Goal: Task Accomplishment & Management: Manage account settings

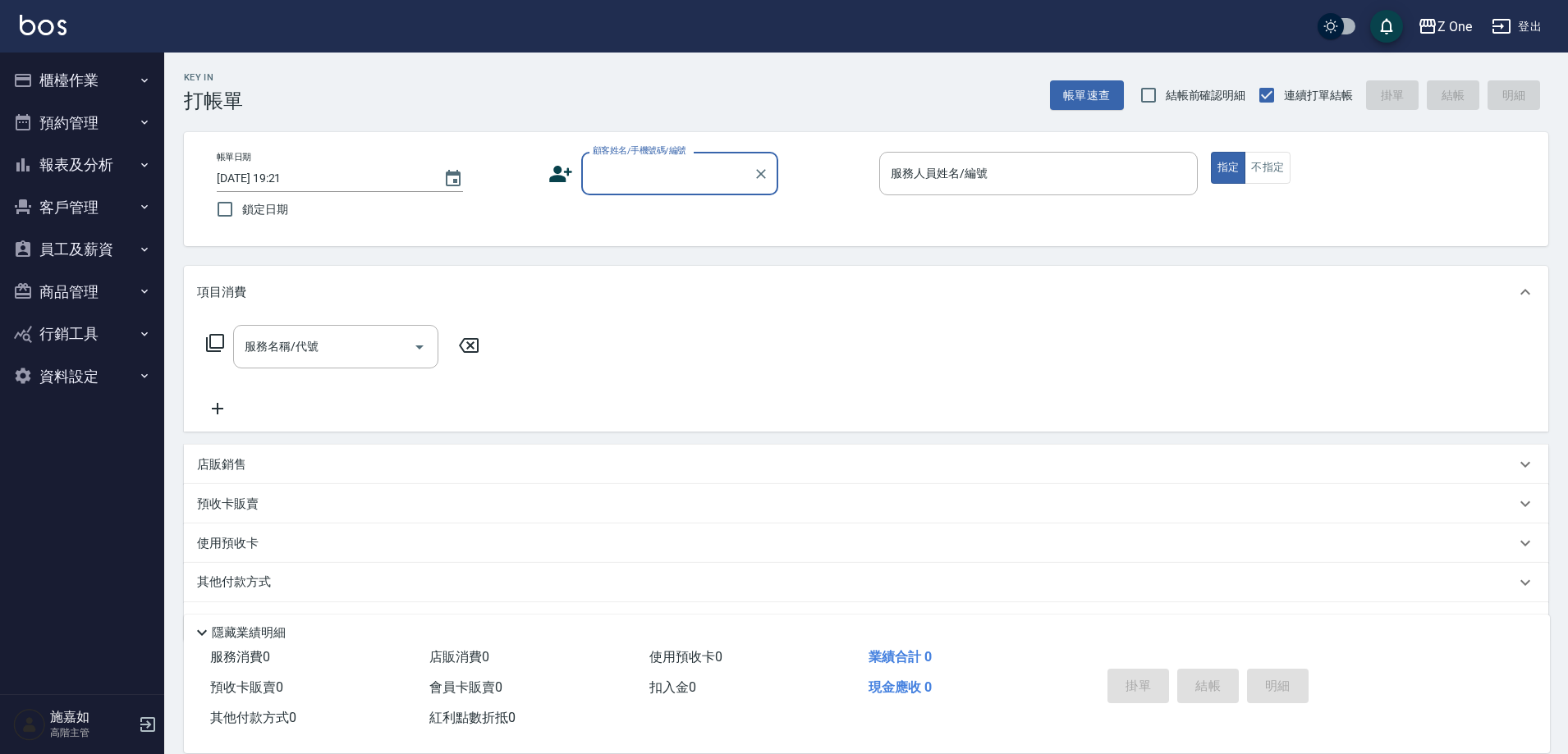
click at [139, 83] on icon "button" at bounding box center [144, 81] width 13 height 13
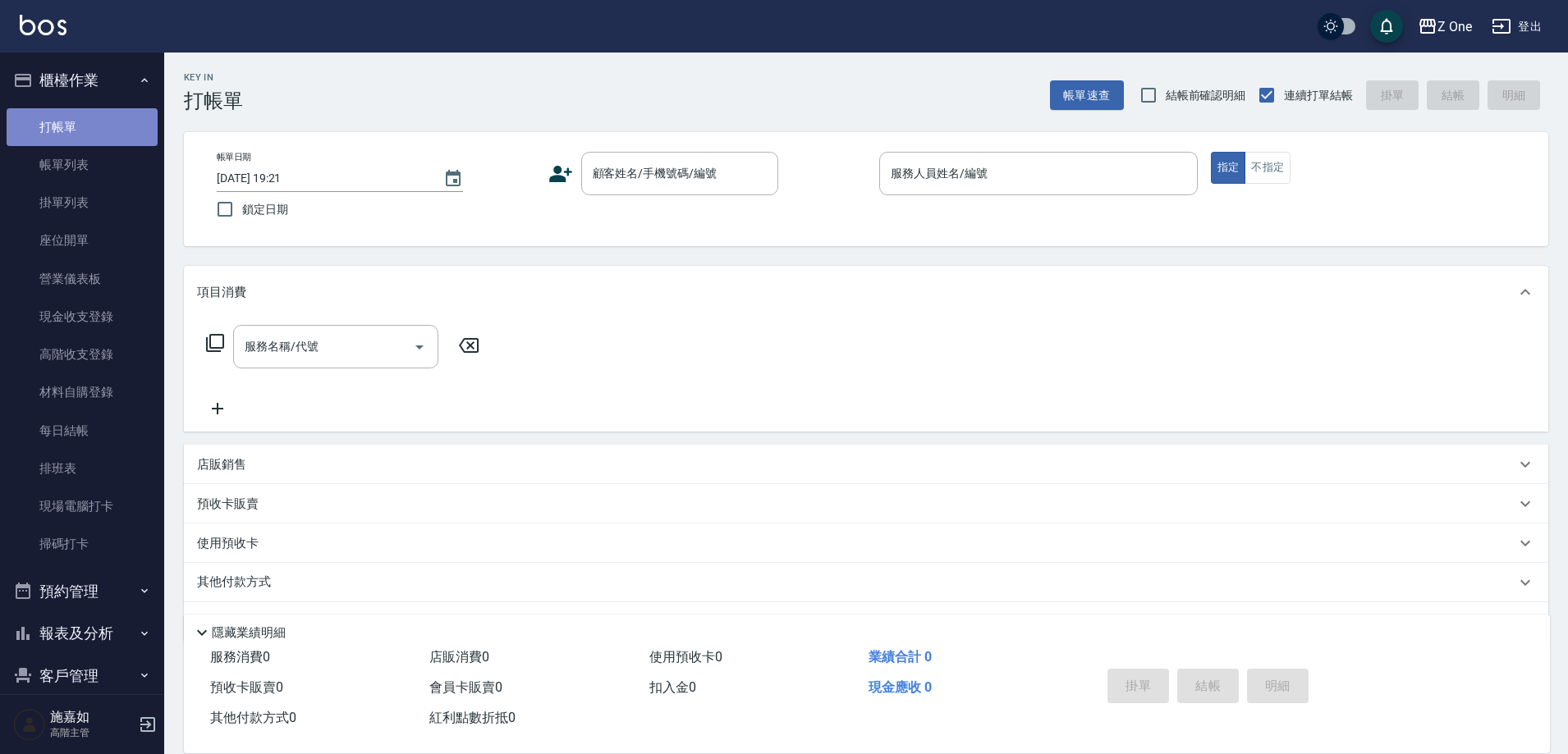
click at [87, 138] on link "打帳單" at bounding box center [82, 127] width 151 height 38
drag, startPoint x: 680, startPoint y: 172, endPoint x: 683, endPoint y: 184, distance: 12.4
click at [680, 172] on input "顧客姓名/手機號碼/編號" at bounding box center [667, 173] width 157 height 29
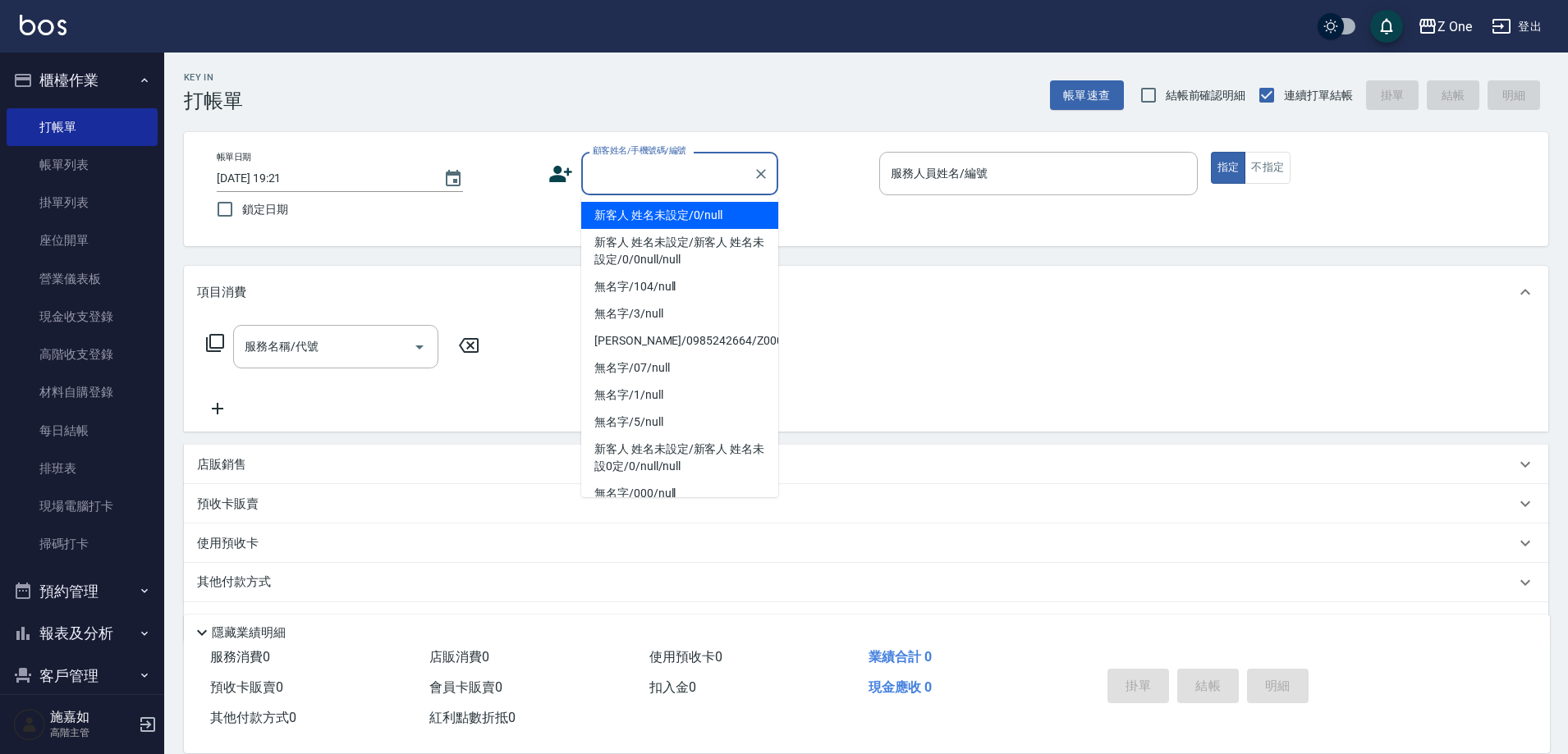
click at [676, 221] on li "新客人 姓名未設定/0/null" at bounding box center [679, 215] width 197 height 27
type input "新客人 姓名未設定/0/null"
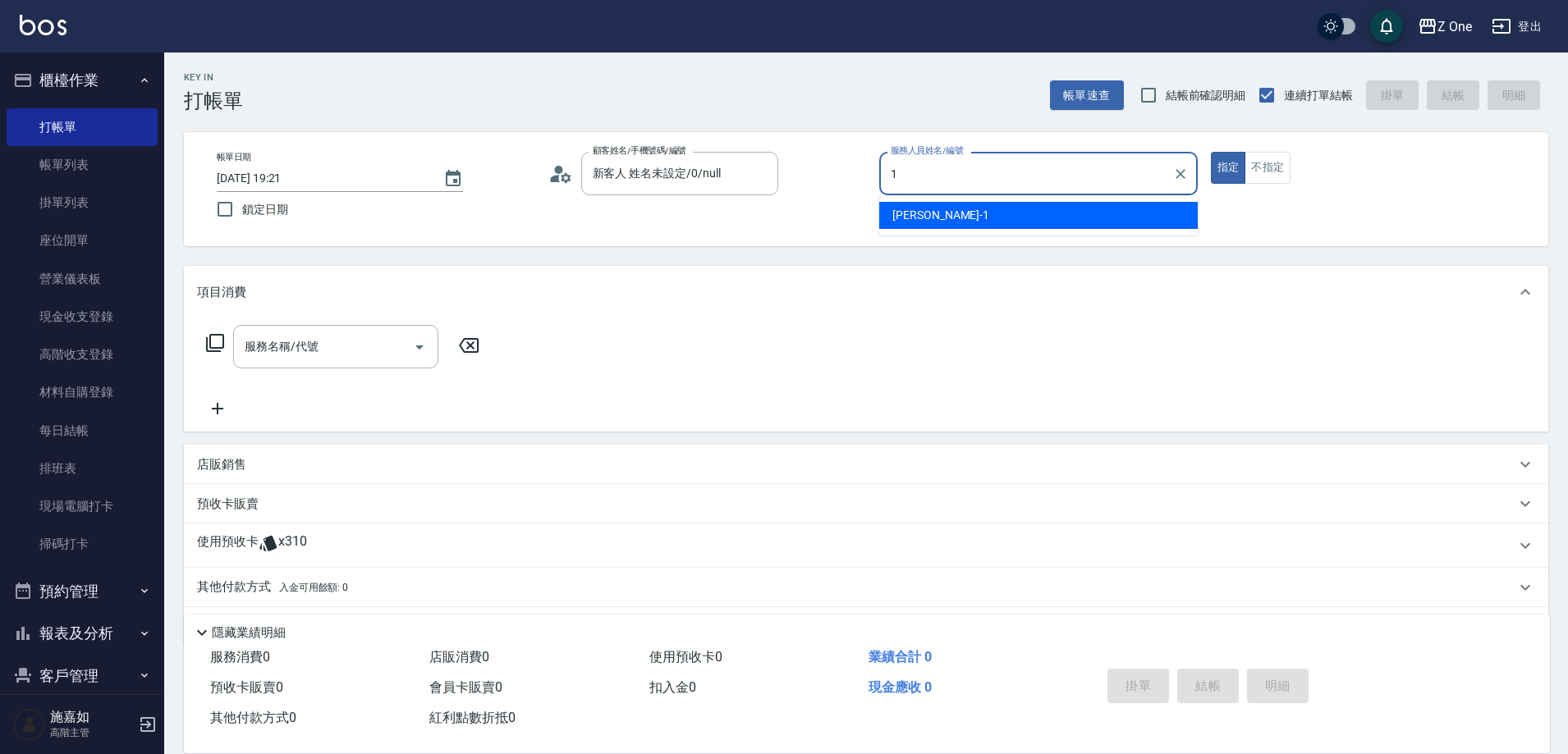
click at [963, 227] on div "[PERSON_NAME]-1" at bounding box center [1039, 215] width 318 height 27
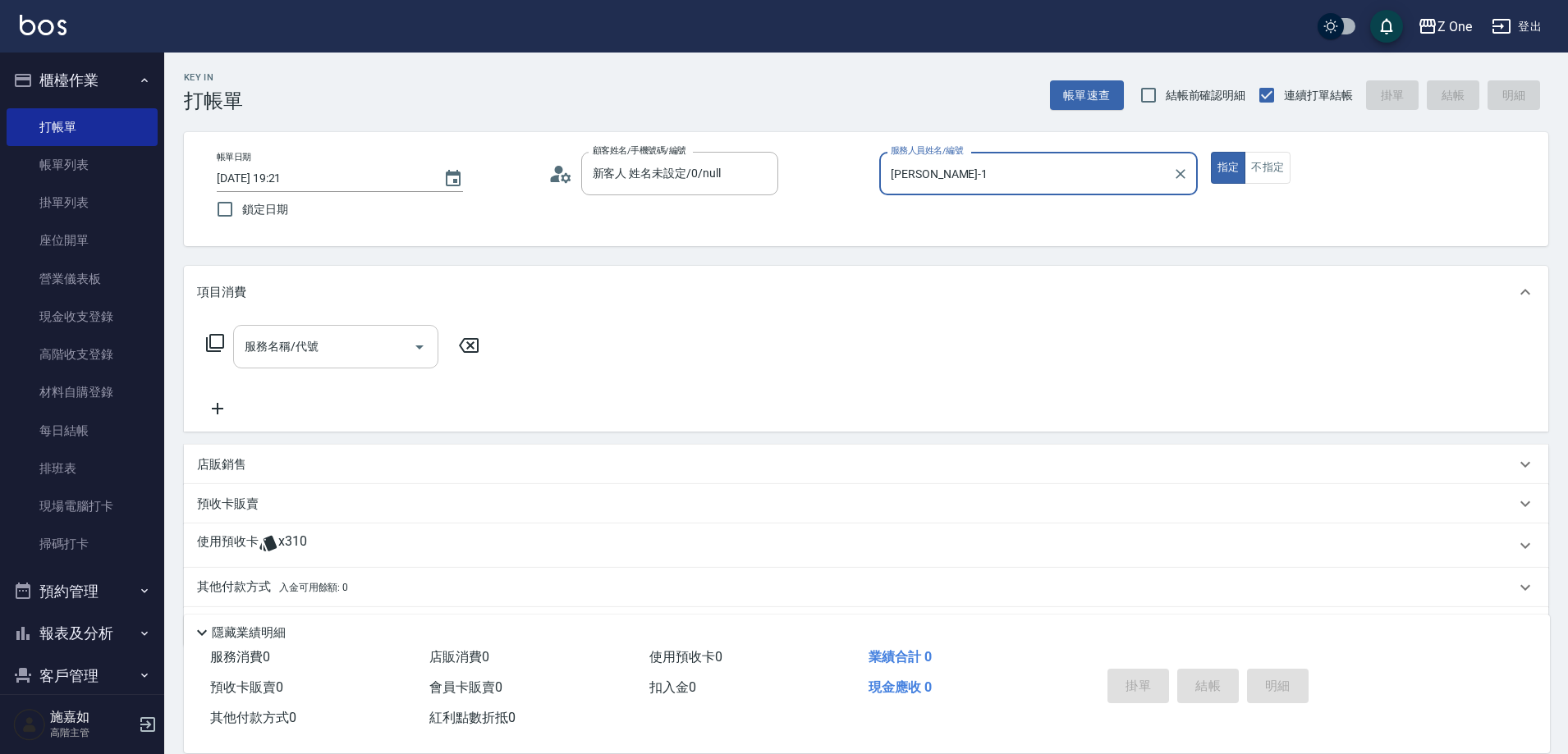
click at [425, 339] on icon "Open" at bounding box center [420, 347] width 20 height 20
type input "[PERSON_NAME]-1"
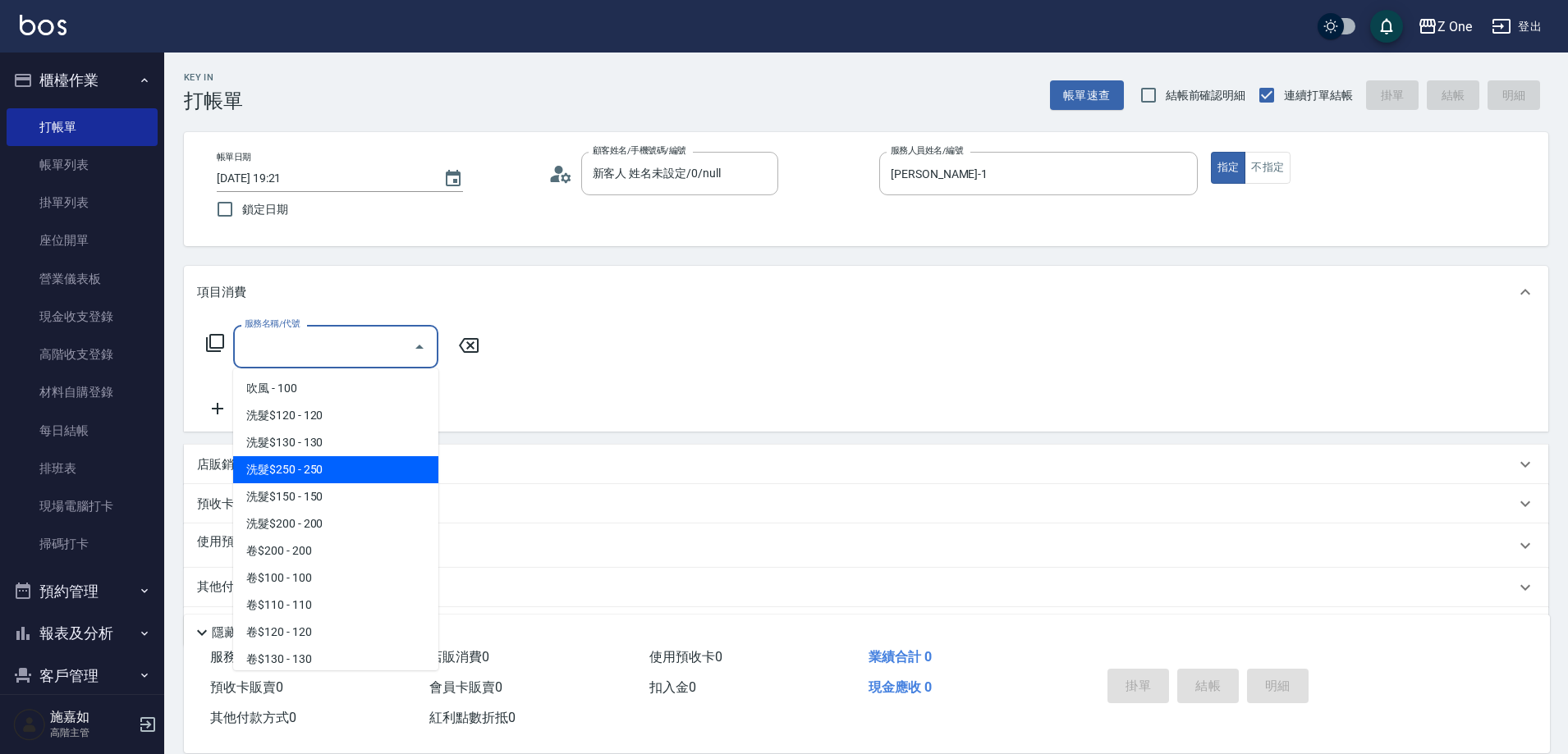
click at [321, 472] on span "洗髮$250 - 250" at bounding box center [336, 470] width 205 height 27
type input "洗髮$250(104)"
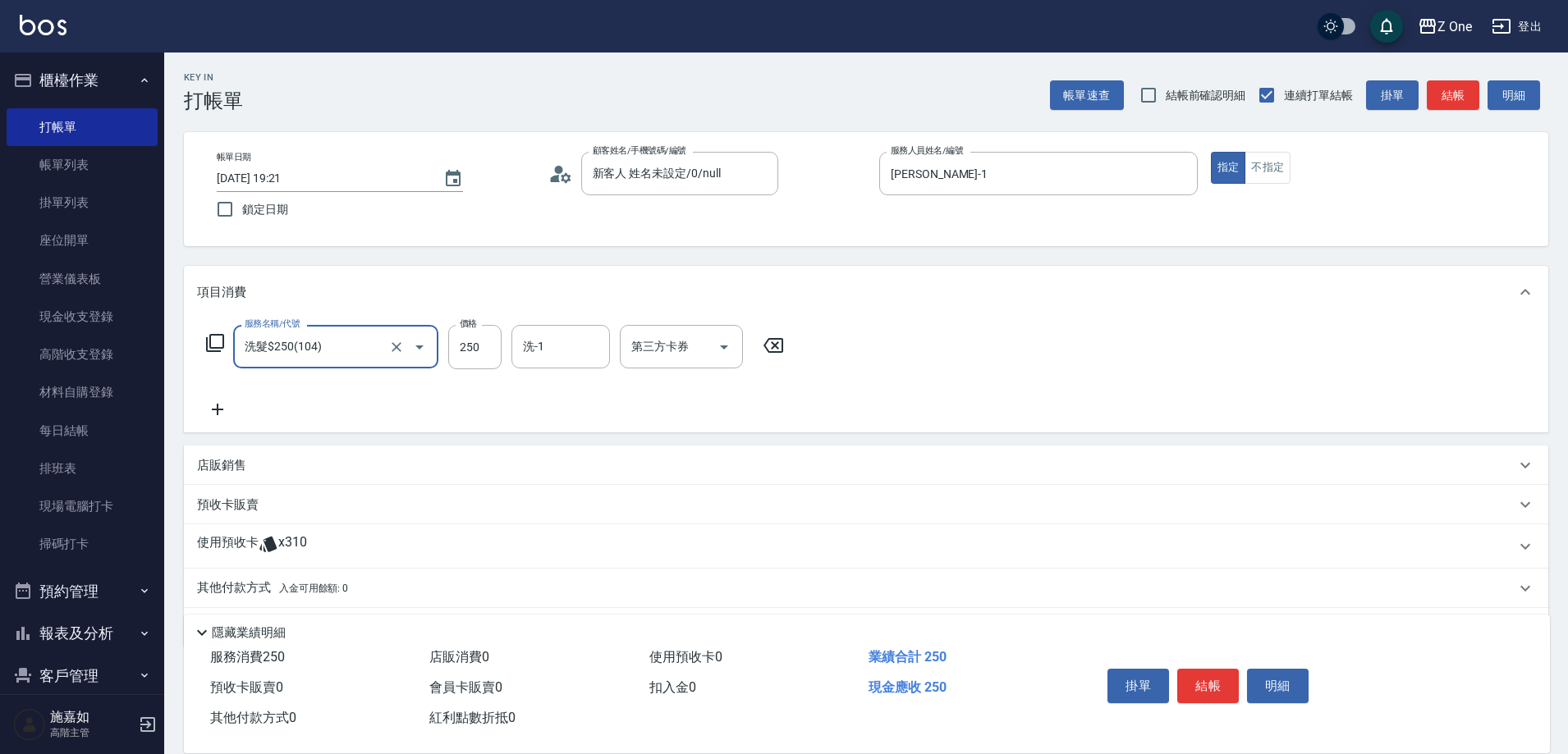
click at [228, 414] on icon at bounding box center [218, 410] width 41 height 20
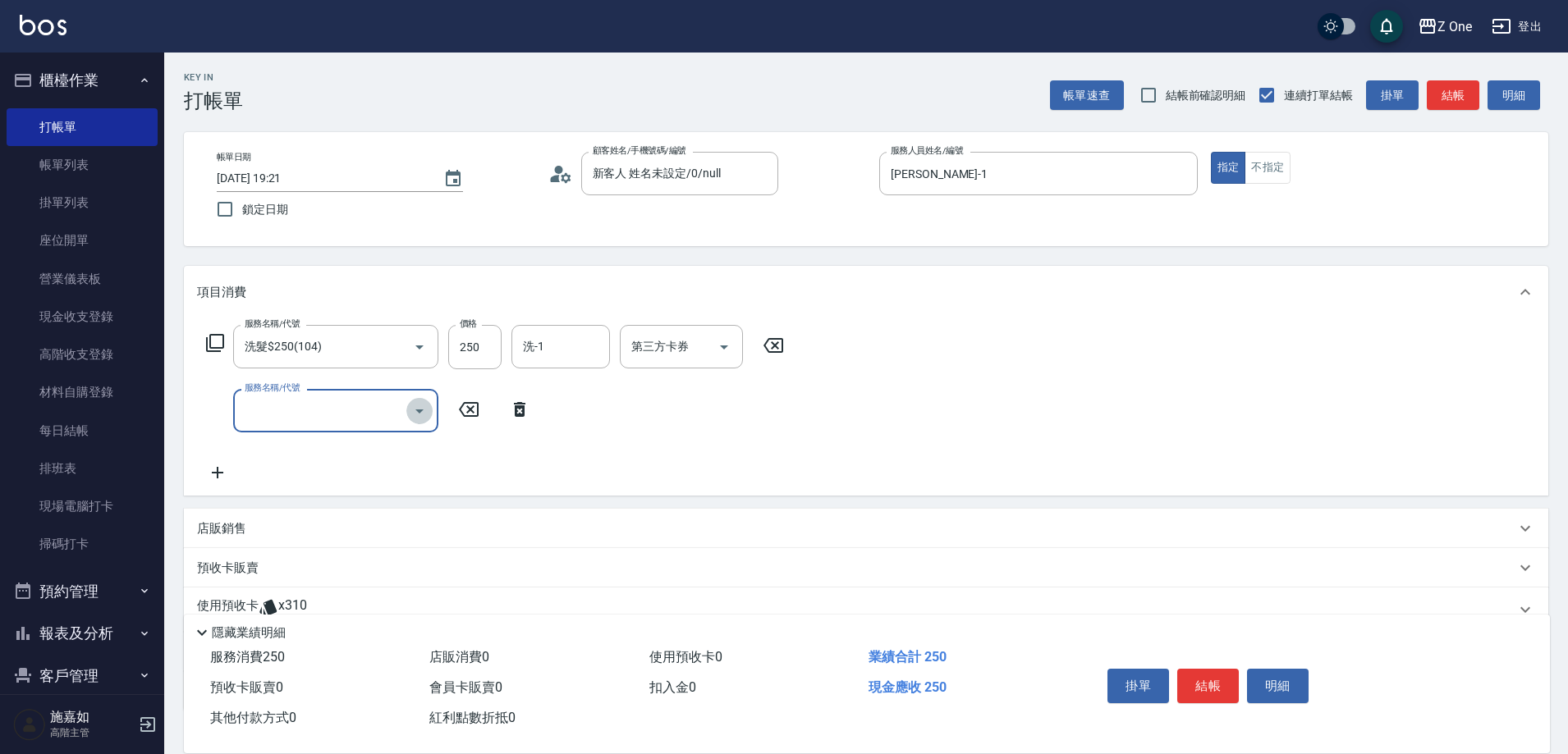
click at [425, 416] on icon "Open" at bounding box center [420, 411] width 20 height 20
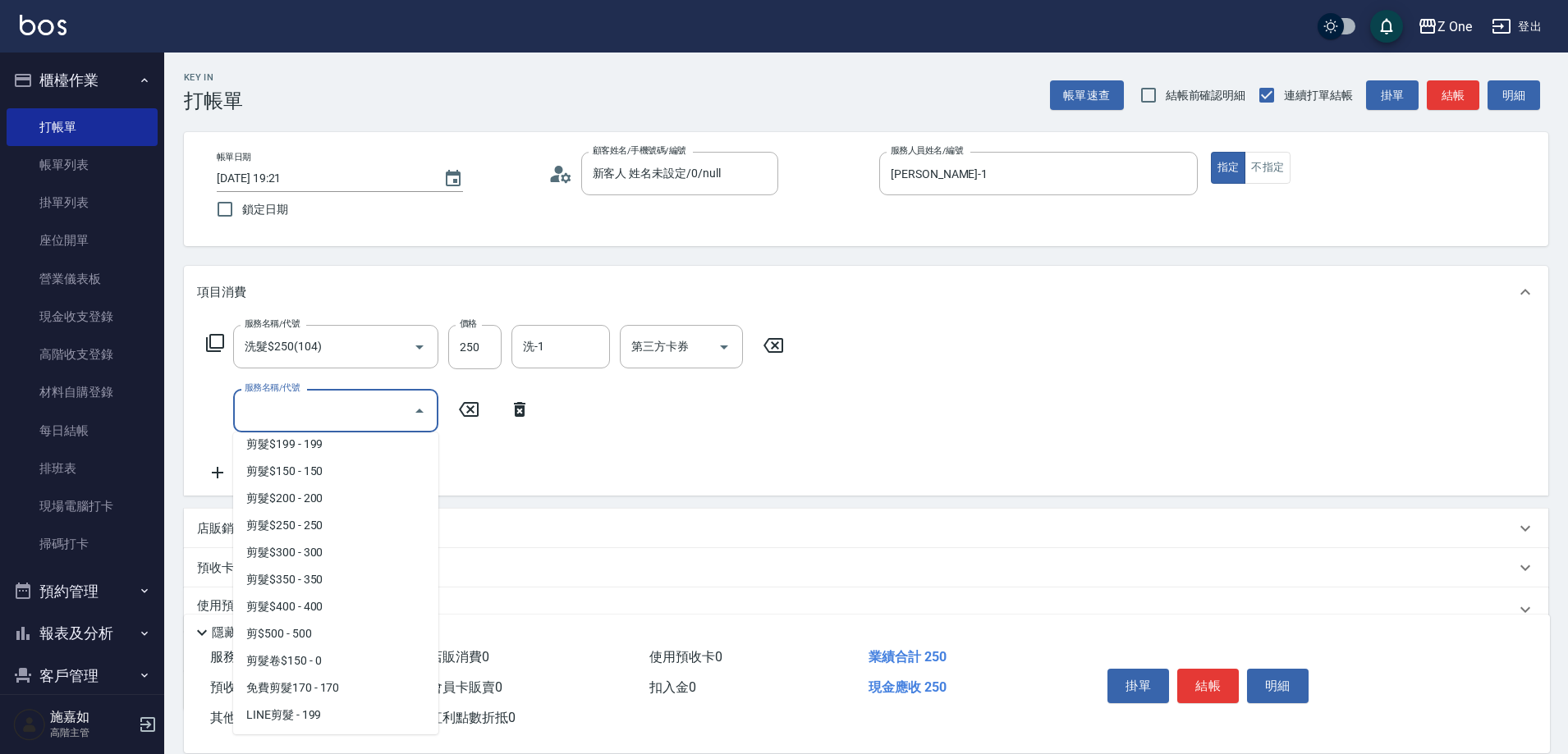
scroll to position [493, 0]
click at [331, 619] on span "剪$500 - 500" at bounding box center [336, 610] width 205 height 27
type input "剪$500(211)"
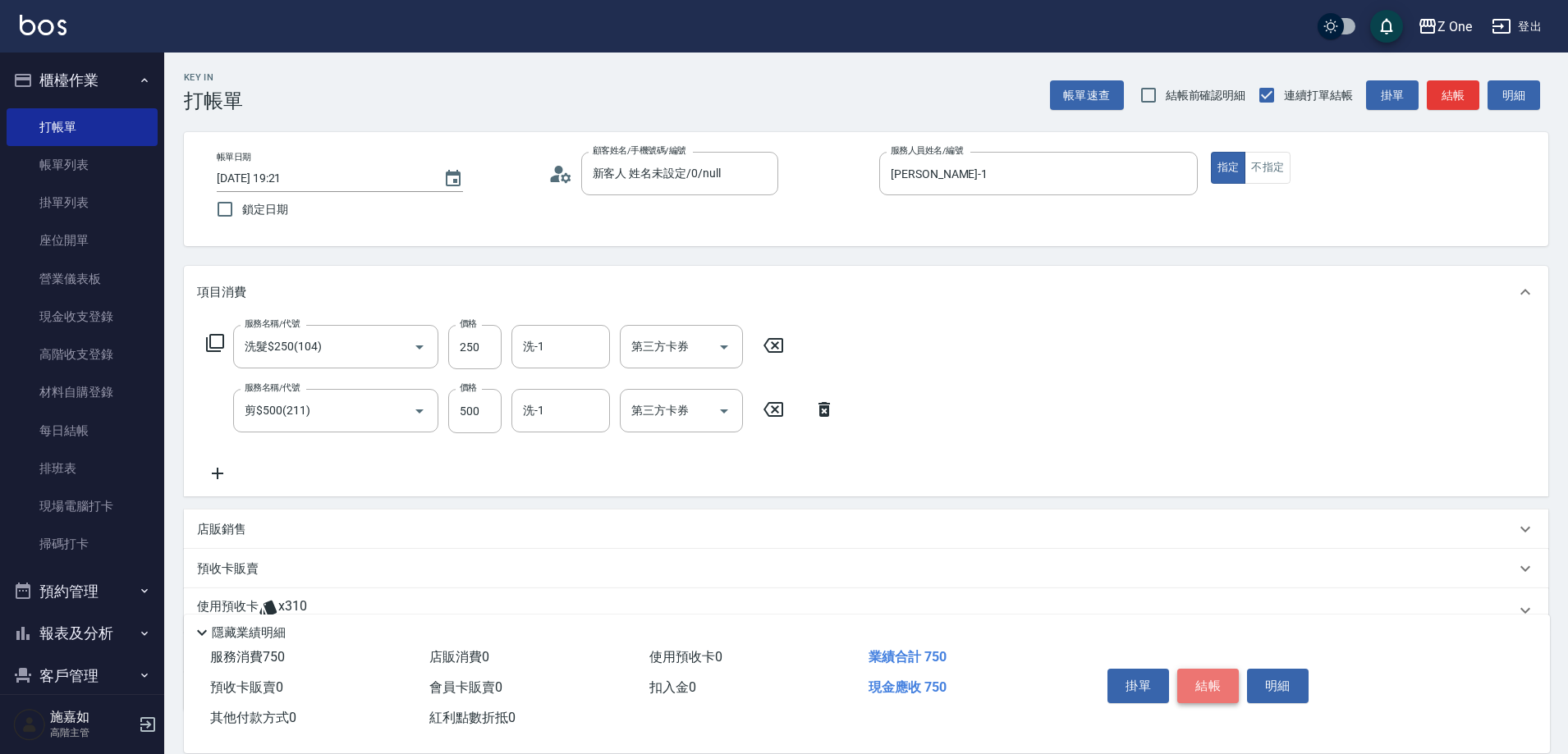
click at [1201, 687] on button "結帳" at bounding box center [1208, 686] width 62 height 35
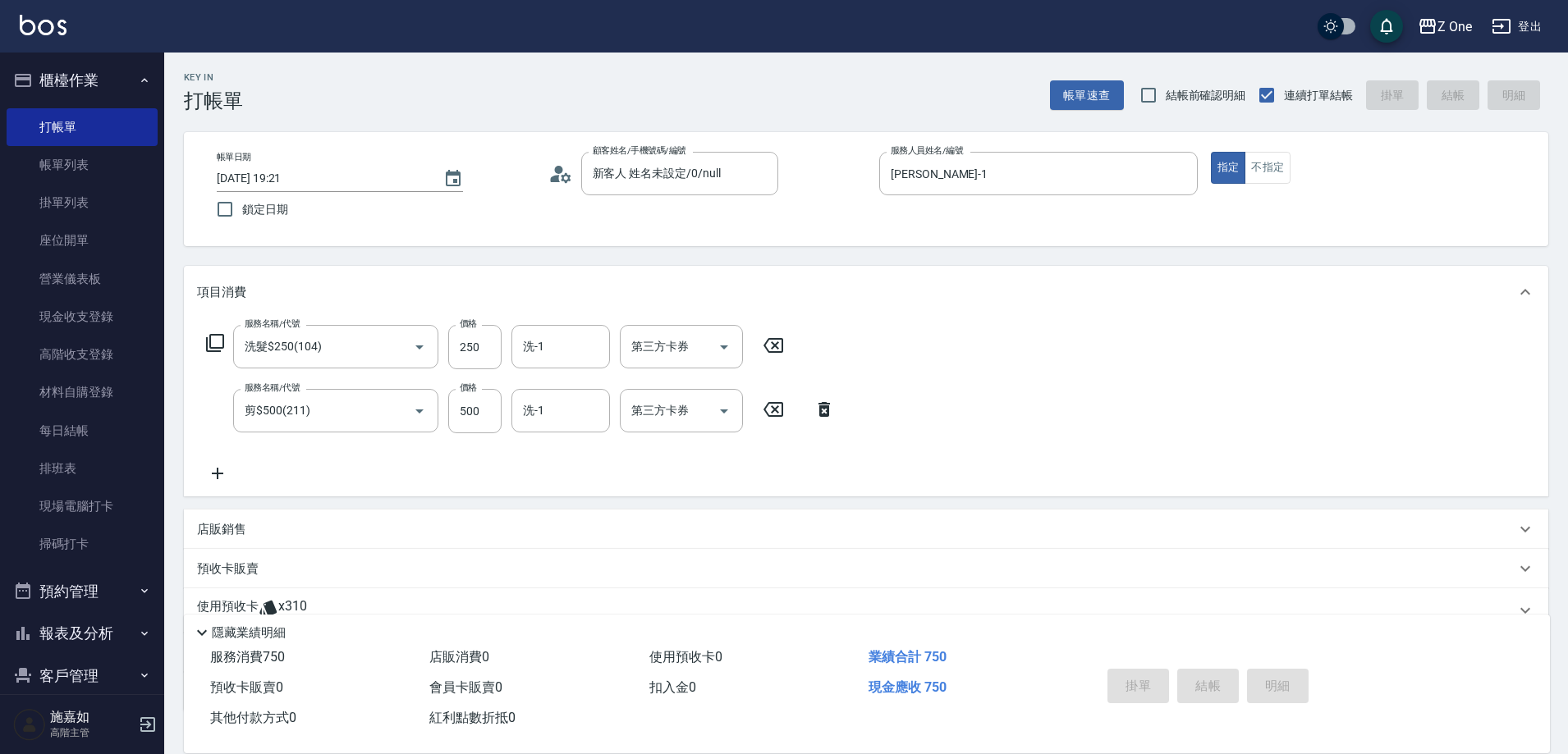
type input "[DATE] 19:22"
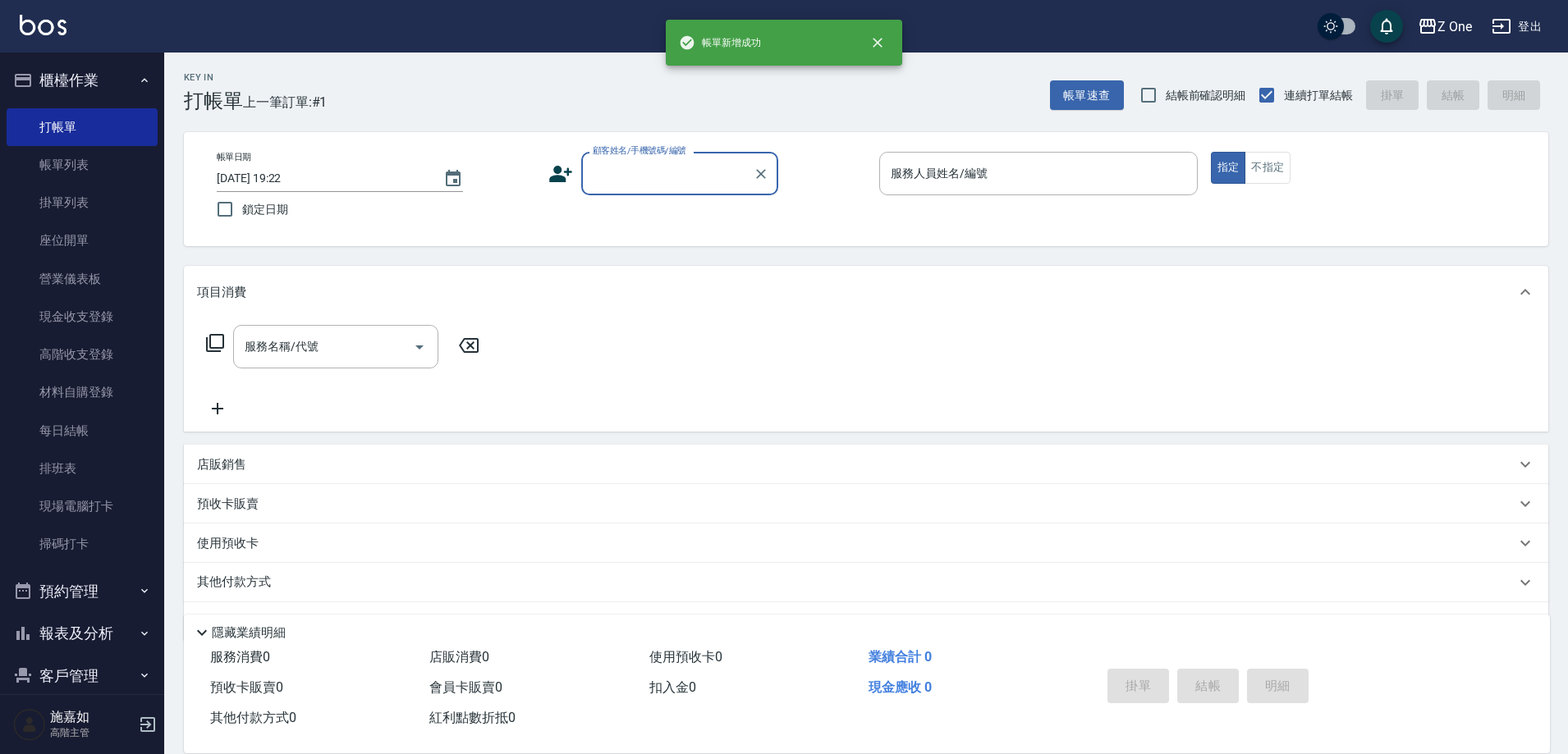
click at [663, 180] on input "顧客姓名/手機號碼/編號" at bounding box center [667, 173] width 157 height 29
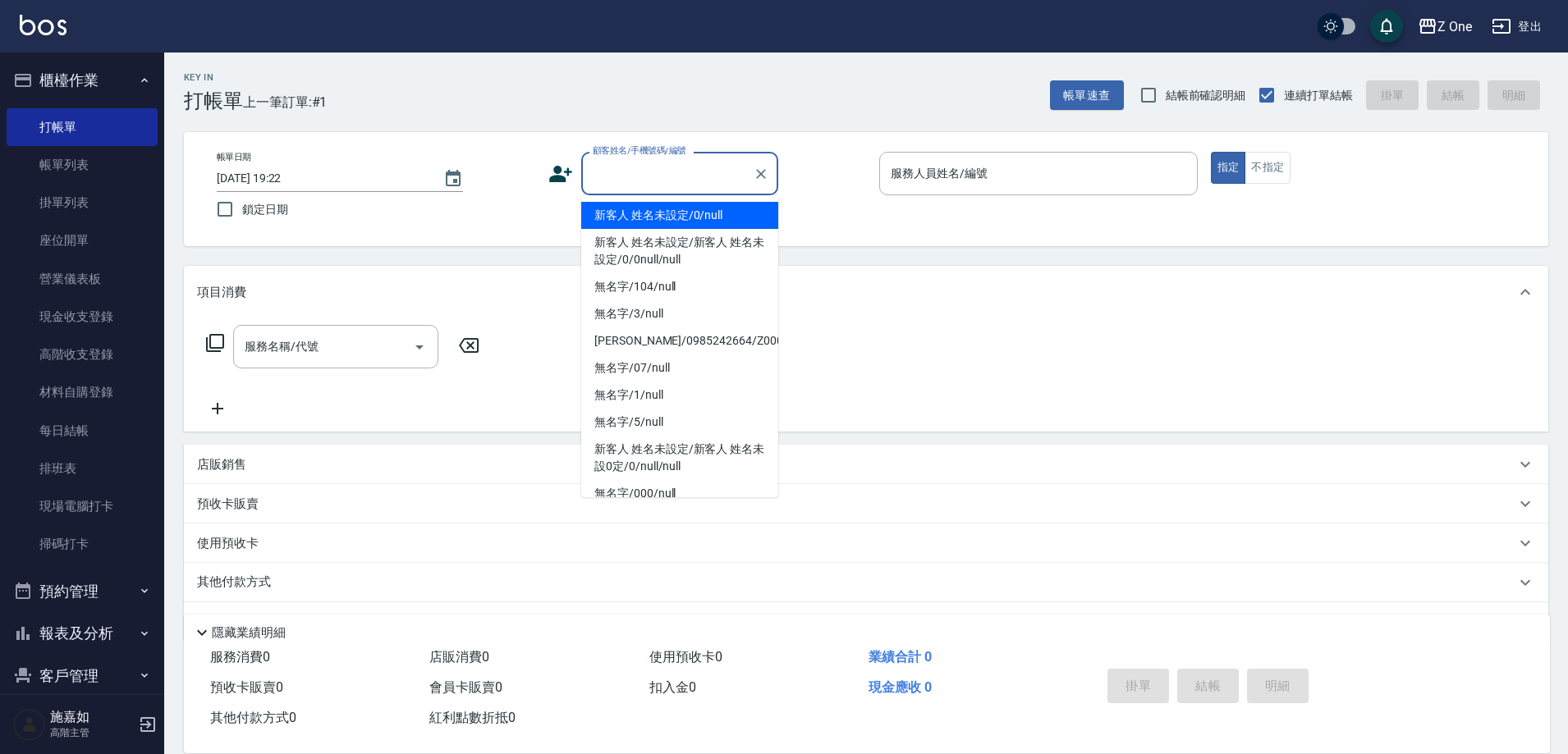
click at [662, 227] on li "新客人 姓名未設定/0/null" at bounding box center [679, 215] width 197 height 27
type input "新客人 姓名未設定/0/null"
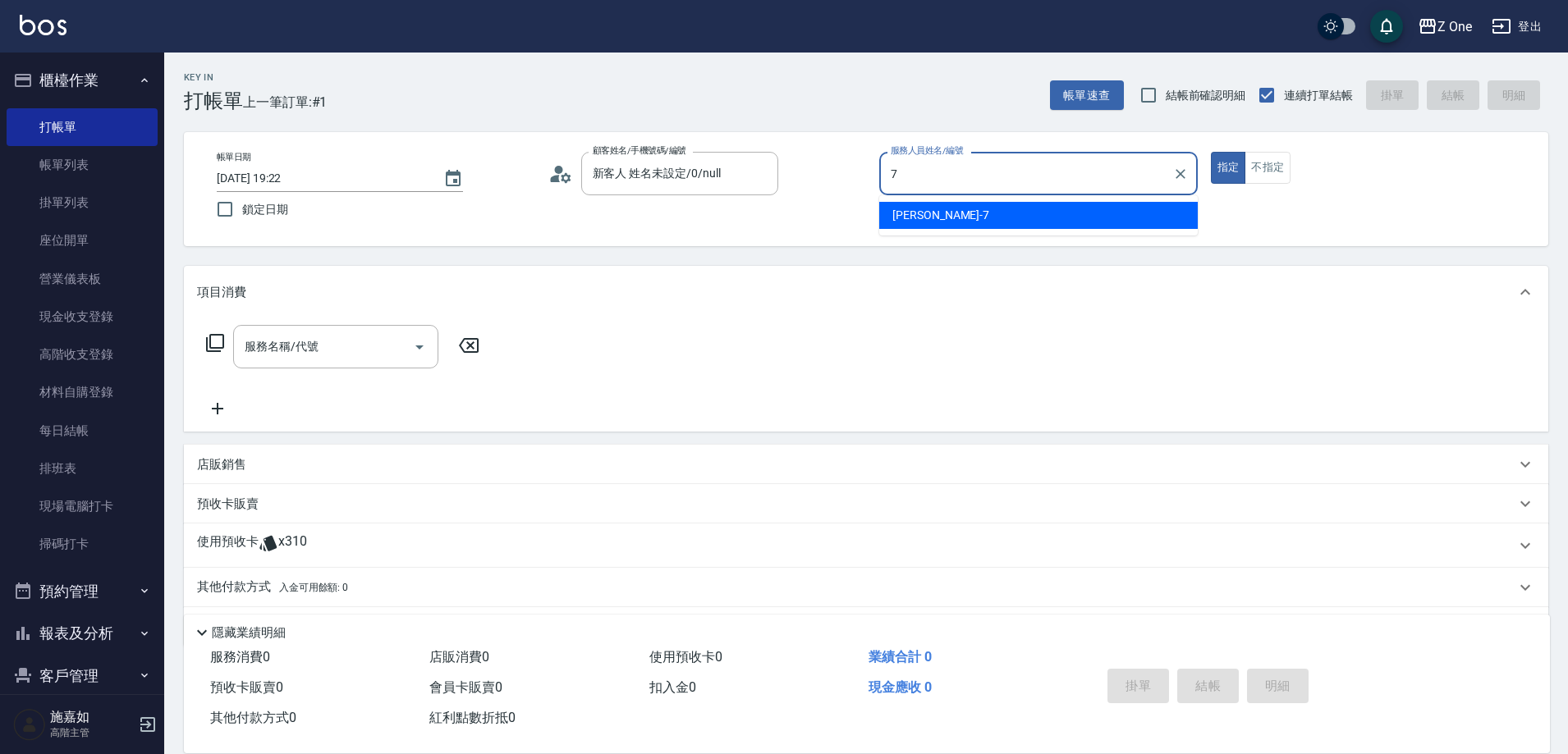
click at [984, 203] on div "[PERSON_NAME]-7" at bounding box center [1039, 215] width 318 height 27
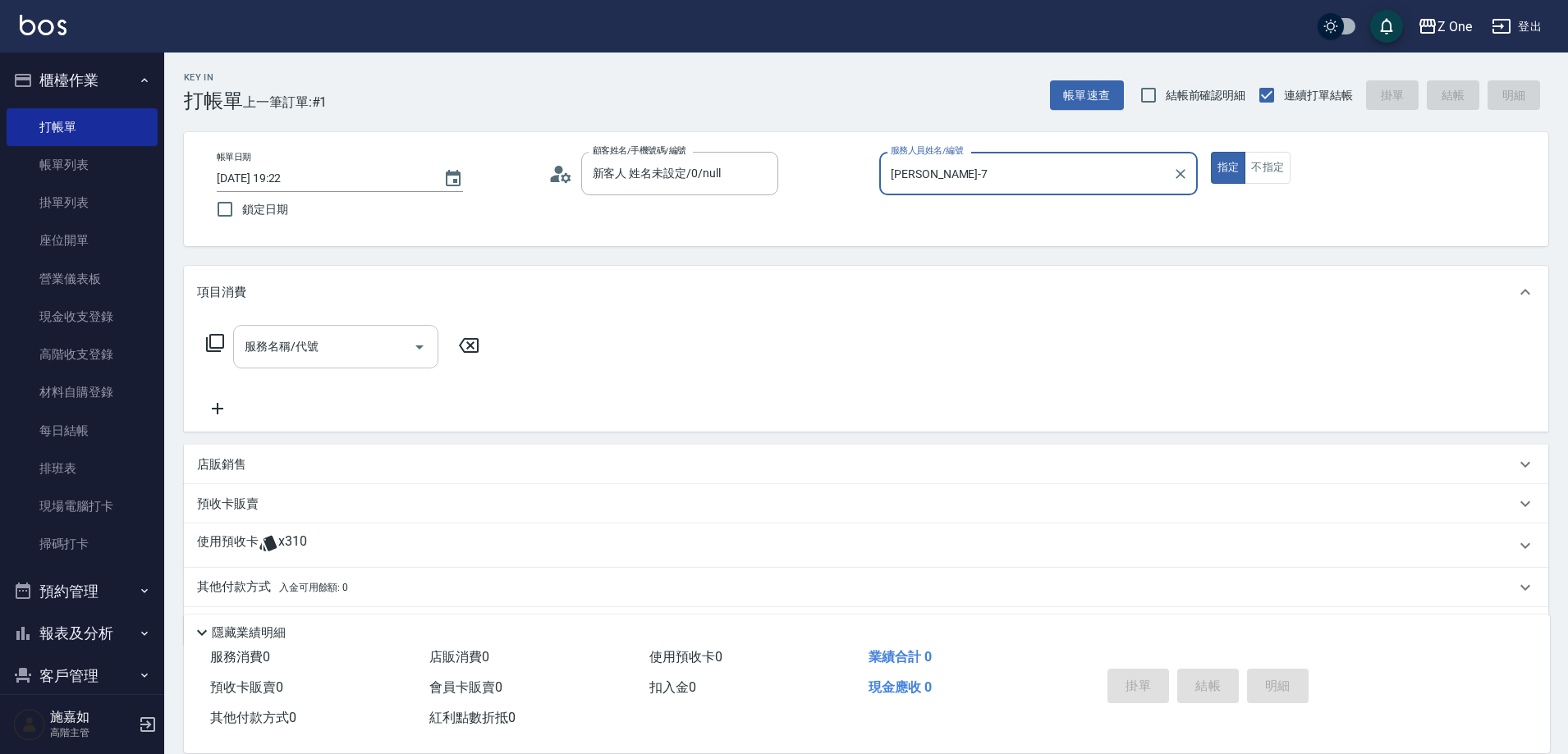
click at [423, 351] on icon "Open" at bounding box center [420, 347] width 20 height 20
type input "[PERSON_NAME]-7"
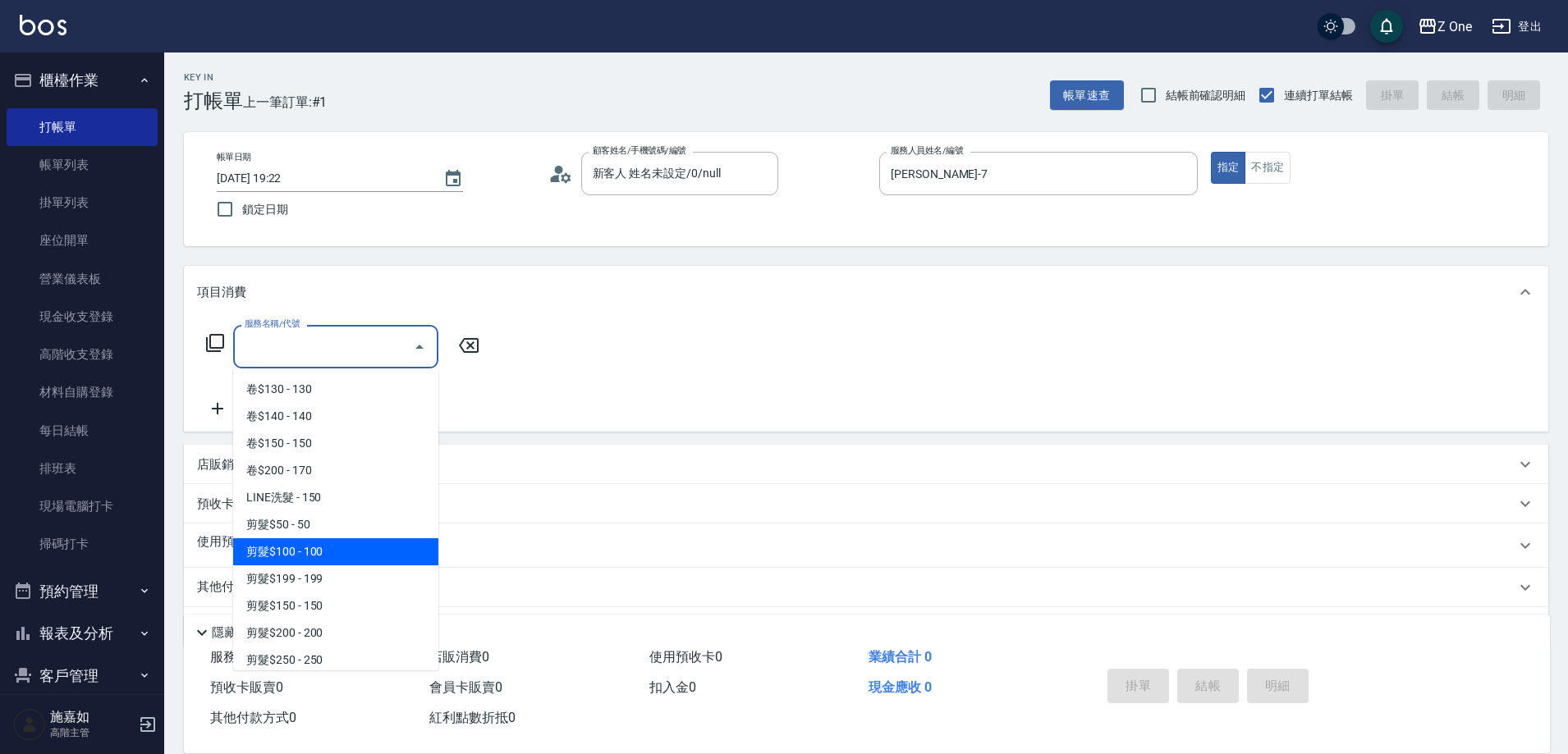
scroll to position [328, 0]
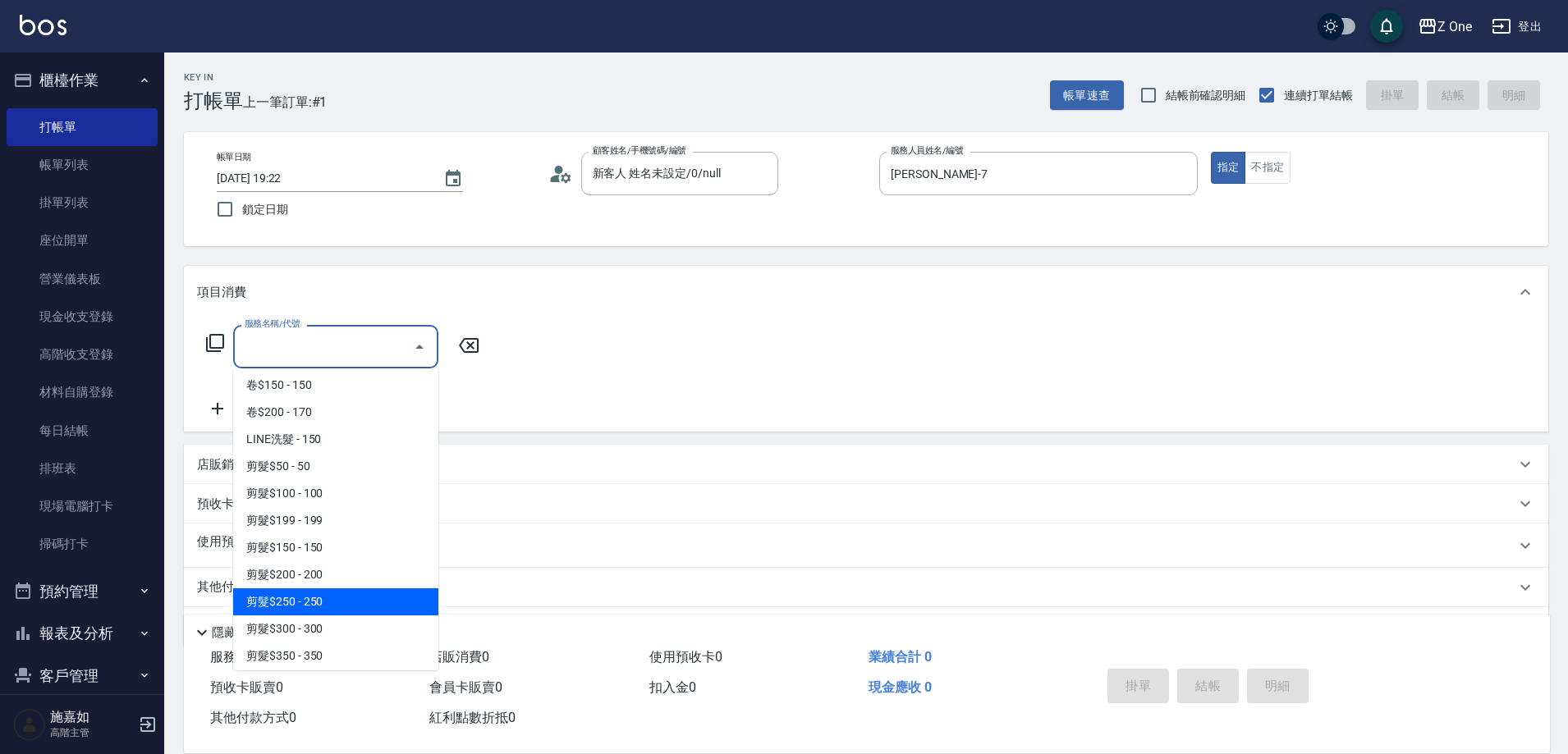
click at [329, 601] on span "剪髮$250 - 250" at bounding box center [336, 602] width 205 height 27
type input "剪髮$250(206)"
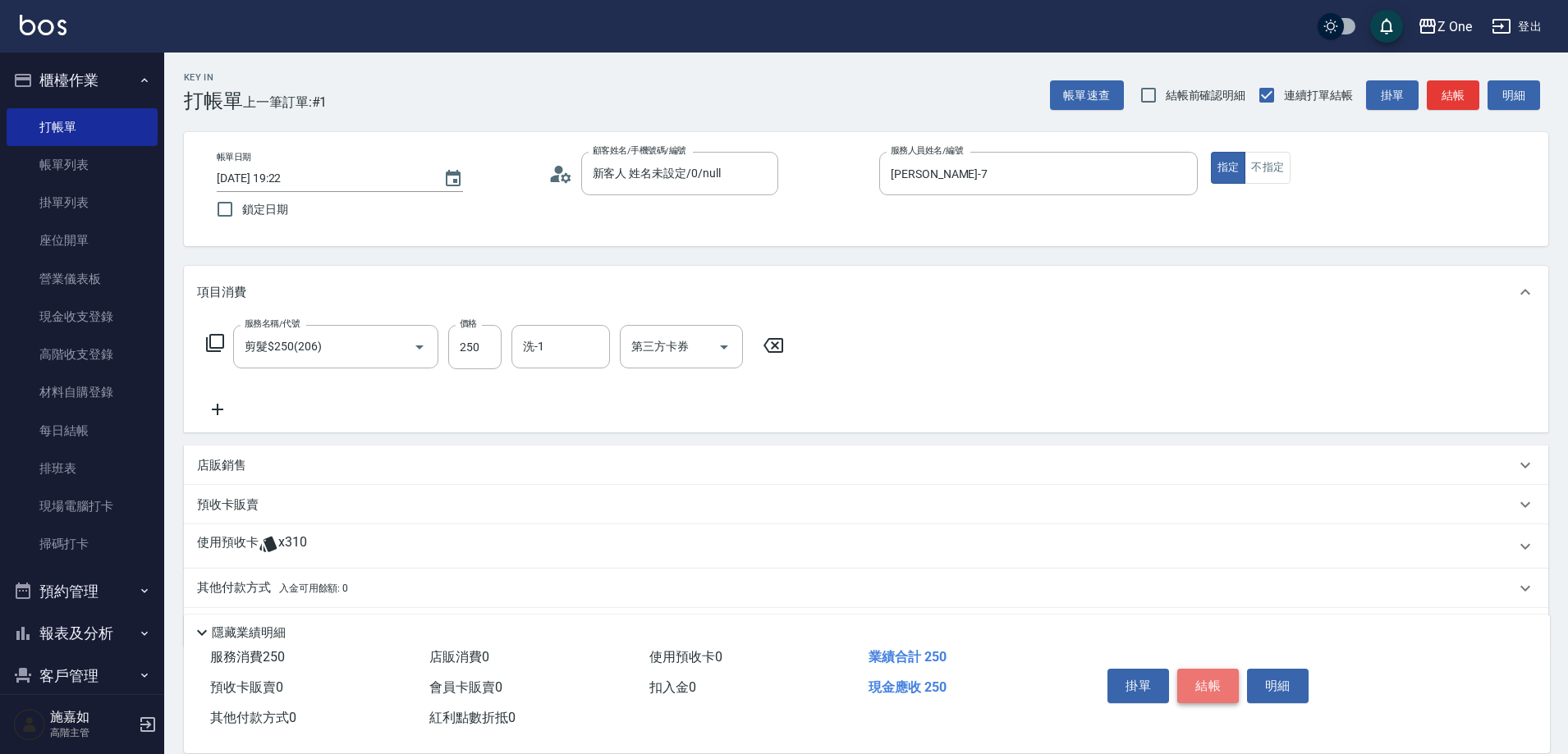
click at [1200, 680] on button "結帳" at bounding box center [1208, 686] width 62 height 35
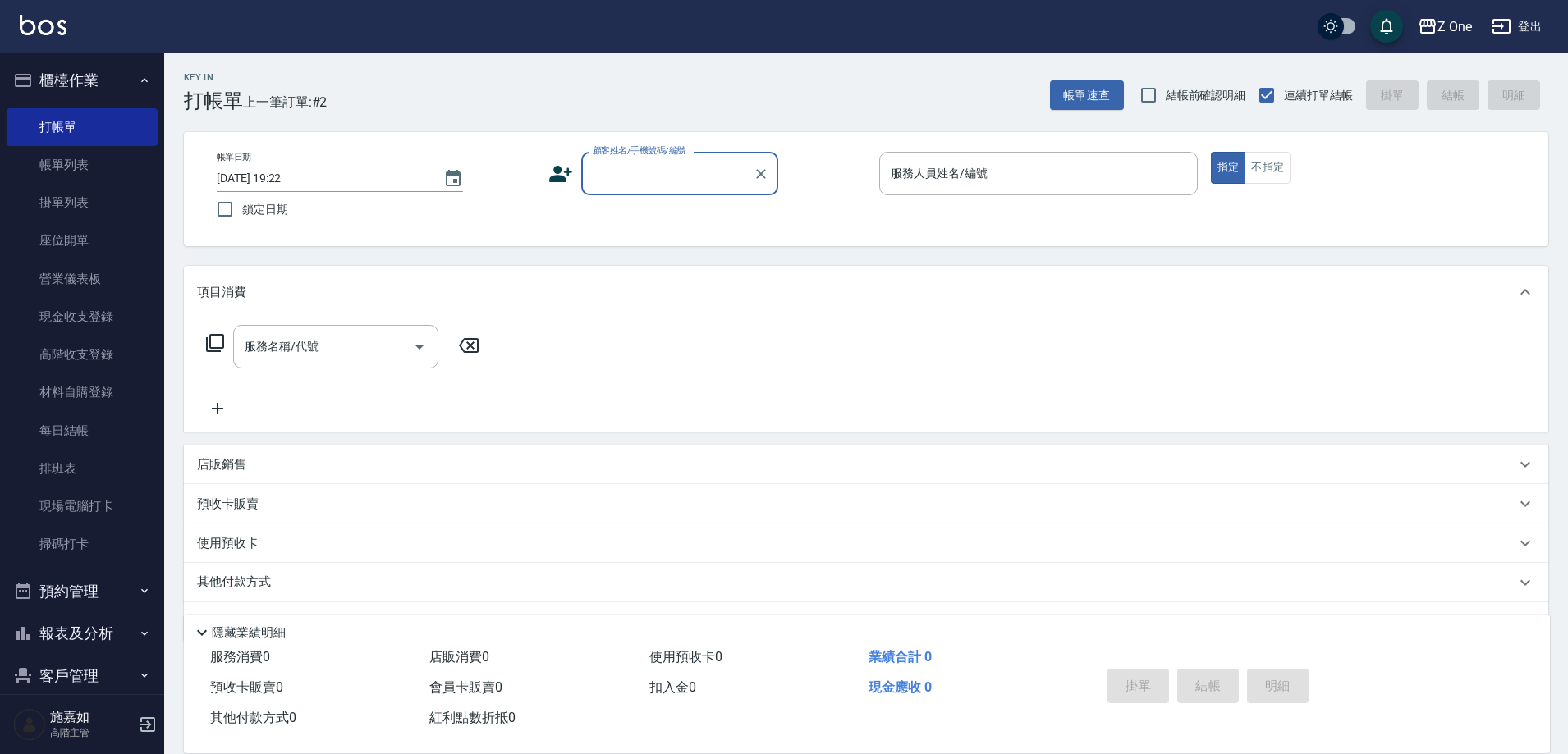
click at [669, 185] on input "顧客姓名/手機號碼/編號" at bounding box center [667, 173] width 157 height 29
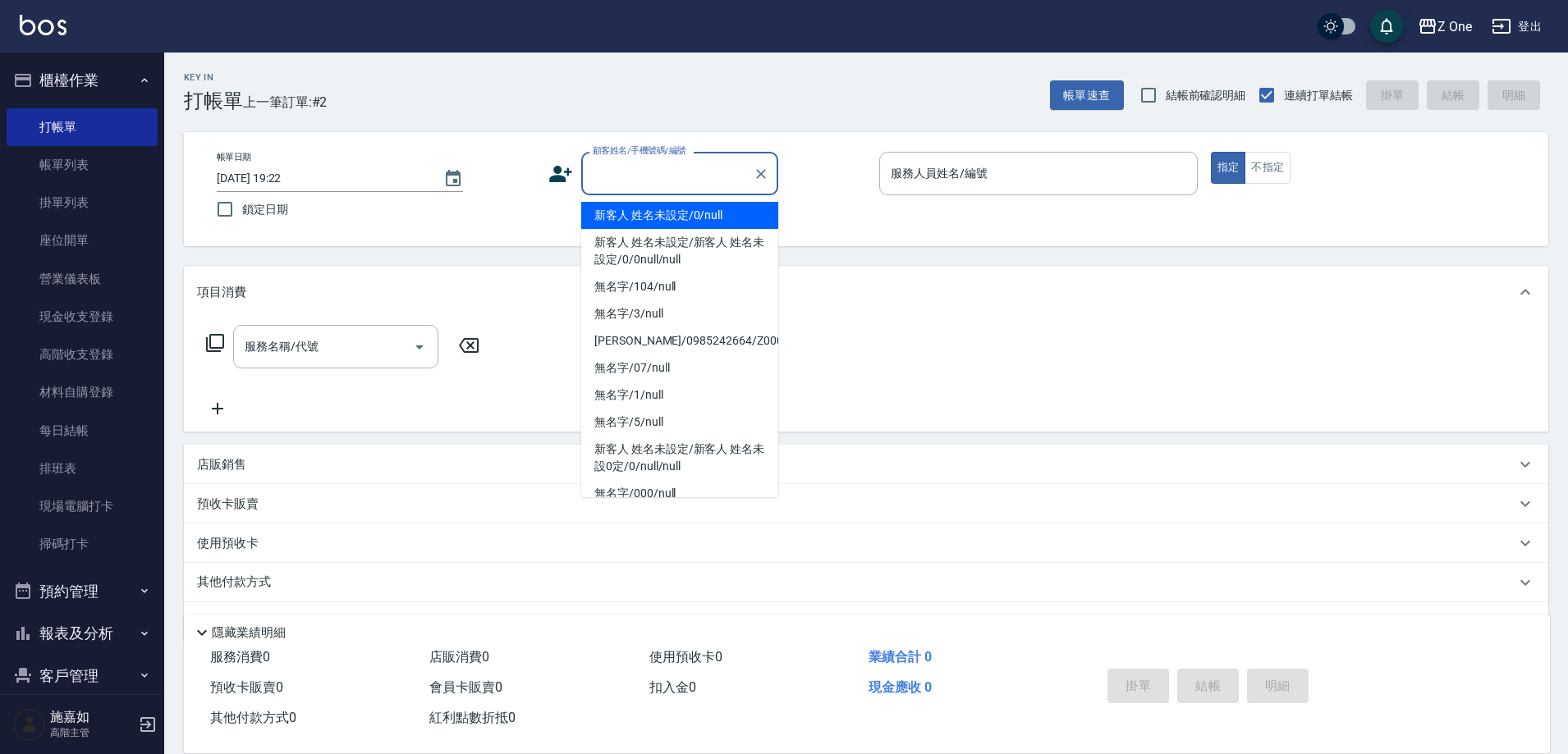
click at [655, 218] on li "新客人 姓名未設定/0/null" at bounding box center [679, 215] width 197 height 27
type input "新客人 姓名未設定/0/null"
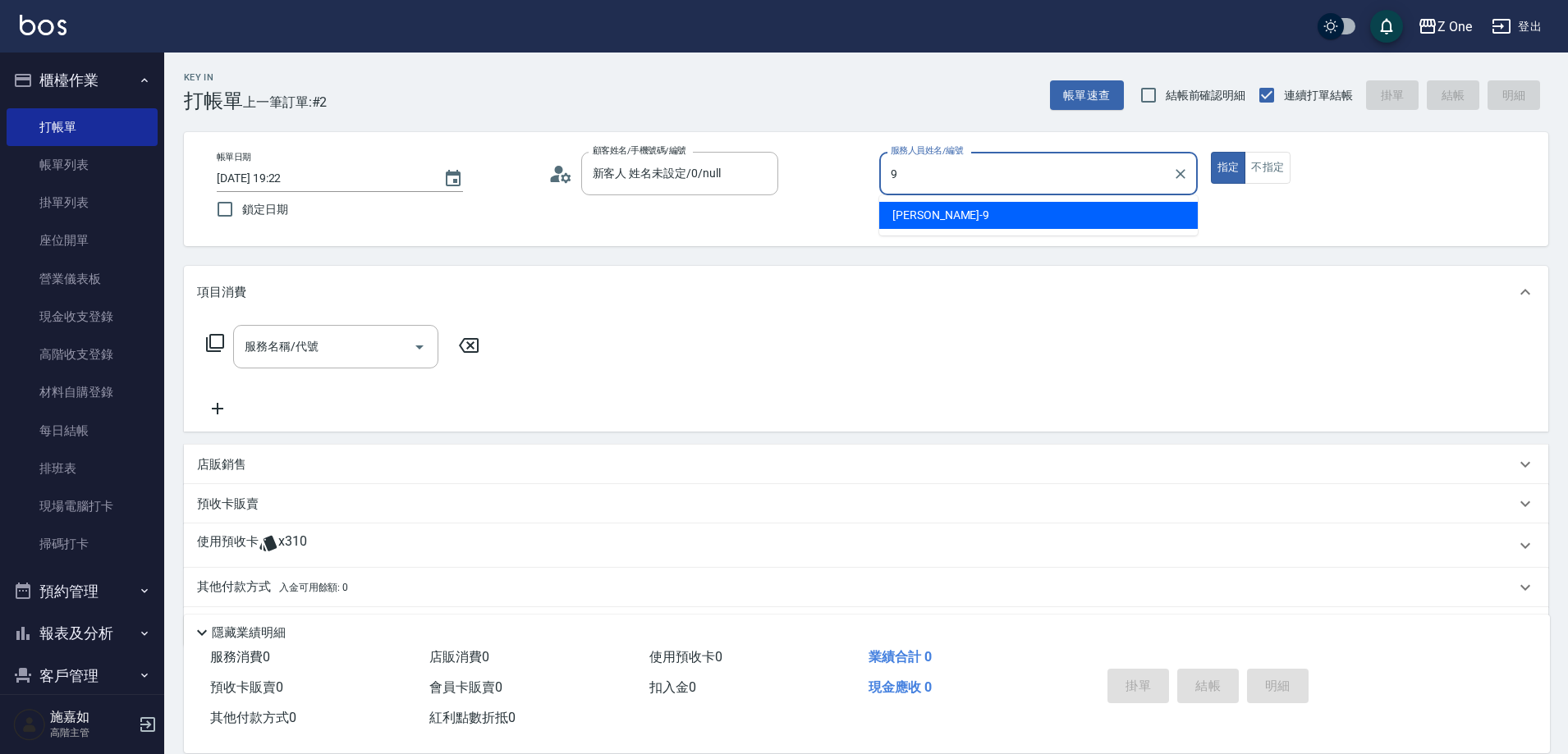
click at [1015, 218] on div "[PERSON_NAME]-9" at bounding box center [1039, 215] width 318 height 27
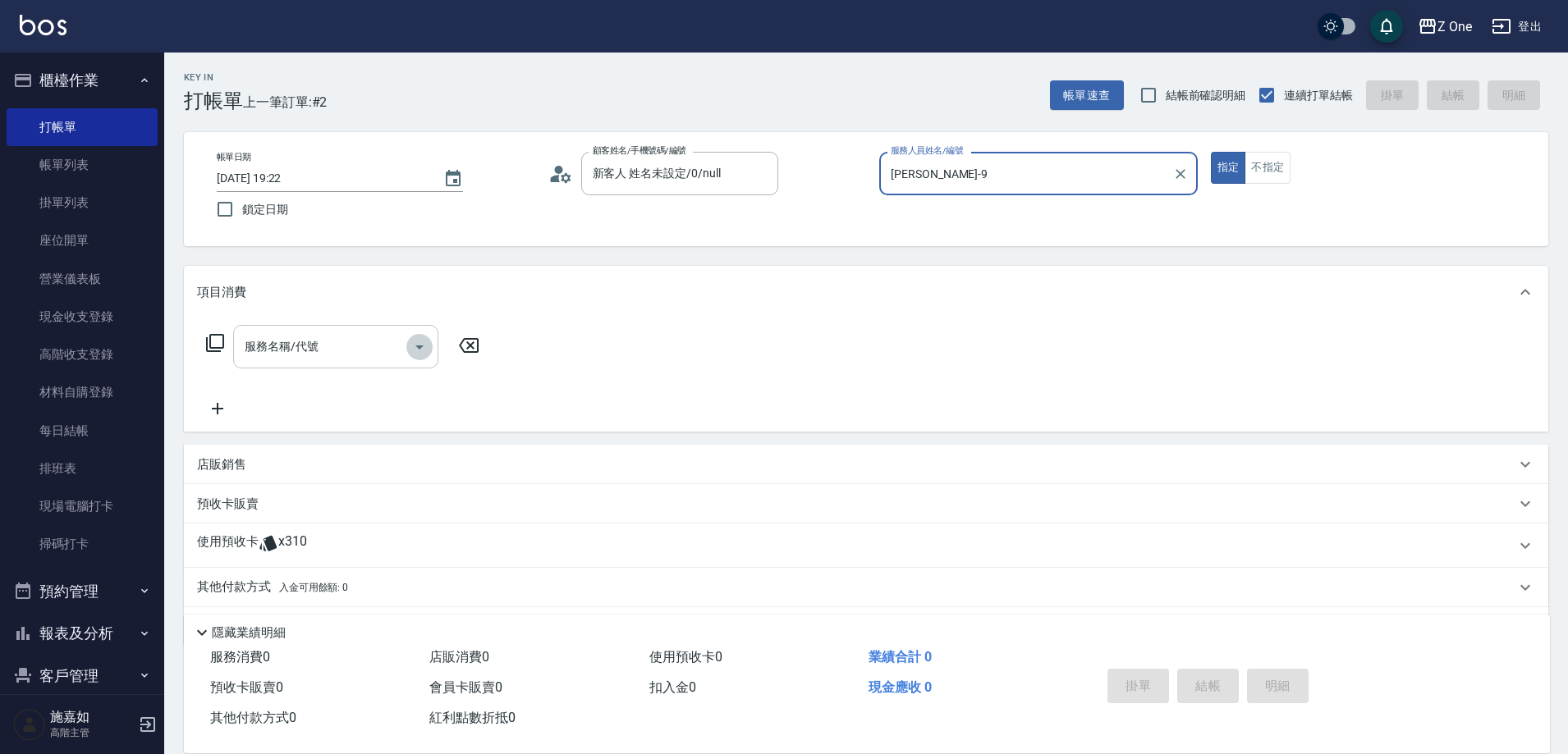
click at [428, 351] on icon "Open" at bounding box center [420, 347] width 20 height 20
type input "[PERSON_NAME]-9"
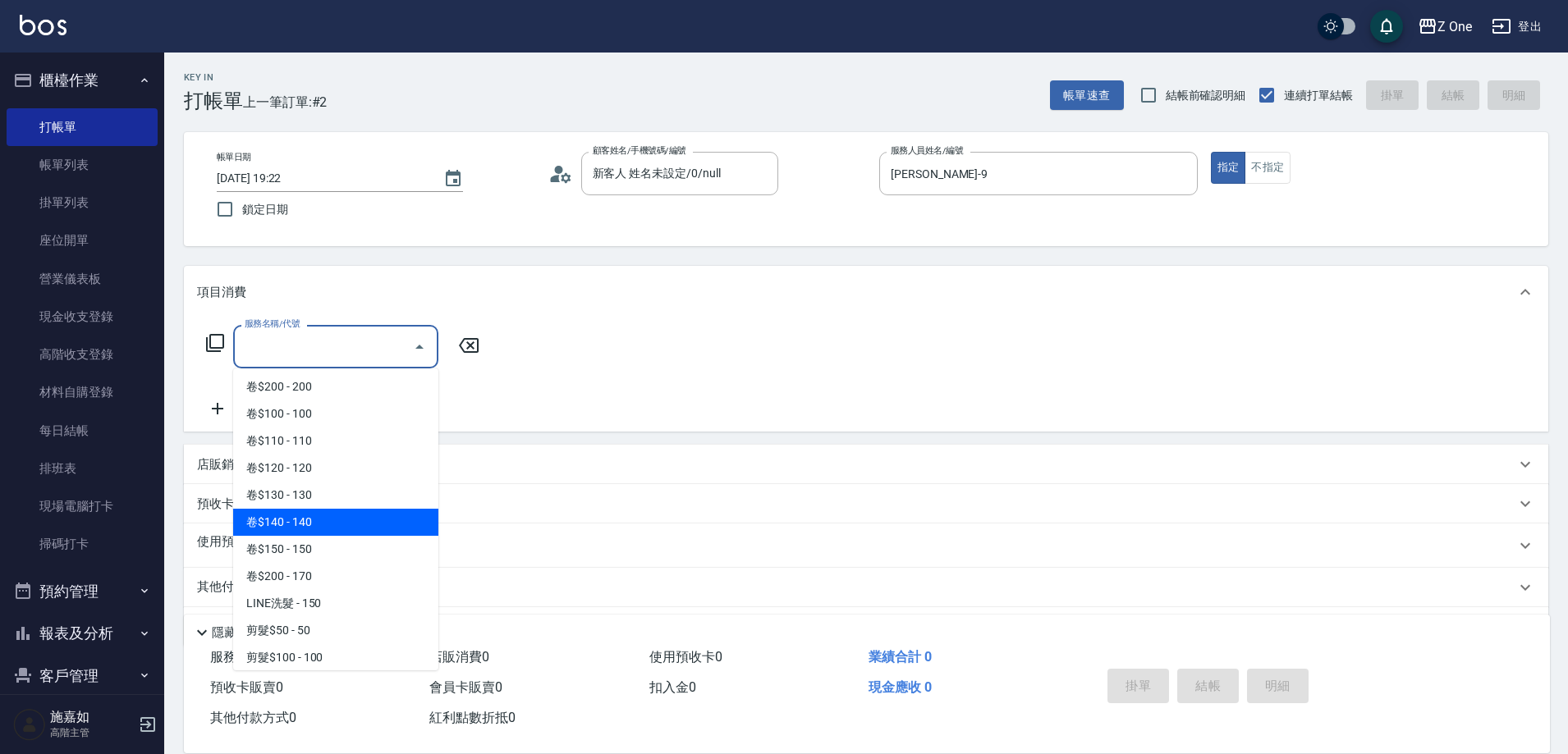
scroll to position [410, 0]
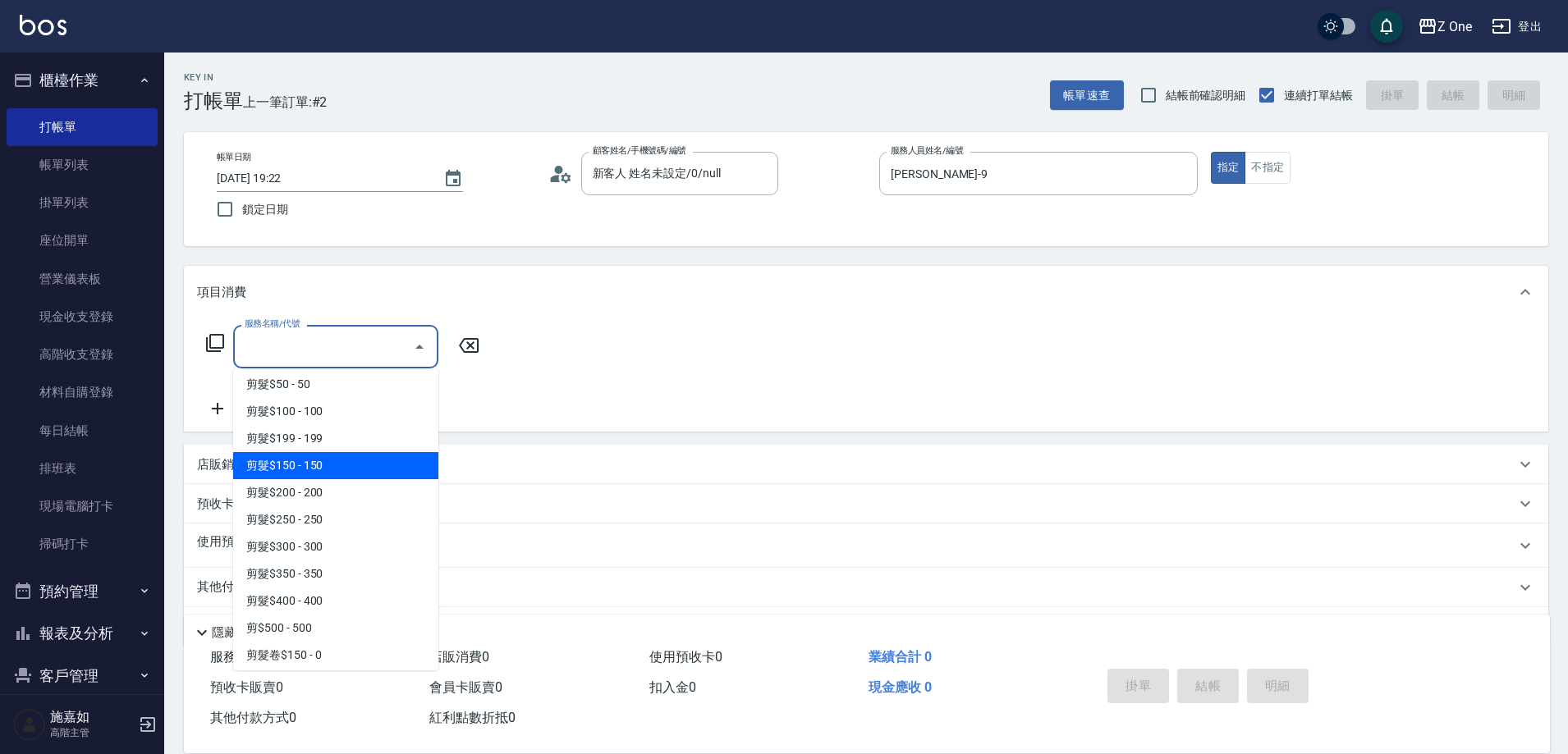
click at [347, 472] on span "剪髮$150 - 150" at bounding box center [336, 466] width 205 height 27
type input "剪髮$150(204)"
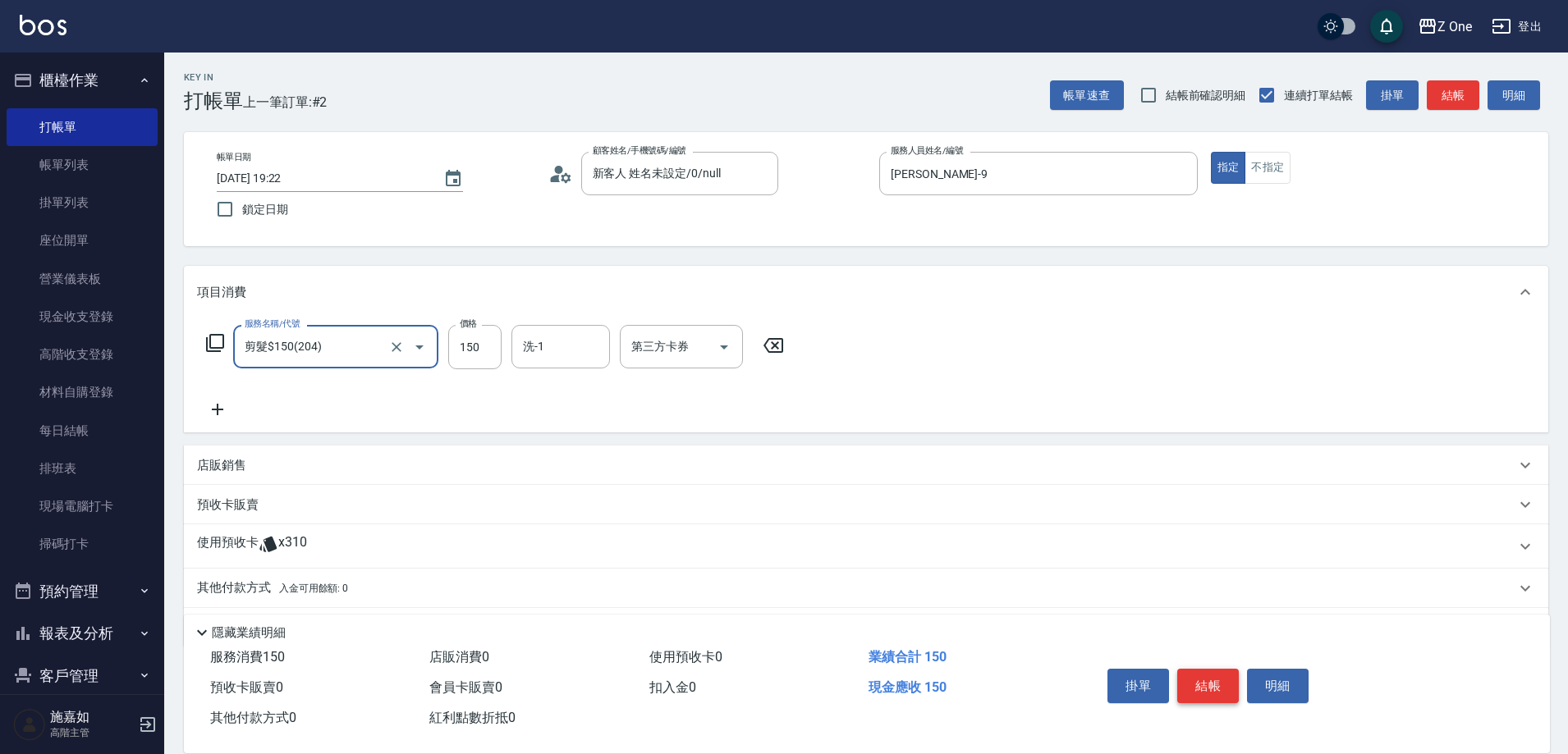
click at [1212, 680] on button "結帳" at bounding box center [1208, 686] width 62 height 35
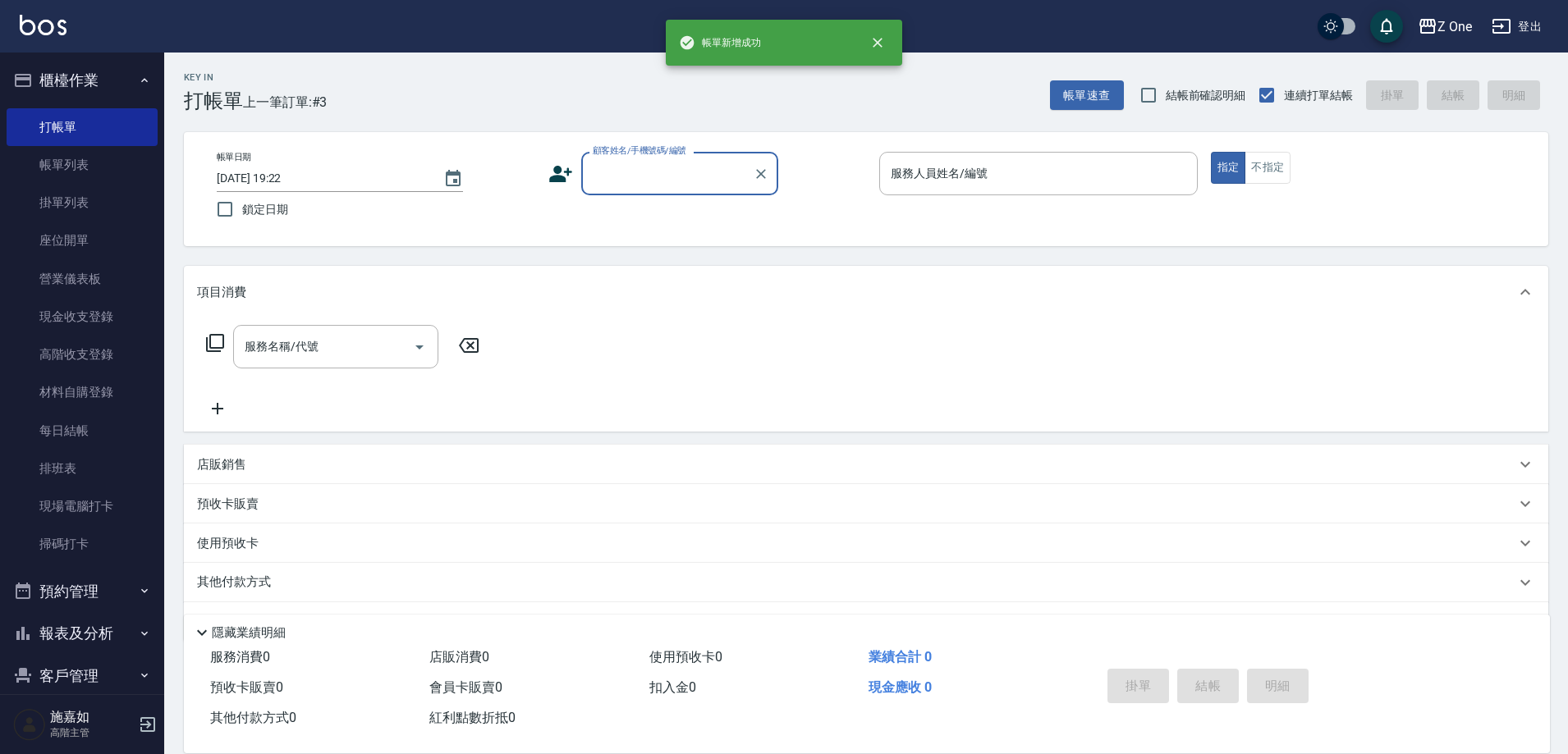
click at [652, 160] on input "顧客姓名/手機號碼/編號" at bounding box center [667, 173] width 157 height 29
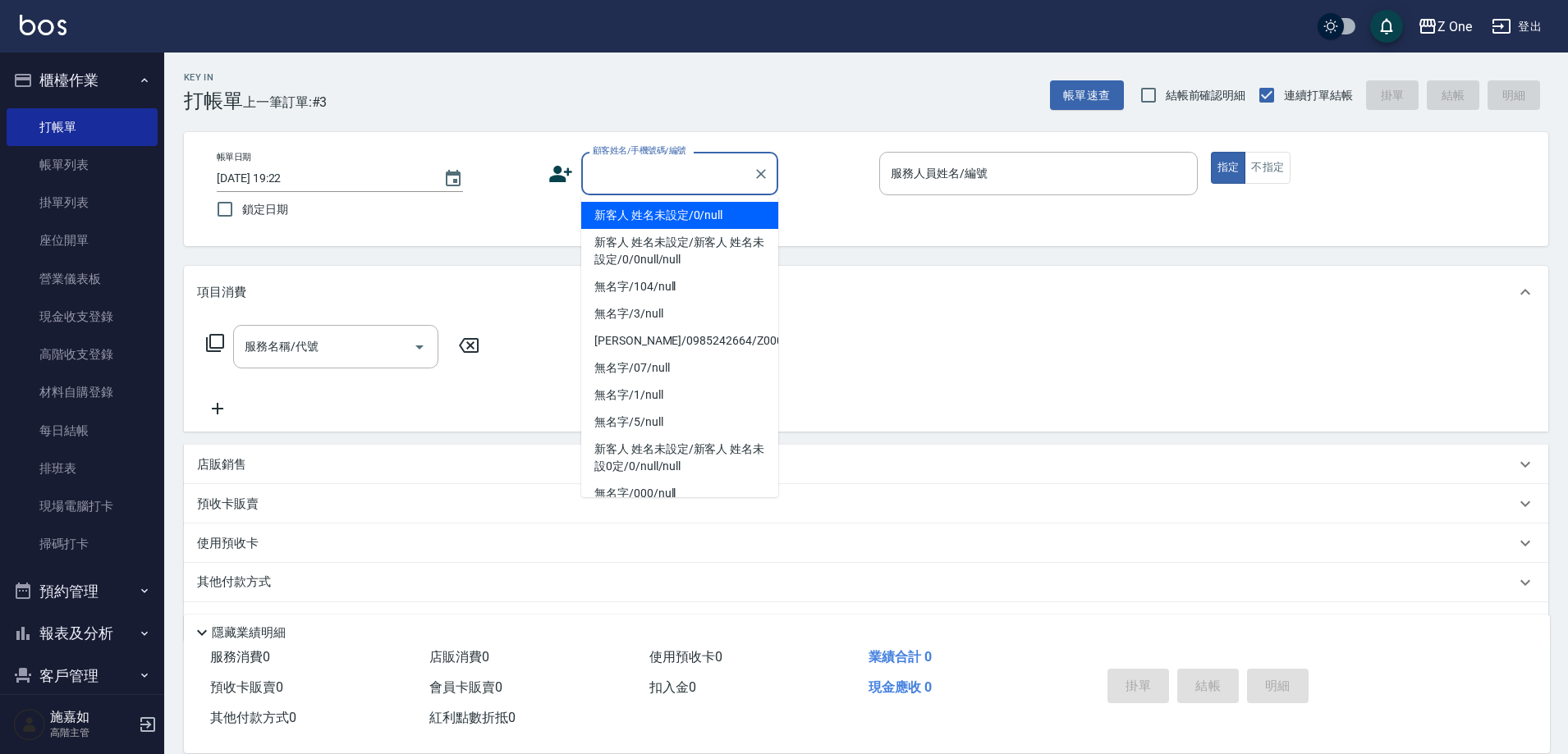
click at [652, 209] on li "新客人 姓名未設定/0/null" at bounding box center [679, 215] width 197 height 27
type input "新客人 姓名未設定/0/null"
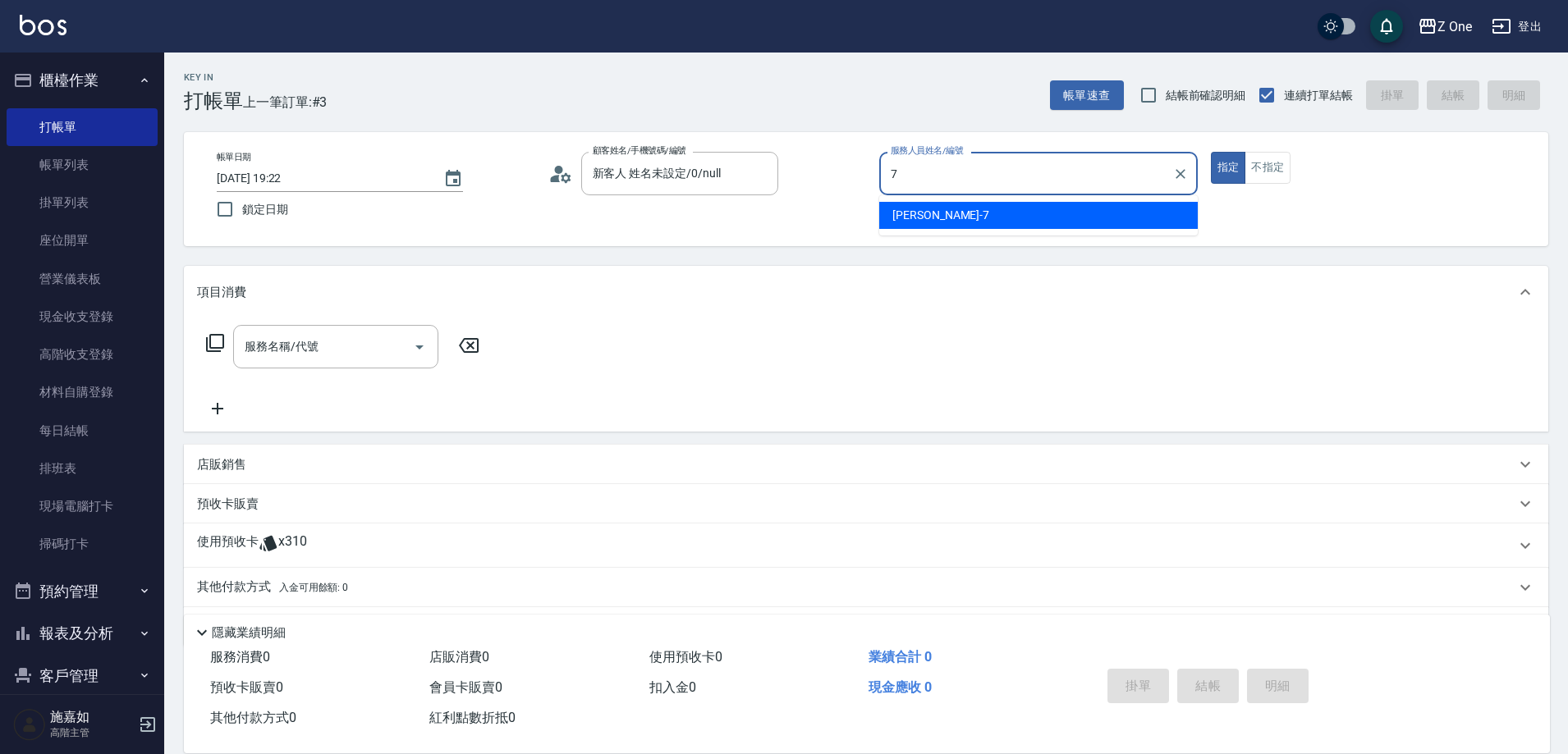
click at [958, 208] on div "[PERSON_NAME]-7" at bounding box center [1039, 215] width 318 height 27
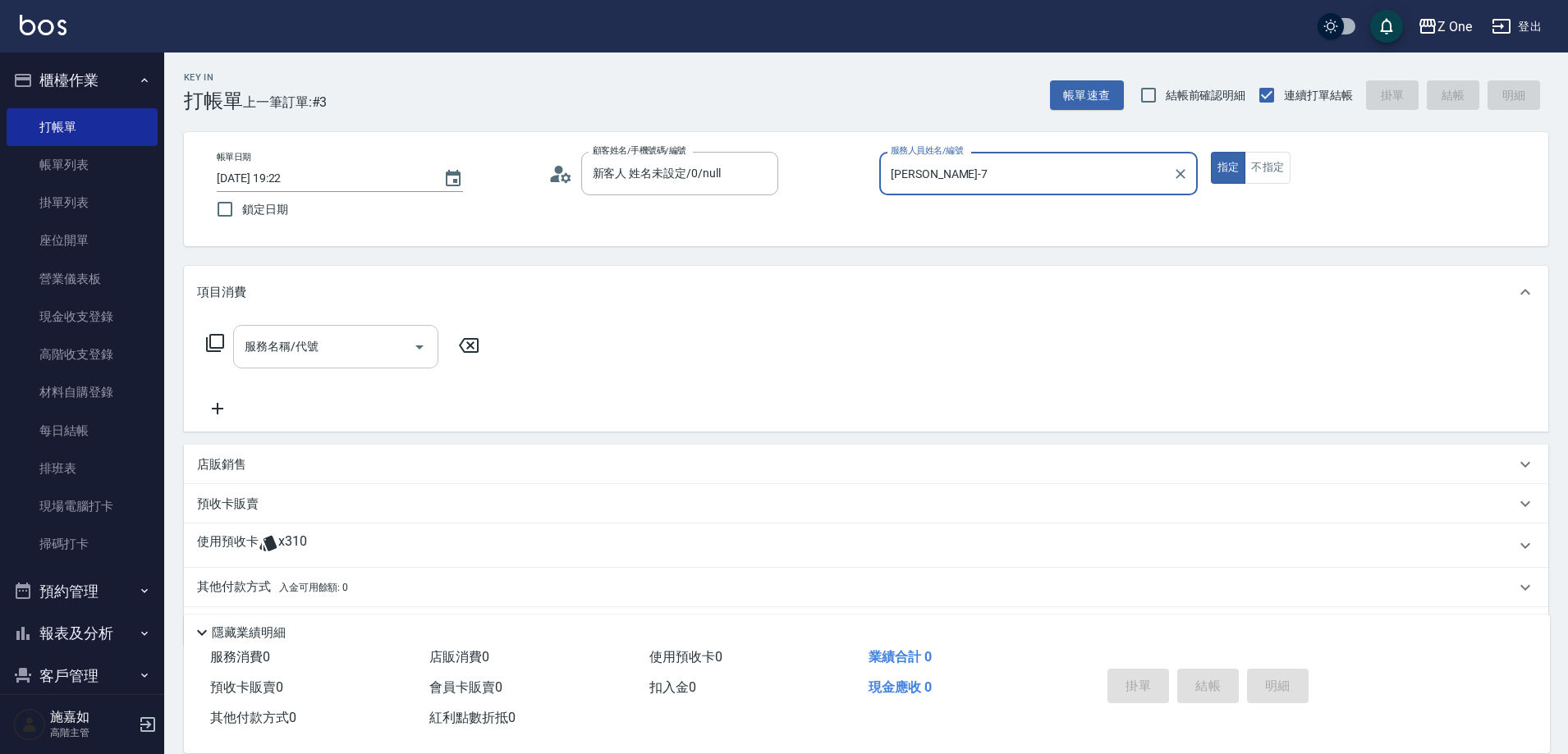
click at [419, 351] on icon "Open" at bounding box center [420, 347] width 20 height 20
type input "[PERSON_NAME]-7"
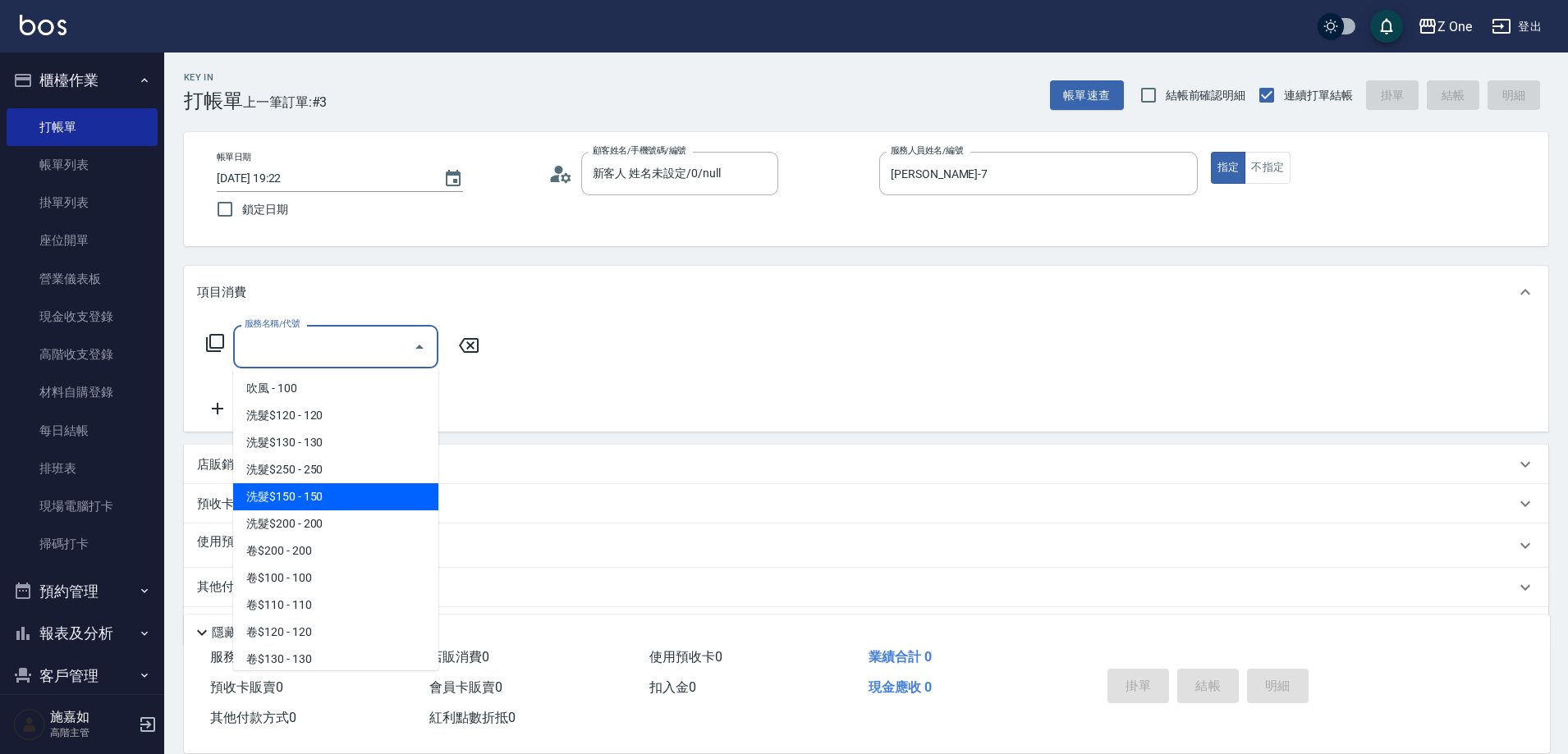
click at [322, 487] on span "洗髮$150 - 150" at bounding box center [336, 497] width 205 height 27
type input "洗髮$150(105)"
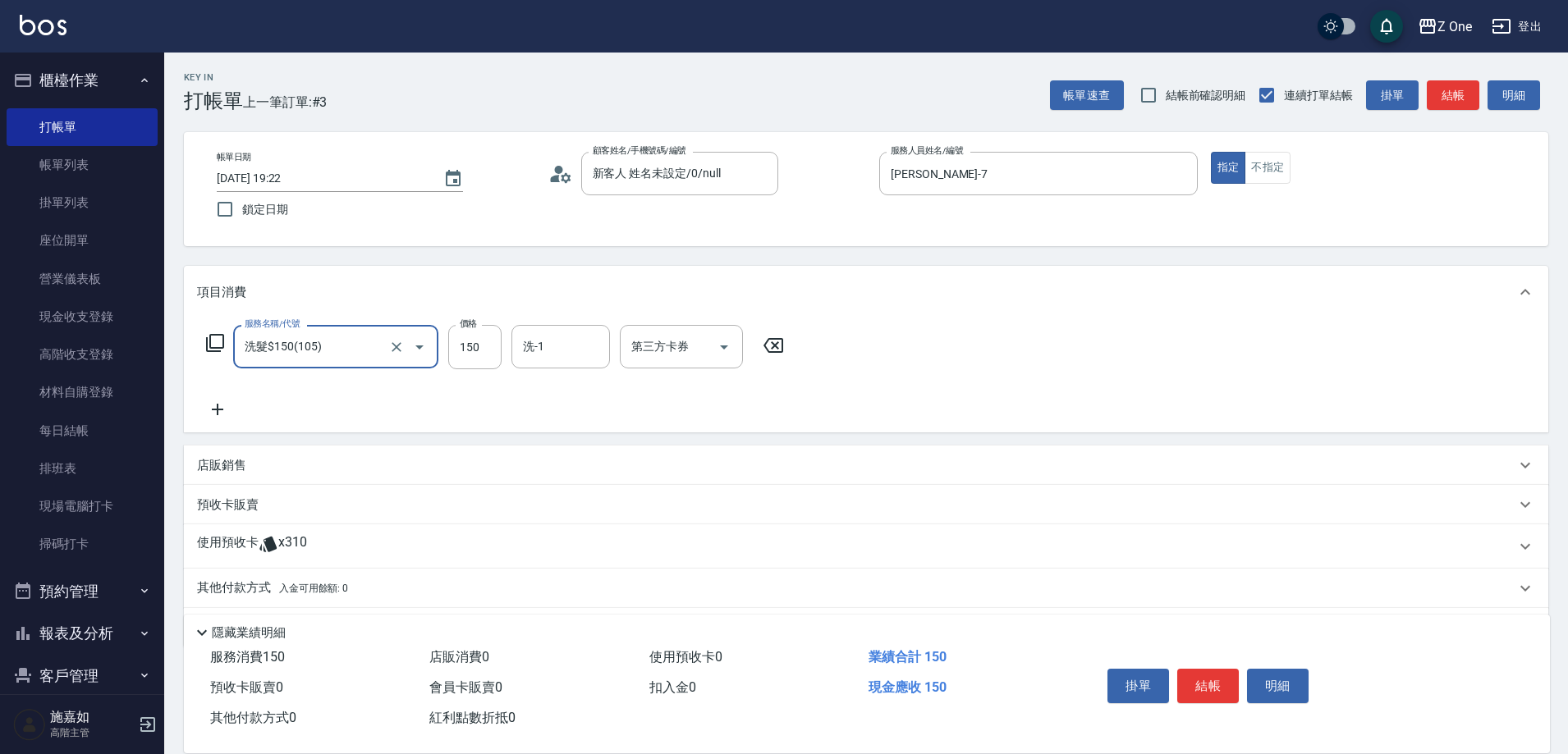
click at [232, 408] on icon at bounding box center [218, 410] width 41 height 20
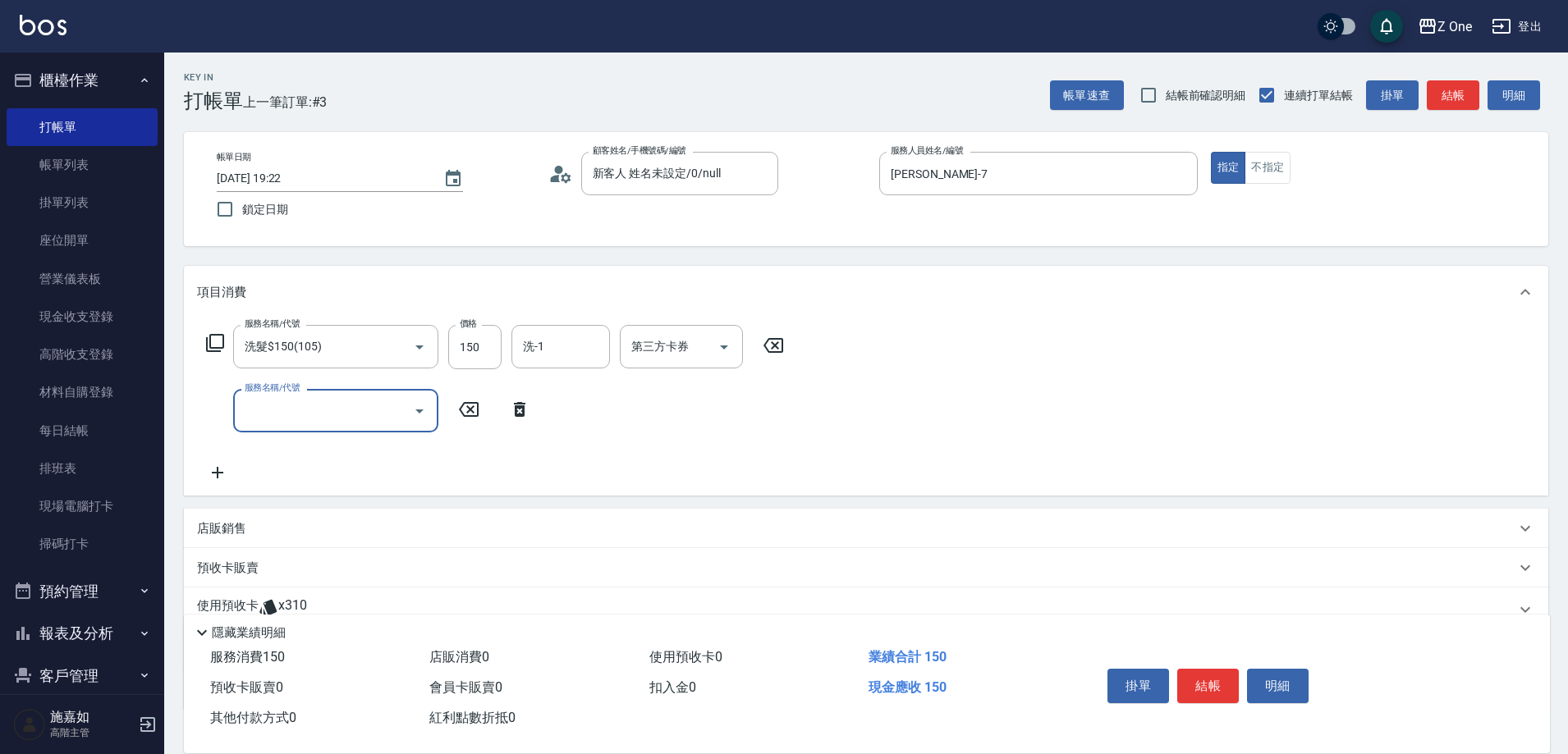
click at [422, 414] on icon "Open" at bounding box center [420, 411] width 20 height 20
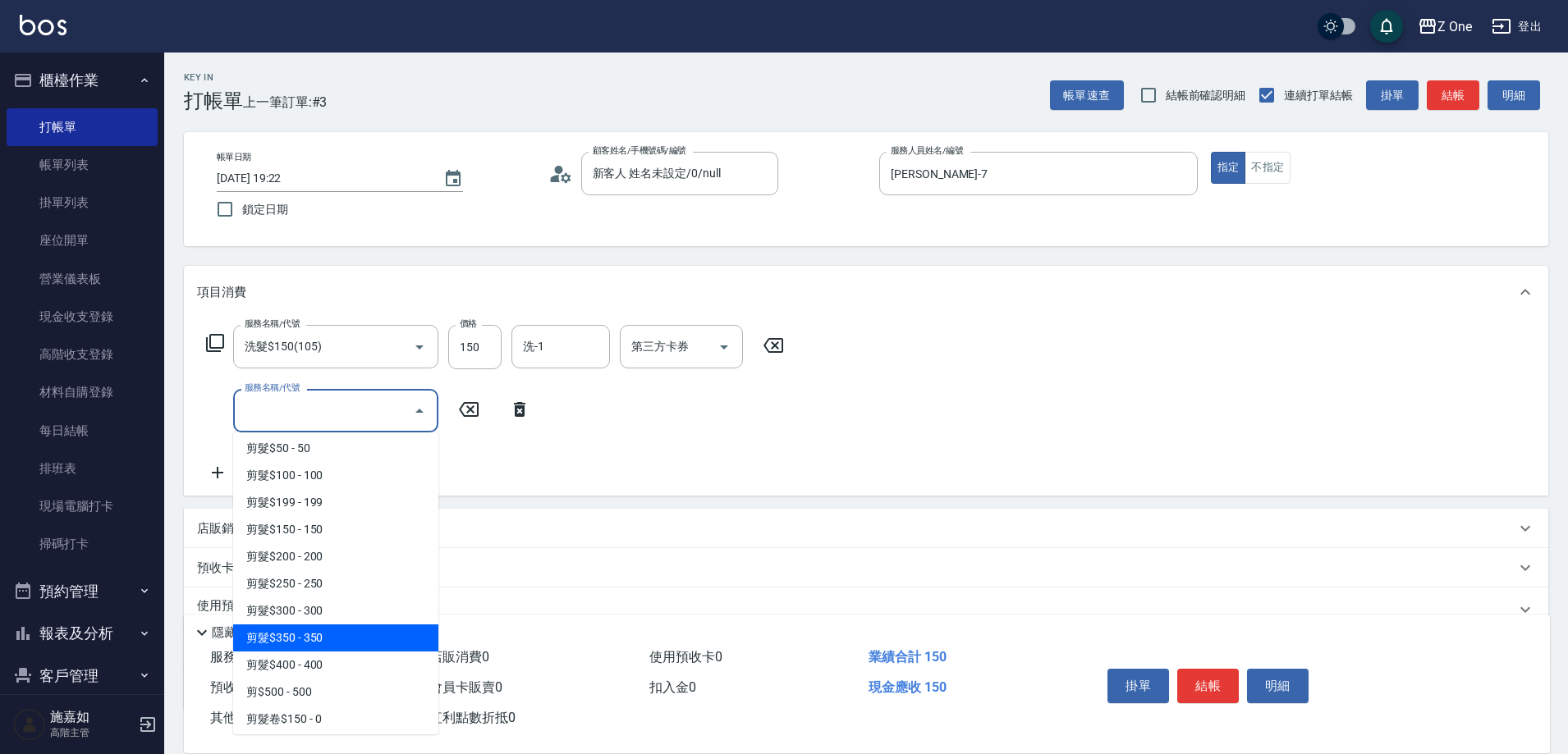
click at [334, 635] on span "剪髮$350 - 350" at bounding box center [336, 638] width 205 height 27
type input "剪髮$350(208)"
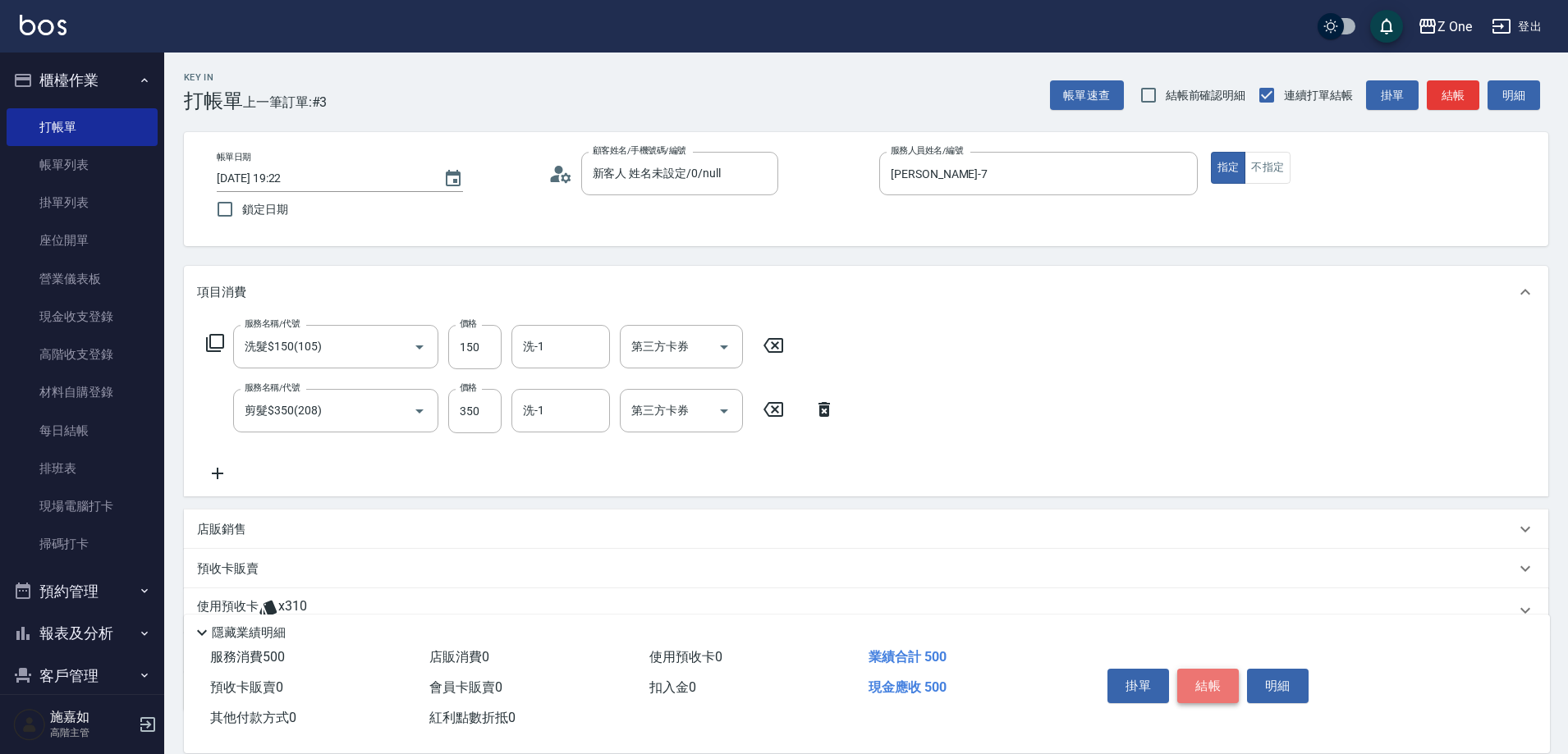
click at [1208, 686] on button "結帳" at bounding box center [1208, 686] width 62 height 35
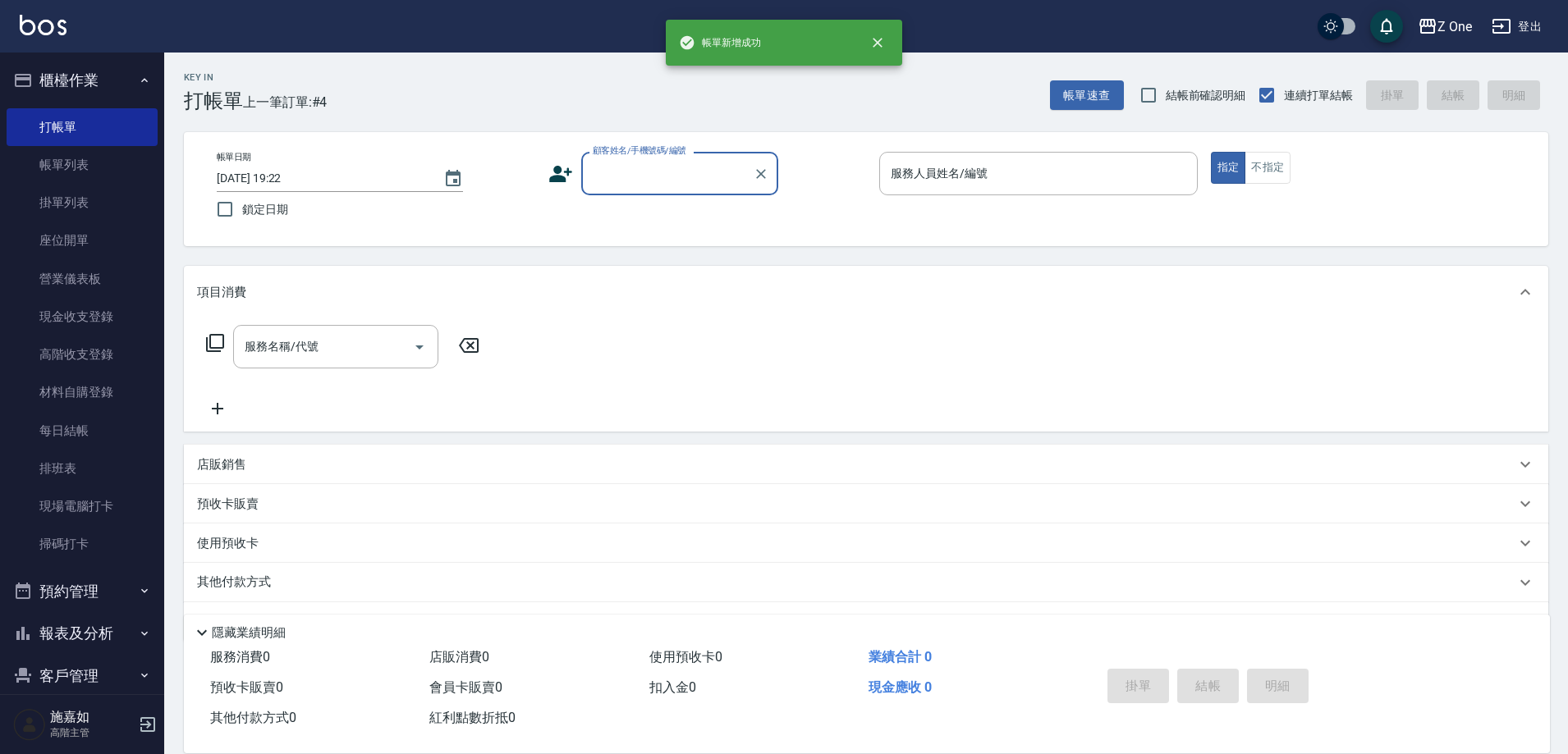
click at [663, 176] on input "顧客姓名/手機號碼/編號" at bounding box center [667, 173] width 157 height 29
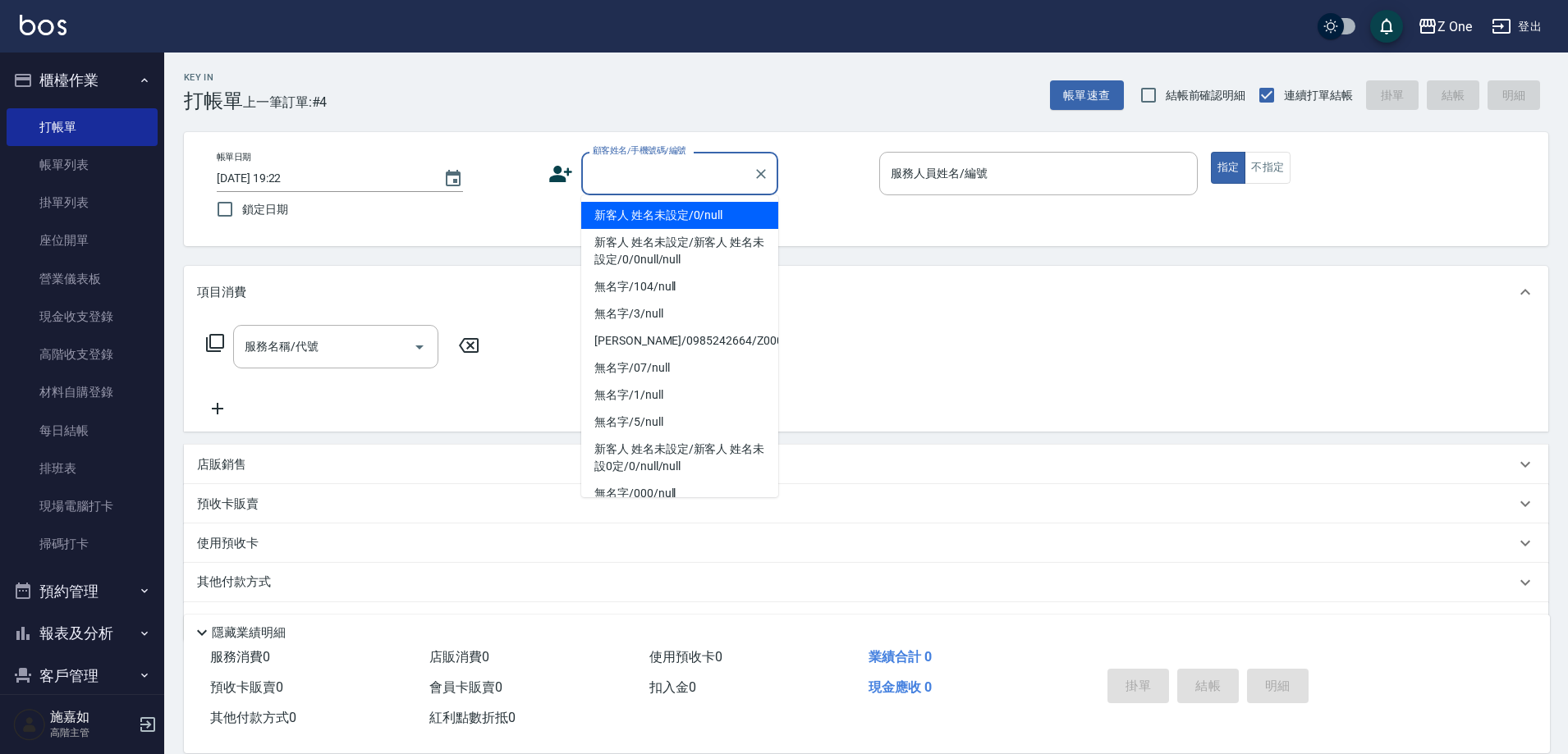
click at [660, 213] on li "新客人 姓名未設定/0/null" at bounding box center [679, 215] width 197 height 27
type input "新客人 姓名未設定/0/null"
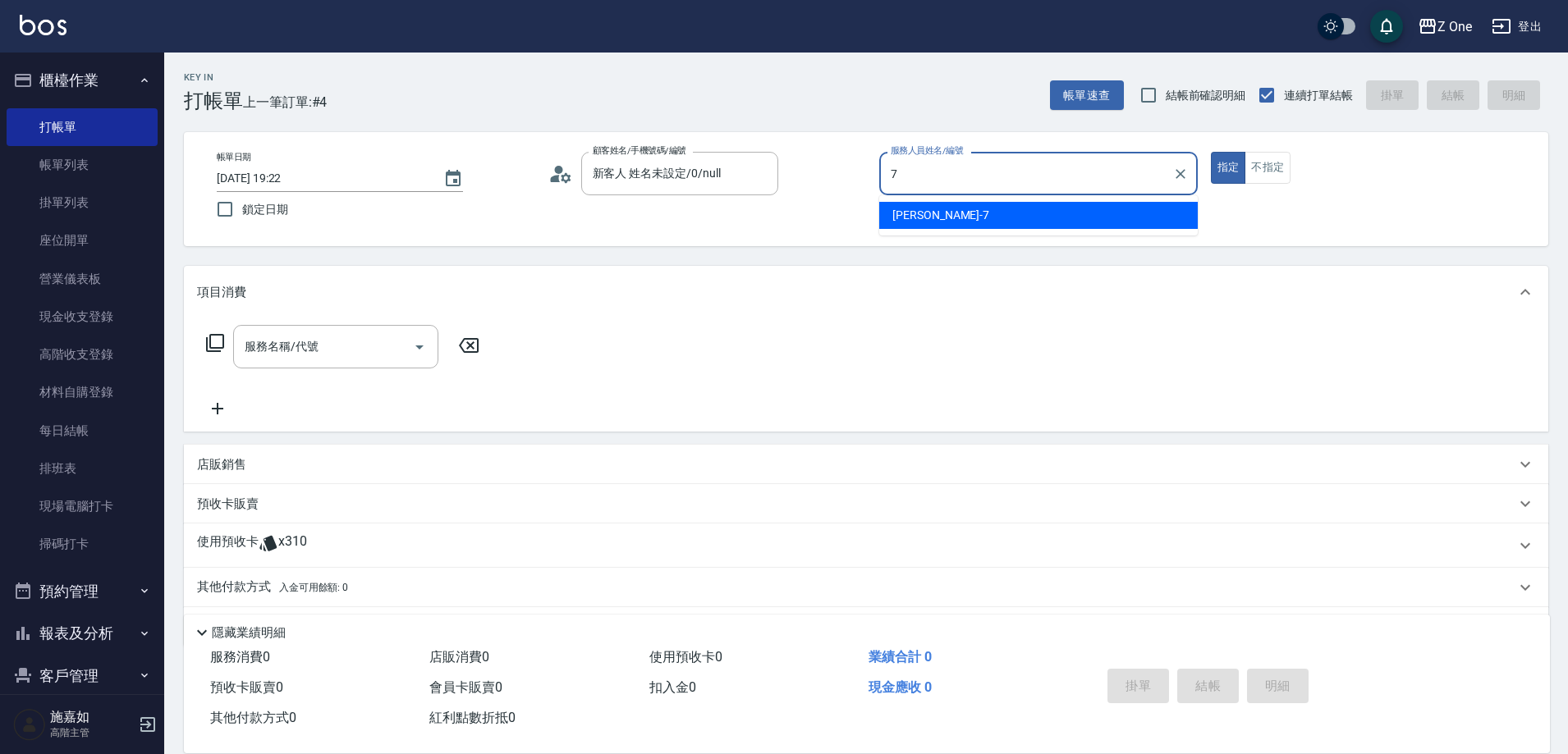
click at [1021, 218] on div "[PERSON_NAME]-7" at bounding box center [1039, 215] width 318 height 27
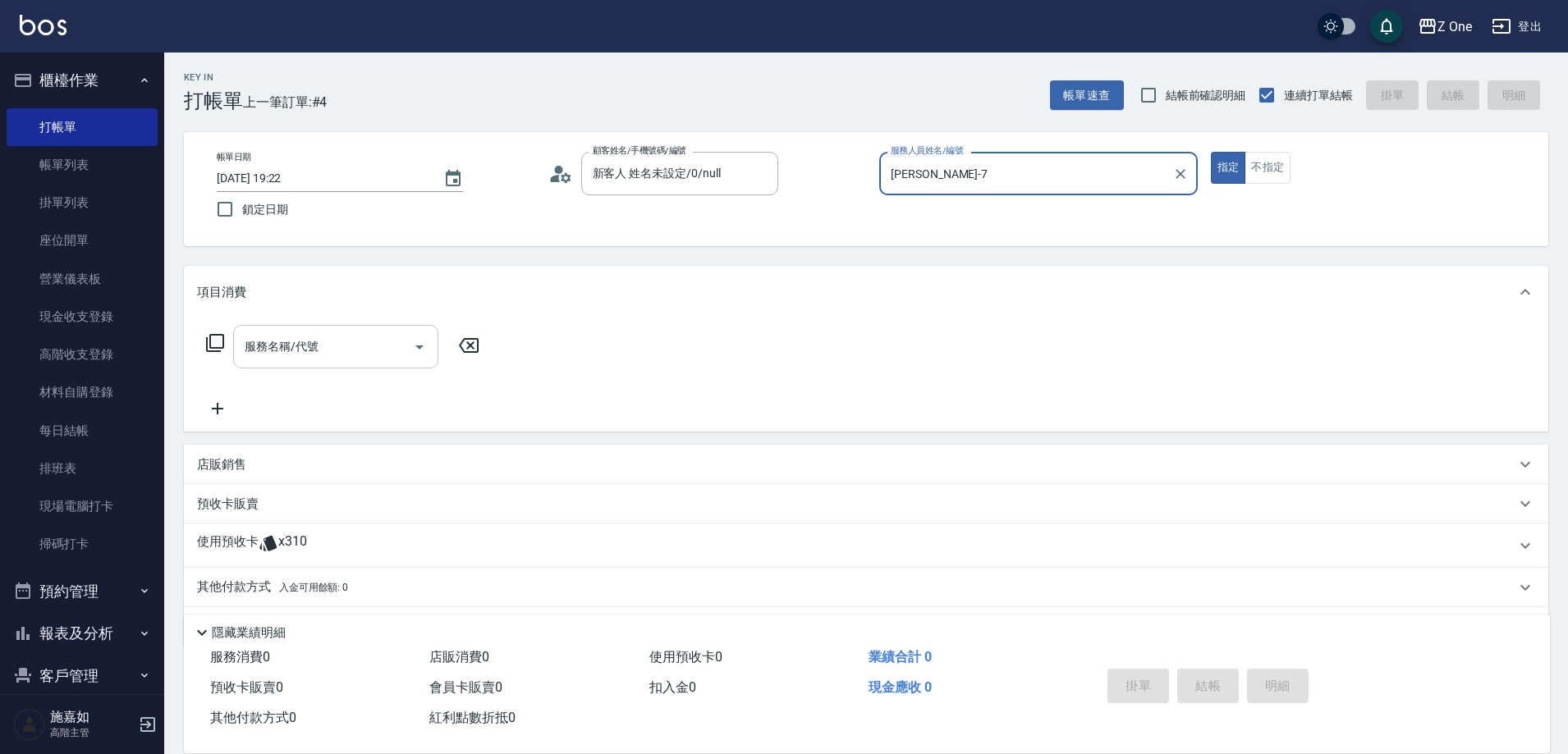
click at [420, 352] on icon "Open" at bounding box center [420, 347] width 20 height 20
type input "[PERSON_NAME]-7"
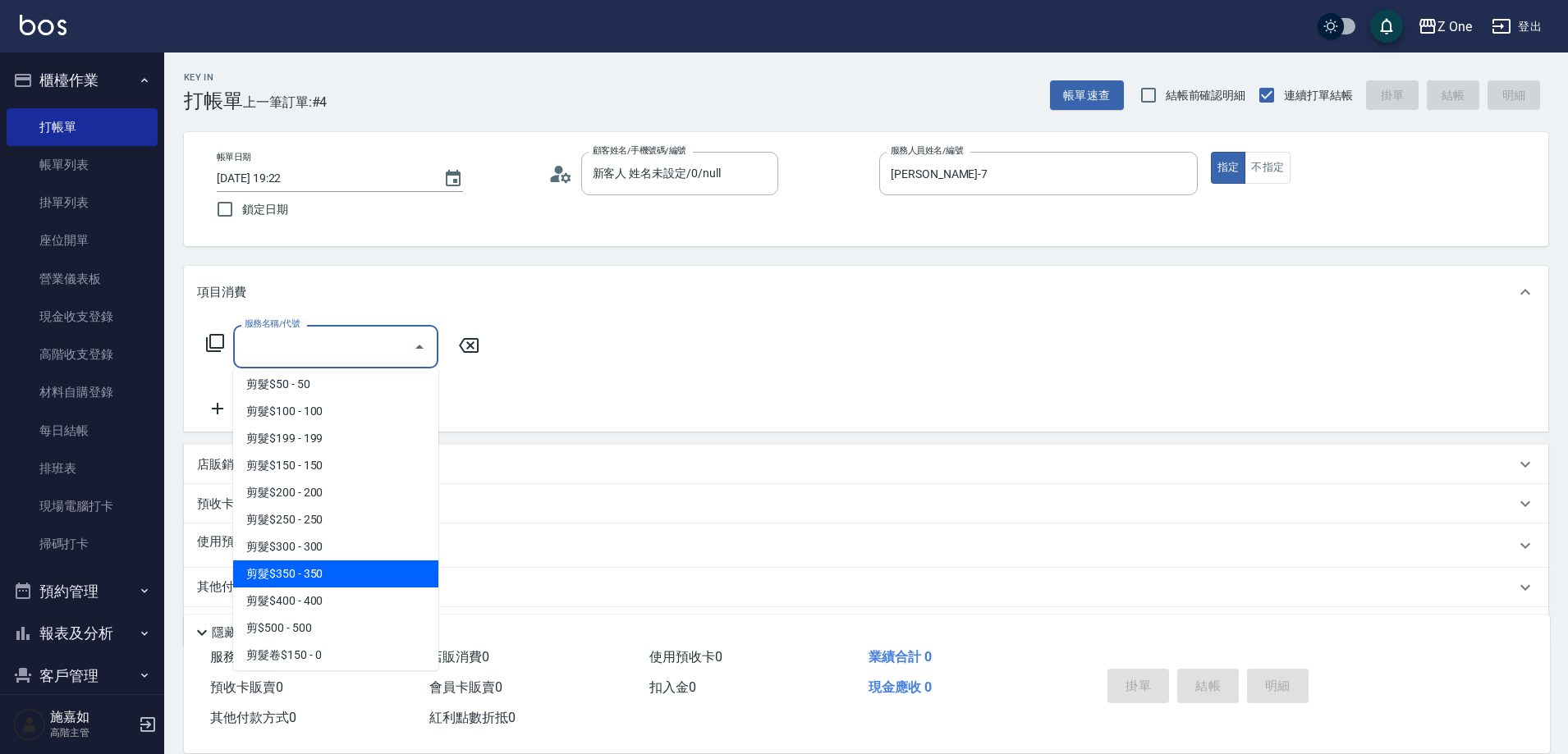
click at [336, 571] on span "剪髮$350 - 350" at bounding box center [336, 574] width 205 height 27
type input "剪髮$350(208)"
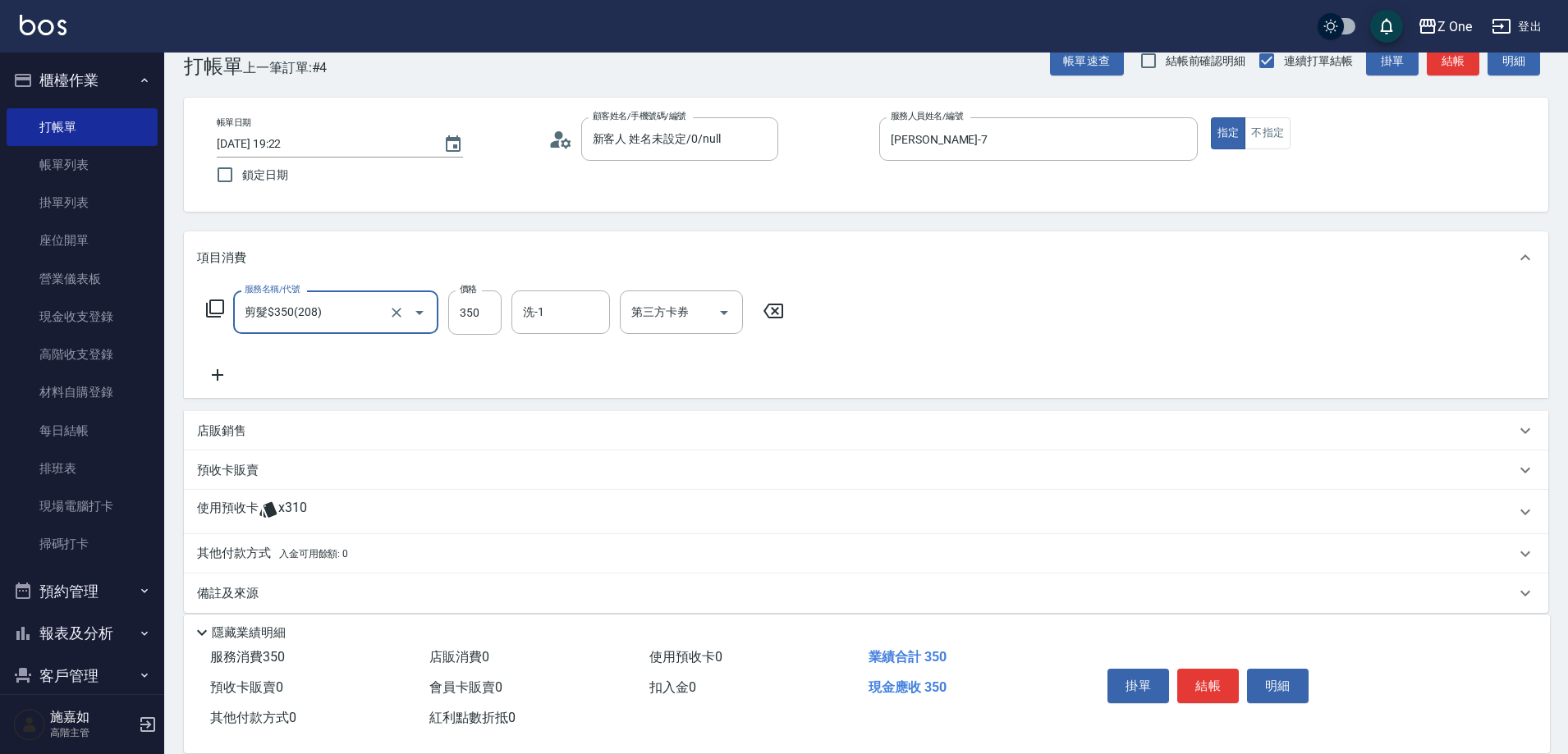
scroll to position [51, 0]
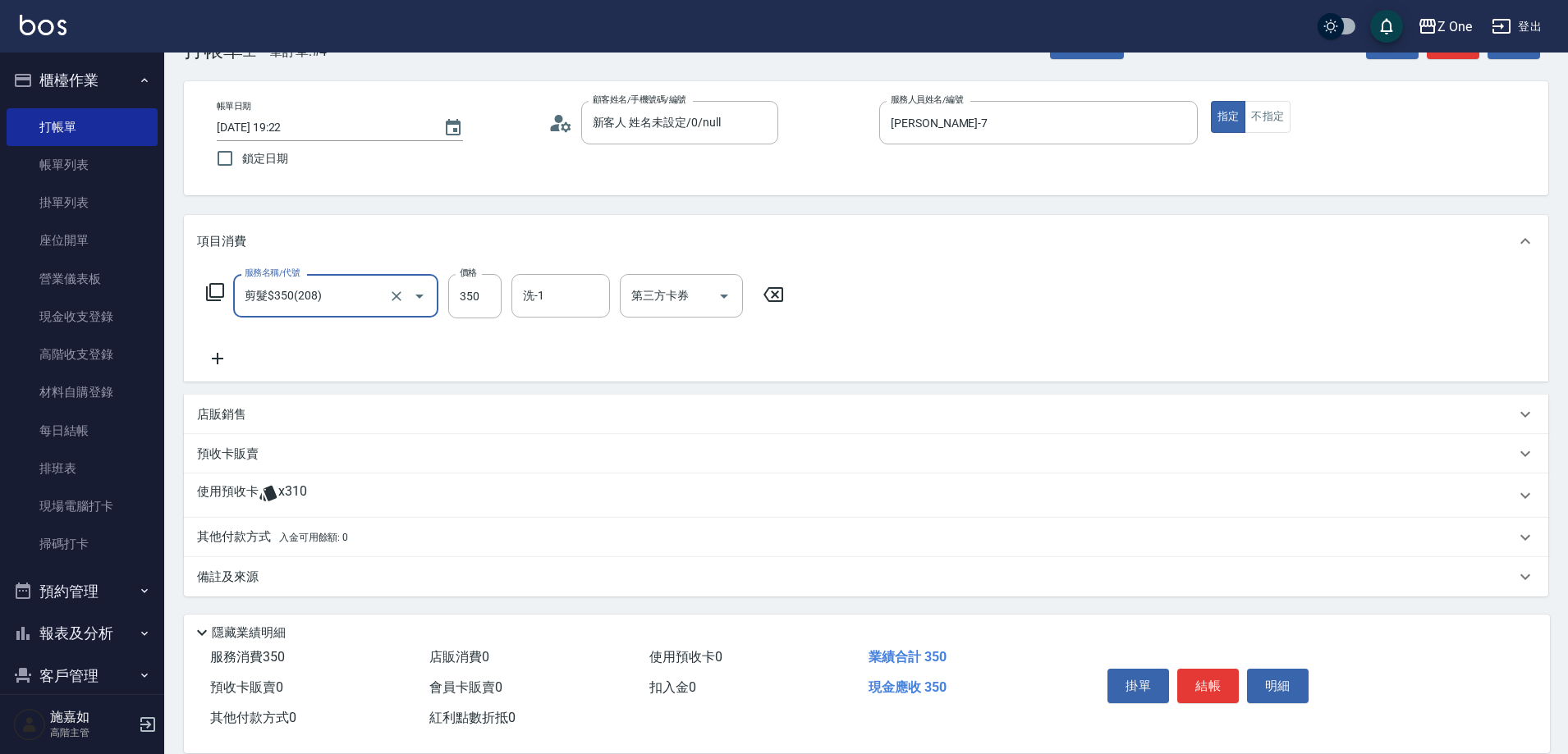
click at [349, 539] on div "其他付款方式 入金可用餘額: 0" at bounding box center [857, 537] width 1319 height 18
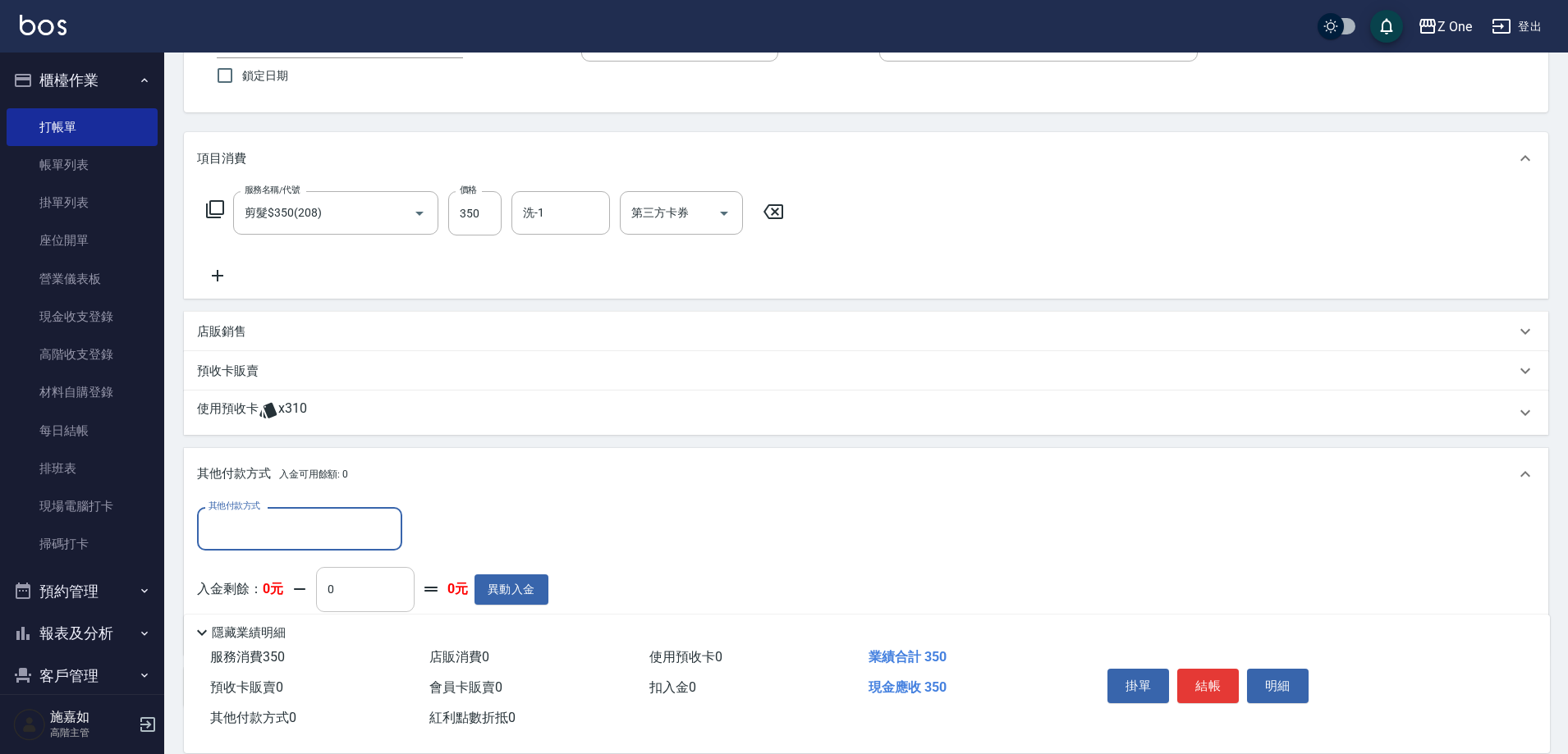
scroll to position [162, 0]
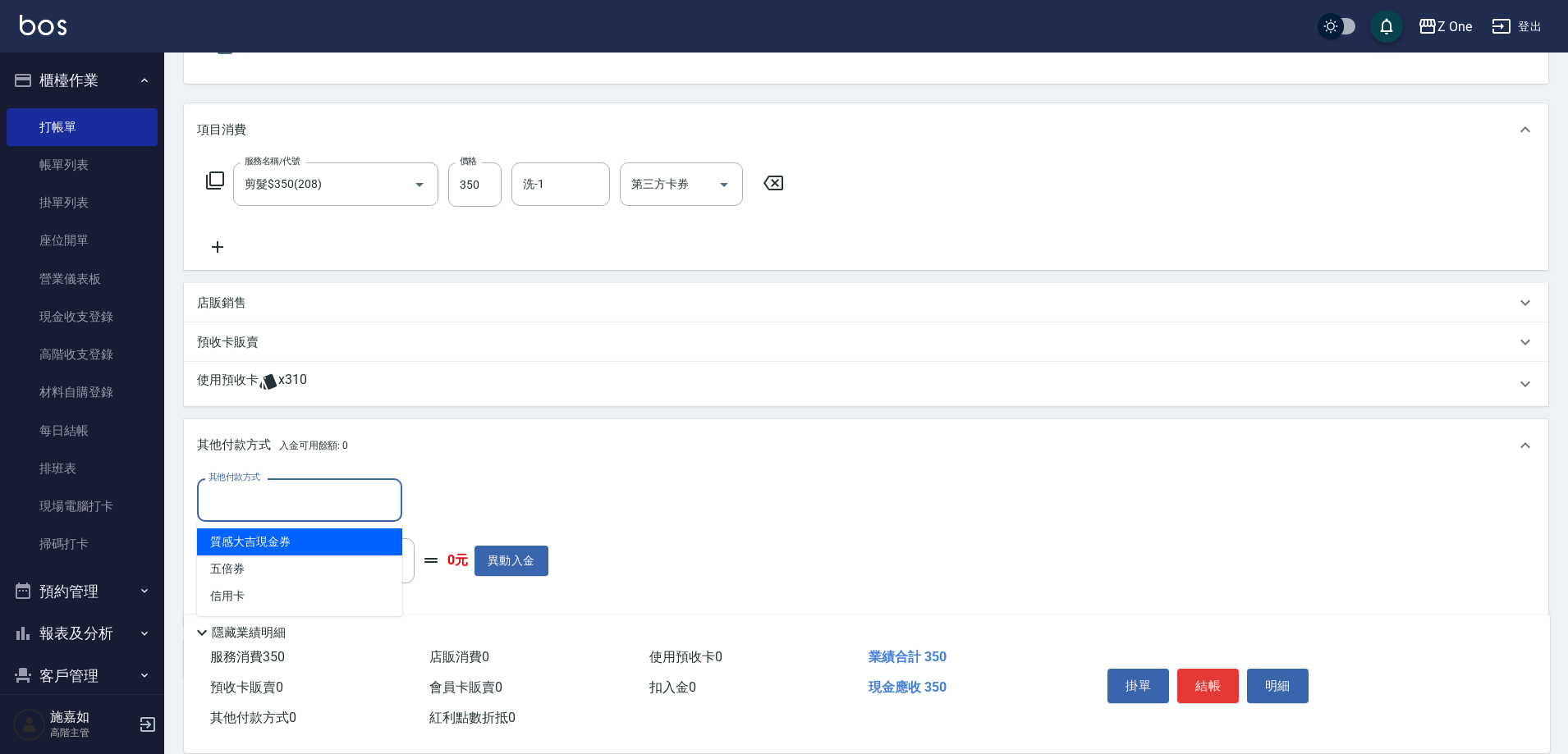
click at [355, 513] on input "其他付款方式" at bounding box center [299, 500] width 190 height 29
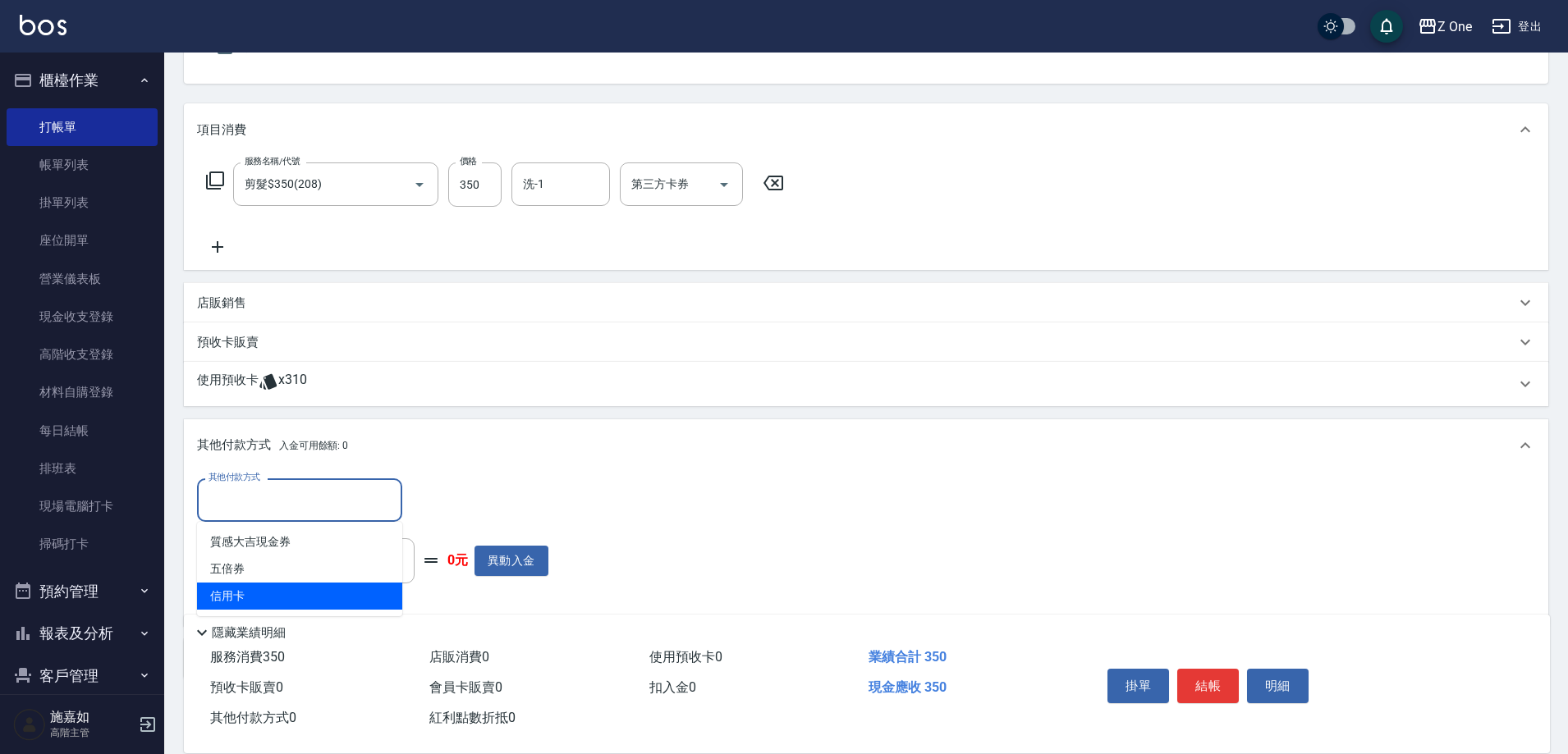
click at [311, 585] on span "信用卡" at bounding box center [299, 596] width 205 height 27
type input "信用卡"
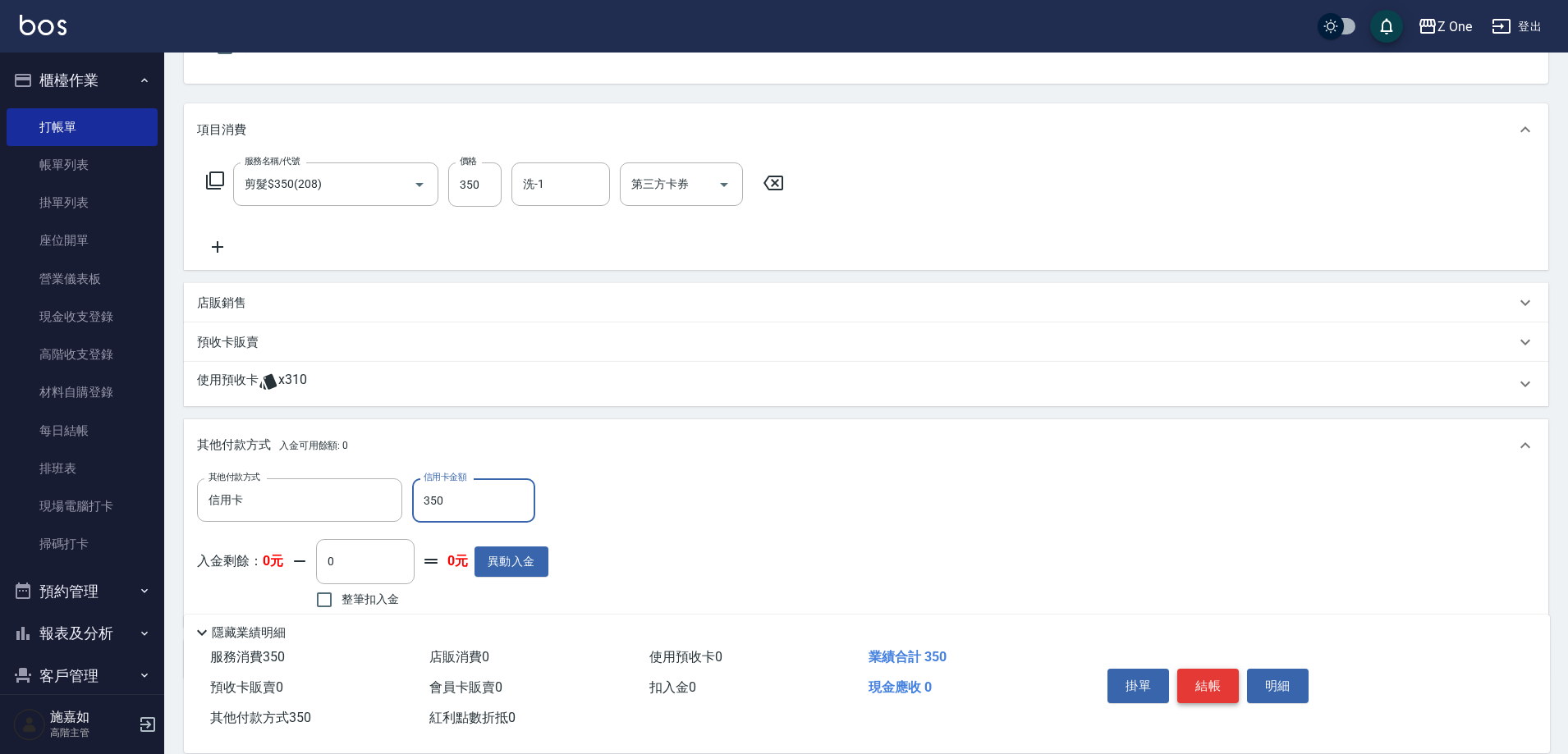
type input "350"
click at [1209, 669] on button "結帳" at bounding box center [1208, 686] width 62 height 35
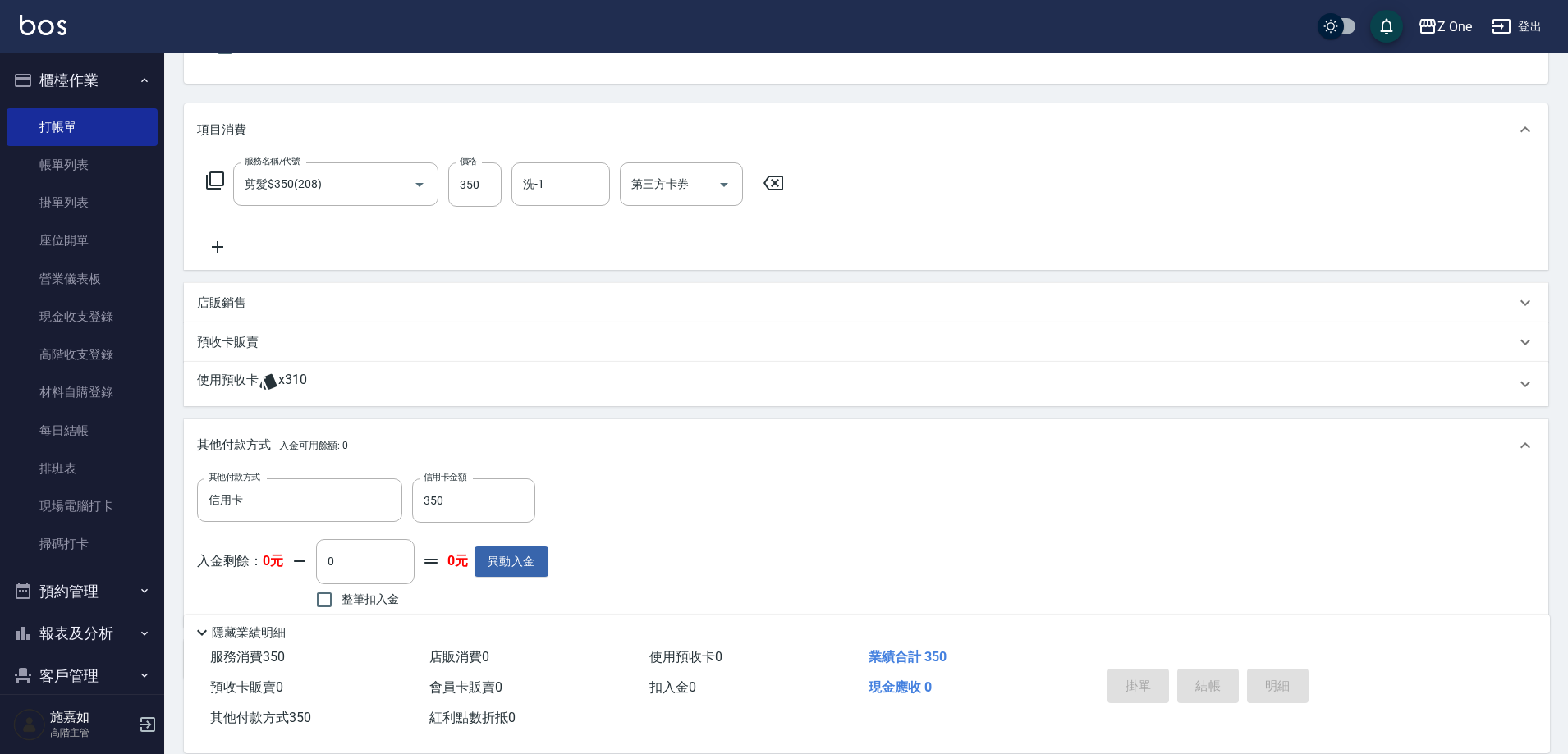
type input "[DATE] 19:23"
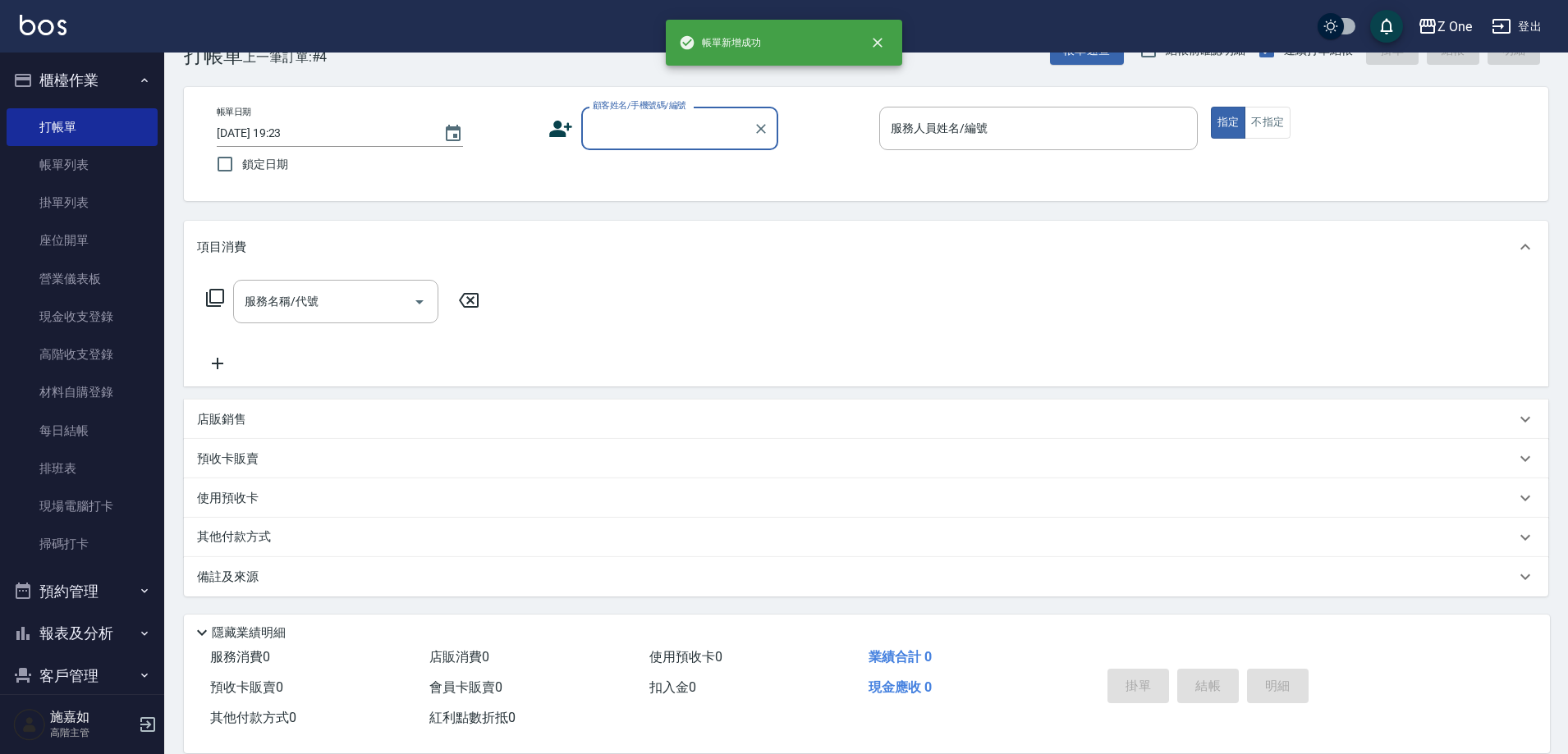
scroll to position [45, 0]
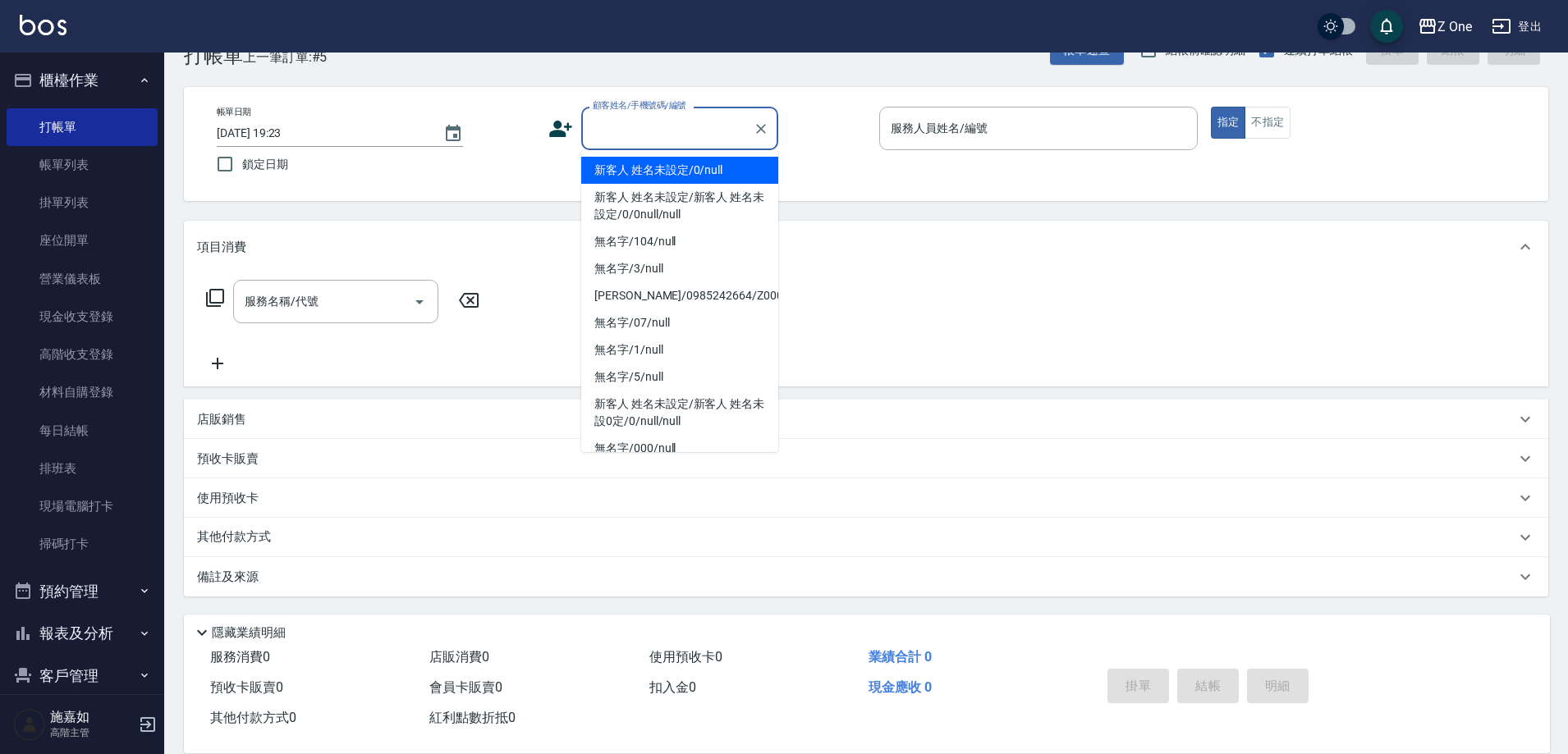
click at [664, 124] on input "顧客姓名/手機號碼/編號" at bounding box center [667, 128] width 157 height 29
click at [656, 181] on li "新客人 姓名未設定/0/null" at bounding box center [679, 170] width 197 height 27
type input "新客人 姓名未設定/0/null"
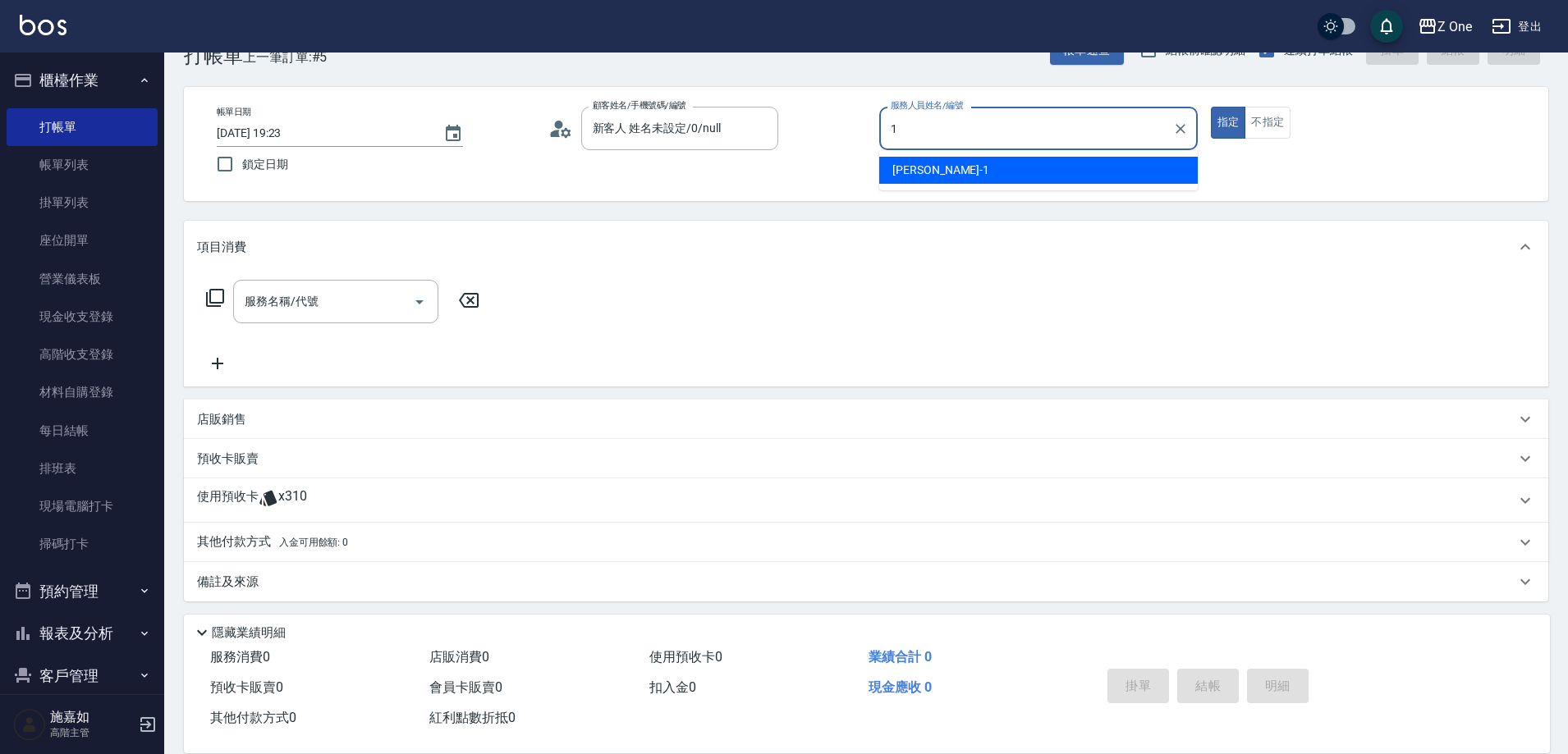
click at [952, 167] on div "[PERSON_NAME]-1" at bounding box center [1039, 170] width 318 height 27
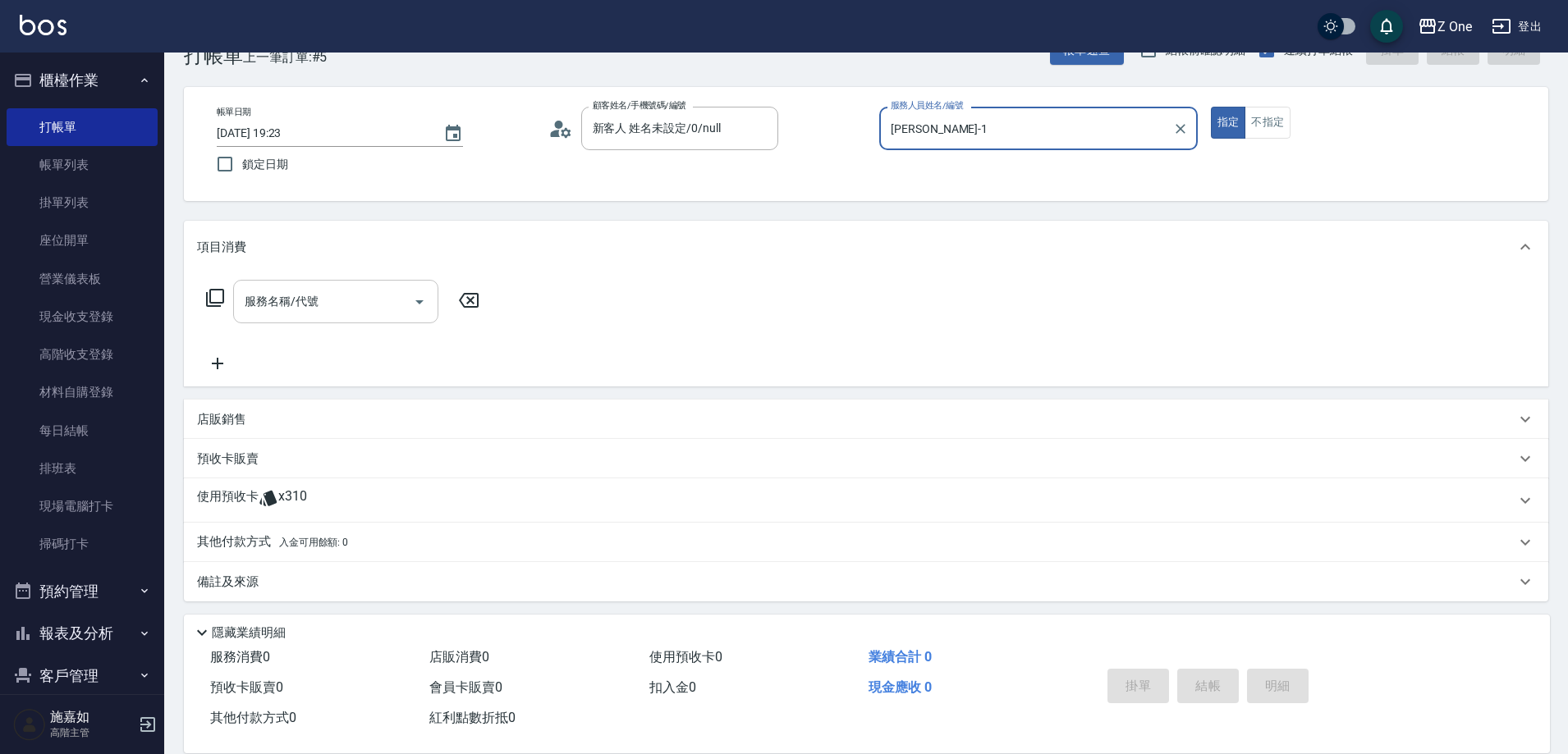
click at [422, 308] on icon "Open" at bounding box center [420, 302] width 20 height 20
type input "[PERSON_NAME]-1"
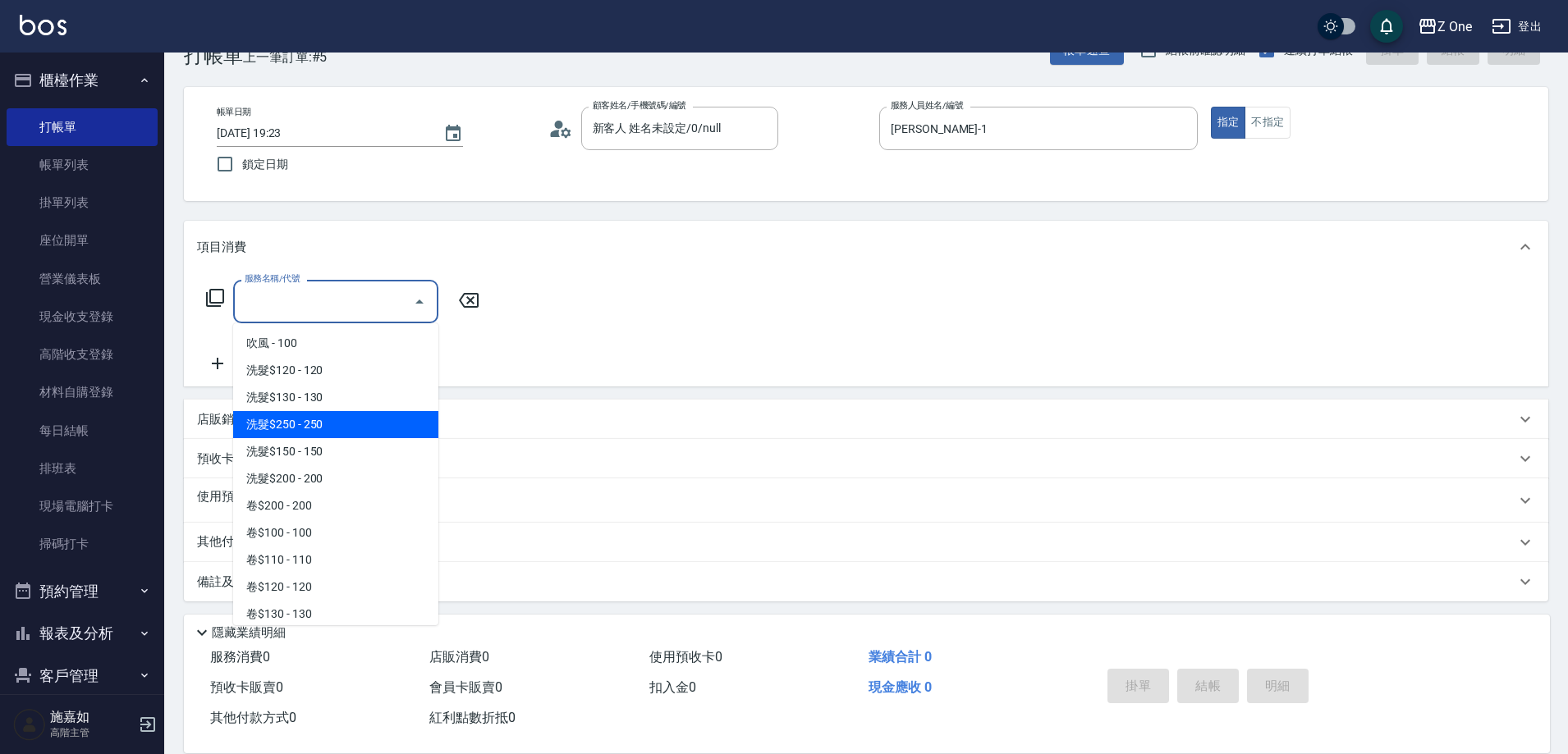
click at [355, 434] on span "洗髮$250 - 250" at bounding box center [336, 424] width 205 height 27
type input "洗髮$250(104)"
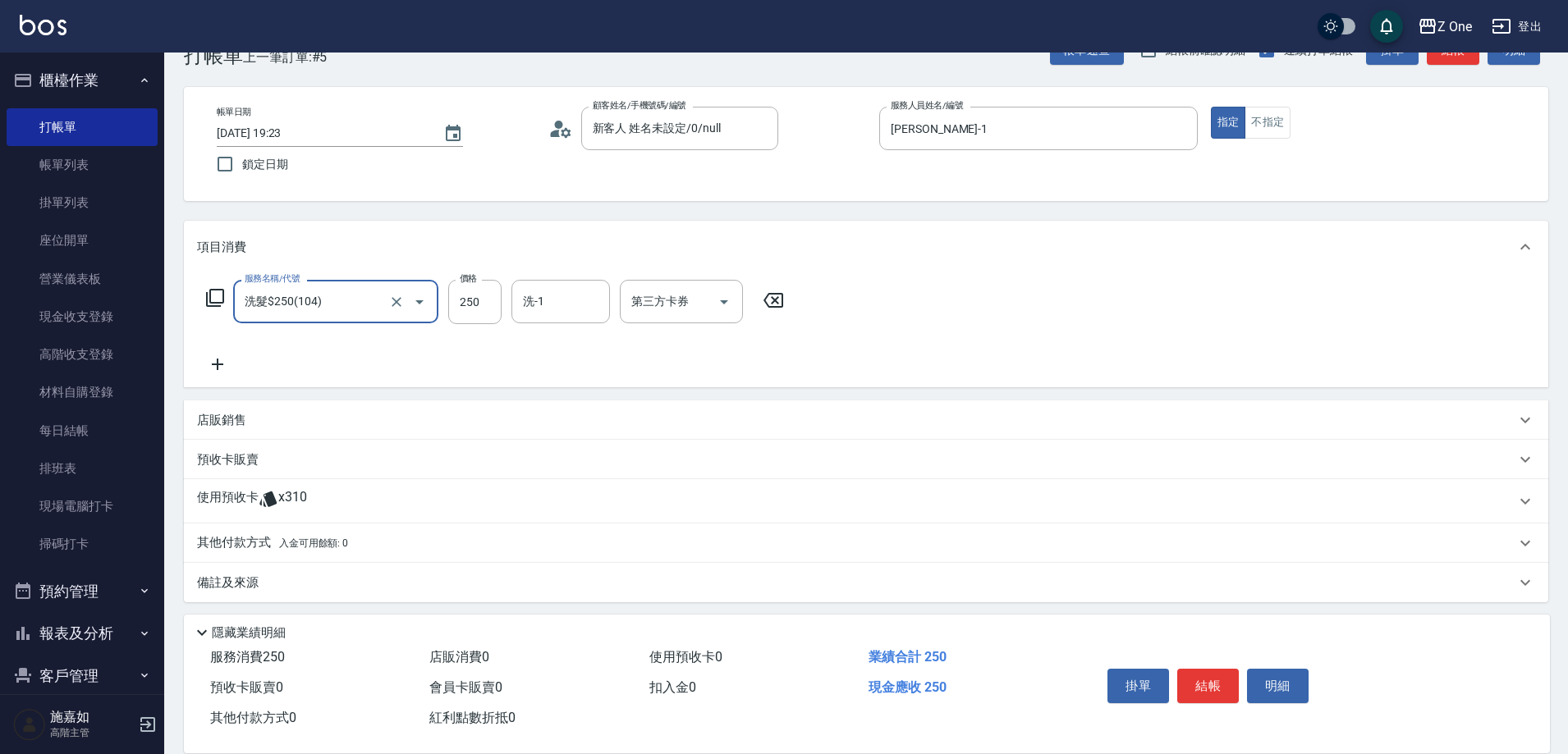
click at [214, 366] on icon at bounding box center [218, 364] width 41 height 20
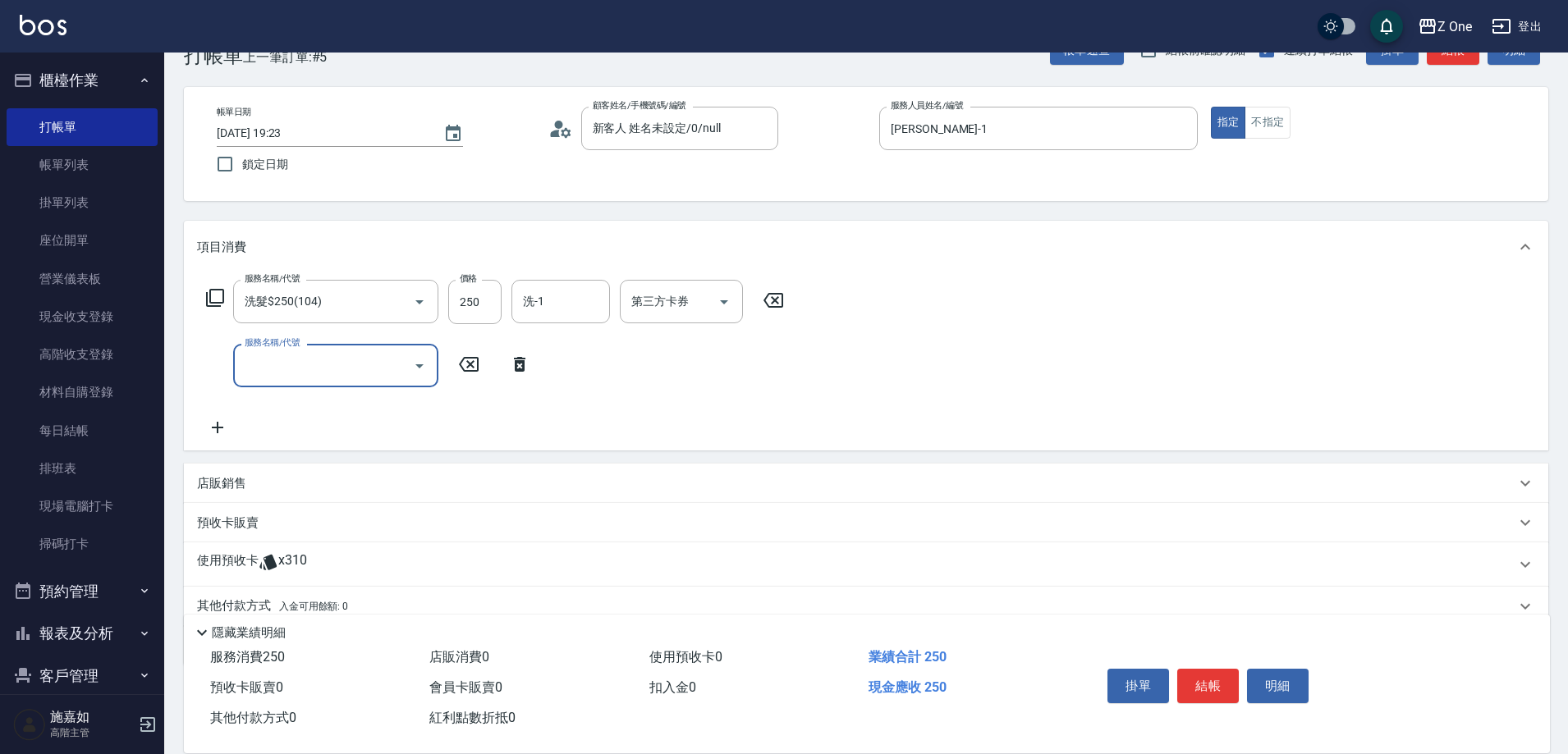
click at [419, 365] on icon "Open" at bounding box center [420, 366] width 8 height 4
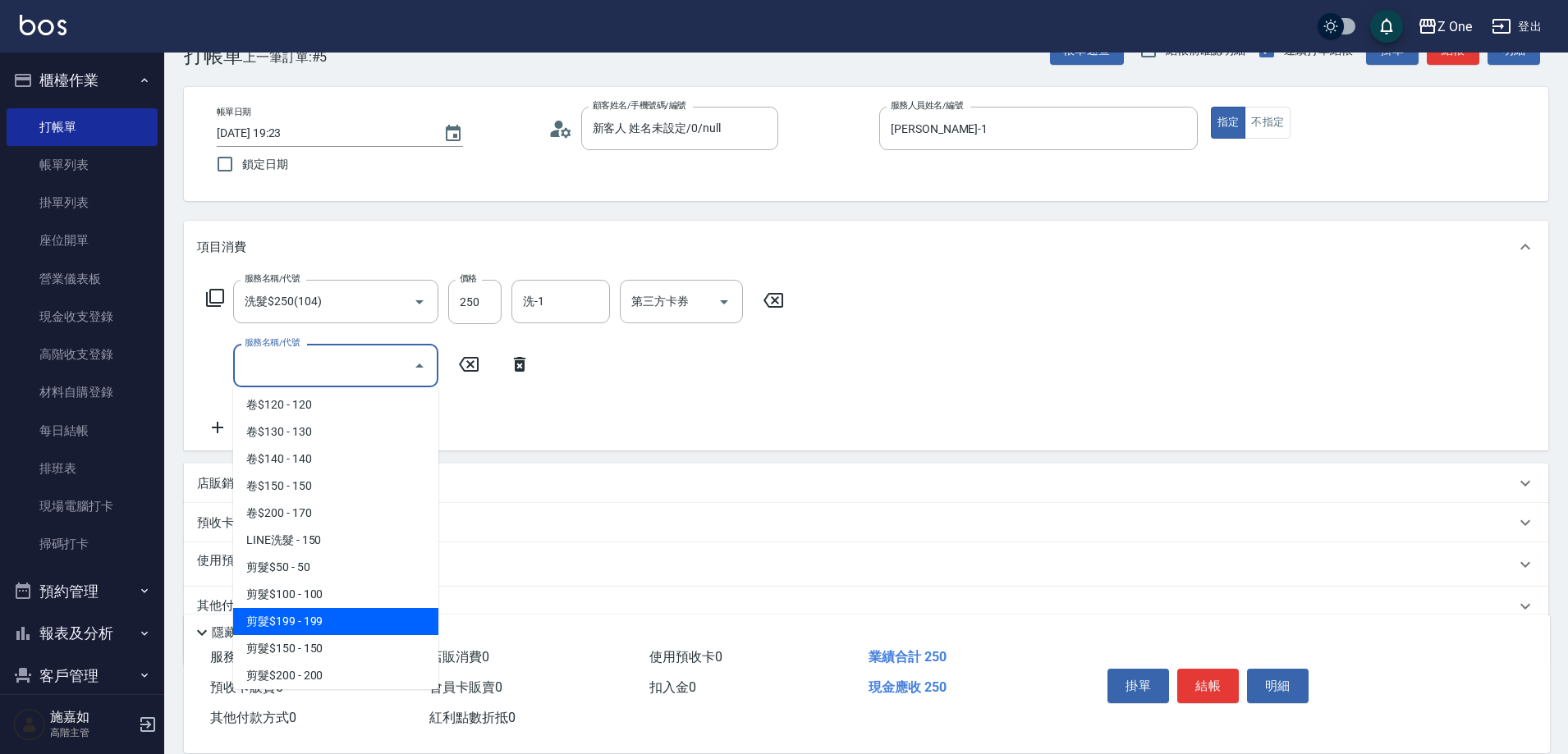
scroll to position [493, 0]
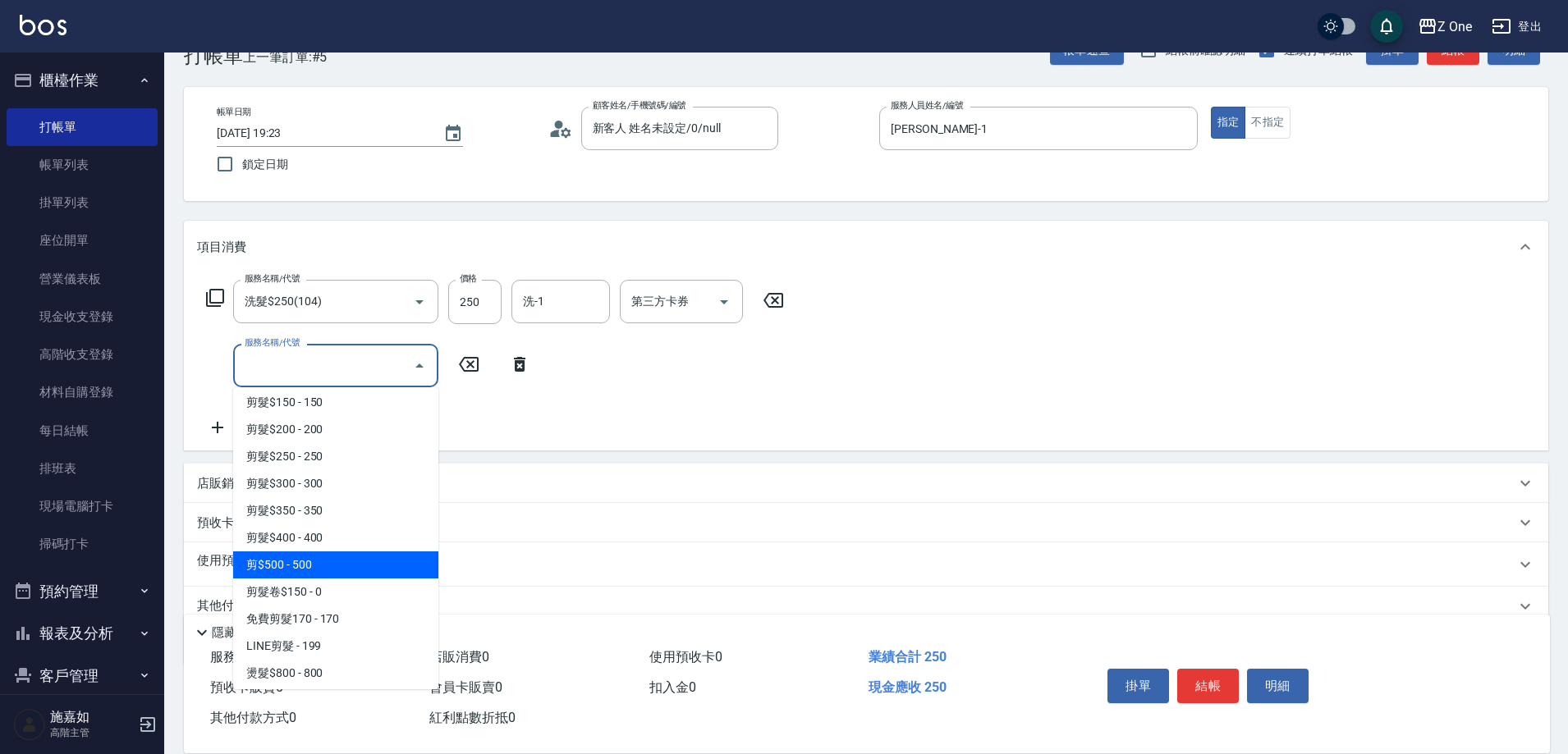
click at [323, 570] on span "剪$500 - 500" at bounding box center [336, 564] width 205 height 27
type input "剪$500(211)"
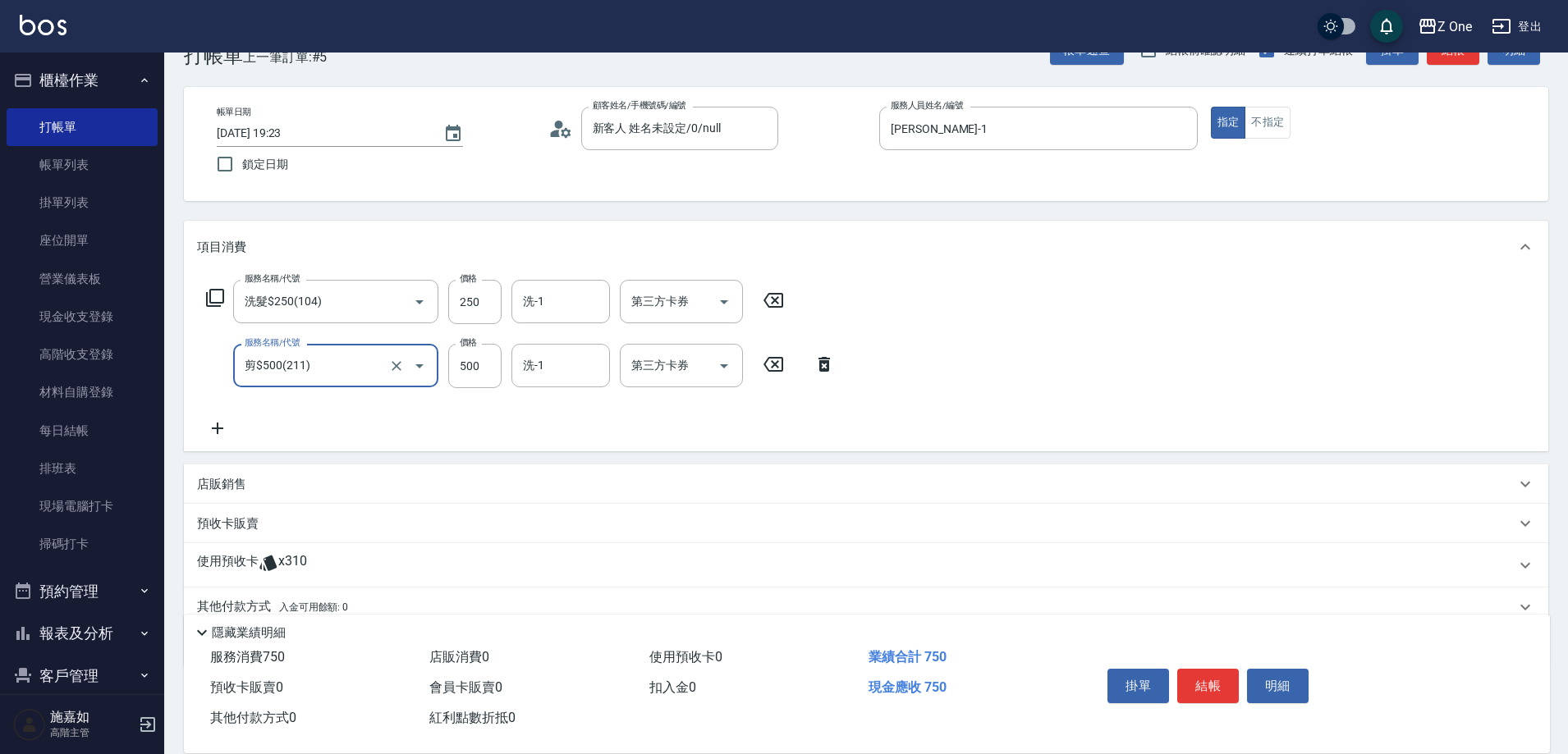
click at [261, 489] on div "店販銷售" at bounding box center [857, 485] width 1319 height 17
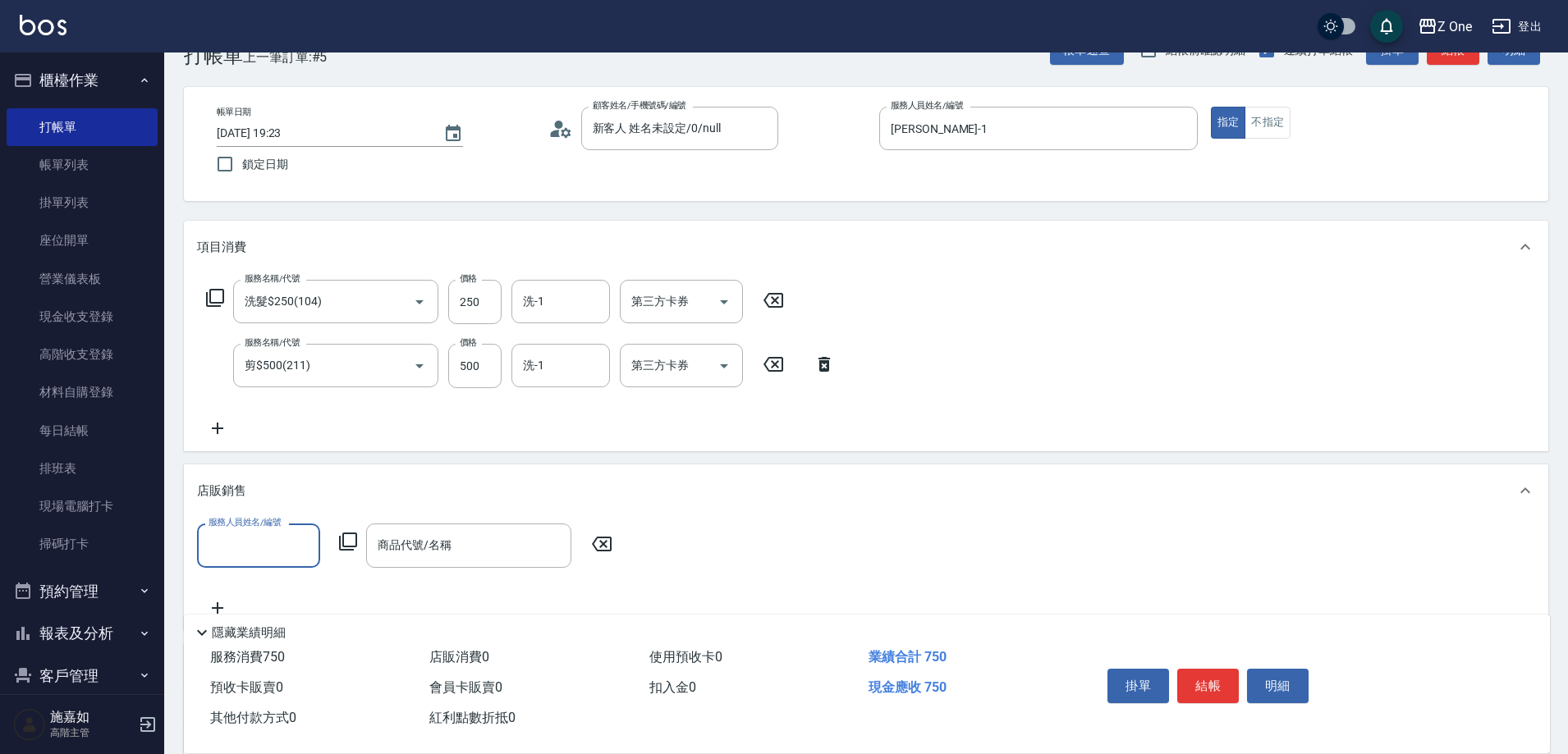
scroll to position [0, 0]
click at [273, 584] on div "[PERSON_NAME]-1" at bounding box center [258, 588] width 123 height 27
type input "[PERSON_NAME]-1"
click at [446, 555] on input "商品代號/名稱" at bounding box center [468, 545] width 190 height 29
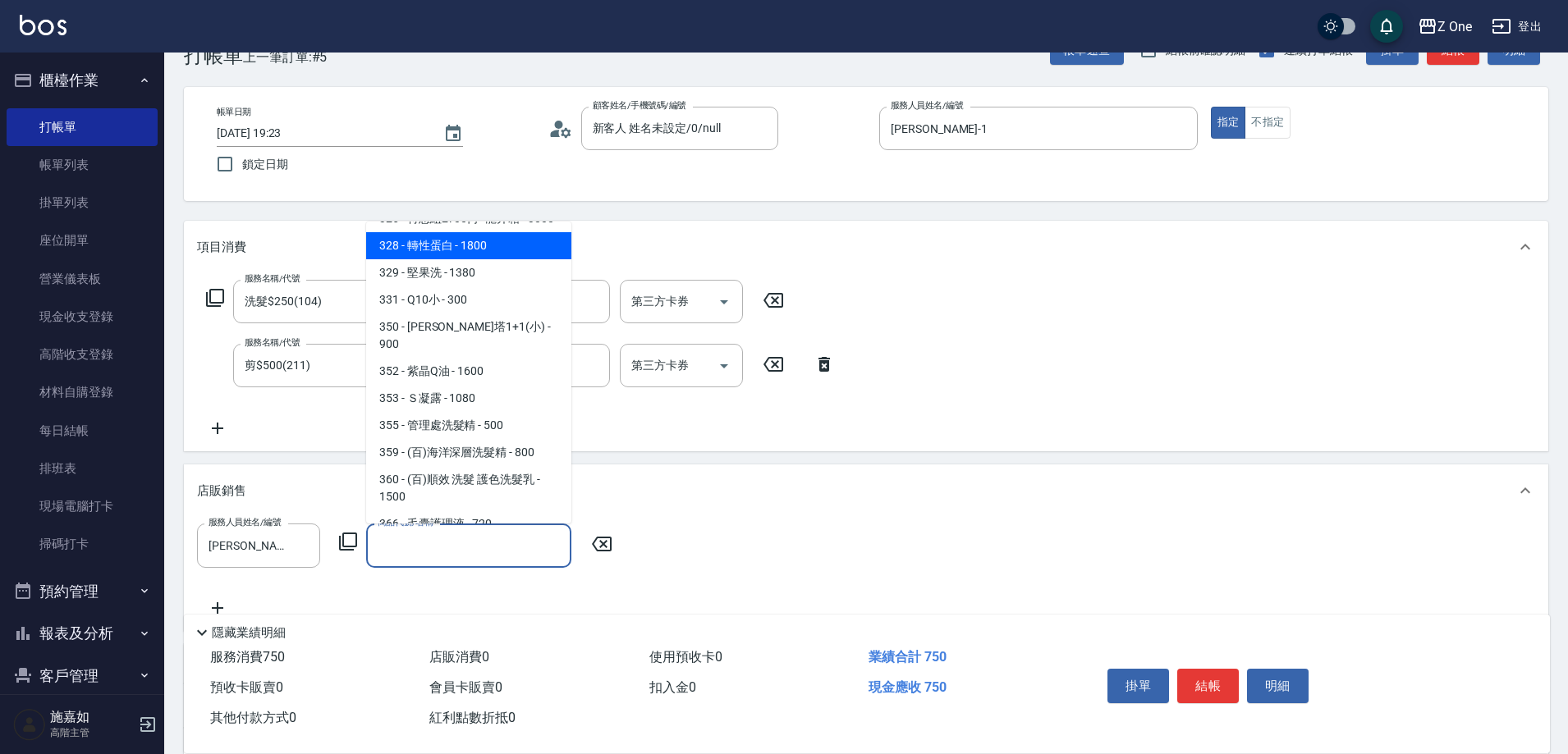
scroll to position [903, 0]
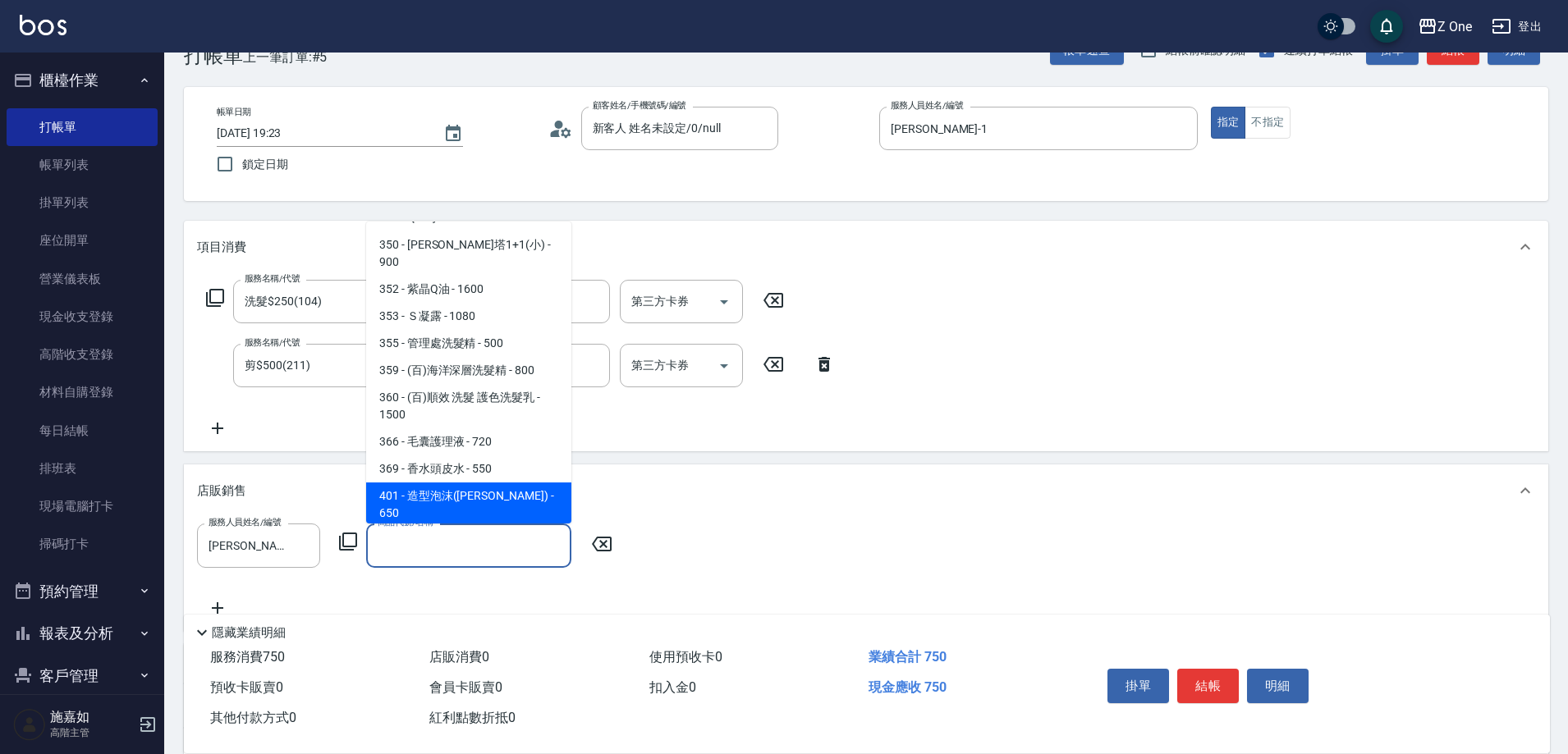
click at [485, 483] on span "401 - 造型泡沫([PERSON_NAME]) - 650" at bounding box center [468, 505] width 205 height 44
type input "造型泡沫([PERSON_NAME])"
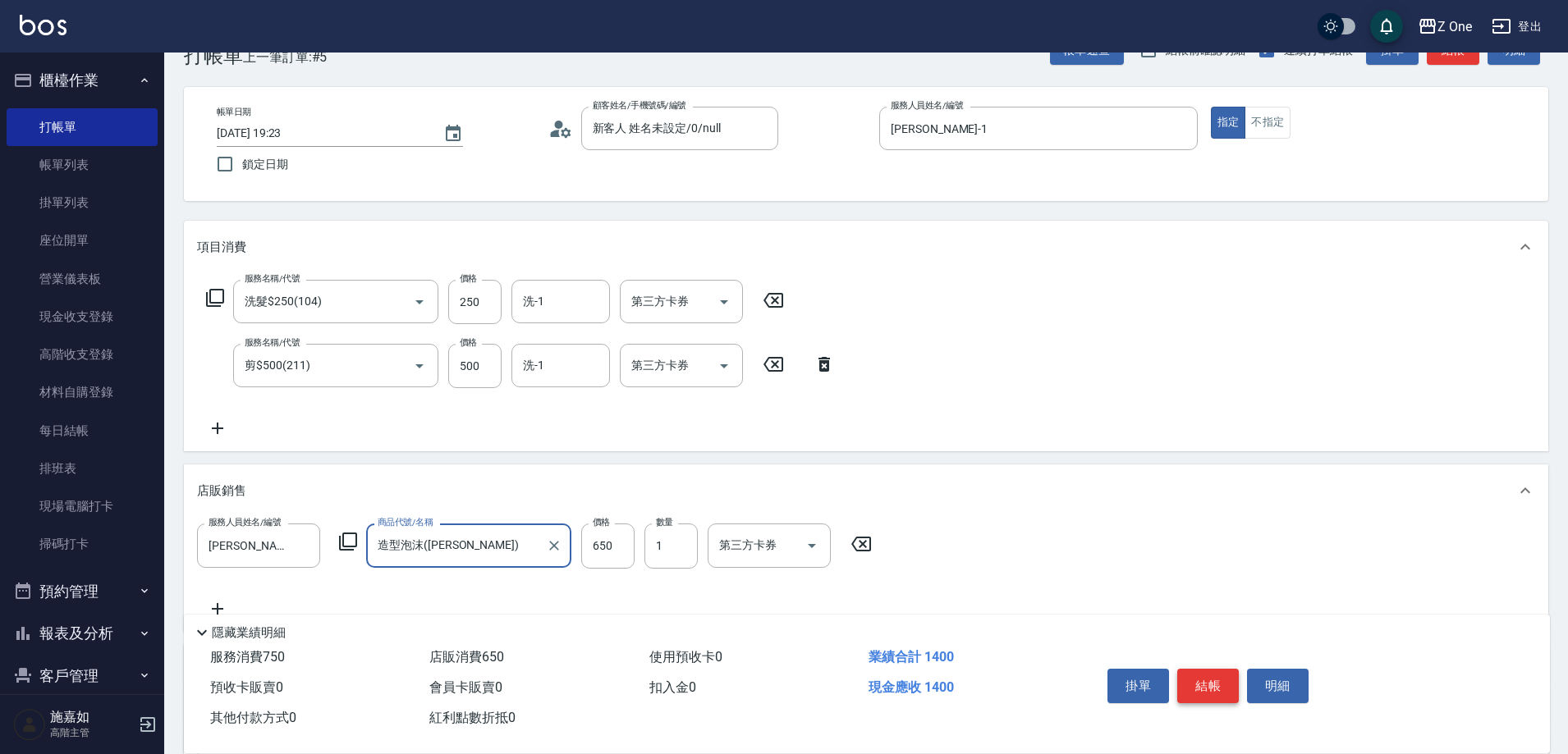
click at [1213, 671] on button "結帳" at bounding box center [1208, 686] width 62 height 35
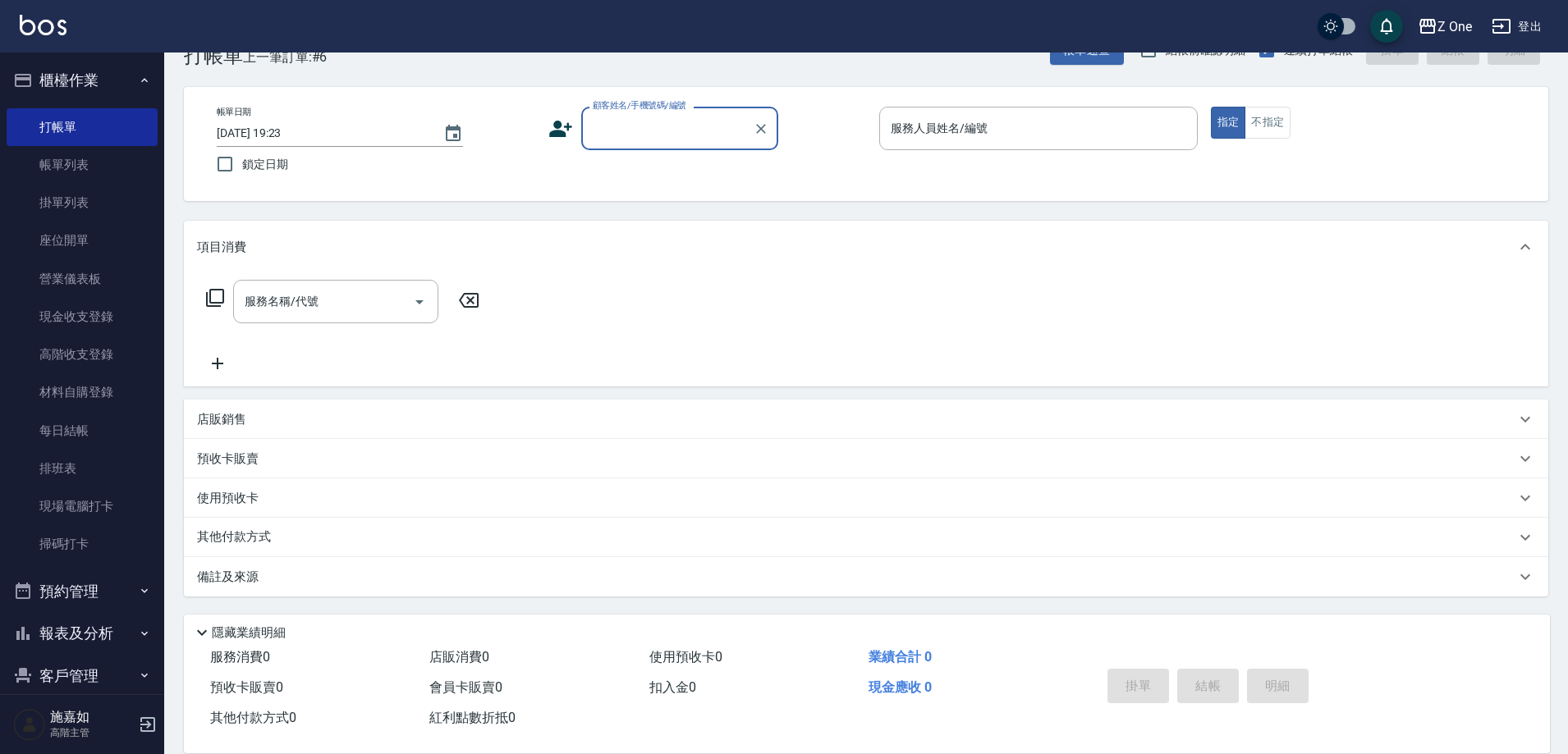
click at [671, 132] on input "顧客姓名/手機號碼/編號" at bounding box center [667, 128] width 157 height 29
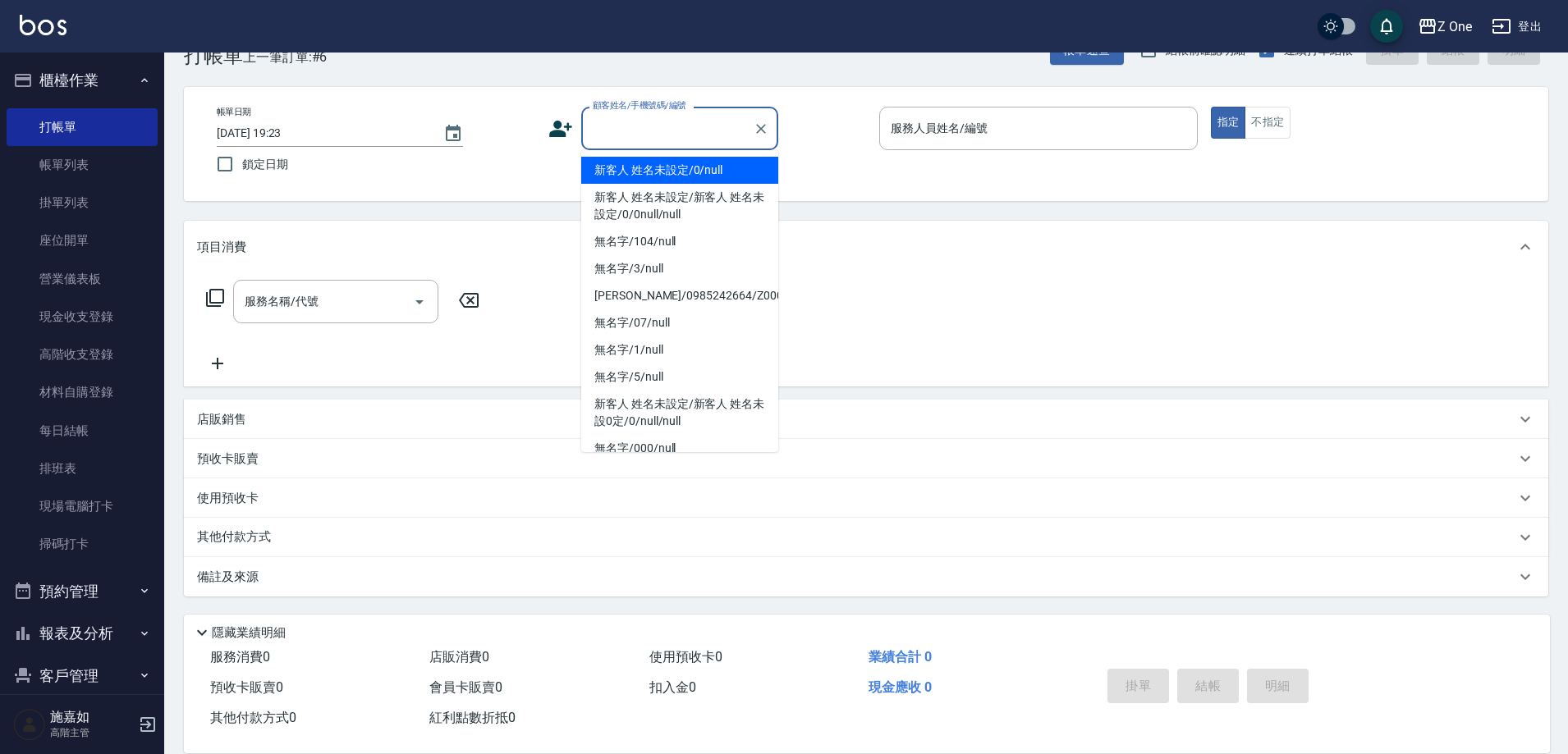
click at [664, 170] on li "新客人 姓名未設定/0/null" at bounding box center [679, 170] width 197 height 27
type input "新客人 姓名未設定/0/null"
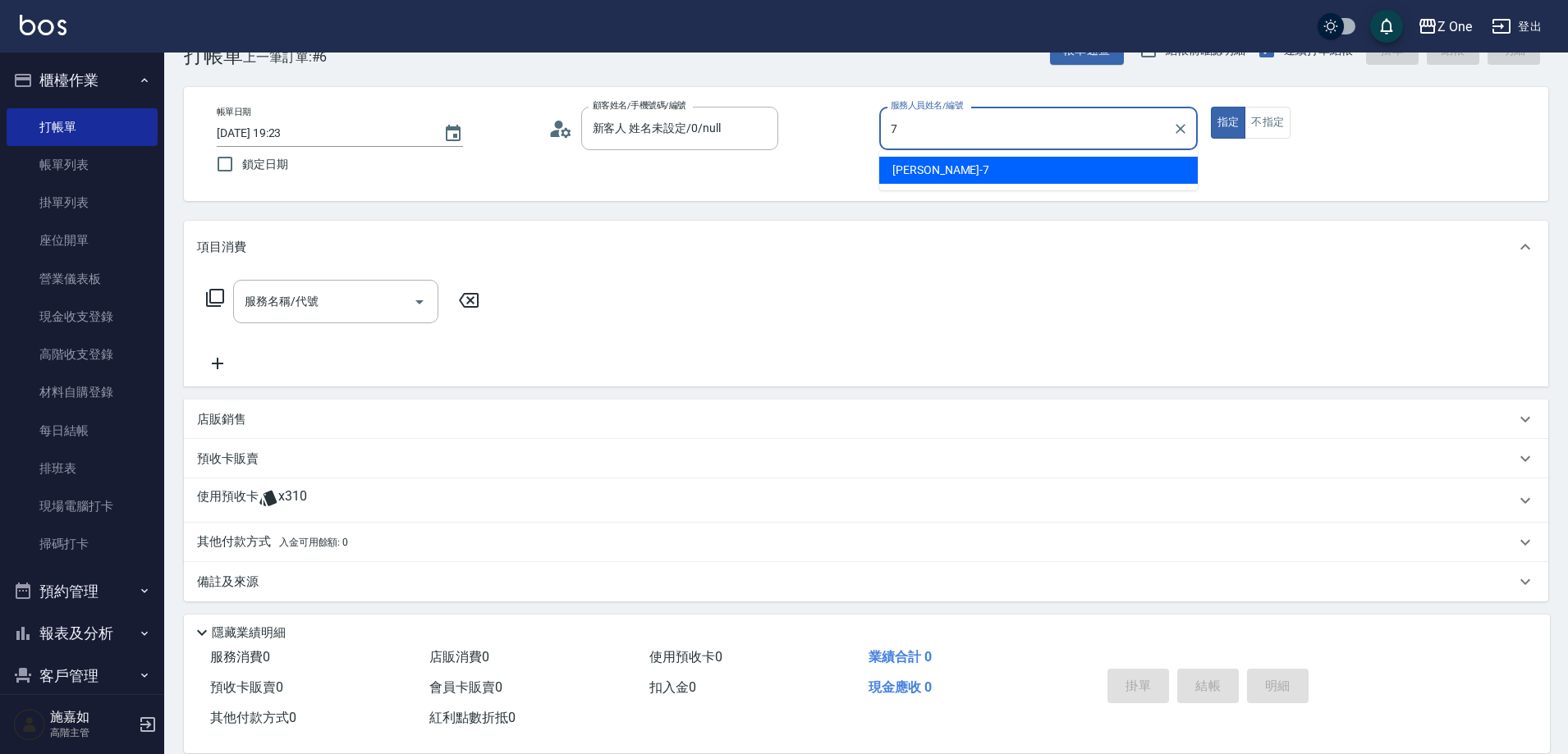
click at [941, 166] on div "[PERSON_NAME]-7" at bounding box center [1039, 170] width 318 height 27
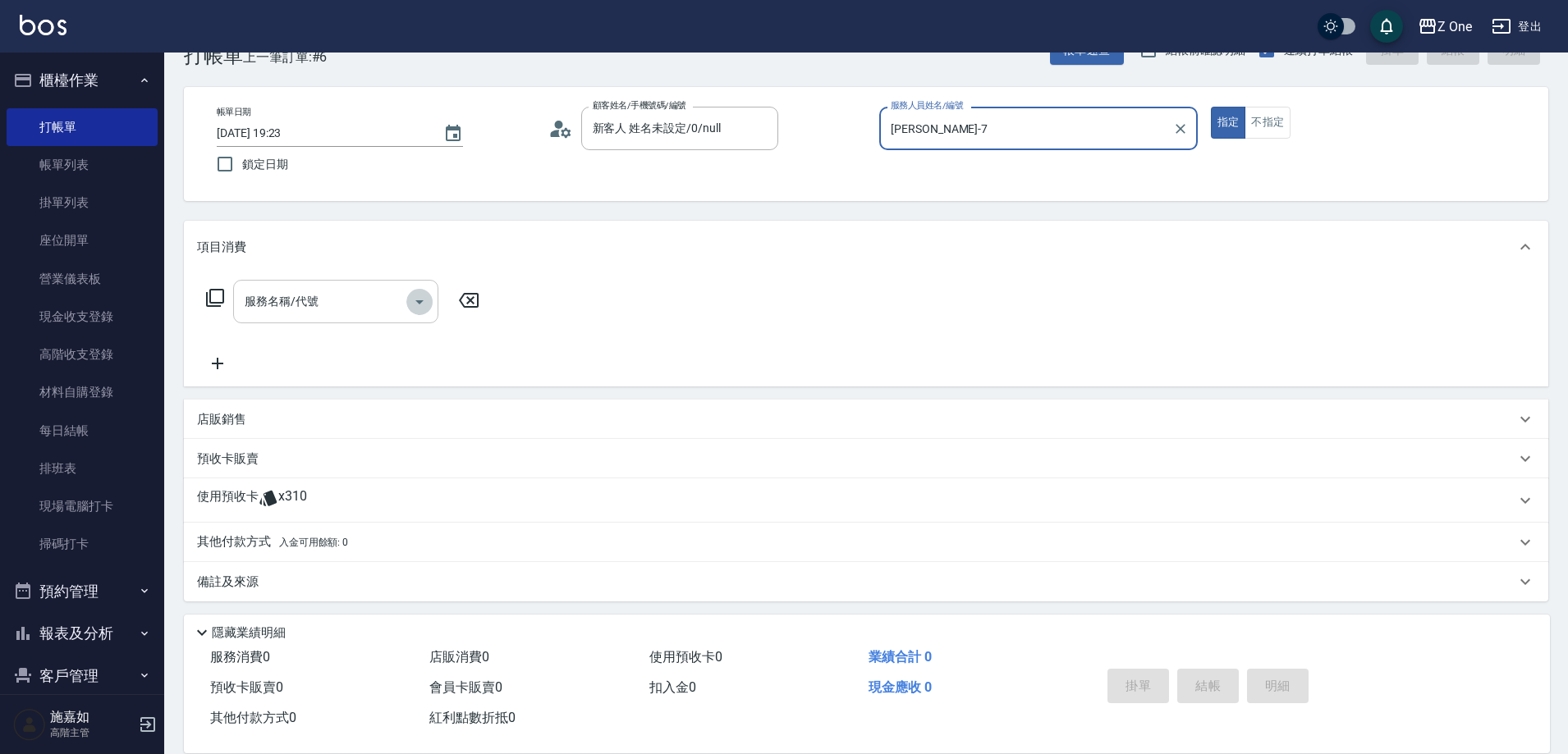
click at [421, 308] on icon "Open" at bounding box center [420, 302] width 20 height 20
type input "[PERSON_NAME]-7"
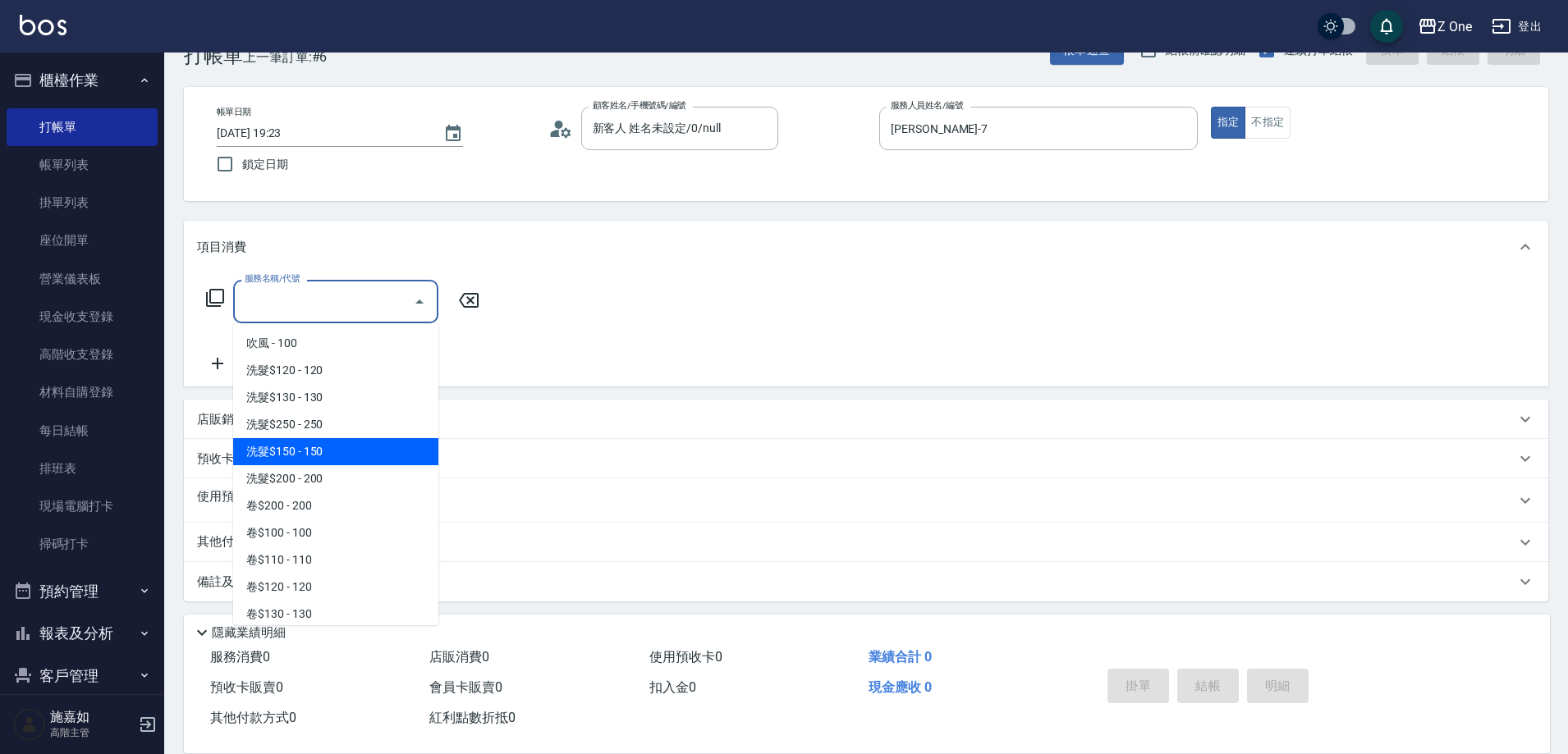
click at [340, 456] on span "洗髮$150 - 150" at bounding box center [336, 452] width 205 height 27
type input "洗髮$150(105)"
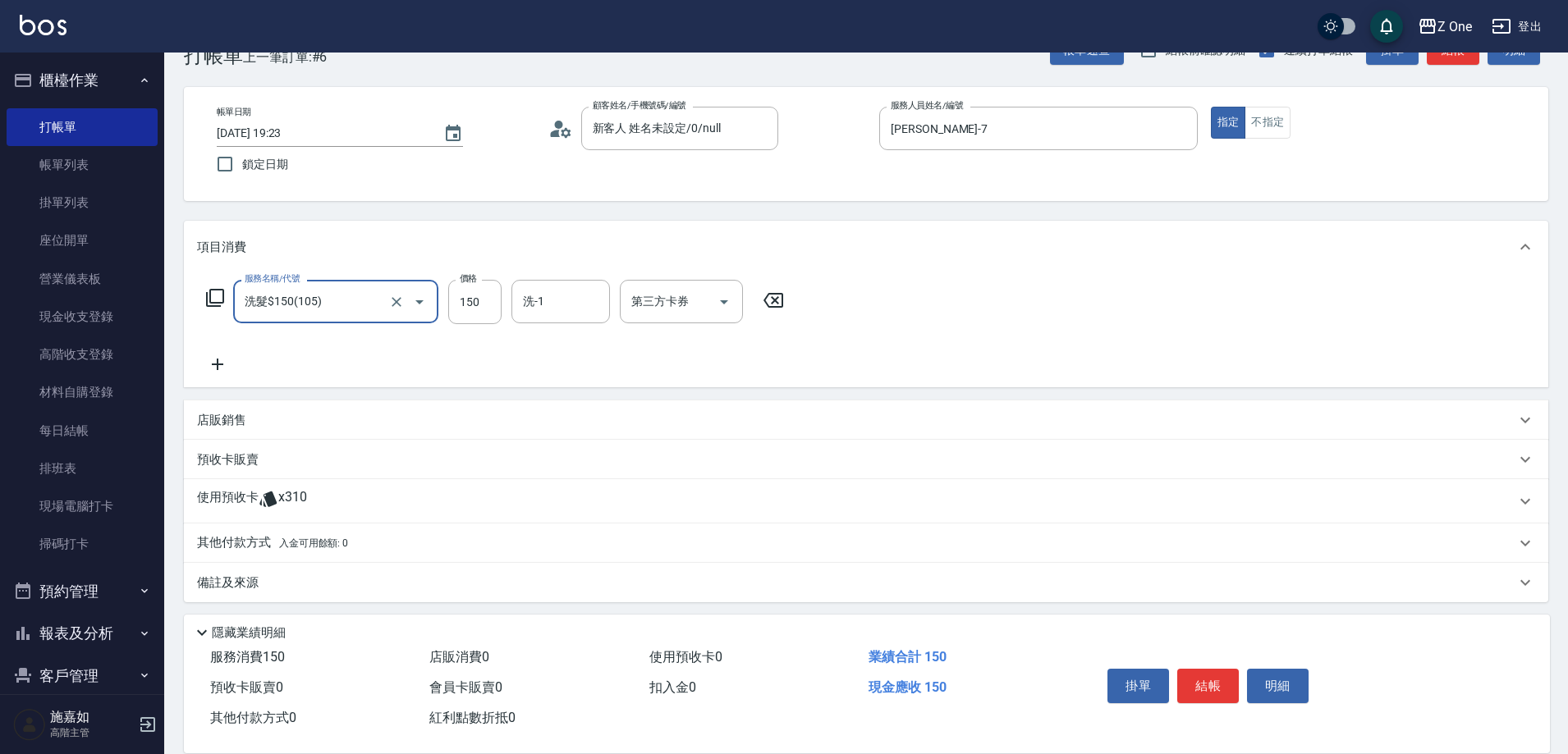
click at [224, 363] on icon at bounding box center [218, 364] width 41 height 20
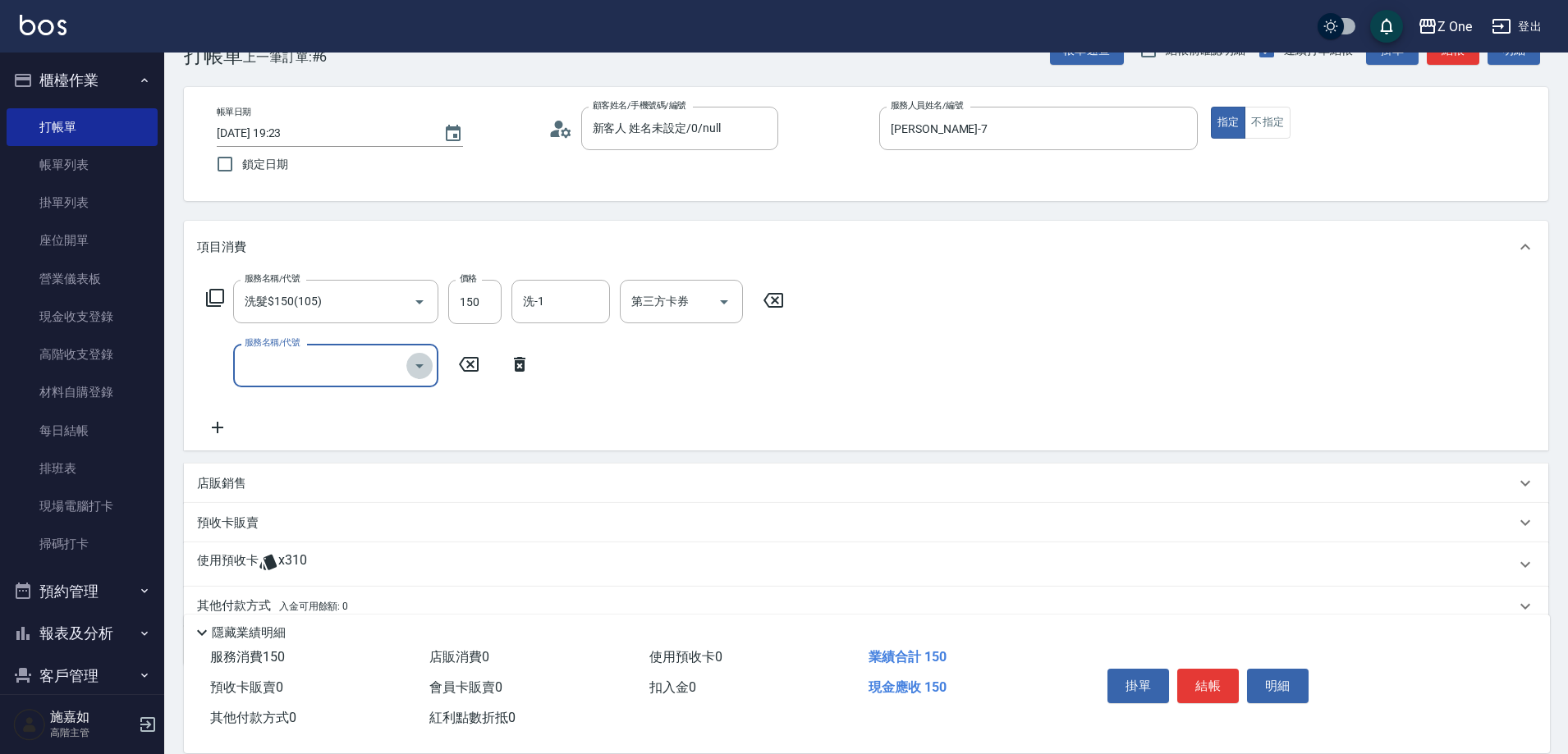
click at [427, 364] on icon "Open" at bounding box center [420, 366] width 20 height 20
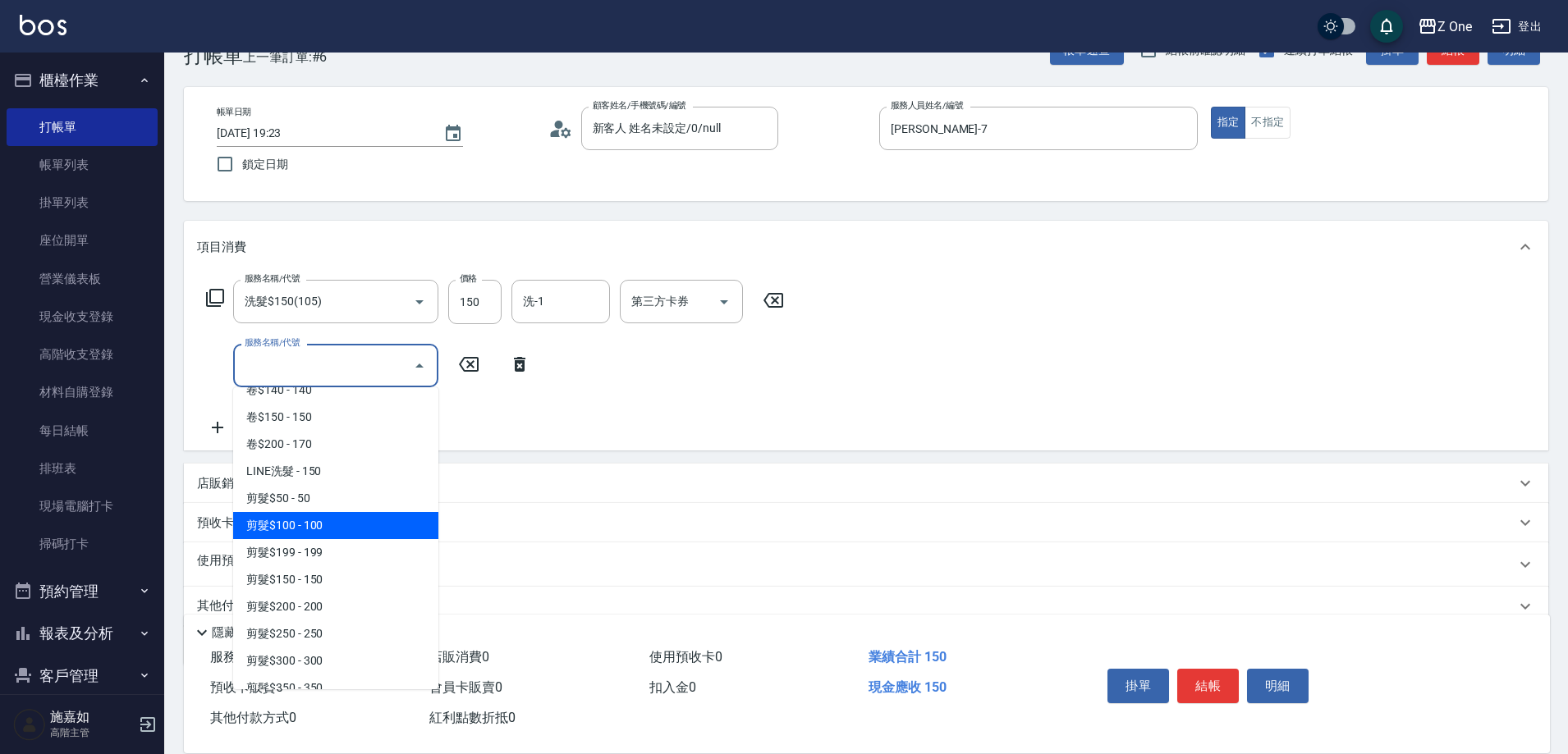
scroll to position [328, 0]
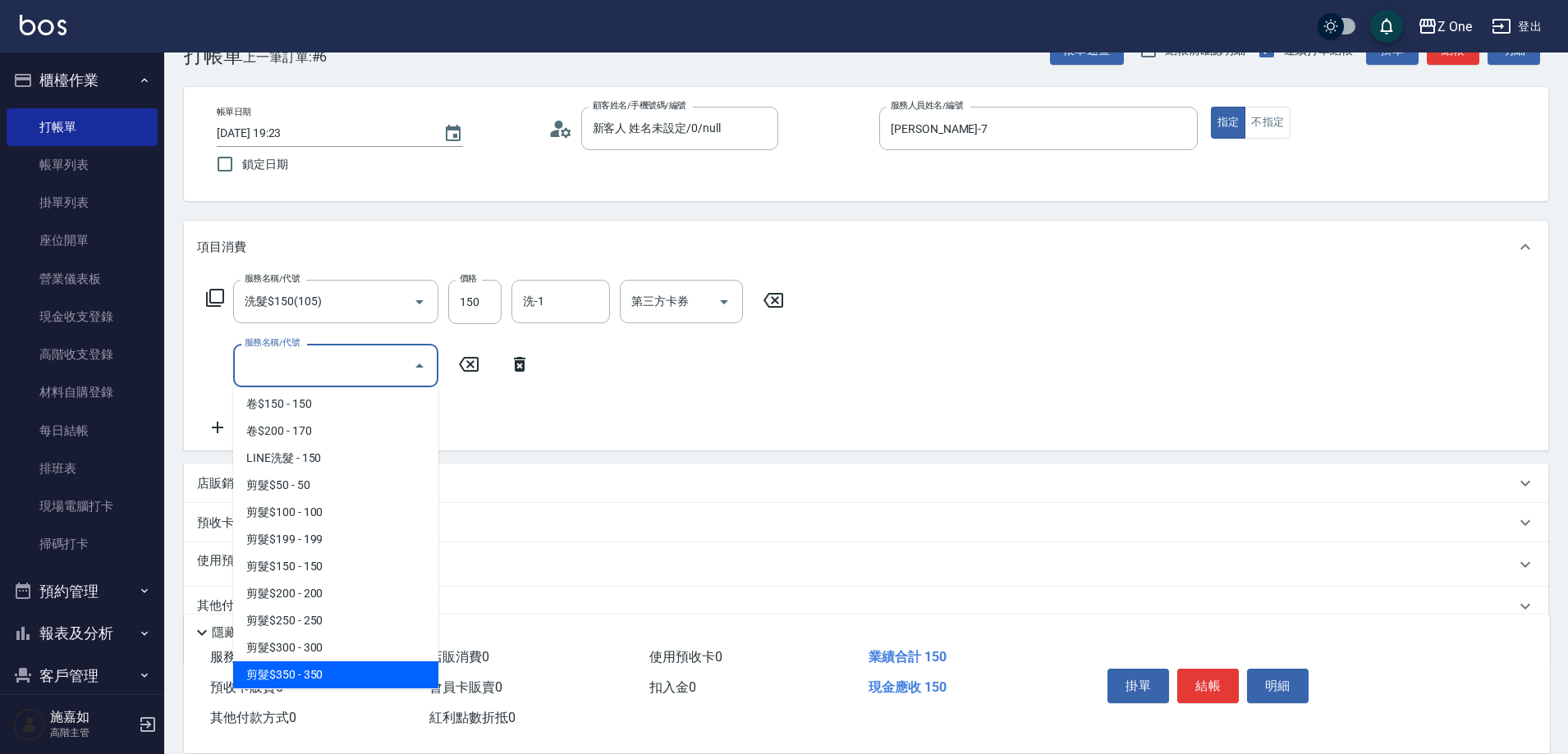
click at [330, 671] on span "剪髮$350 - 350" at bounding box center [336, 675] width 205 height 27
type input "剪髮$350(208)"
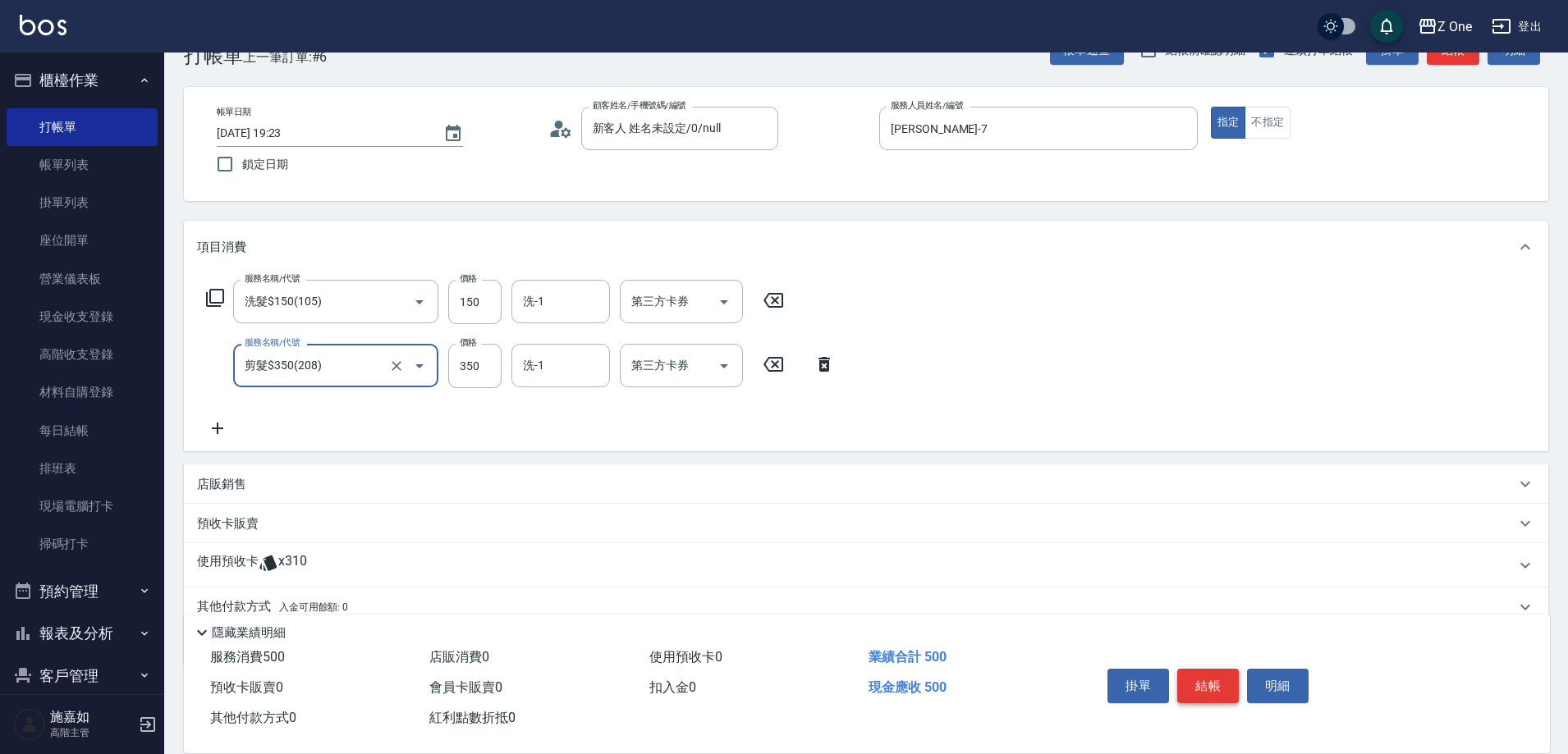
click at [1217, 681] on button "結帳" at bounding box center [1208, 686] width 62 height 35
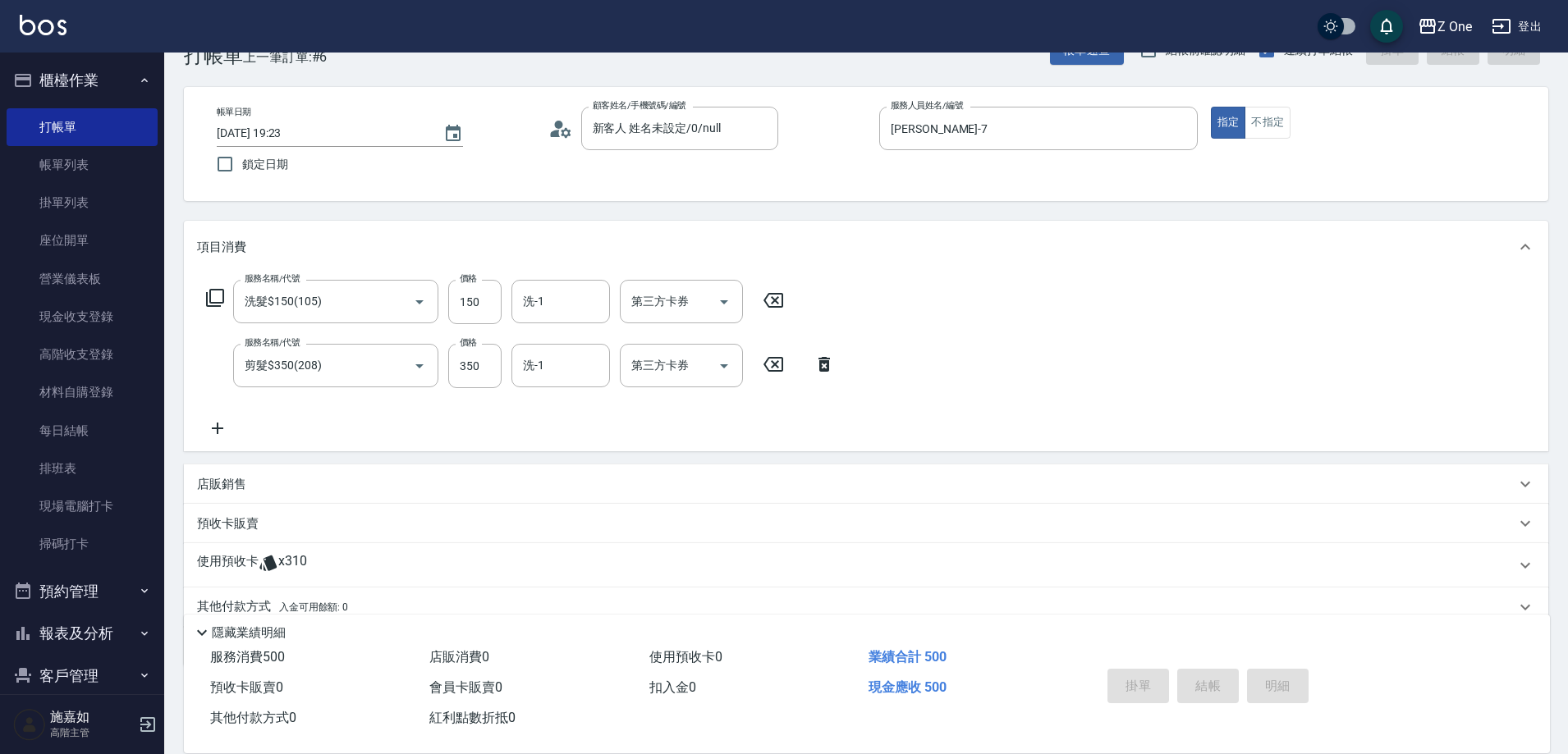
type input "[DATE] 19:25"
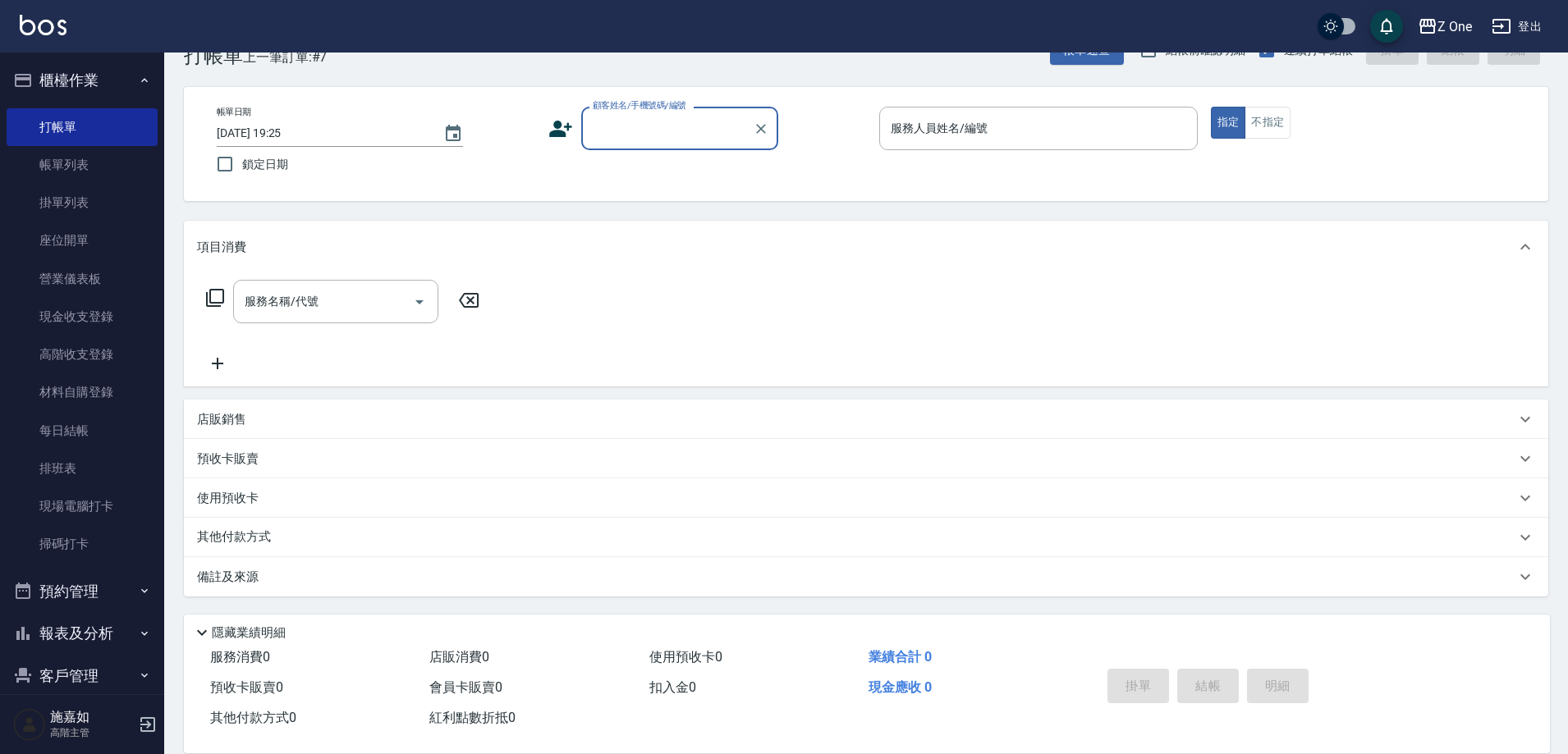
click at [677, 143] on input "顧客姓名/手機號碼/編號" at bounding box center [667, 128] width 157 height 29
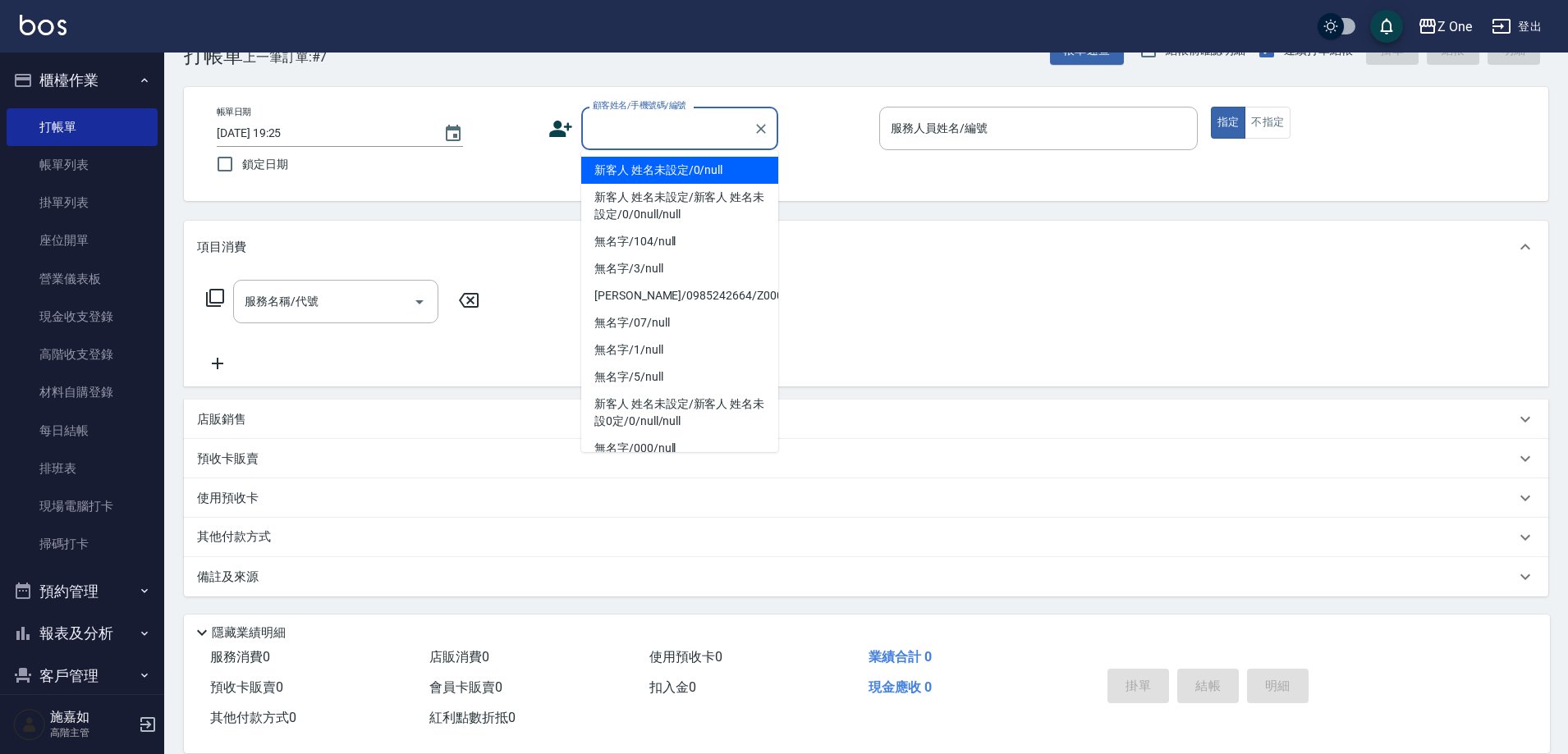
click at [673, 171] on li "新客人 姓名未設定/0/null" at bounding box center [679, 170] width 197 height 27
type input "新客人 姓名未設定/0/null"
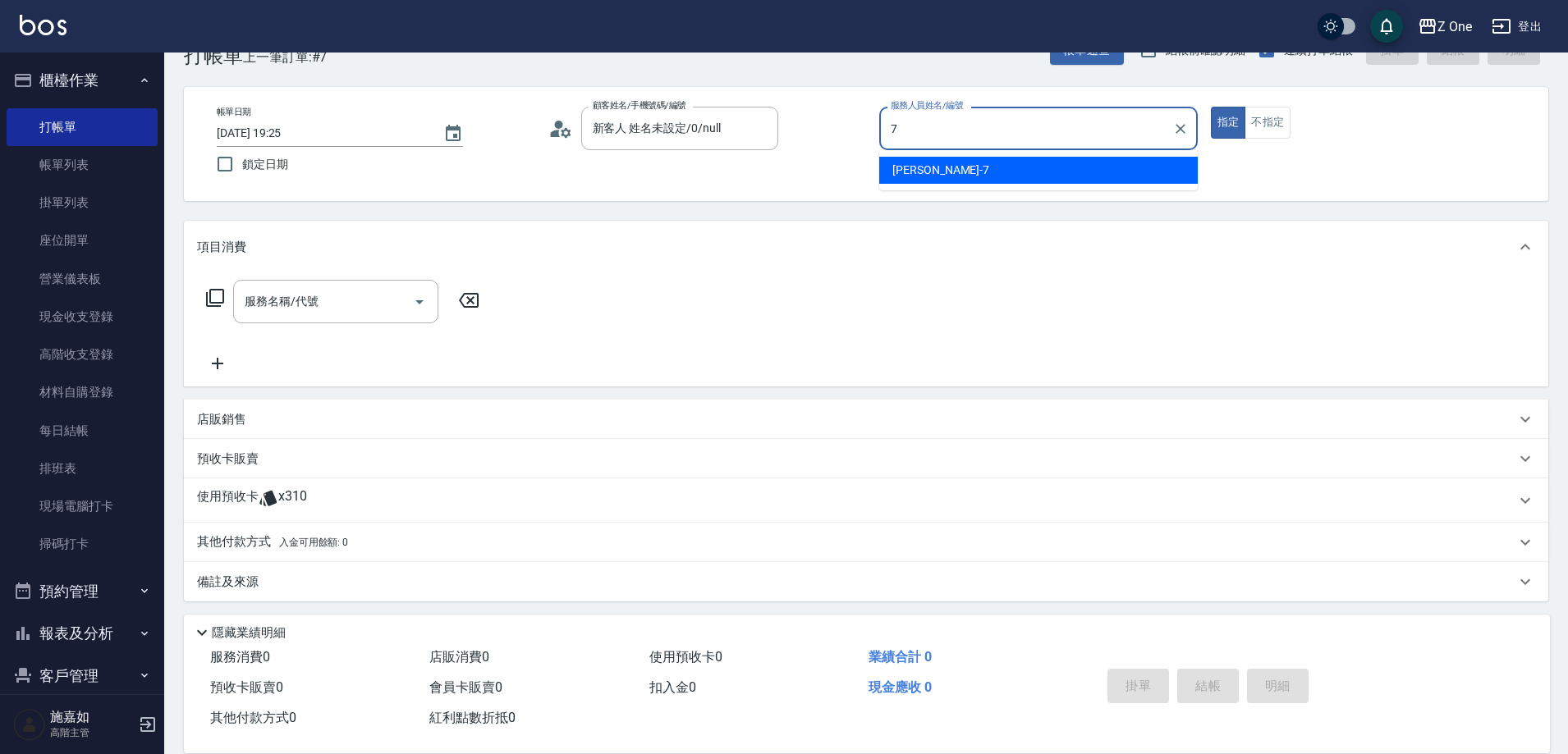
click at [958, 162] on div "[PERSON_NAME]-7" at bounding box center [1039, 170] width 318 height 27
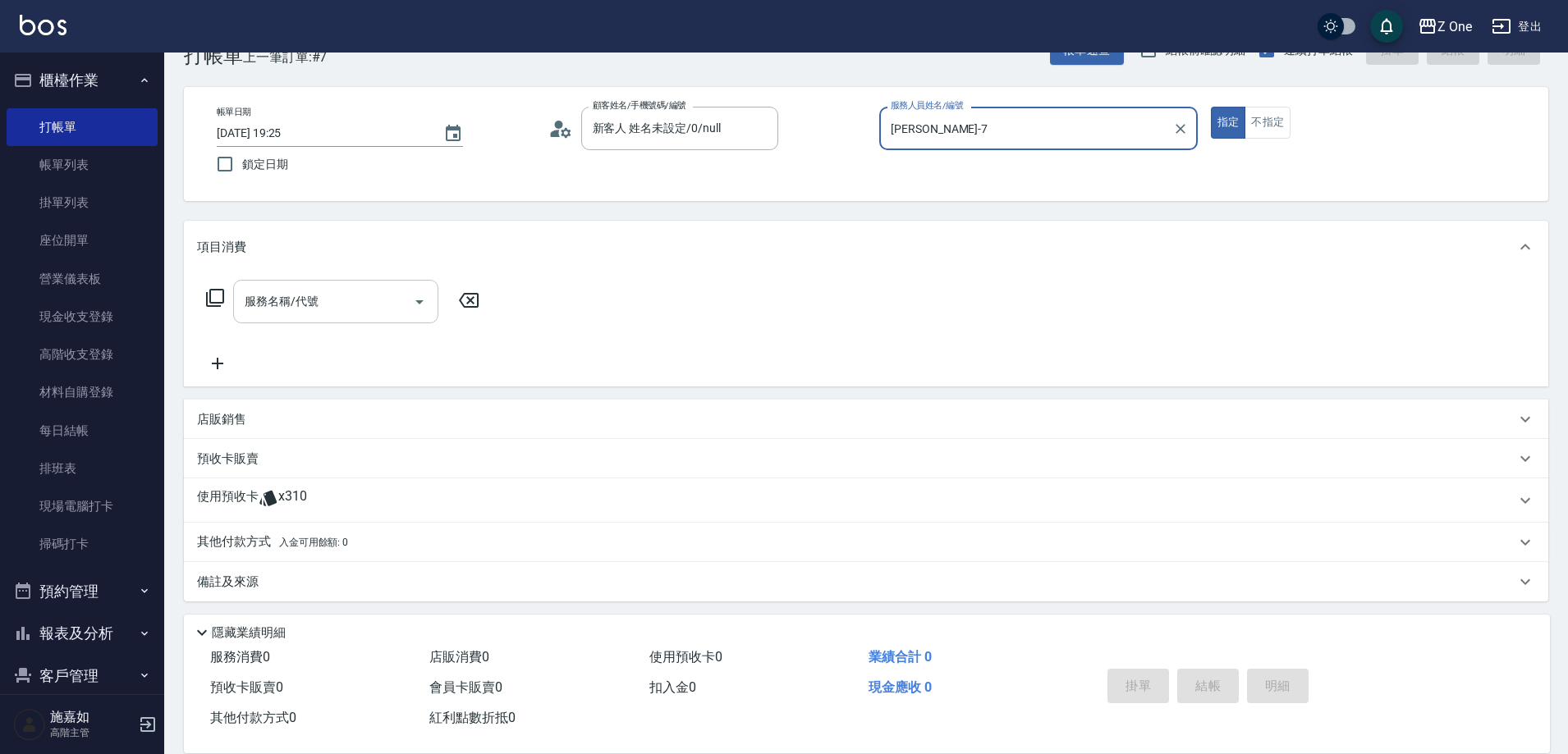
click at [422, 300] on icon "Open" at bounding box center [420, 302] width 20 height 20
type input "[PERSON_NAME]-7"
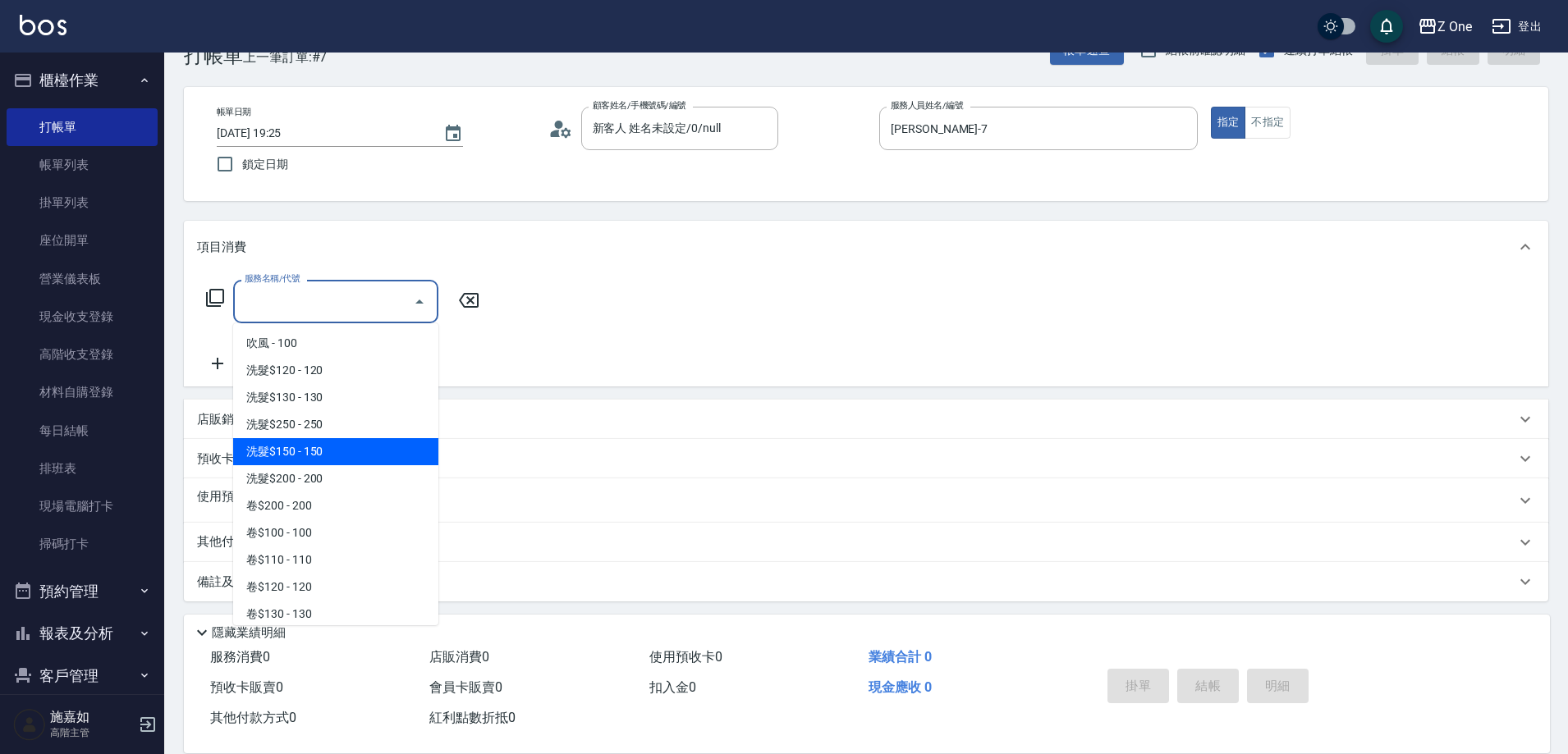
click at [342, 454] on span "洗髮$150 - 150" at bounding box center [336, 452] width 205 height 27
type input "洗髮$150(105)"
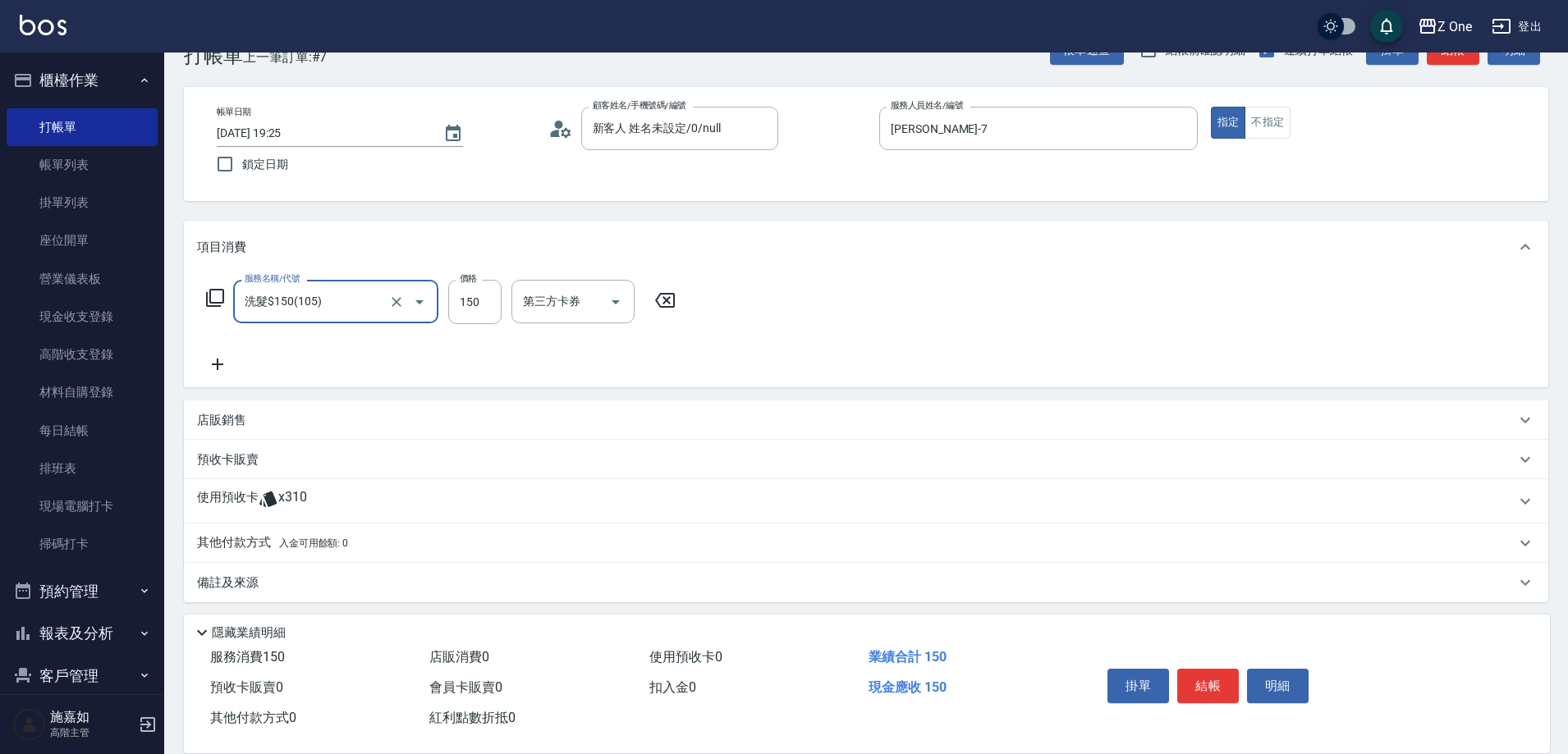
click at [217, 351] on div "服務名稱/代號 洗髮$150(105) 服務名稱/代號 價格 150 價格 第三方卡券 第三方卡券" at bounding box center [441, 327] width 489 height 95
click at [228, 373] on icon at bounding box center [218, 364] width 41 height 20
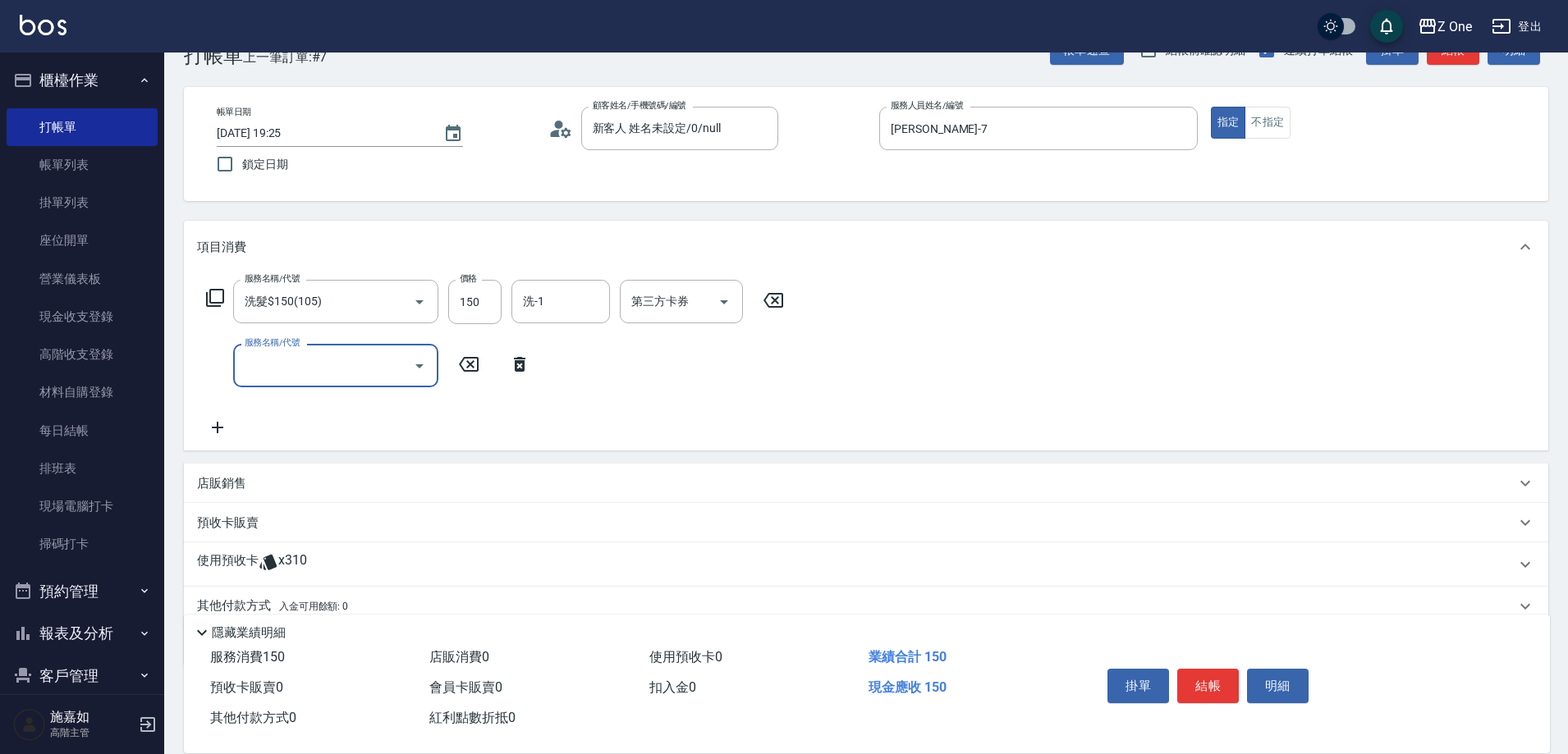
click at [420, 372] on icon "Open" at bounding box center [420, 366] width 20 height 20
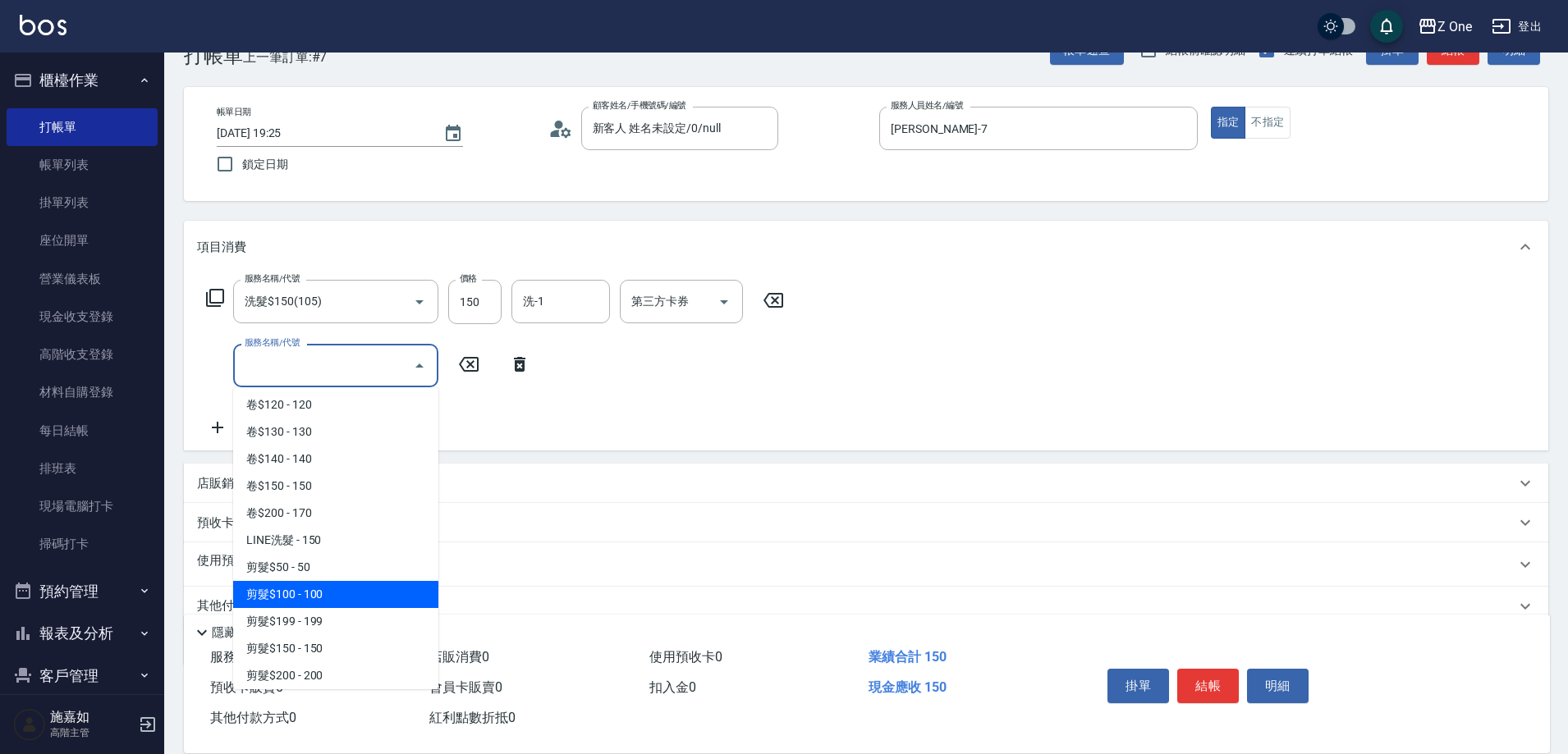
scroll to position [493, 0]
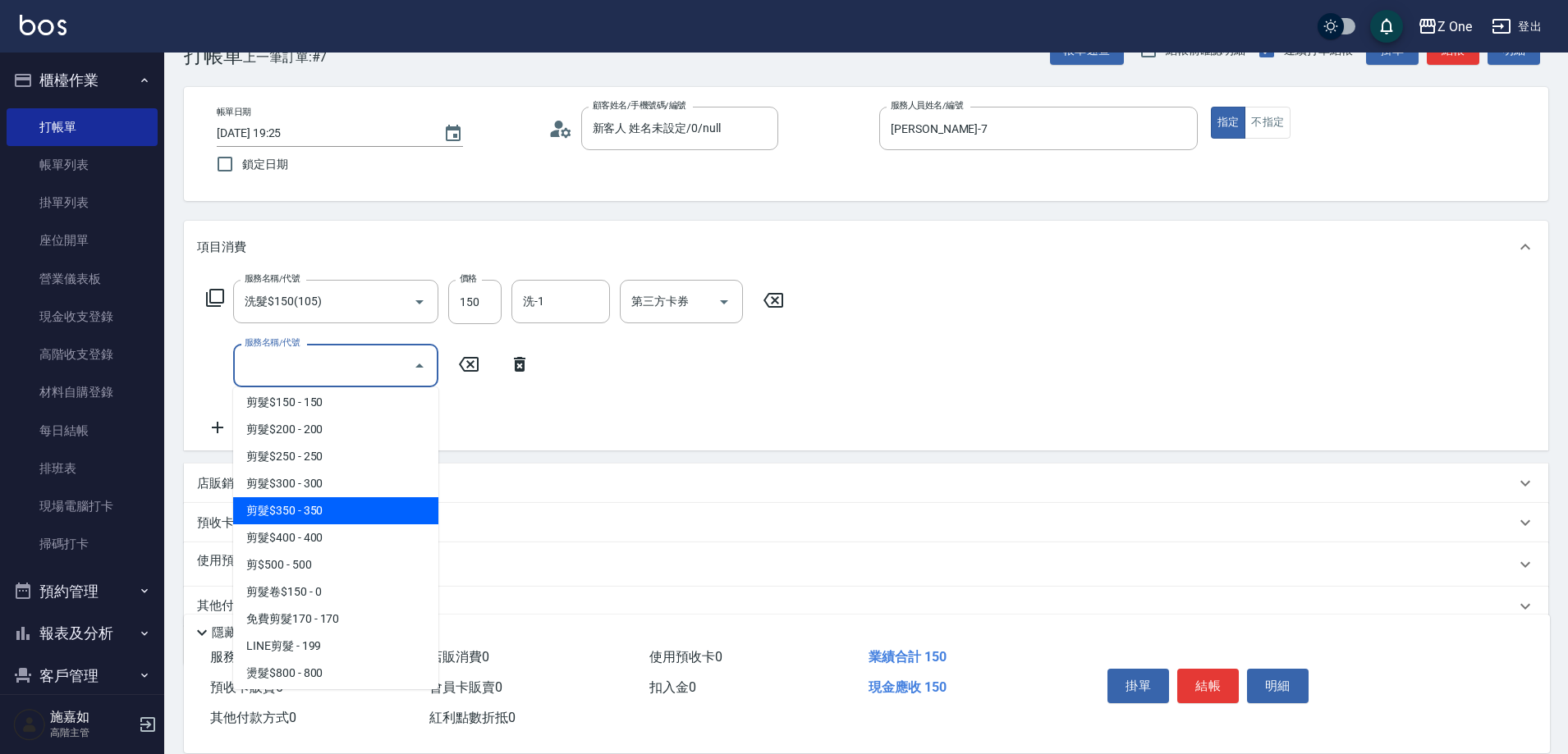
click at [343, 522] on span "剪髮$350 - 350" at bounding box center [336, 511] width 205 height 27
type input "剪髮$350(208)"
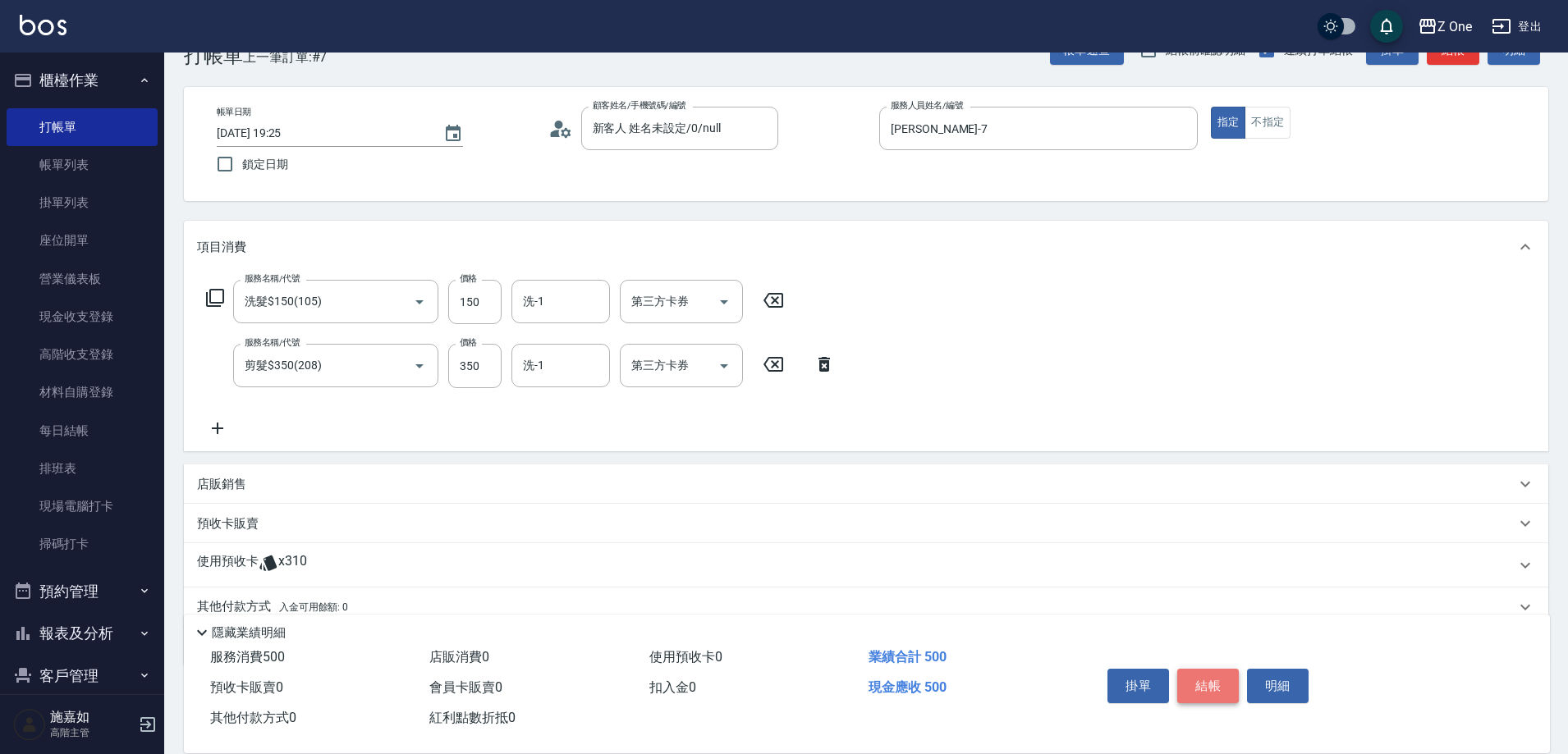
click at [1206, 680] on button "結帳" at bounding box center [1208, 686] width 62 height 35
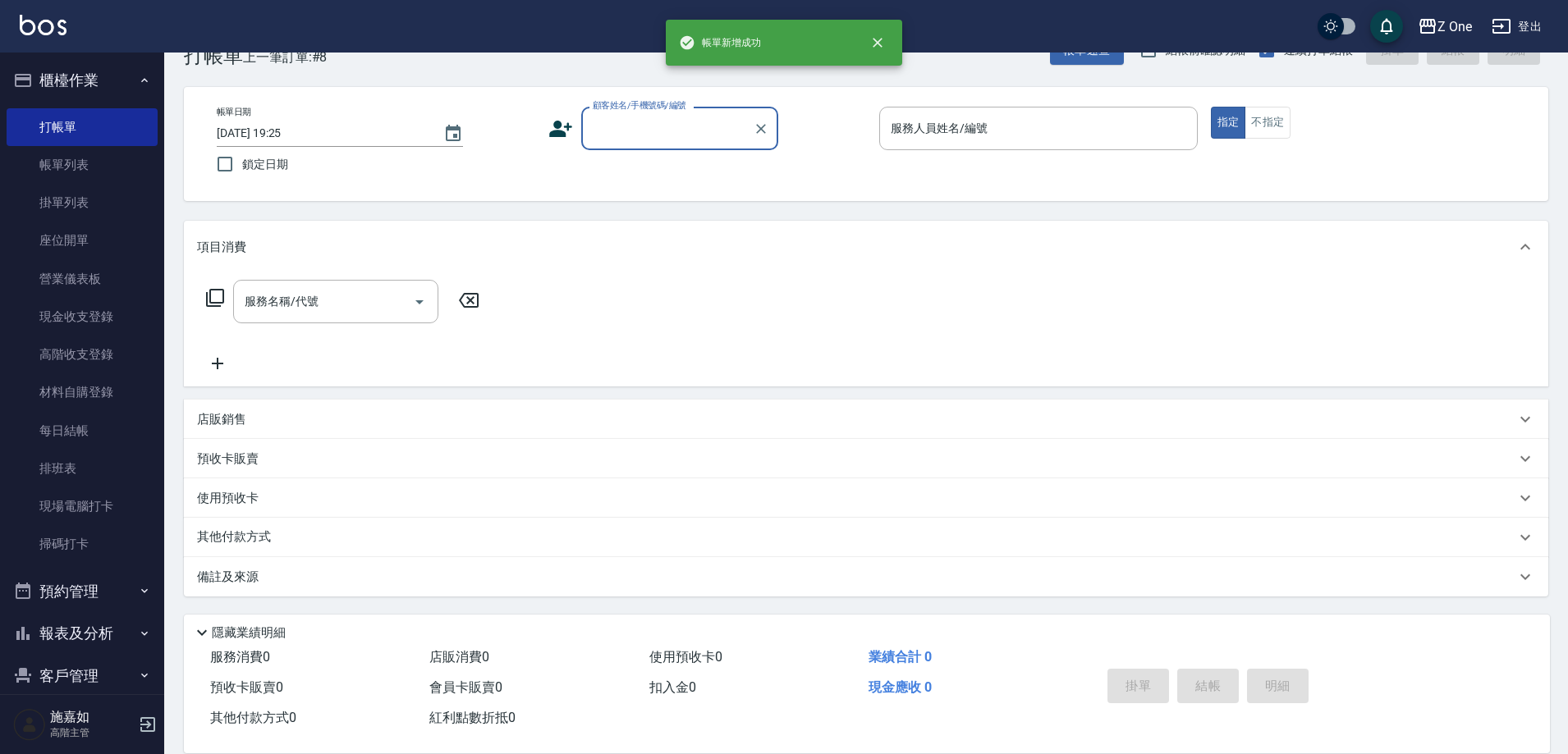
click at [653, 138] on input "顧客姓名/手機號碼/編號" at bounding box center [667, 128] width 157 height 29
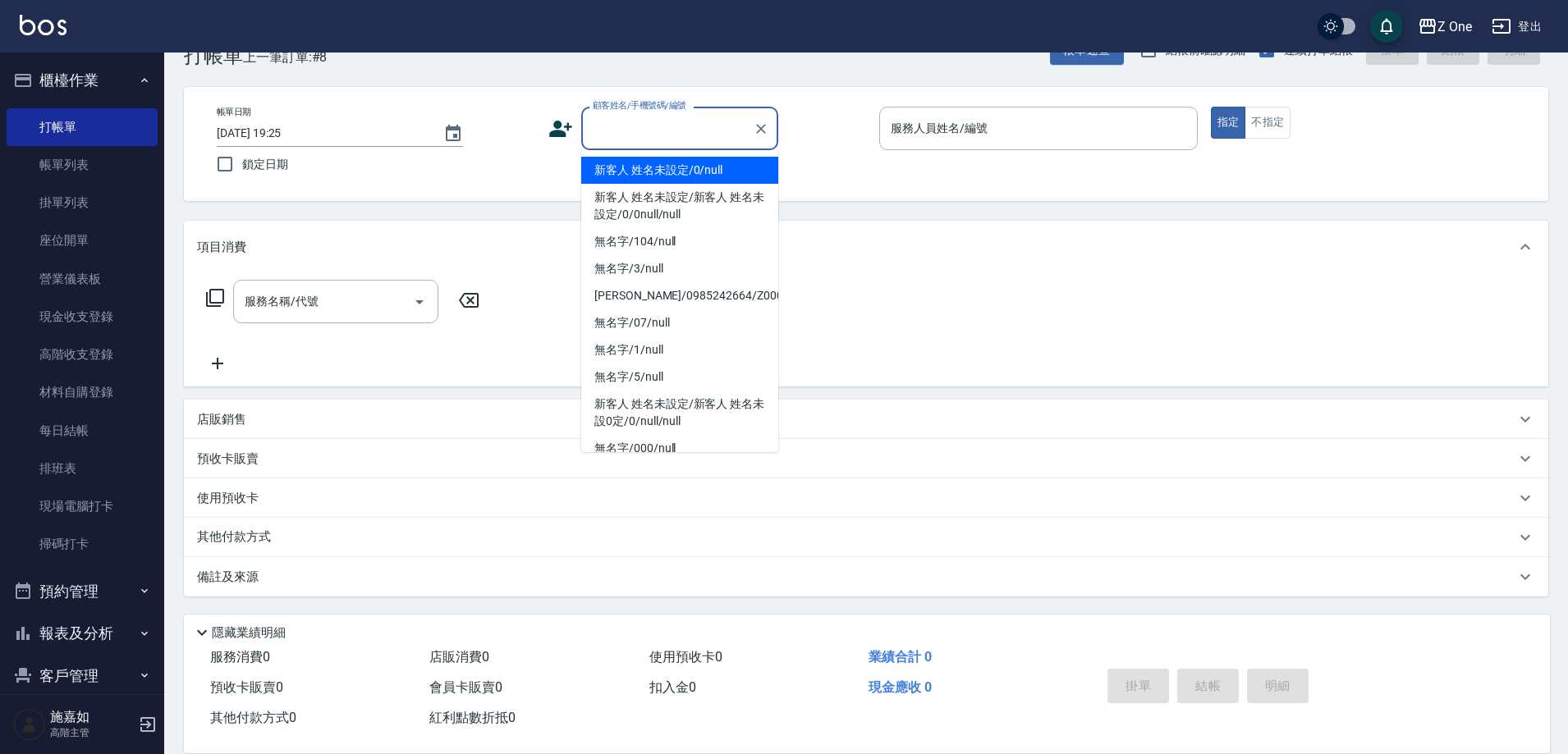
click at [655, 175] on li "新客人 姓名未設定/0/null" at bounding box center [679, 170] width 197 height 27
type input "新客人 姓名未設定/0/null"
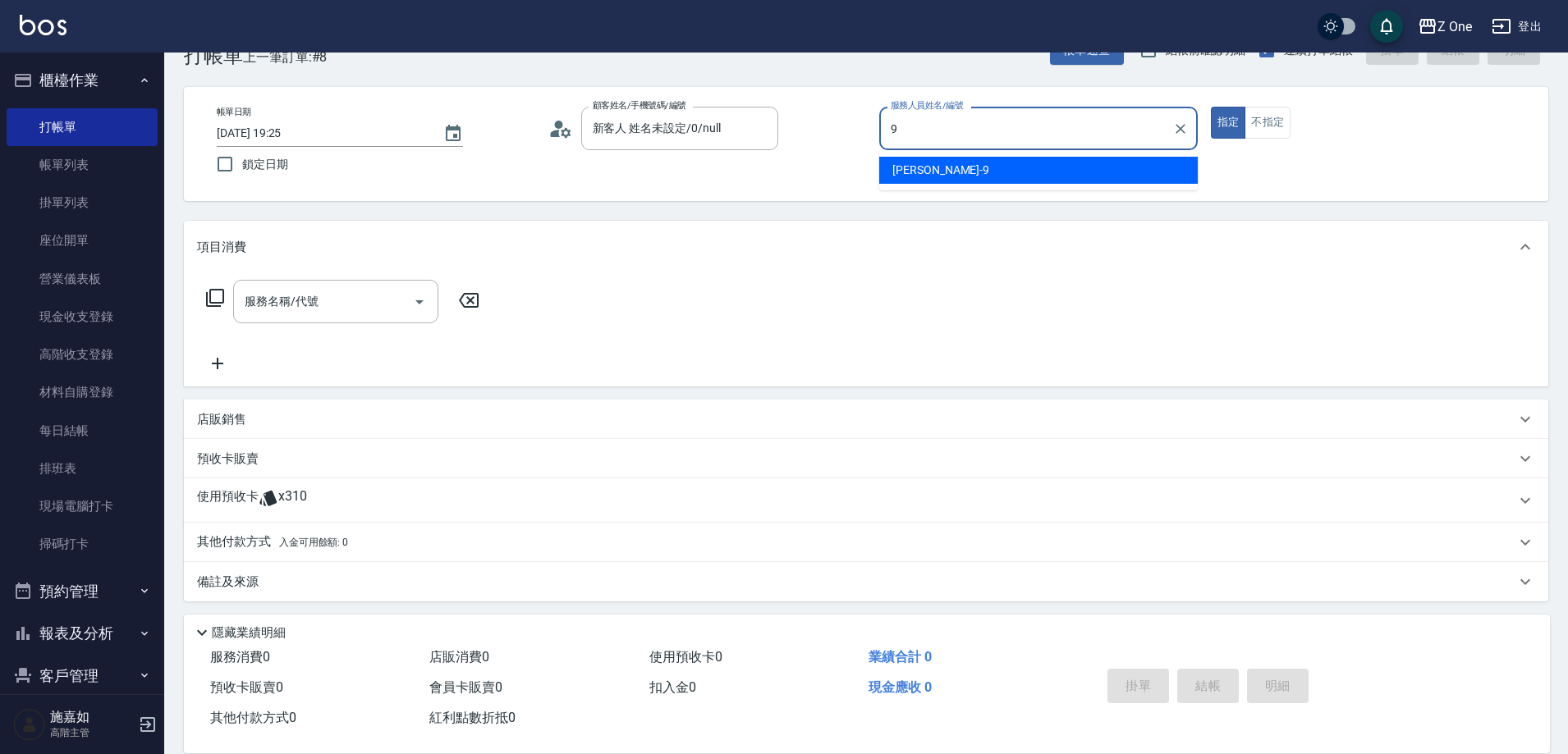
click at [937, 171] on div "[PERSON_NAME]-9" at bounding box center [1039, 170] width 318 height 27
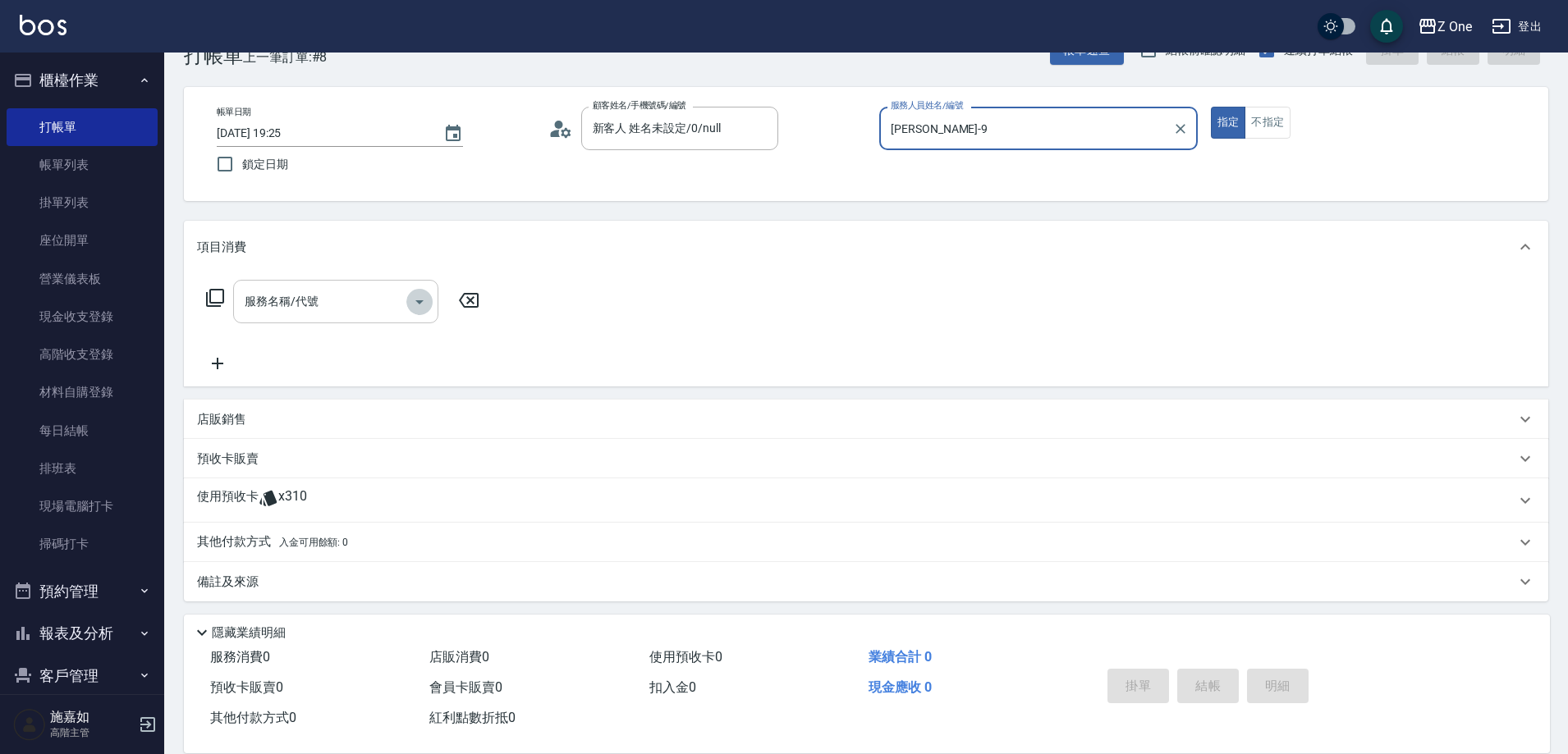
click at [420, 303] on icon "Open" at bounding box center [420, 302] width 8 height 4
type input "[PERSON_NAME]-9"
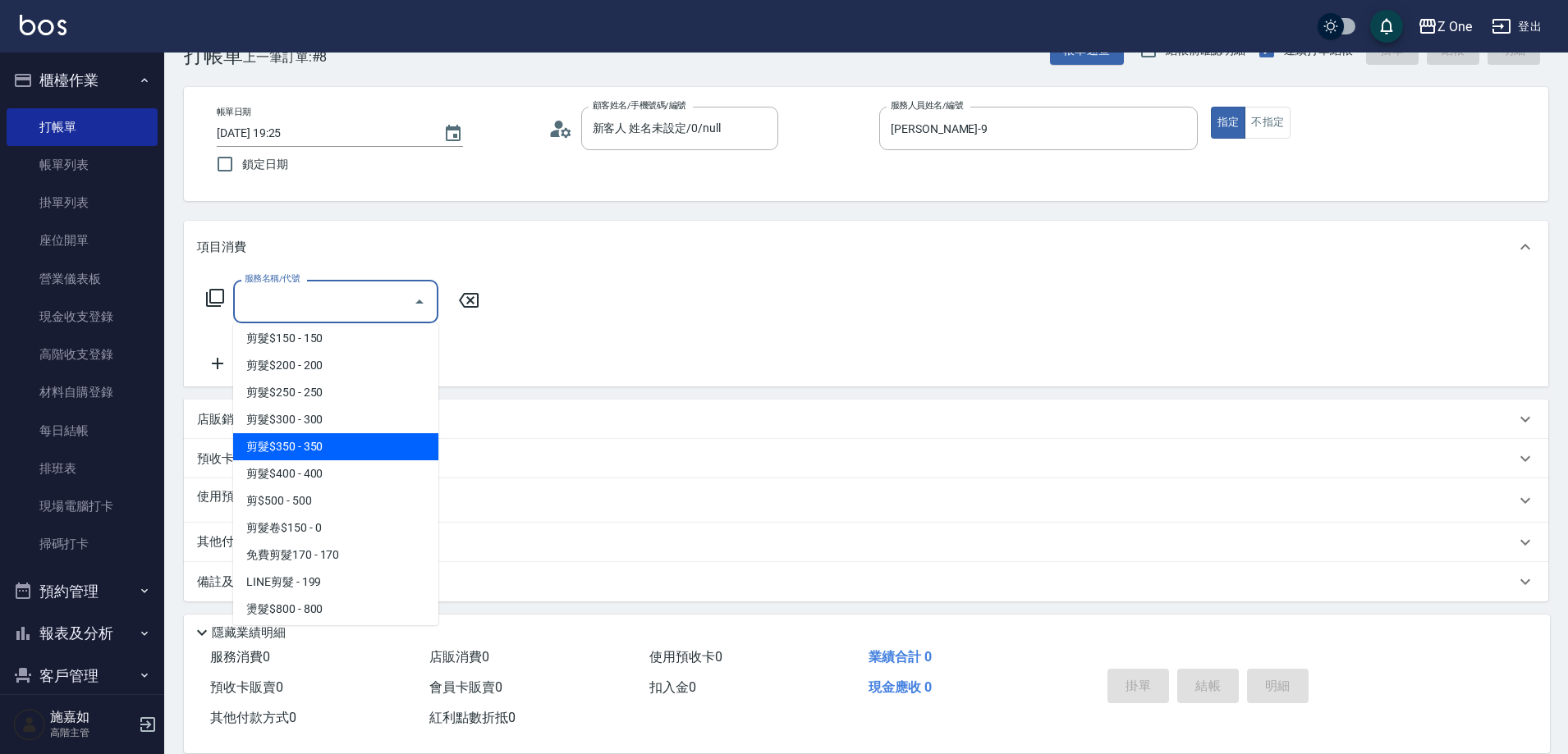
click at [346, 447] on span "剪髮$350 - 350" at bounding box center [336, 447] width 205 height 27
type input "剪髮$350(208)"
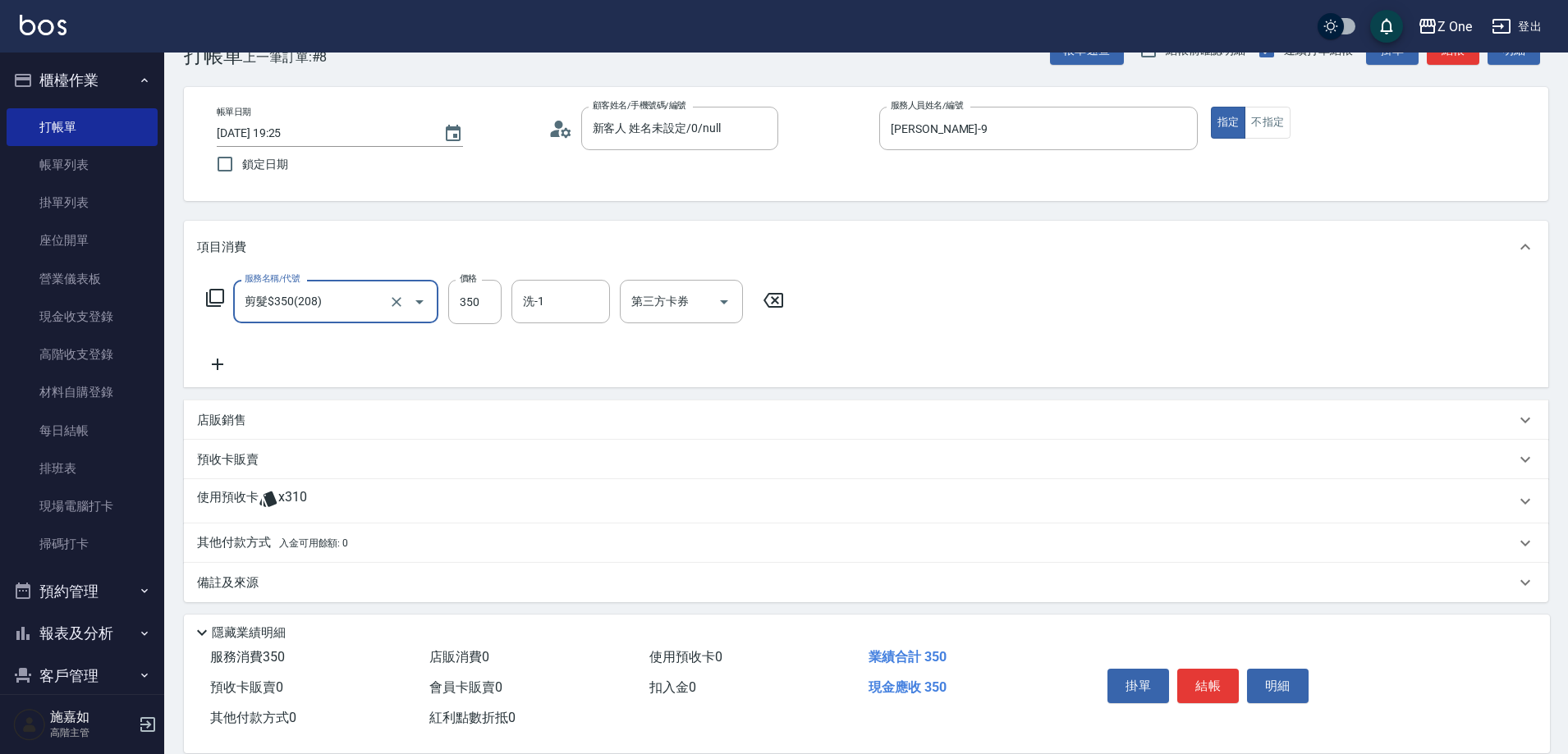
click at [244, 348] on div "服務名稱/代號 剪髮$350(208) 服務名稱/代號 價格 350 價格 洗-1 洗-1 第三方卡券 第三方卡券" at bounding box center [495, 327] width 597 height 95
click at [244, 358] on div "服務名稱/代號 剪髮$350(208) 服務名稱/代號 價格 350 價格 洗-1 洗-1 第三方卡券 第三方卡券" at bounding box center [495, 327] width 597 height 95
click at [210, 370] on icon at bounding box center [218, 364] width 41 height 20
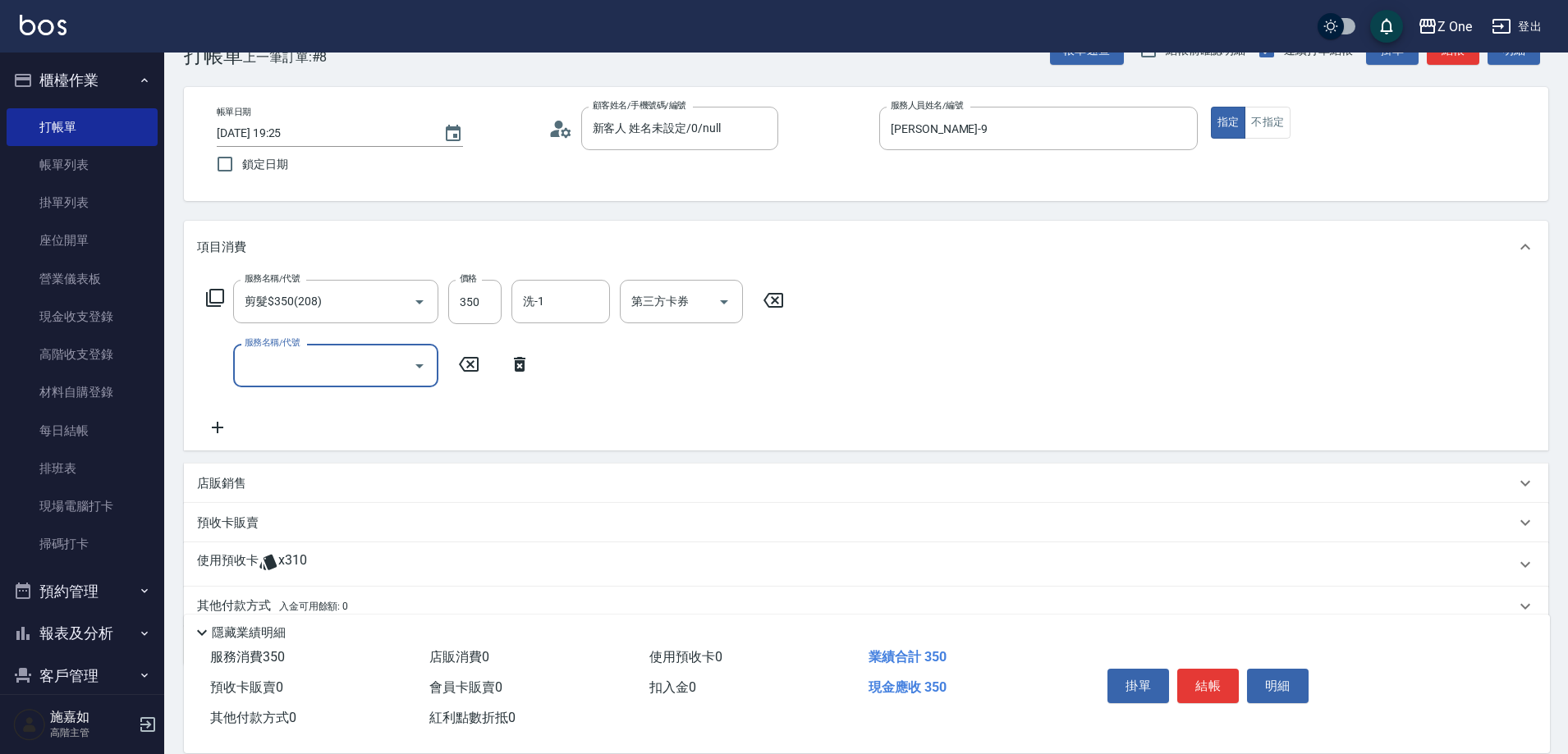
click at [417, 373] on icon "Open" at bounding box center [420, 366] width 20 height 20
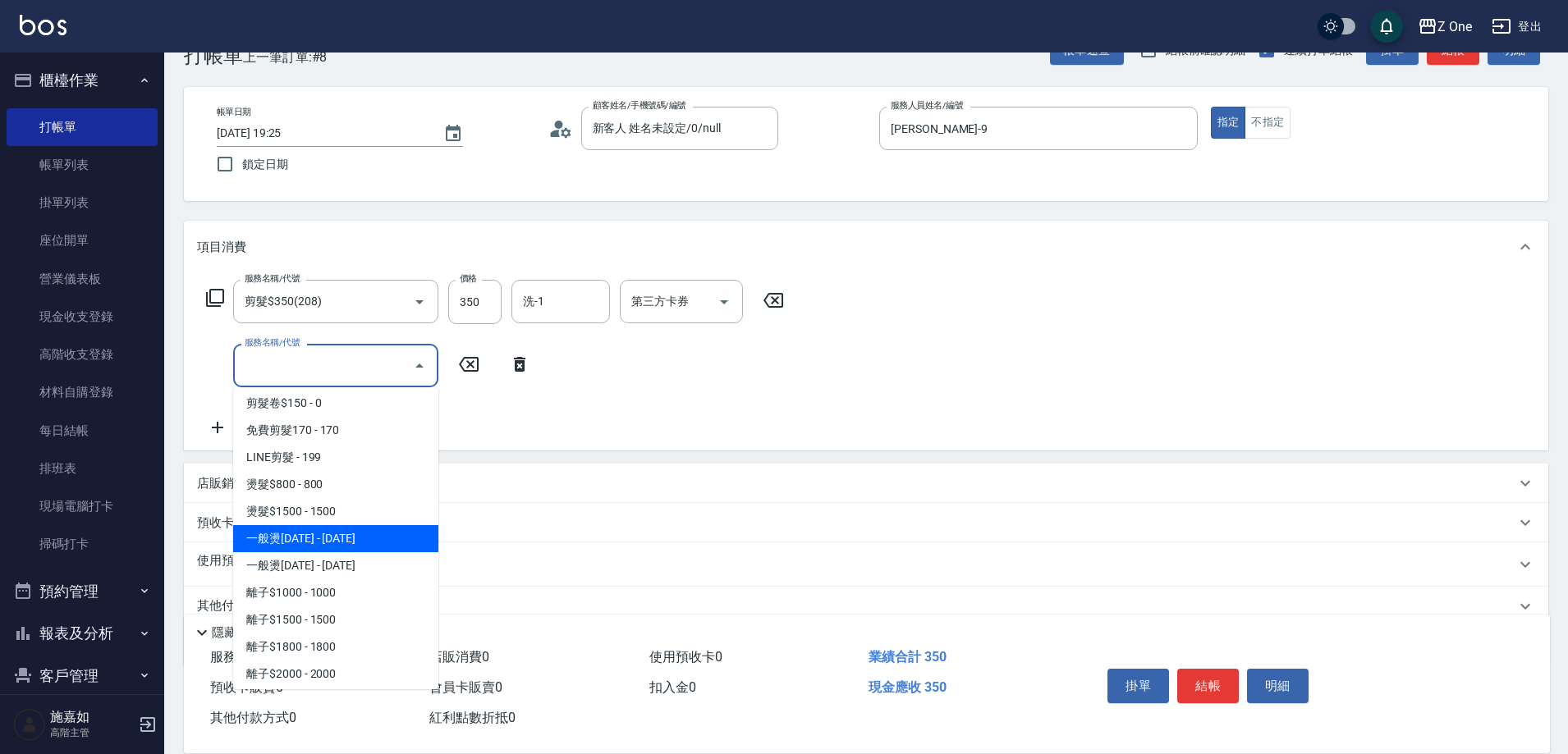
scroll to position [657, 0]
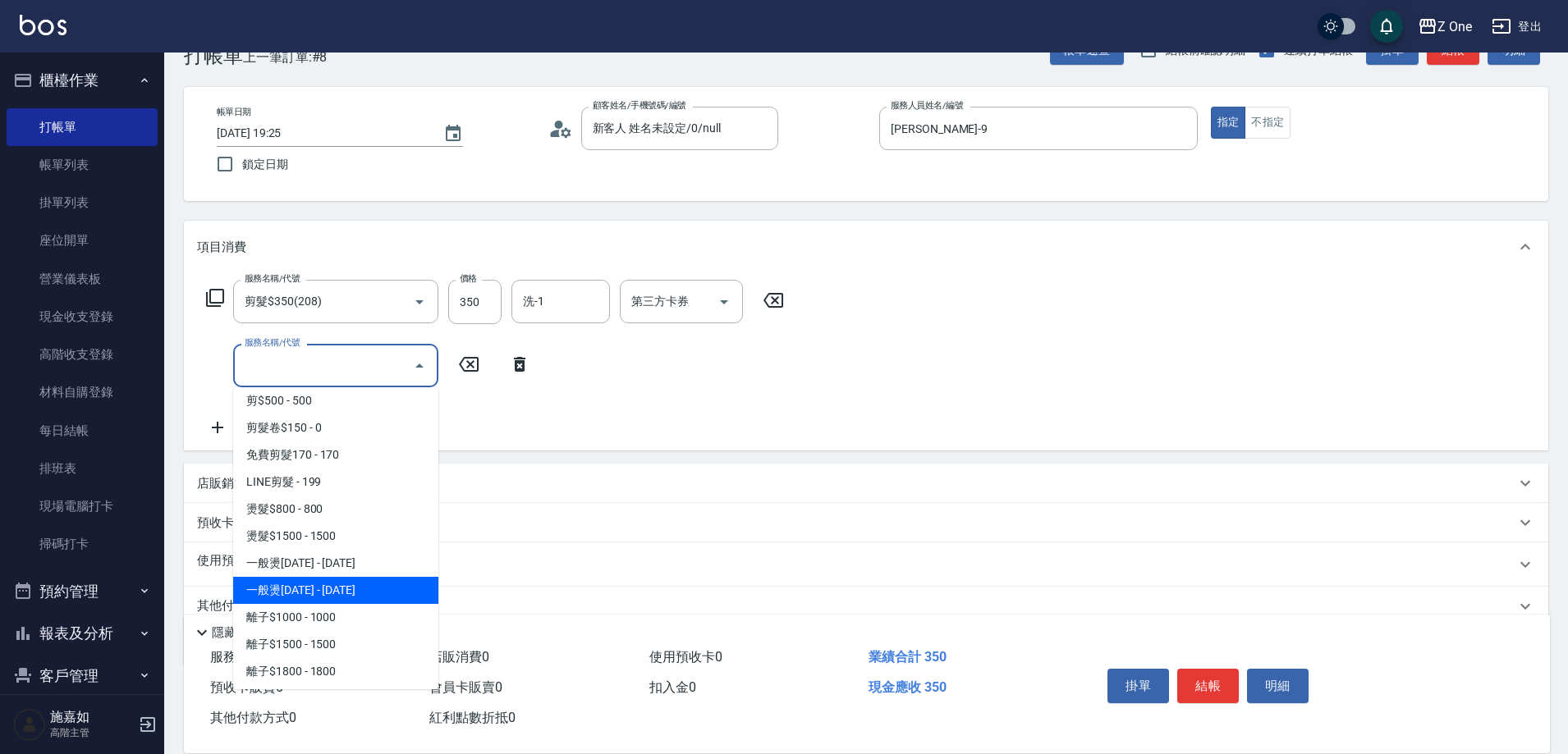
click at [344, 592] on span "一般燙[DATE] - [DATE]" at bounding box center [336, 590] width 205 height 27
type input "一般燙2000(304)"
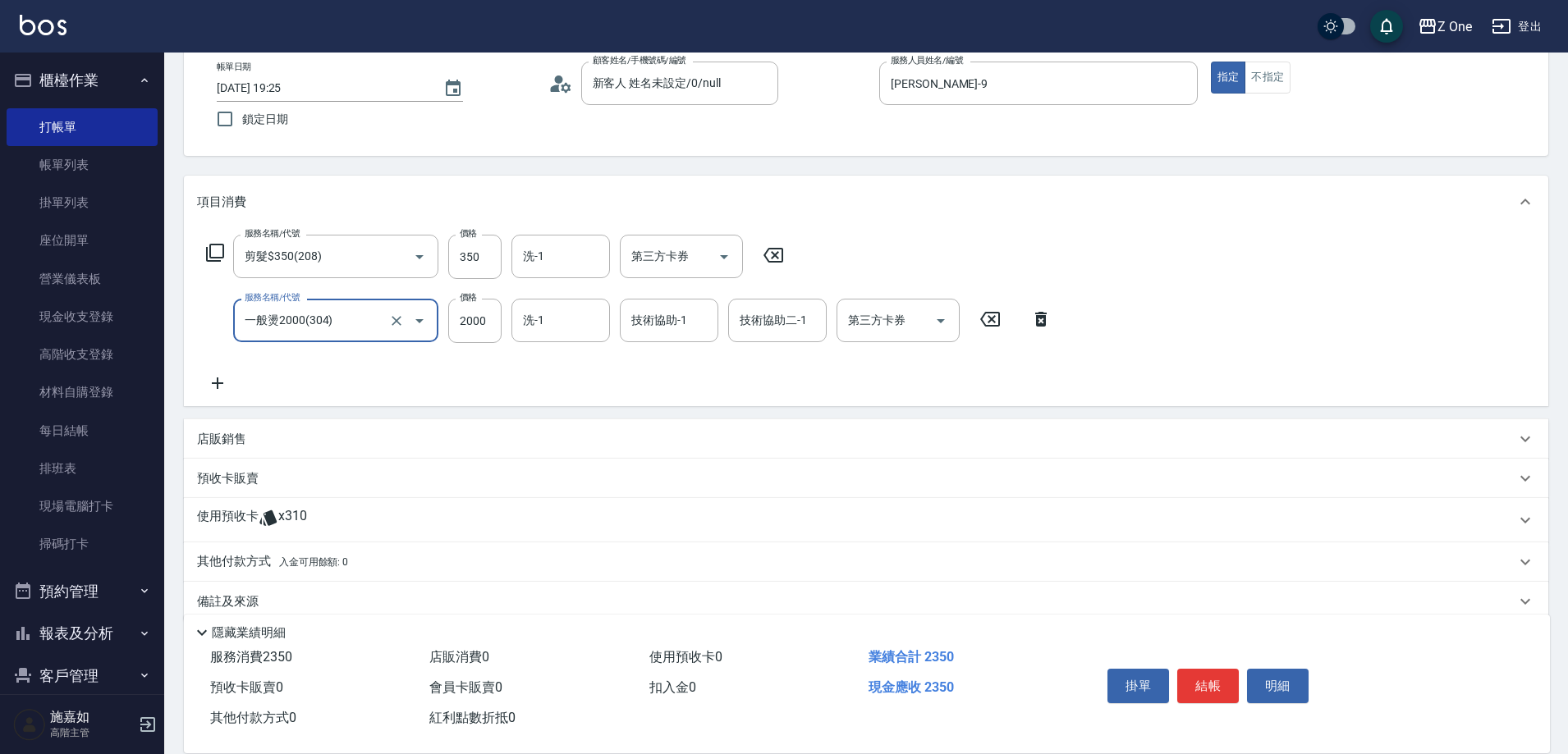
scroll to position [115, 0]
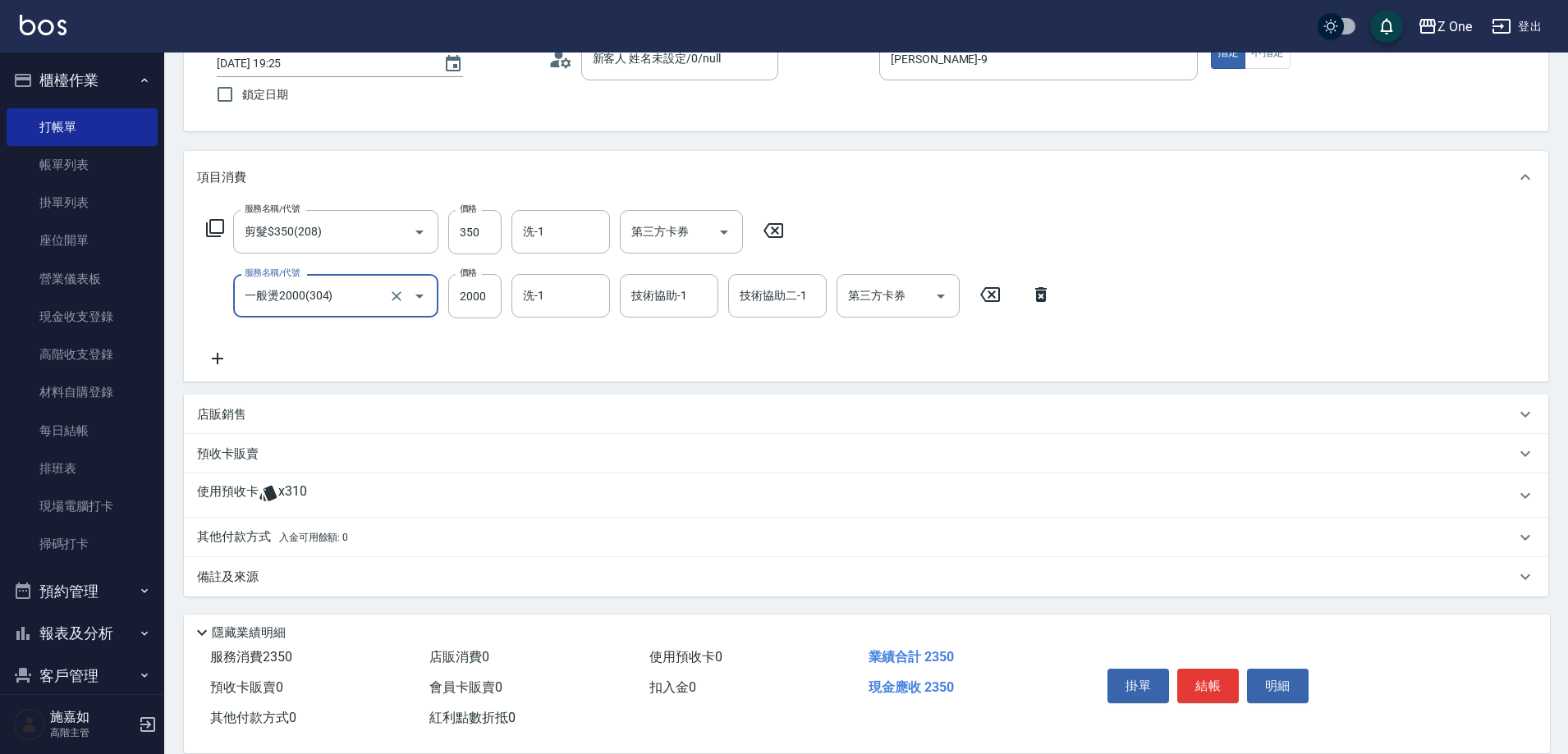
click at [382, 532] on div "其他付款方式 入金可用餘額: 0" at bounding box center [857, 537] width 1319 height 18
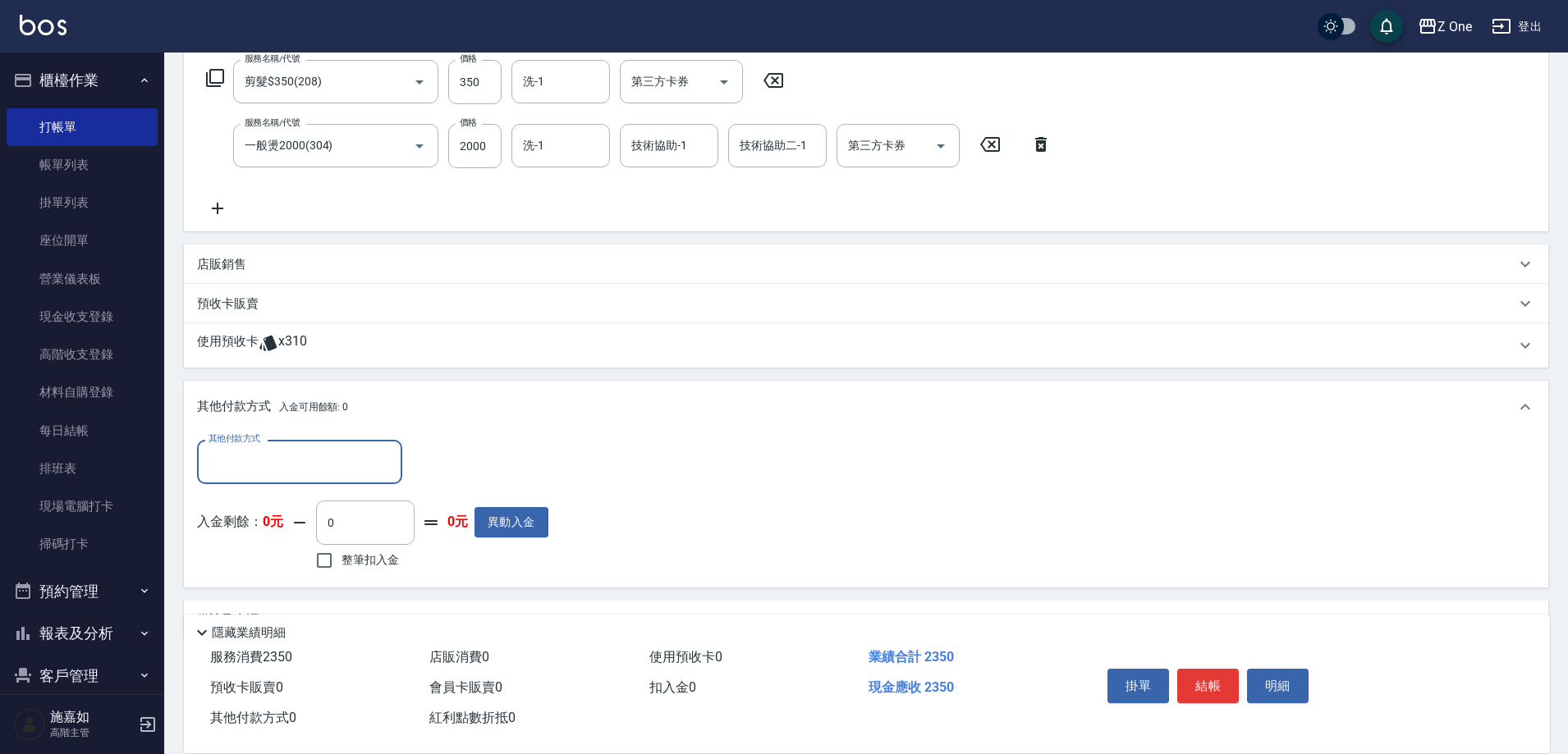
scroll to position [279, 0]
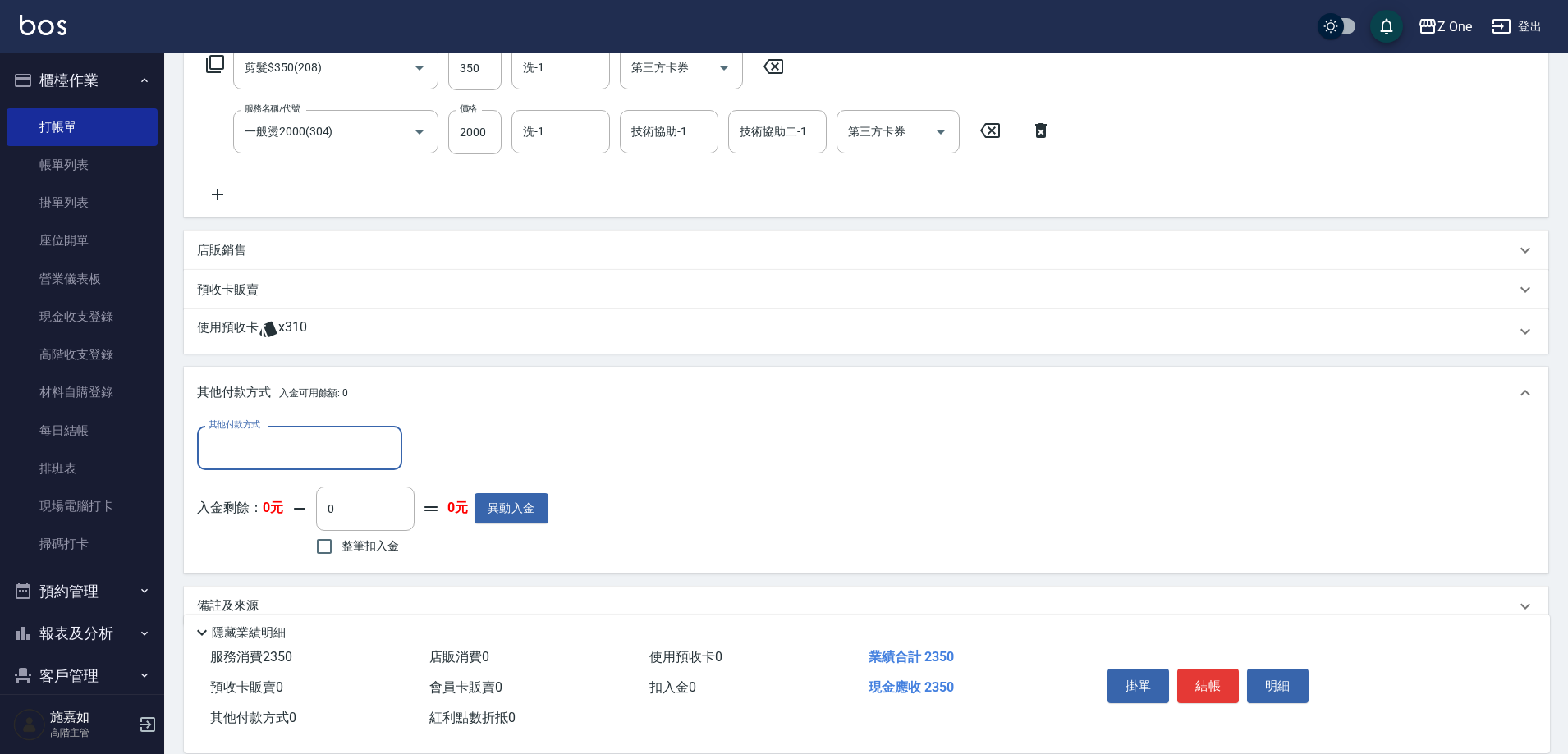
click at [346, 449] on input "其他付款方式" at bounding box center [299, 447] width 190 height 29
click at [279, 540] on span "信用卡" at bounding box center [299, 544] width 205 height 27
type input "信用卡"
type input "2350"
click at [1211, 684] on button "結帳" at bounding box center [1208, 686] width 62 height 35
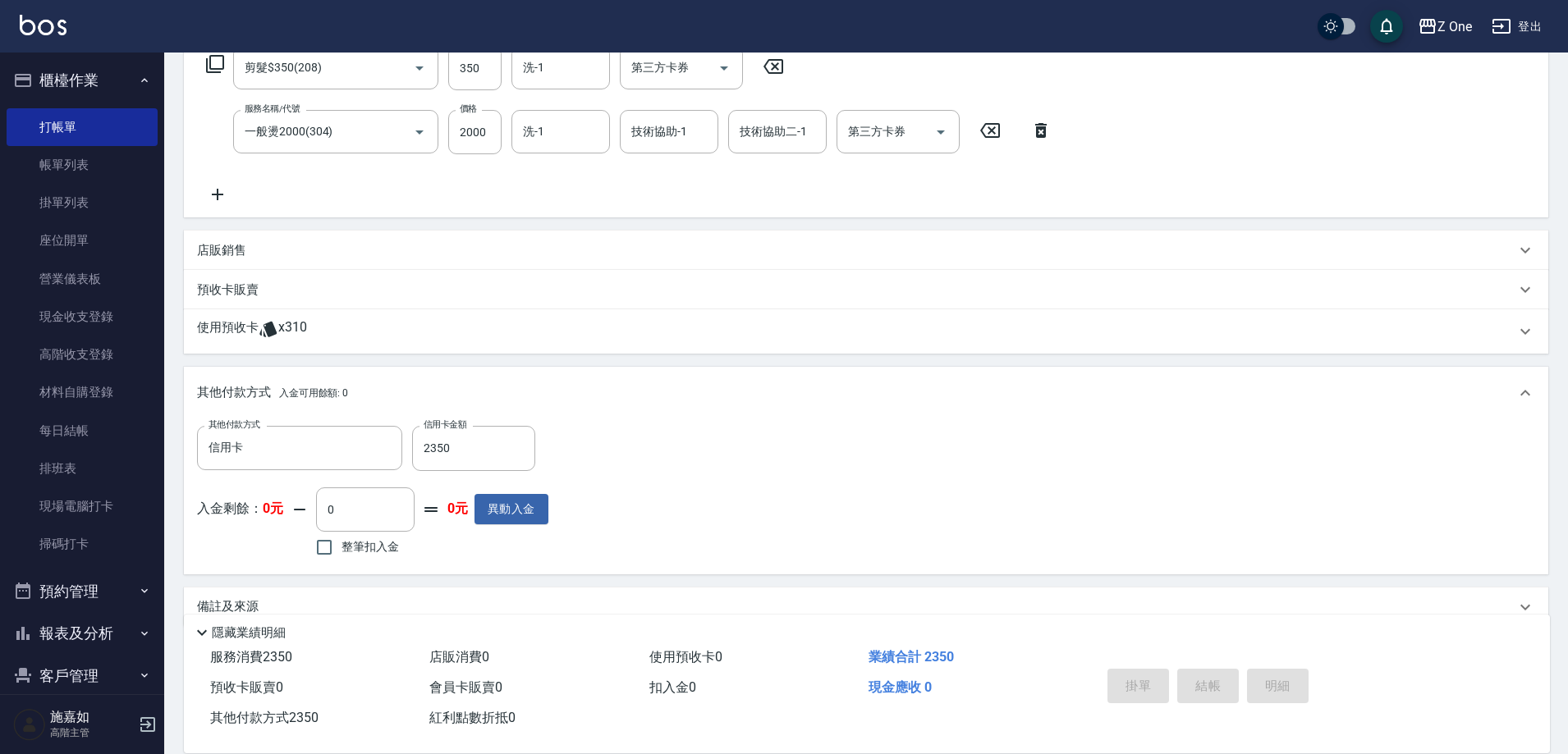
type input "[DATE] 19:26"
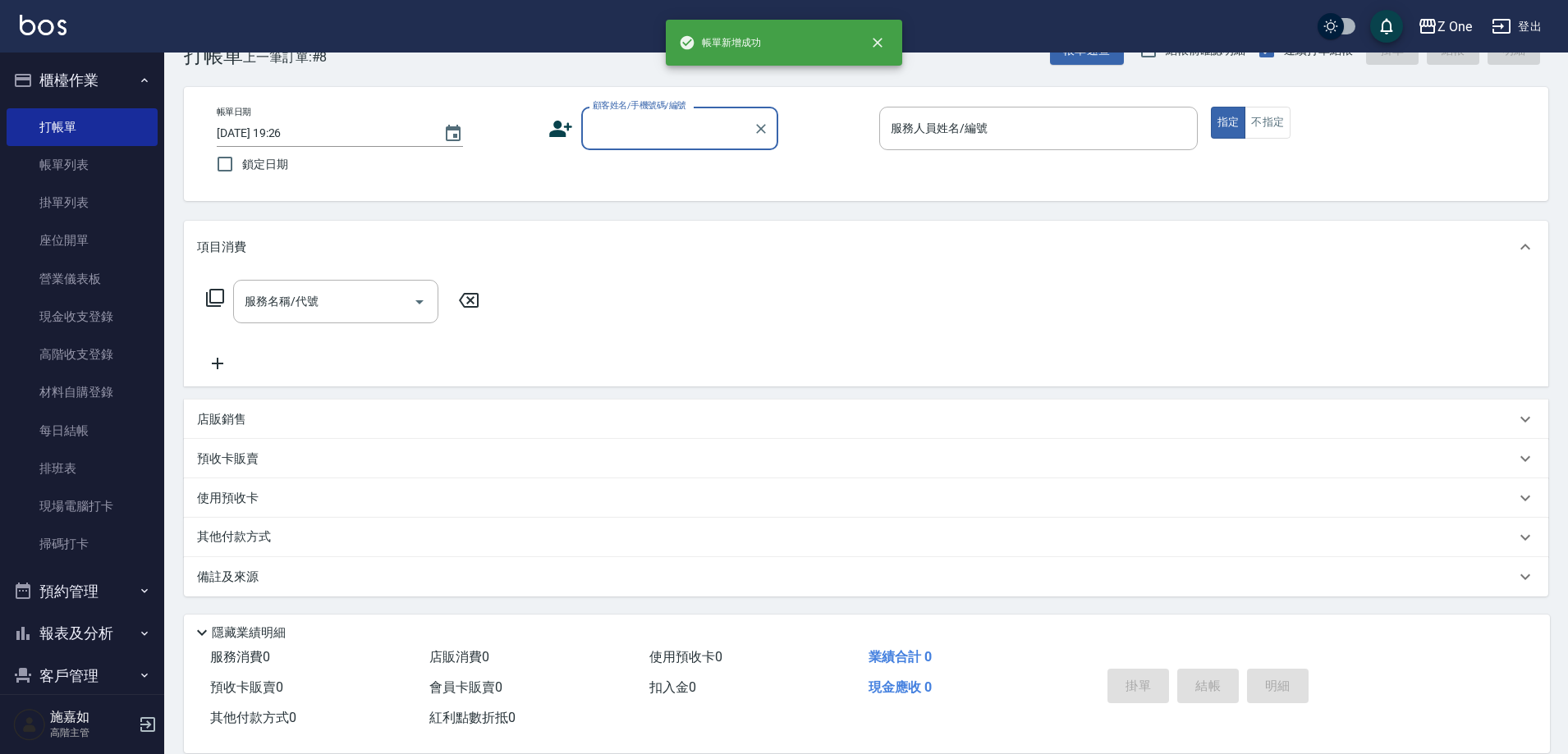
scroll to position [0, 0]
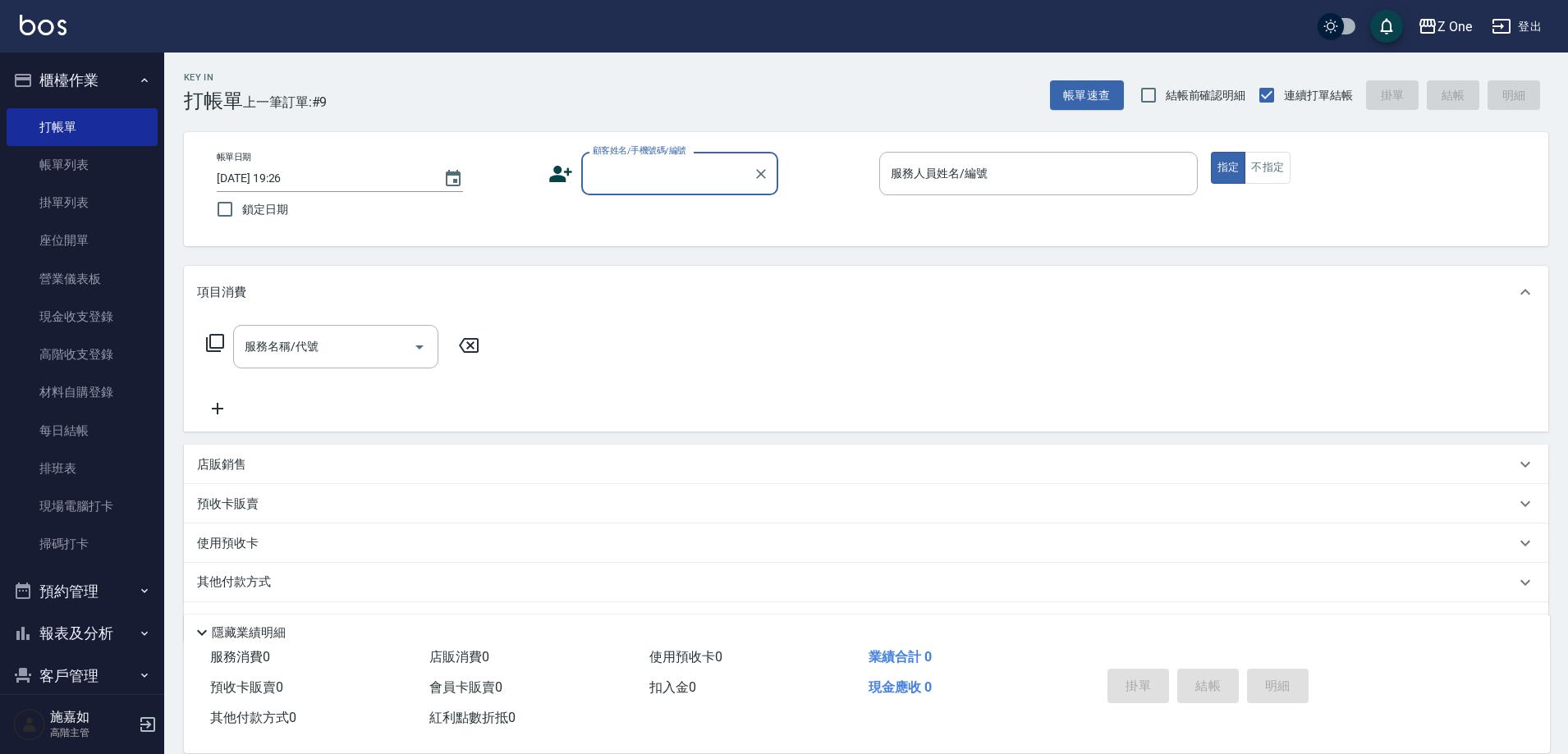
click at [659, 177] on input "顧客姓名/手機號碼/編號" at bounding box center [667, 173] width 157 height 29
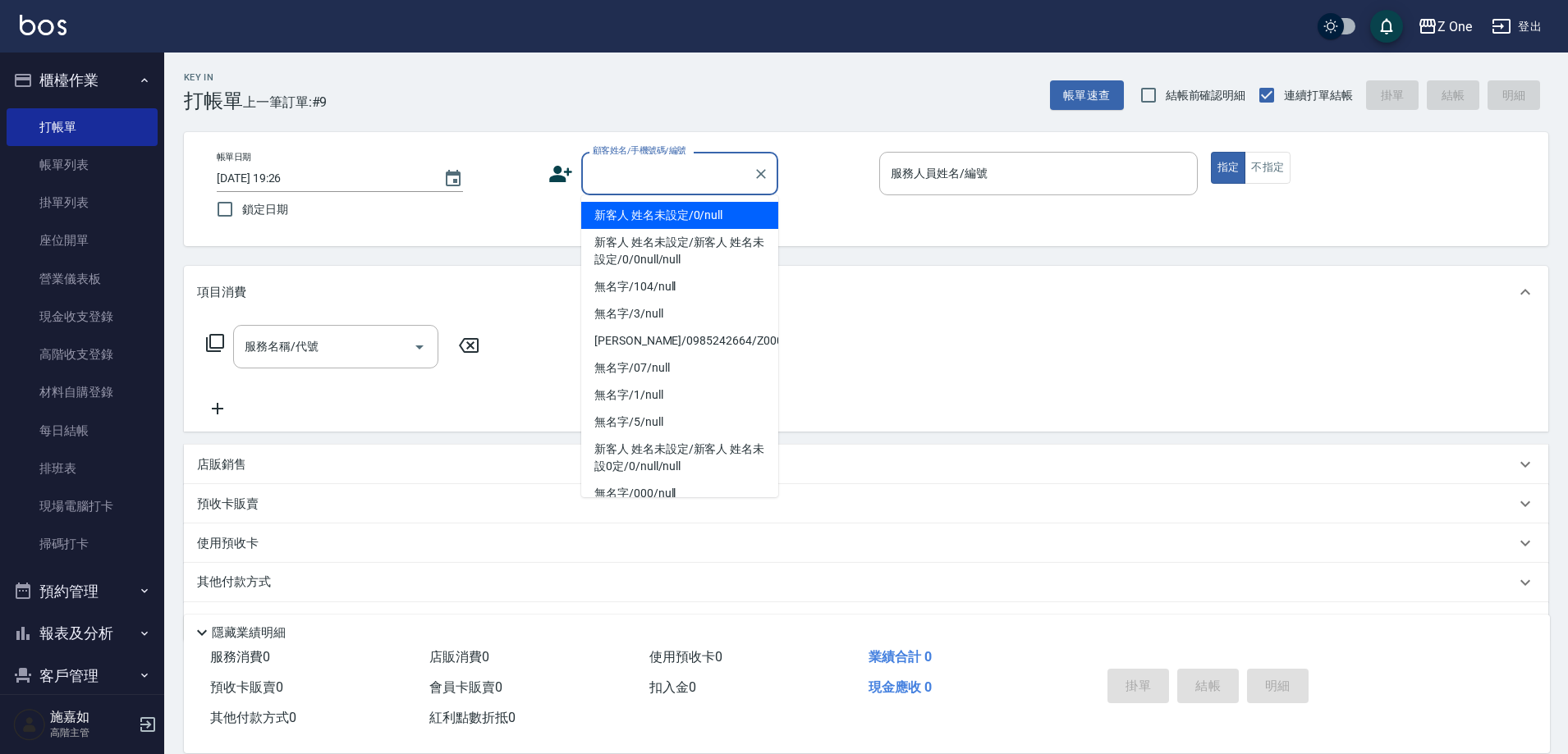
click at [661, 213] on li "新客人 姓名未設定/0/null" at bounding box center [679, 215] width 197 height 27
type input "新客人 姓名未設定/0/null"
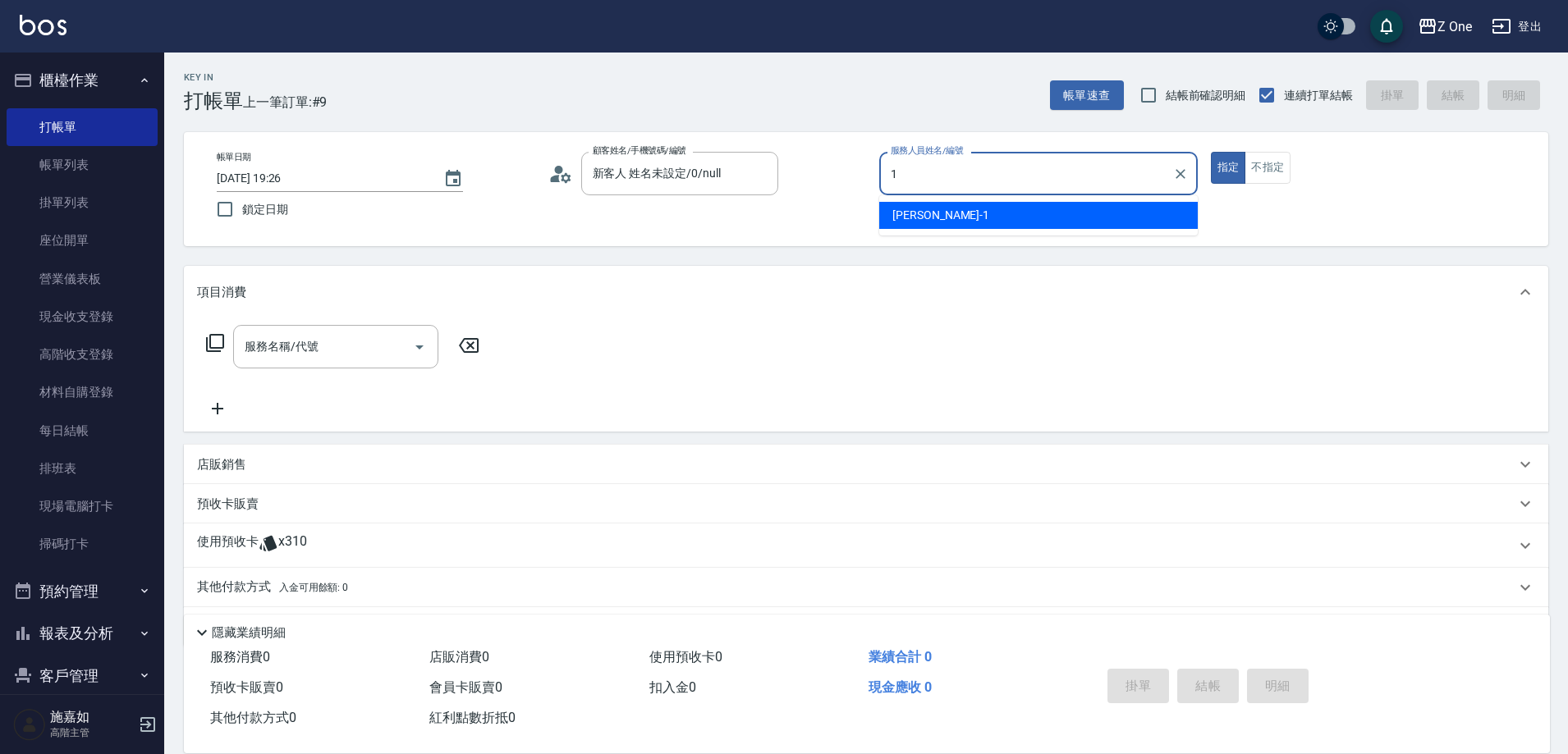
click at [1093, 226] on div "[PERSON_NAME]-1" at bounding box center [1039, 215] width 318 height 27
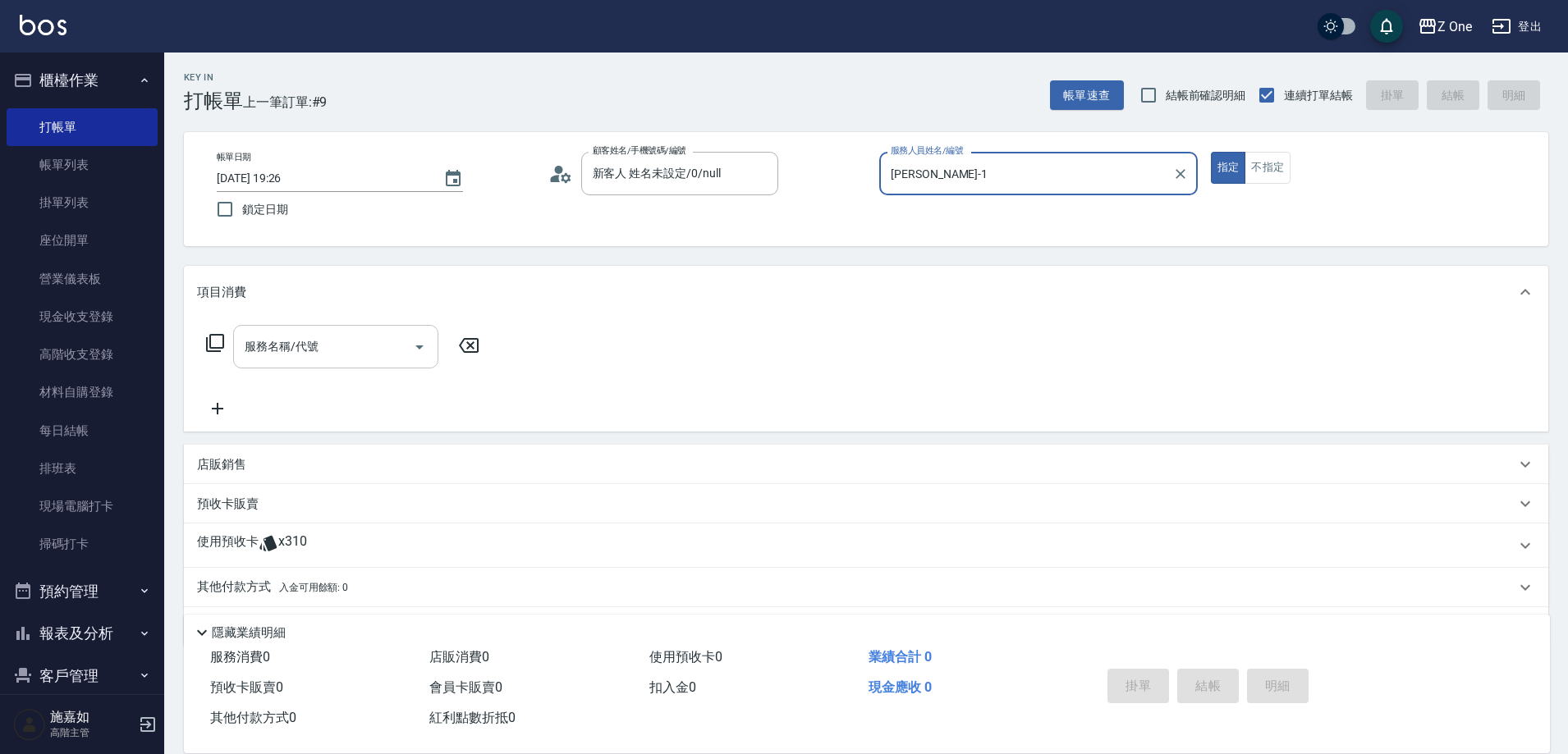
click at [416, 351] on icon "Open" at bounding box center [420, 347] width 20 height 20
type input "[PERSON_NAME]-1"
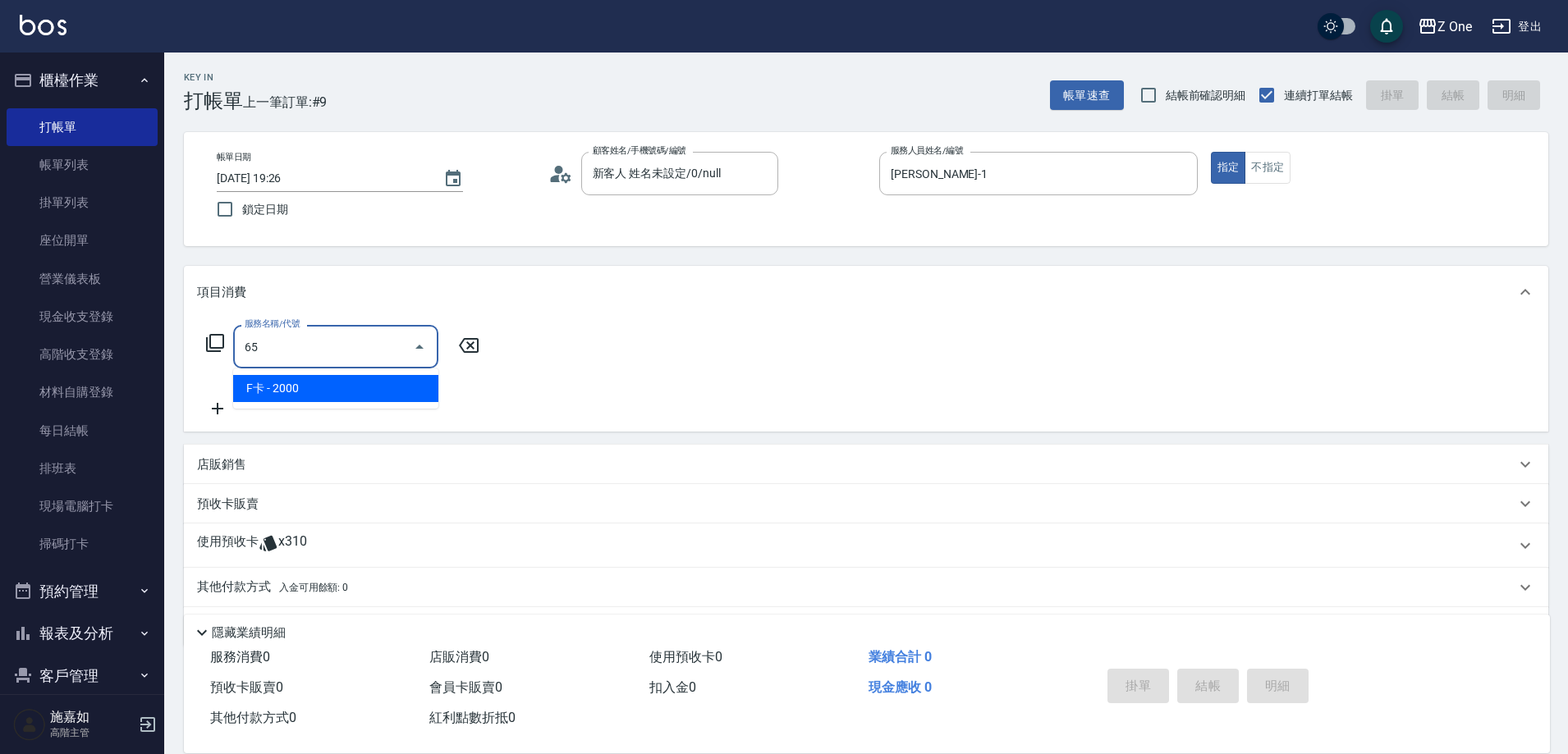
type input "6"
type input "565"
click at [384, 391] on span "黑耀光5400 - 1080" at bounding box center [336, 388] width 205 height 27
click at [373, 382] on span "Spa$550 - 550" at bounding box center [336, 388] width 205 height 27
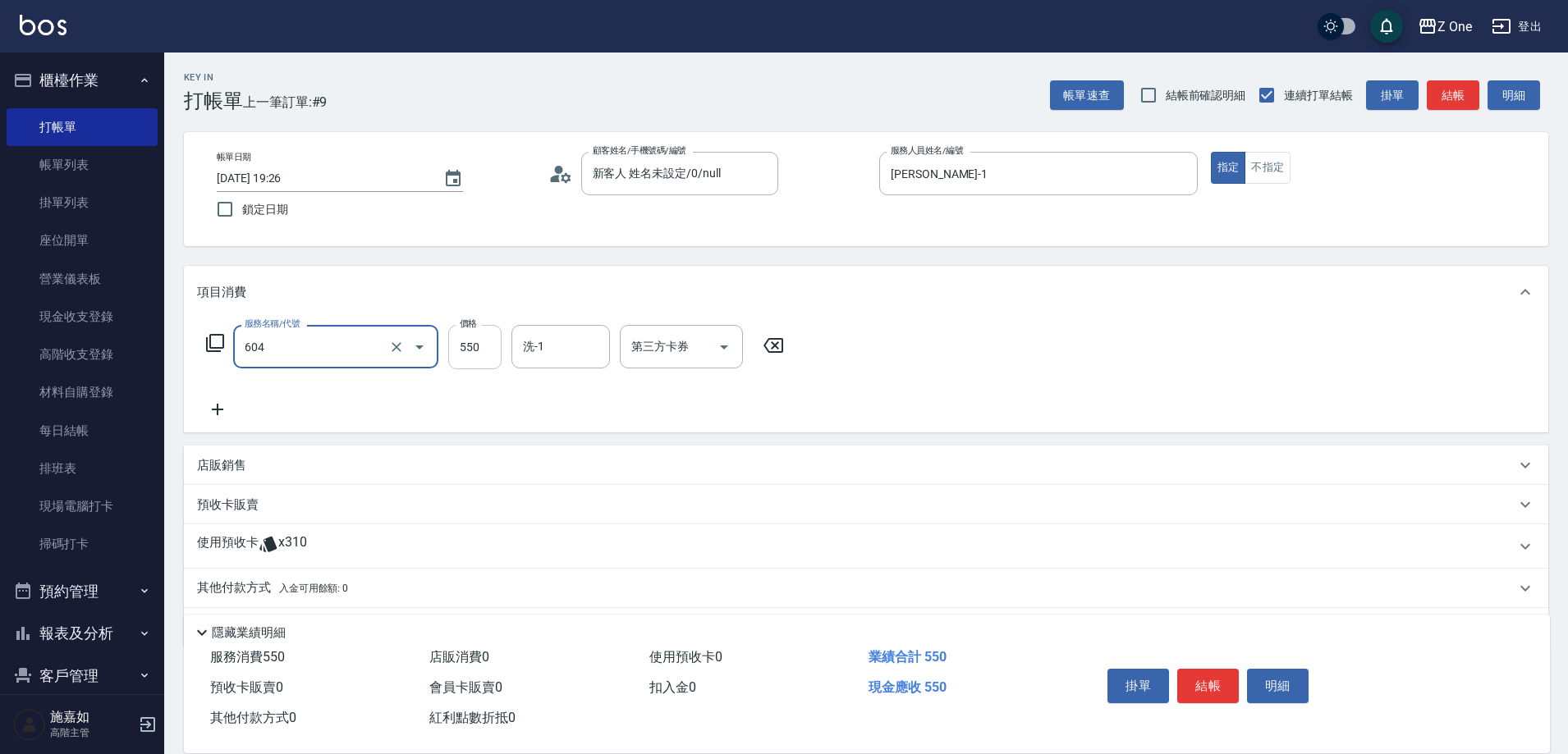
type input "Spa$550(604)"
click at [488, 342] on input "550" at bounding box center [475, 347] width 54 height 44
type input "600"
click at [237, 410] on icon at bounding box center [218, 410] width 41 height 20
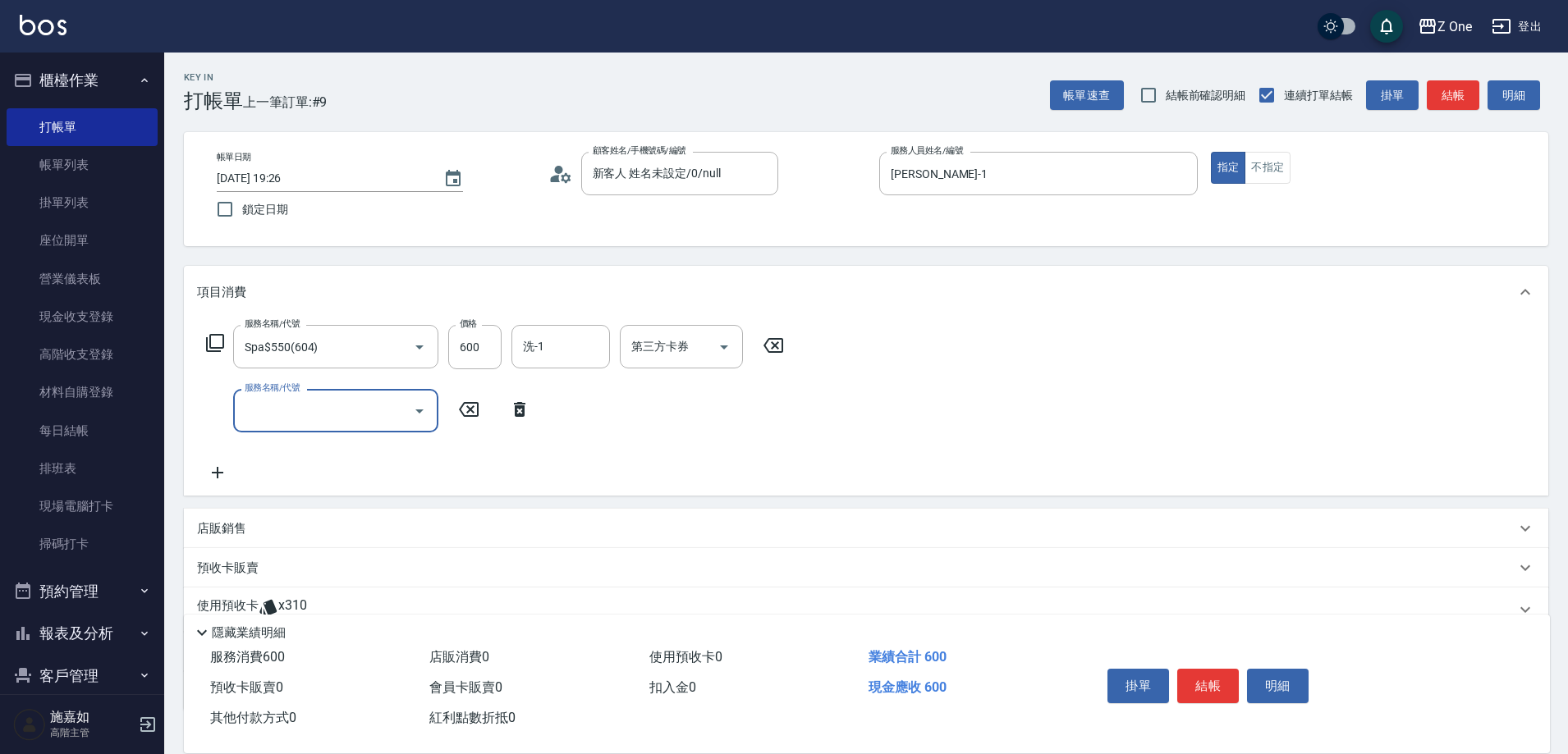
click at [420, 420] on icon "Open" at bounding box center [420, 411] width 20 height 20
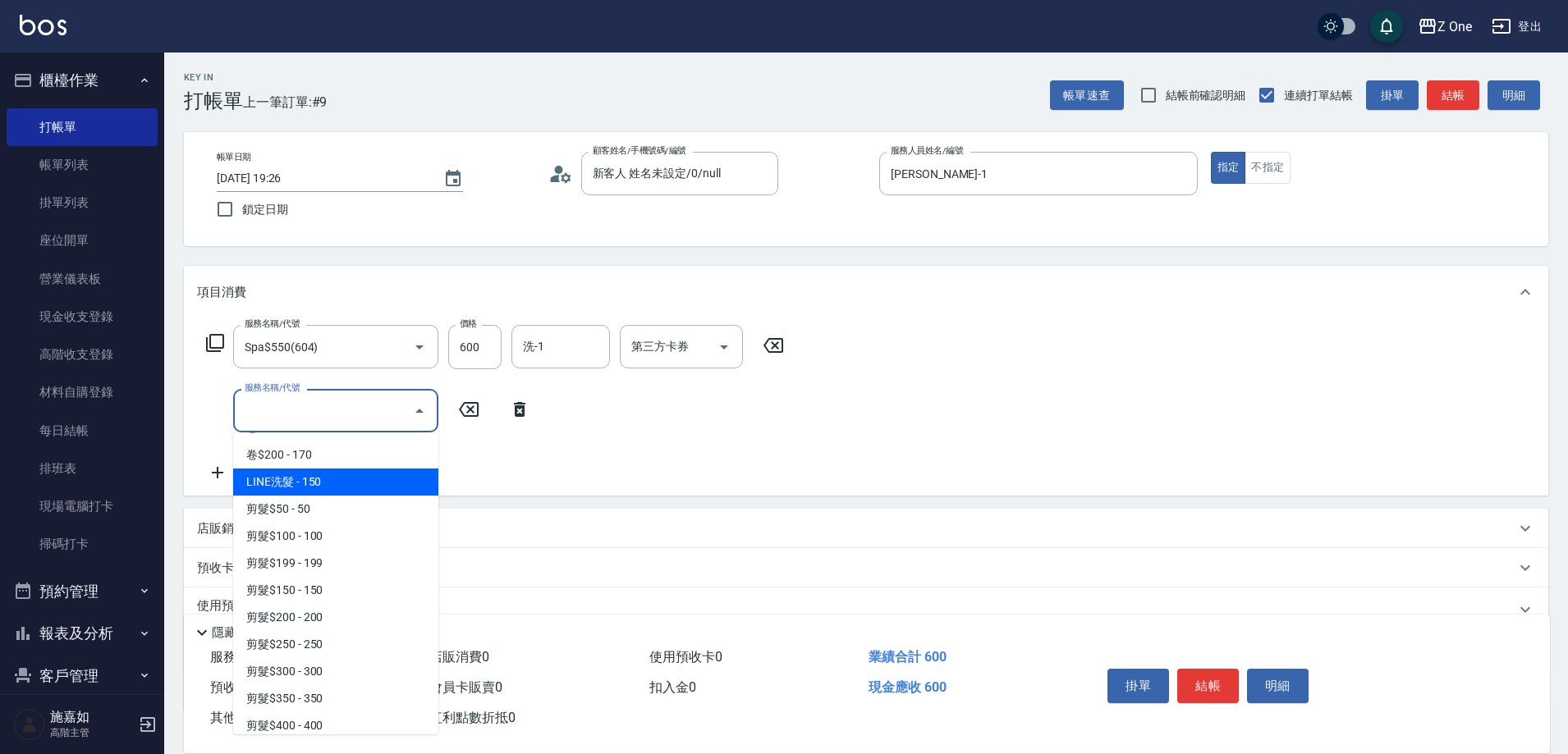
scroll to position [410, 0]
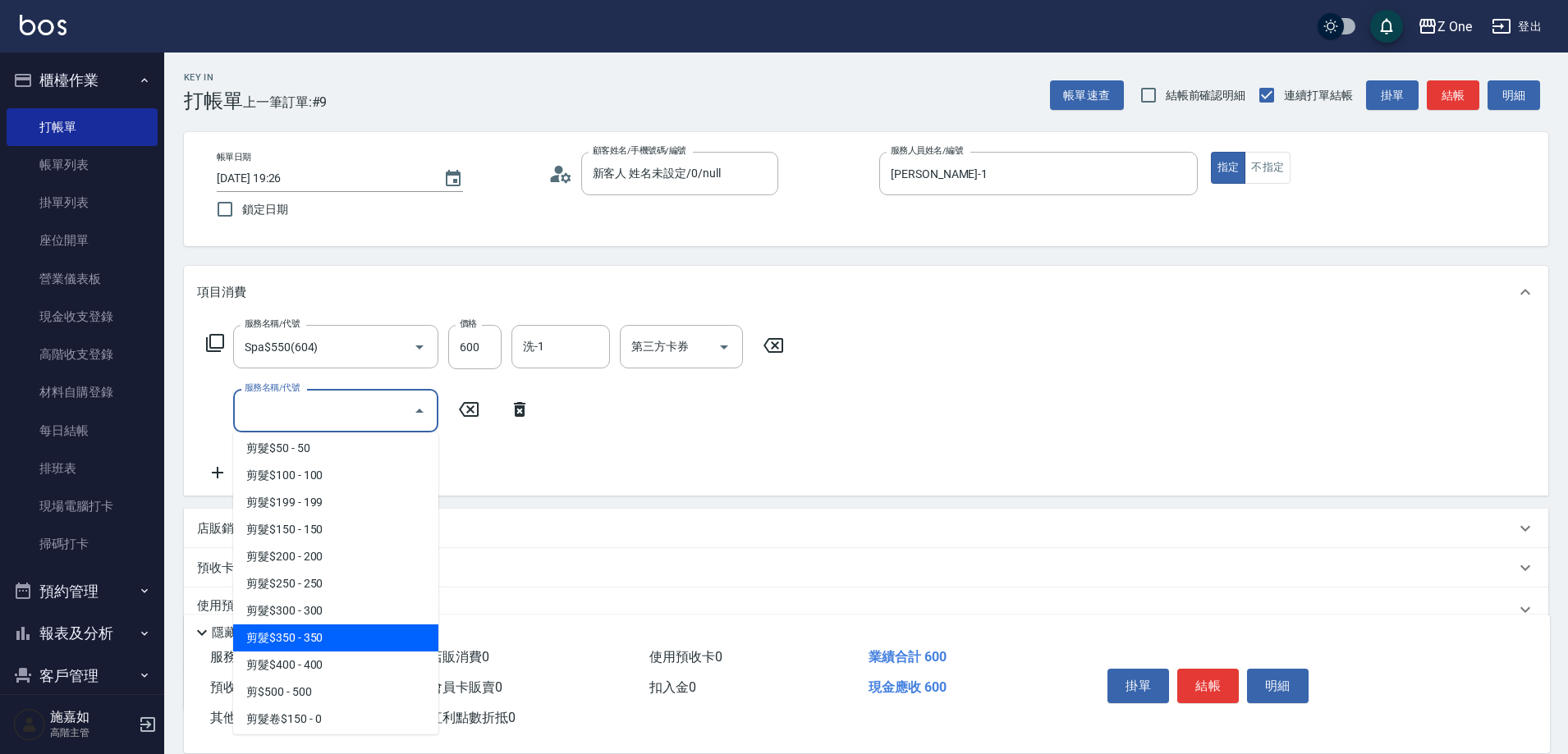
click at [338, 638] on span "剪髮$350 - 350" at bounding box center [336, 638] width 205 height 27
type input "剪髮$350(208)"
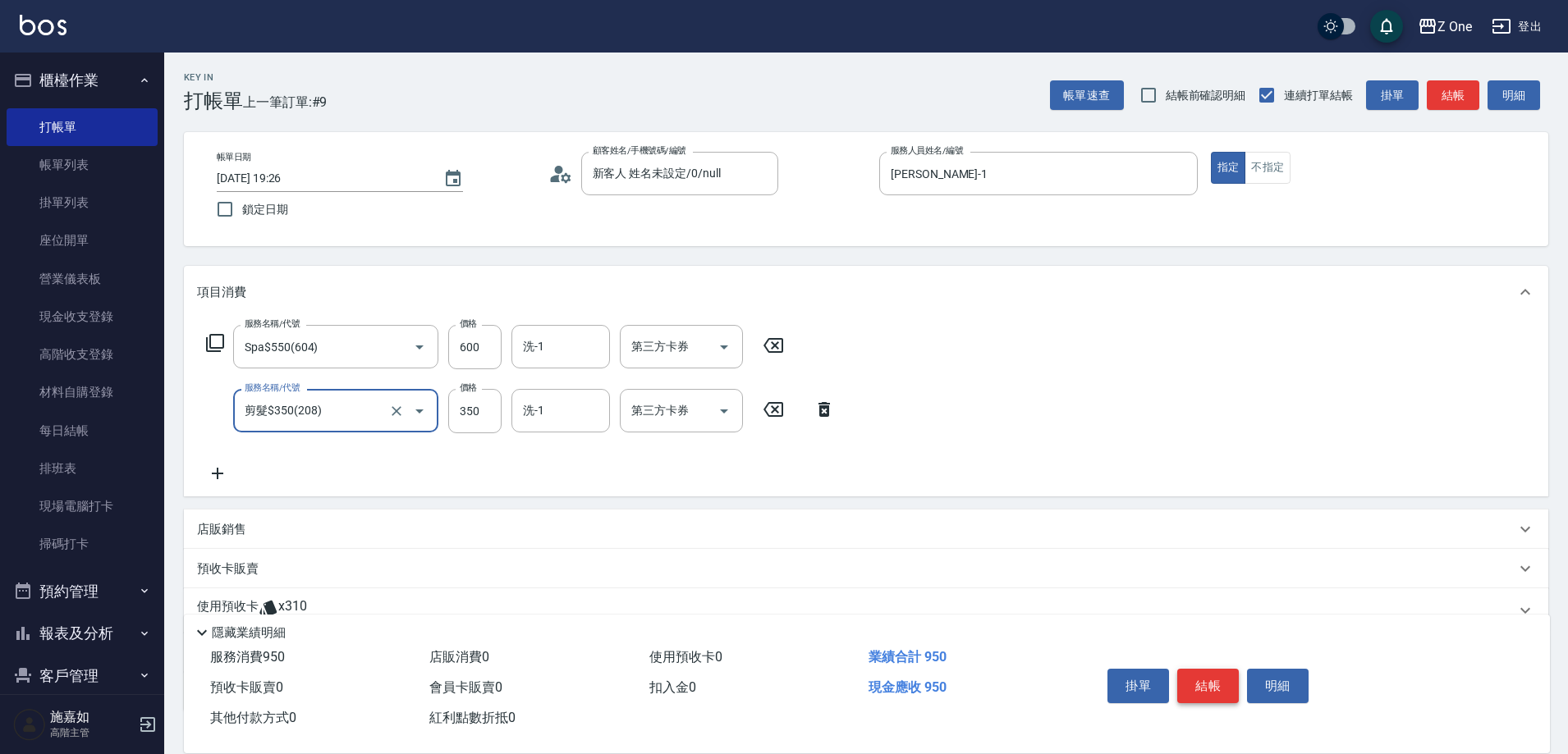
click at [1208, 676] on button "結帳" at bounding box center [1208, 686] width 62 height 35
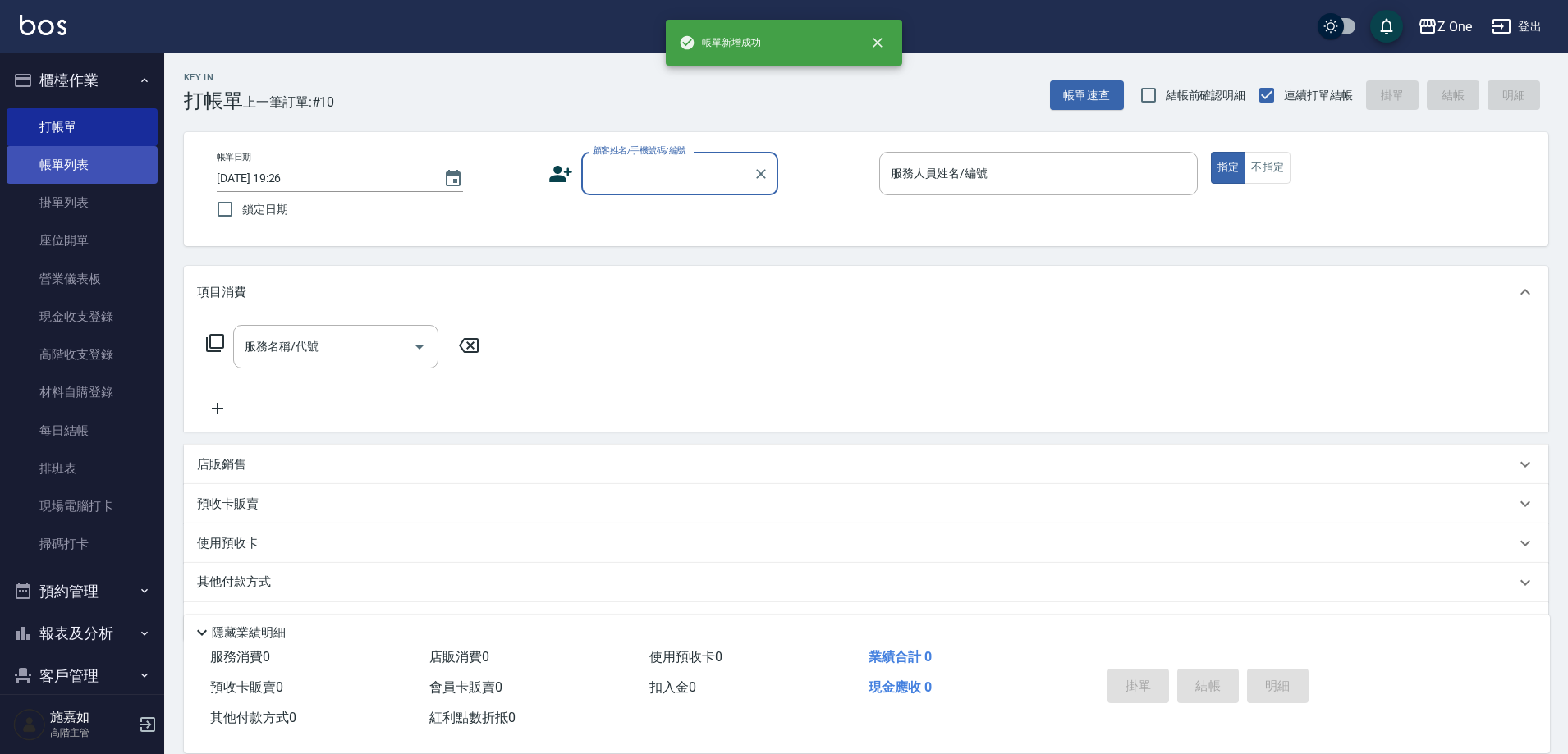
click at [81, 172] on link "帳單列表" at bounding box center [82, 165] width 151 height 38
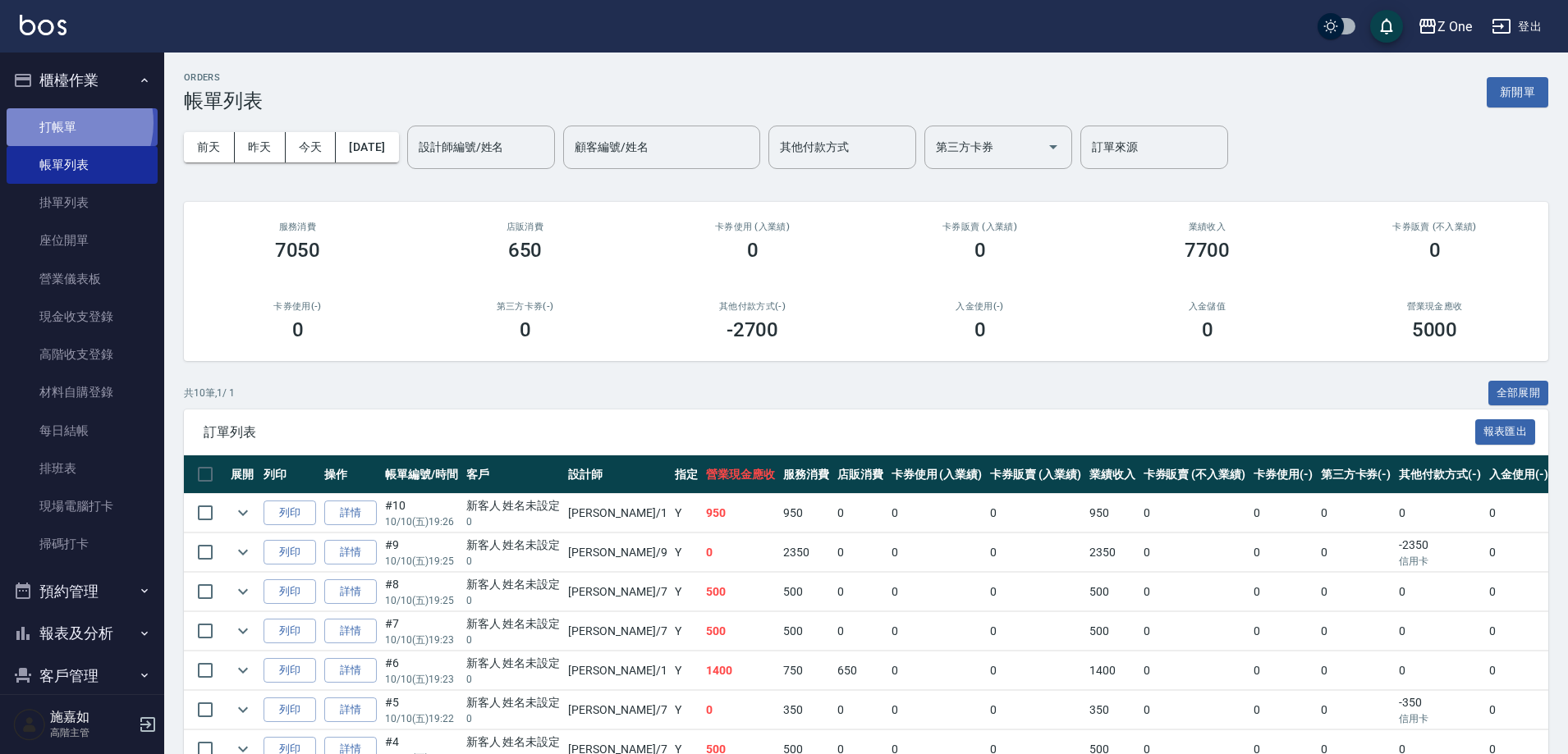
click at [61, 122] on link "打帳單" at bounding box center [82, 127] width 151 height 38
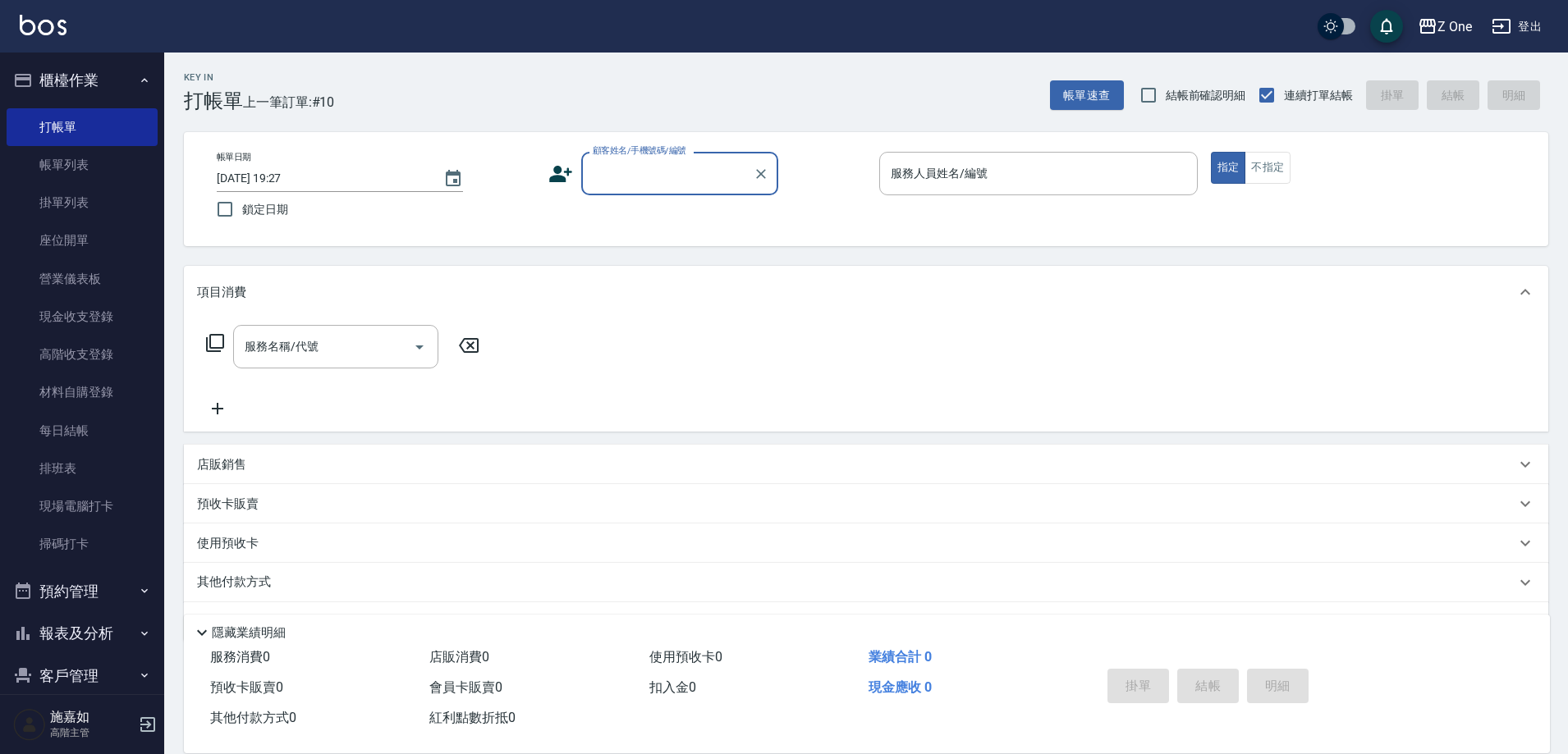
click at [641, 162] on input "顧客姓名/手機號碼/編號" at bounding box center [667, 173] width 157 height 29
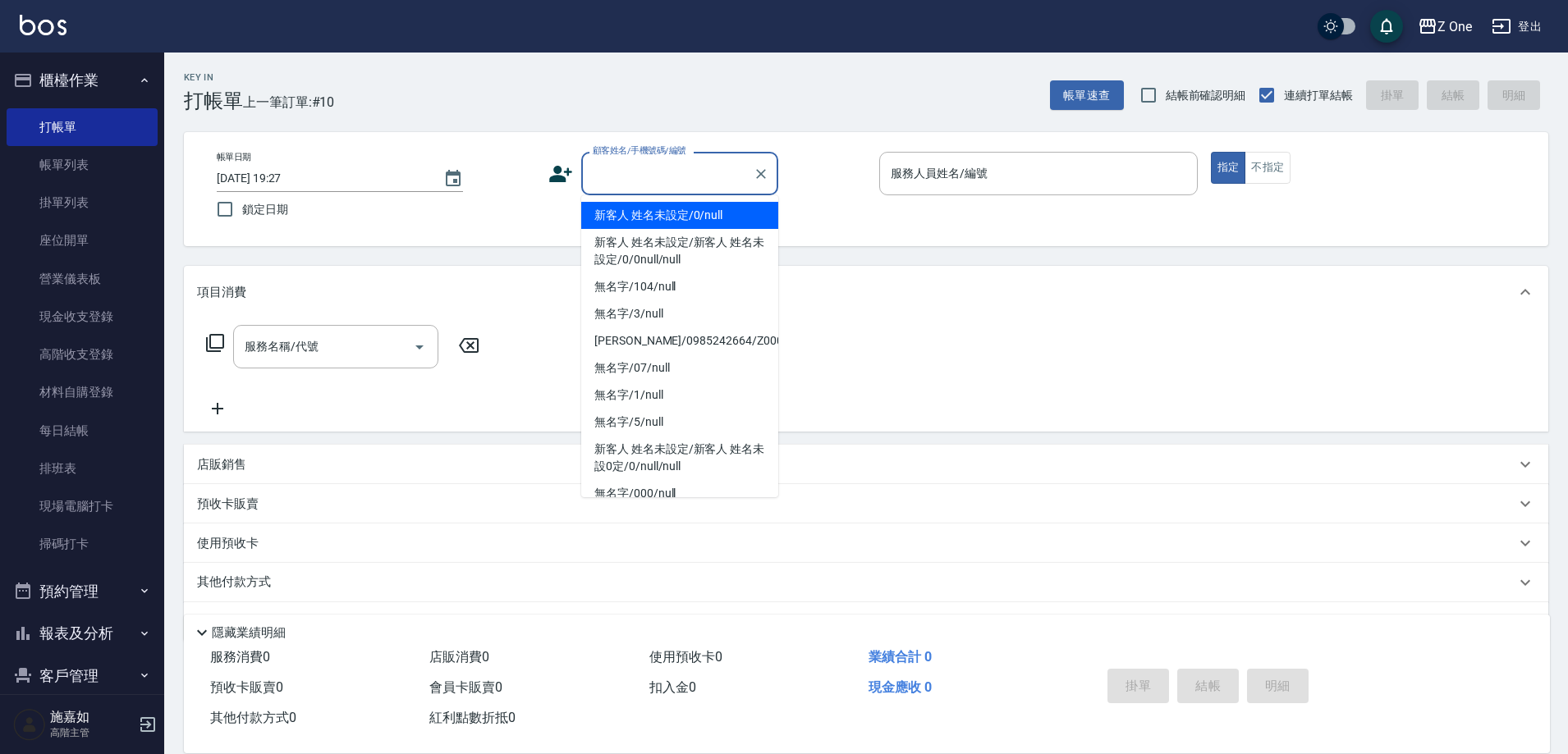
click at [652, 222] on li "新客人 姓名未設定/0/null" at bounding box center [679, 215] width 197 height 27
type input "新客人 姓名未設定/0/null"
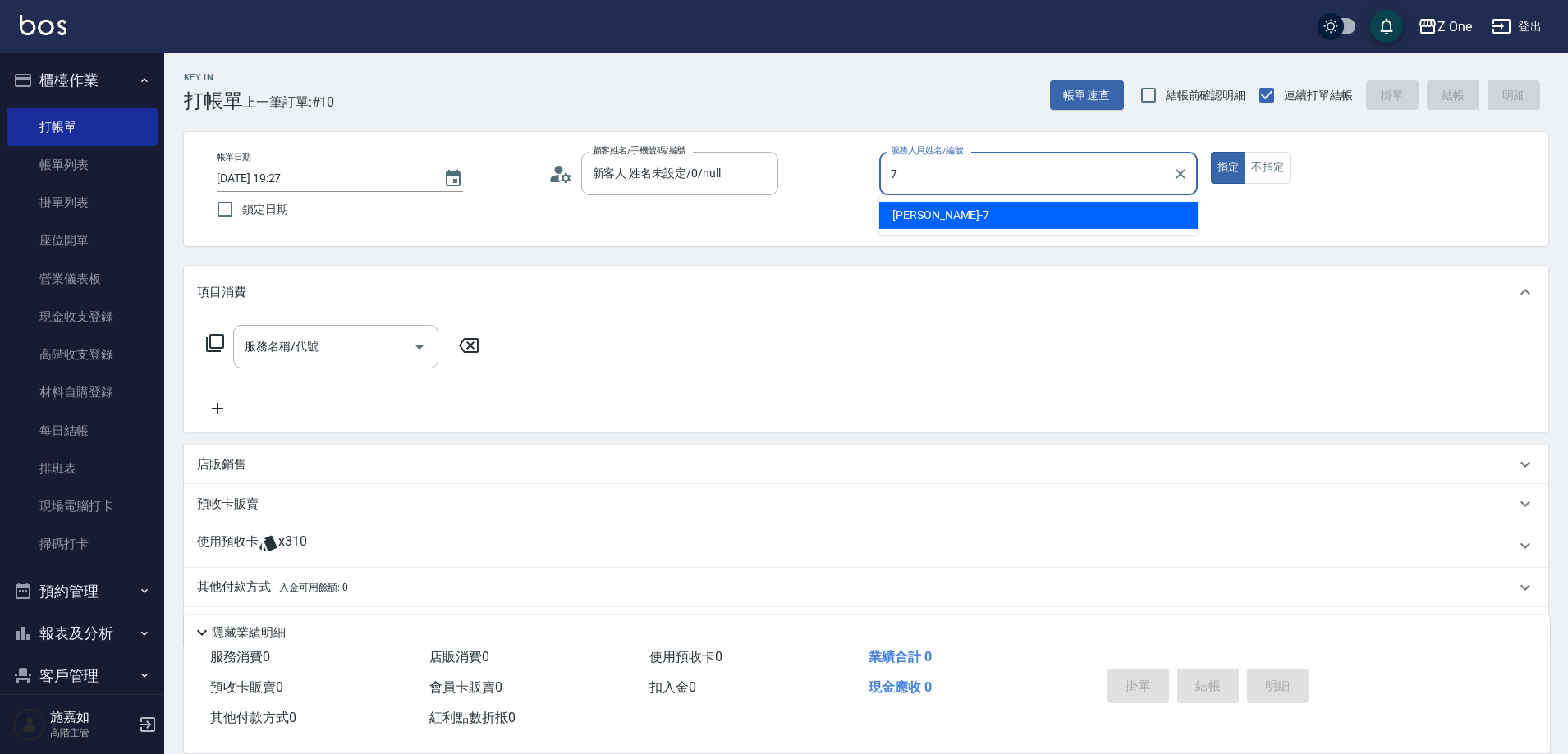
click at [1003, 208] on div "[PERSON_NAME]-7" at bounding box center [1039, 215] width 318 height 27
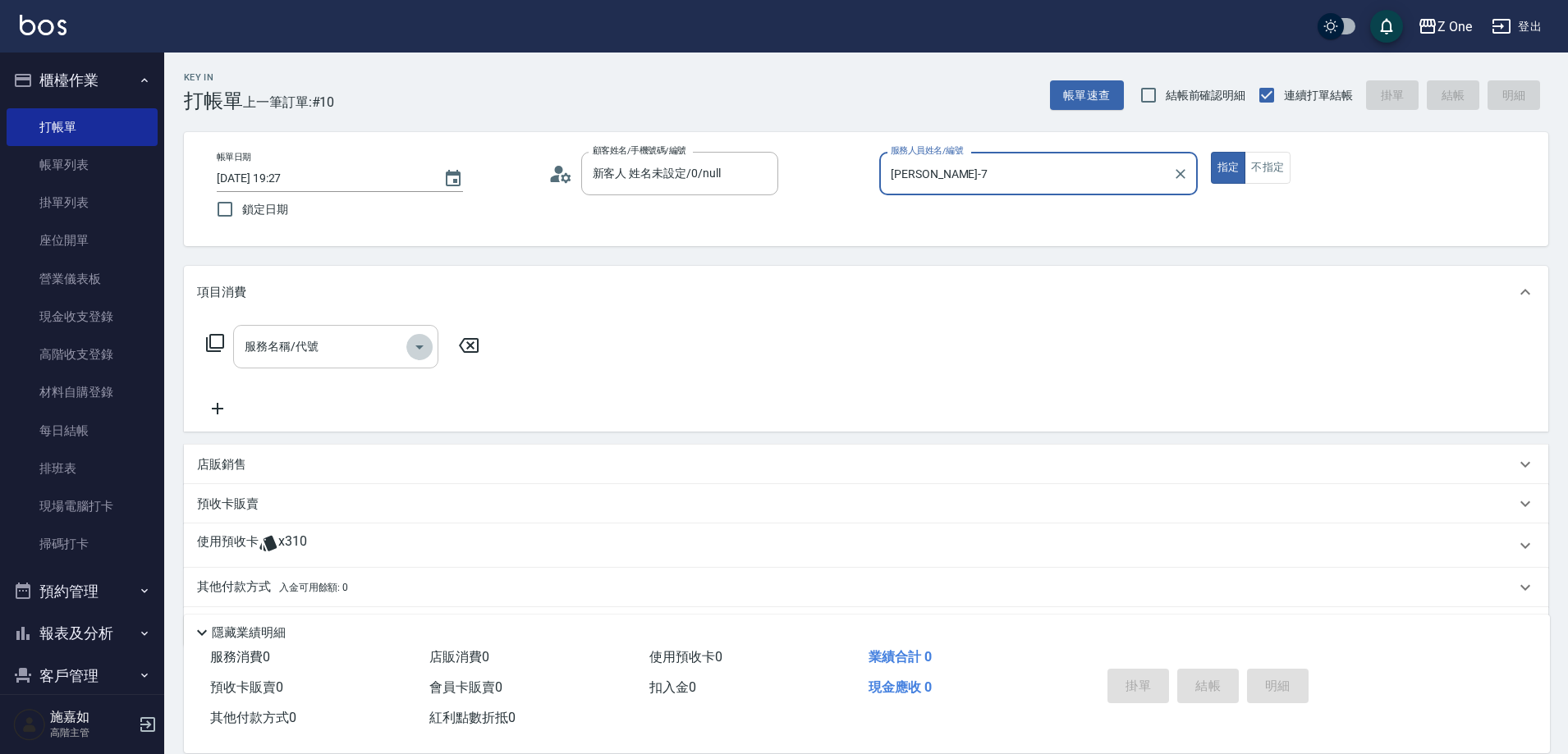
click at [414, 356] on icon "Open" at bounding box center [420, 347] width 20 height 20
type input "[PERSON_NAME]-7"
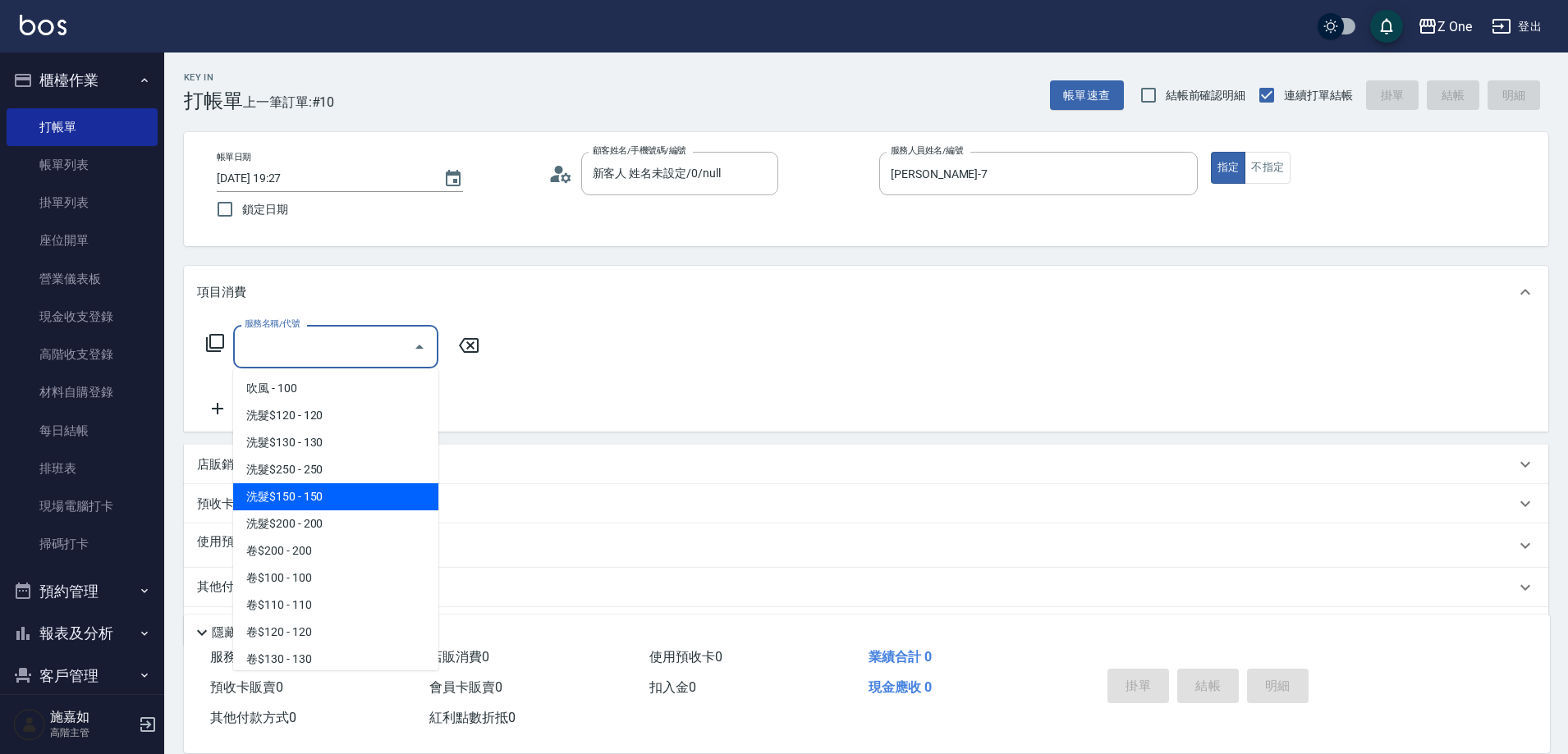
click at [334, 498] on span "洗髮$150 - 150" at bounding box center [336, 497] width 205 height 27
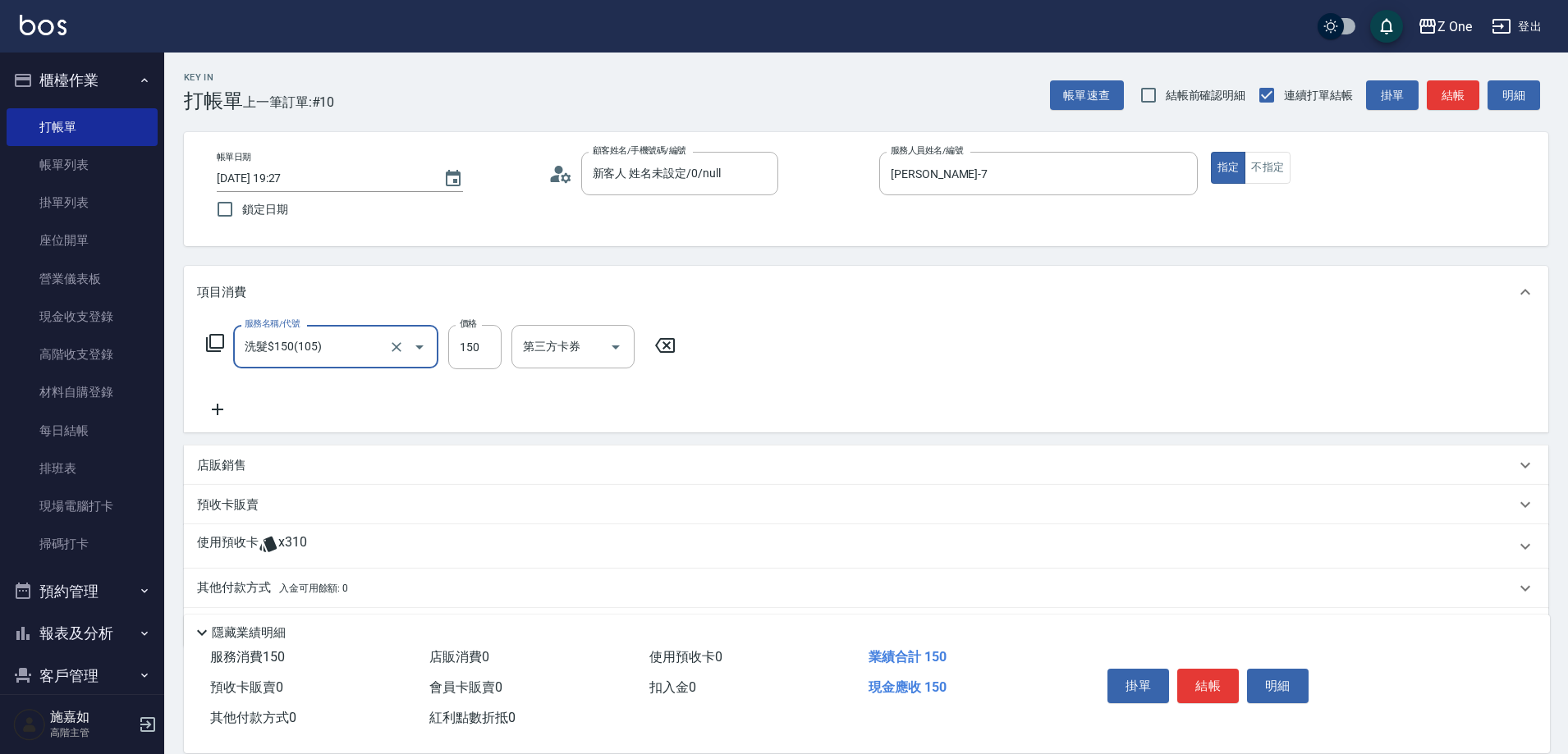
type input "洗髮$150(105)"
click at [217, 406] on icon at bounding box center [218, 410] width 12 height 12
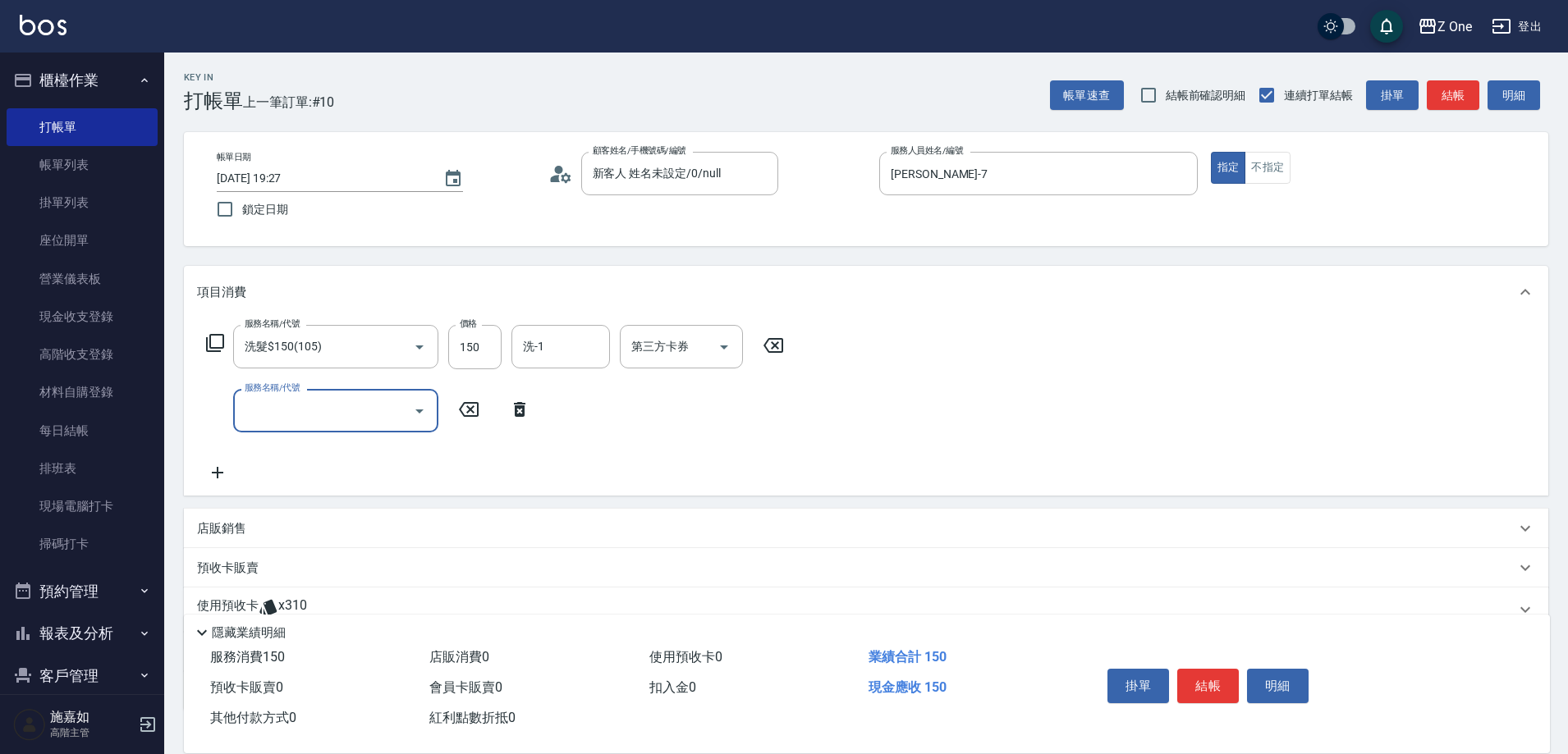
click at [422, 410] on icon "Open" at bounding box center [420, 411] width 8 height 4
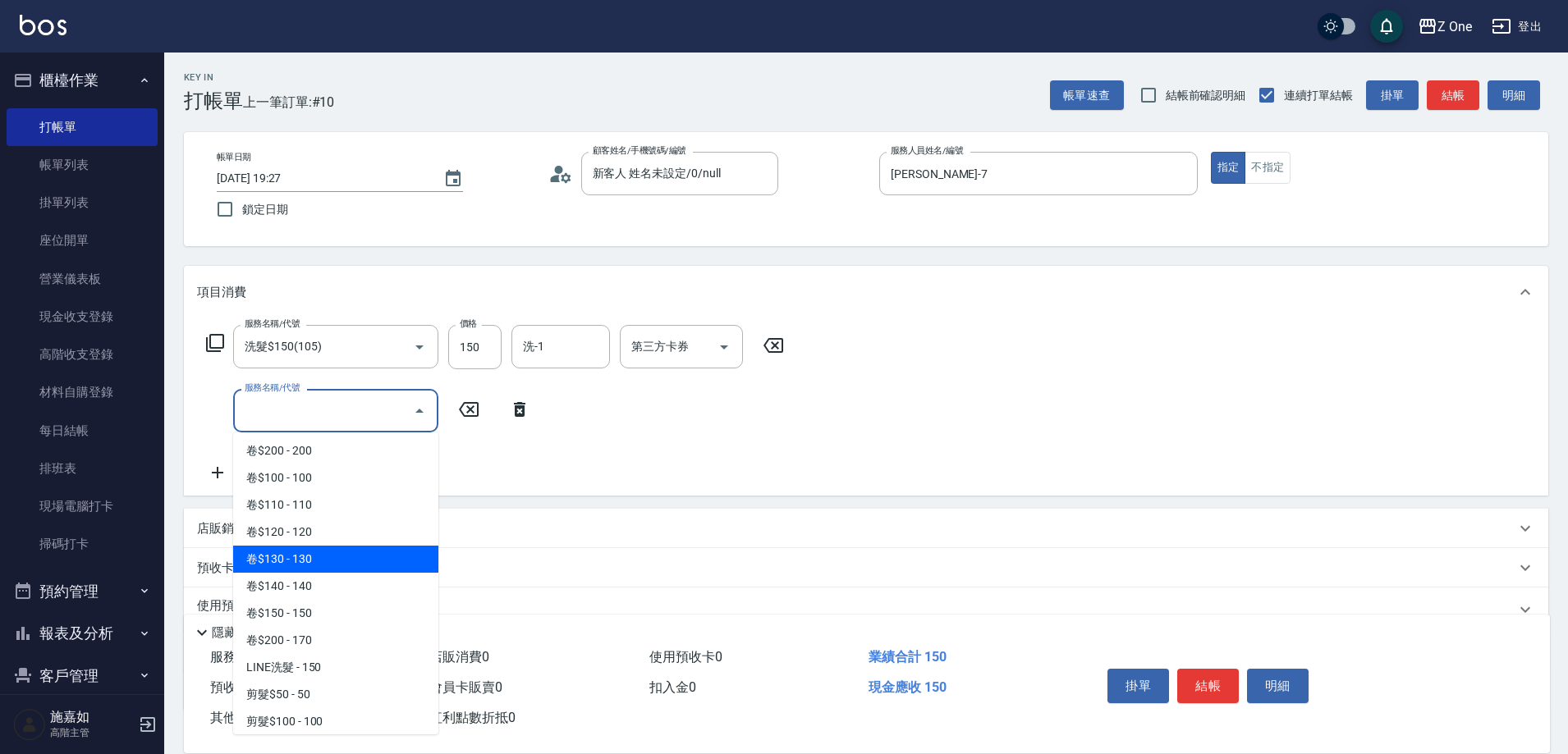
scroll to position [410, 0]
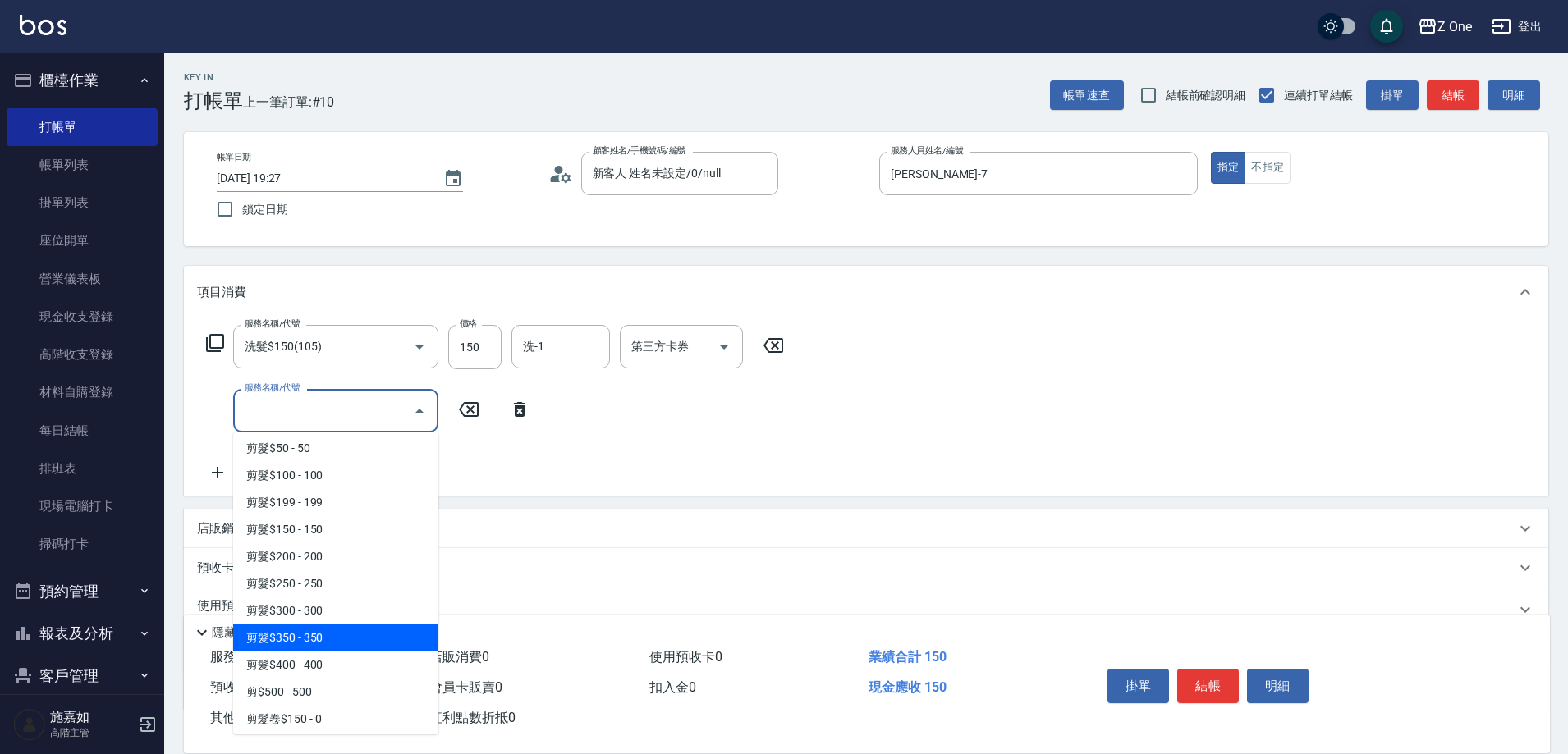
click at [330, 644] on span "剪髮$350 - 350" at bounding box center [336, 638] width 205 height 27
type input "剪髮$350(208)"
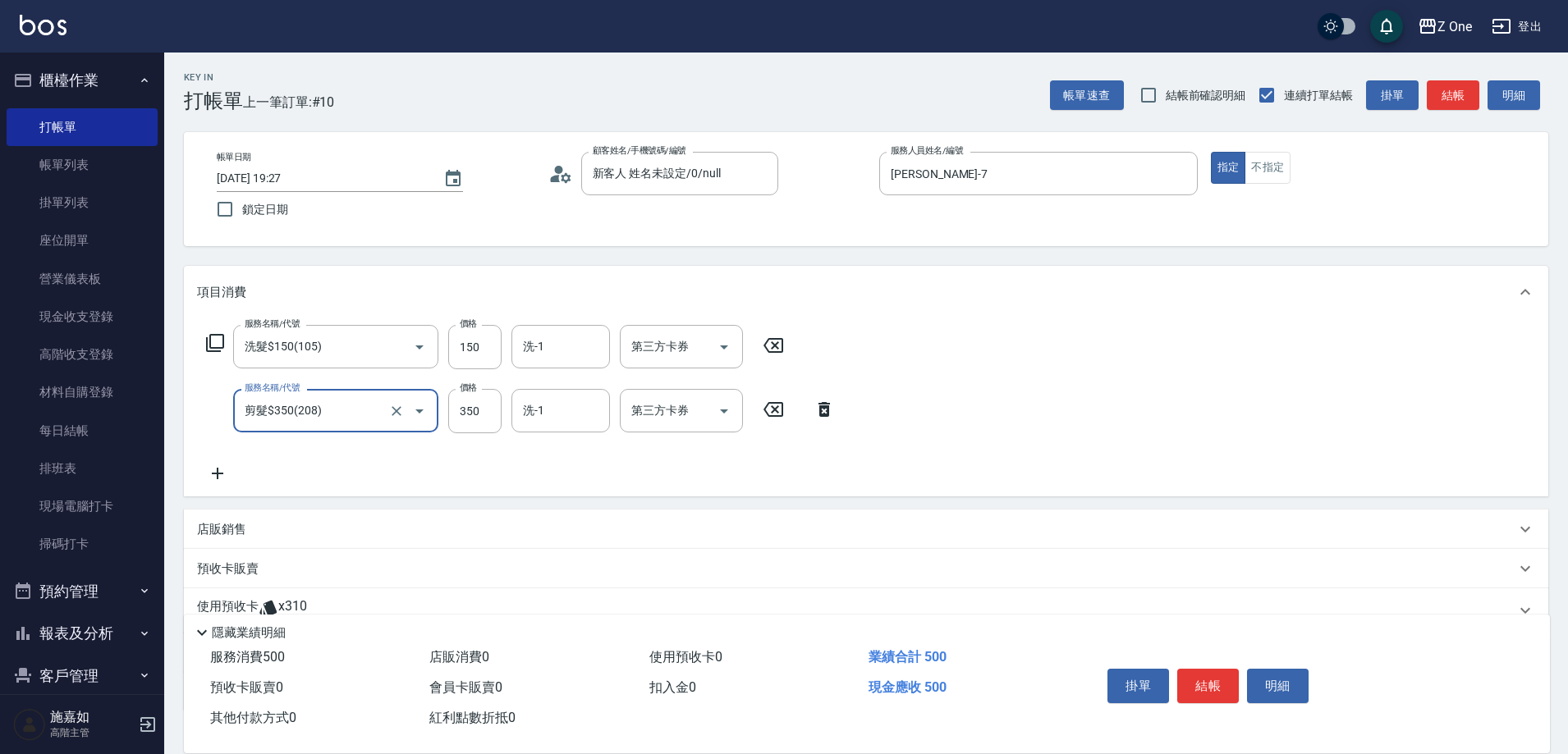
click at [247, 541] on div "店販銷售" at bounding box center [866, 530] width 1364 height 40
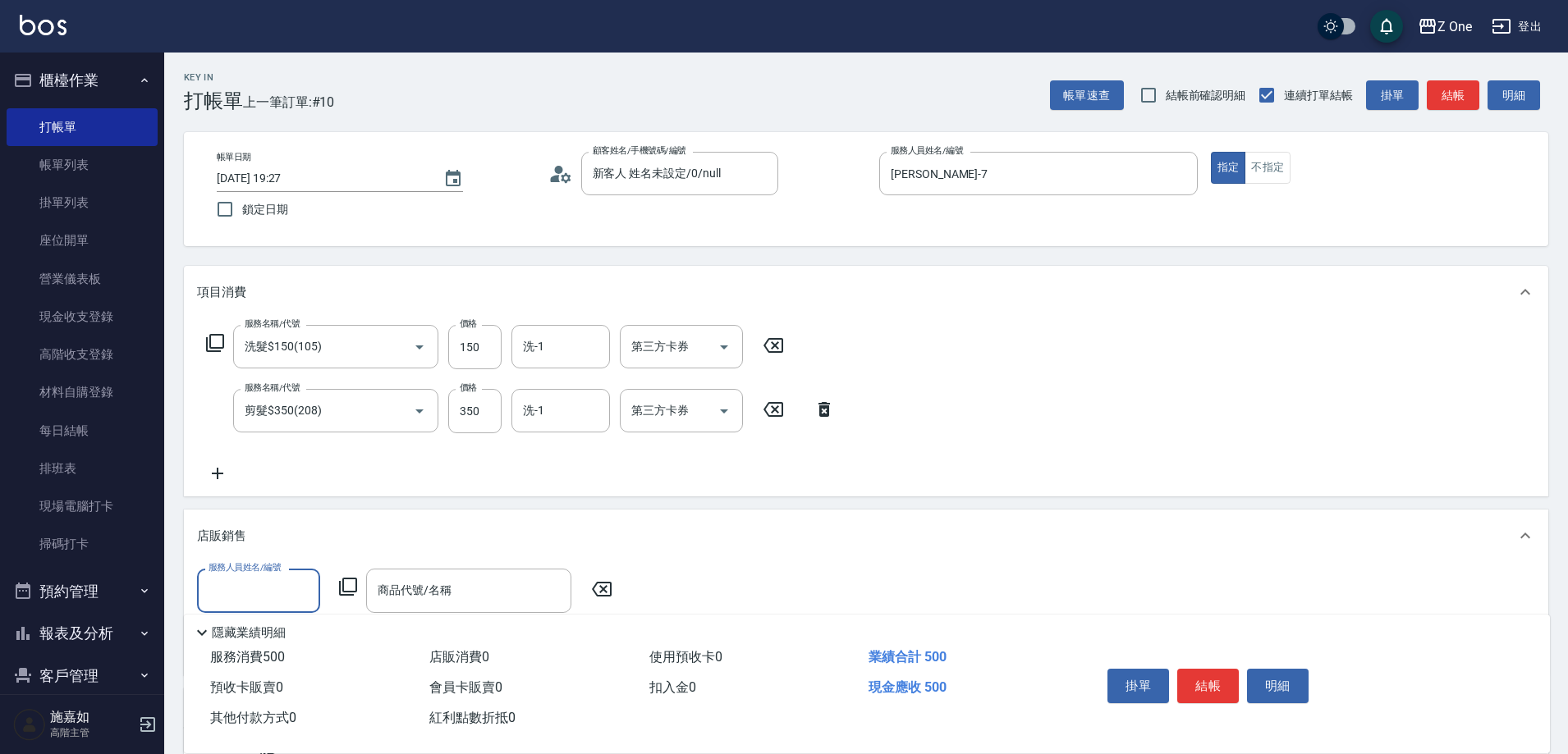
scroll to position [0, 0]
click at [254, 636] on span "[PERSON_NAME]-7" at bounding box center [259, 633] width 97 height 17
type input "[PERSON_NAME]-7"
click at [399, 597] on input "商品代號/名稱" at bounding box center [468, 590] width 190 height 29
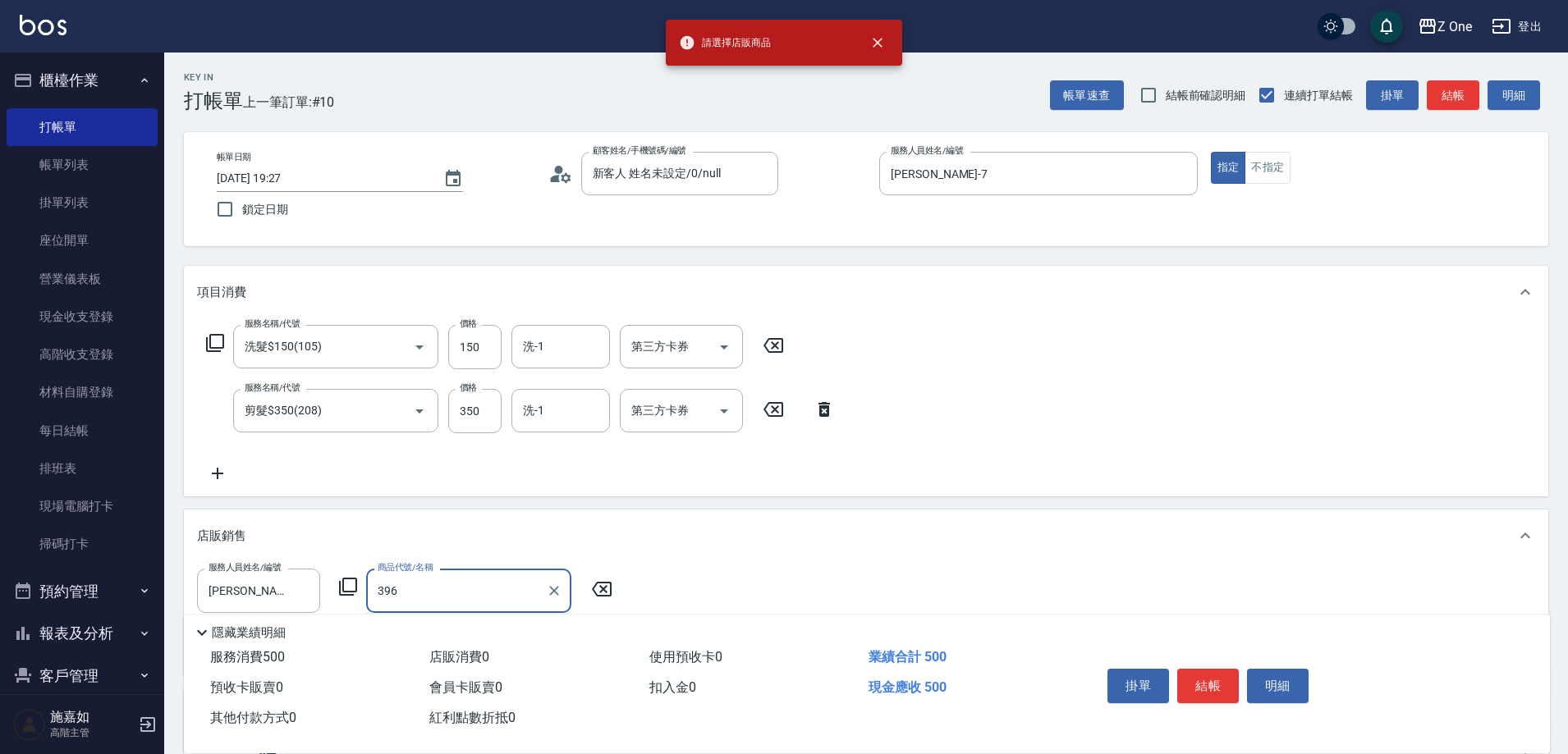
click at [443, 578] on input "396" at bounding box center [456, 590] width 166 height 29
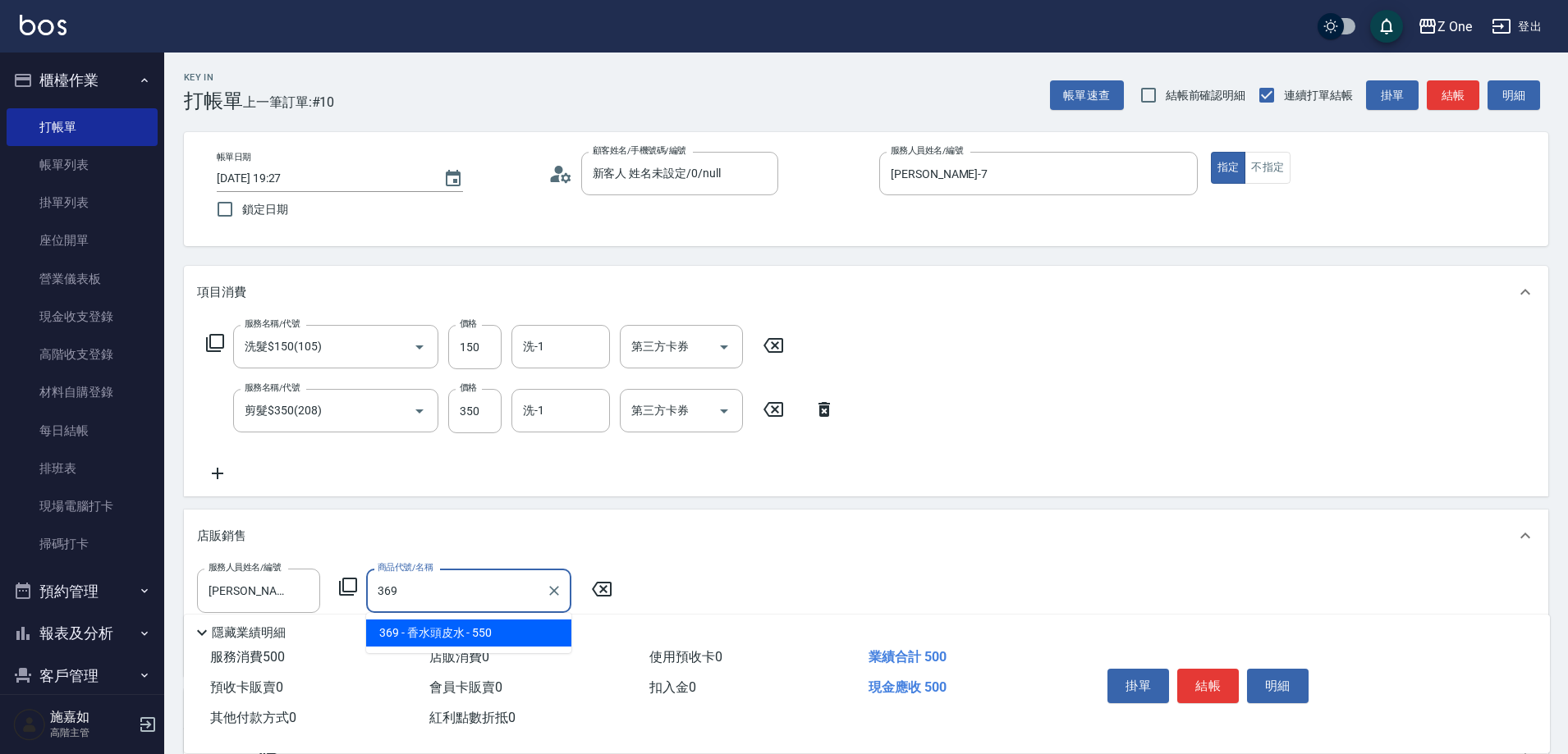
click at [449, 642] on span "369 - 香水頭皮水 - 550" at bounding box center [468, 633] width 205 height 27
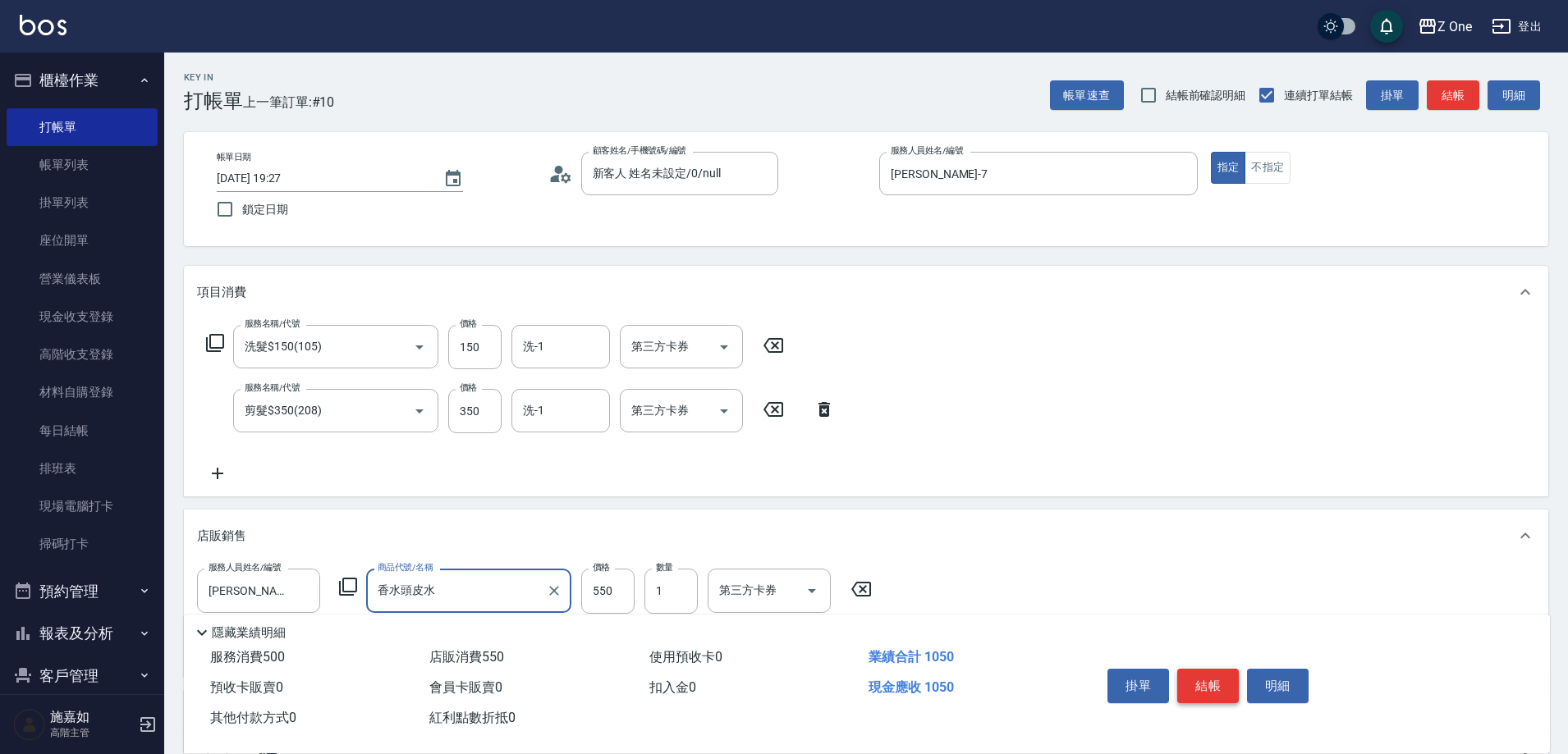
type input "香水頭皮水"
click at [1214, 672] on button "結帳" at bounding box center [1208, 686] width 62 height 35
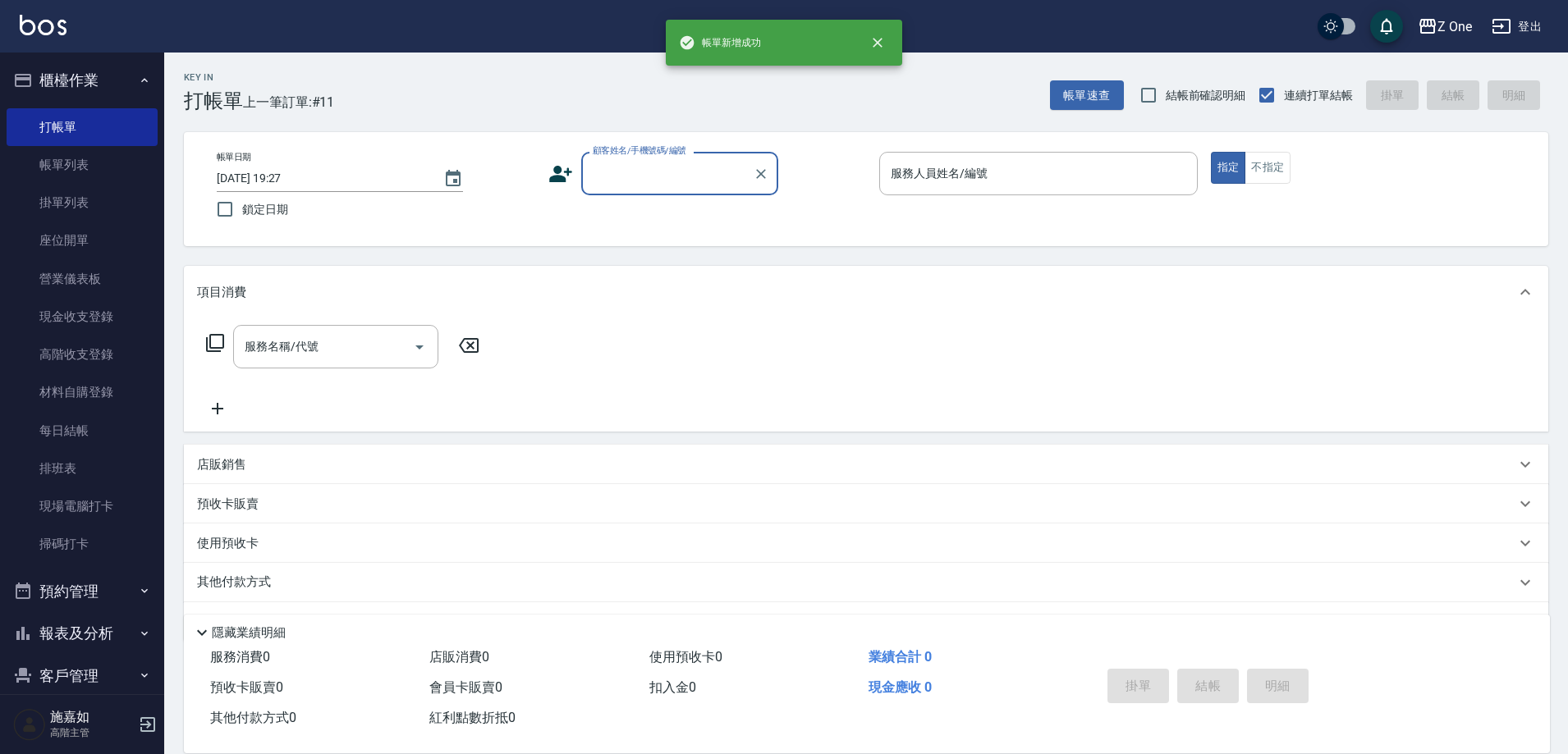
click at [666, 181] on input "顧客姓名/手機號碼/編號" at bounding box center [667, 173] width 157 height 29
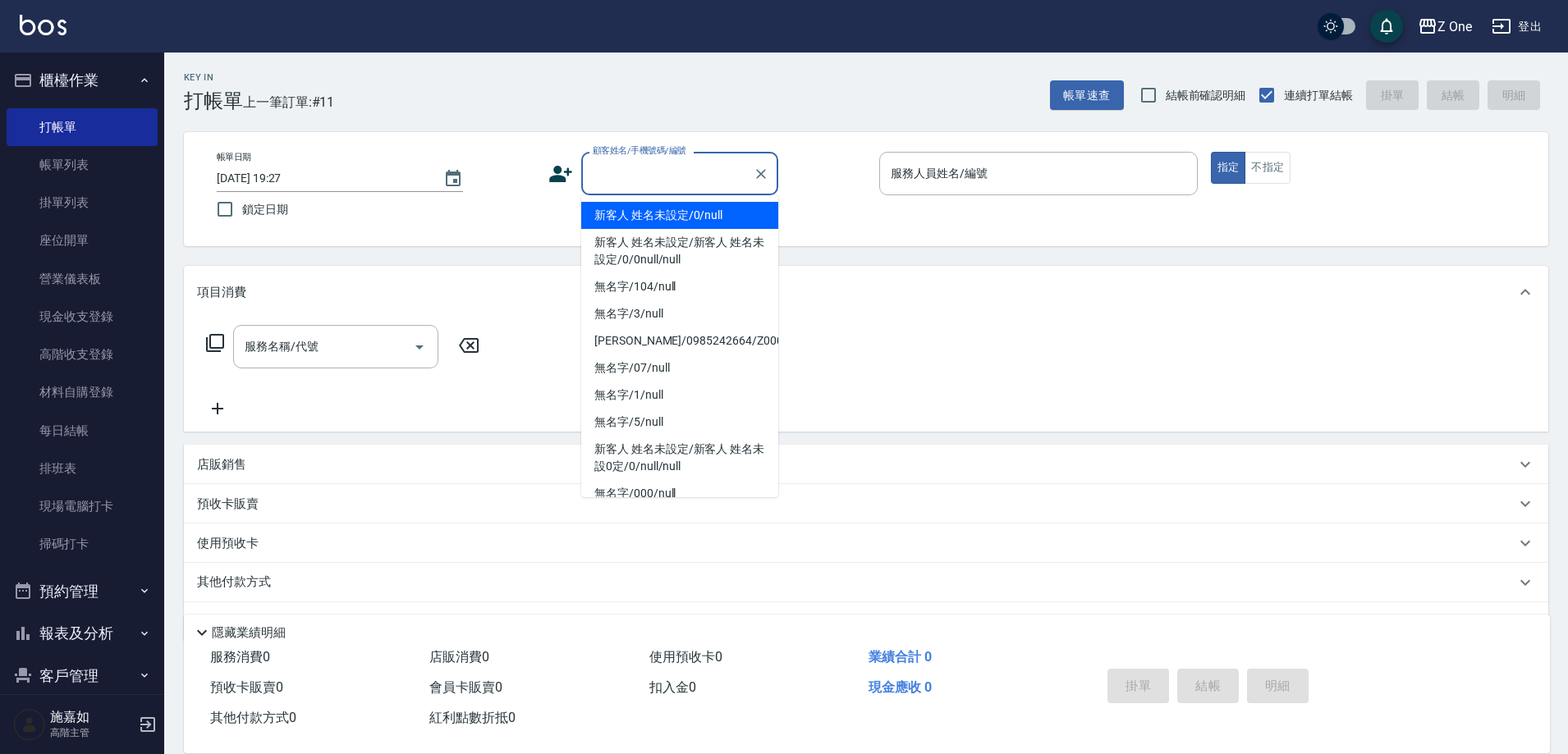
click at [666, 218] on li "新客人 姓名未設定/0/null" at bounding box center [679, 215] width 197 height 27
type input "新客人 姓名未設定/0/null"
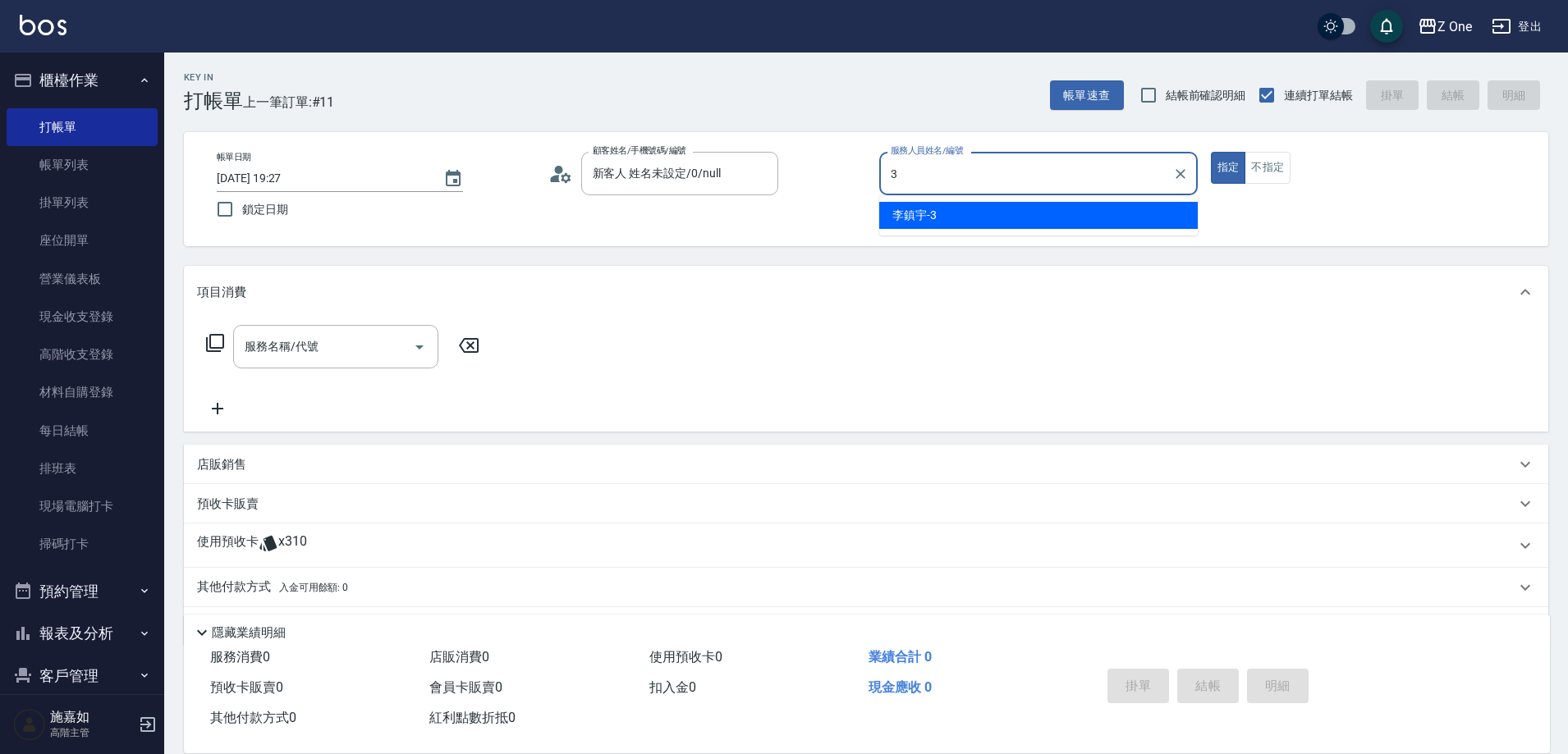
click at [1030, 218] on div "[PERSON_NAME]-3" at bounding box center [1039, 215] width 318 height 27
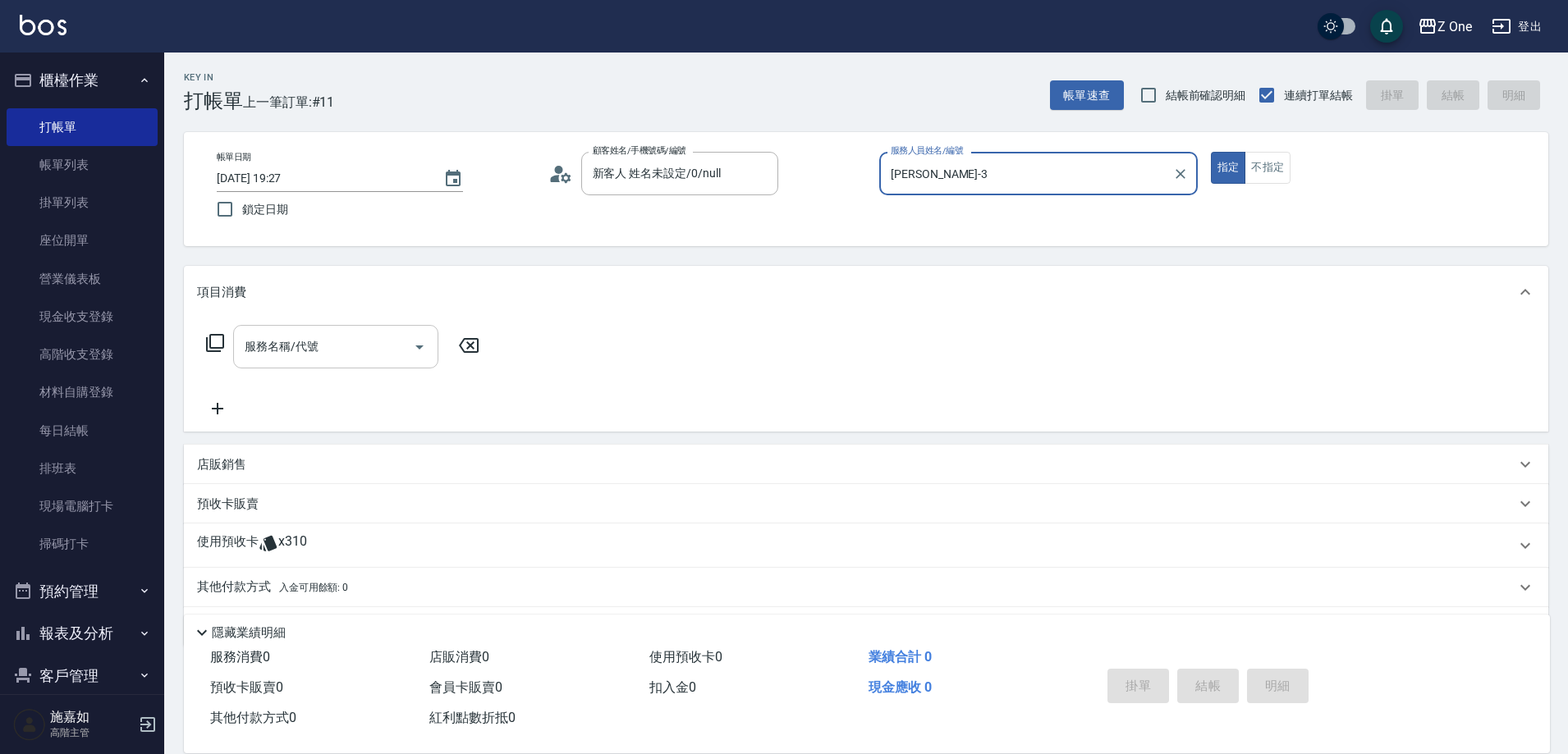
click at [419, 344] on icon "Open" at bounding box center [420, 347] width 20 height 20
type input "[PERSON_NAME]-3"
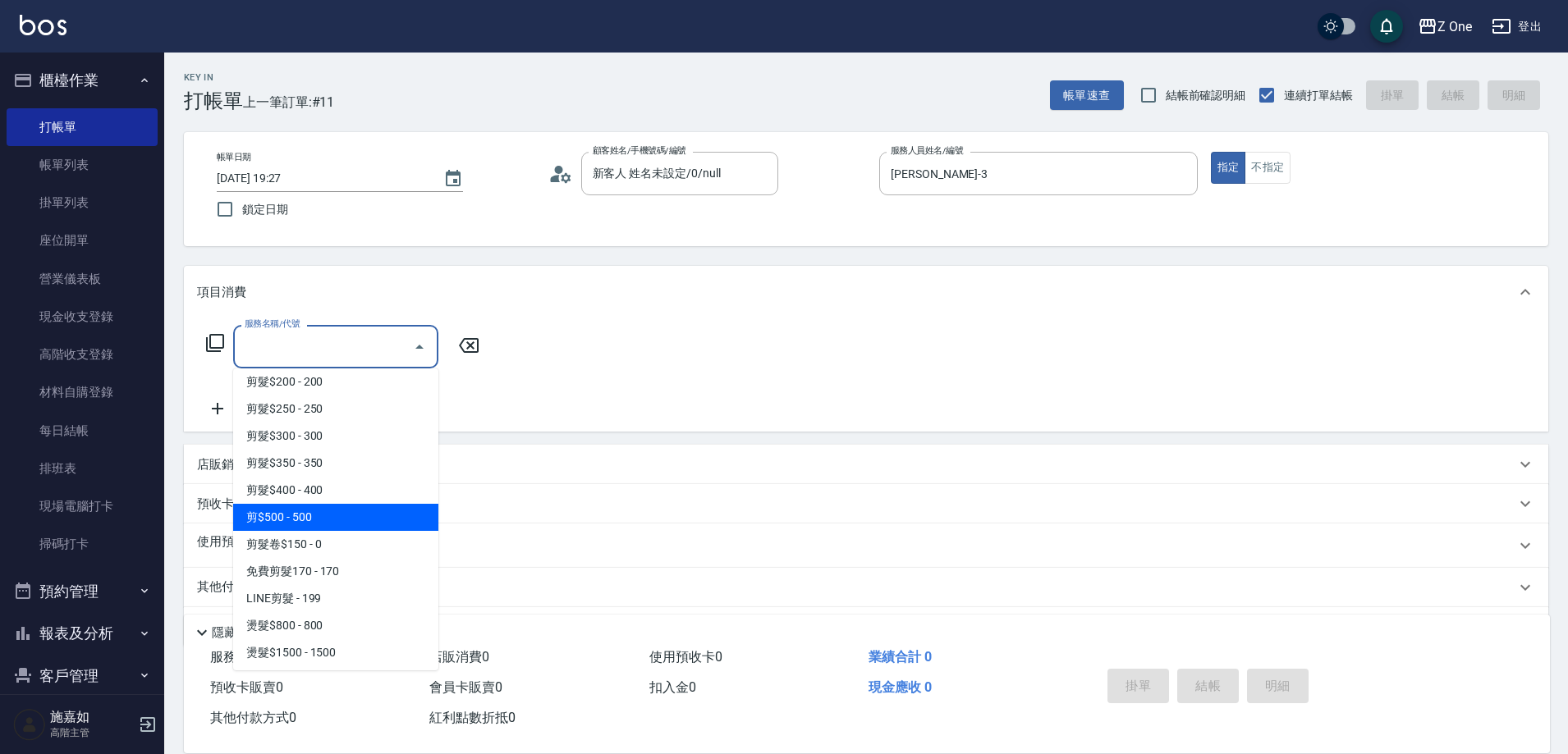
scroll to position [574, 0]
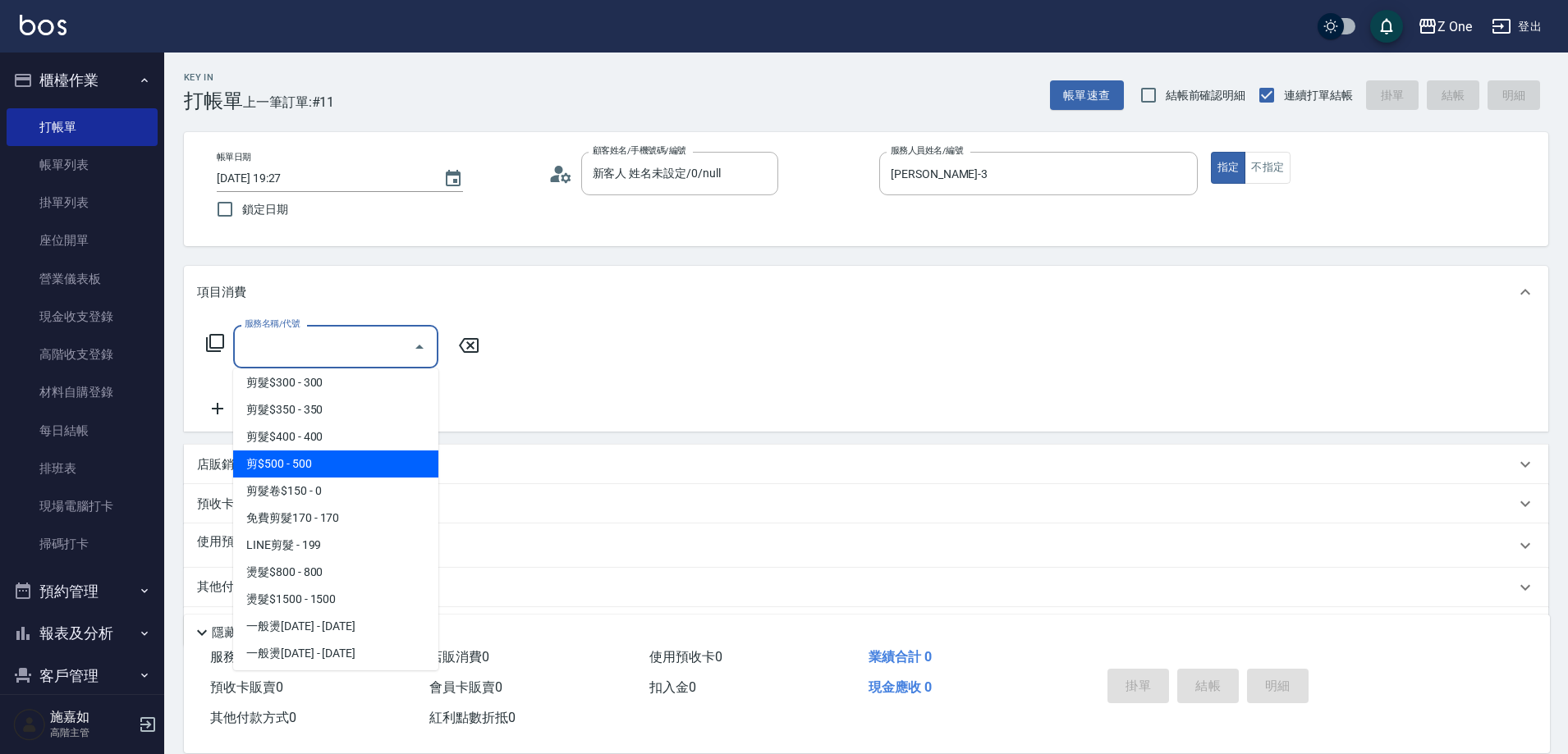
click at [336, 465] on span "剪$500 - 500" at bounding box center [336, 464] width 205 height 27
type input "剪$500(211)"
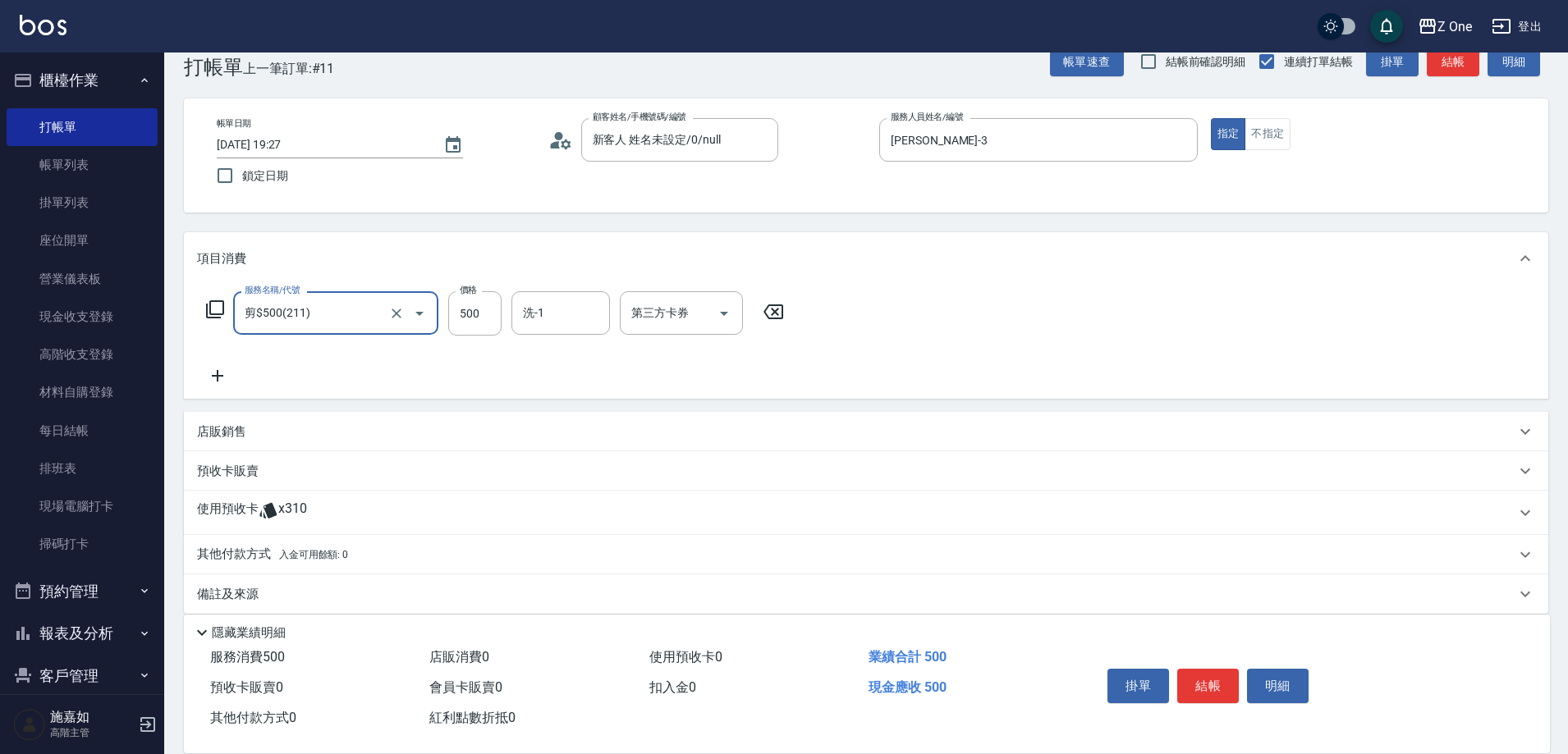
scroll to position [51, 0]
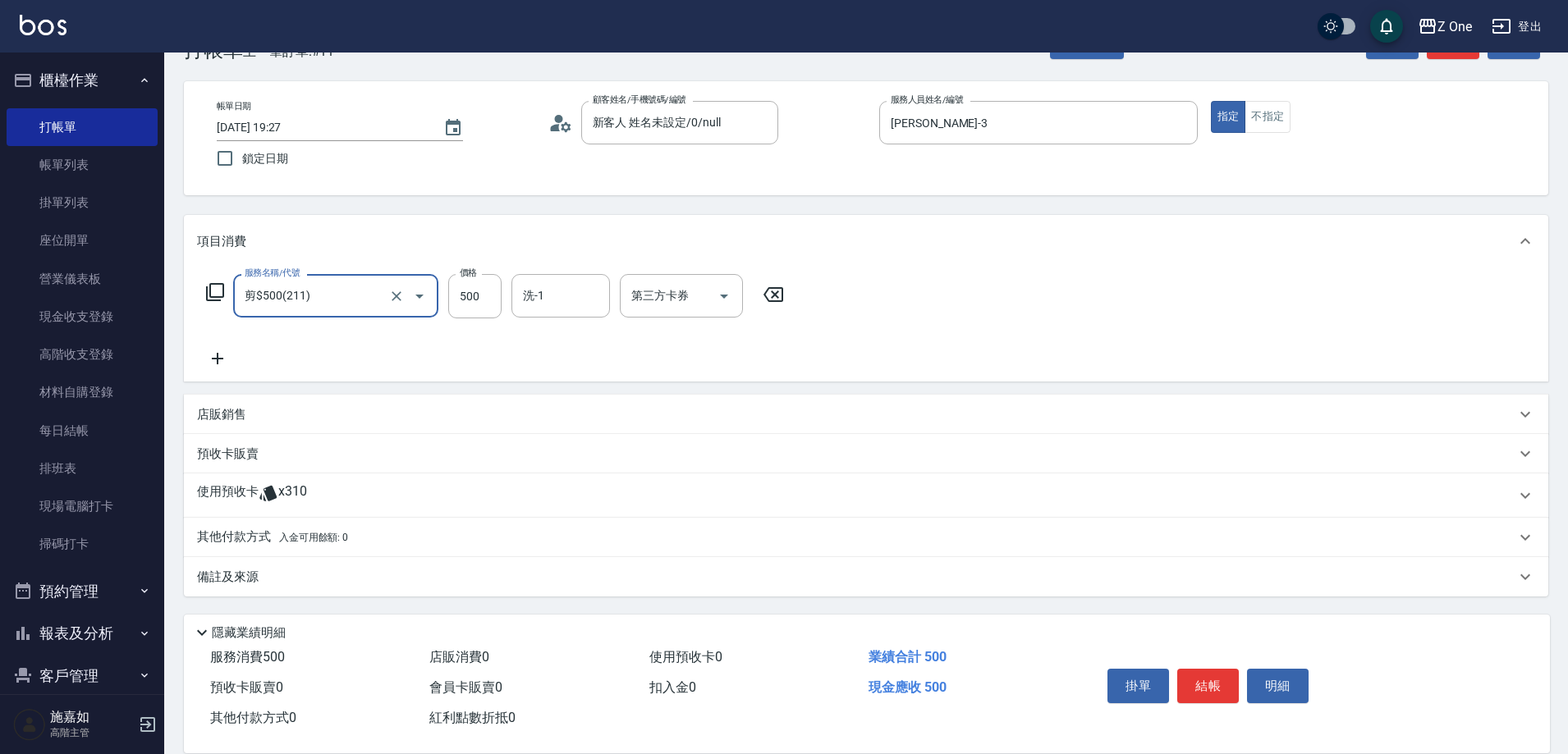
click at [325, 527] on div "其他付款方式 入金可用餘額: 0" at bounding box center [866, 537] width 1364 height 40
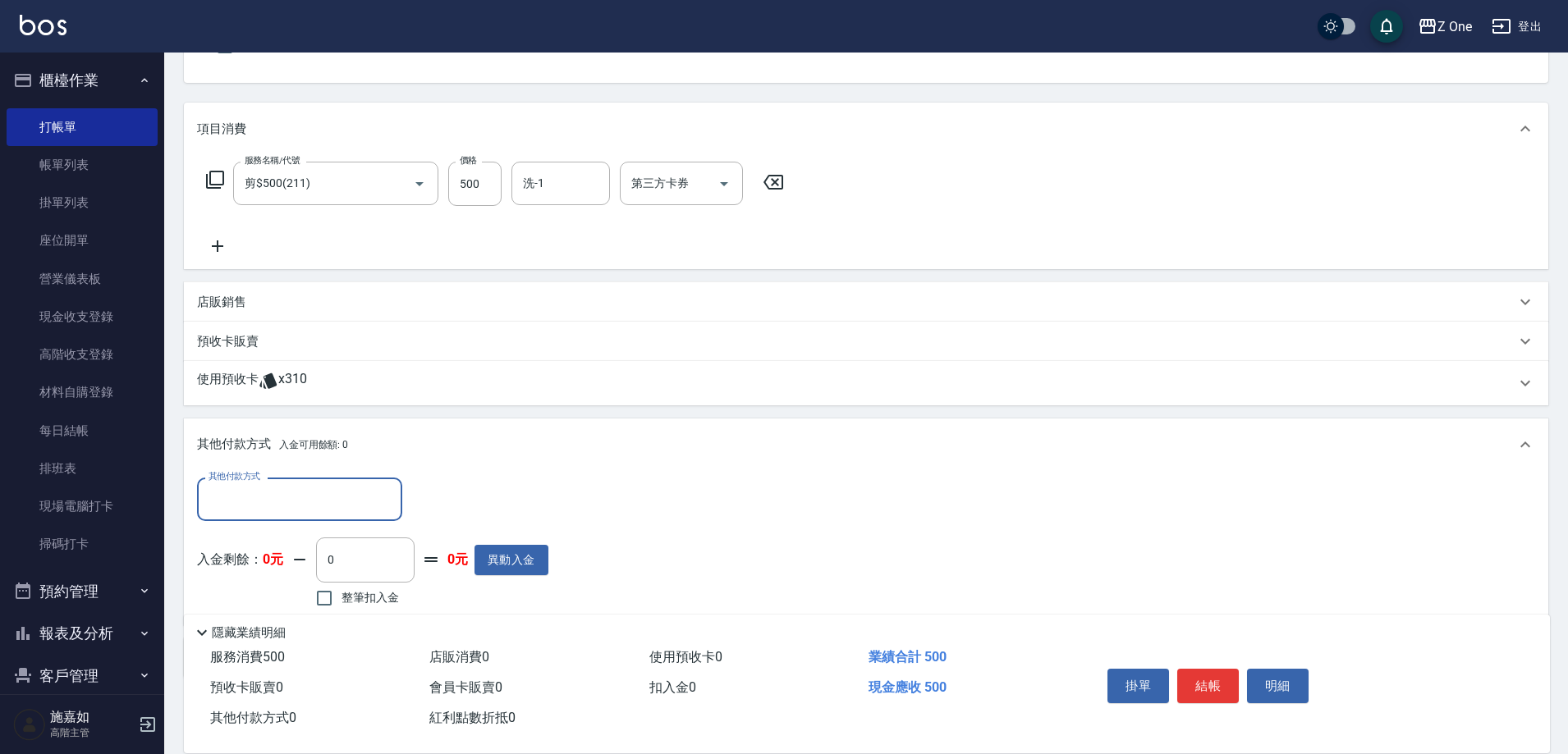
scroll to position [164, 0]
click at [307, 495] on input "其他付款方式" at bounding box center [299, 499] width 190 height 29
click at [275, 601] on span "信用卡" at bounding box center [299, 594] width 205 height 27
type input "信用卡"
type input "500"
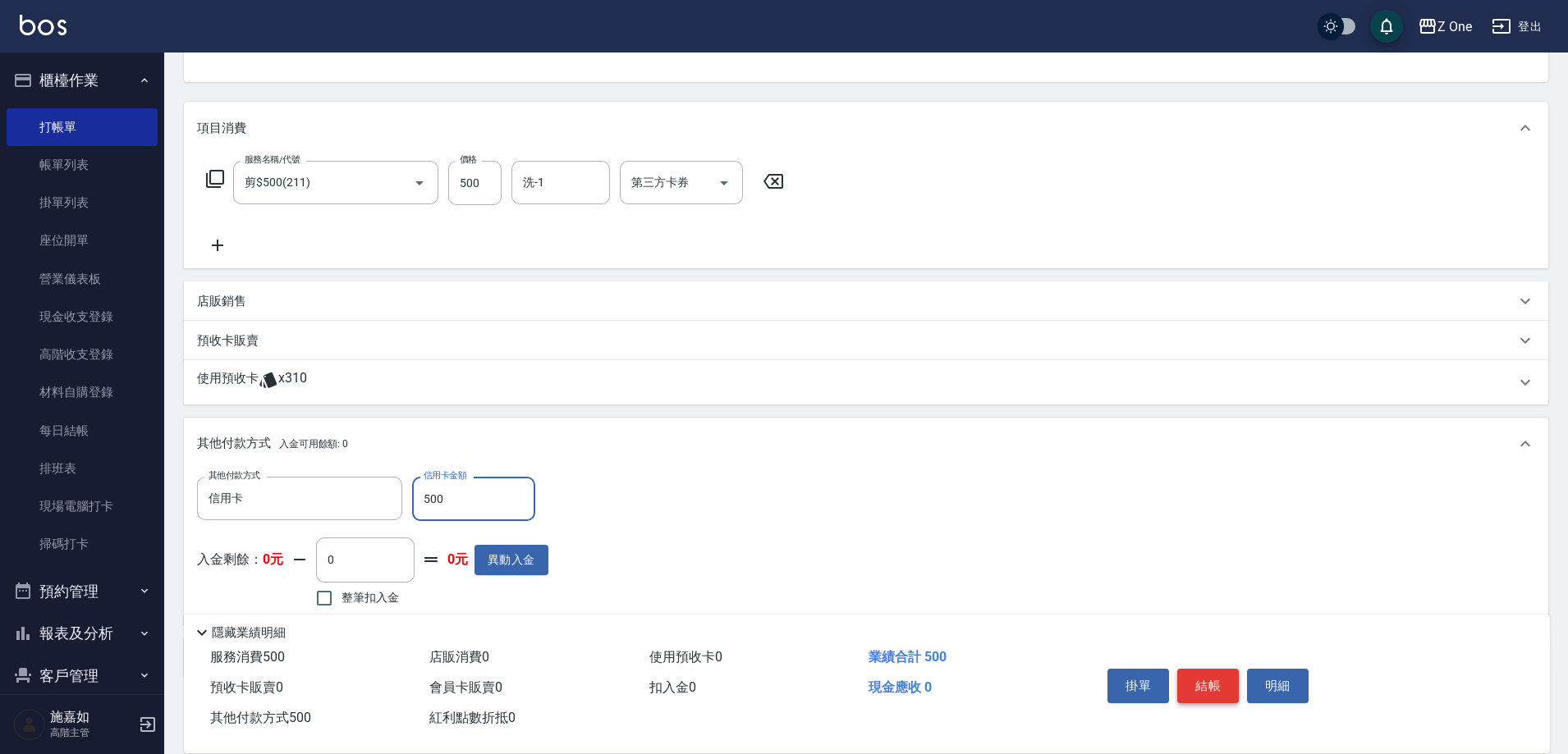
click at [1208, 670] on button "結帳" at bounding box center [1208, 686] width 62 height 35
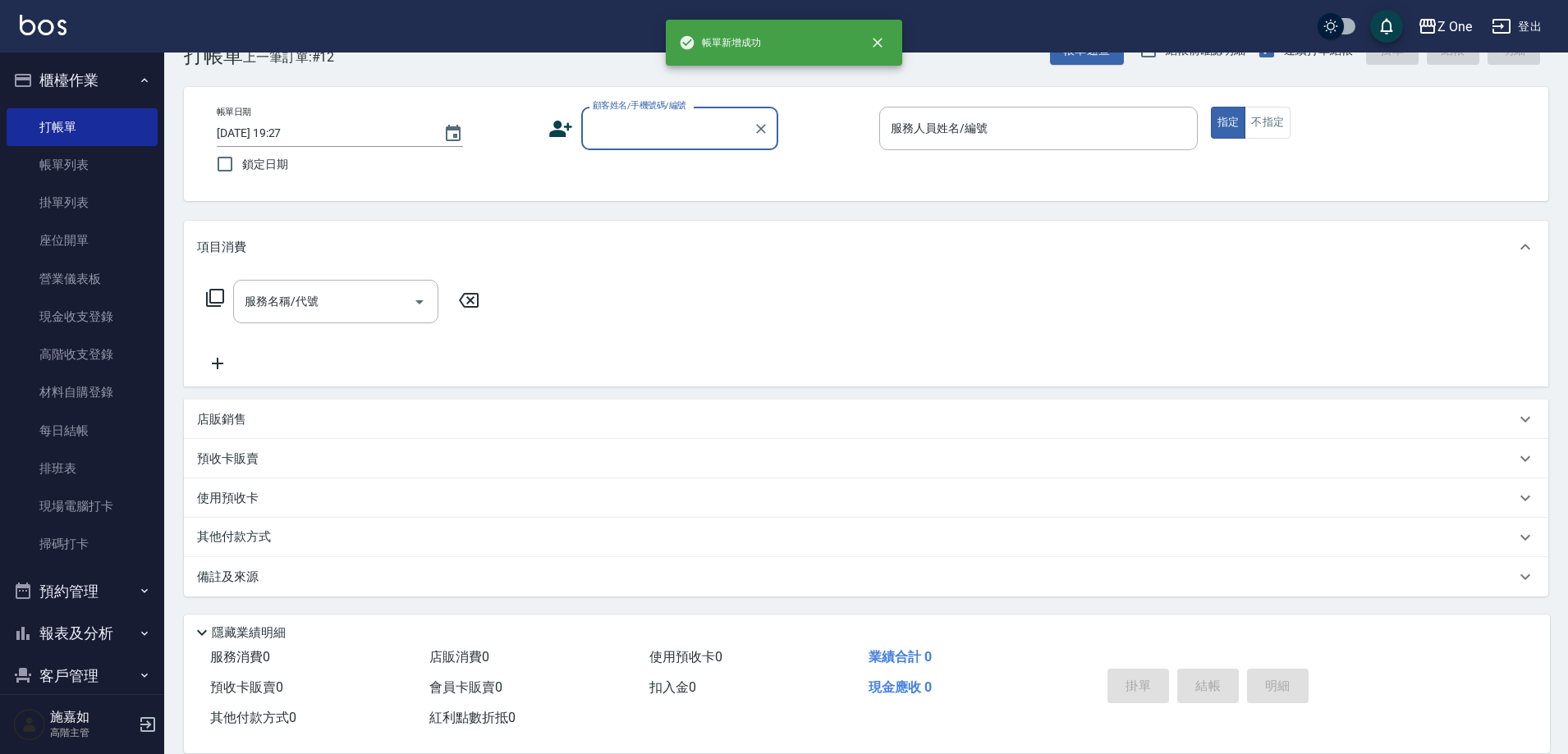
scroll to position [45, 0]
click at [717, 133] on input "顧客姓名/手機號碼/編號" at bounding box center [667, 128] width 157 height 29
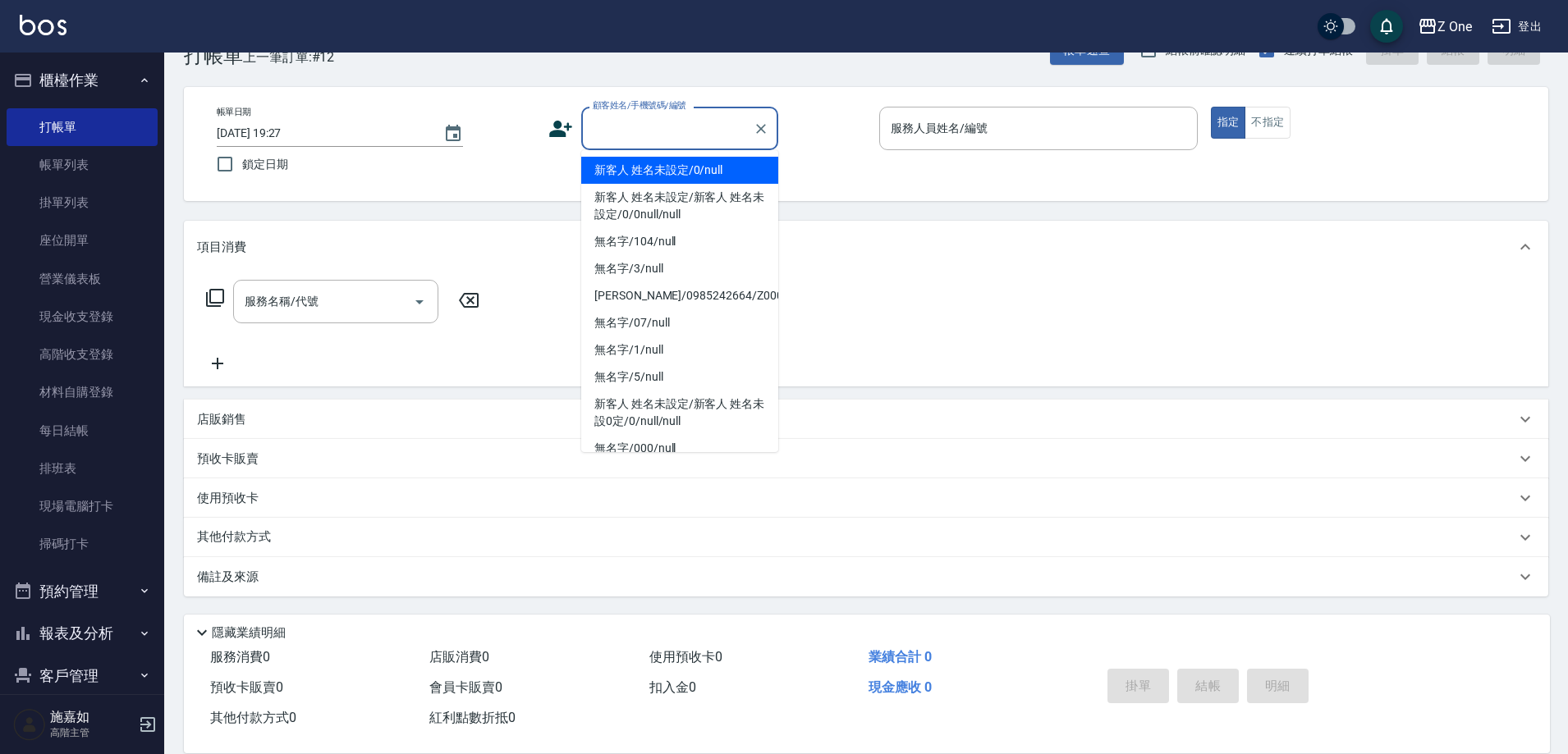
click at [705, 162] on li "新客人 姓名未設定/0/null" at bounding box center [679, 170] width 197 height 27
type input "新客人 姓名未設定/0/null"
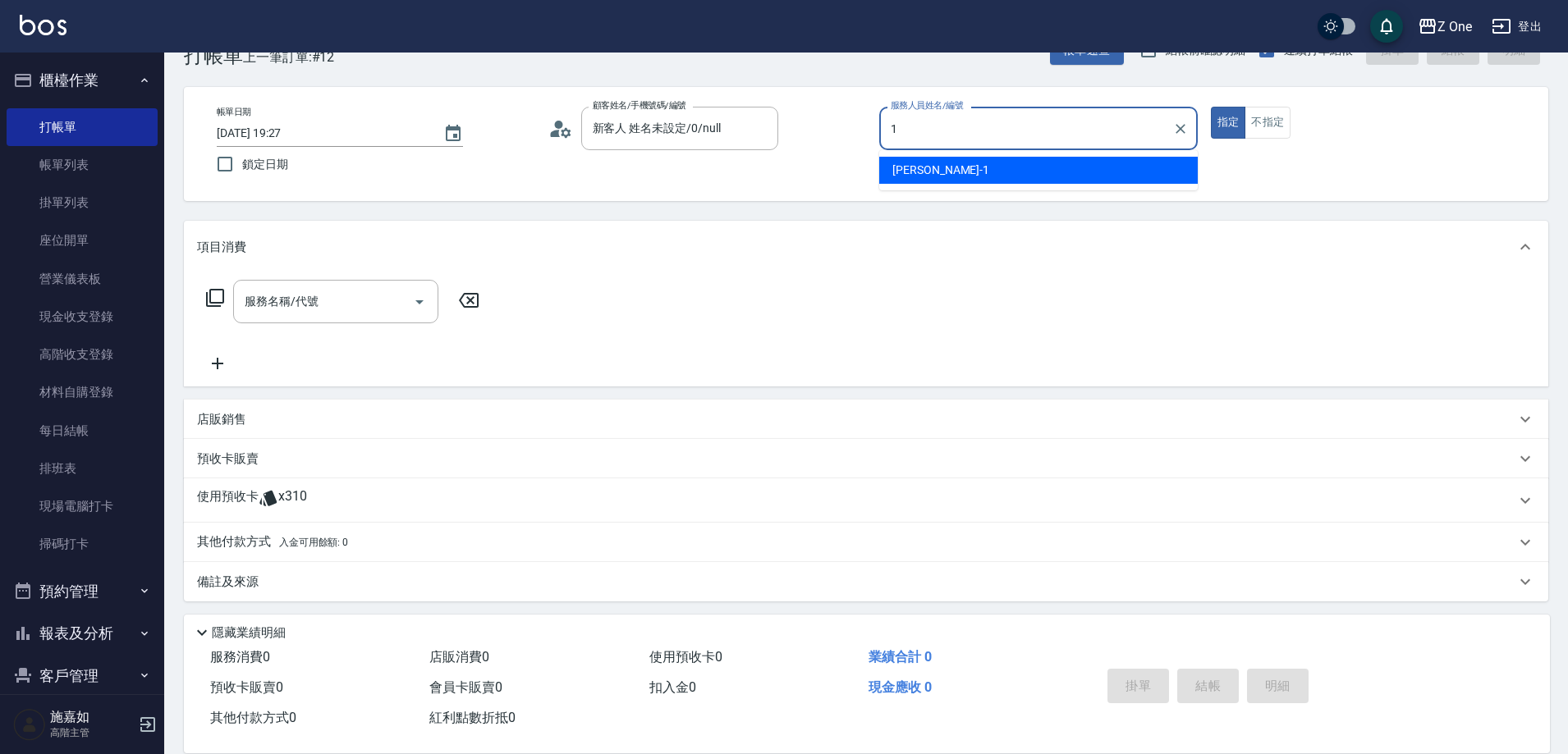
click at [932, 164] on span "[PERSON_NAME]-1" at bounding box center [941, 170] width 97 height 17
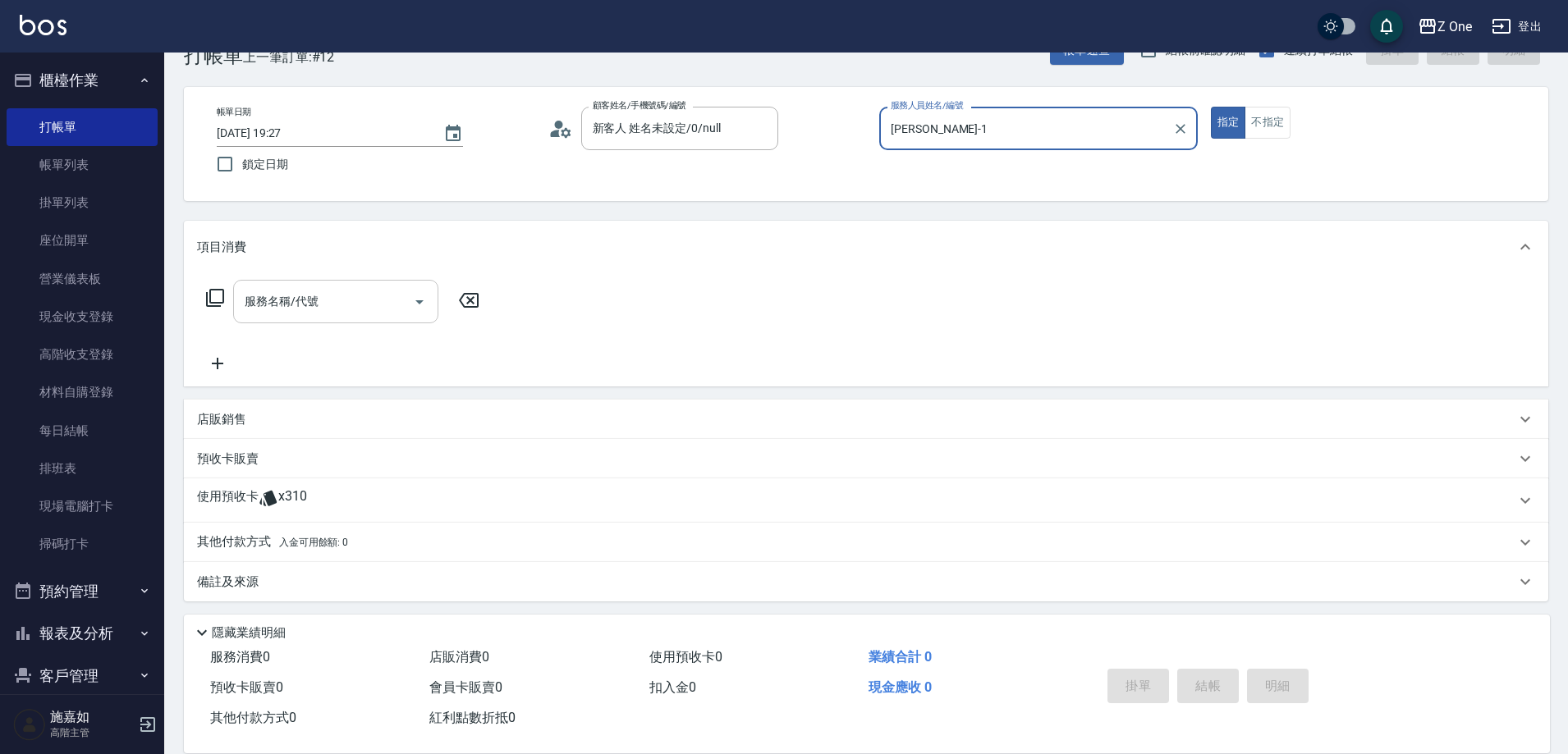
click at [420, 302] on icon "Open" at bounding box center [420, 302] width 8 height 4
type input "[PERSON_NAME]-1"
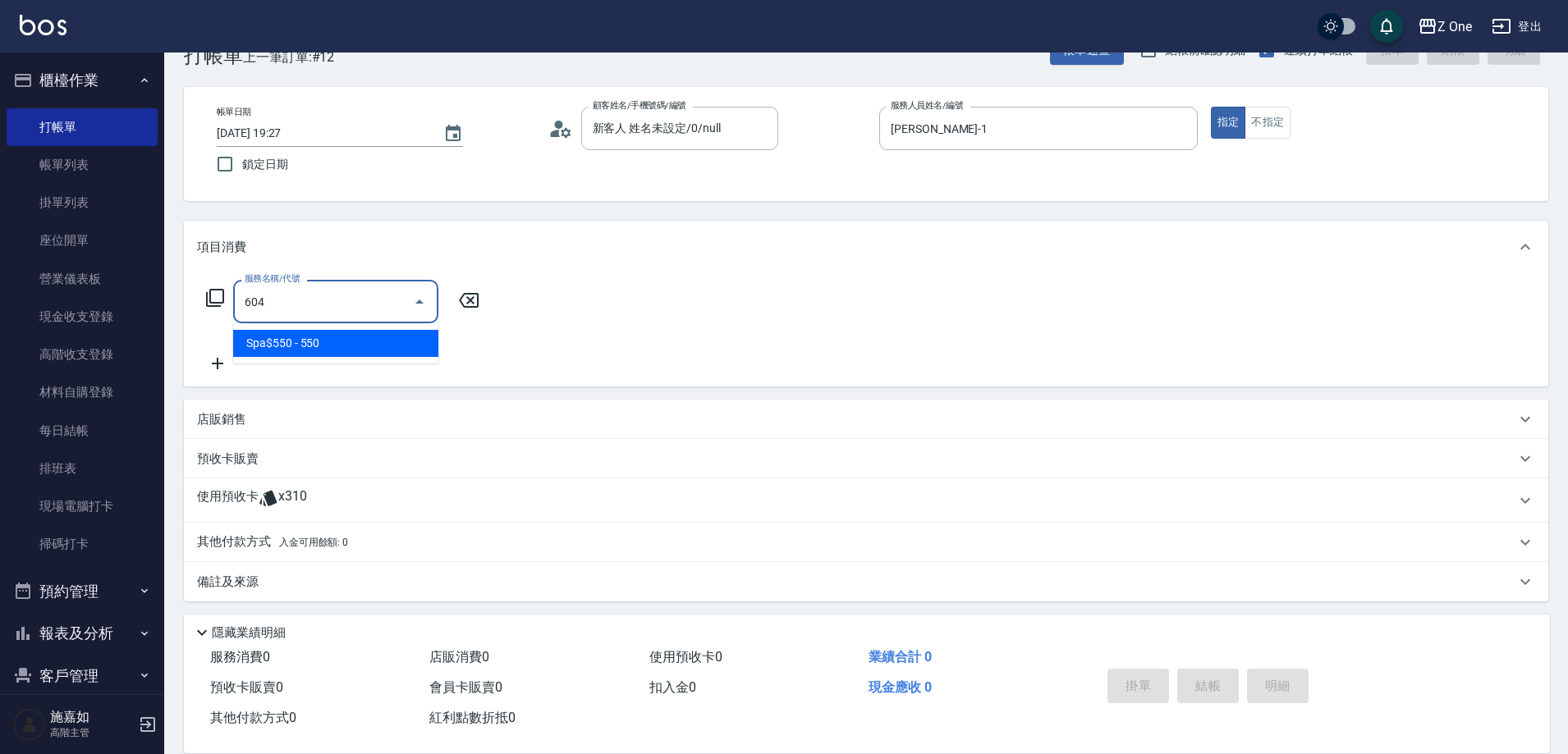
click at [359, 344] on span "Spa$550 - 550" at bounding box center [336, 343] width 205 height 27
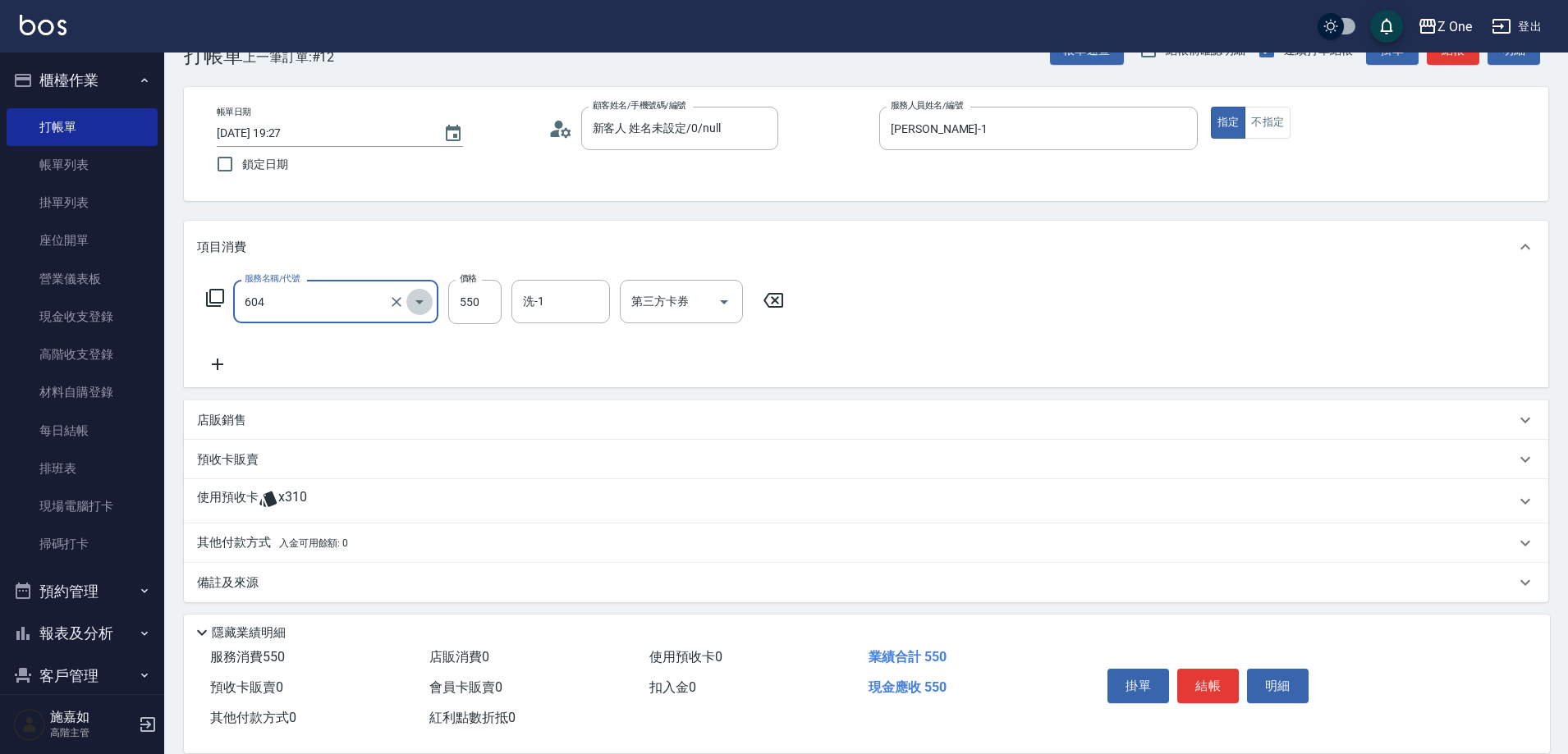
click at [409, 302] on button "Open" at bounding box center [420, 302] width 26 height 26
click at [414, 309] on icon "Close" at bounding box center [420, 302] width 20 height 20
type input "Spa$550(604)"
click at [487, 306] on input "550" at bounding box center [475, 302] width 54 height 44
type input "500"
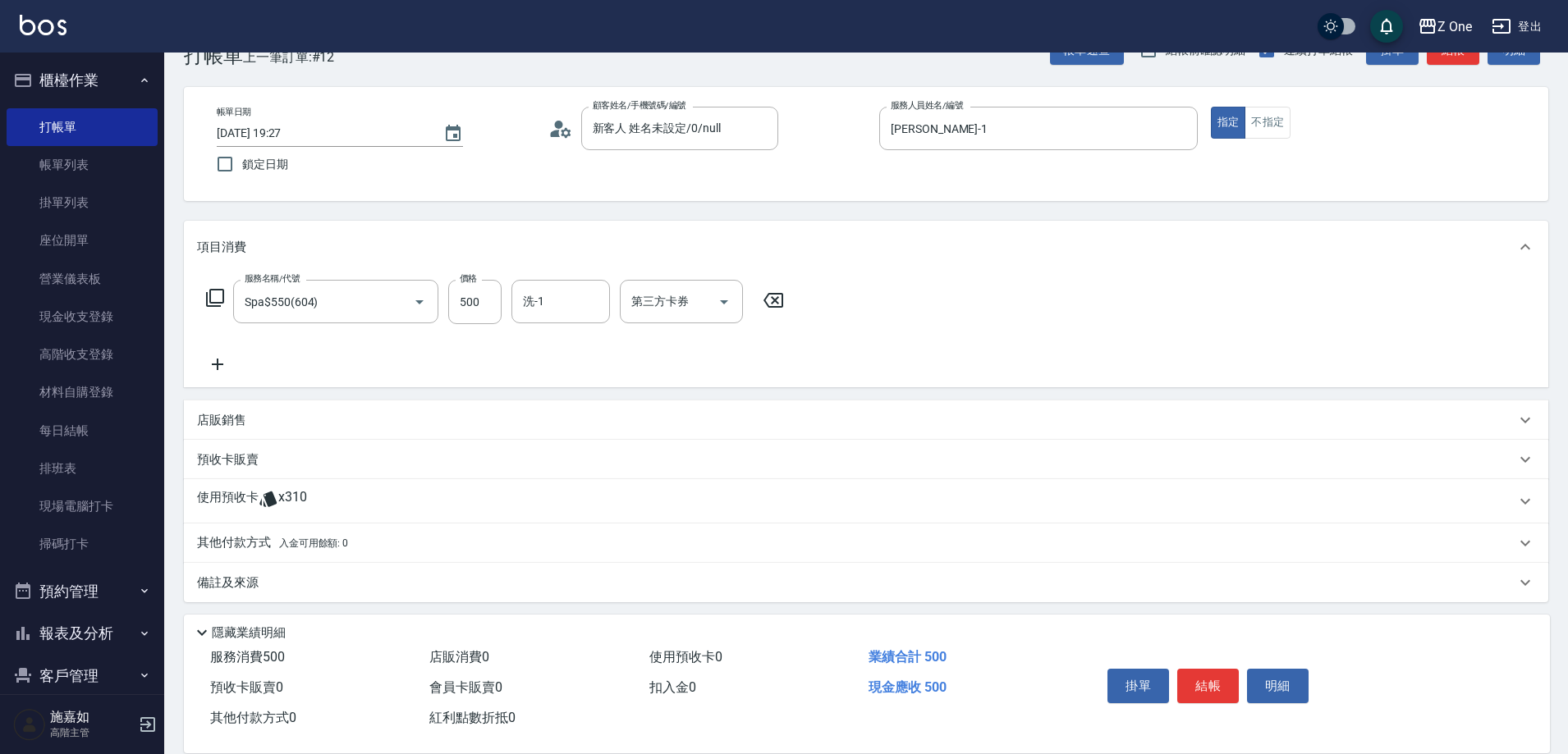
click at [228, 363] on icon at bounding box center [218, 364] width 41 height 20
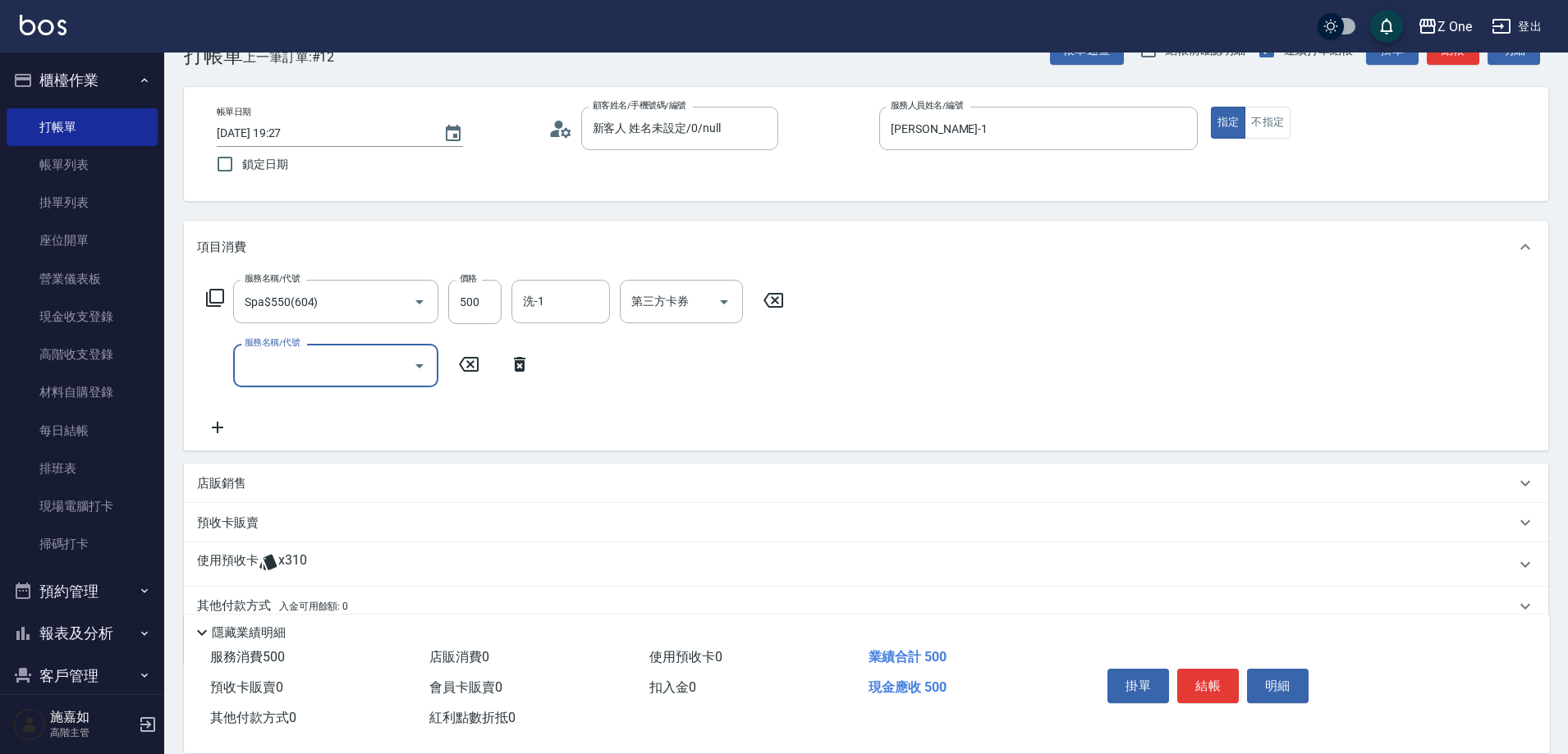
click at [416, 373] on icon "Open" at bounding box center [420, 366] width 20 height 20
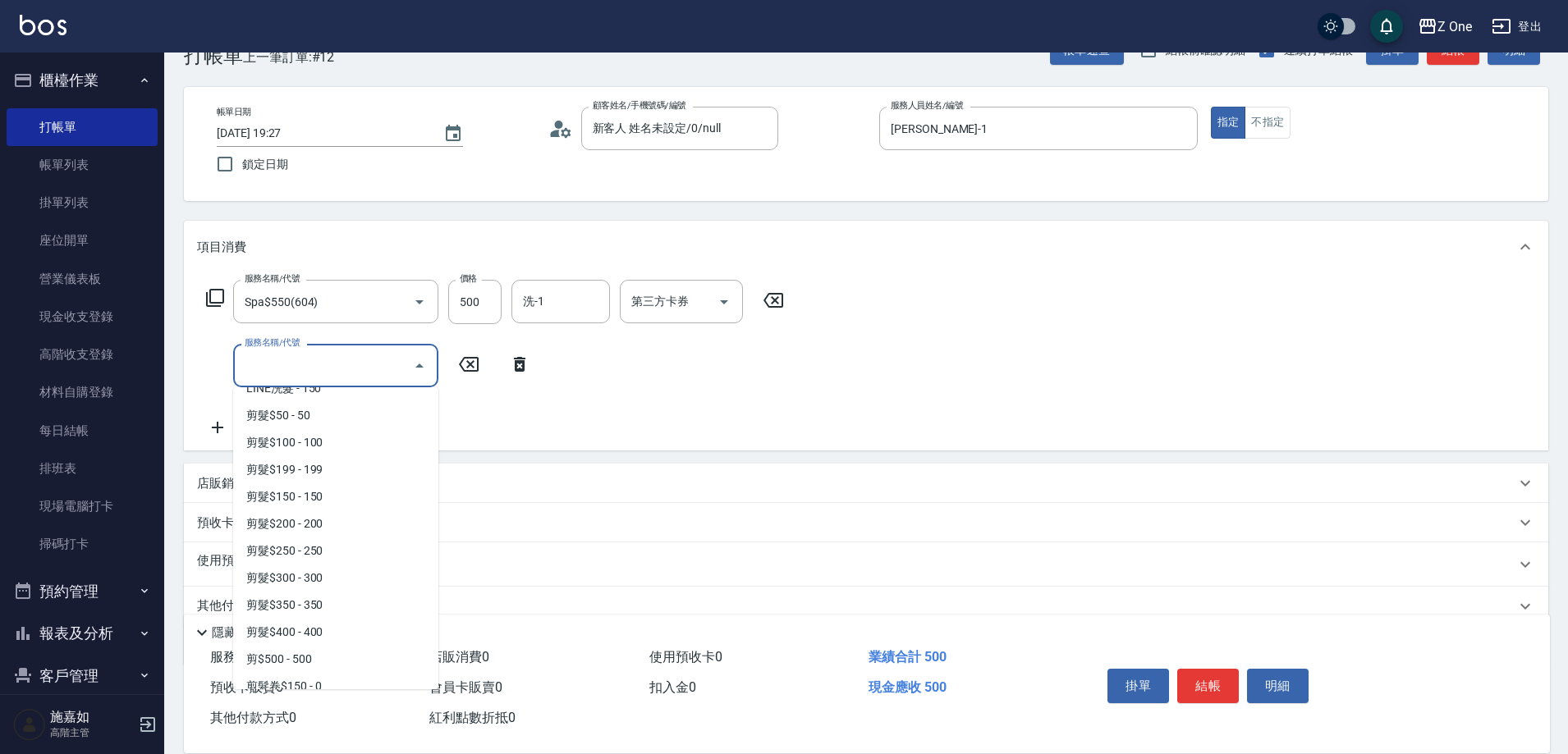
scroll to position [410, 0]
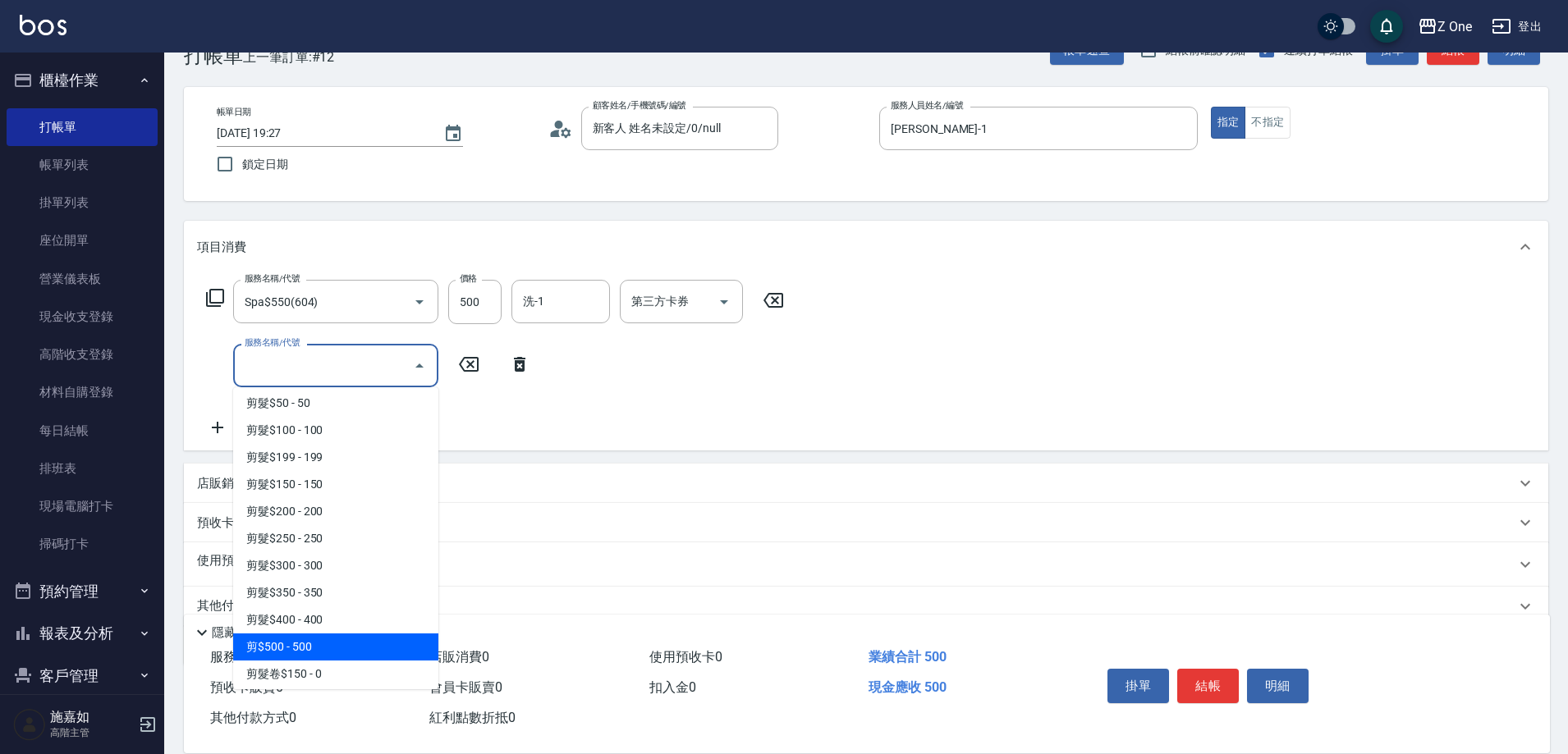
click at [331, 637] on span "剪$500 - 500" at bounding box center [336, 647] width 205 height 27
type input "剪$500(211)"
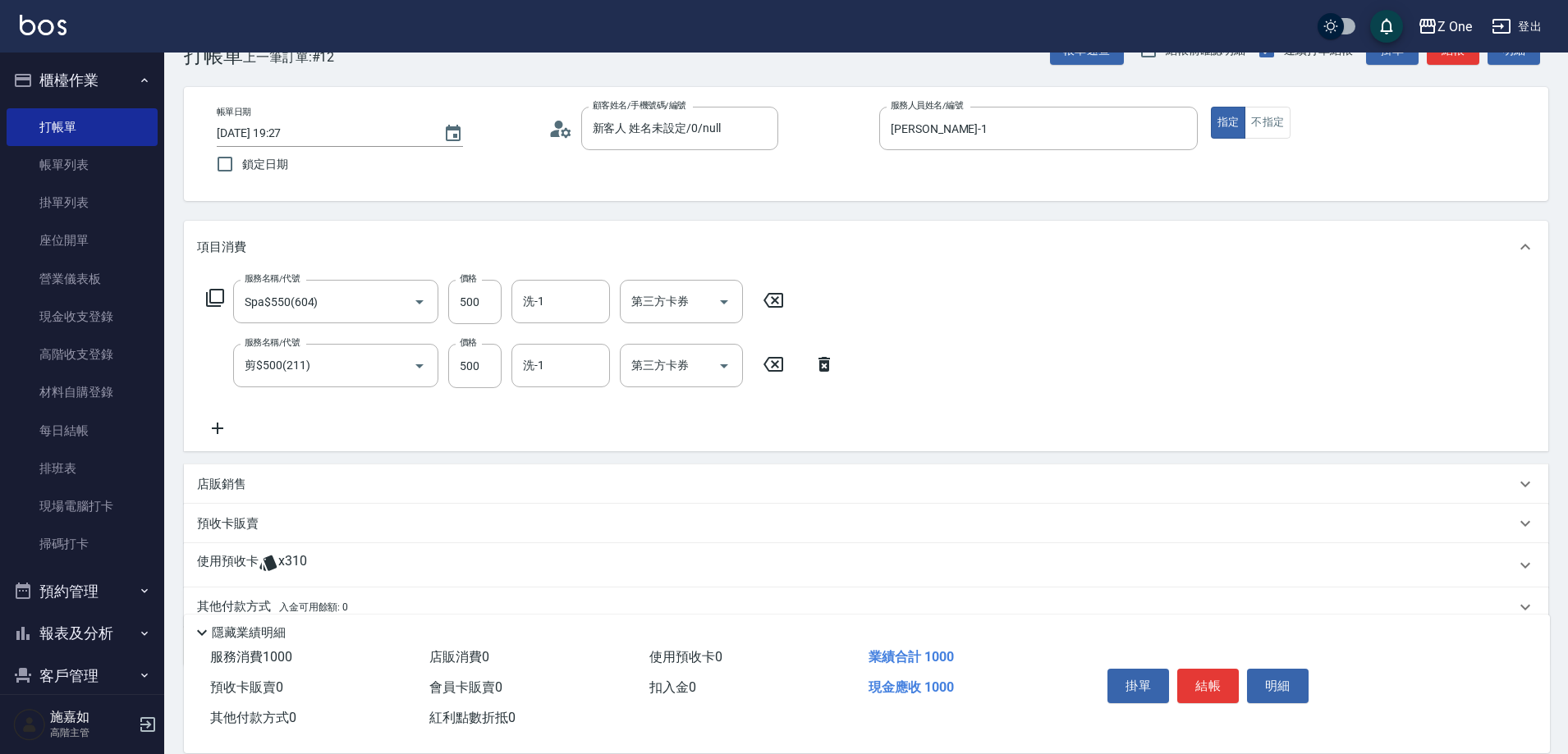
click at [242, 433] on div "服務名稱/代號 Spa$550(604) 服務名稱/代號 價格 500 價格 洗-1 洗-1 第三方卡券 第三方卡券 服務名稱/代號 剪$500(211) 服…" at bounding box center [521, 359] width 648 height 158
click at [212, 419] on icon at bounding box center [218, 429] width 41 height 20
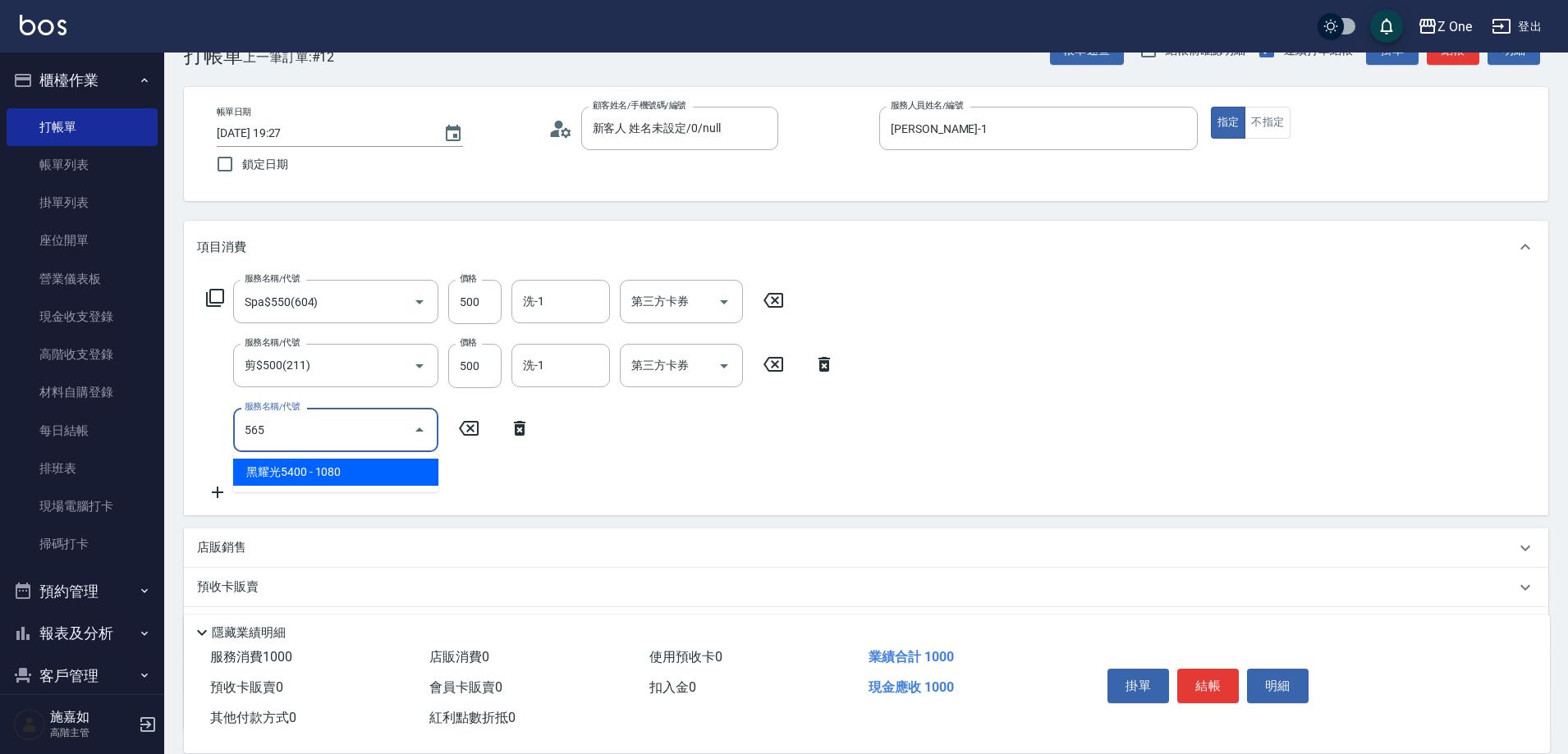
click at [374, 463] on span "黑耀光5400 - 1080" at bounding box center [336, 472] width 205 height 27
type input "黑耀光5400(565)"
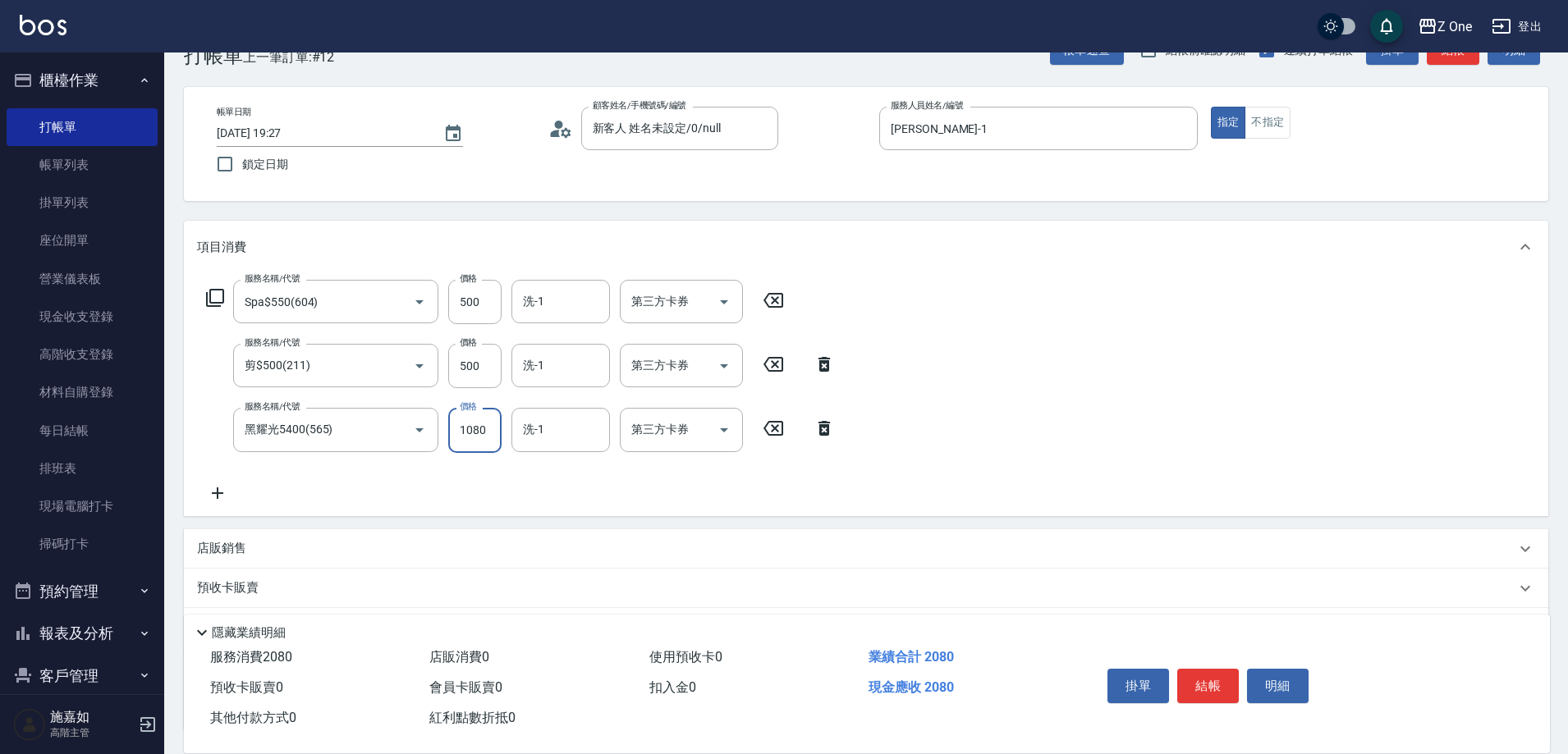
click at [491, 427] on input "1080" at bounding box center [475, 430] width 54 height 44
click at [728, 432] on icon "Open" at bounding box center [725, 430] width 20 height 20
type input "1200"
click at [723, 462] on span "舊有卡券" at bounding box center [681, 472] width 123 height 27
type input "舊有卡券"
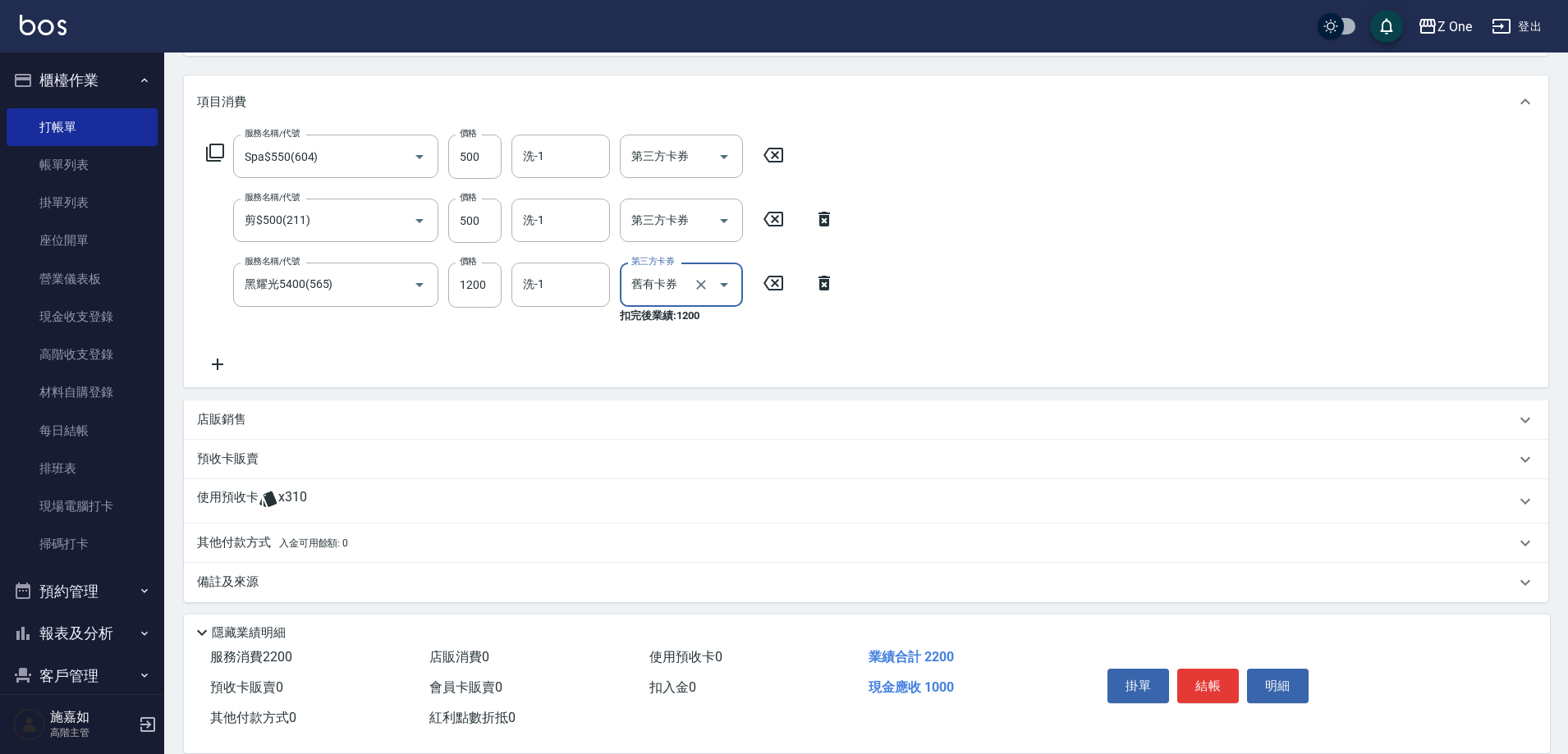
scroll to position [196, 0]
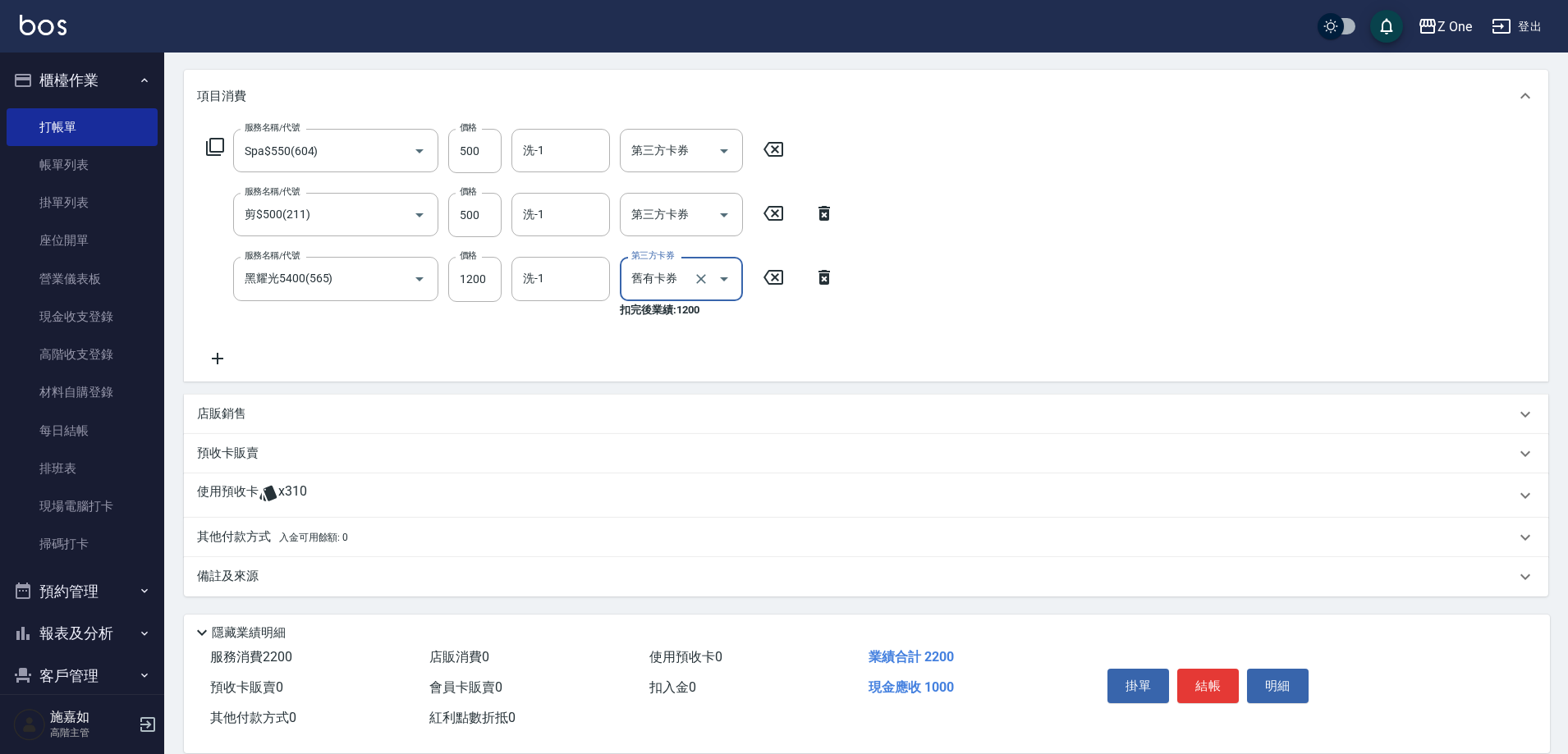
click at [361, 541] on div "其他付款方式 入金可用餘額: 0" at bounding box center [857, 537] width 1319 height 18
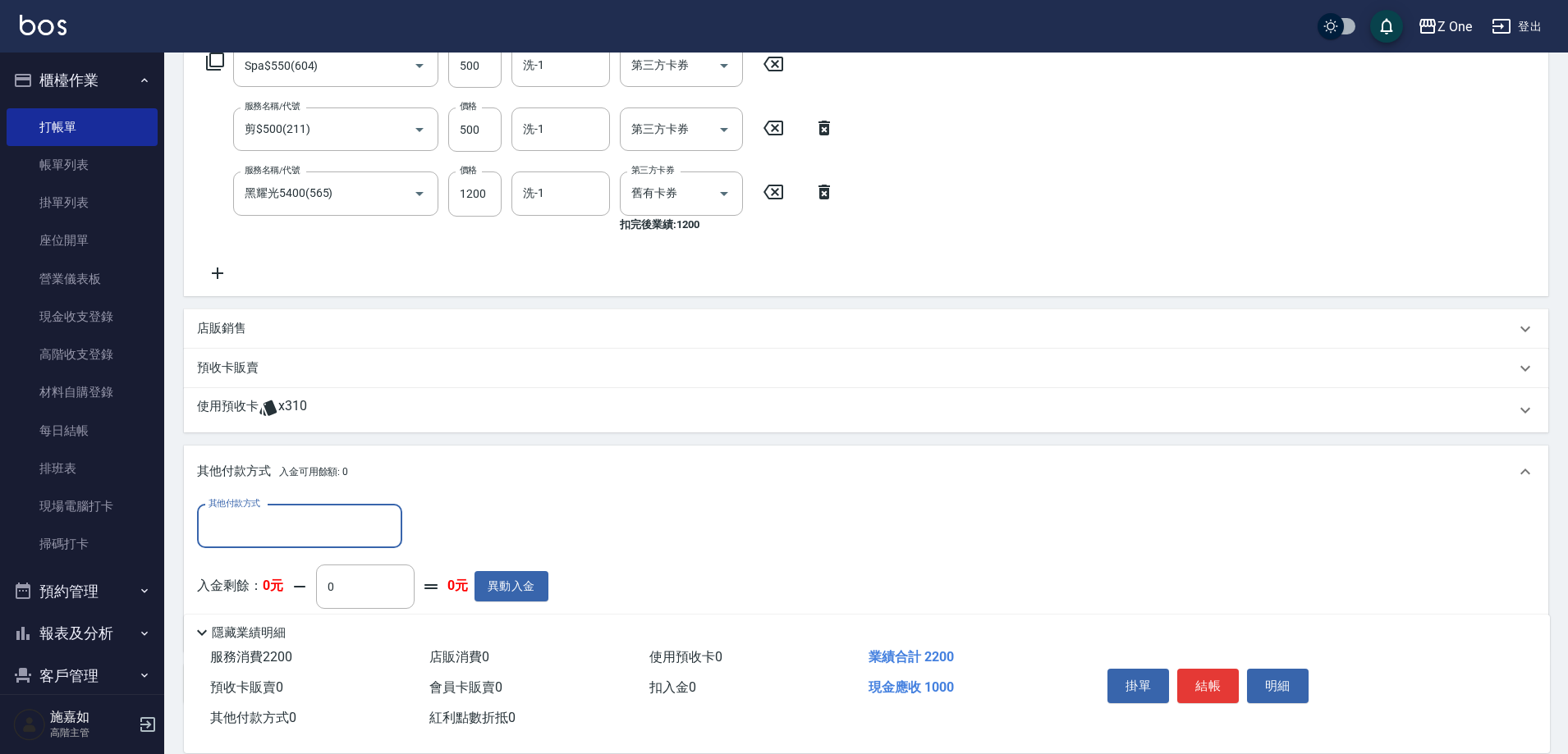
scroll to position [386, 0]
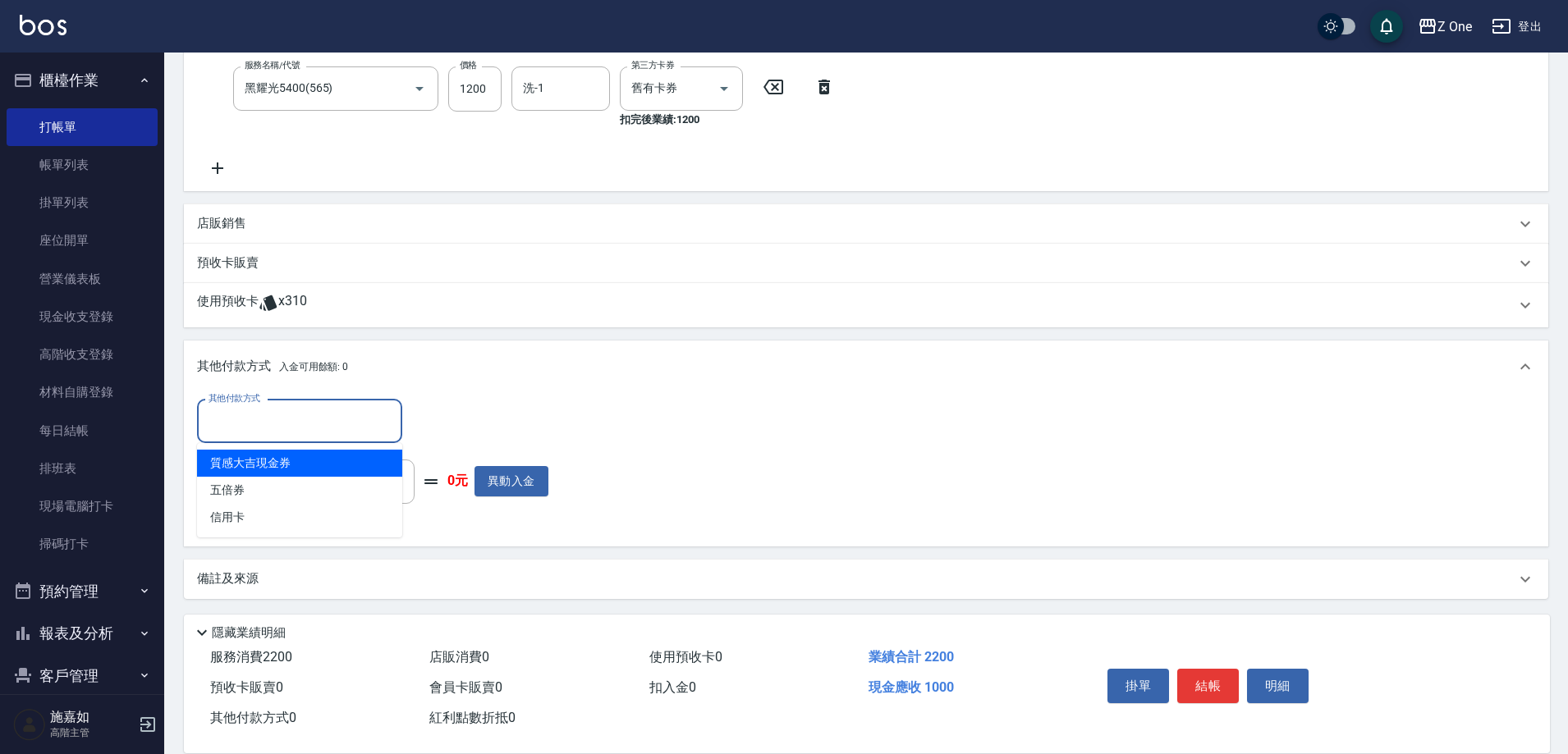
click at [279, 421] on input "其他付款方式" at bounding box center [299, 421] width 190 height 29
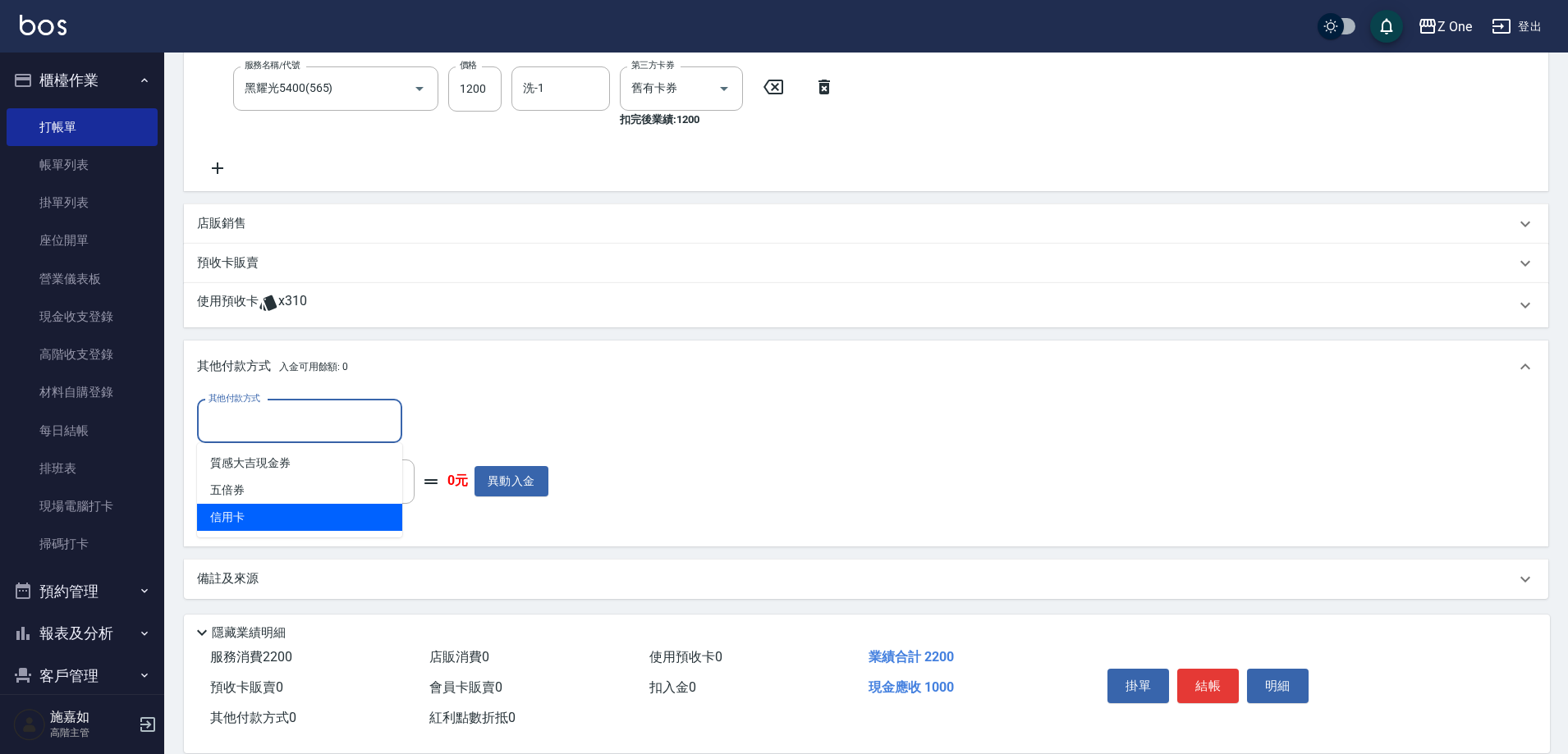
click at [255, 516] on span "信用卡" at bounding box center [299, 517] width 205 height 27
type input "信用卡"
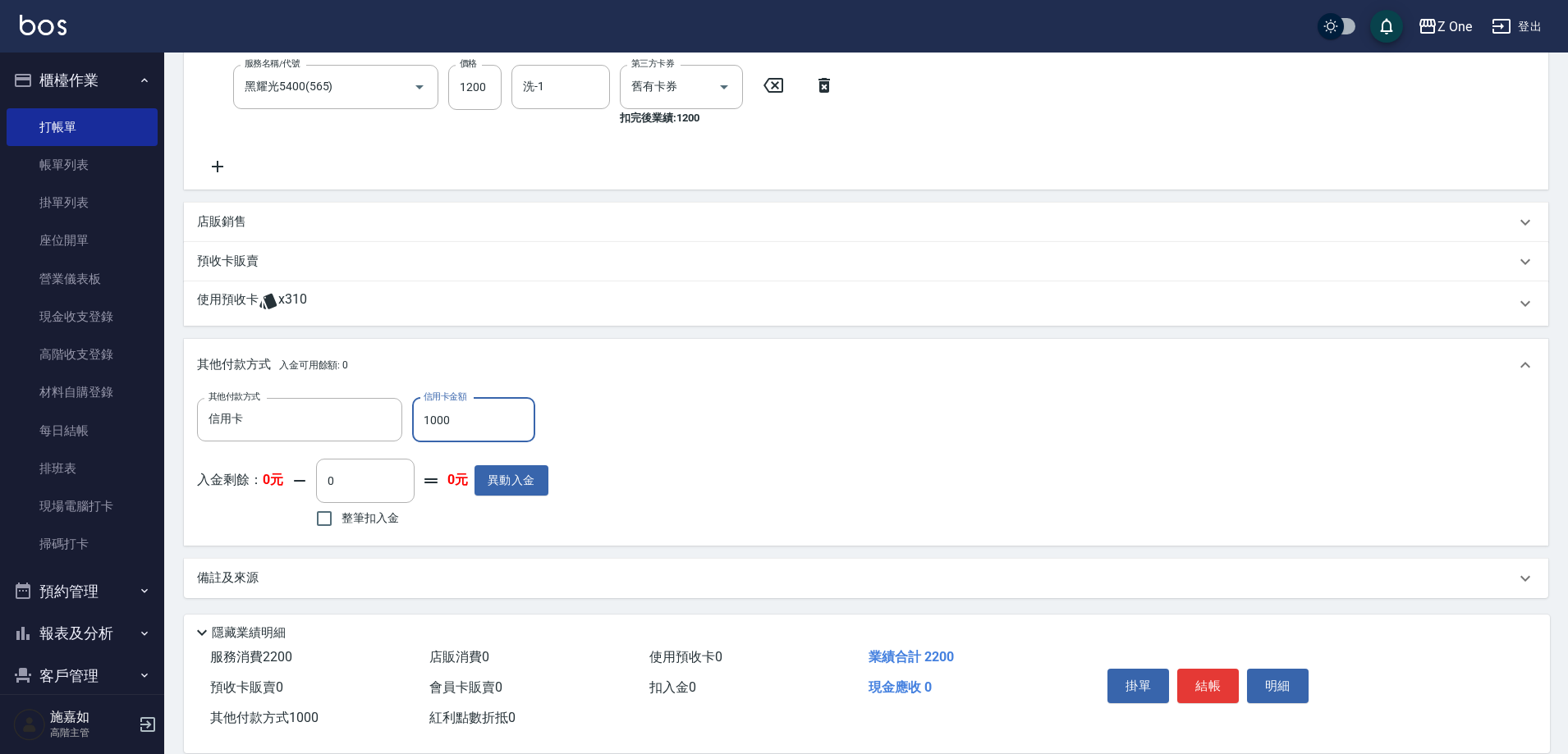
scroll to position [390, 0]
type input "1000"
click at [1198, 681] on button "結帳" at bounding box center [1208, 686] width 62 height 35
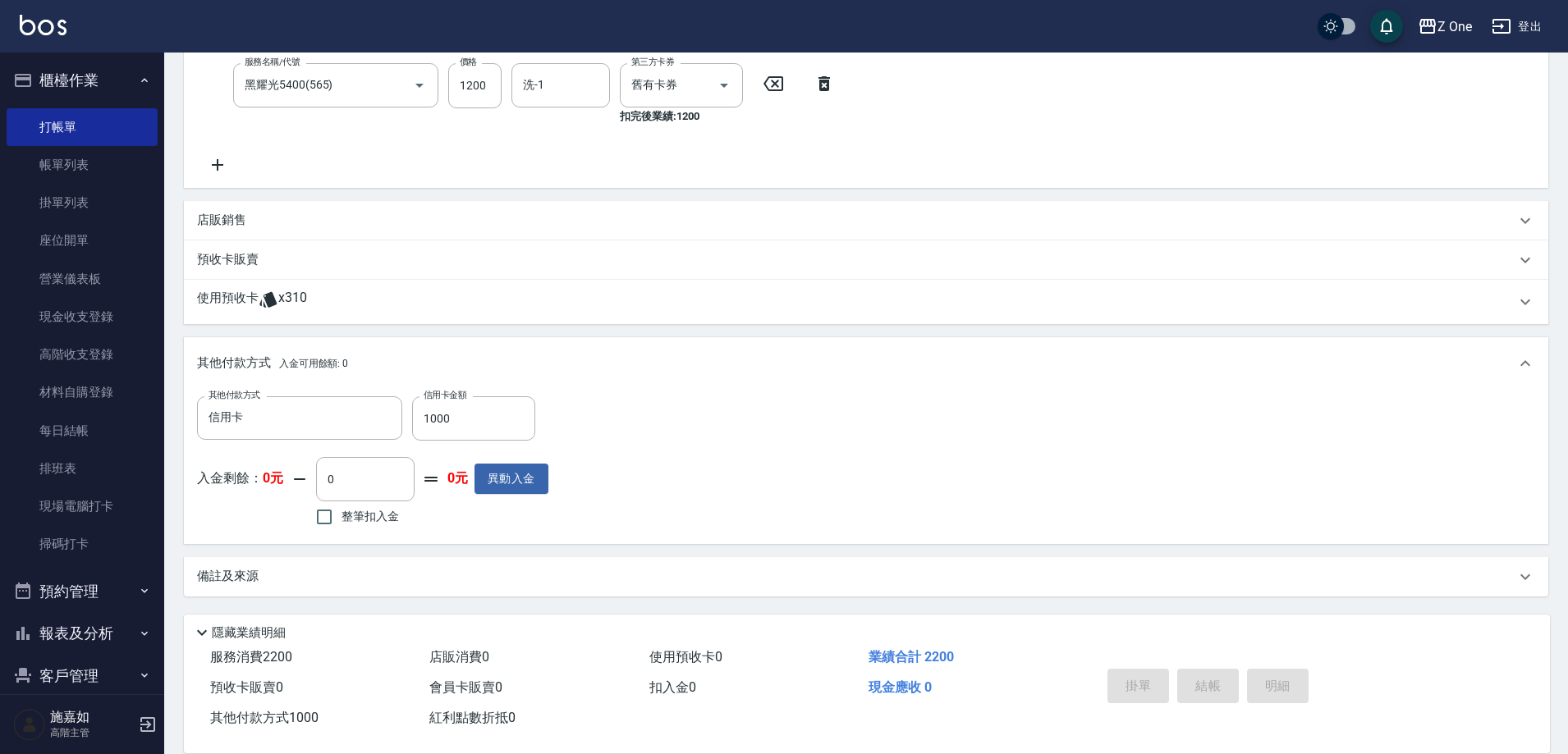
type input "[DATE] 19:28"
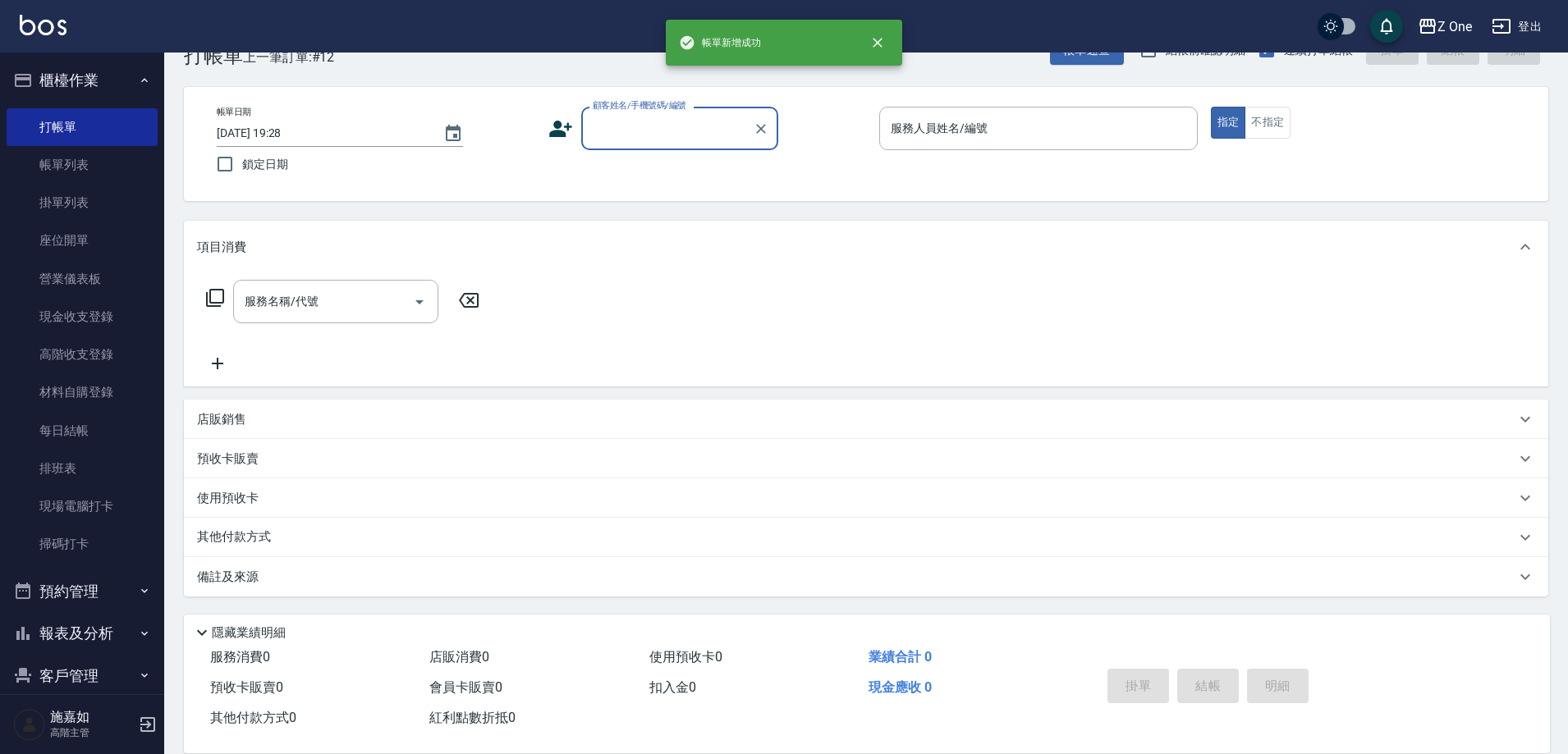
scroll to position [0, 0]
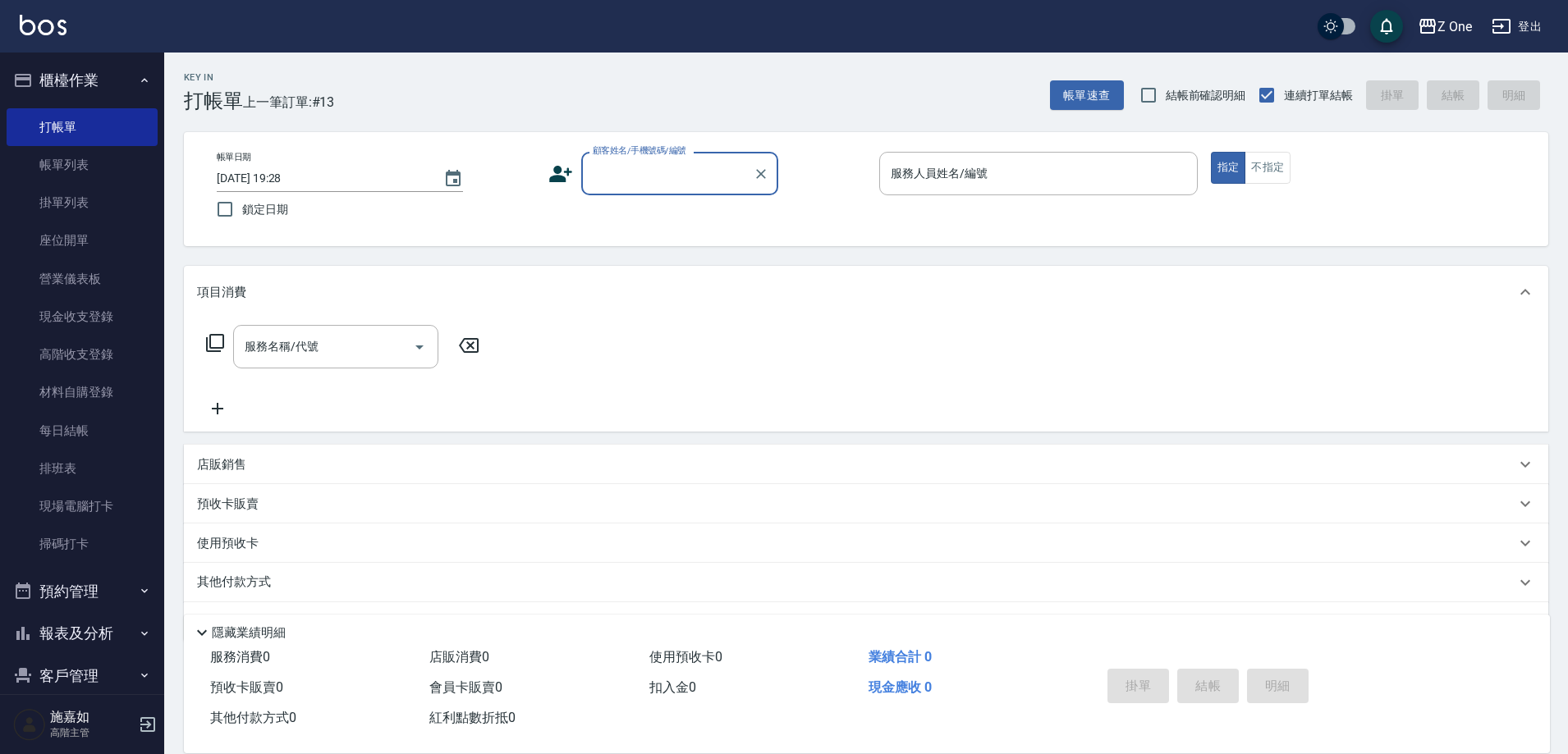
click at [669, 180] on input "顧客姓名/手機號碼/編號" at bounding box center [667, 173] width 157 height 29
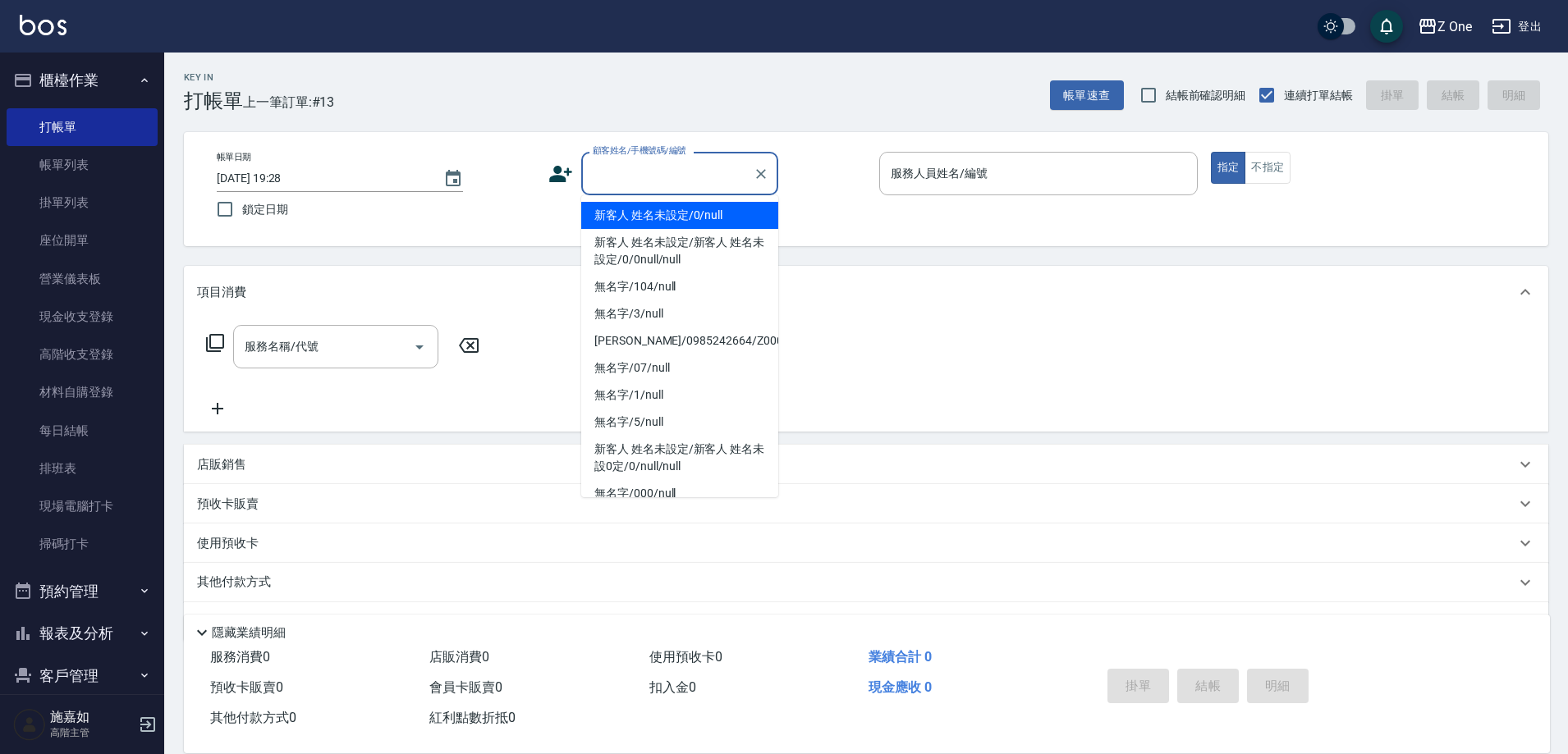
click at [656, 221] on li "新客人 姓名未設定/0/null" at bounding box center [679, 215] width 197 height 27
type input "新客人 姓名未設定/0/null"
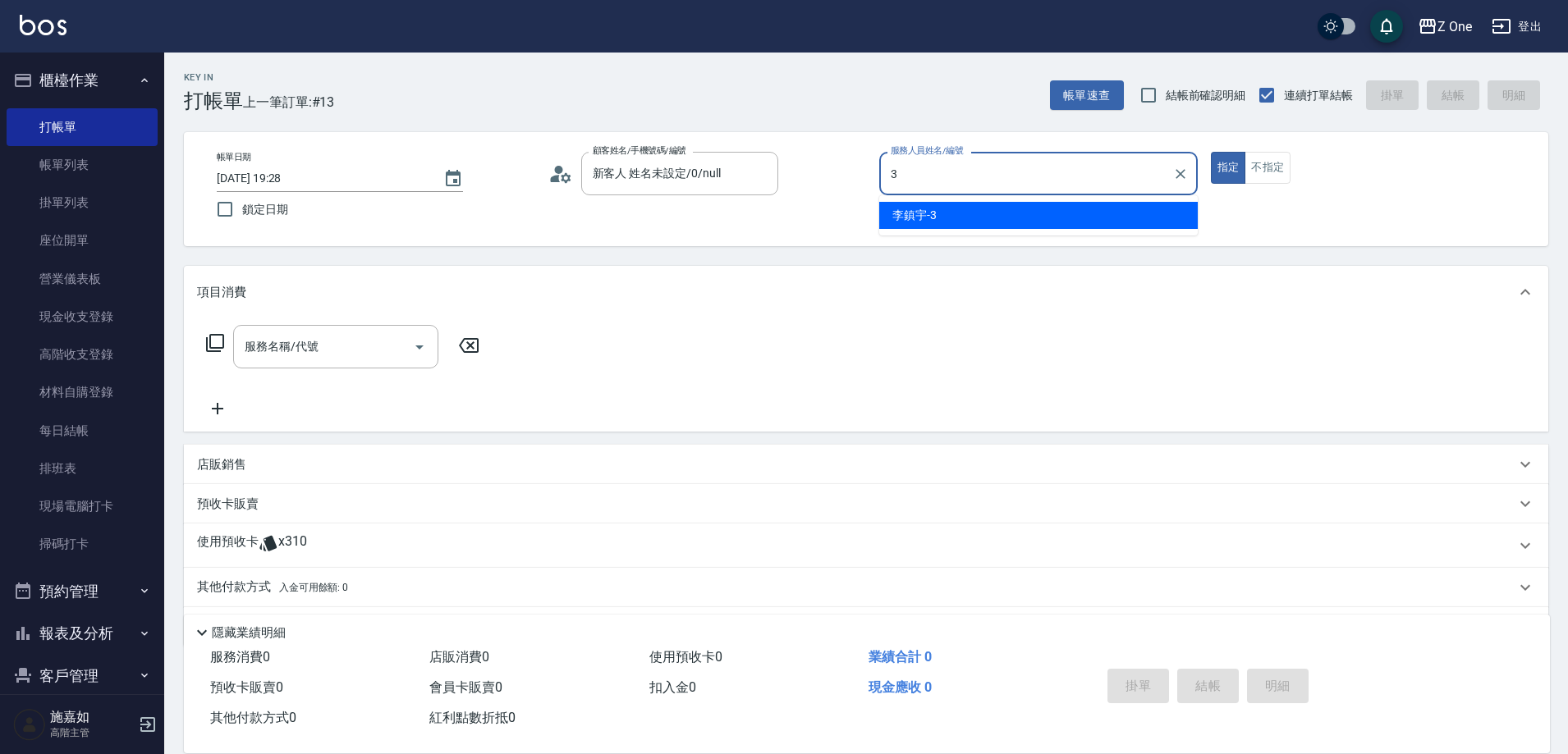
click at [1075, 205] on div "[PERSON_NAME]-3" at bounding box center [1039, 215] width 318 height 27
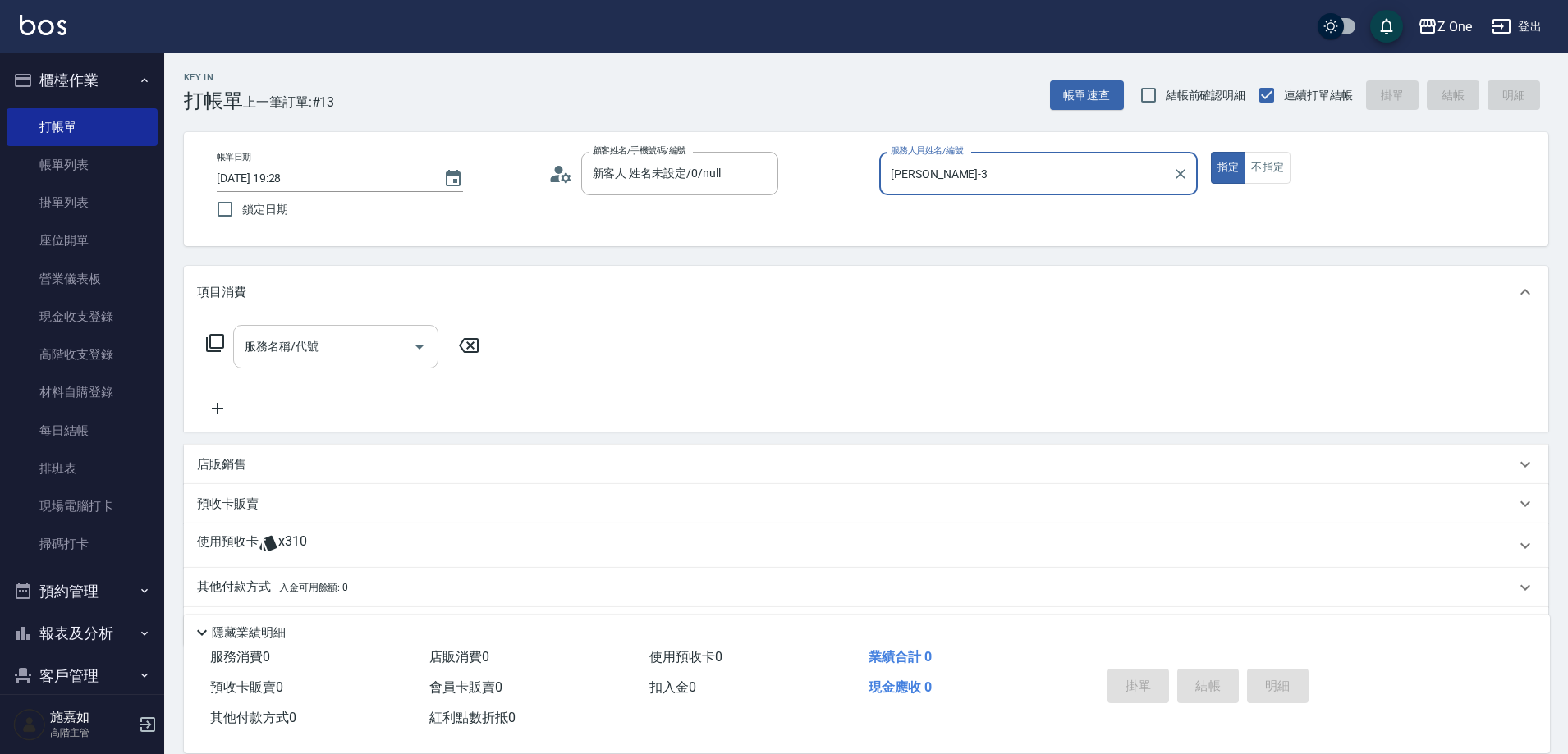
click at [421, 352] on icon "Open" at bounding box center [420, 347] width 20 height 20
type input "[PERSON_NAME]-3"
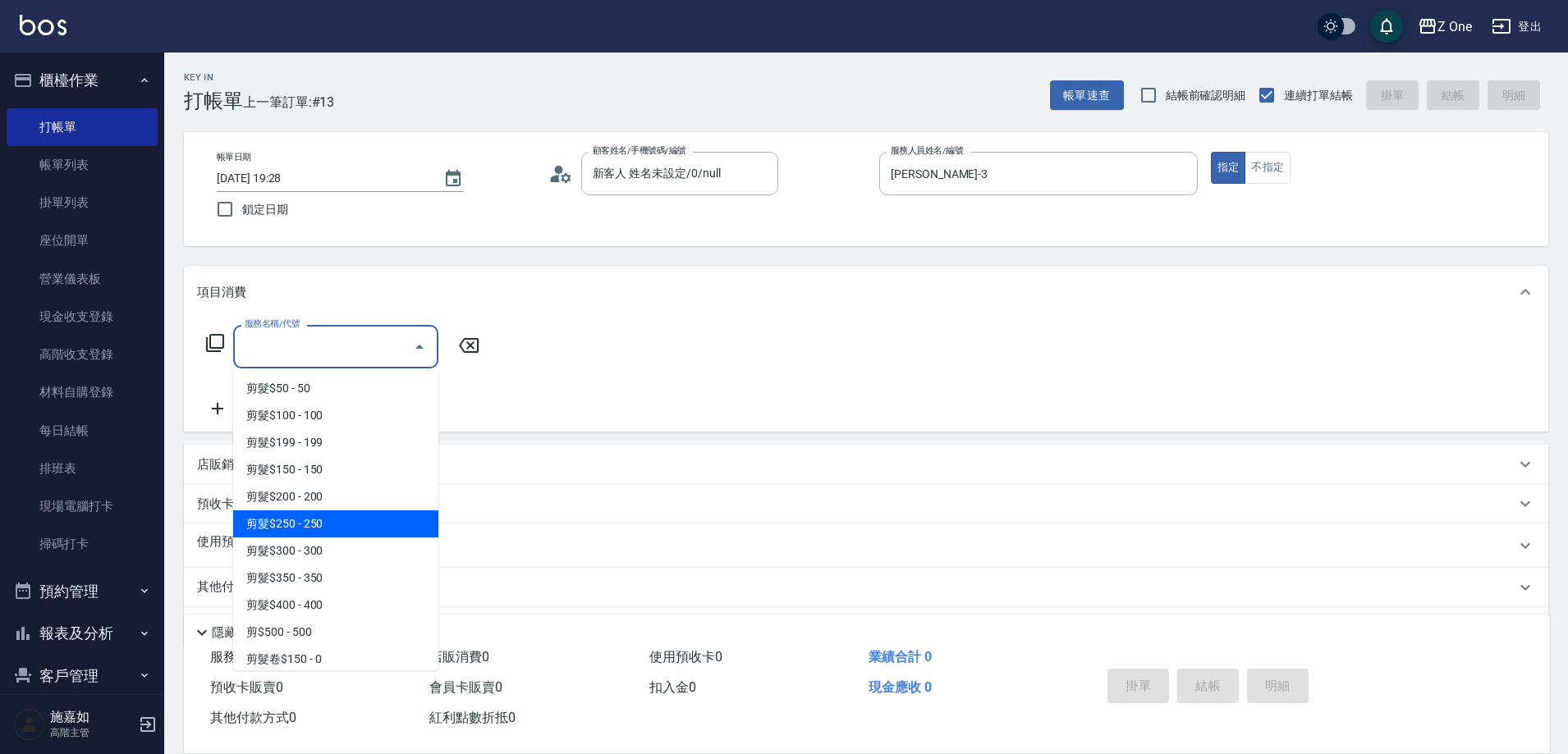
scroll to position [410, 0]
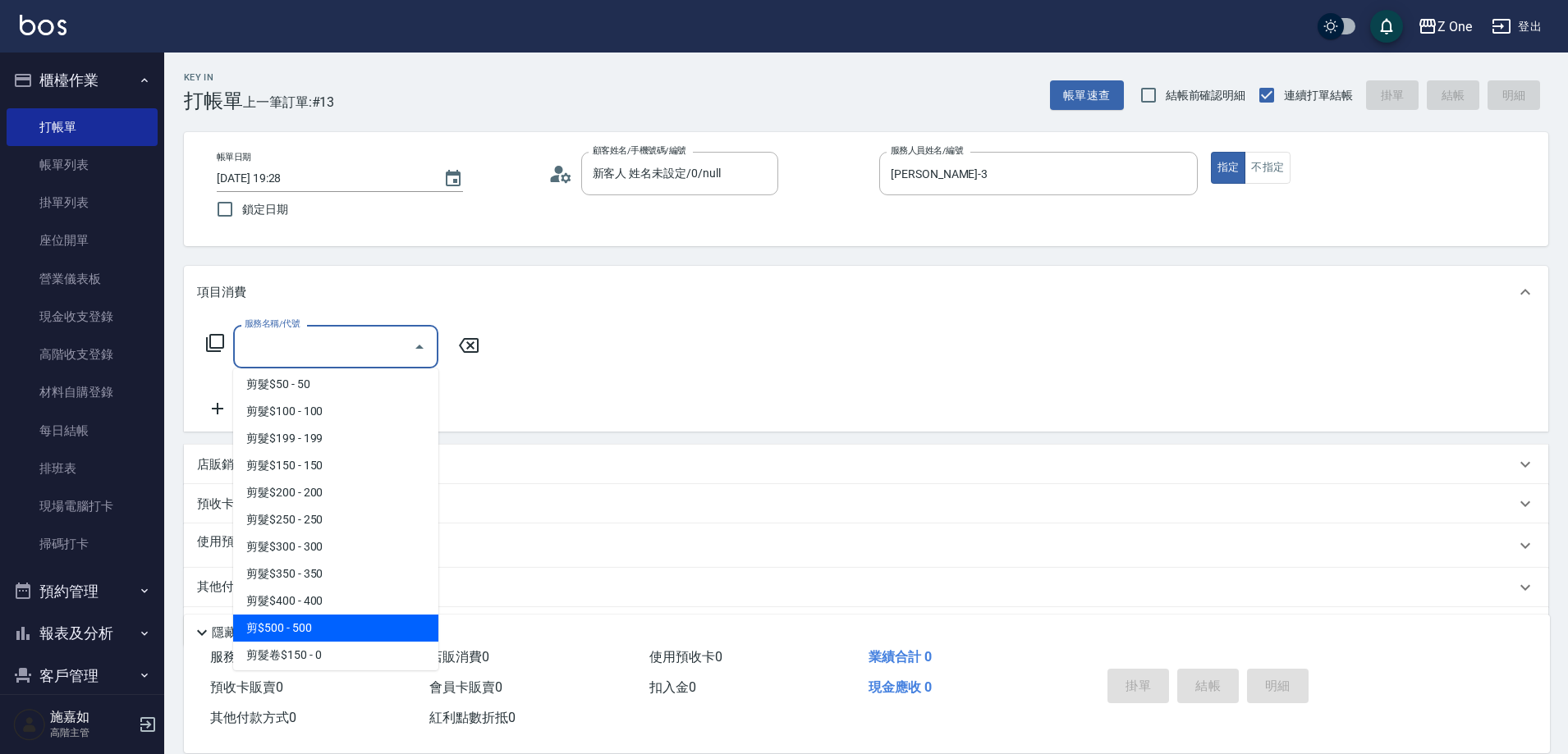
click at [325, 616] on span "剪$500 - 500" at bounding box center [336, 628] width 205 height 27
type input "剪$500(211)"
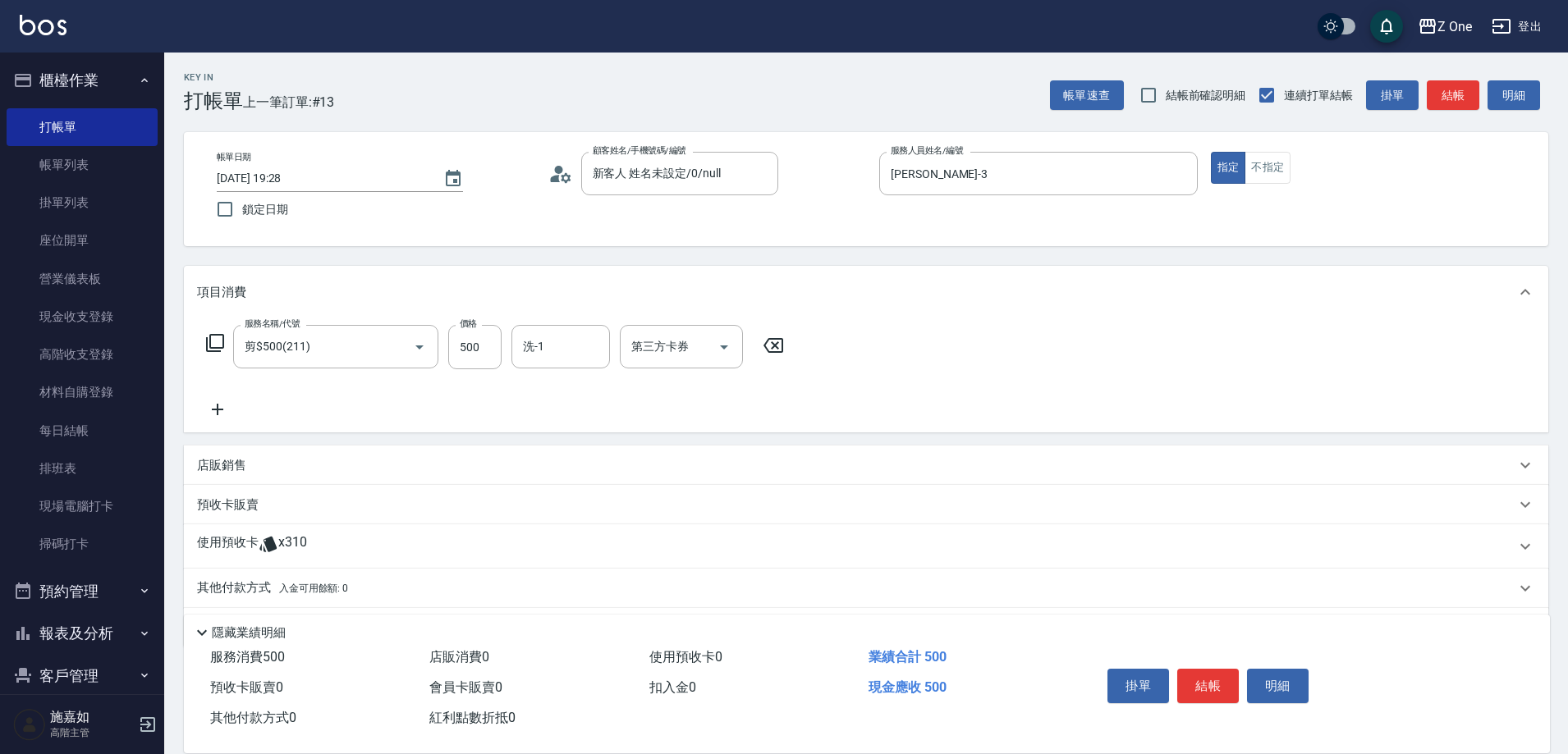
click at [317, 574] on div "其他付款方式 入金可用餘額: 0" at bounding box center [866, 588] width 1364 height 40
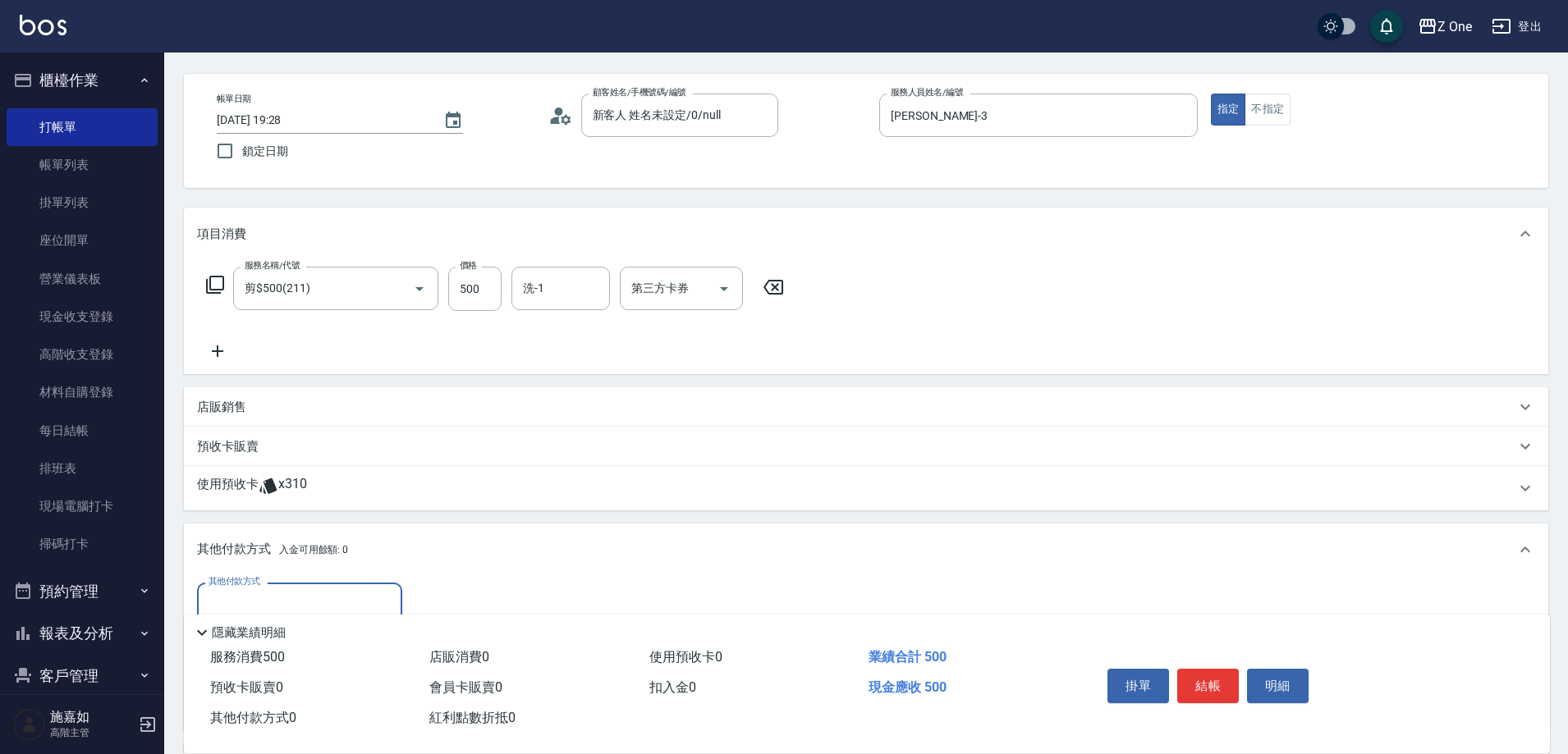
scroll to position [245, 0]
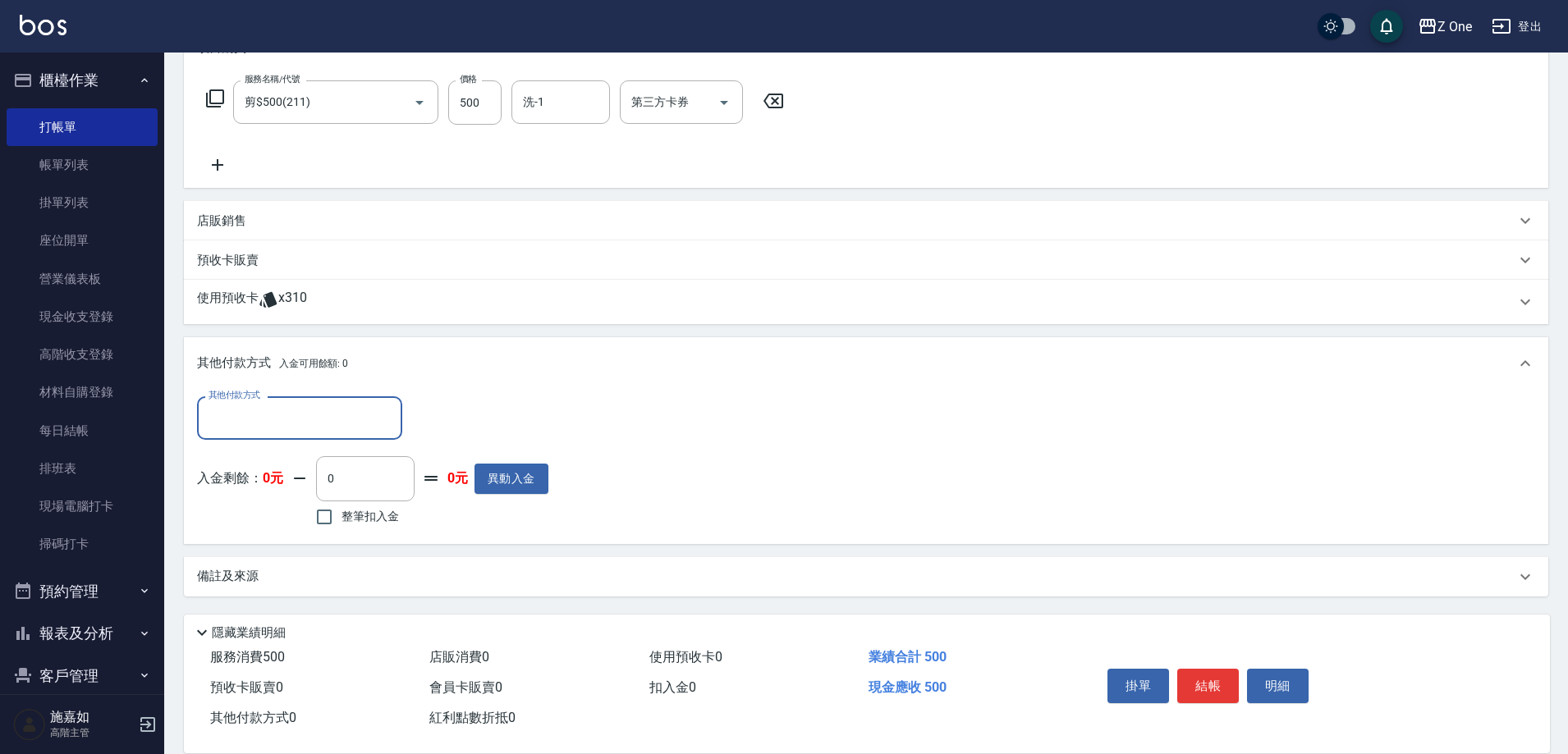
click at [288, 428] on input "其他付款方式" at bounding box center [299, 418] width 190 height 29
click at [259, 517] on span "信用卡" at bounding box center [299, 514] width 205 height 27
type input "信用卡"
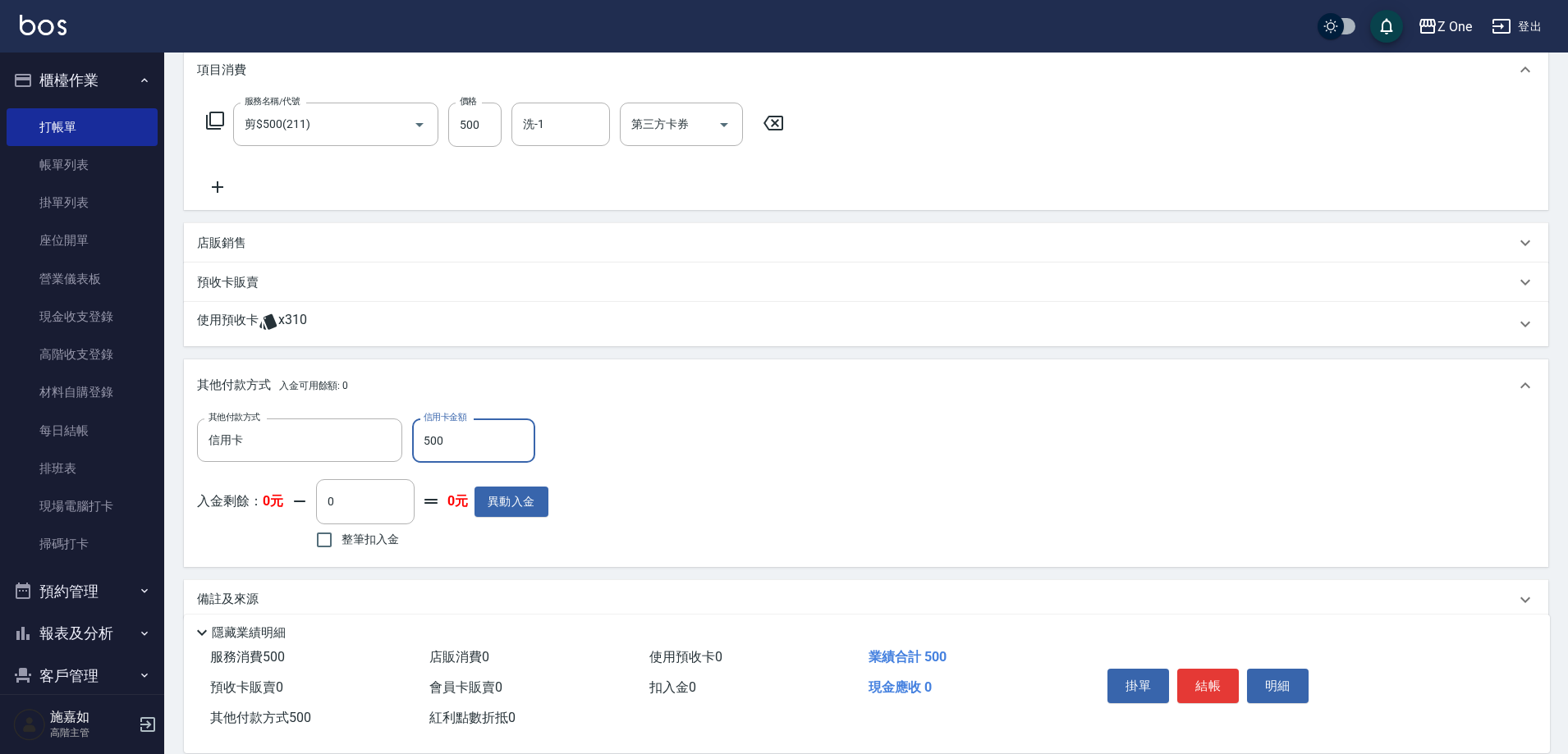
scroll to position [246, 0]
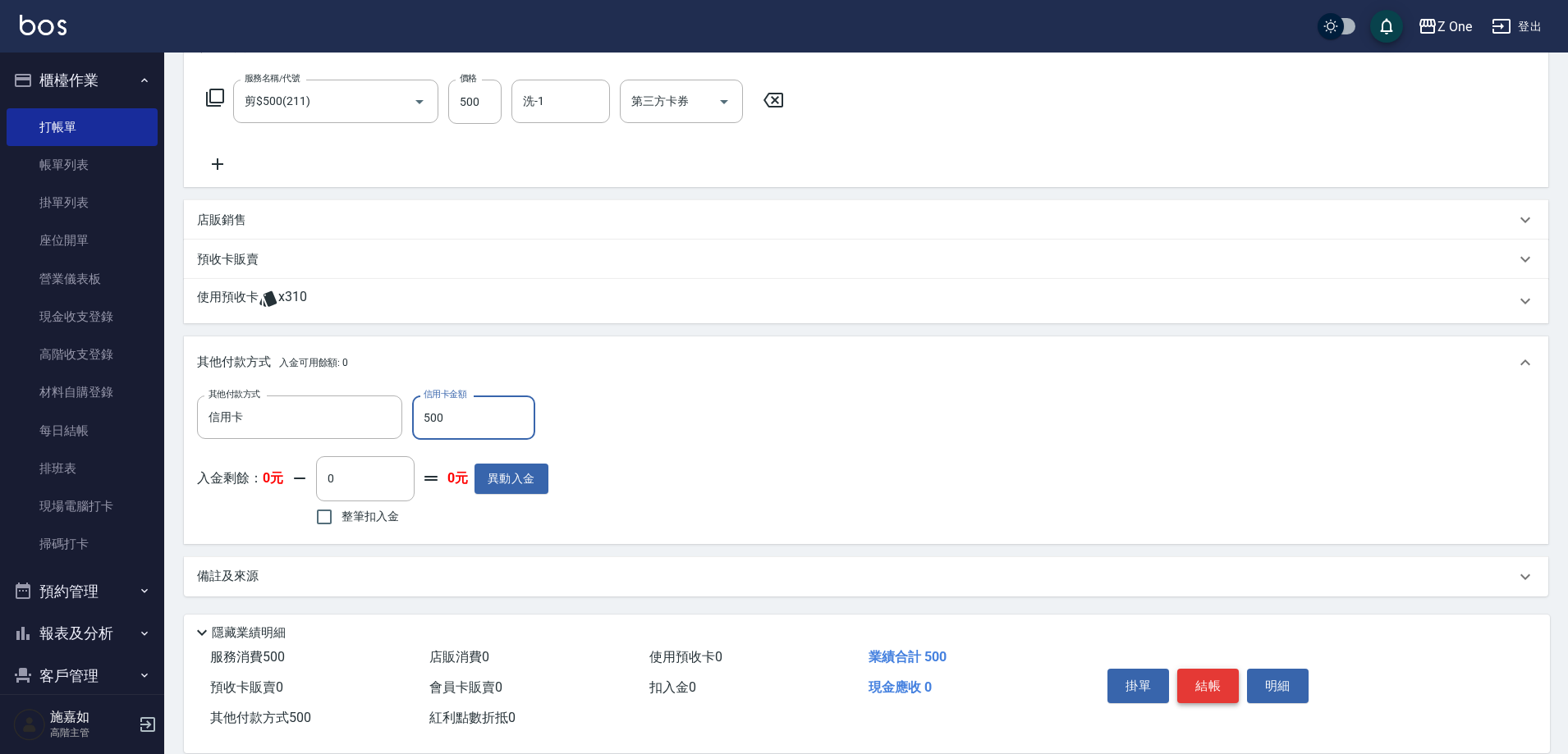
type input "500"
click at [1218, 672] on button "結帳" at bounding box center [1208, 686] width 62 height 35
type input "[DATE] 19:29"
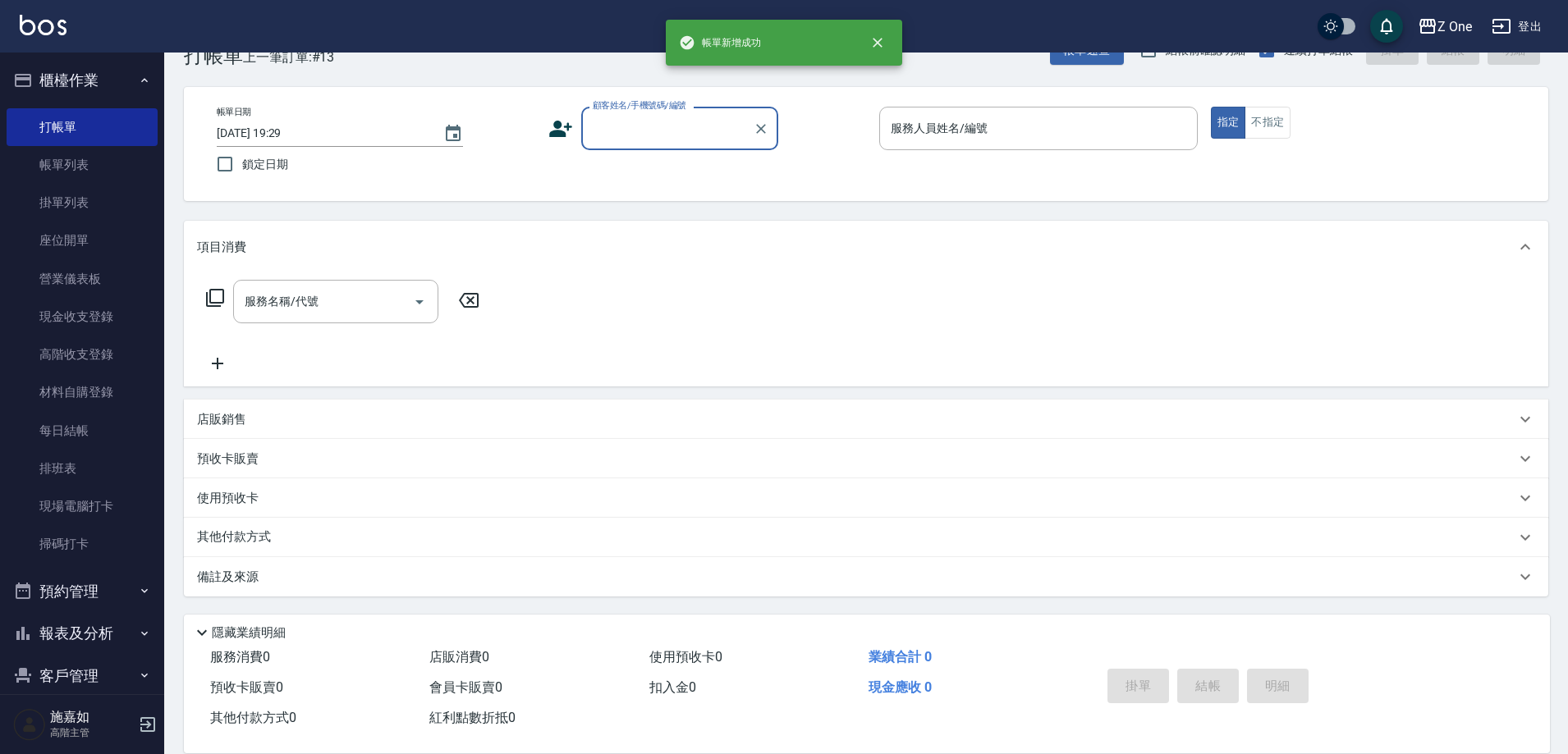
scroll to position [0, 0]
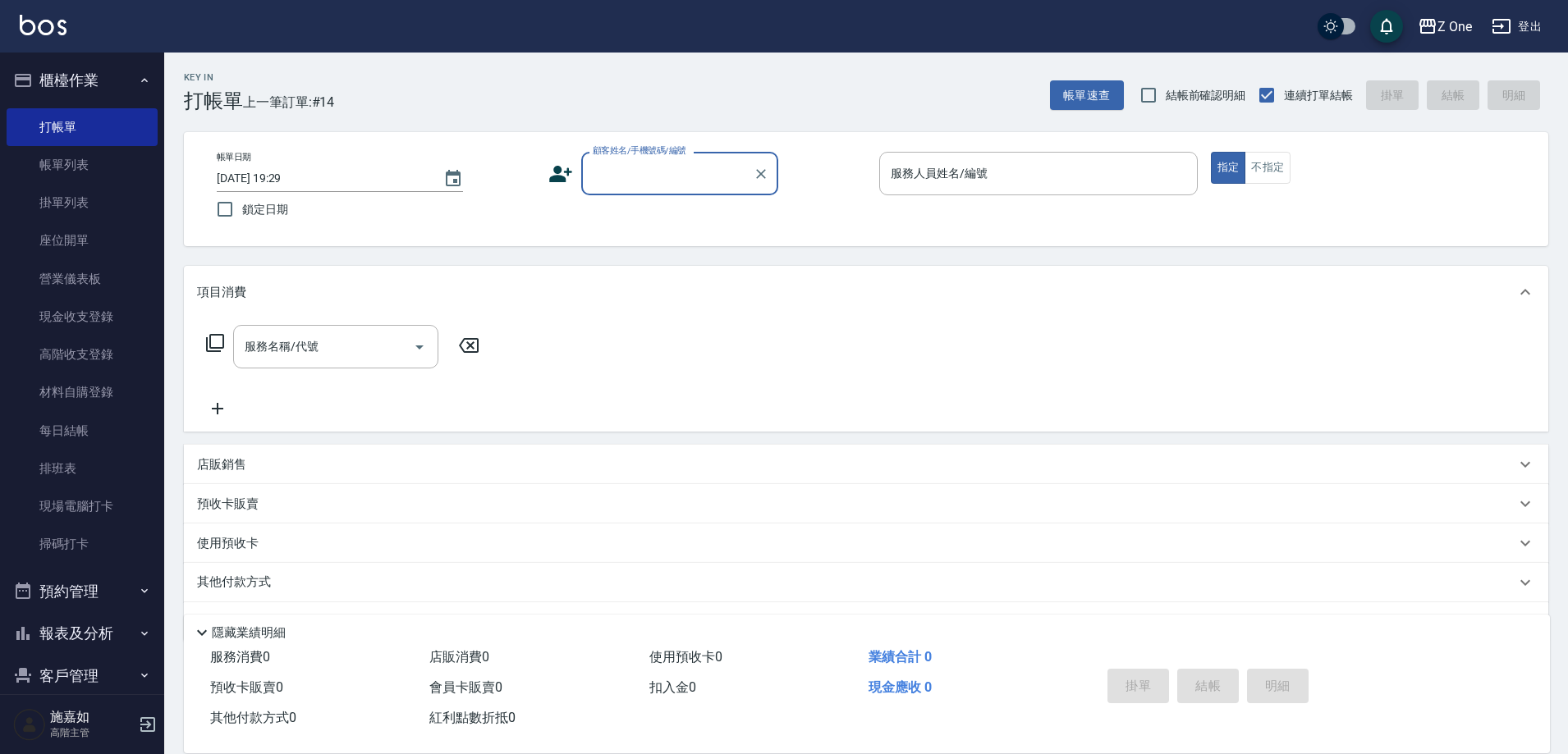
click at [610, 178] on input "顧客姓名/手機號碼/編號" at bounding box center [667, 173] width 157 height 29
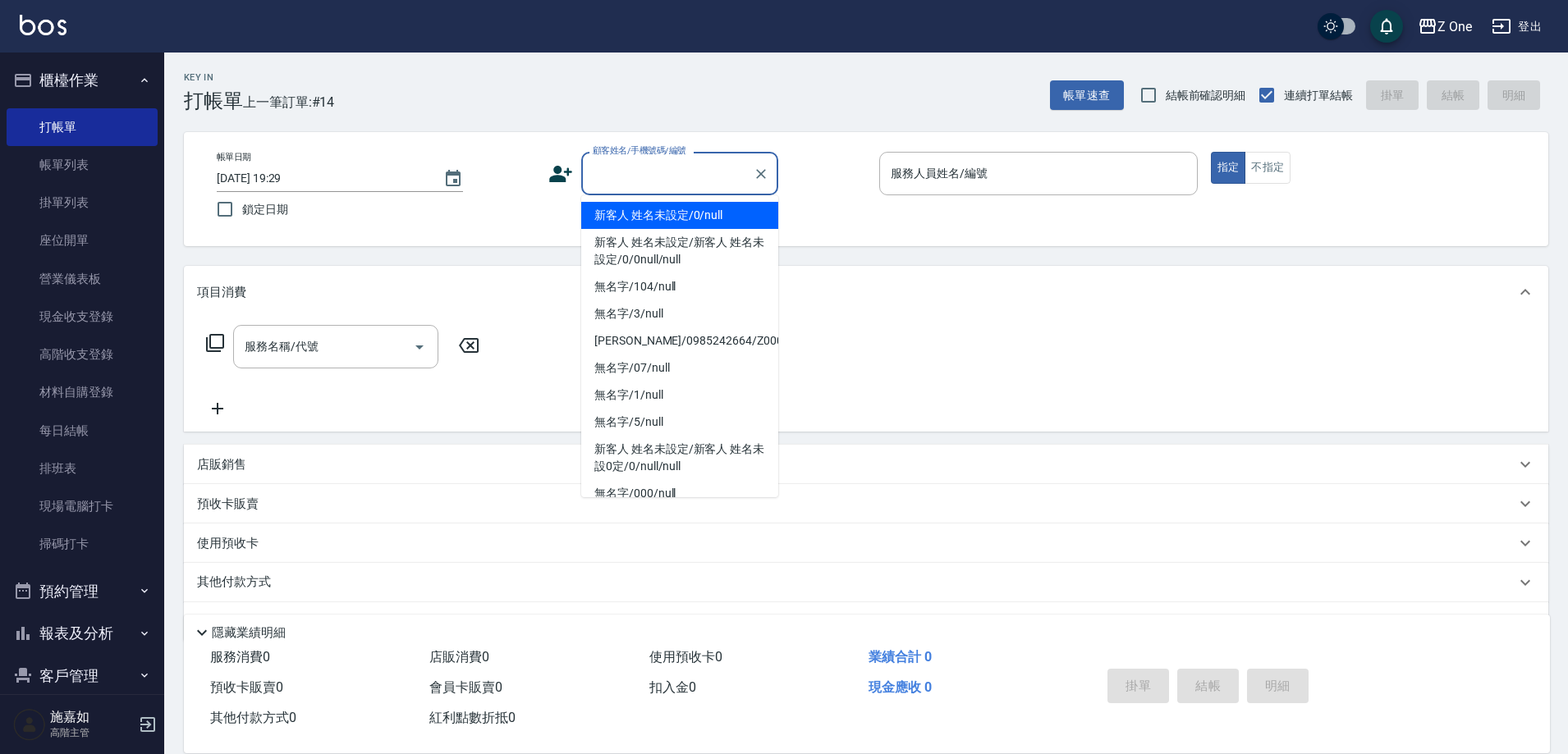
click at [637, 224] on li "新客人 姓名未設定/0/null" at bounding box center [679, 215] width 197 height 27
type input "新客人 姓名未設定/0/null"
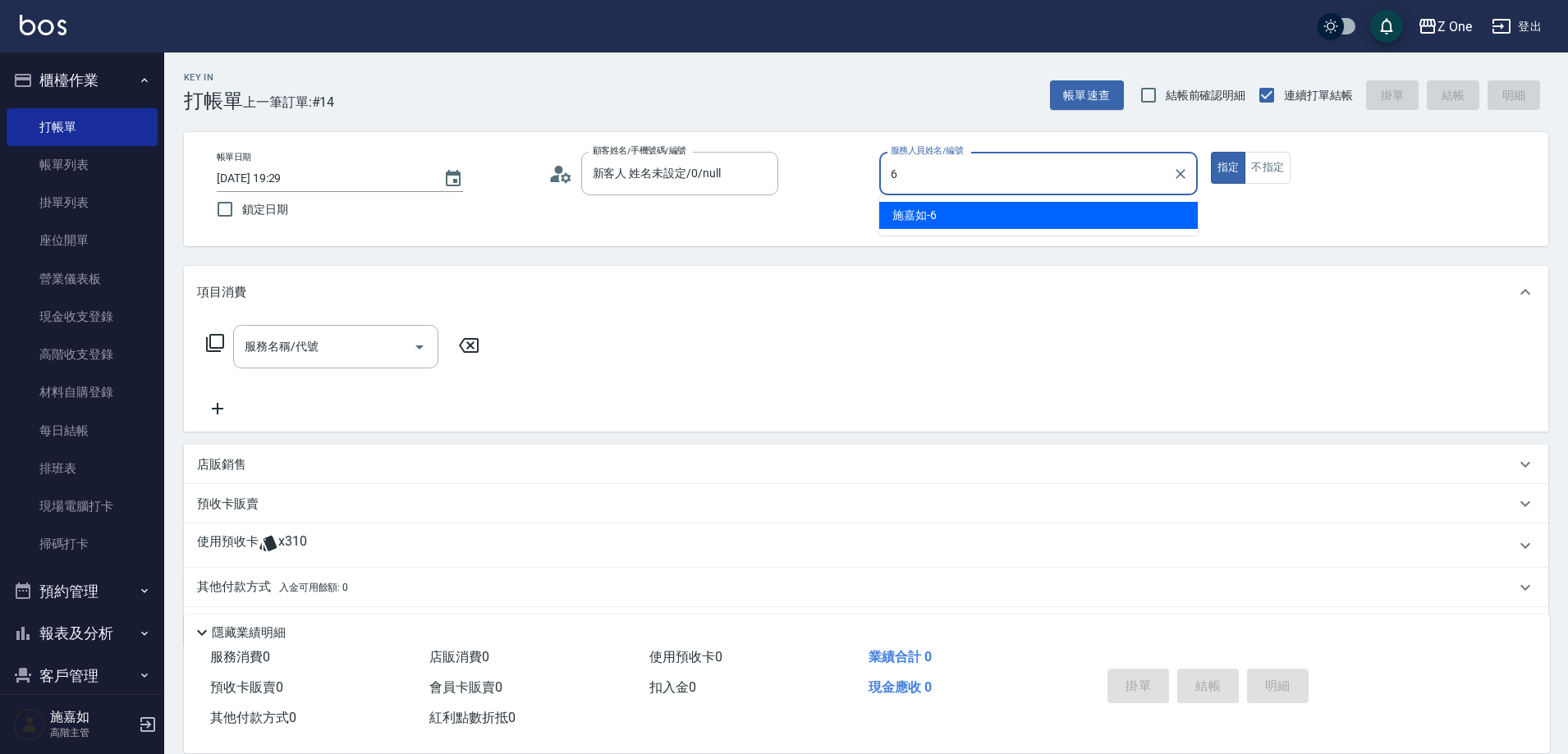
click at [914, 211] on span "[PERSON_NAME]-6" at bounding box center [915, 215] width 45 height 17
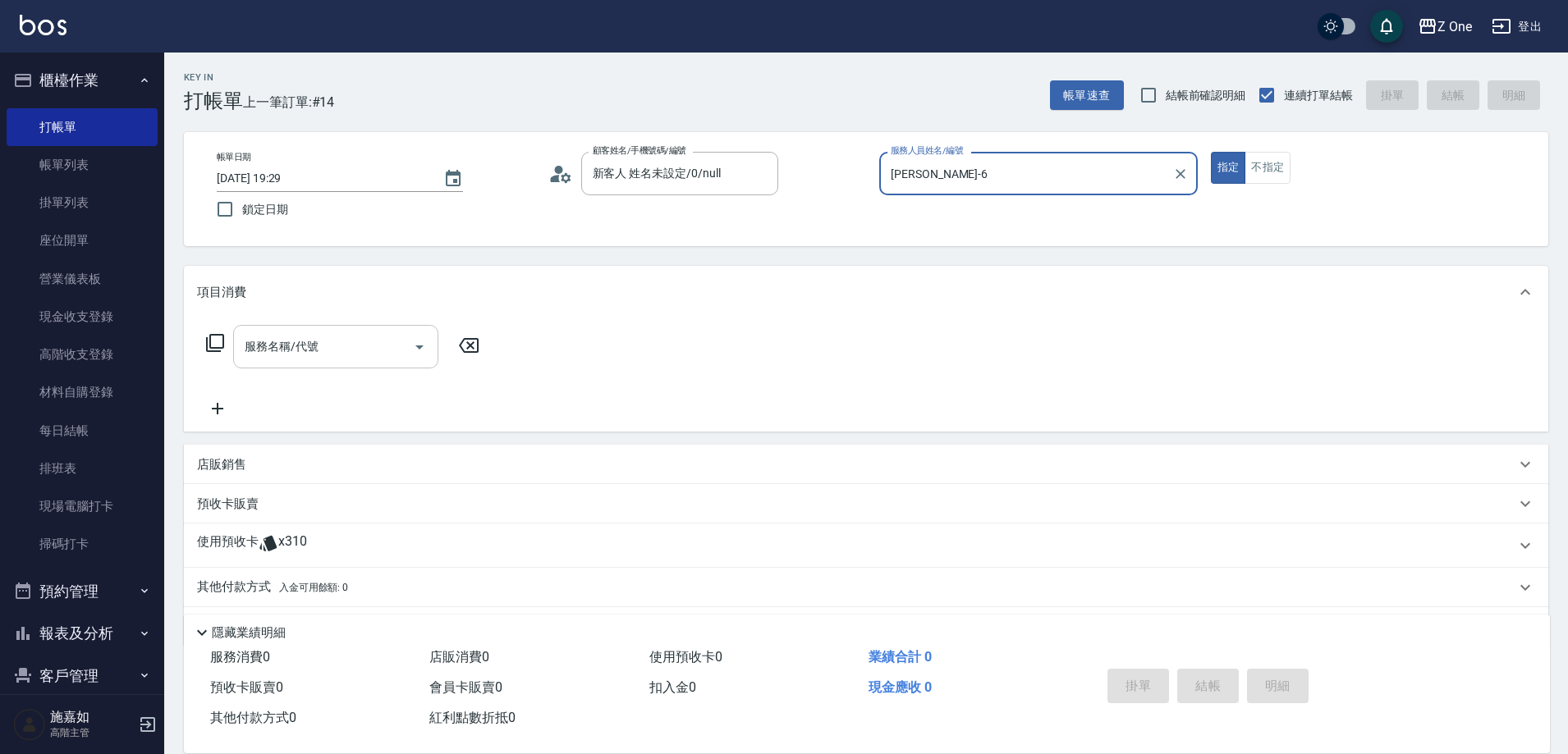
click at [420, 347] on icon "Open" at bounding box center [420, 347] width 8 height 4
type input "[PERSON_NAME]-6"
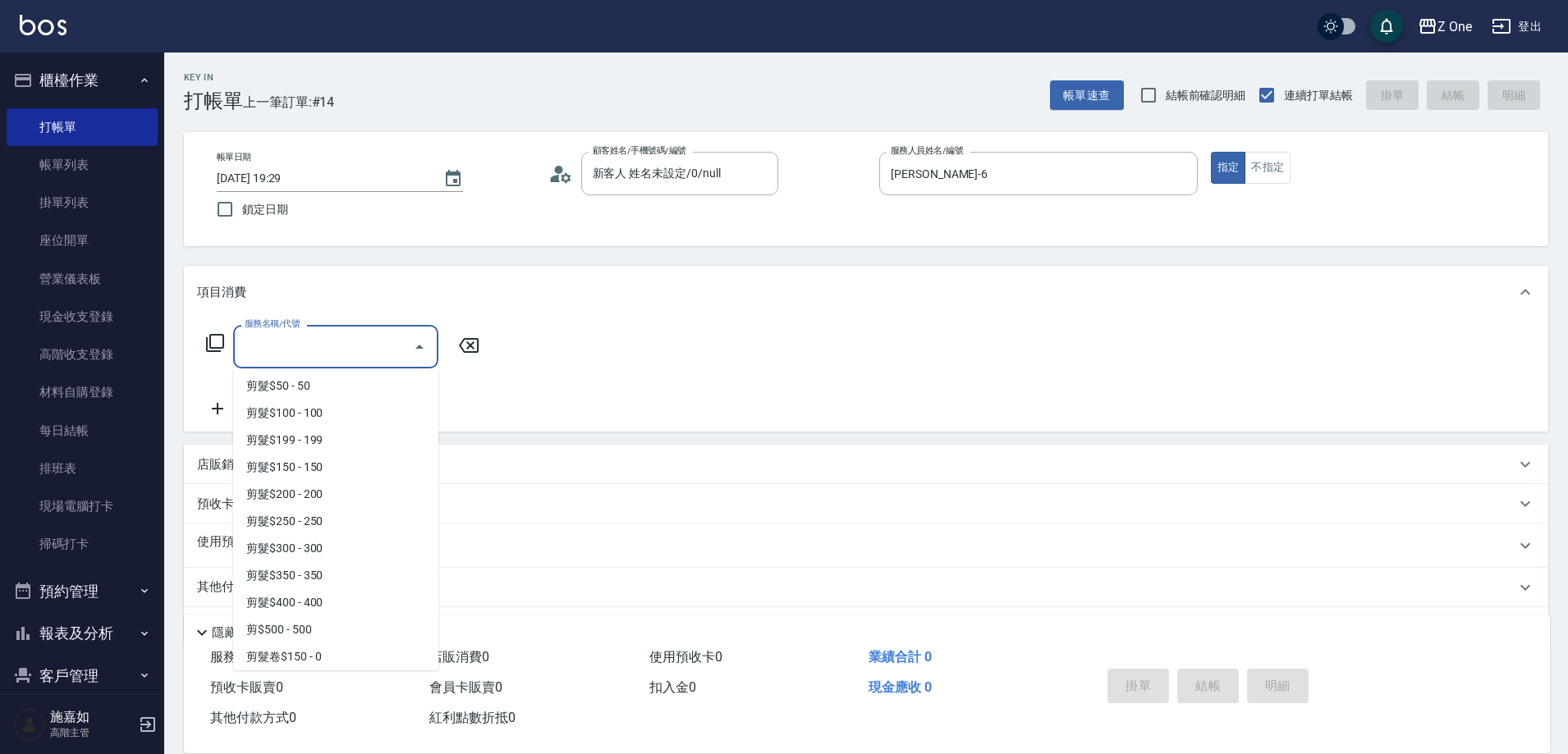
scroll to position [410, 0]
click at [343, 522] on span "剪髮$250 - 250" at bounding box center [336, 520] width 205 height 27
type input "剪髮$250(206)"
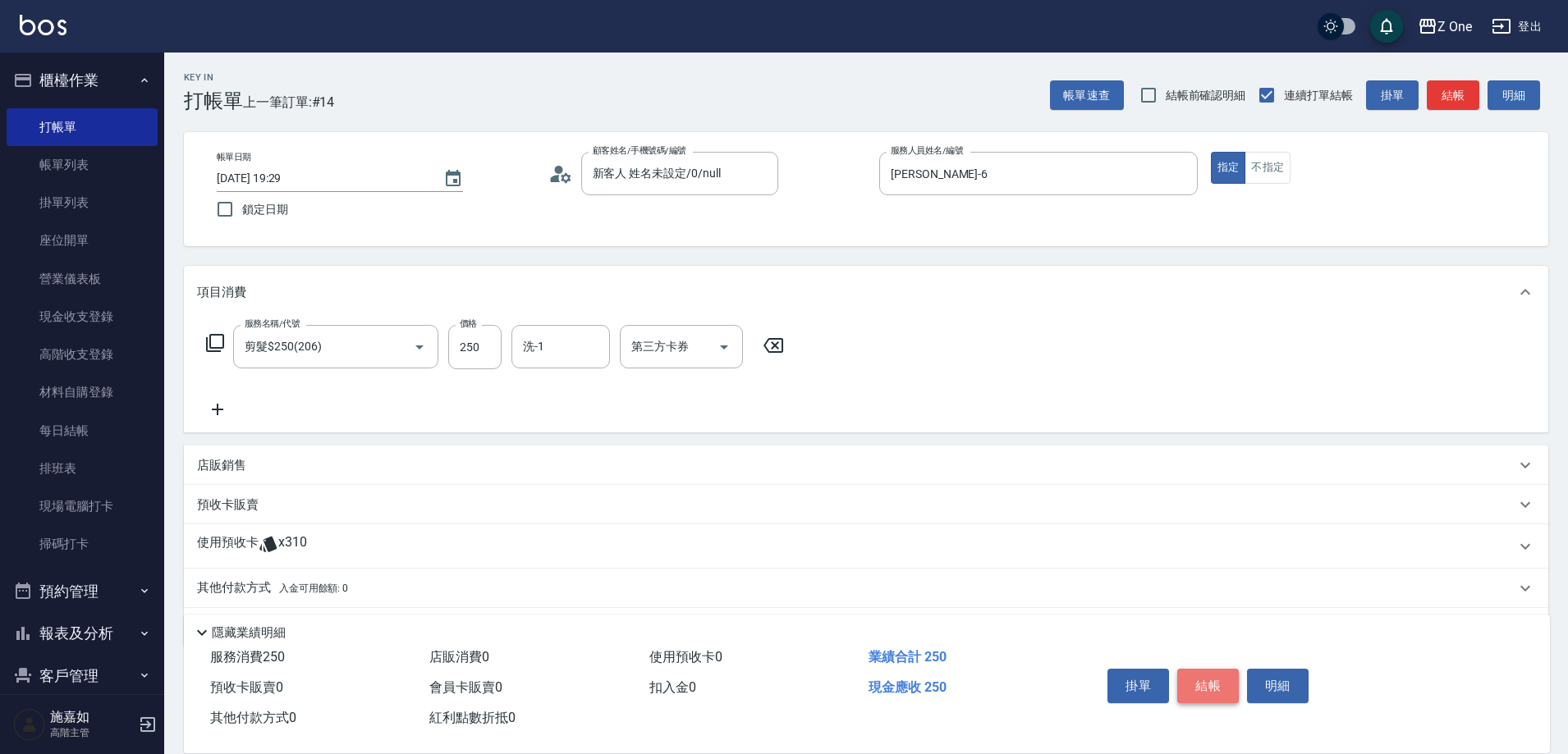
click at [1217, 676] on button "結帳" at bounding box center [1208, 686] width 62 height 35
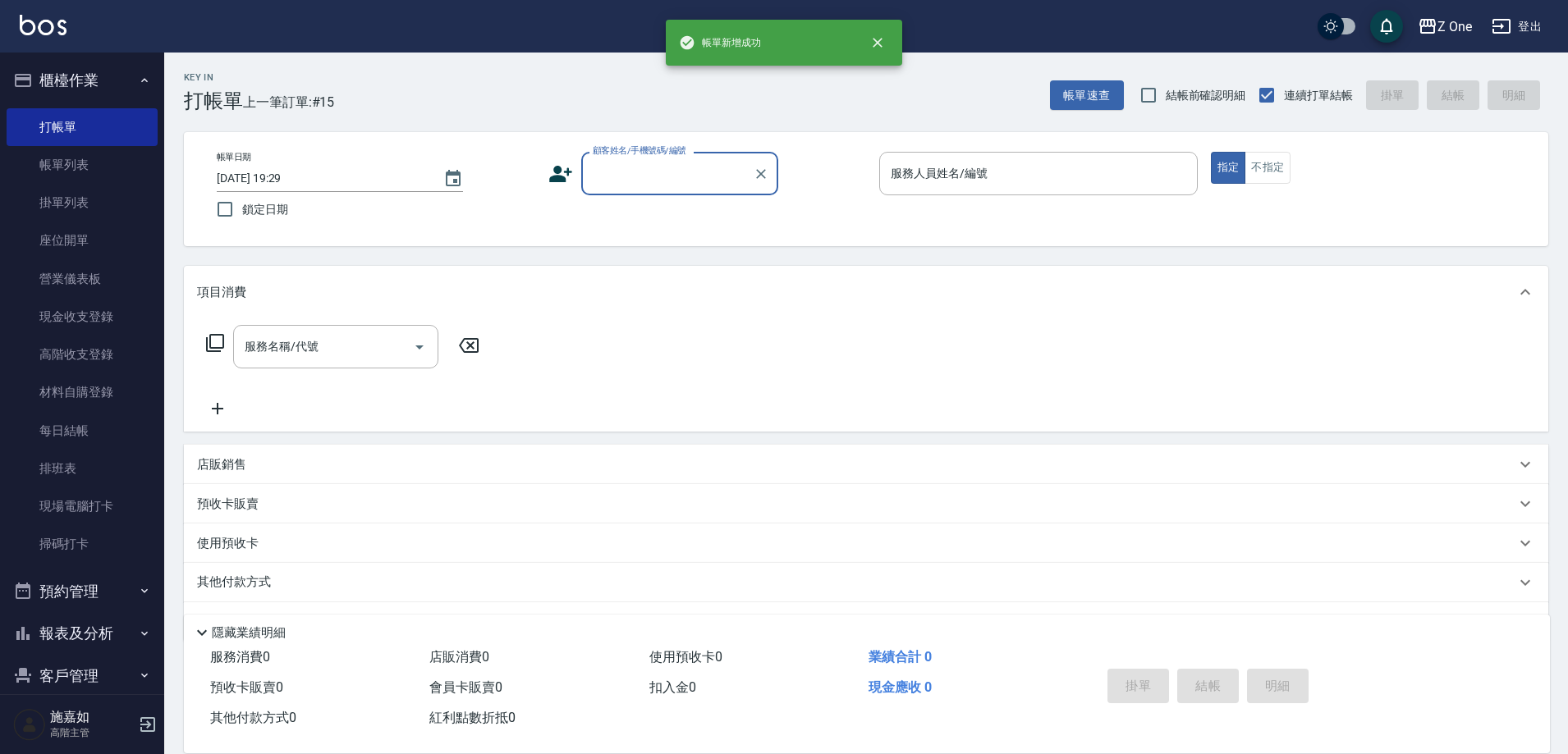
click at [675, 165] on input "顧客姓名/手機號碼/編號" at bounding box center [667, 173] width 157 height 29
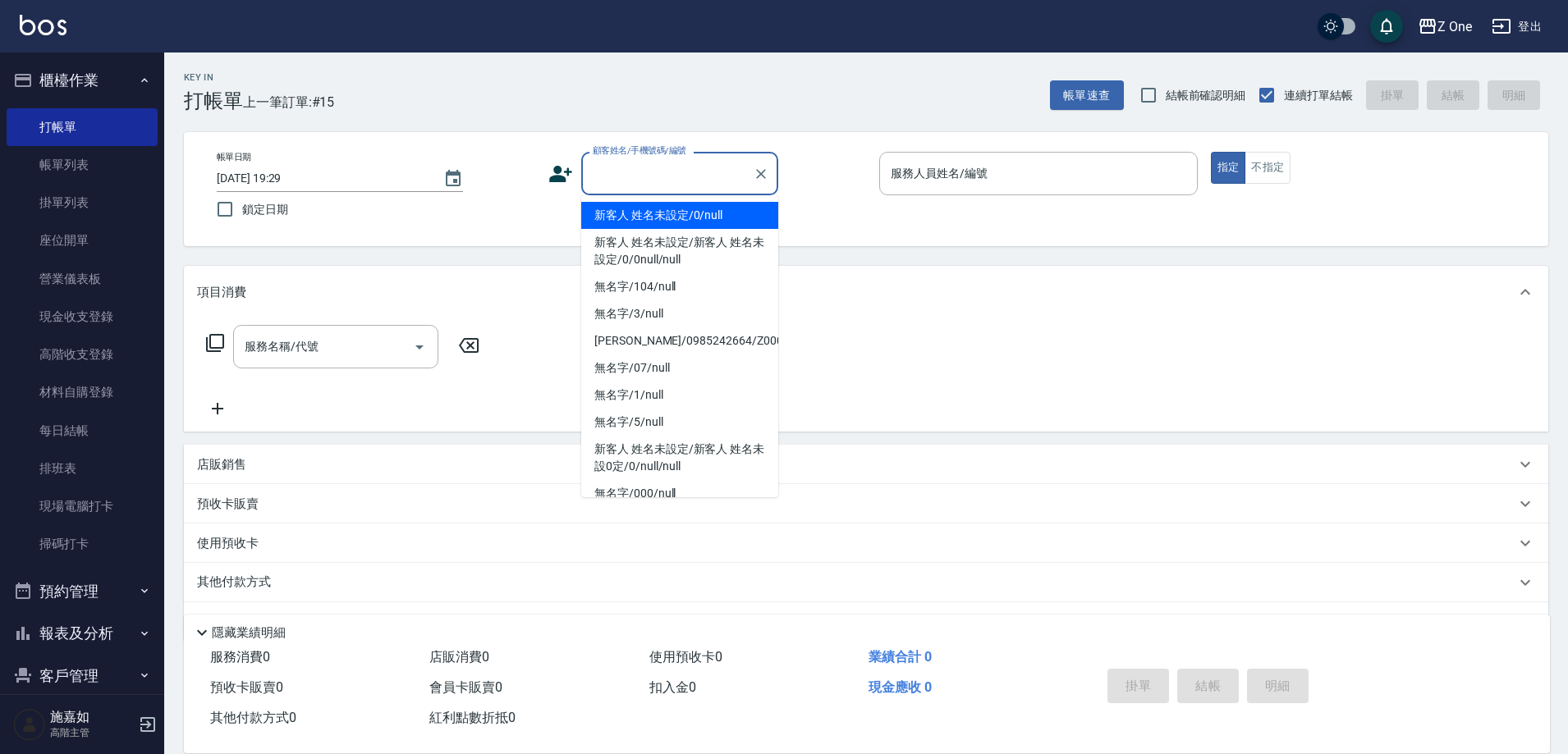
click at [662, 222] on li "新客人 姓名未設定/0/null" at bounding box center [679, 215] width 197 height 27
type input "新客人 姓名未設定/0/null"
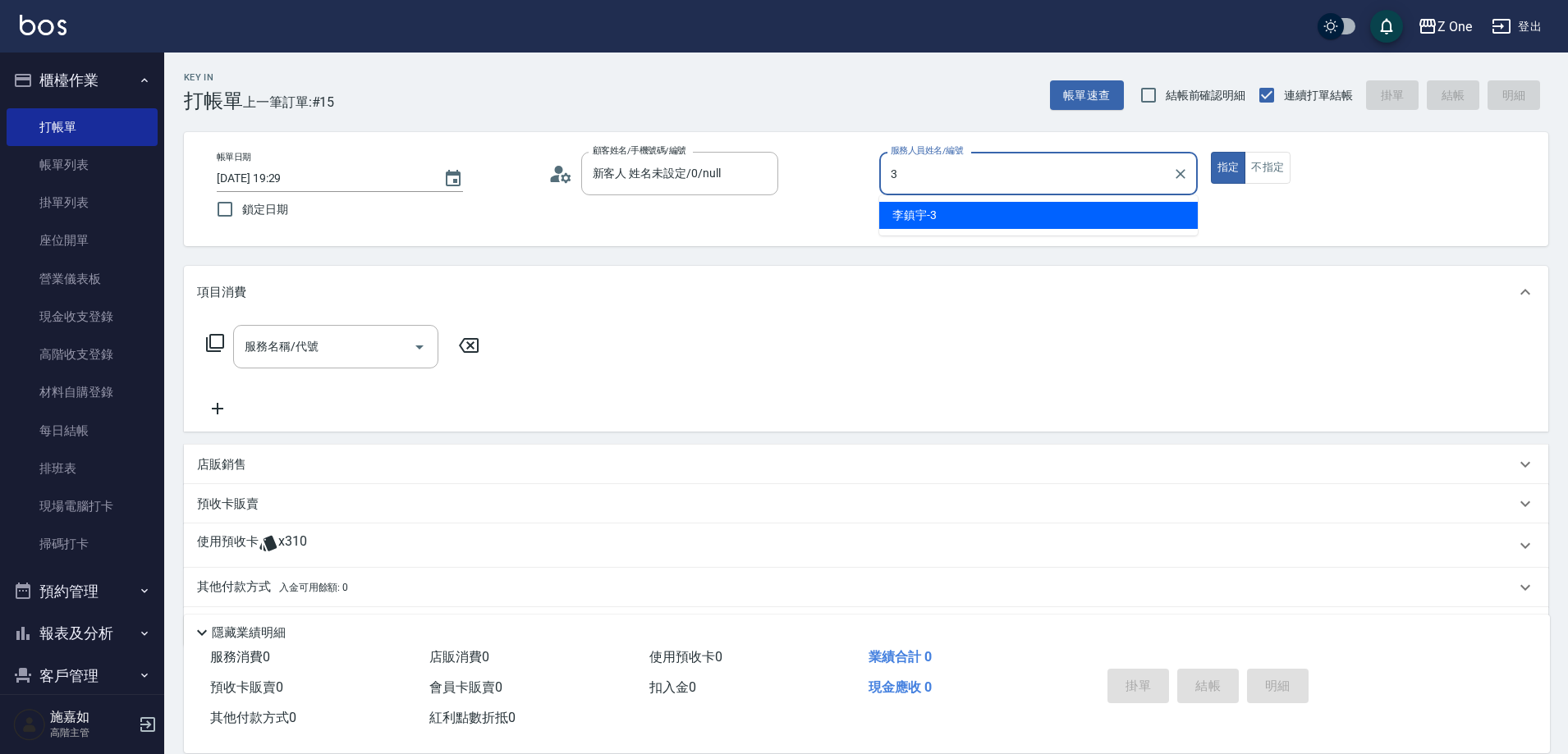
click at [949, 209] on div "[PERSON_NAME]-3" at bounding box center [1039, 215] width 318 height 27
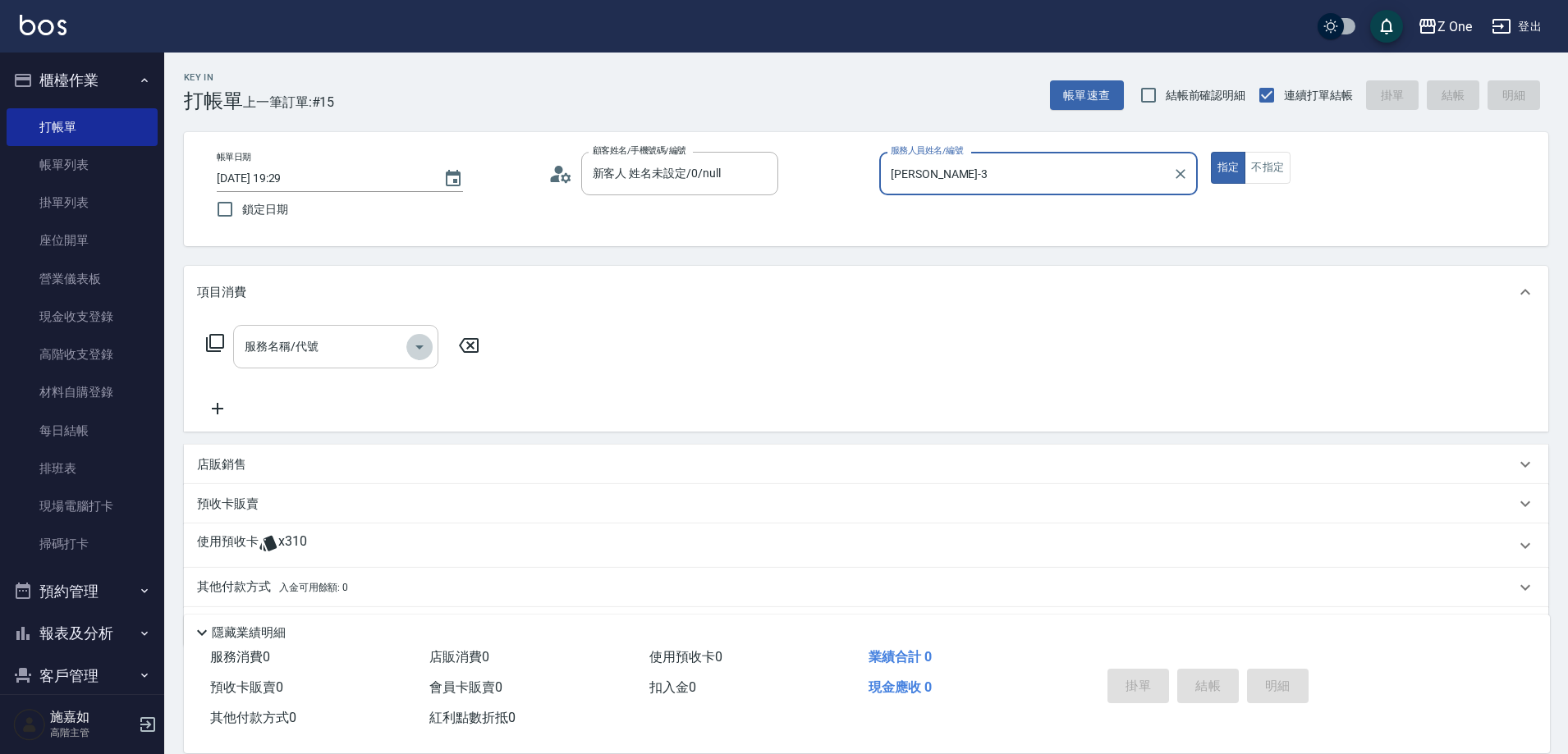
click at [417, 346] on icon "Open" at bounding box center [420, 347] width 8 height 4
type input "[PERSON_NAME]-3"
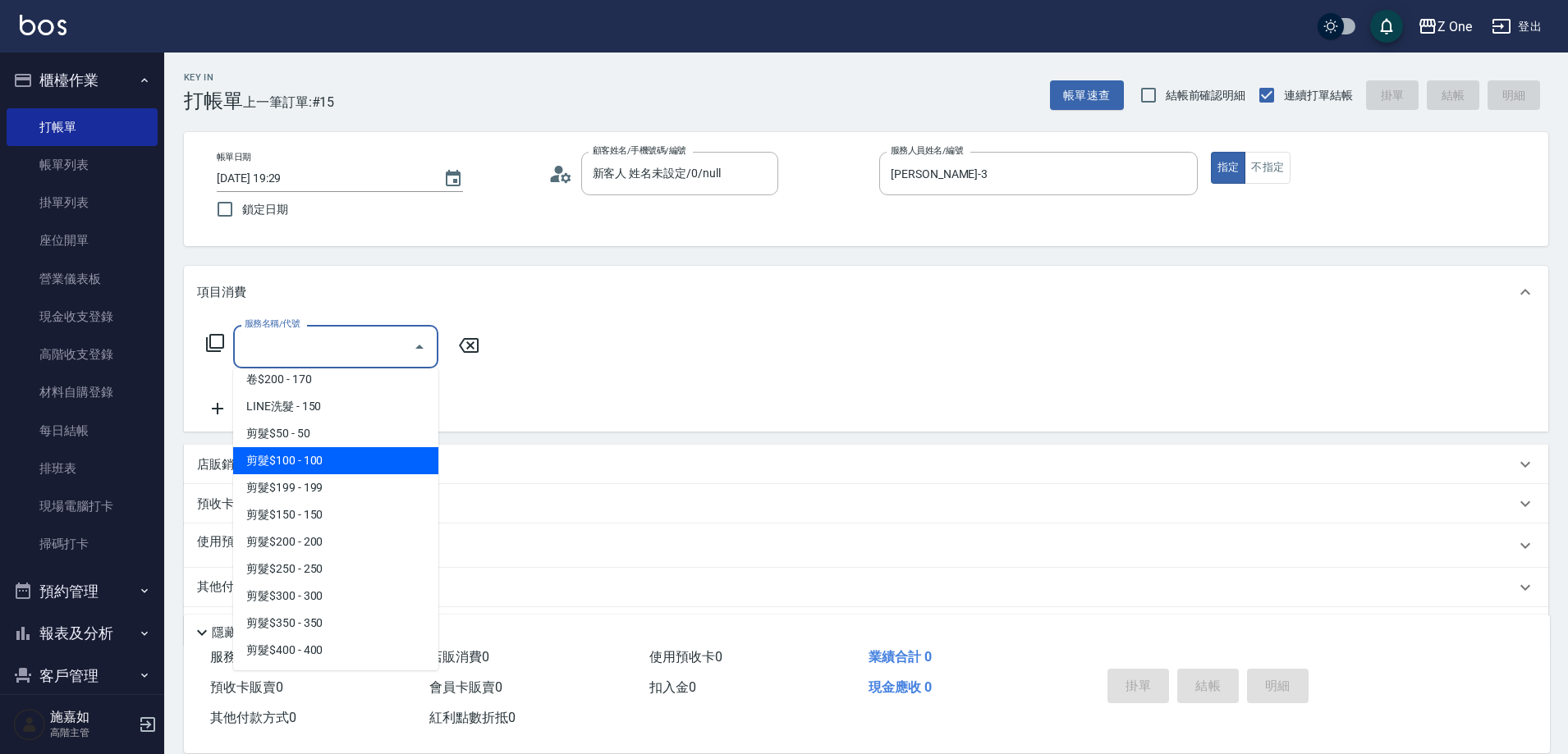
scroll to position [493, 0]
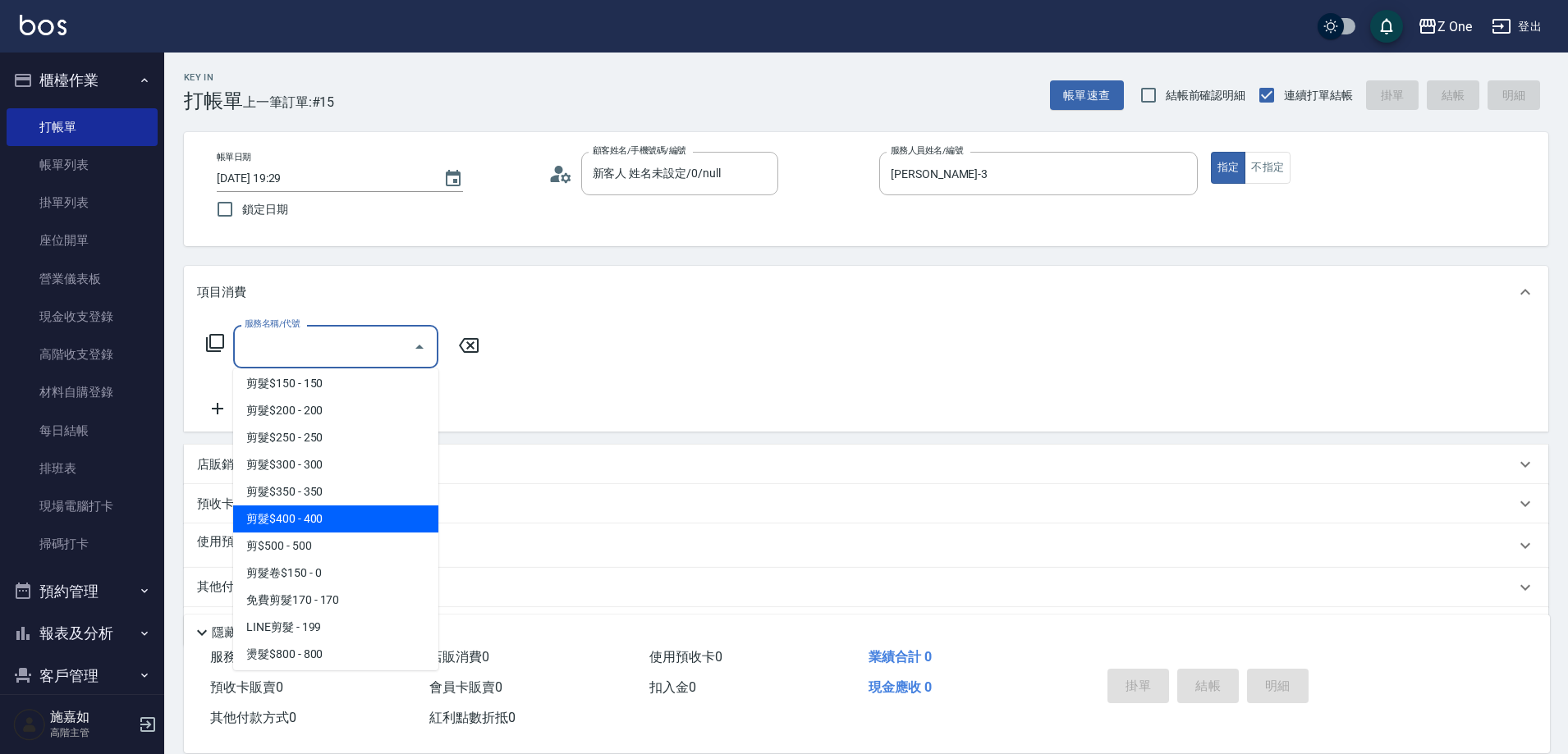
click at [331, 525] on span "剪髮$400 - 400" at bounding box center [336, 519] width 205 height 27
type input "剪髮$400(209)"
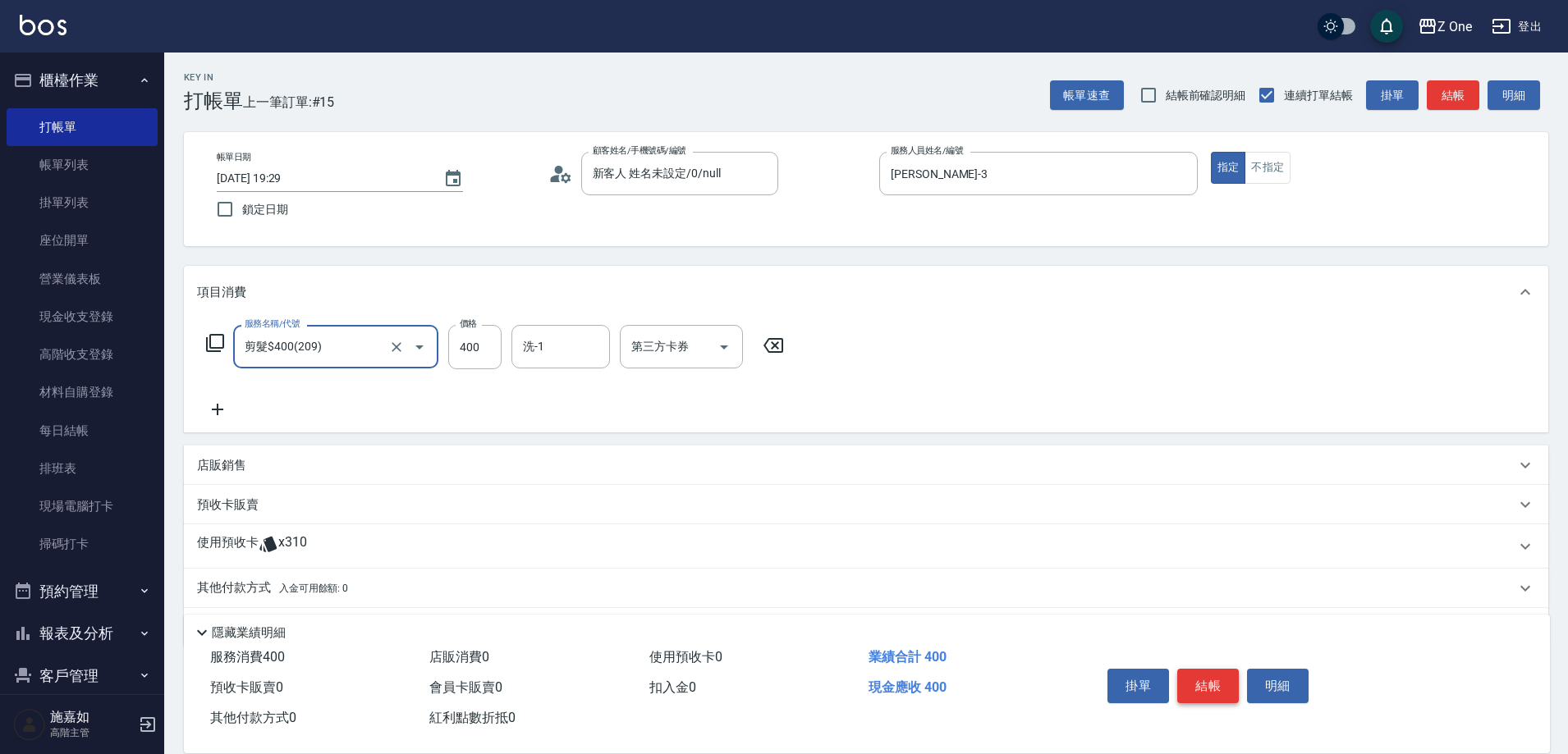
click at [1201, 681] on button "結帳" at bounding box center [1208, 686] width 62 height 35
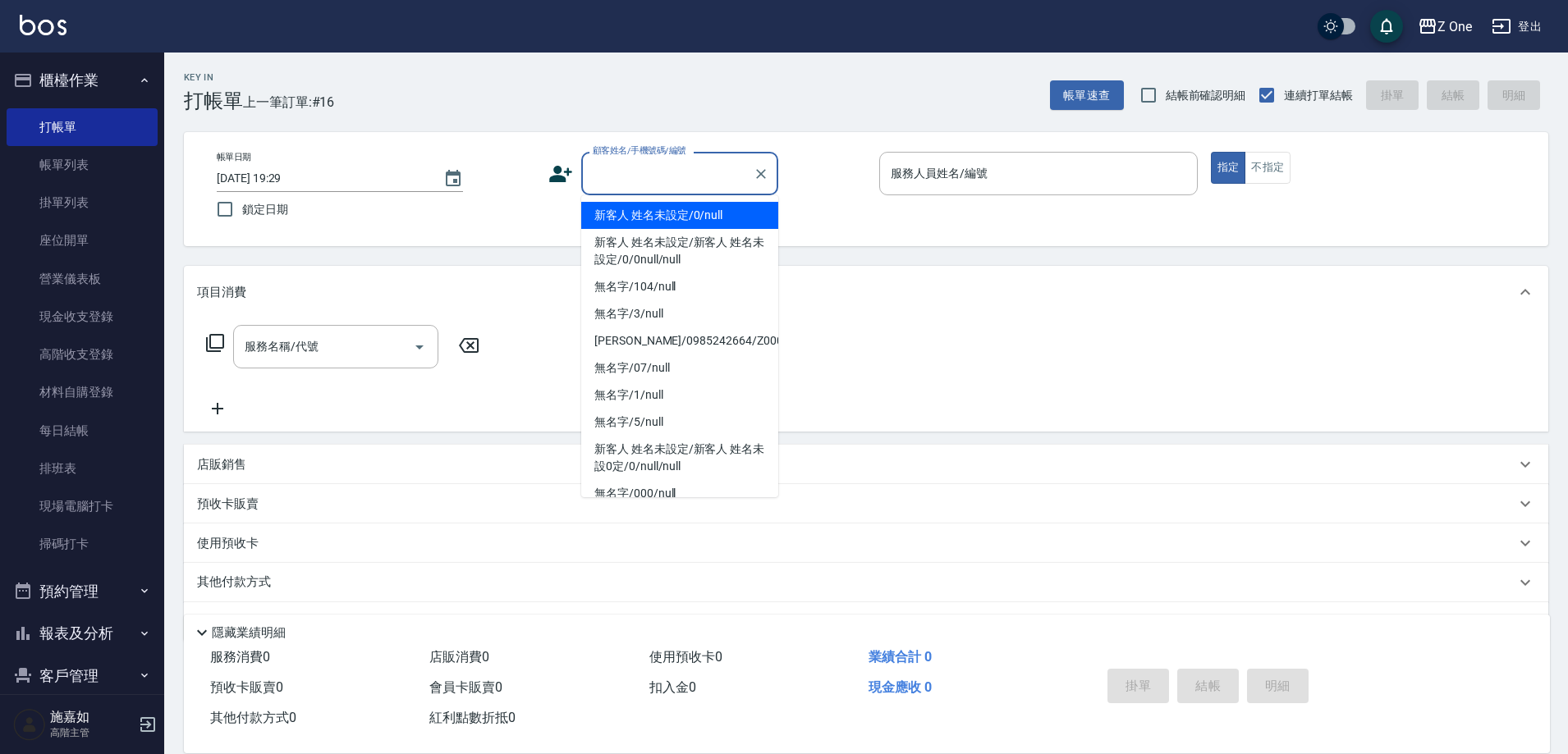
click at [641, 178] on input "顧客姓名/手機號碼/編號" at bounding box center [667, 173] width 157 height 29
click at [640, 224] on li "新客人 姓名未設定/0/null" at bounding box center [679, 215] width 197 height 27
type input "新客人 姓名未設定/0/null"
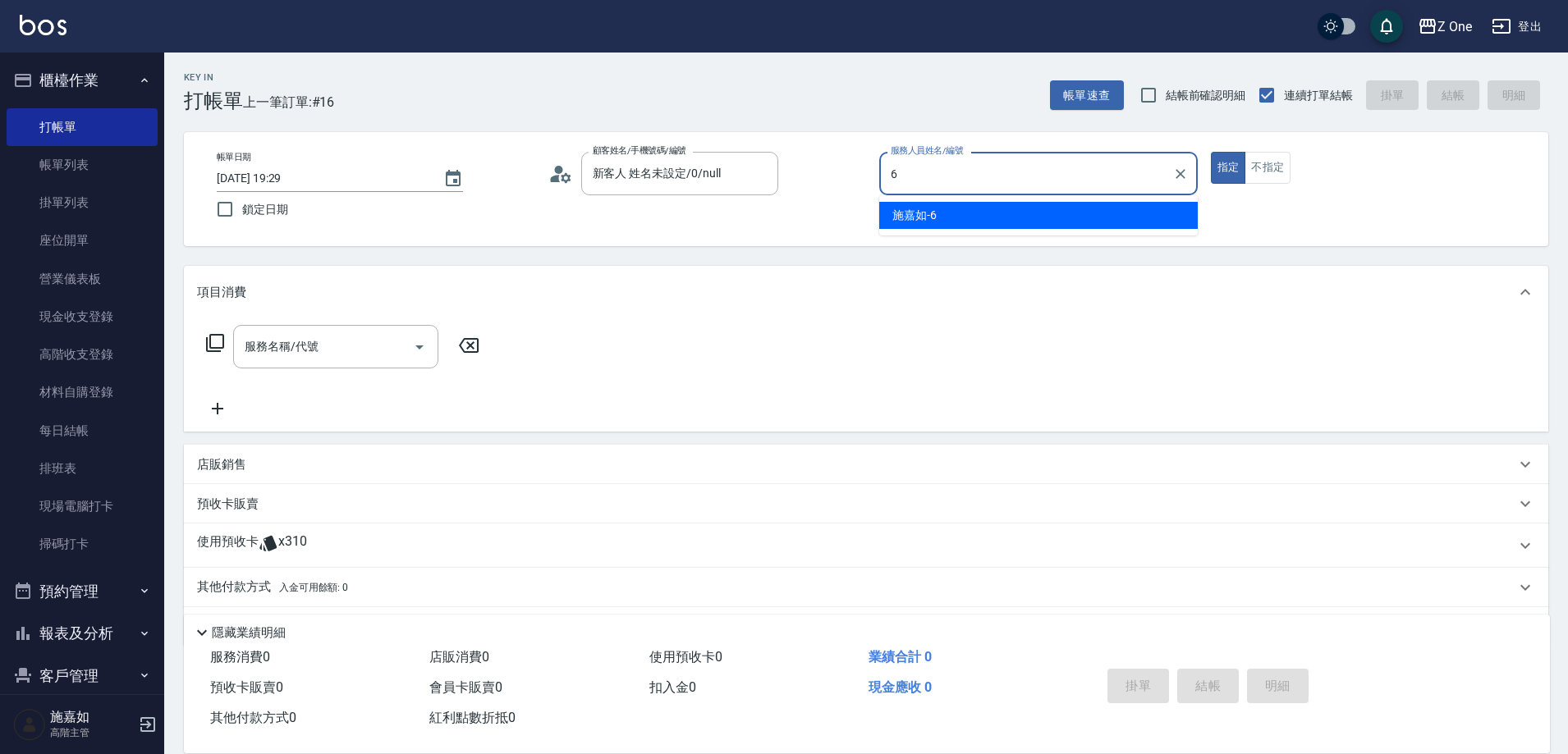
click at [1016, 215] on div "[PERSON_NAME]-6" at bounding box center [1039, 215] width 318 height 27
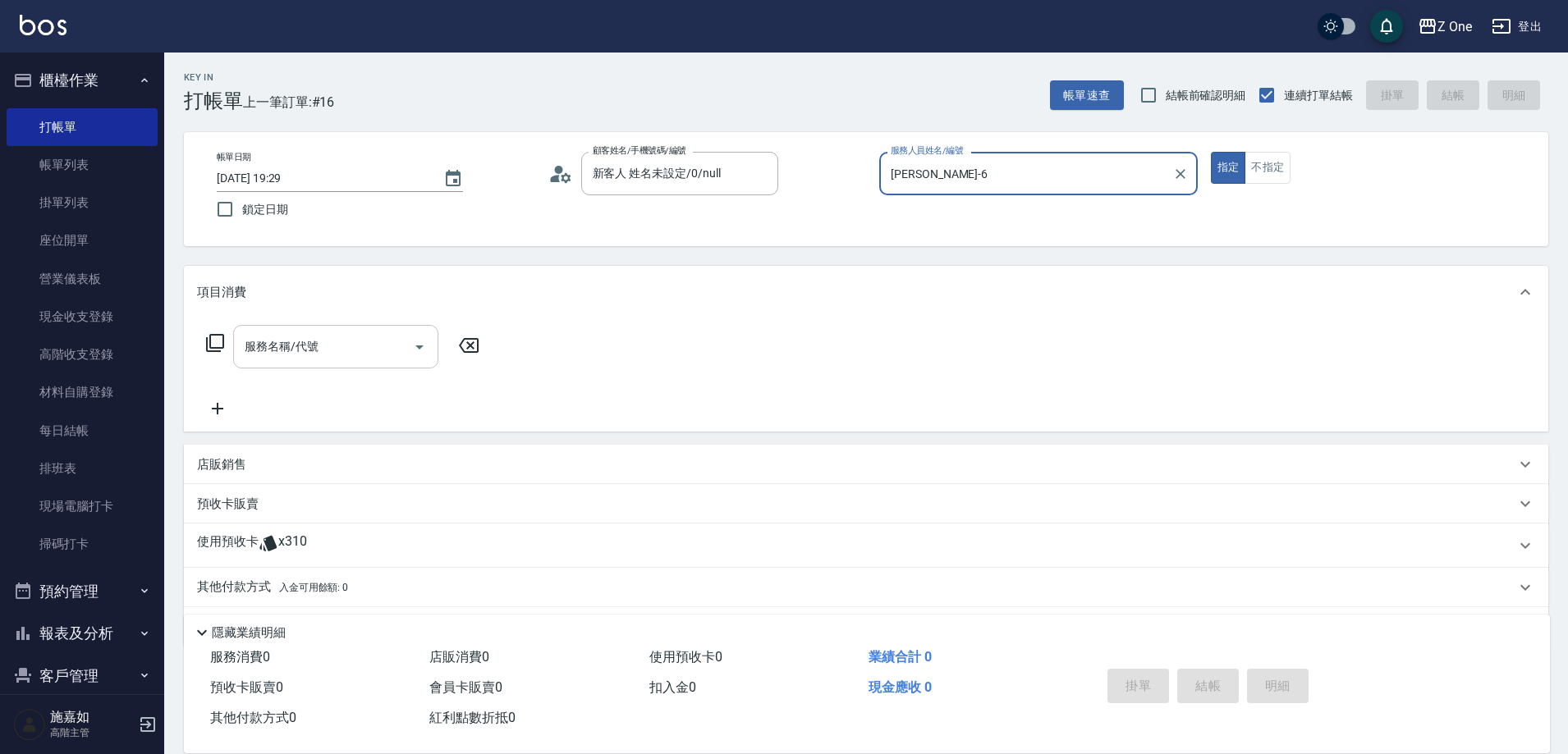
click at [419, 345] on icon "Open" at bounding box center [420, 347] width 8 height 4
type input "[PERSON_NAME]-6"
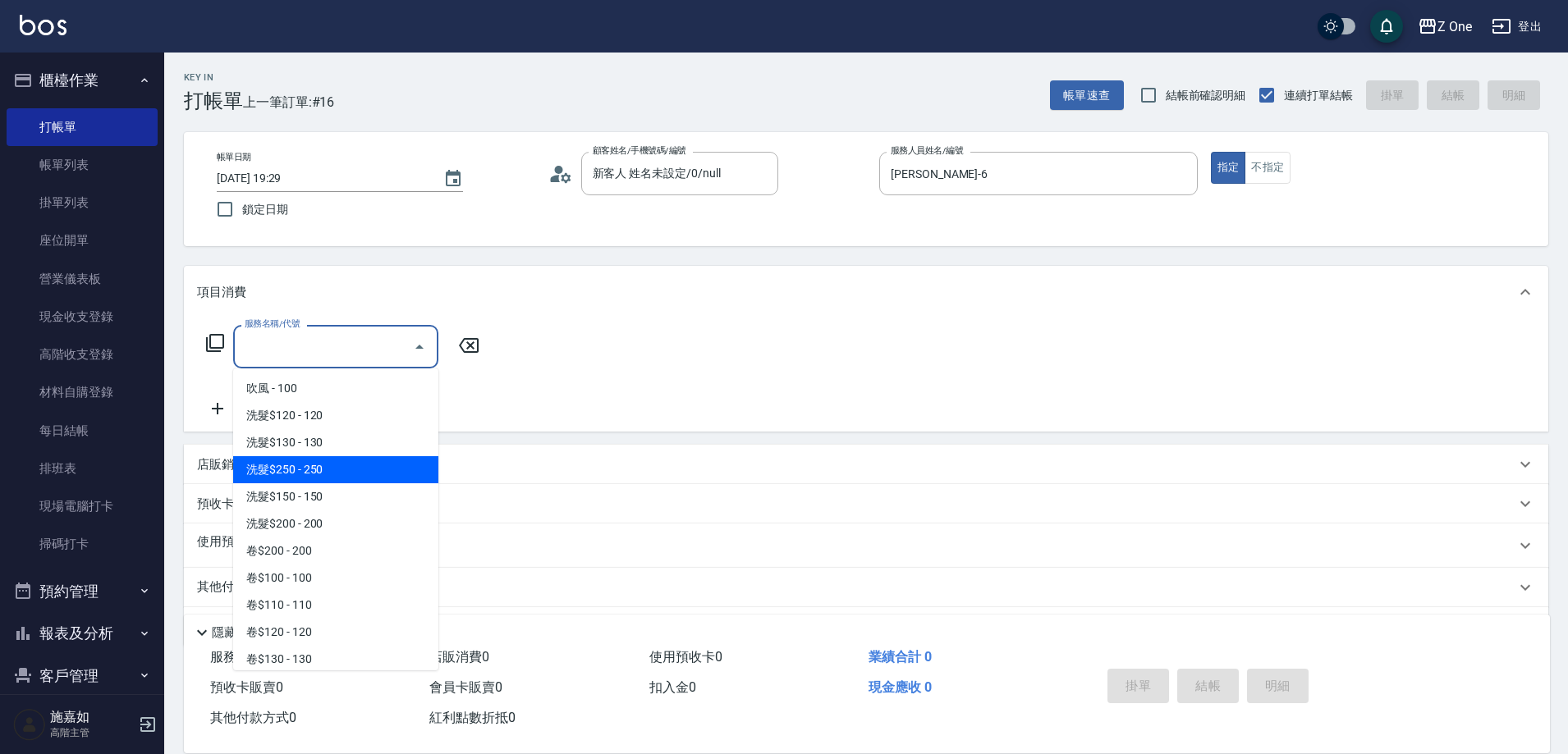
click at [339, 468] on span "洗髮$250 - 250" at bounding box center [336, 470] width 205 height 27
type input "洗髮$250(104)"
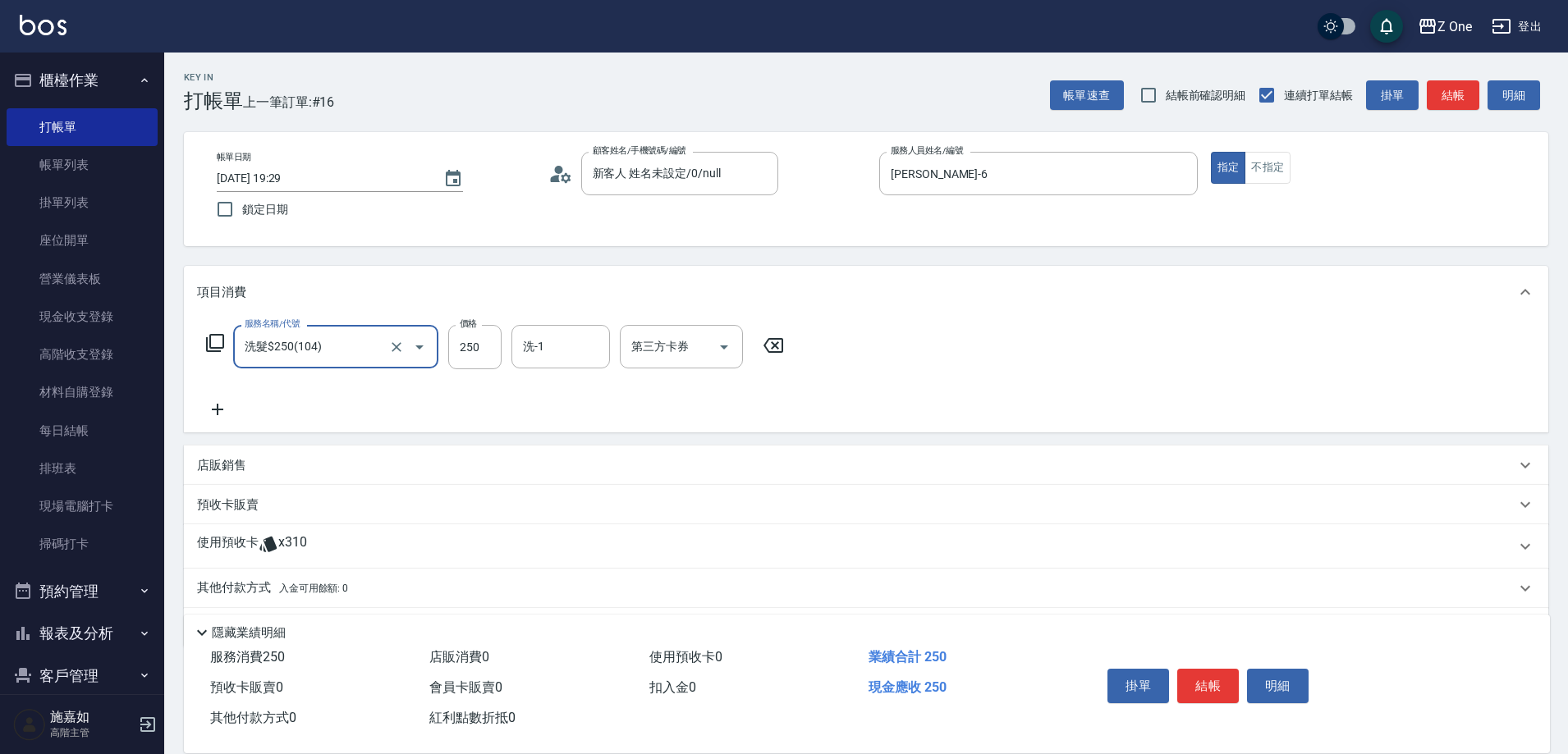
click at [216, 414] on icon at bounding box center [218, 410] width 41 height 20
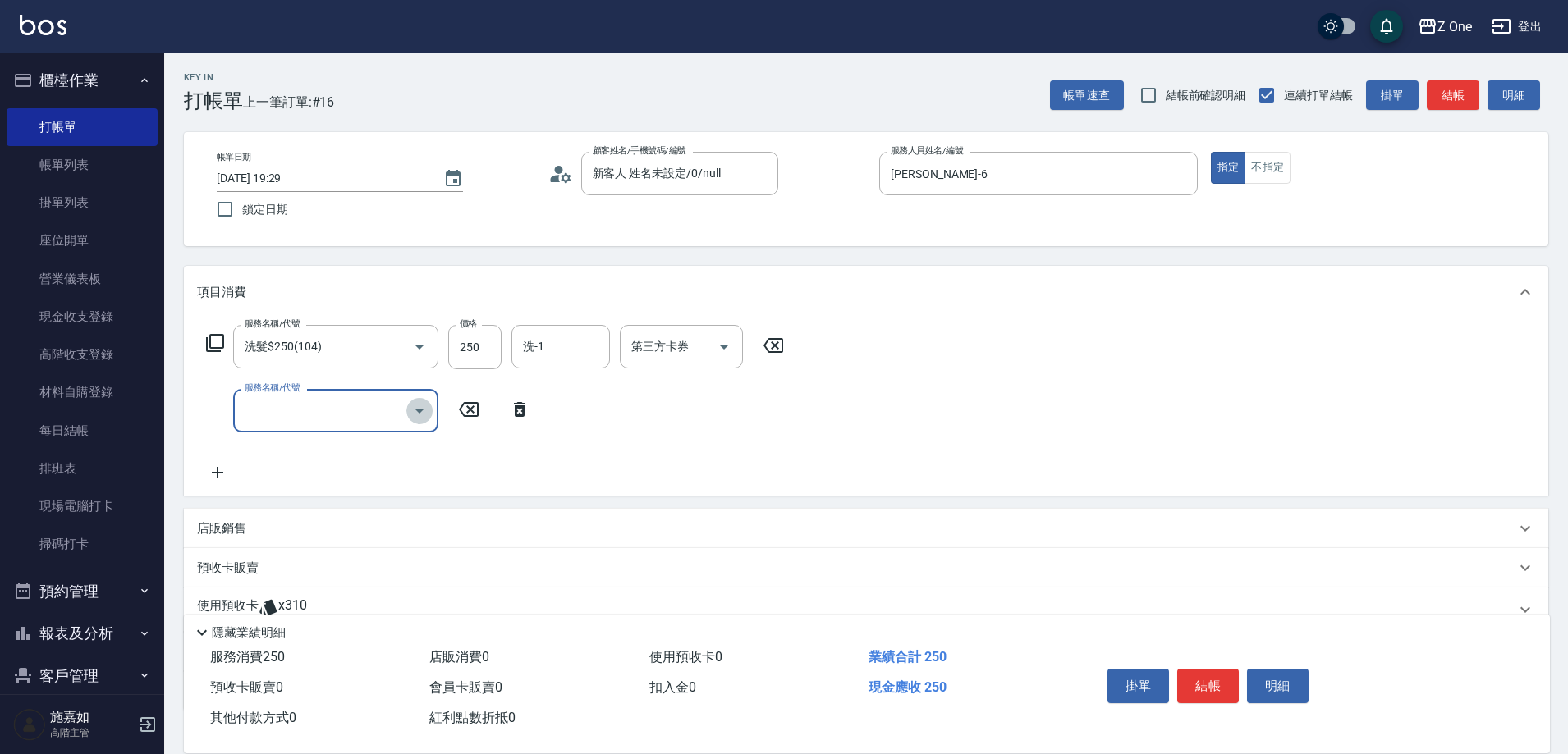
click at [416, 414] on icon "Open" at bounding box center [420, 411] width 20 height 20
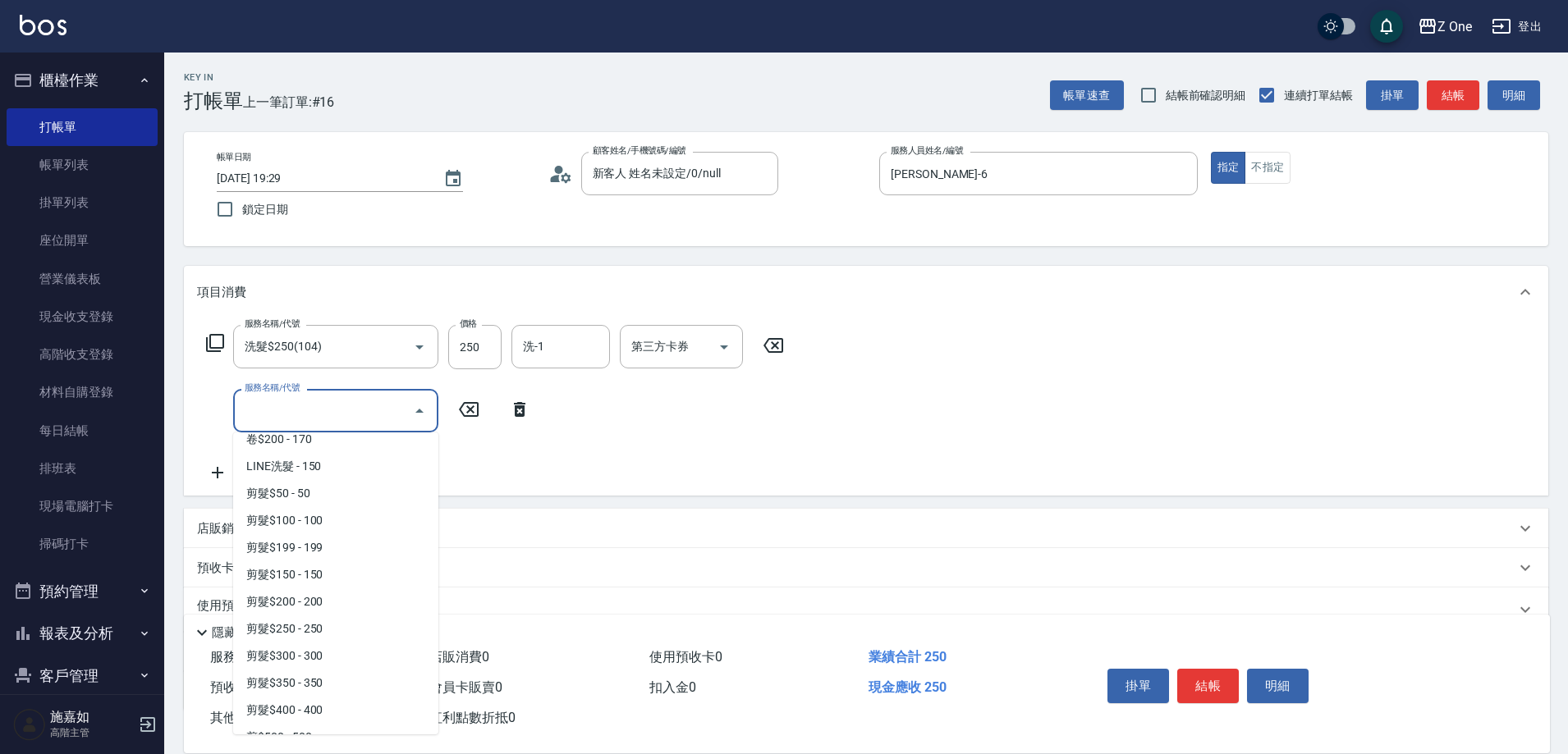
scroll to position [410, 0]
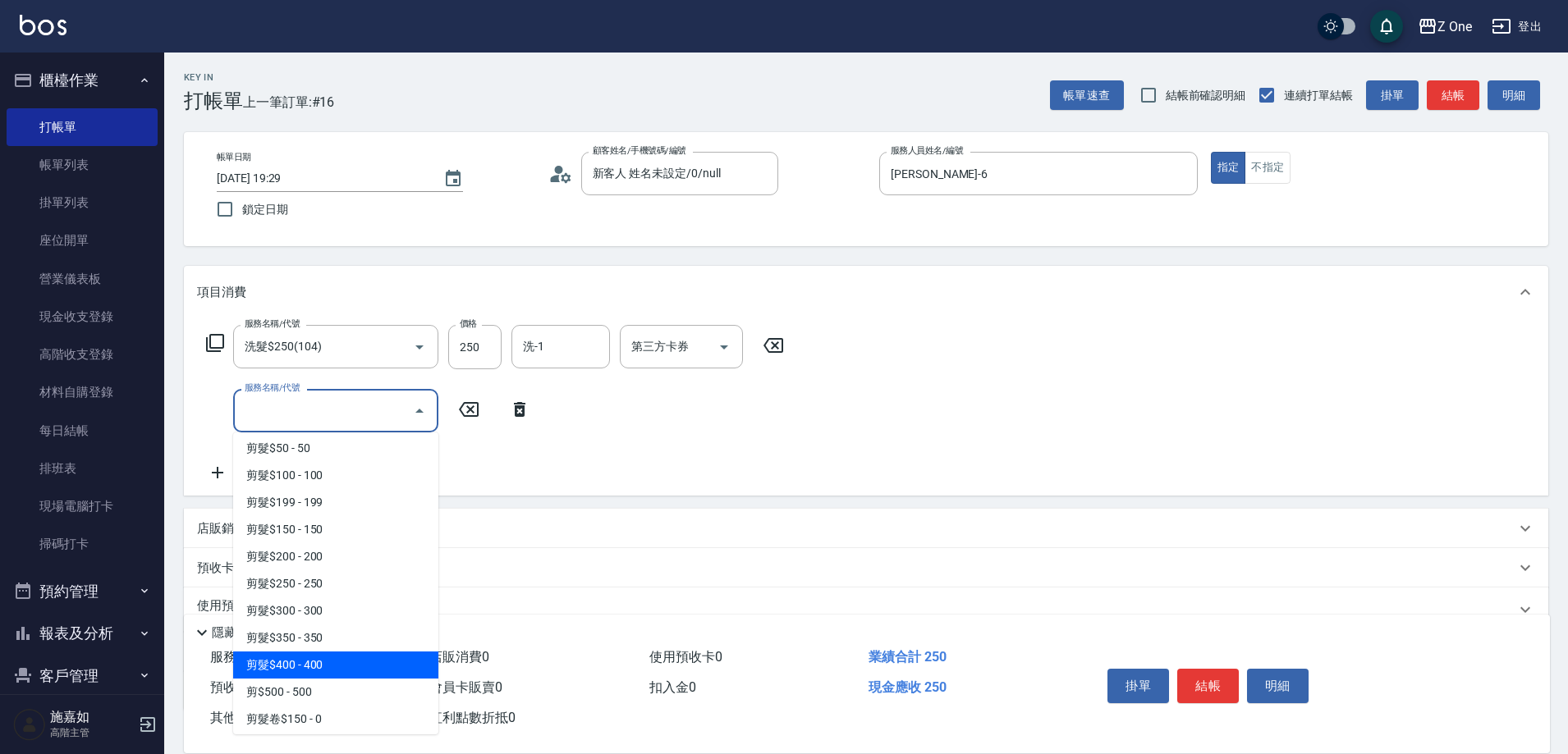
click at [329, 670] on span "剪髮$400 - 400" at bounding box center [336, 665] width 205 height 27
type input "剪髮$400(209)"
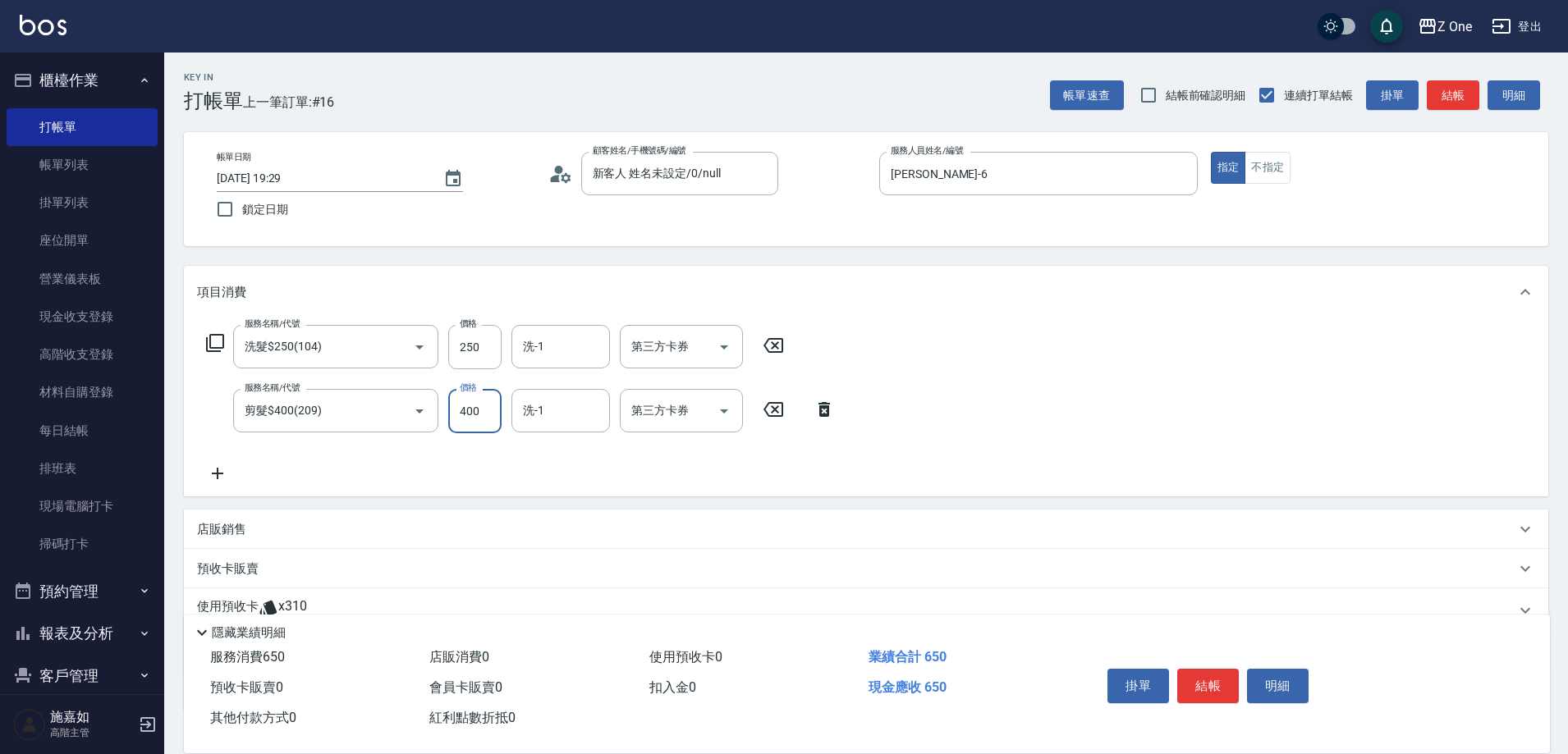
click at [476, 415] on input "400" at bounding box center [475, 411] width 54 height 44
type input "450"
click at [1208, 673] on button "結帳" at bounding box center [1208, 686] width 62 height 35
type input "[DATE] 19:30"
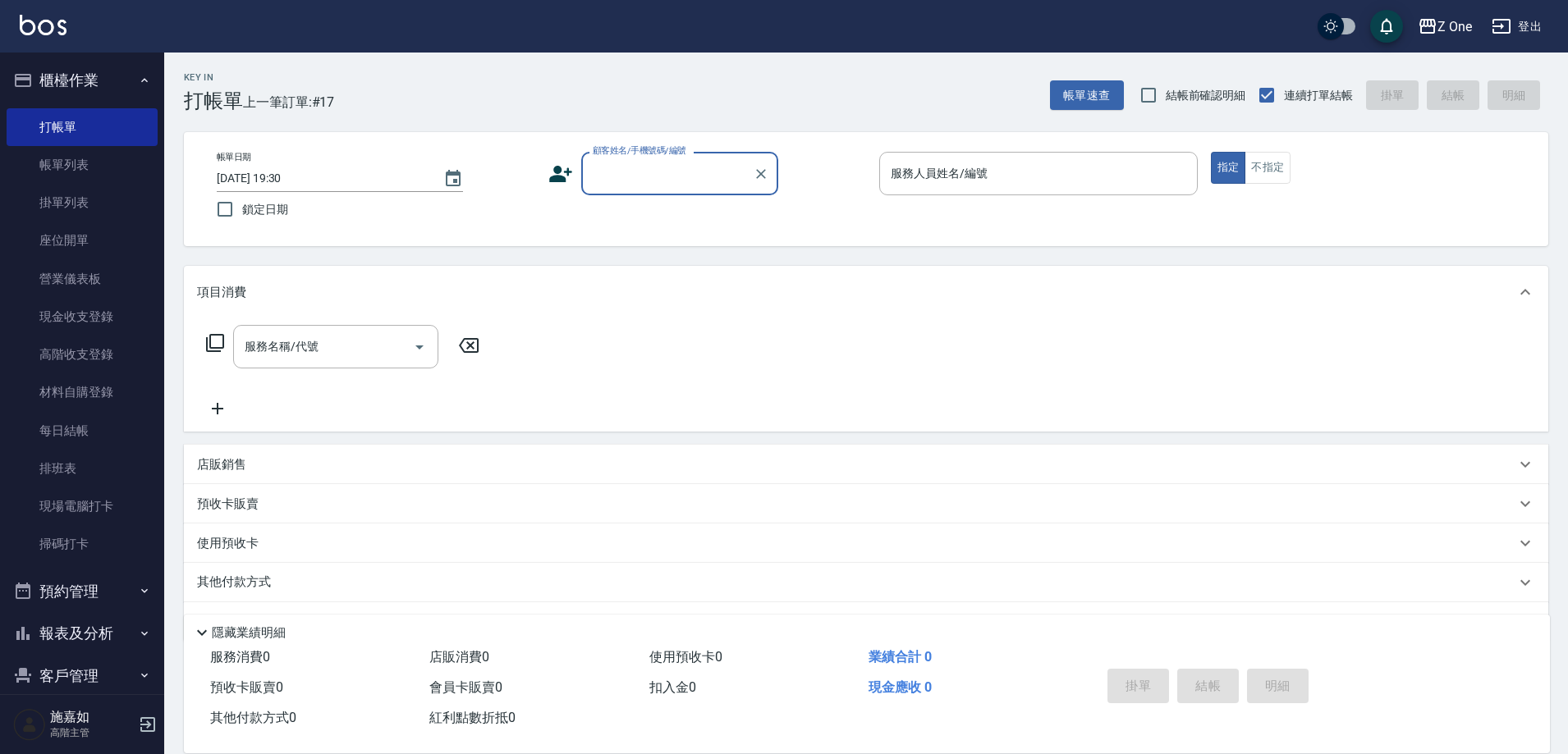
click at [672, 190] on div "顧客姓名/手機號碼/編號" at bounding box center [679, 173] width 197 height 44
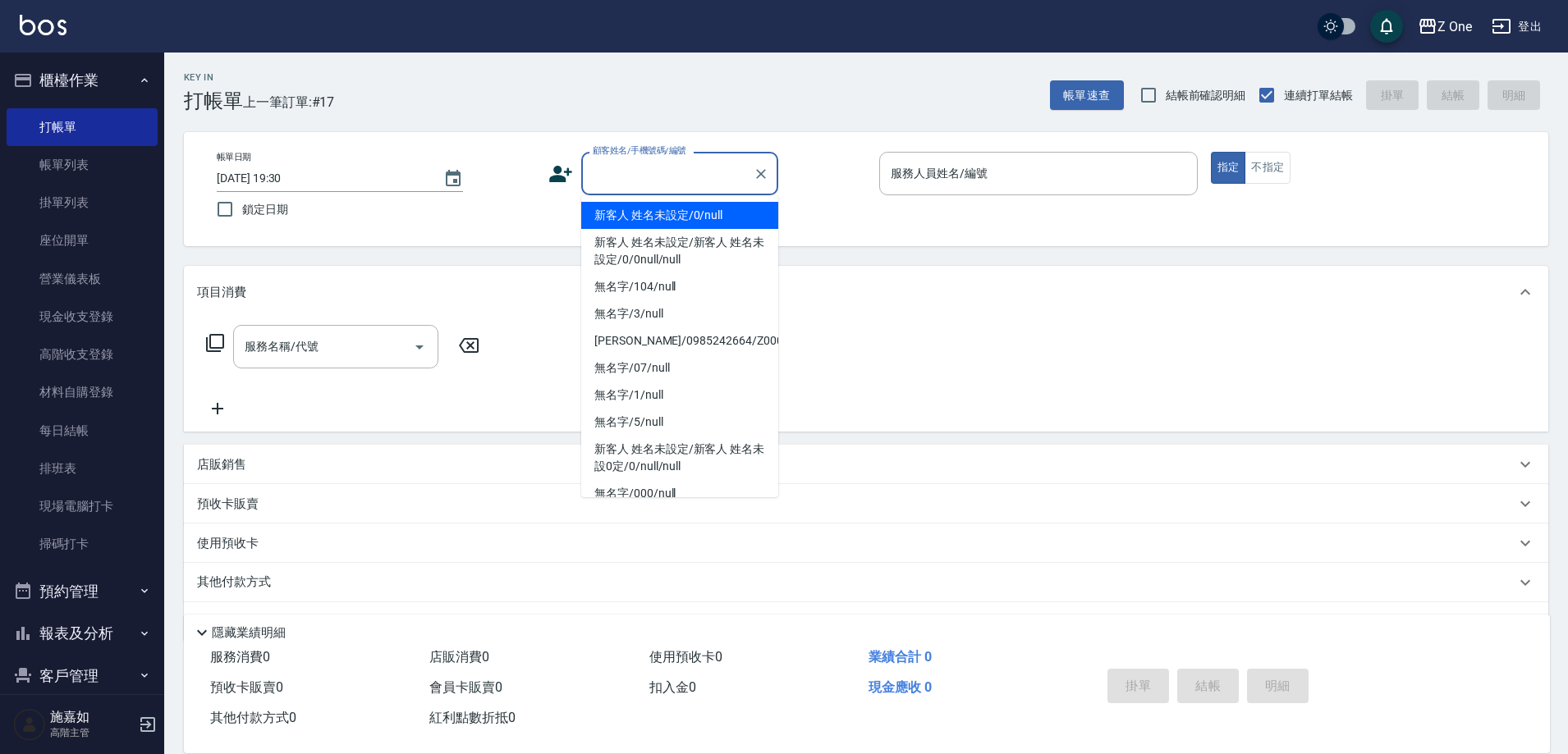
click at [672, 205] on li "新客人 姓名未設定/0/null" at bounding box center [679, 215] width 197 height 27
type input "新客人 姓名未設定/0/null"
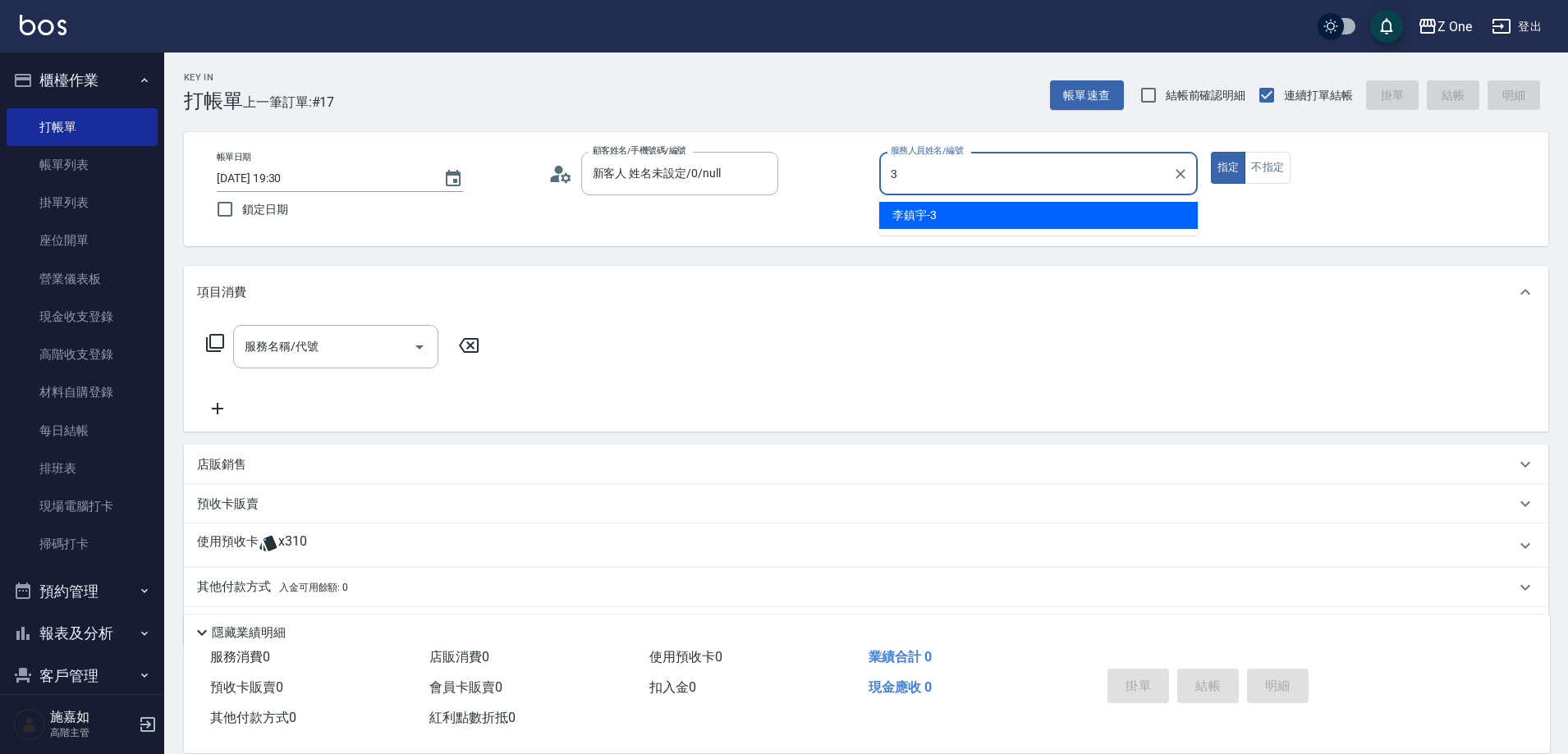
click at [921, 206] on div "[PERSON_NAME]-3" at bounding box center [1039, 215] width 318 height 27
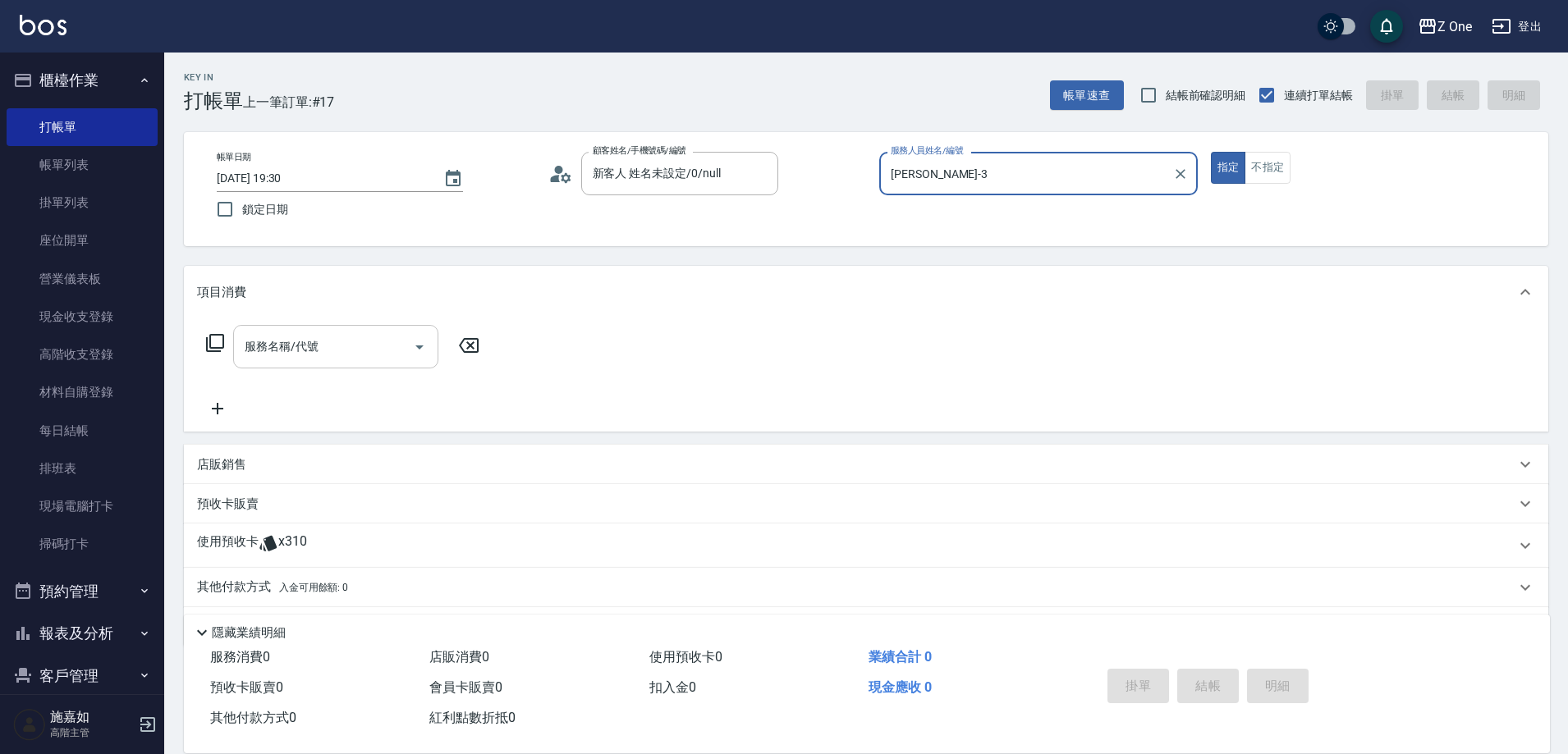
click at [425, 351] on icon "Open" at bounding box center [420, 347] width 20 height 20
type input "[PERSON_NAME]-3"
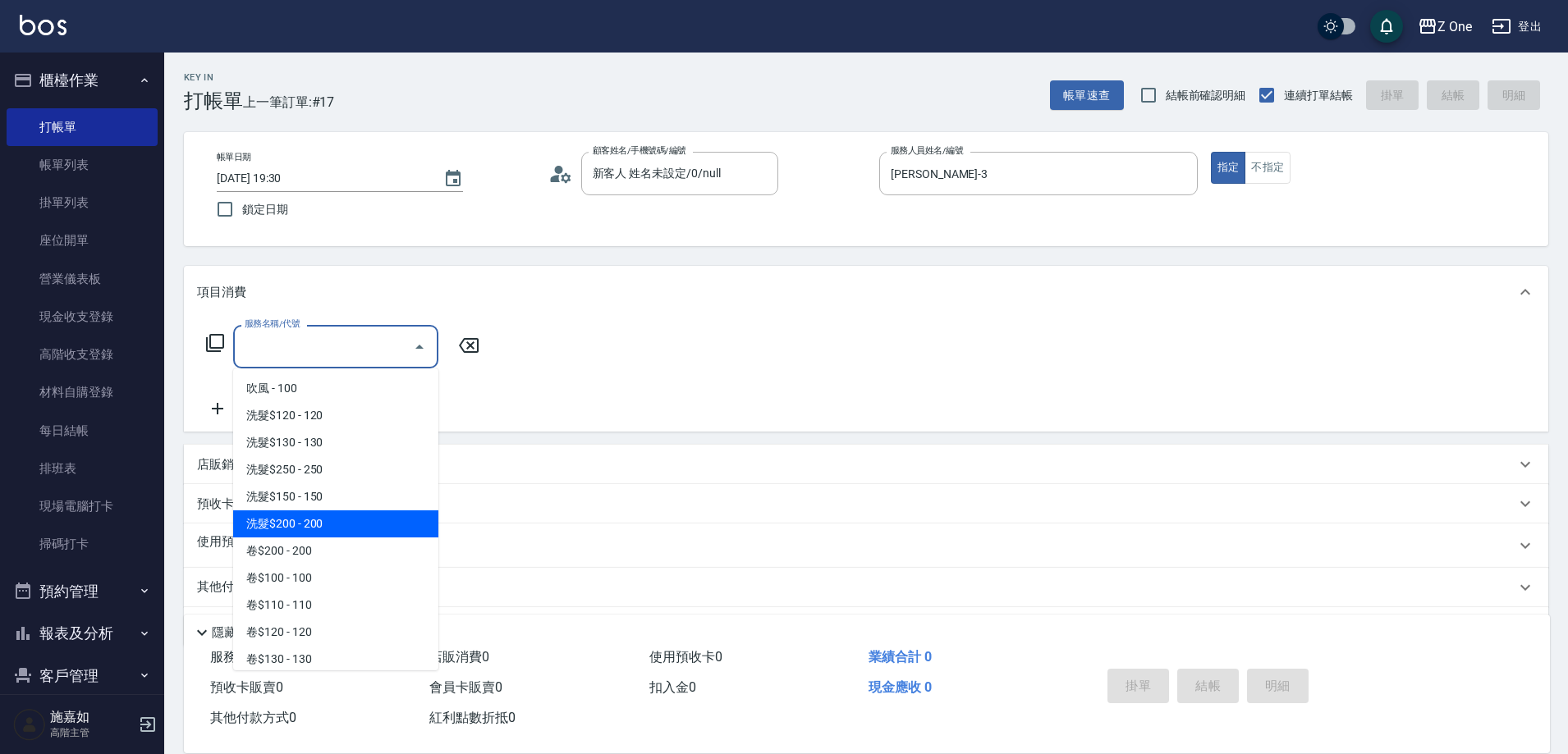
click at [326, 516] on span "洗髮$200 - 200" at bounding box center [336, 524] width 205 height 27
type input "洗髮$200(107)"
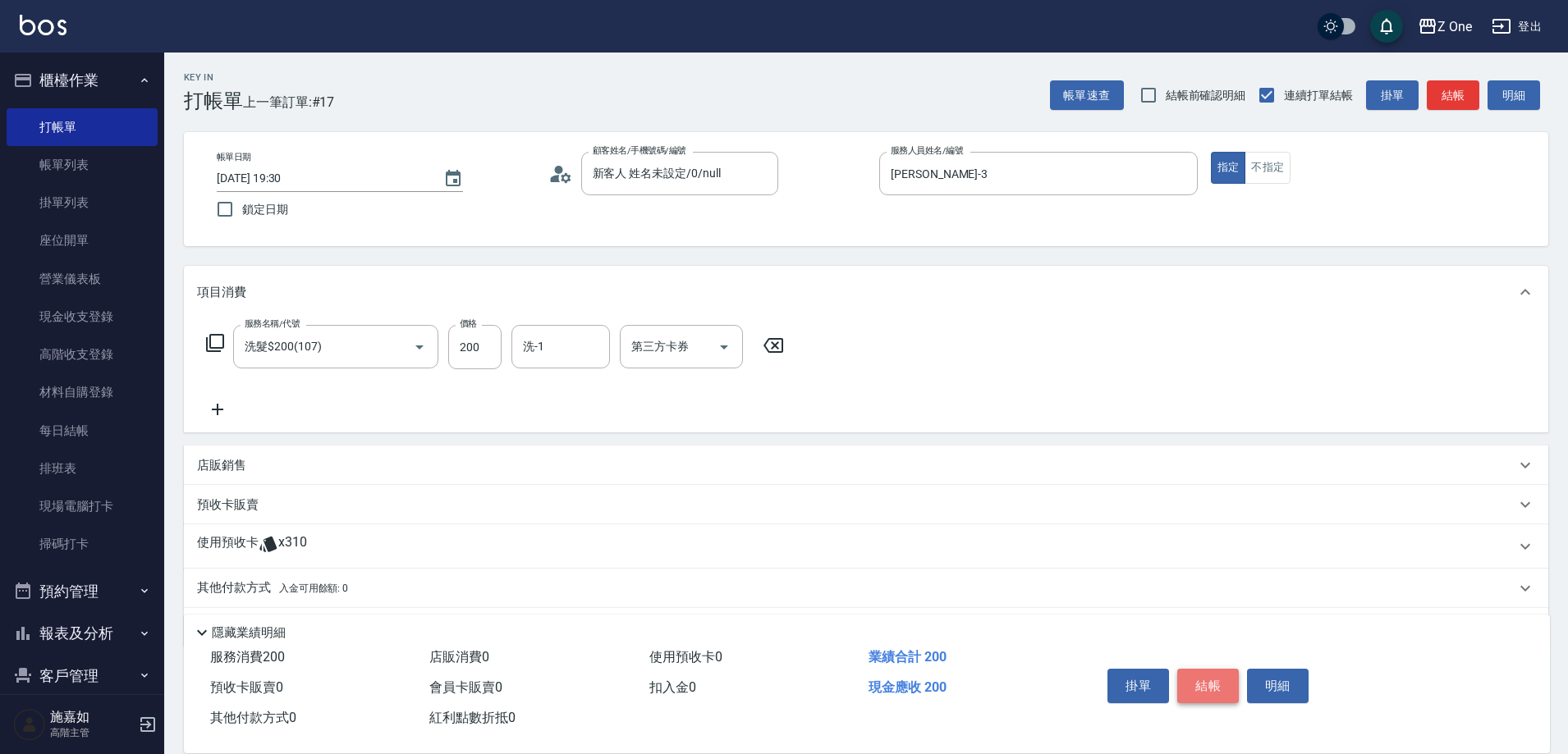
click at [1211, 681] on button "結帳" at bounding box center [1208, 686] width 62 height 35
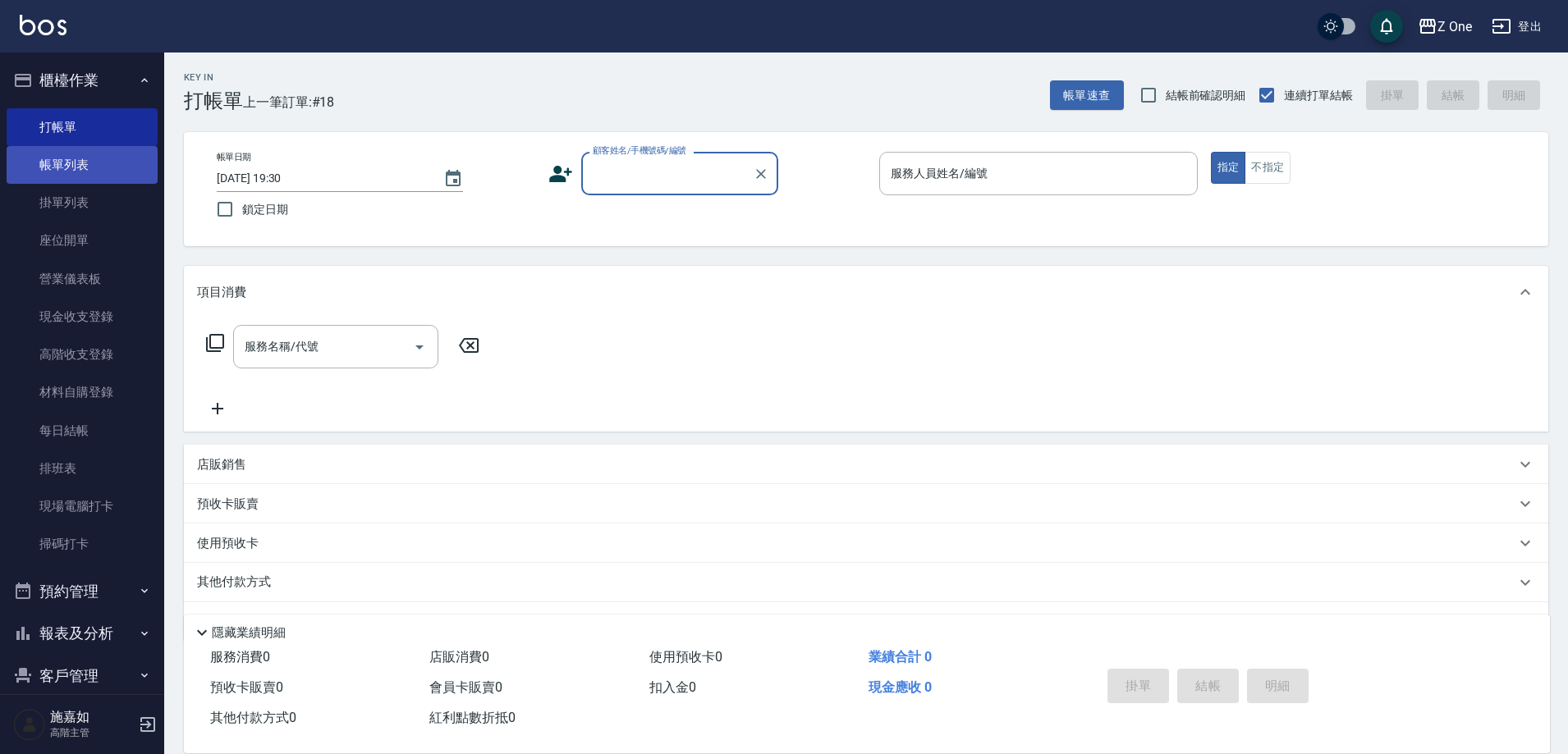
click at [76, 171] on link "帳單列表" at bounding box center [82, 165] width 151 height 38
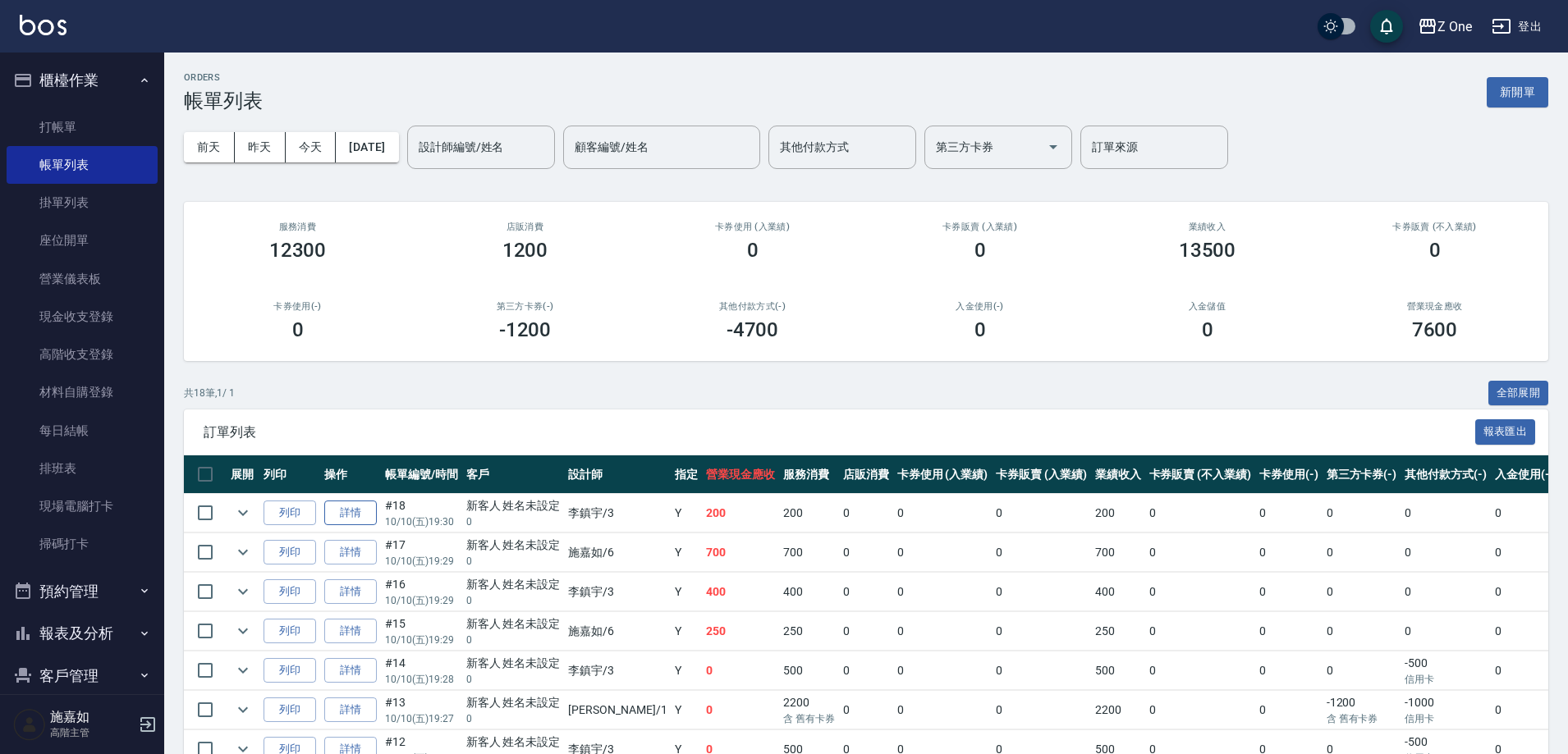
click at [356, 517] on link "詳情" at bounding box center [350, 513] width 53 height 26
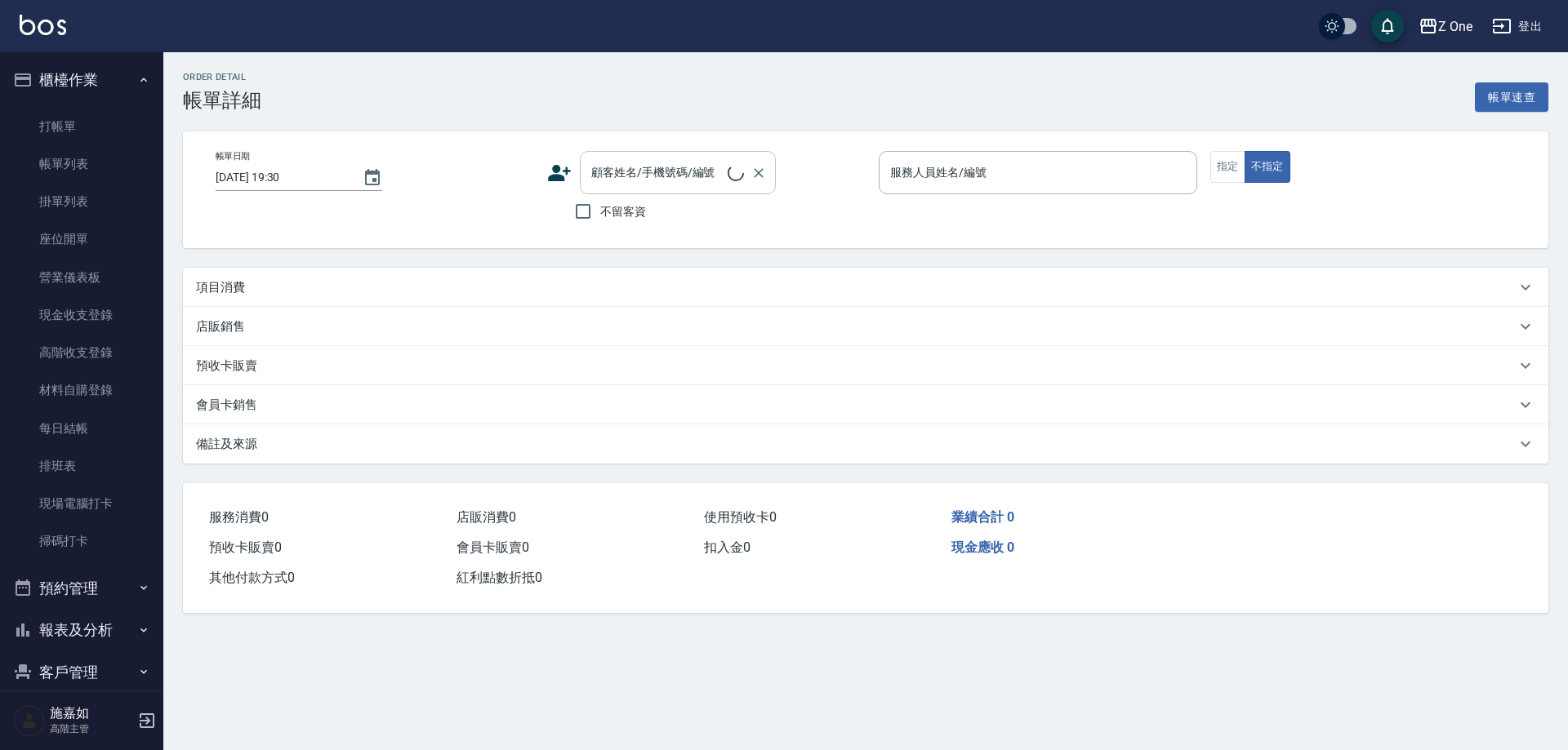
type input "[PERSON_NAME]-3"
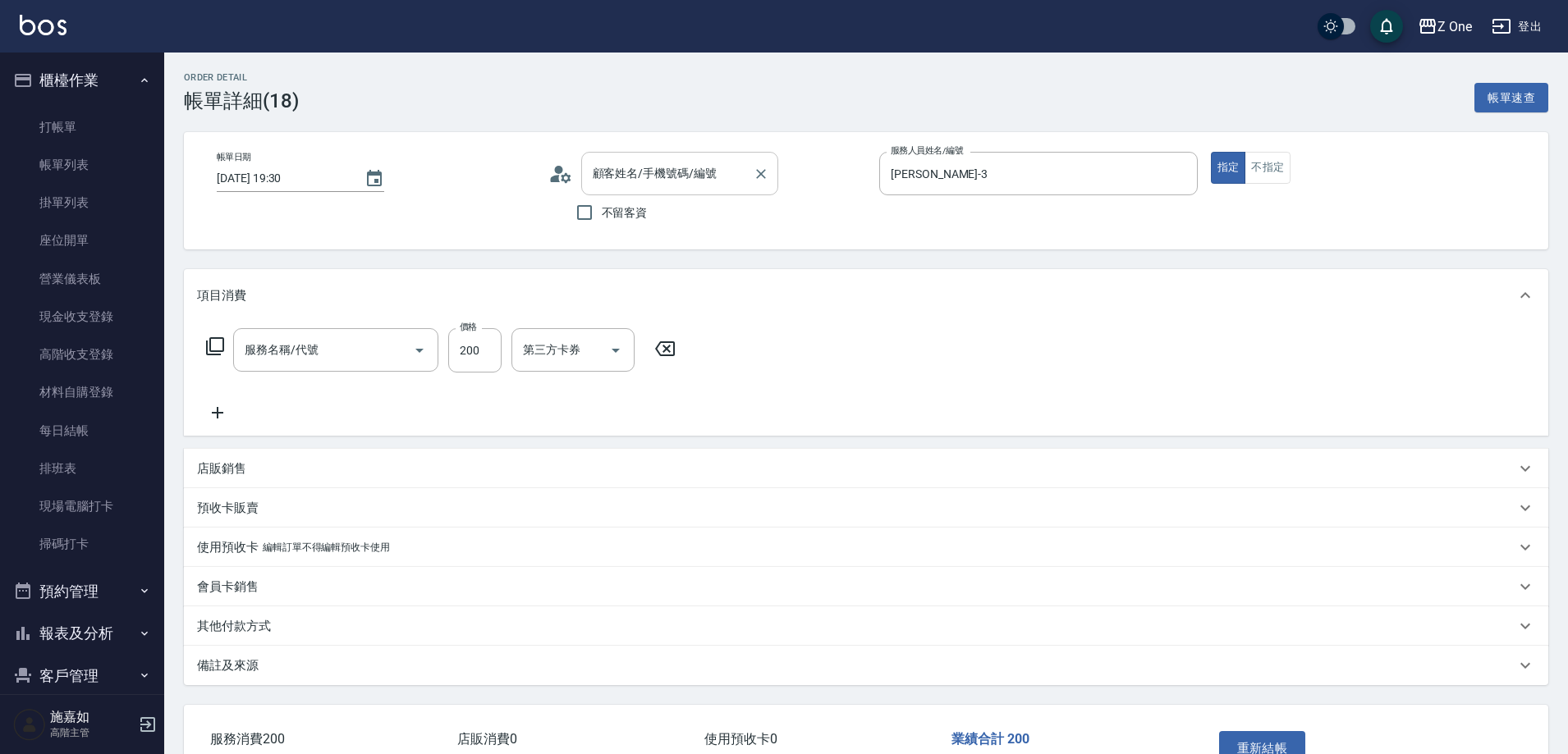
type input "新客人 姓名未設定/0/null"
type input "洗髮$200(107)"
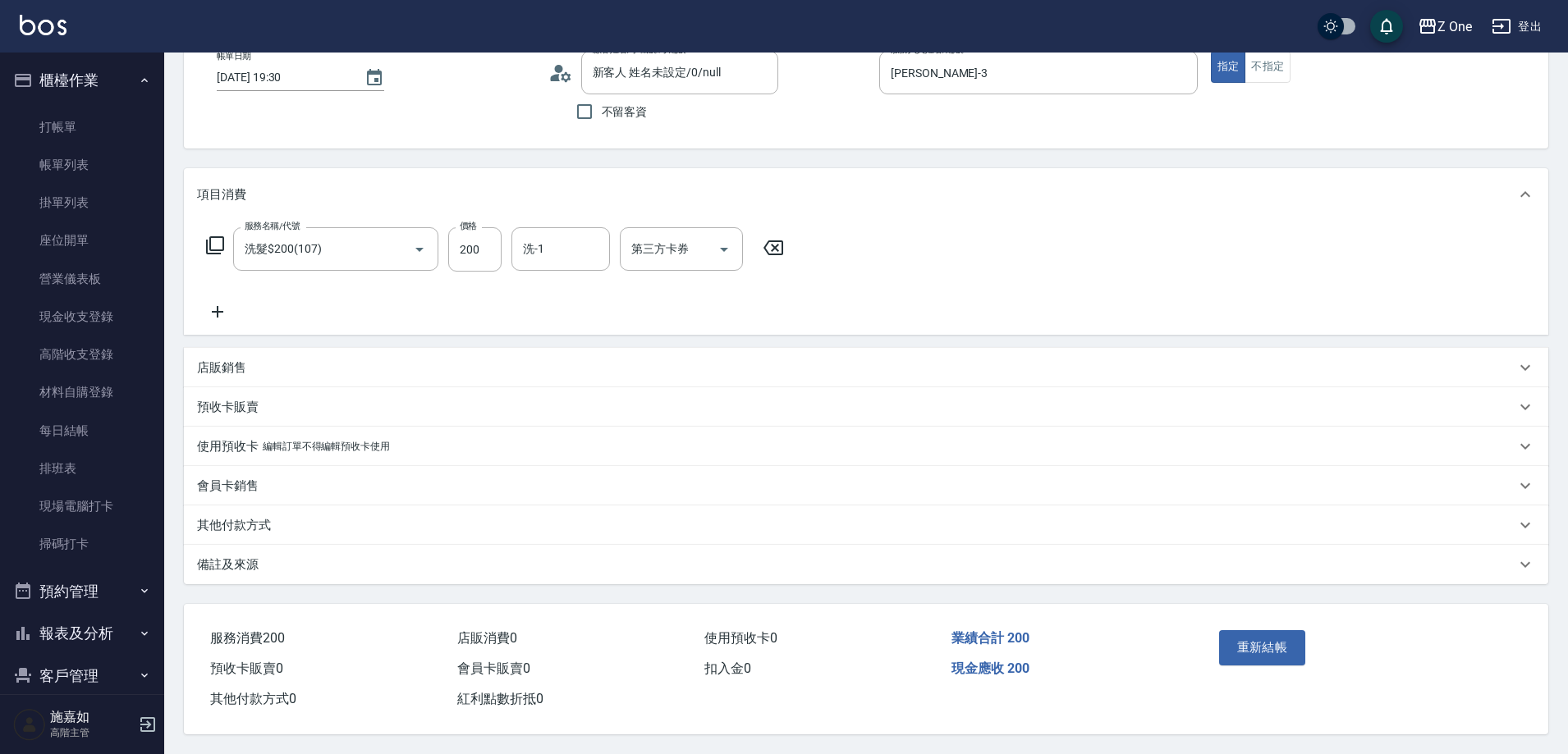
scroll to position [108, 0]
click at [1247, 635] on button "重新結帳" at bounding box center [1263, 648] width 87 height 35
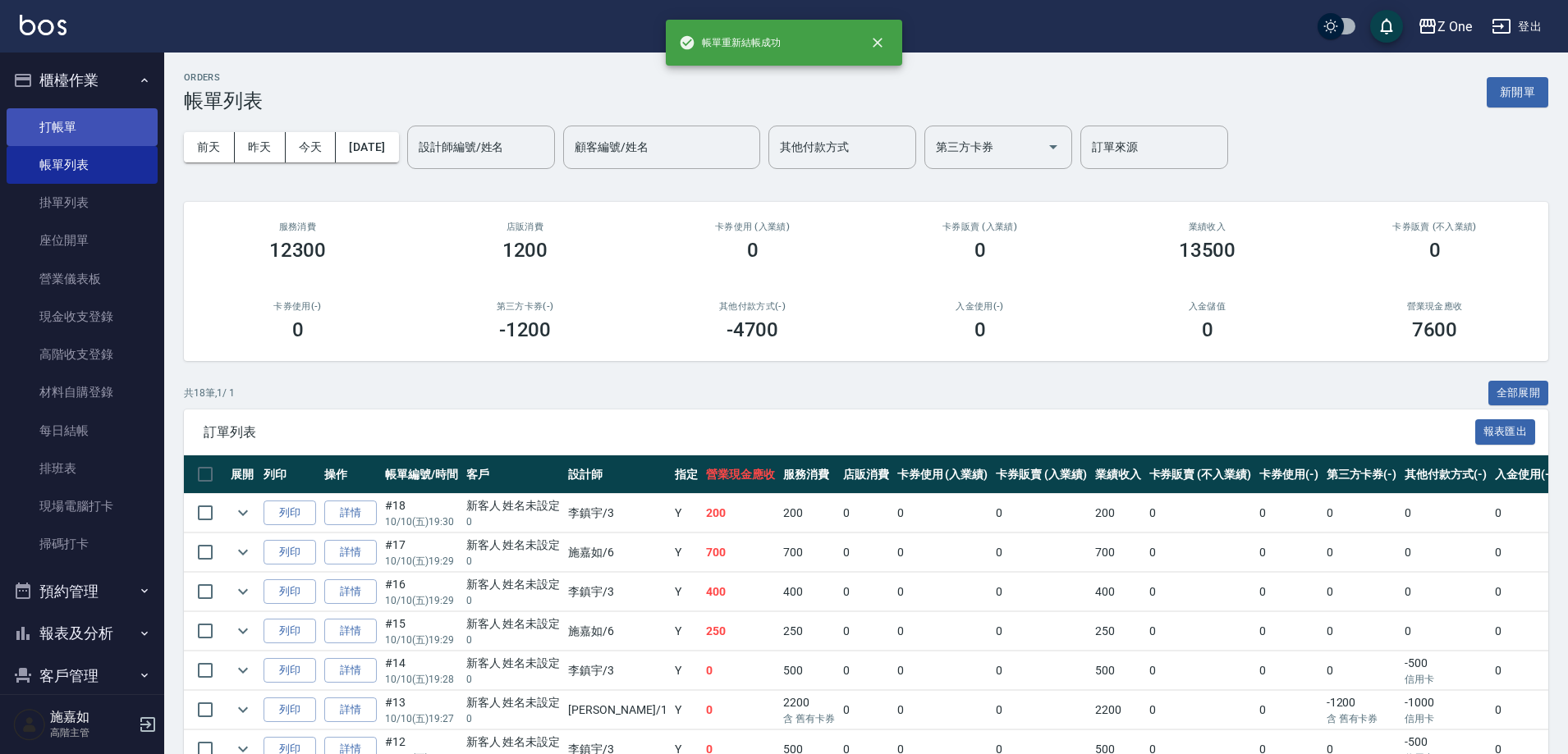
click at [67, 120] on link "打帳單" at bounding box center [82, 127] width 151 height 38
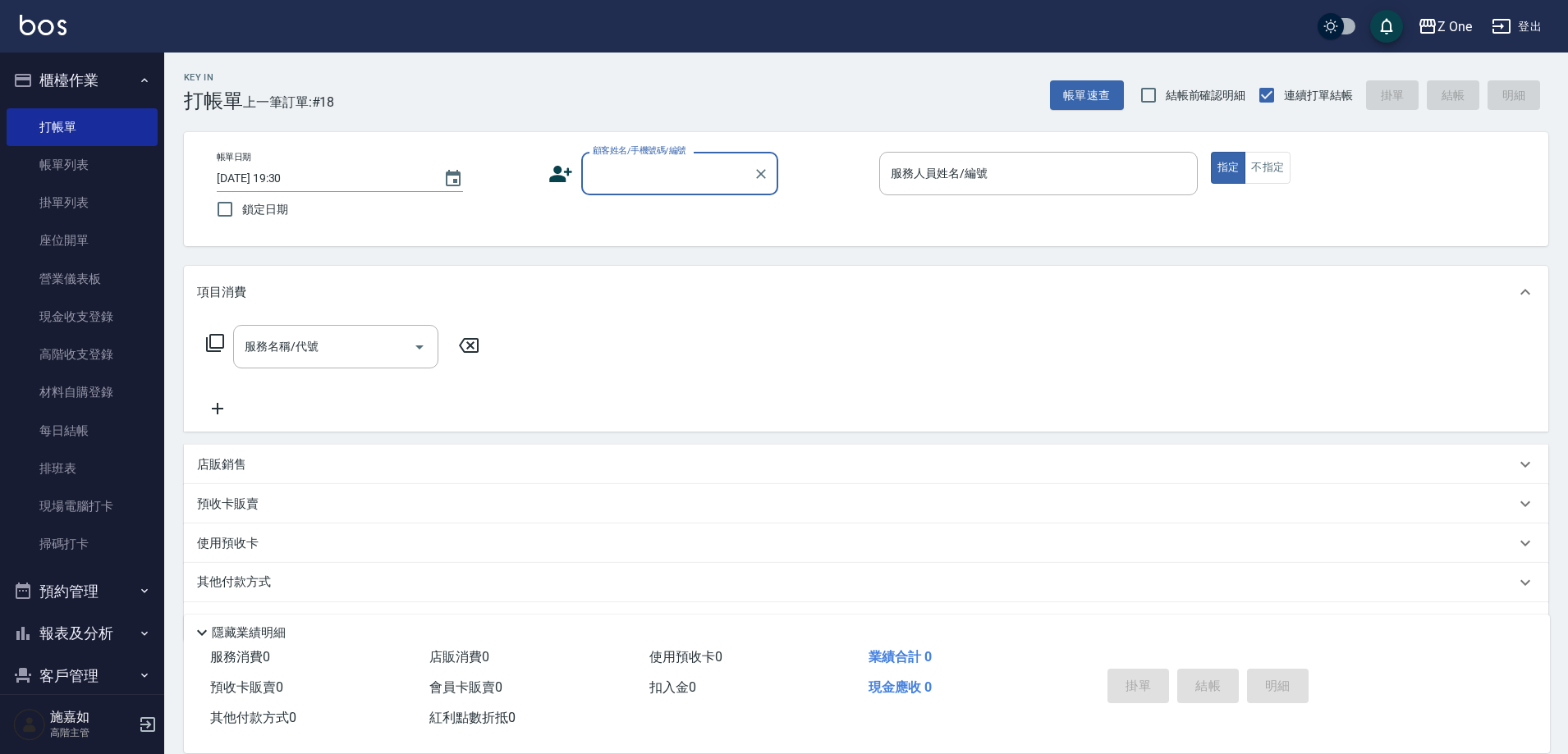
click at [691, 179] on input "顧客姓名/手機號碼/編號" at bounding box center [667, 173] width 157 height 29
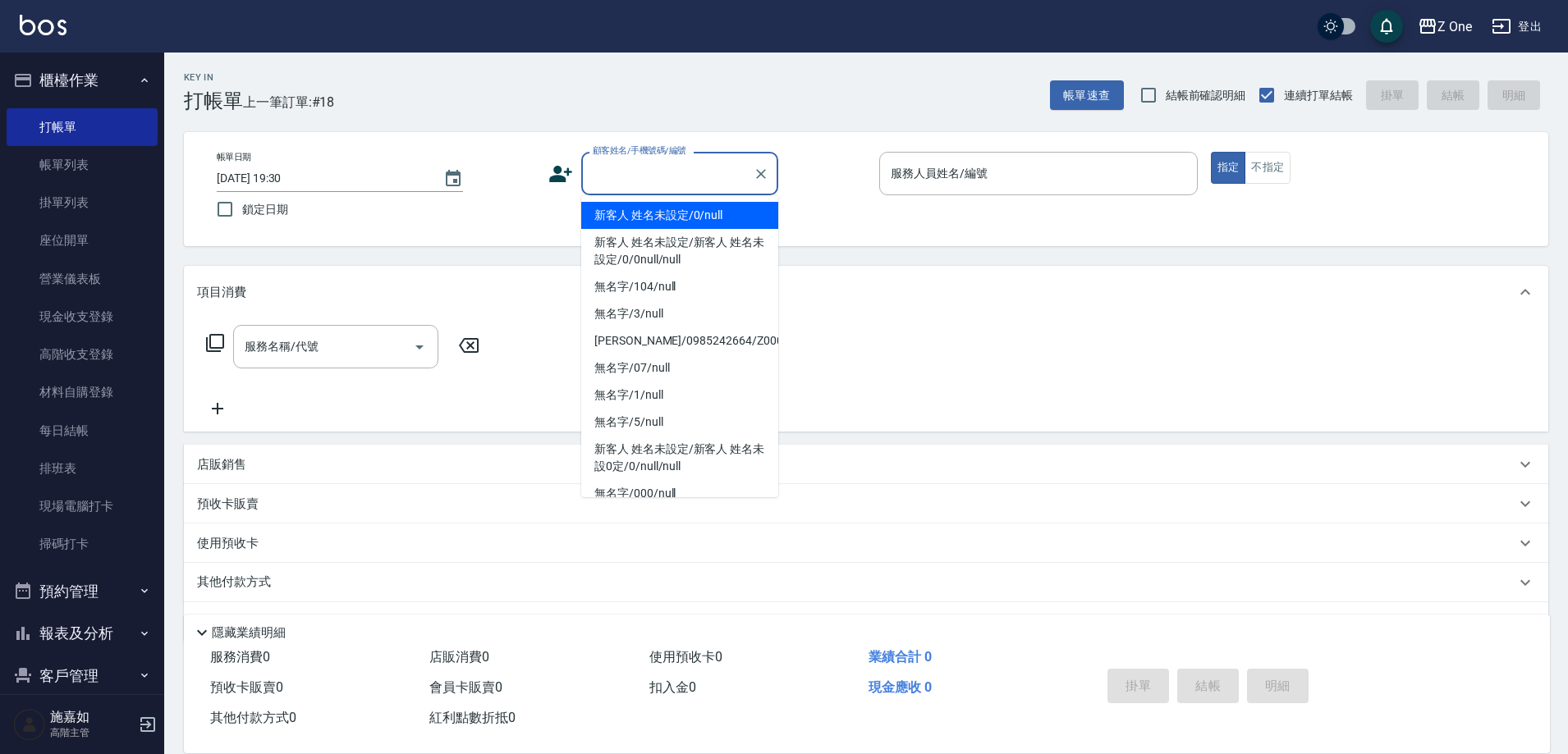
click at [688, 204] on li "新客人 姓名未設定/0/null" at bounding box center [679, 215] width 197 height 27
type input "新客人 姓名未設定/0/null"
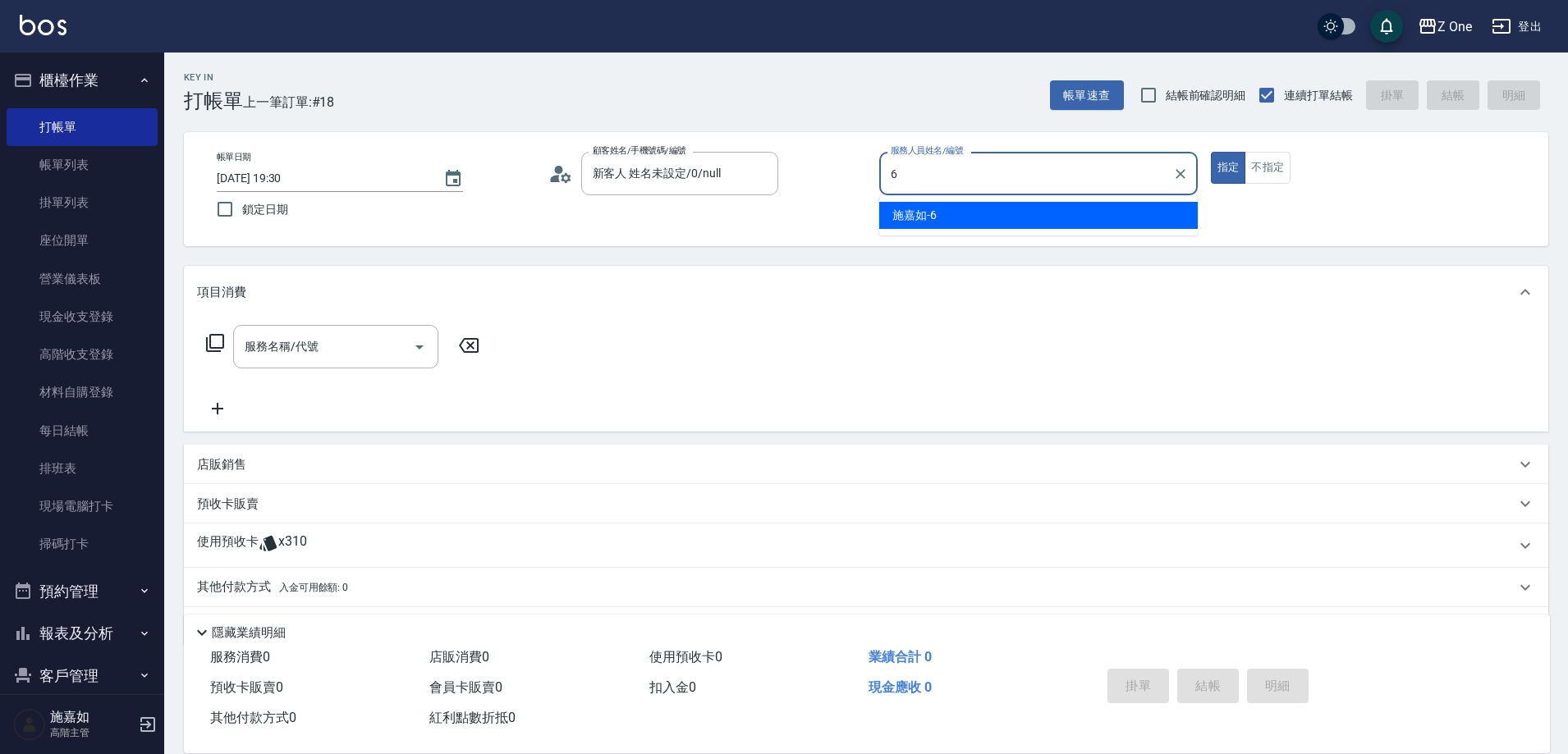
click at [941, 209] on div "[PERSON_NAME]-6" at bounding box center [1039, 215] width 318 height 27
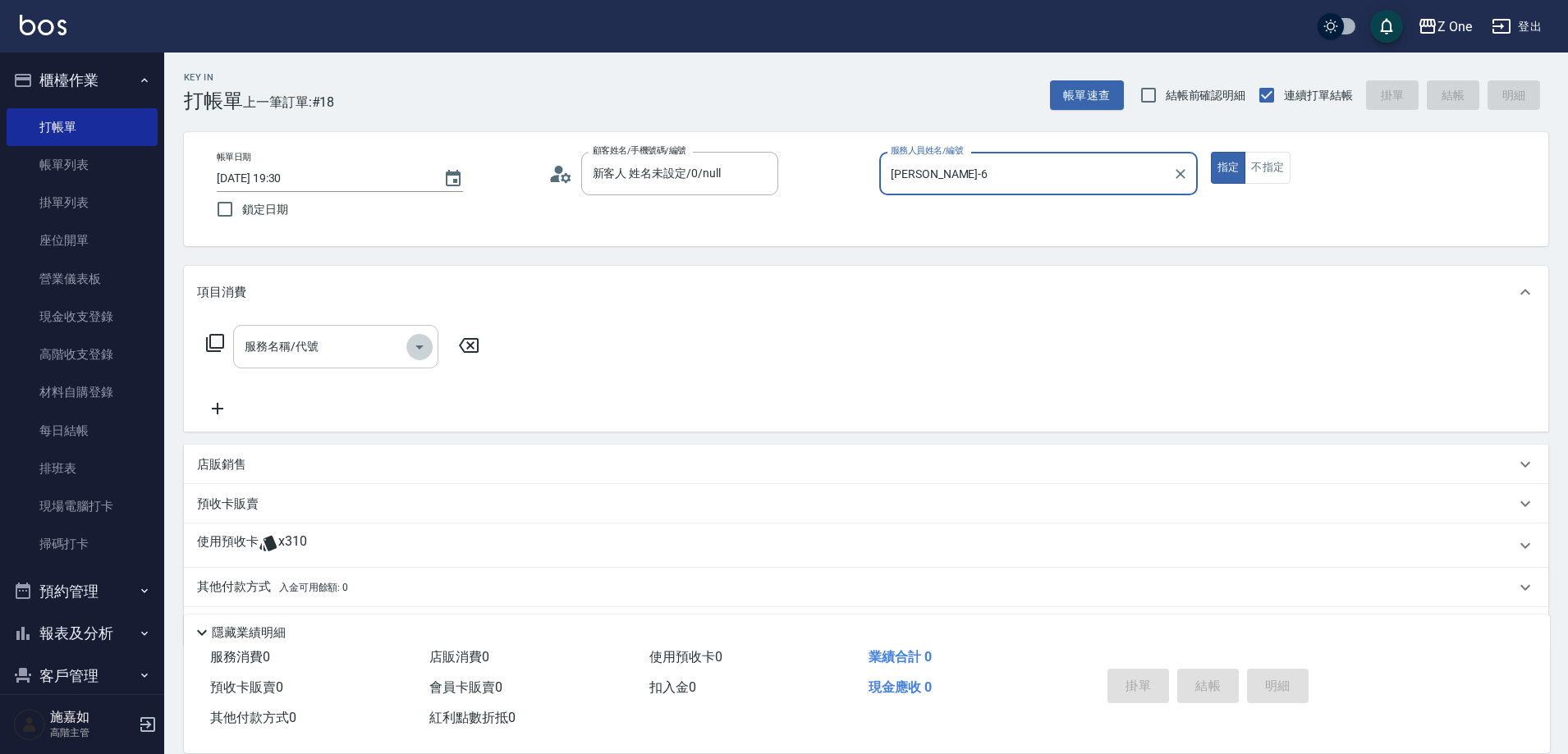
click at [417, 352] on icon "Open" at bounding box center [420, 347] width 20 height 20
type input "[PERSON_NAME]-6"
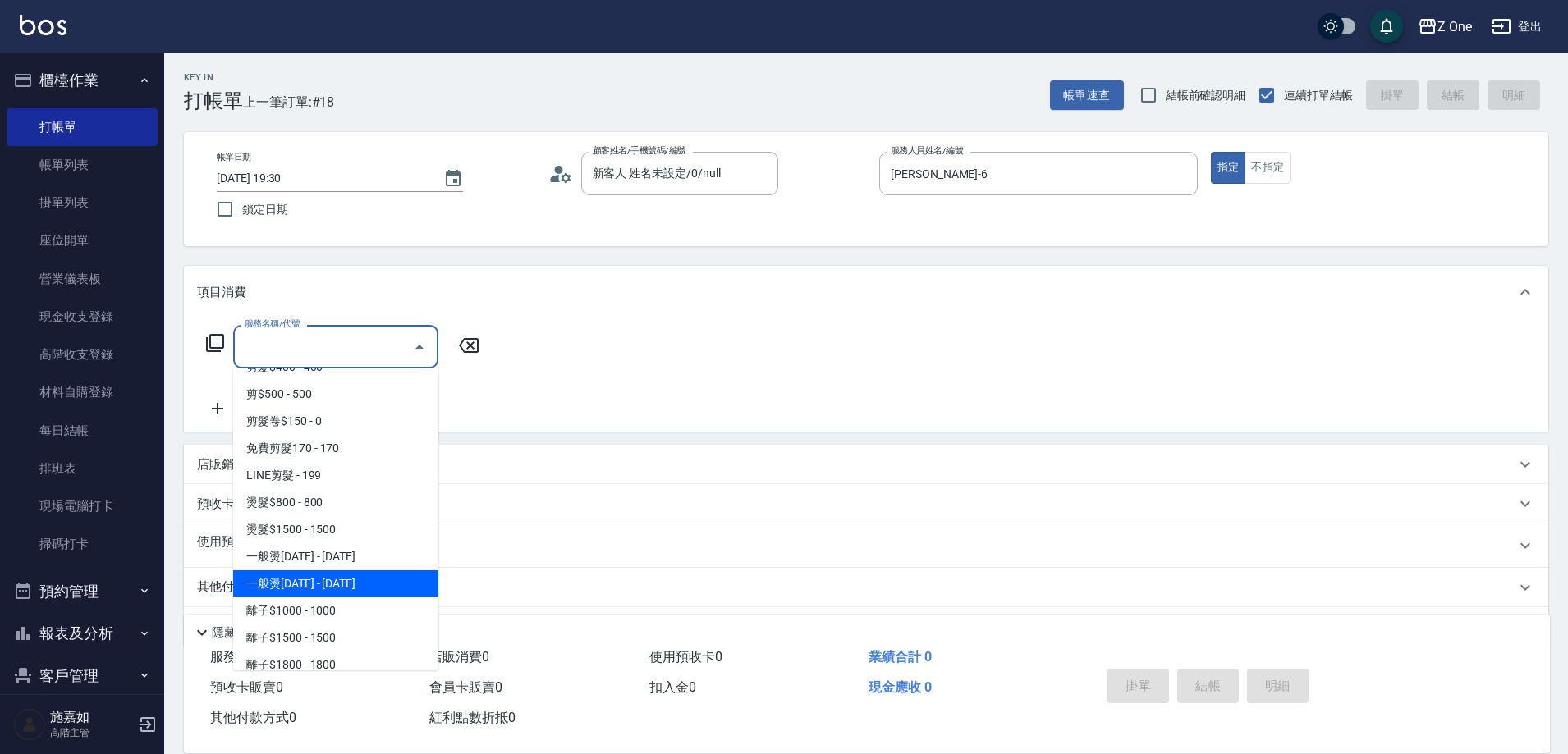
scroll to position [493, 0]
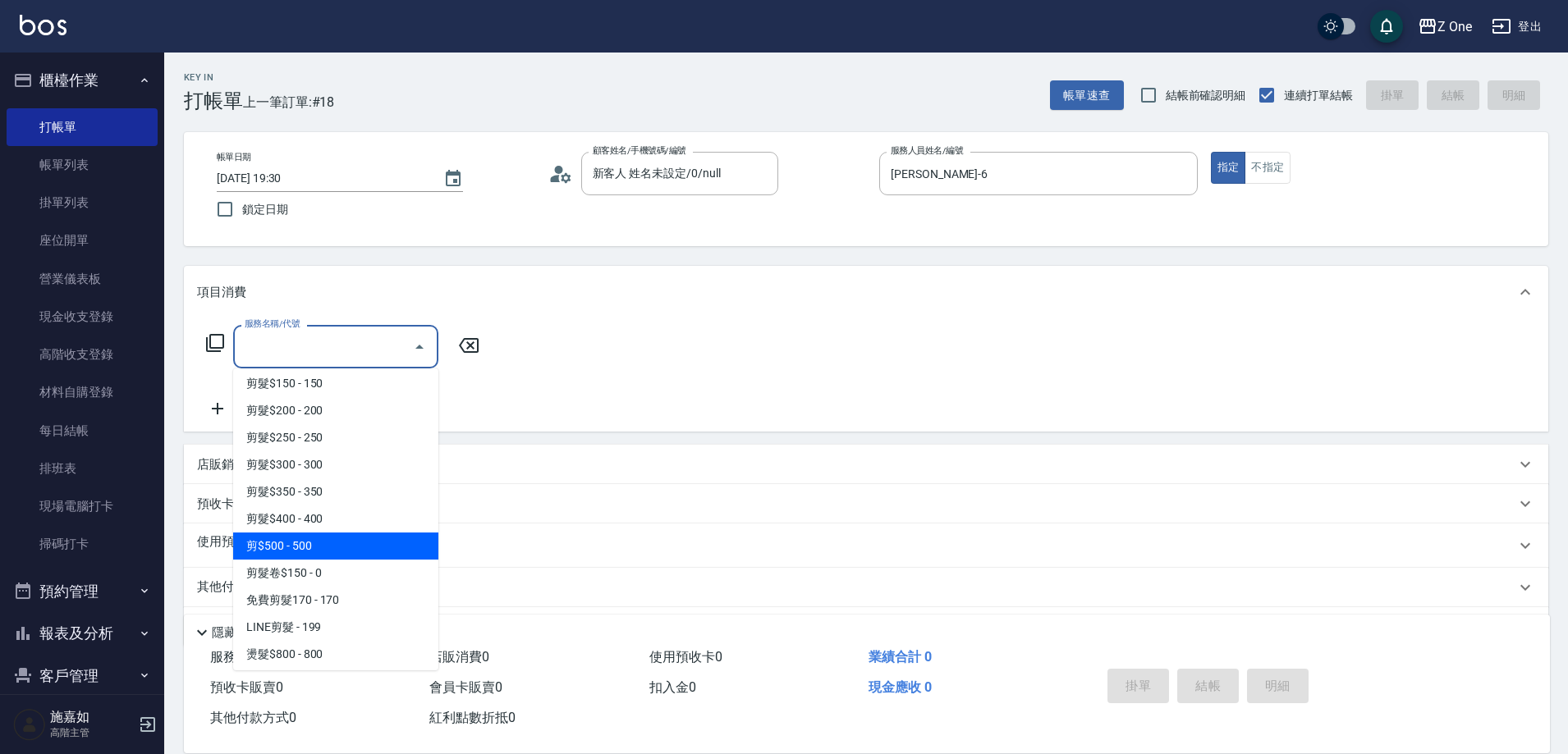
click at [326, 538] on span "剪$500 - 500" at bounding box center [336, 546] width 205 height 27
type input "剪$500(211)"
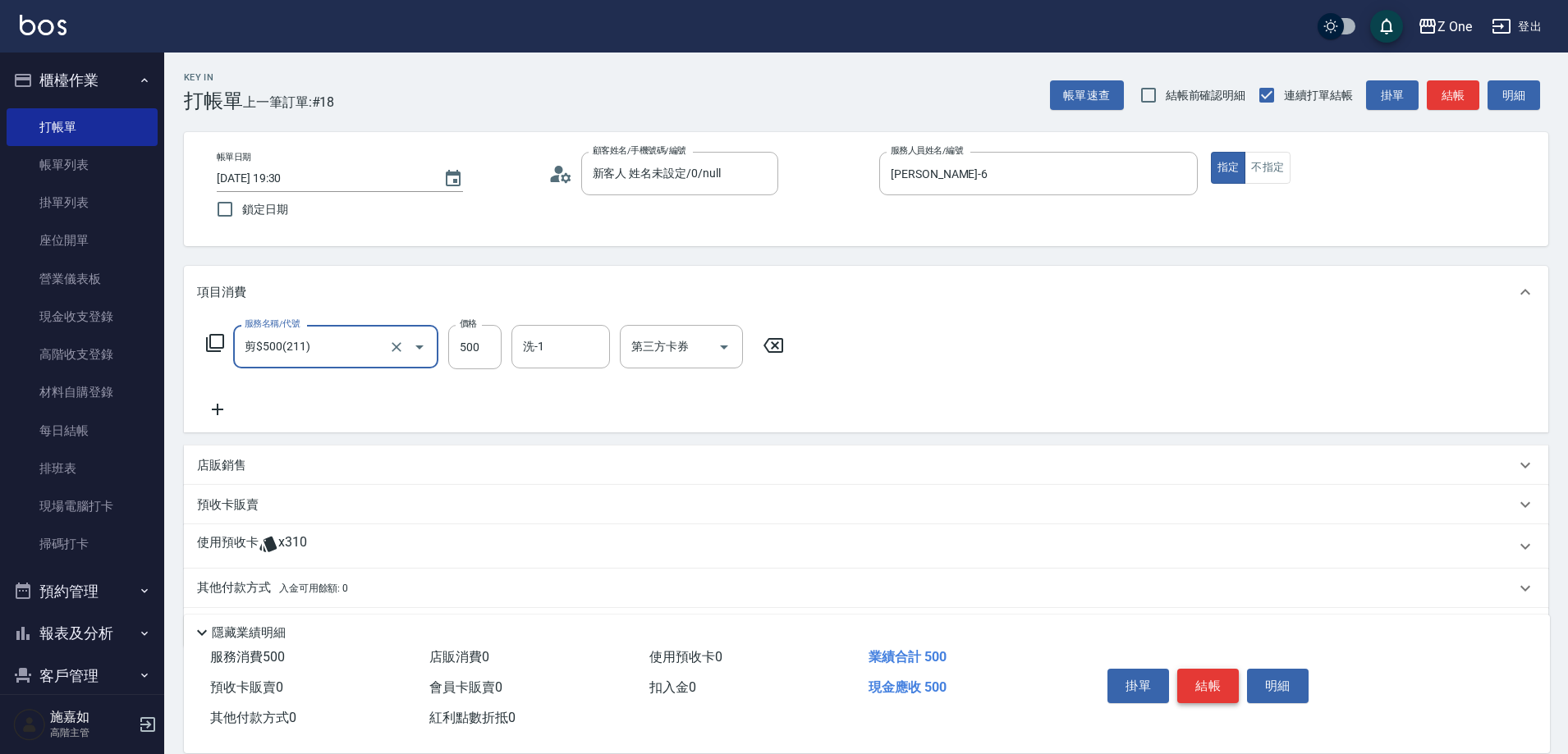
click at [1216, 683] on button "結帳" at bounding box center [1208, 686] width 62 height 35
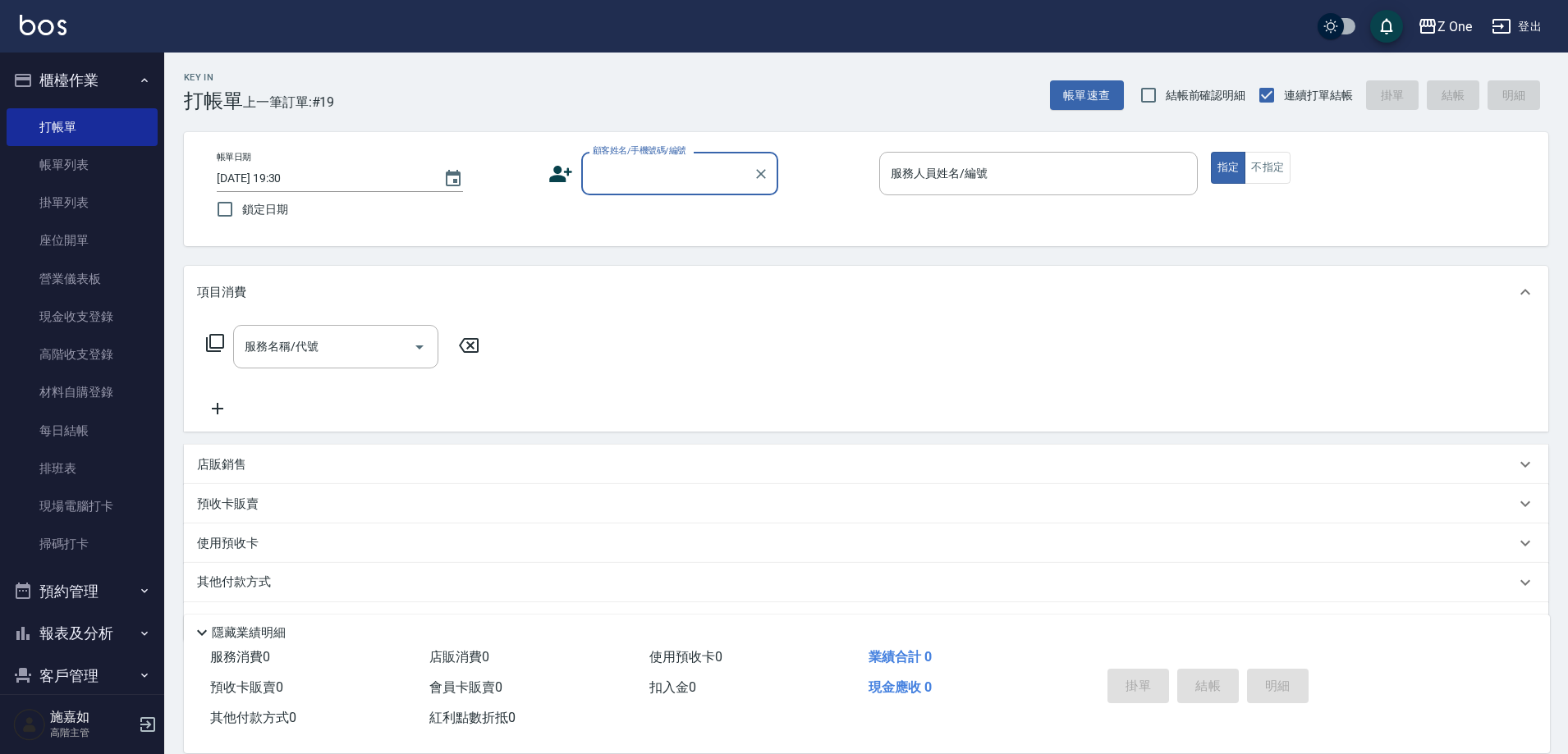
click at [668, 185] on input "顧客姓名/手機號碼/編號" at bounding box center [667, 173] width 157 height 29
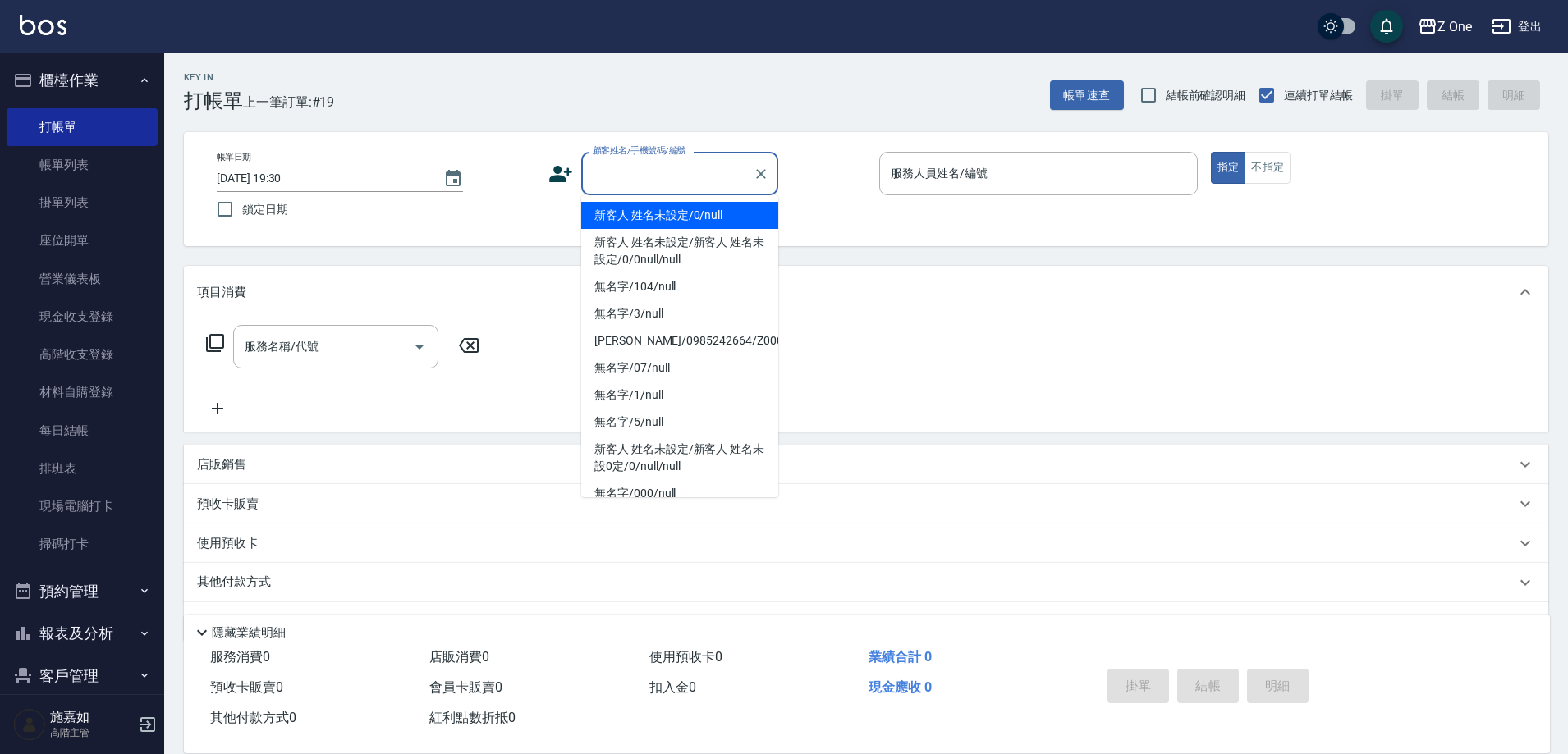
click at [656, 227] on li "新客人 姓名未設定/0/null" at bounding box center [679, 215] width 197 height 27
type input "新客人 姓名未設定/0/null"
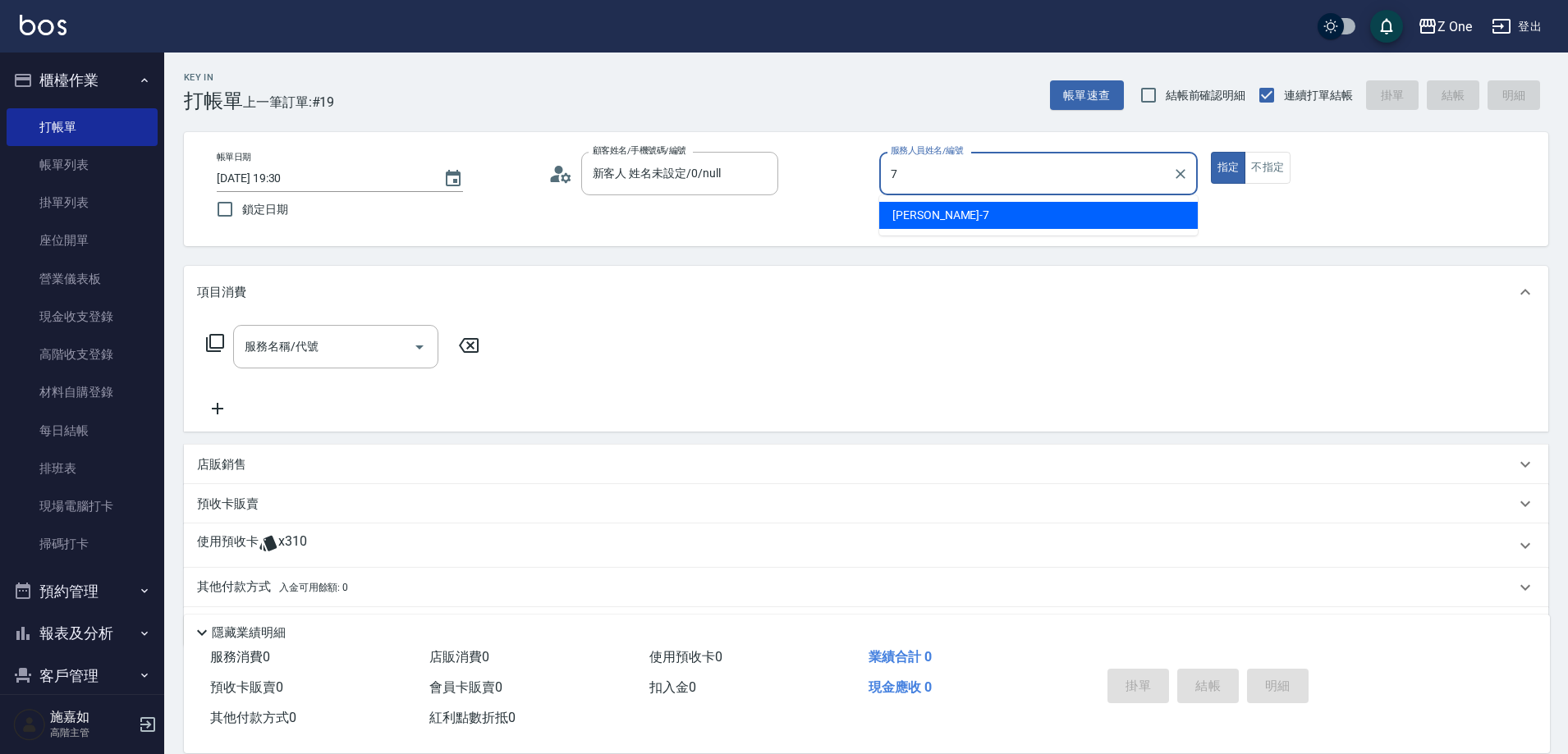
click at [944, 222] on div "[PERSON_NAME]-7" at bounding box center [1039, 215] width 318 height 27
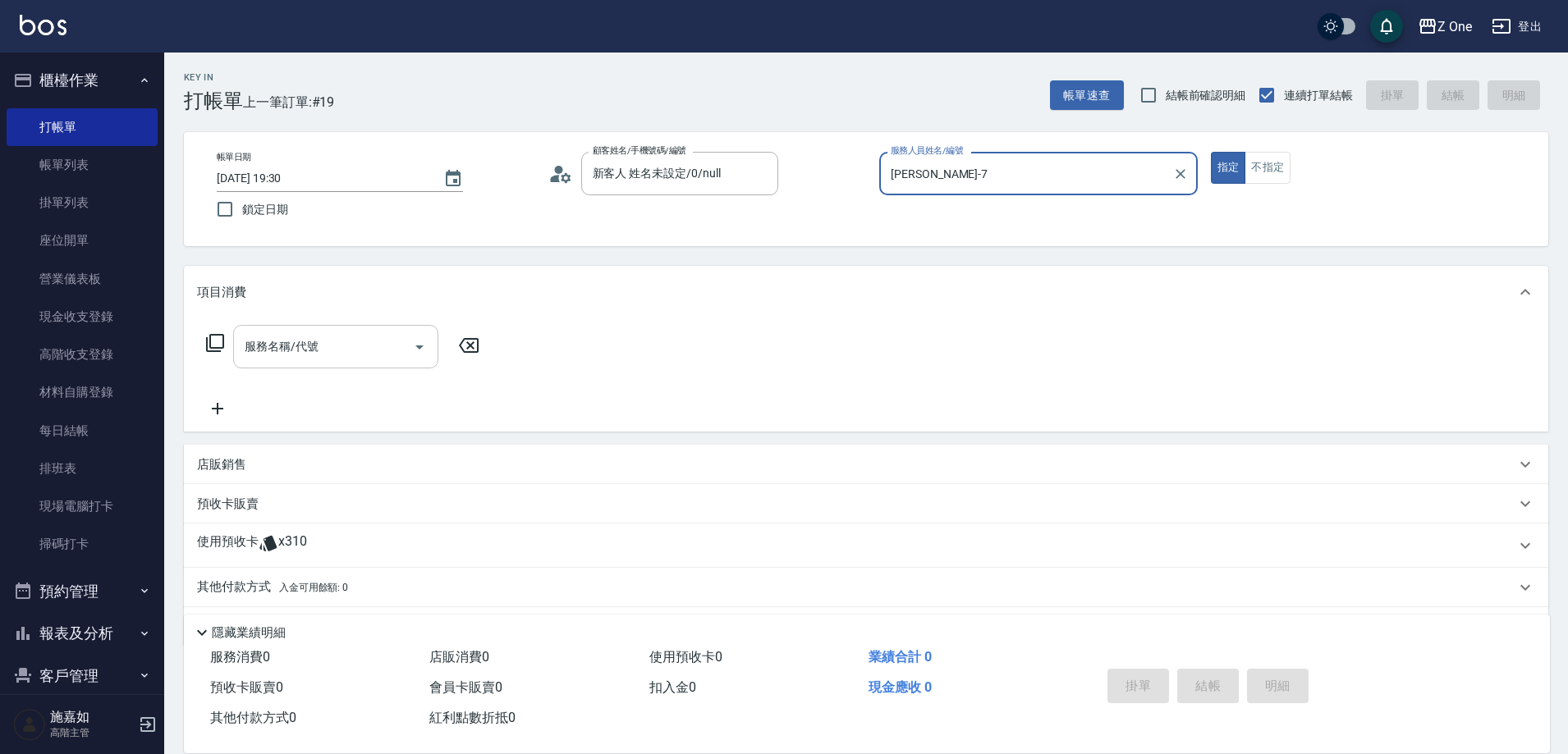
click at [424, 348] on icon "Open" at bounding box center [420, 347] width 20 height 20
type input "[PERSON_NAME]-7"
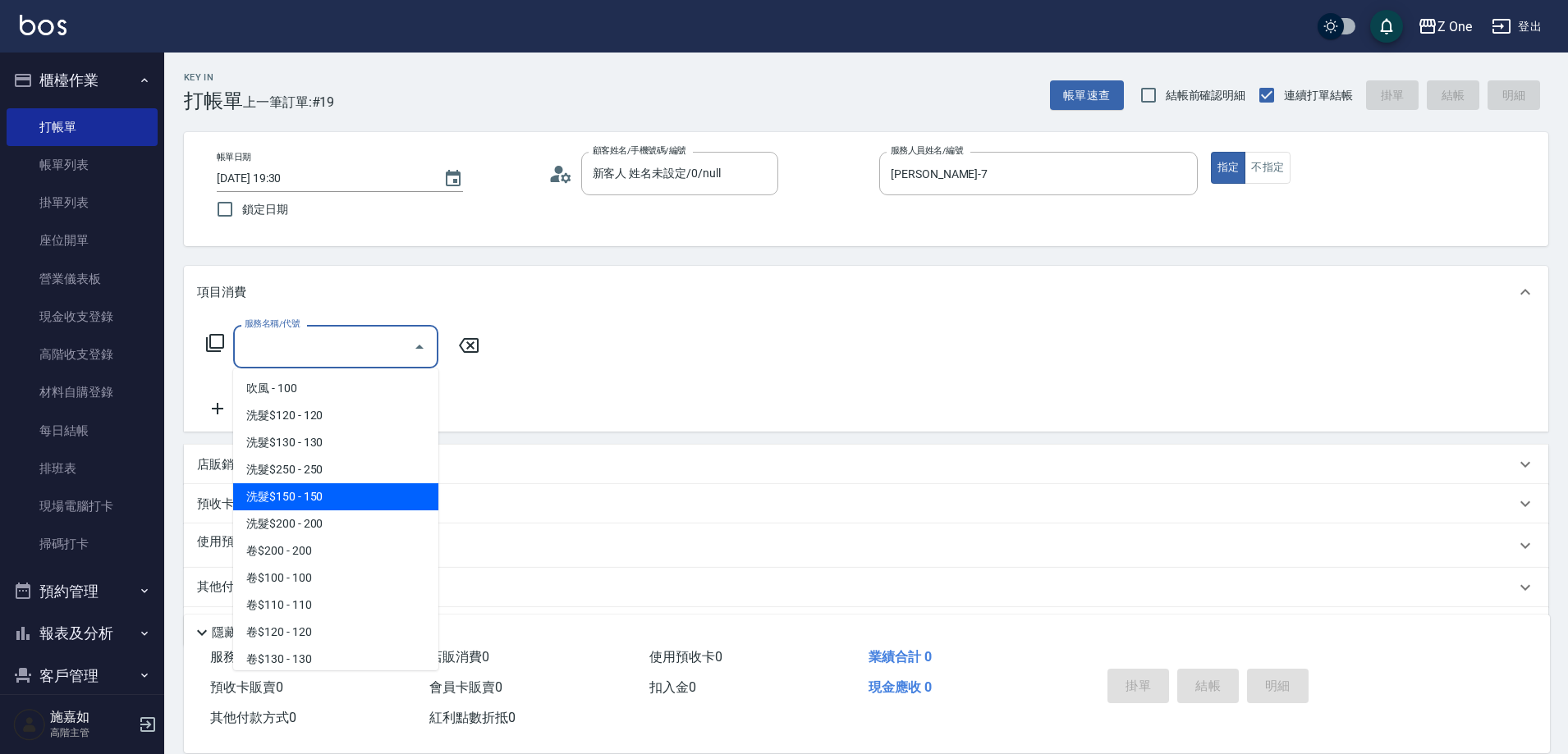
click at [329, 499] on span "洗髮$150 - 150" at bounding box center [336, 497] width 205 height 27
type input "洗髮$150(105)"
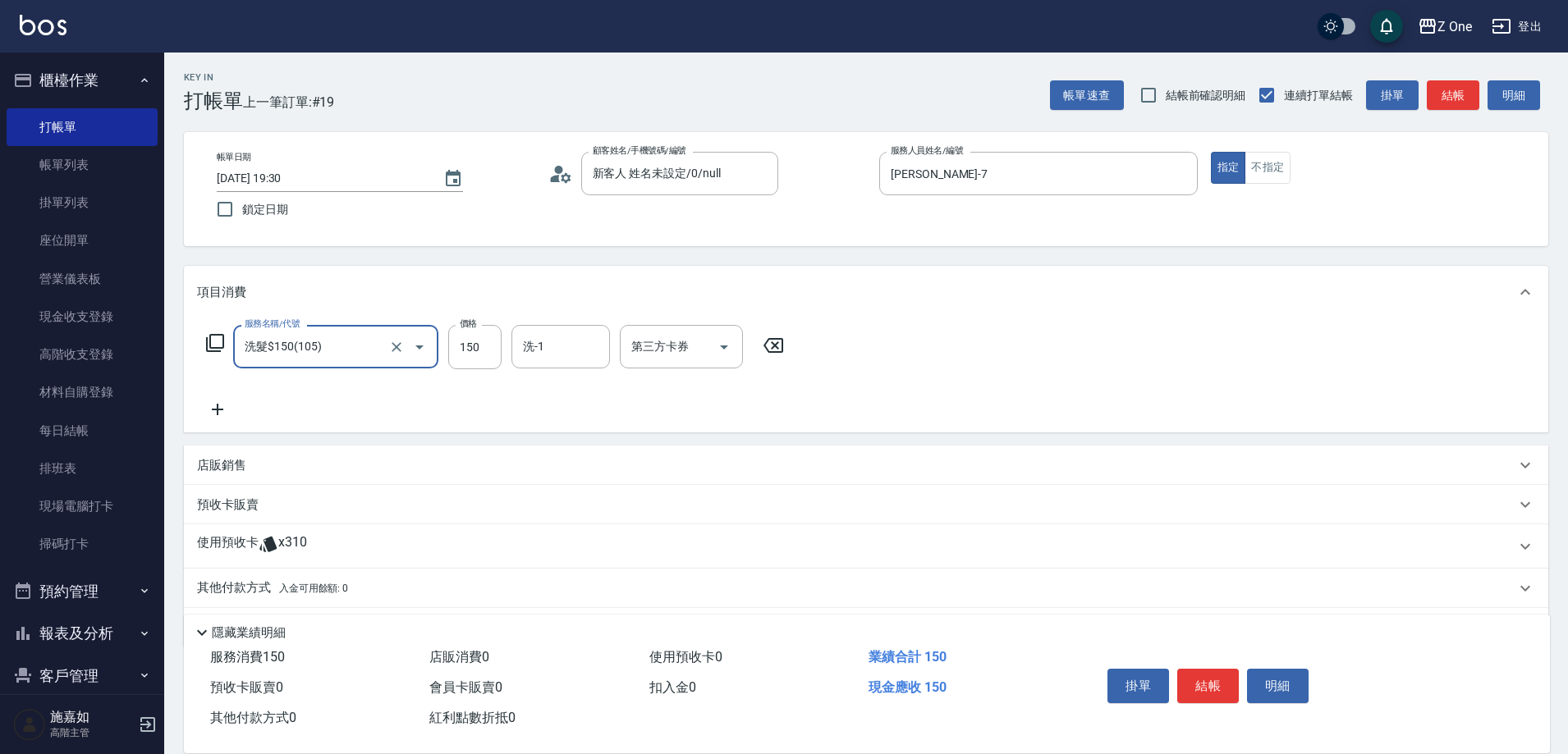
click at [215, 410] on icon at bounding box center [218, 410] width 12 height 12
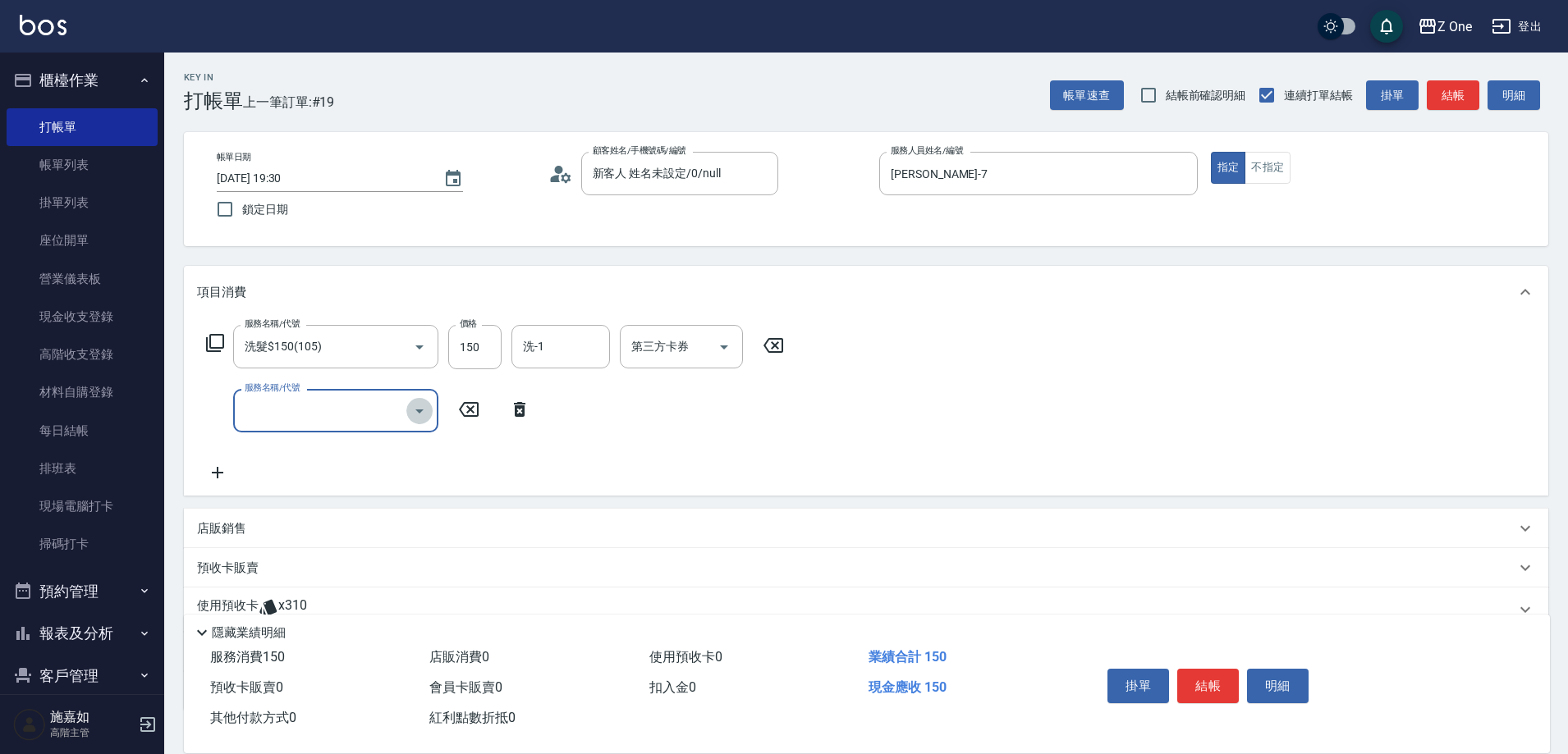
click at [430, 413] on button "Open" at bounding box center [420, 411] width 26 height 26
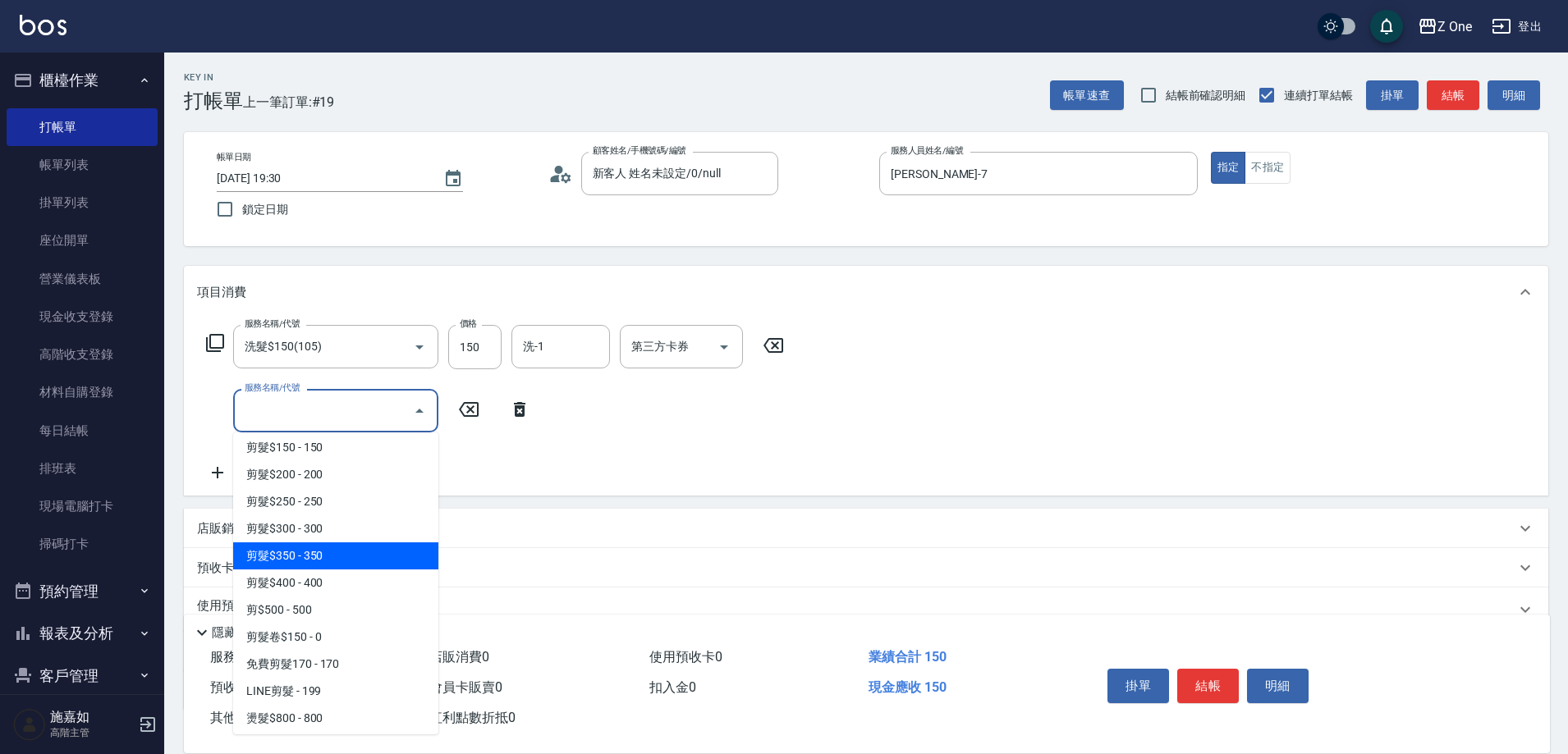
click at [345, 560] on span "剪髮$350 - 350" at bounding box center [336, 555] width 205 height 27
type input "剪髮$350(208)"
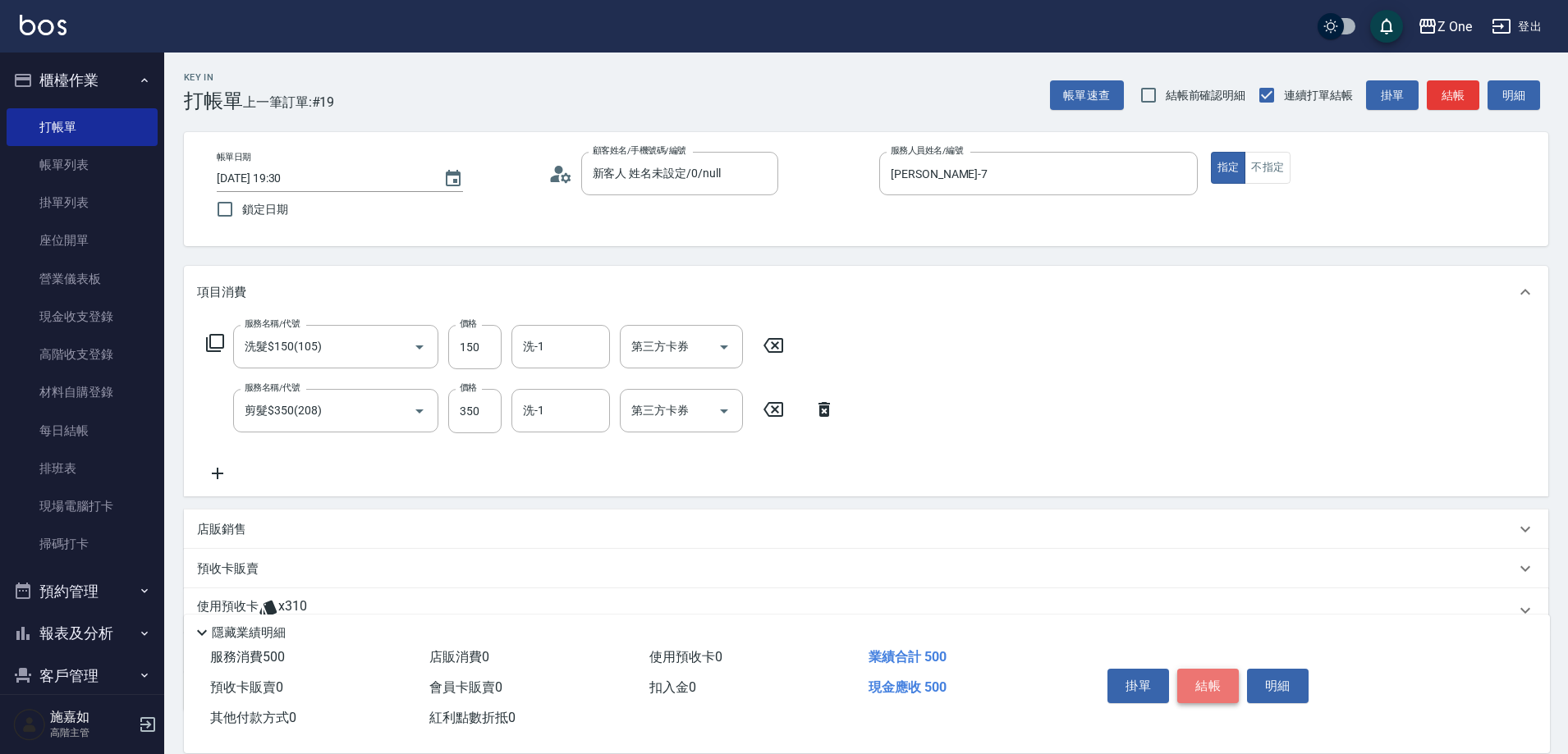
click at [1191, 669] on button "結帳" at bounding box center [1208, 686] width 62 height 35
type input "[DATE] 19:31"
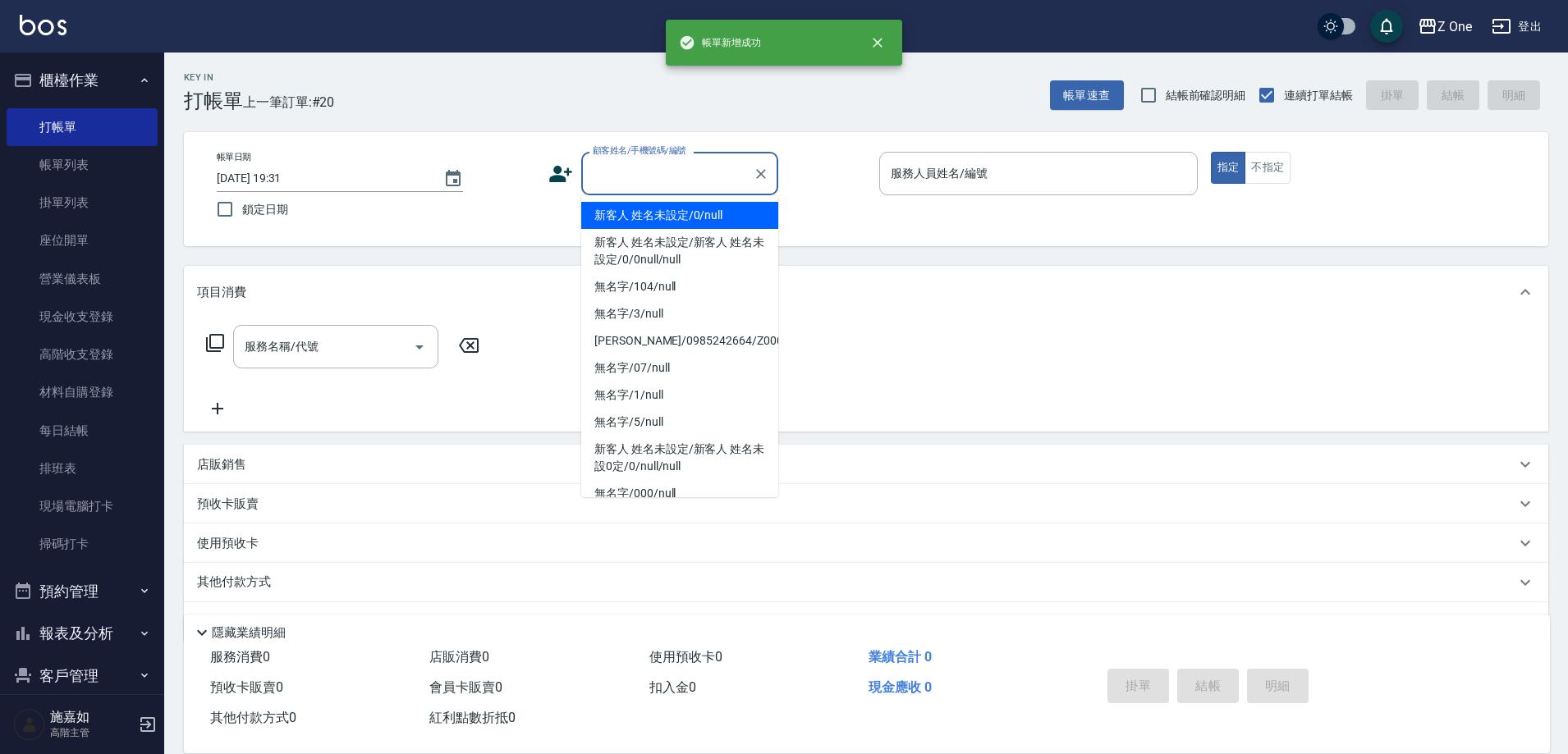
click at [653, 180] on input "顧客姓名/手機號碼/編號" at bounding box center [667, 173] width 157 height 29
click at [650, 222] on li "新客人 姓名未設定/0/null" at bounding box center [679, 215] width 197 height 27
type input "新客人 姓名未設定/0/null"
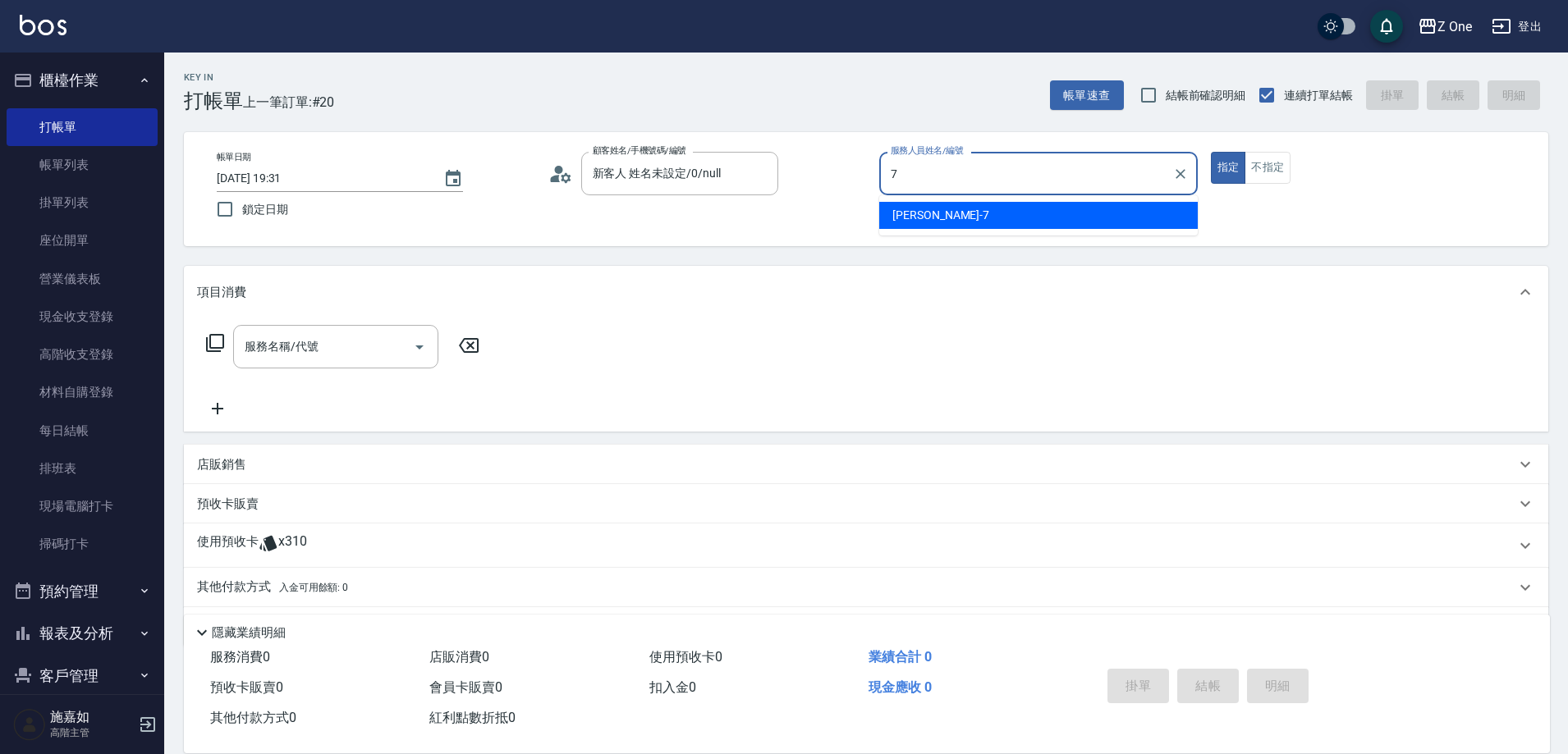
click at [960, 208] on div "[PERSON_NAME]-7" at bounding box center [1039, 215] width 318 height 27
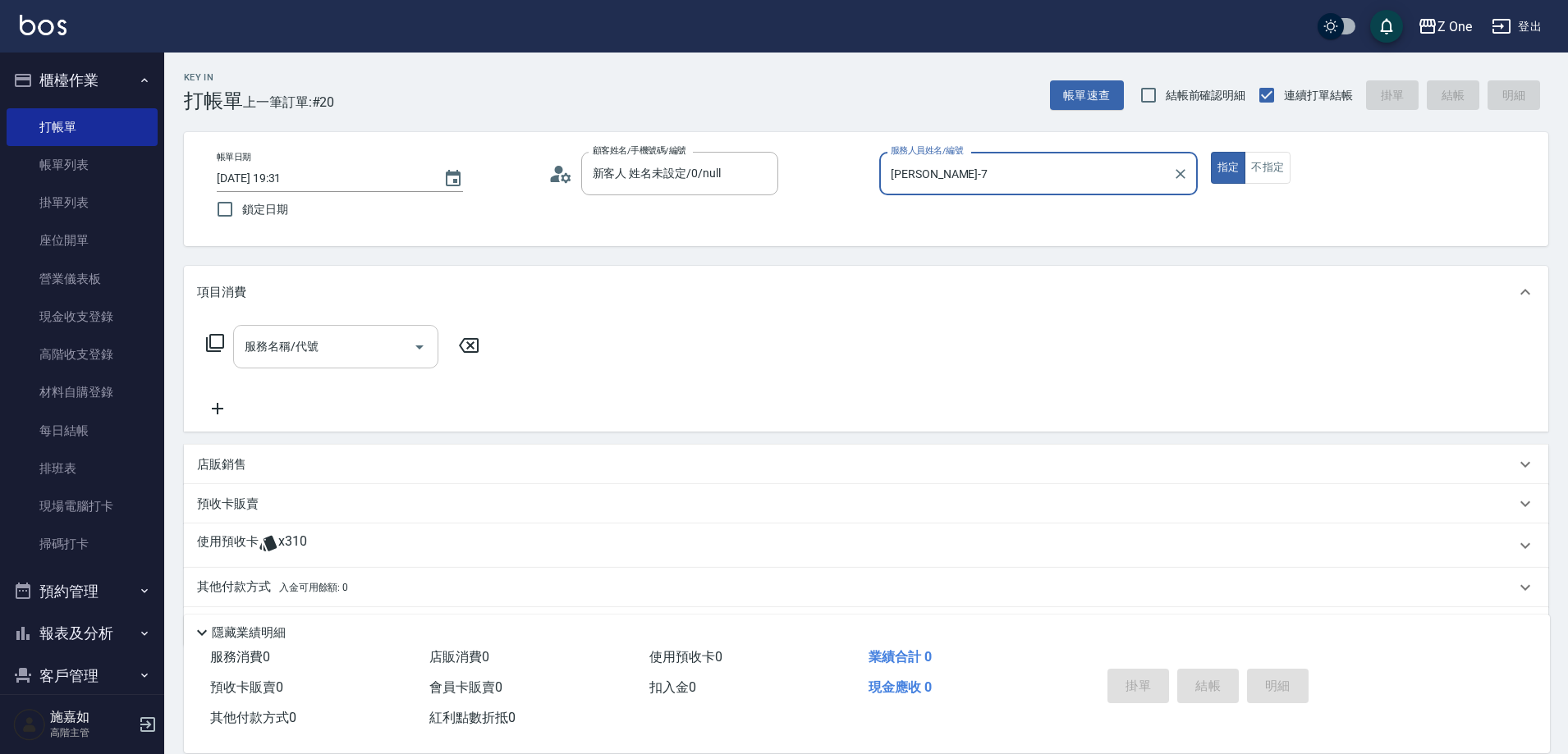
click at [423, 340] on icon "Open" at bounding box center [420, 347] width 20 height 20
type input "[PERSON_NAME]-7"
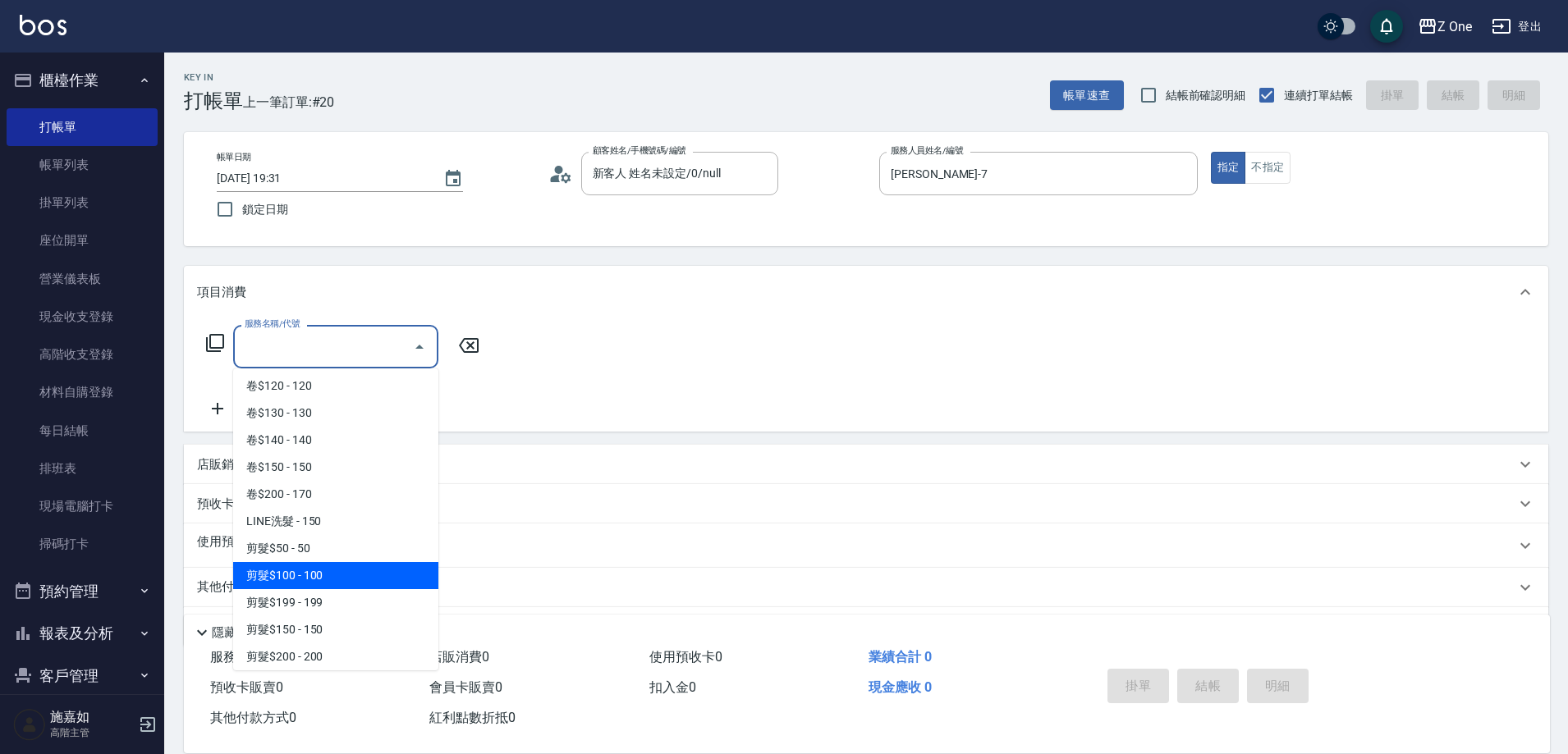
scroll to position [410, 0]
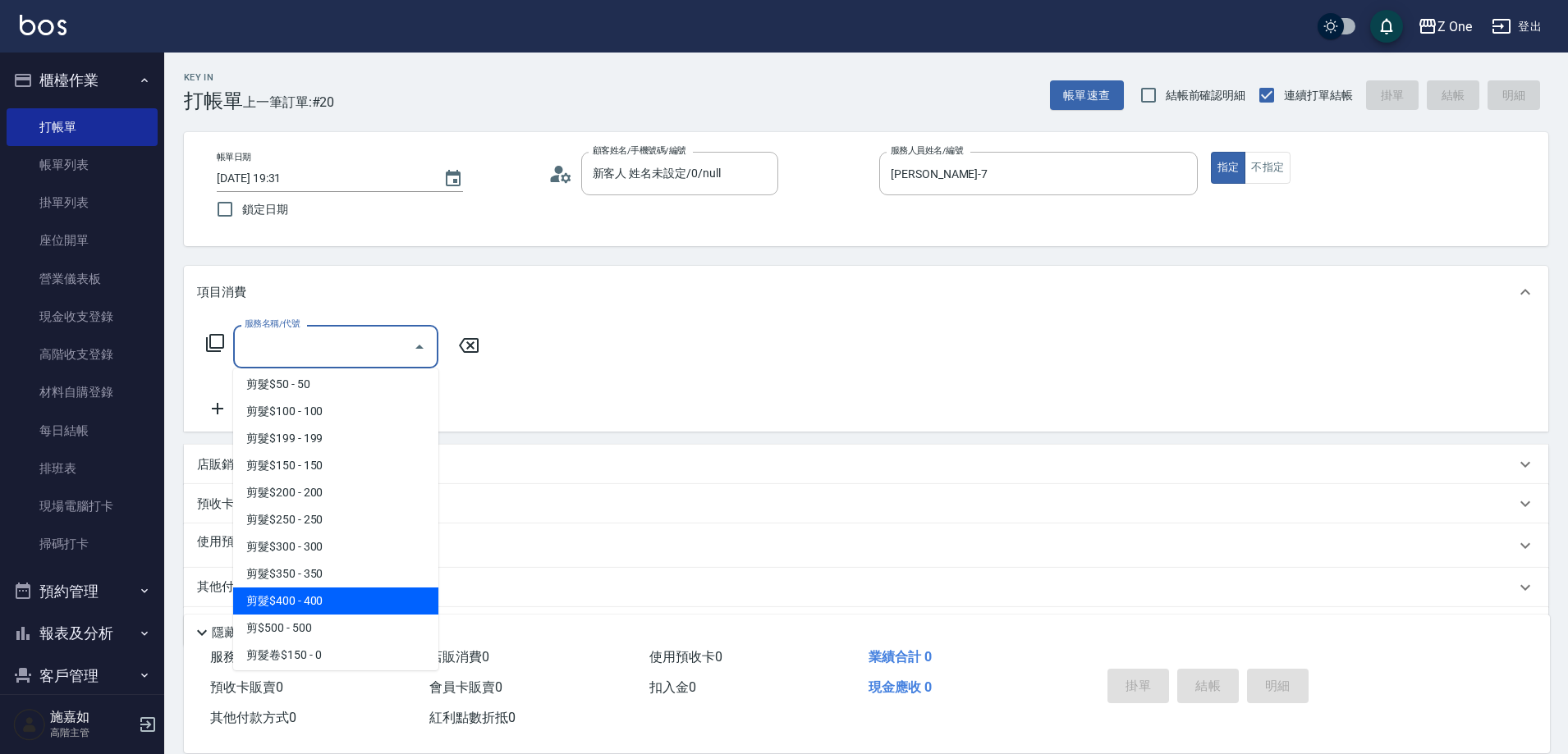
click at [329, 588] on span "剪髮$400 - 400" at bounding box center [336, 601] width 205 height 27
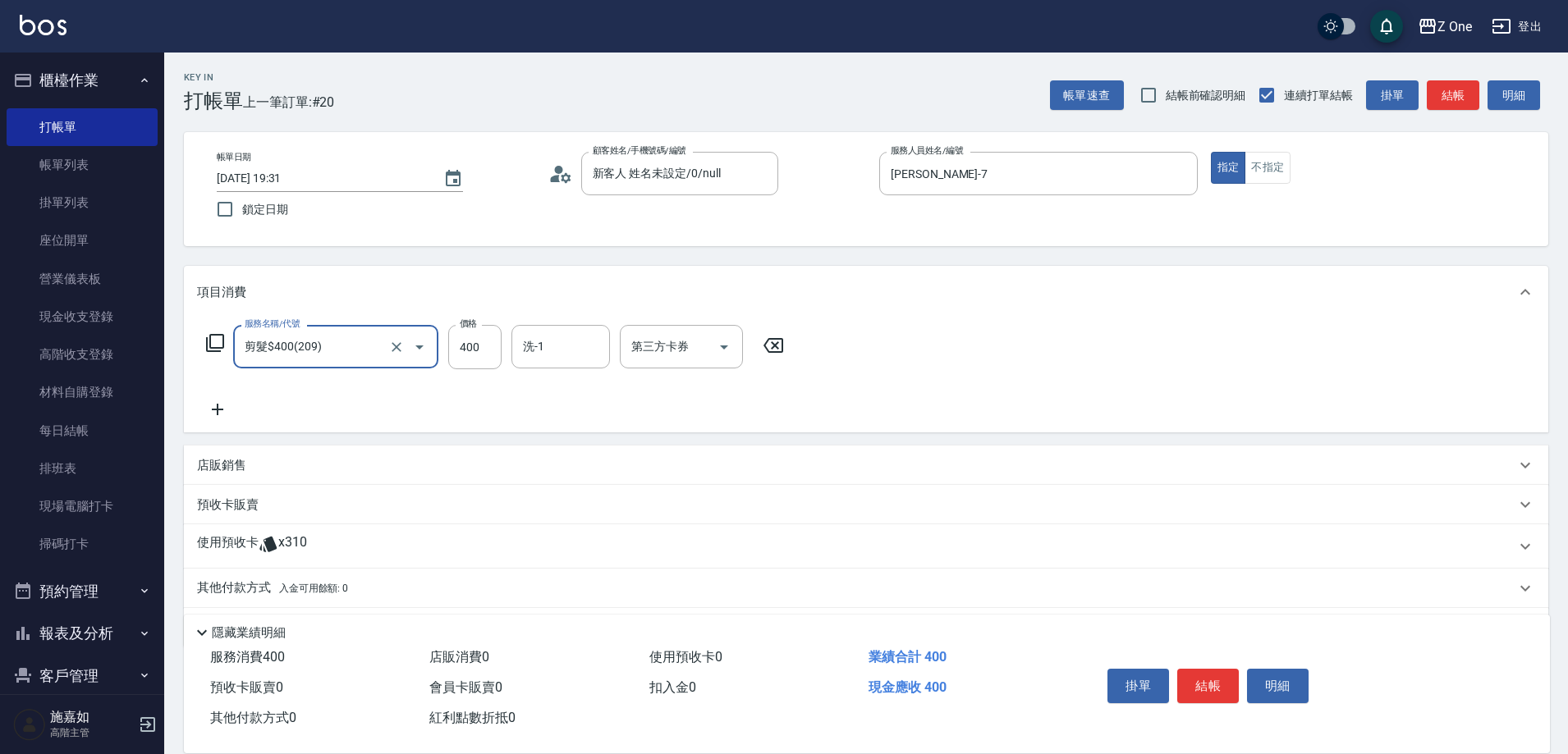
click at [426, 359] on div at bounding box center [408, 346] width 46 height 44
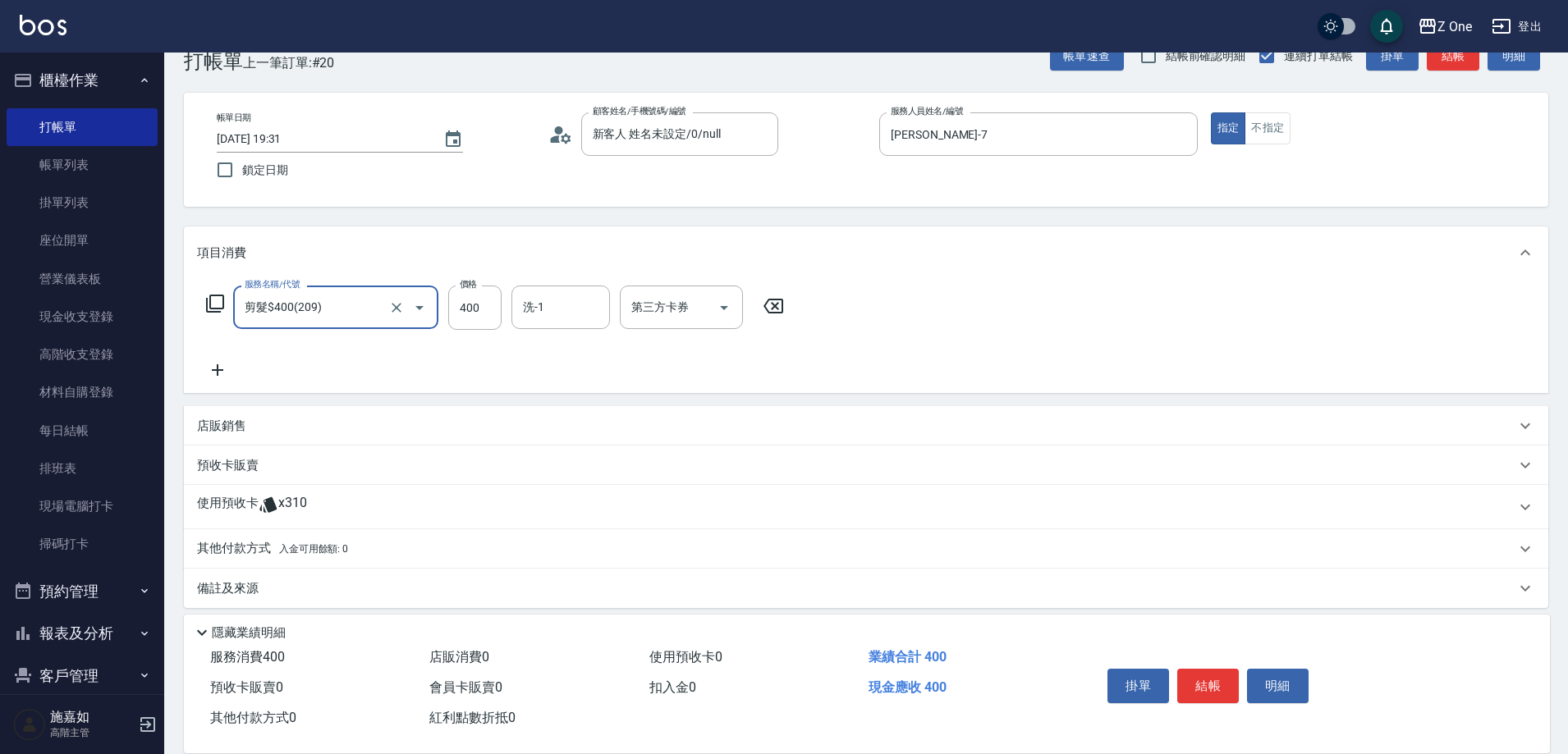
scroll to position [51, 0]
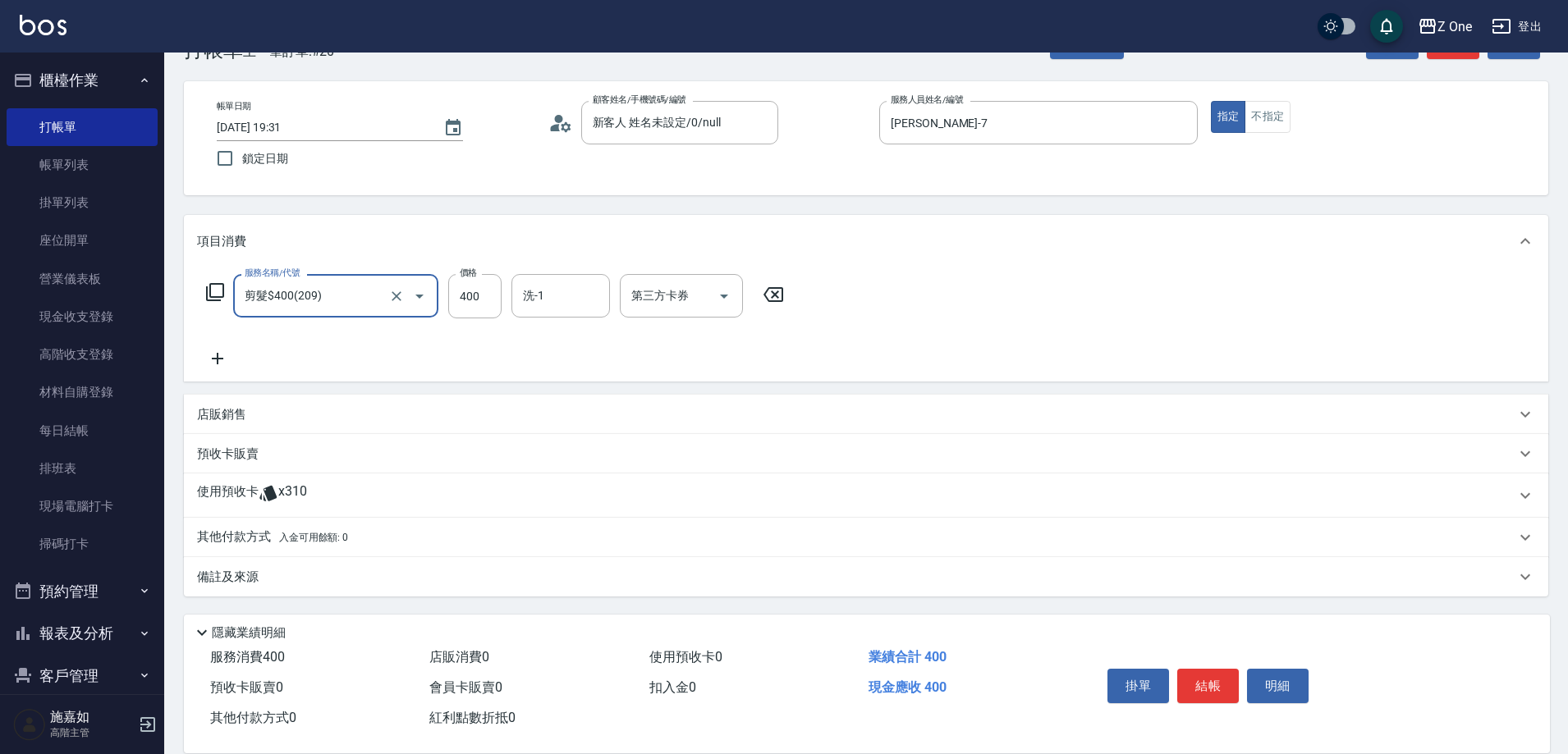
click at [420, 295] on icon "Open" at bounding box center [420, 297] width 8 height 4
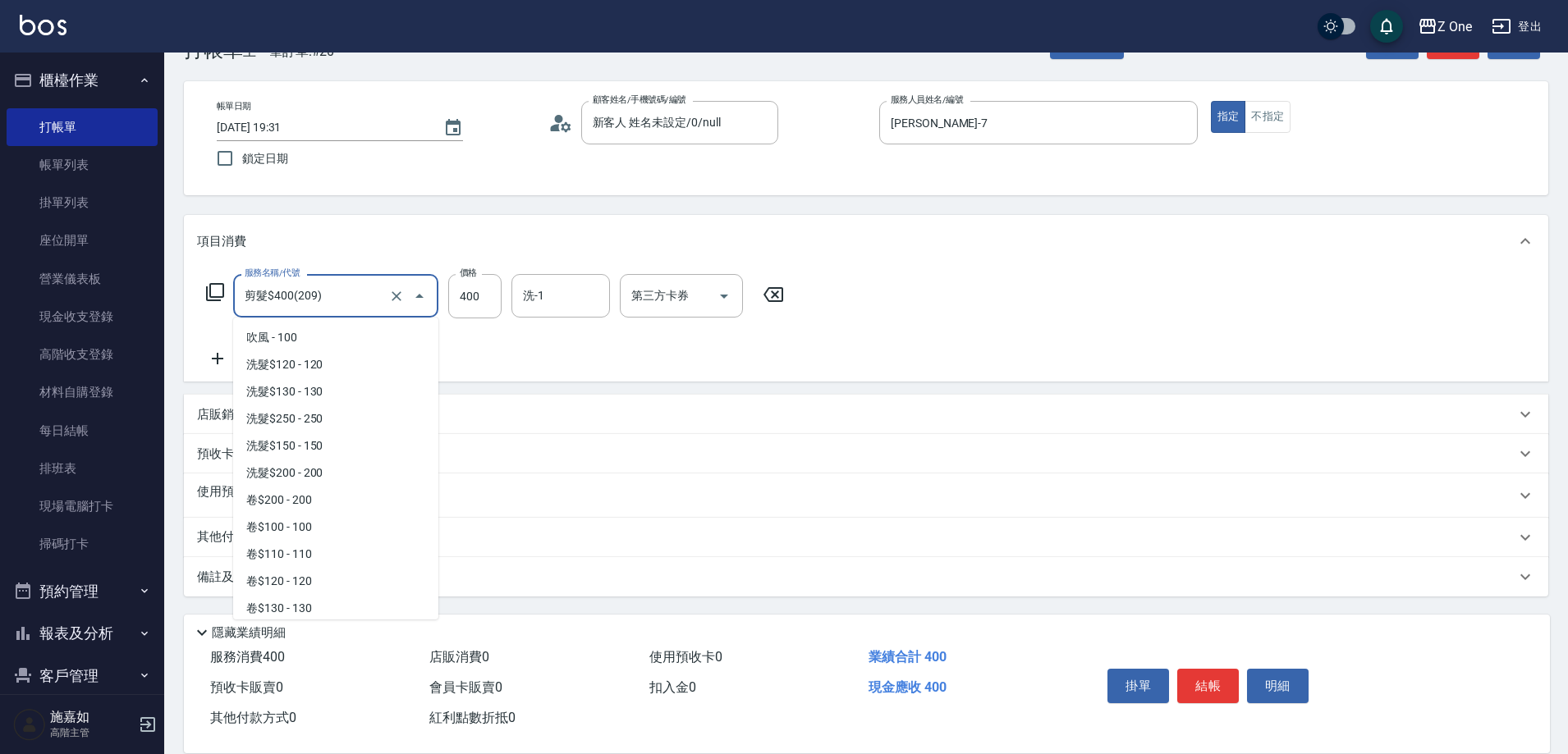
scroll to position [354, 0]
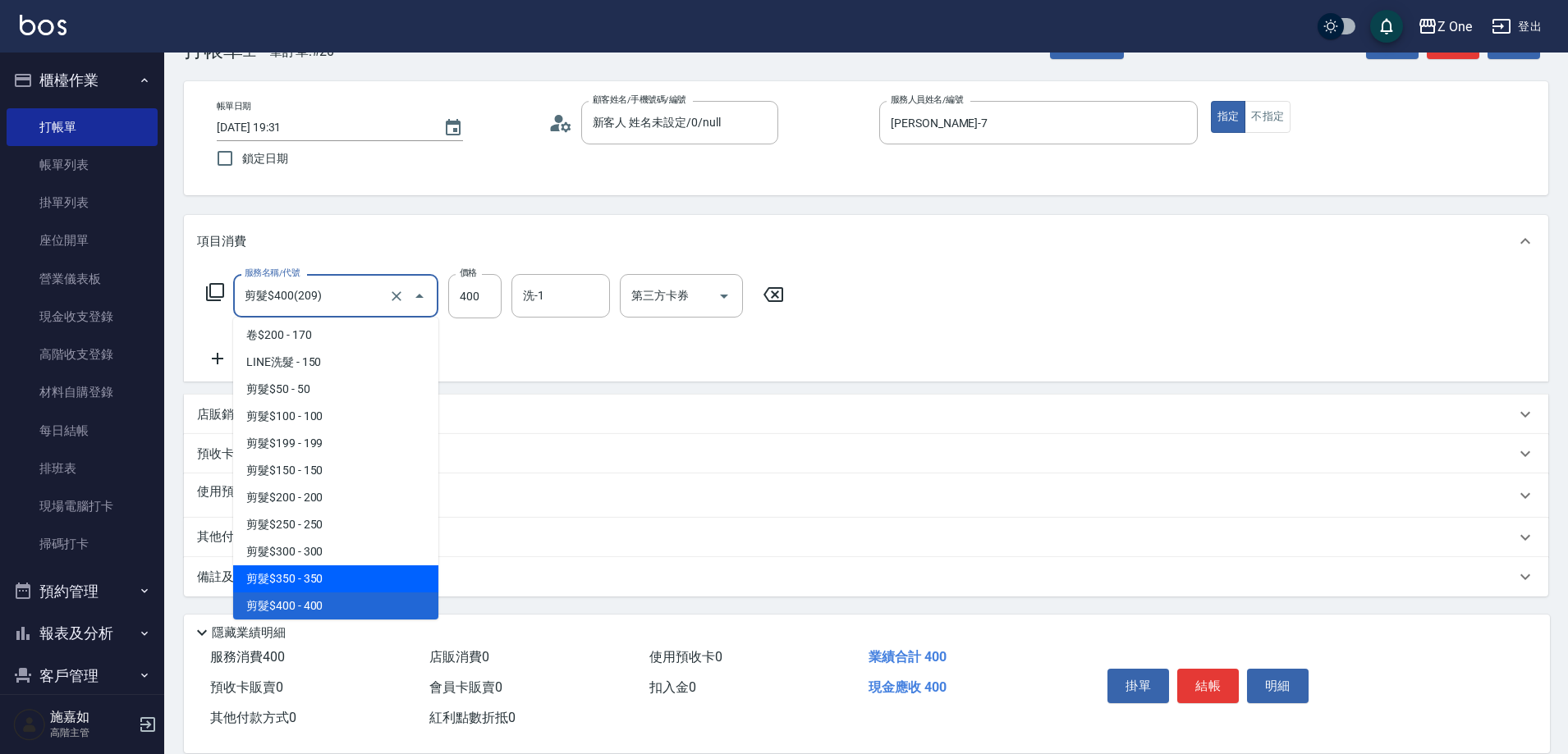
click at [336, 573] on span "剪髮$350 - 350" at bounding box center [336, 578] width 205 height 27
type input "剪髮$350(208)"
type input "350"
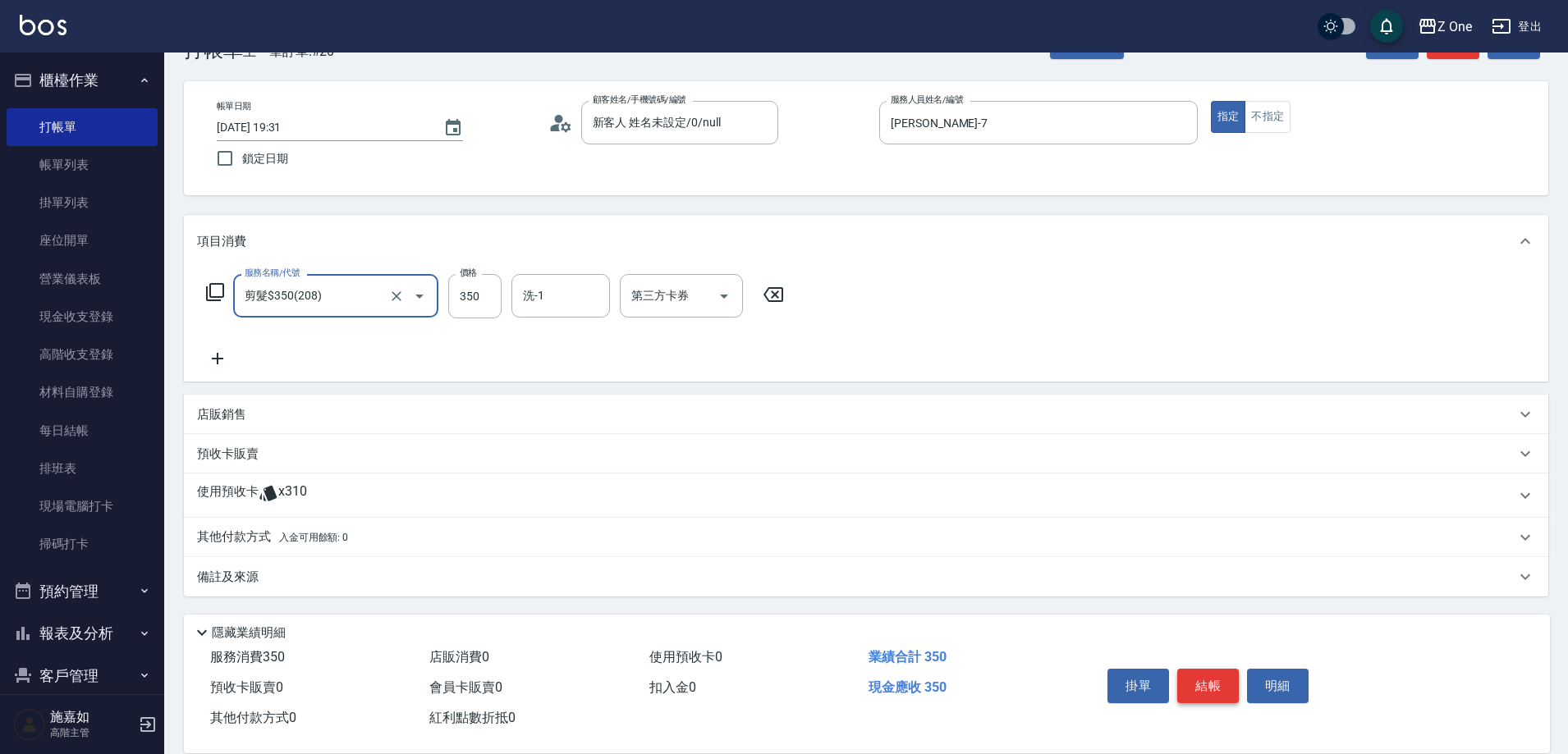
click at [1201, 681] on button "結帳" at bounding box center [1208, 686] width 62 height 35
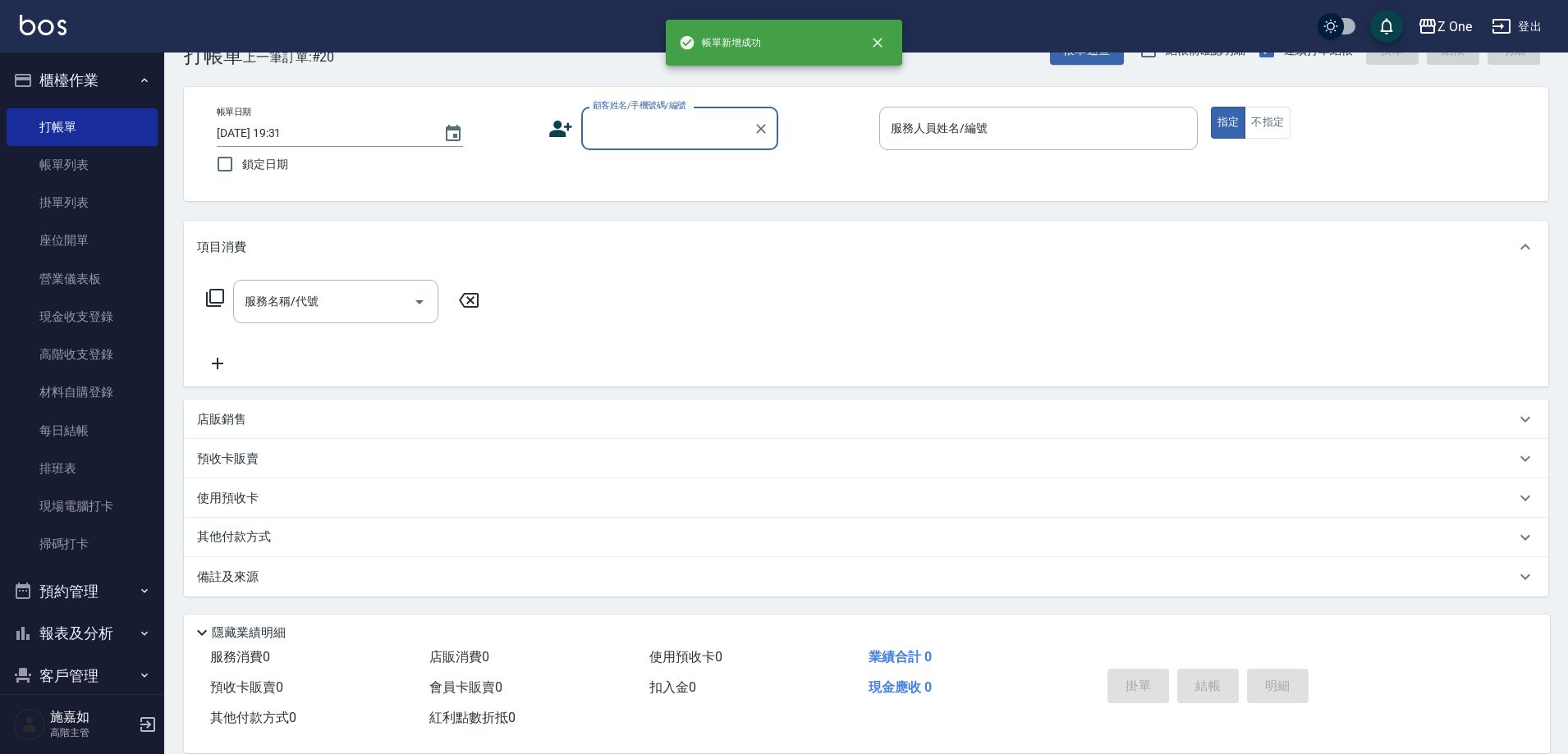
scroll to position [45, 0]
click at [640, 131] on input "顧客姓名/手機號碼/編號" at bounding box center [667, 128] width 157 height 29
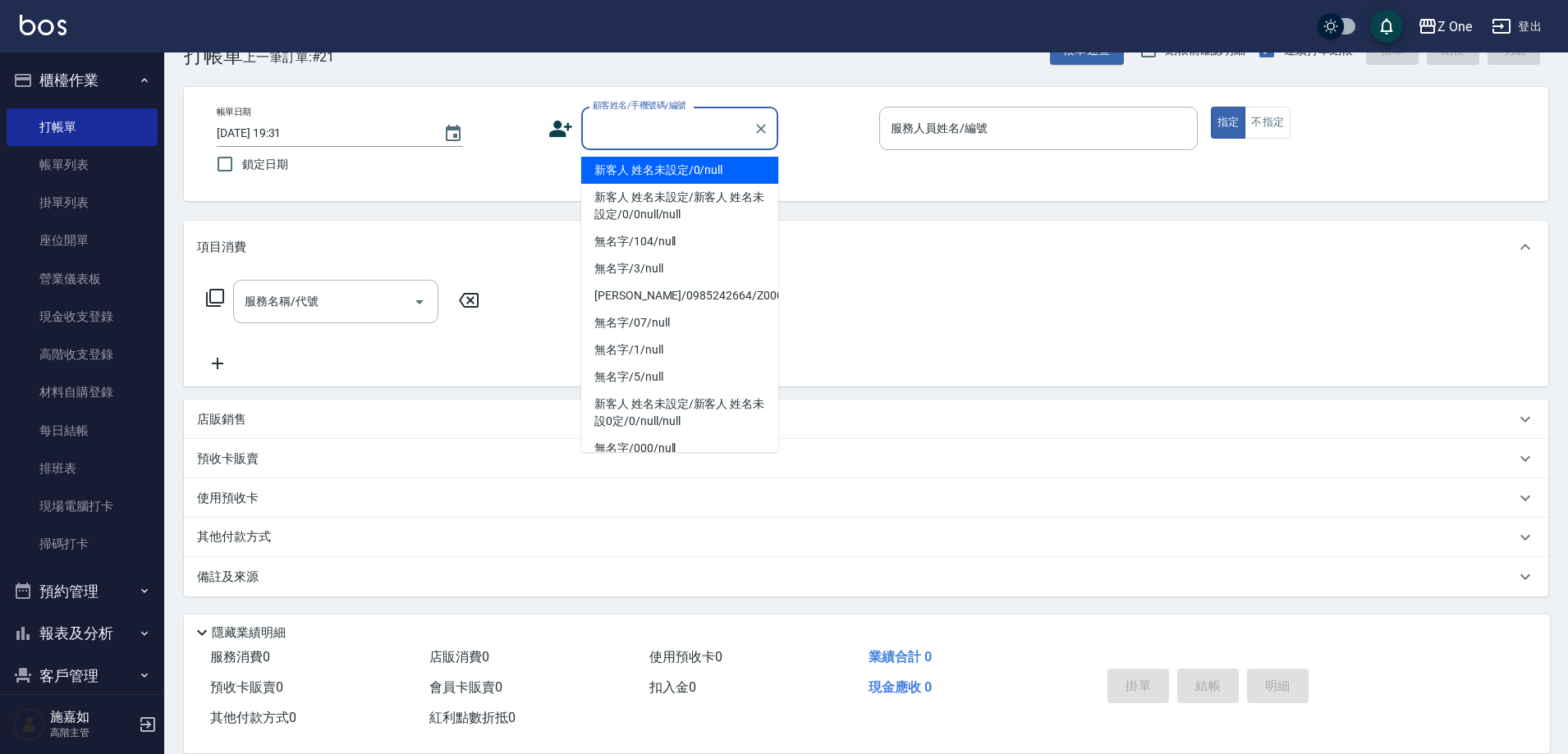
click at [632, 168] on li "新客人 姓名未設定/0/null" at bounding box center [679, 170] width 197 height 27
type input "新客人 姓名未設定/0/null"
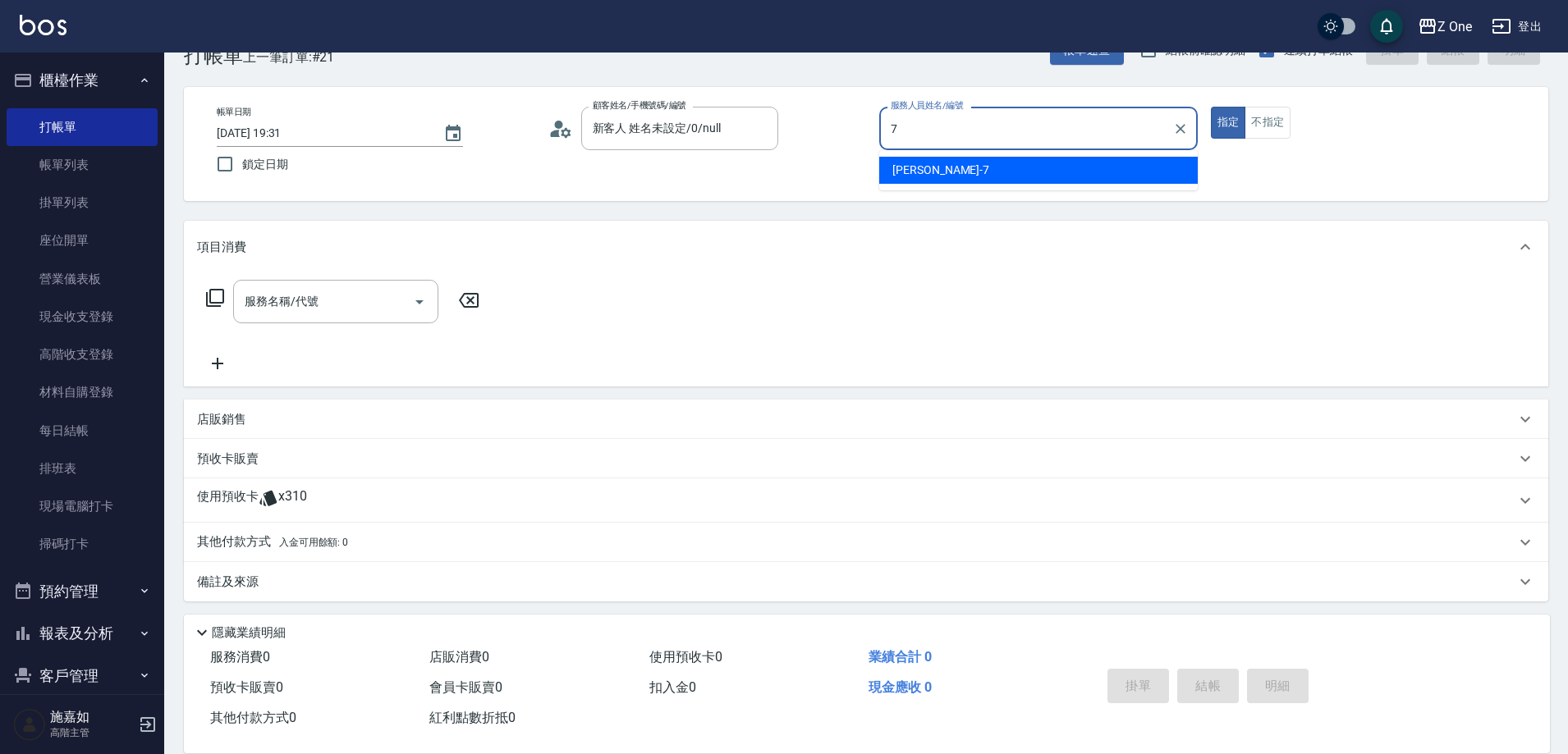
click at [913, 182] on div "[PERSON_NAME]-7" at bounding box center [1039, 170] width 318 height 27
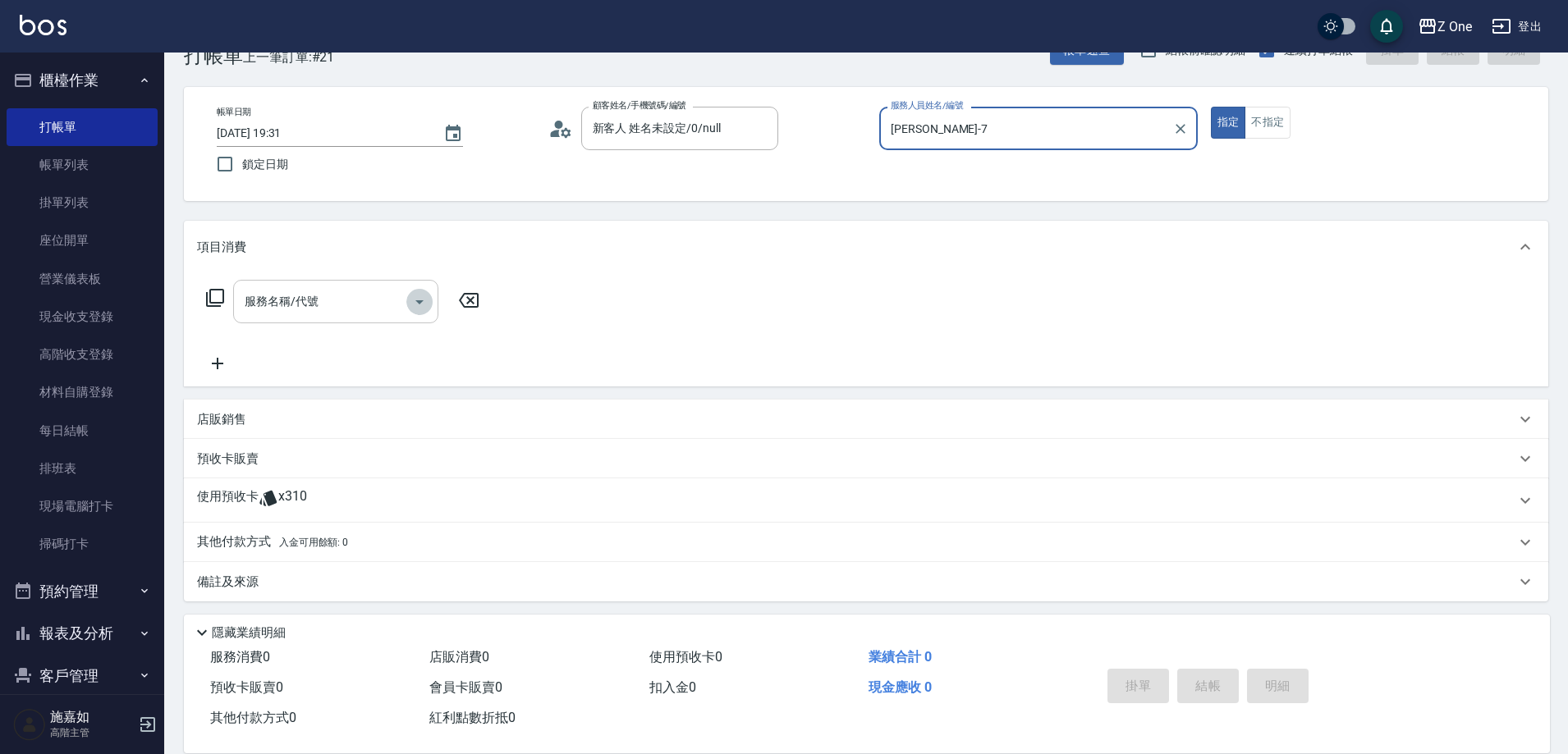
click at [426, 302] on icon "Open" at bounding box center [420, 302] width 20 height 20
type input "[PERSON_NAME]-7"
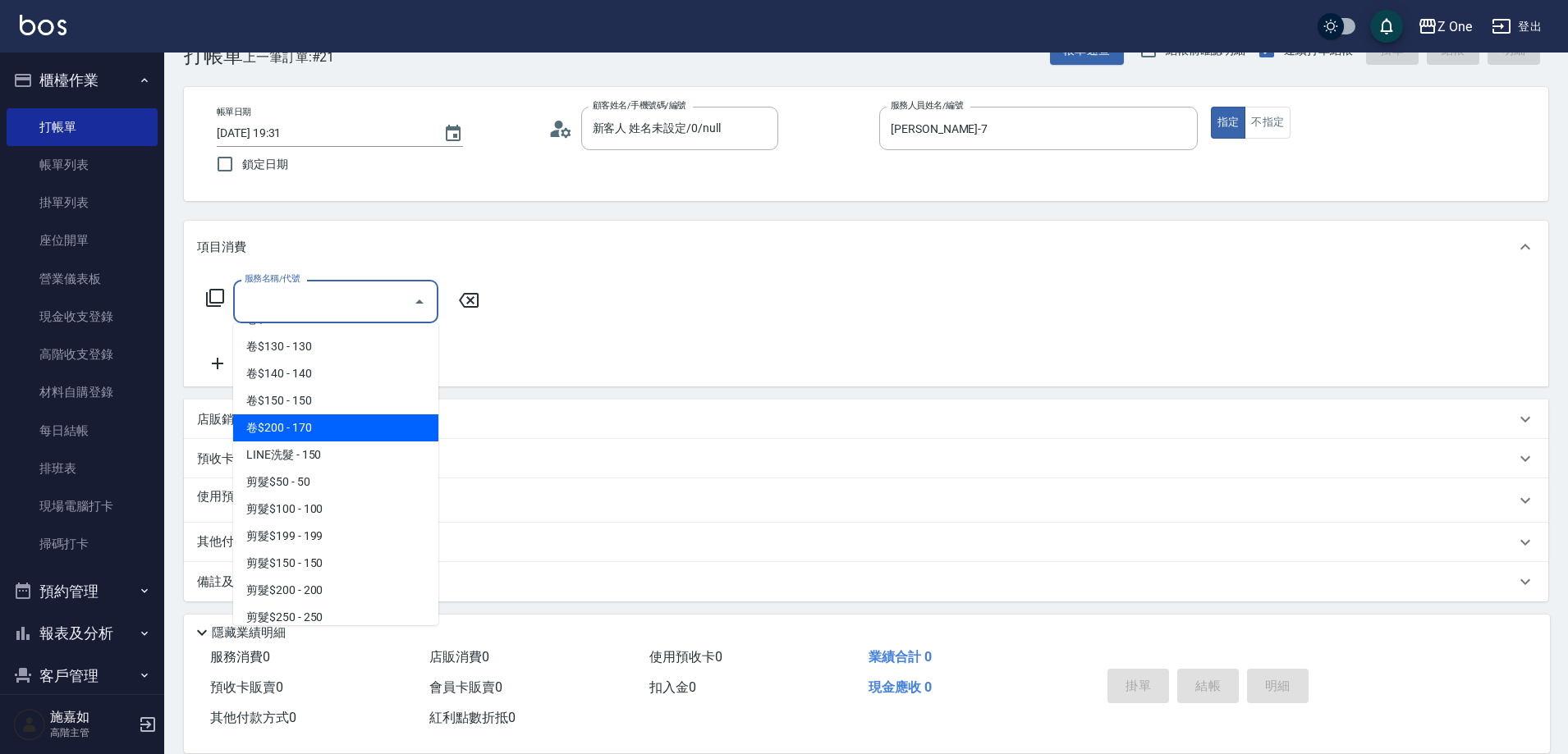
scroll to position [328, 0]
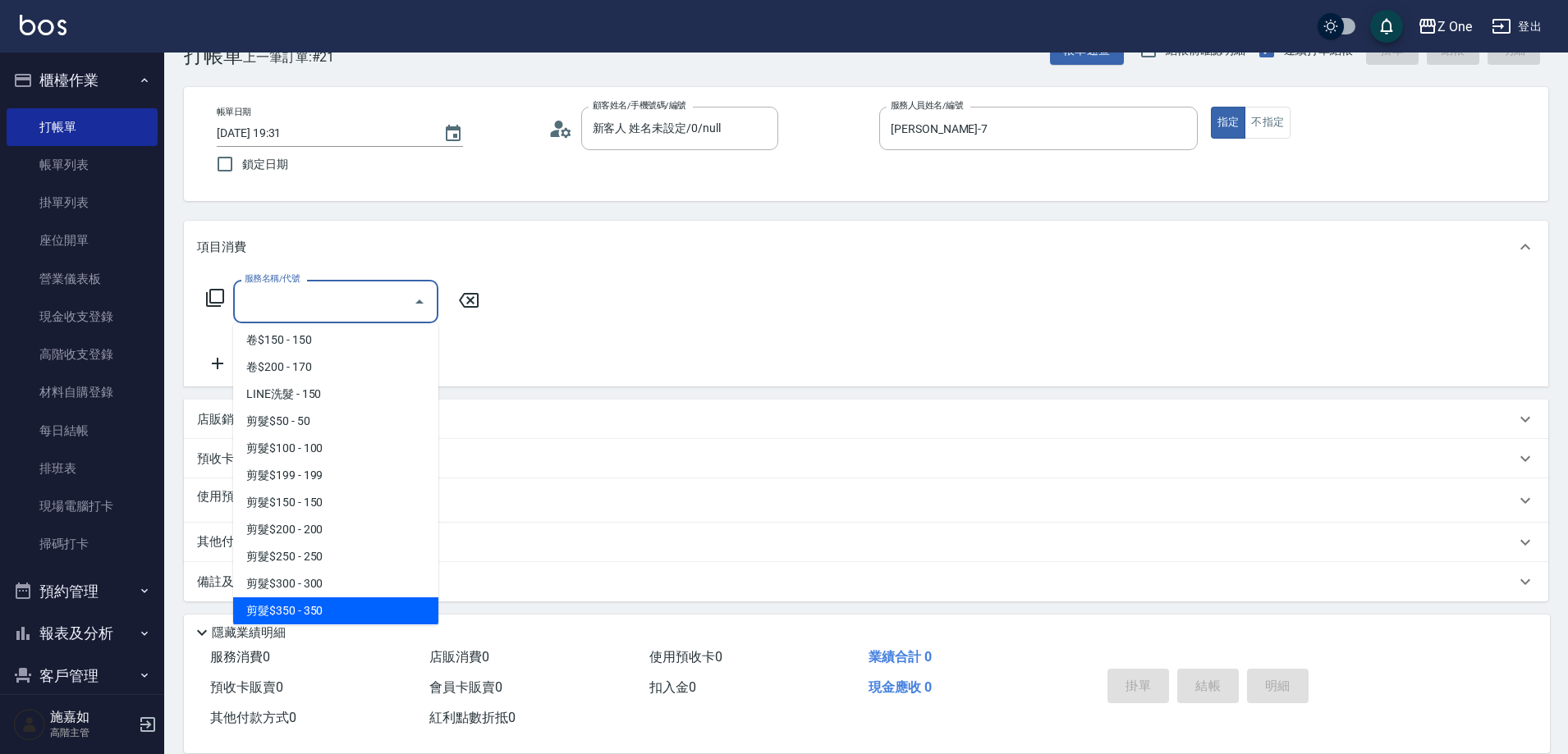
click at [330, 602] on span "剪髮$350 - 350" at bounding box center [336, 611] width 205 height 27
type input "剪髮$350(208)"
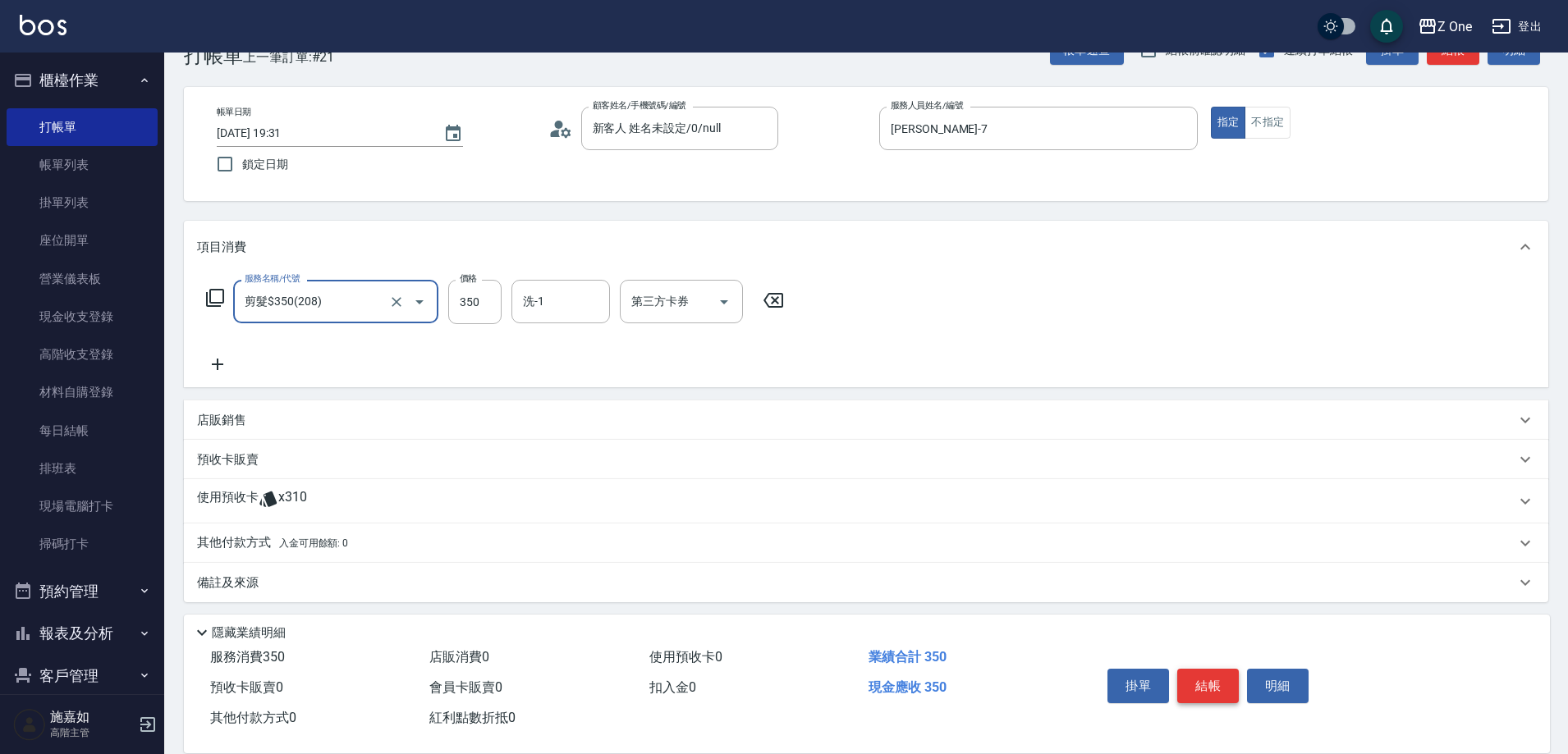
click at [1198, 678] on button "結帳" at bounding box center [1208, 686] width 62 height 35
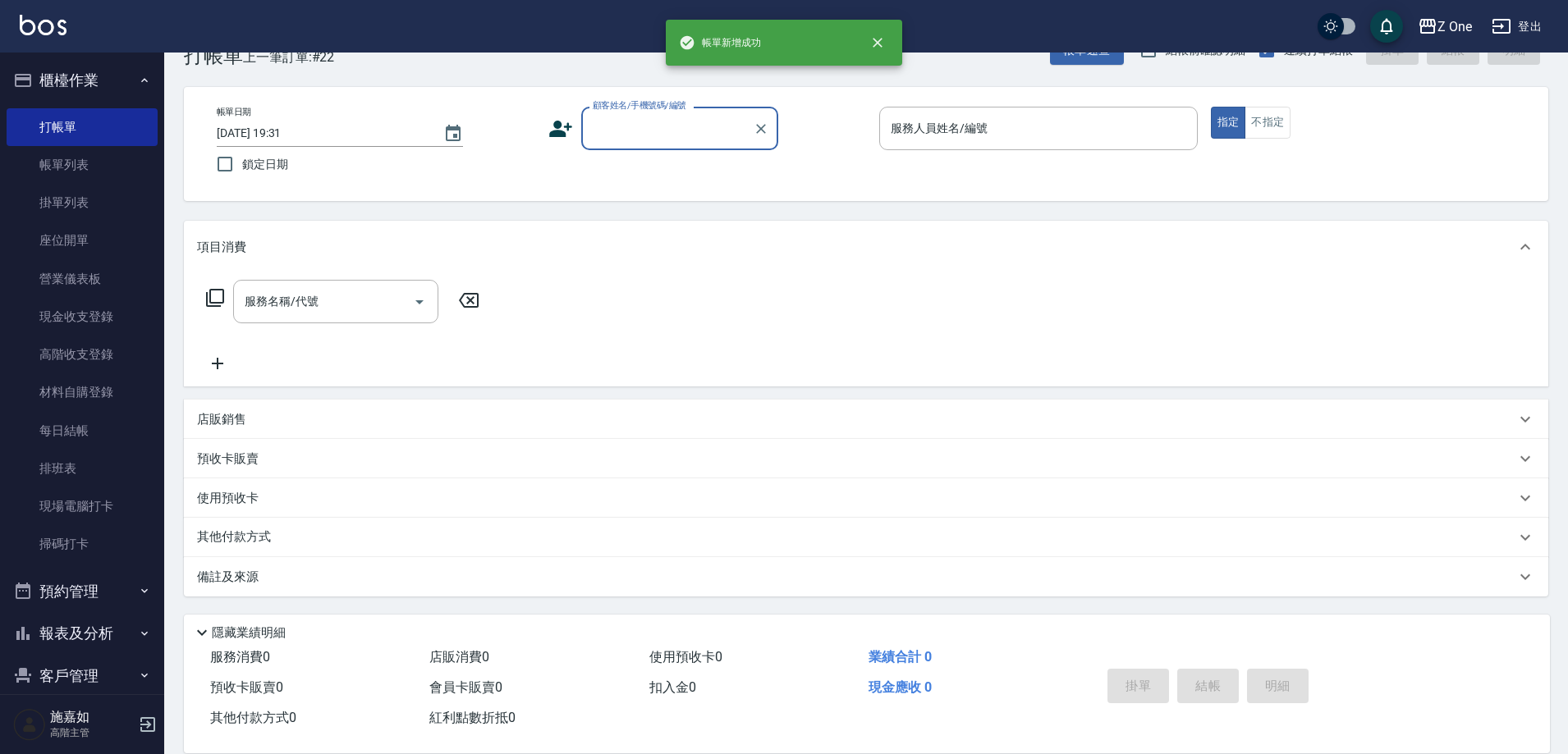
click at [658, 133] on input "顧客姓名/手機號碼/編號" at bounding box center [667, 128] width 157 height 29
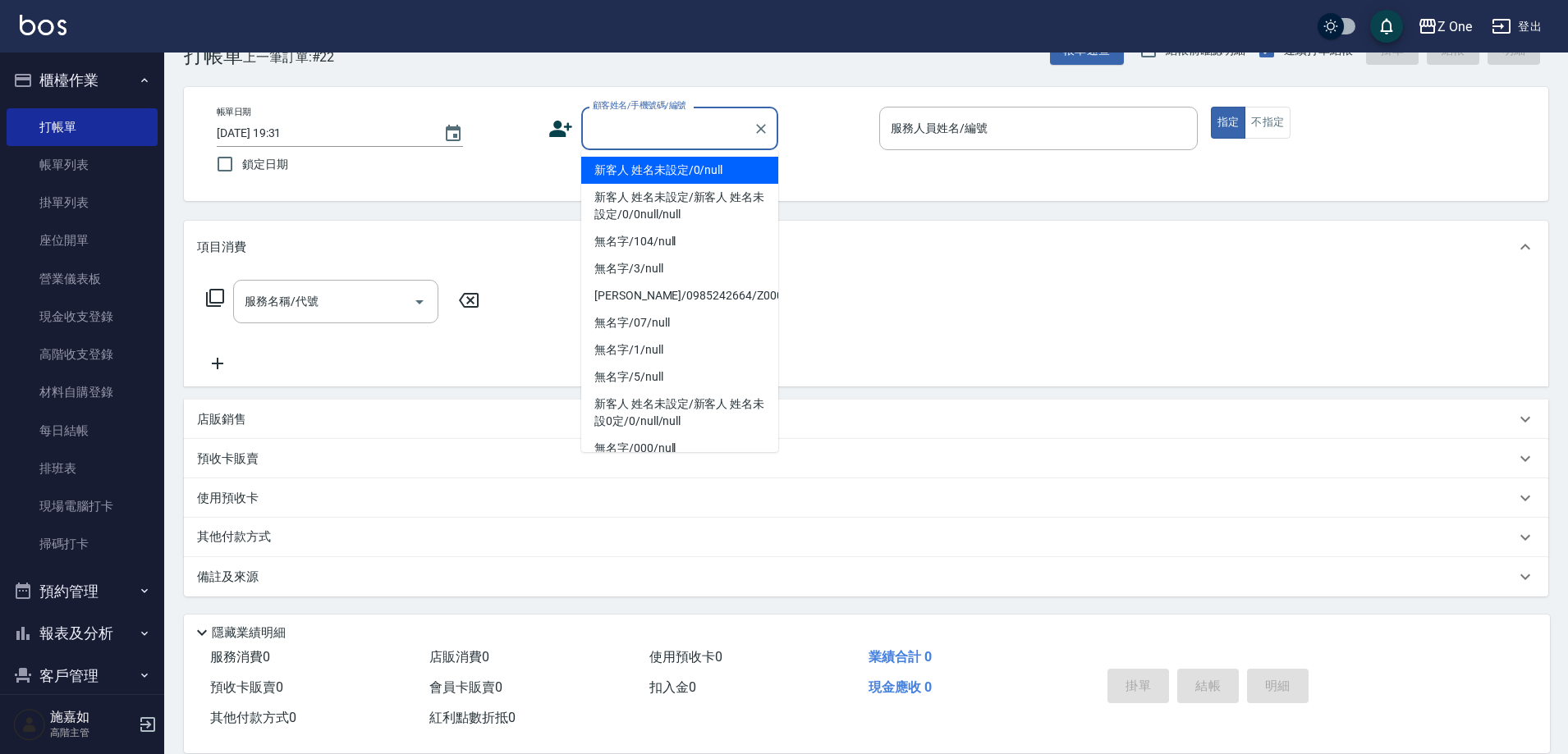
click at [649, 172] on li "新客人 姓名未設定/0/null" at bounding box center [679, 170] width 197 height 27
type input "新客人 姓名未設定/0/null"
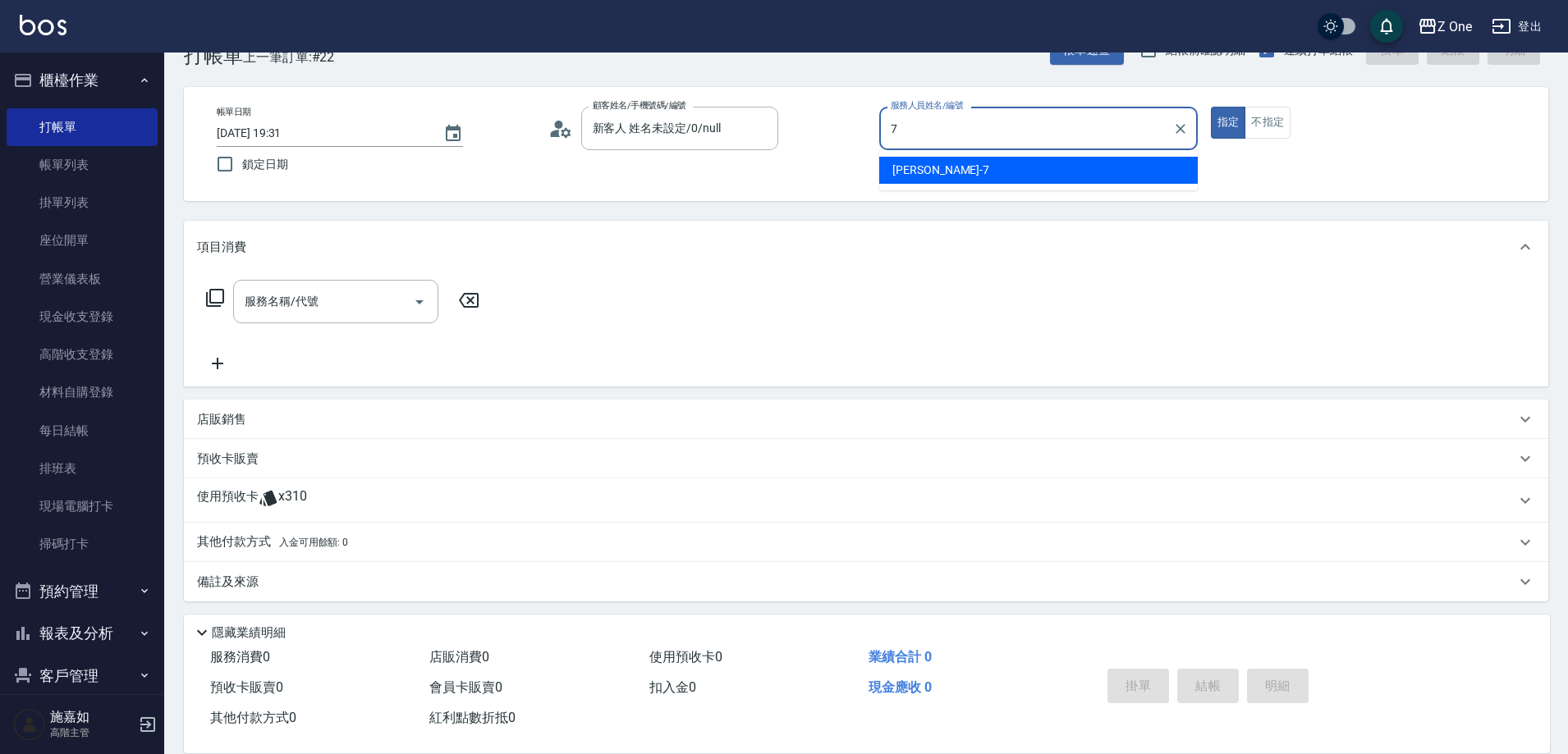
click at [933, 175] on span "[PERSON_NAME]-7" at bounding box center [941, 170] width 97 height 17
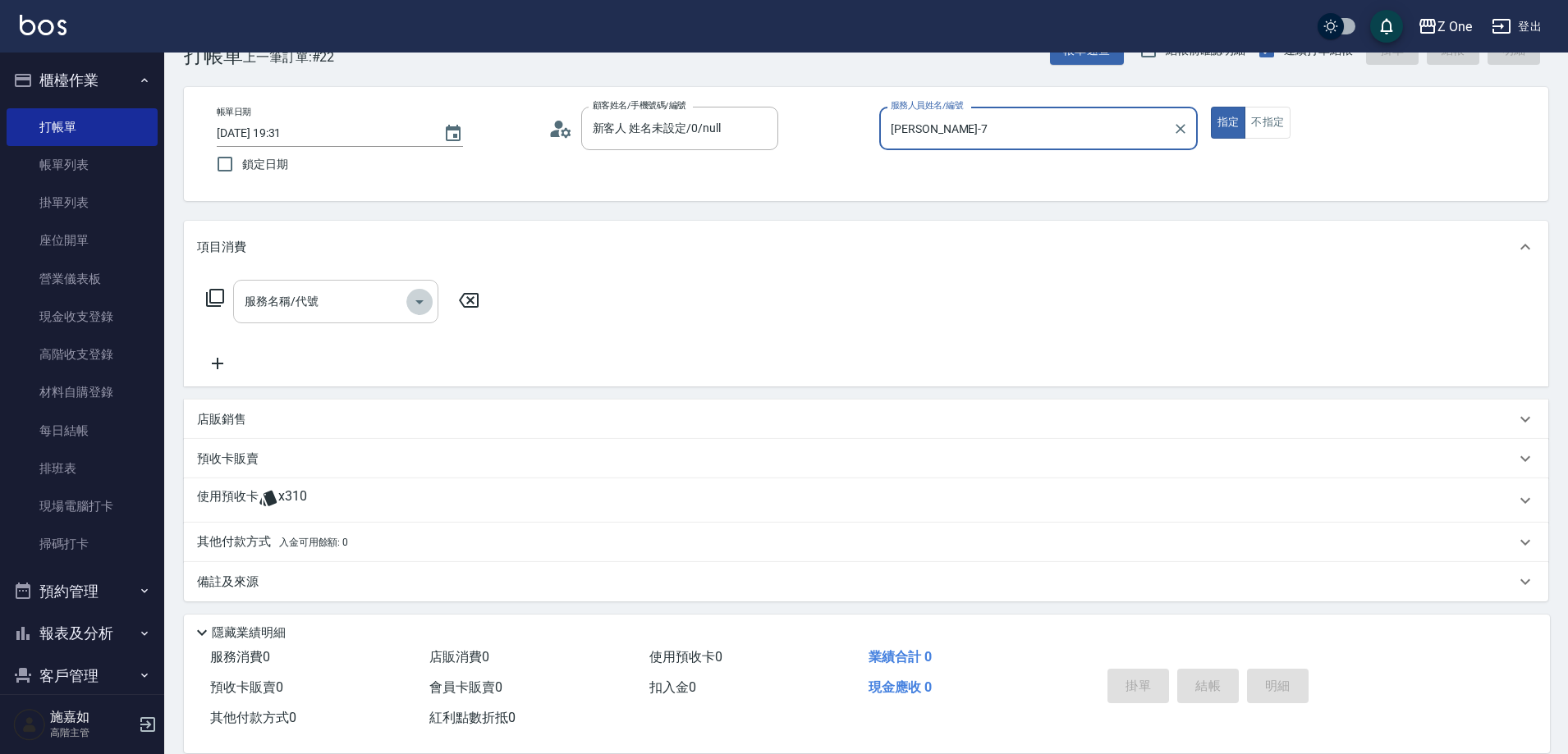
click at [422, 306] on icon "Open" at bounding box center [420, 302] width 20 height 20
type input "[PERSON_NAME]-7"
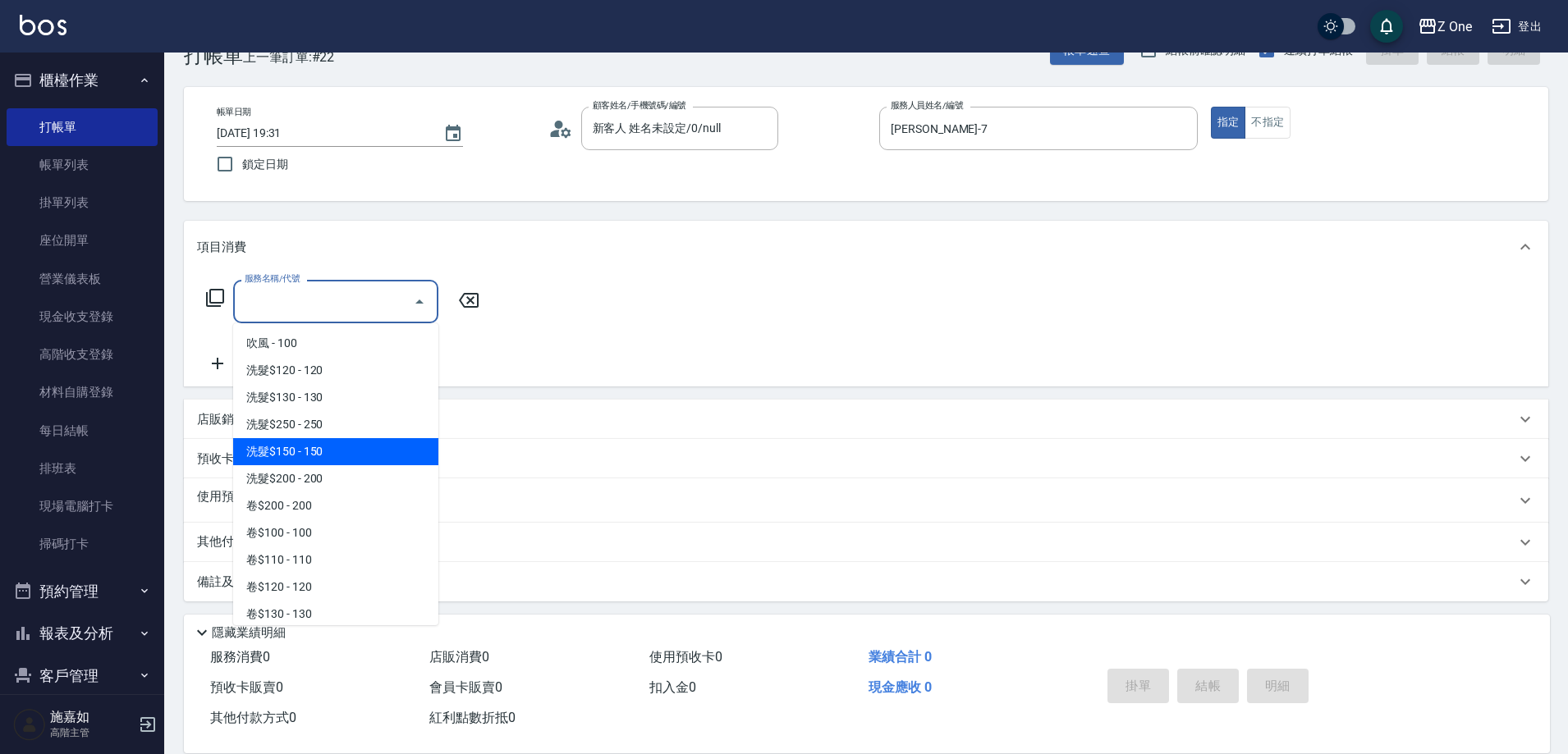
drag, startPoint x: 322, startPoint y: 447, endPoint x: 356, endPoint y: 443, distance: 34.2
click at [322, 447] on span "洗髮$150 - 150" at bounding box center [336, 452] width 205 height 27
type input "洗髮$150(105)"
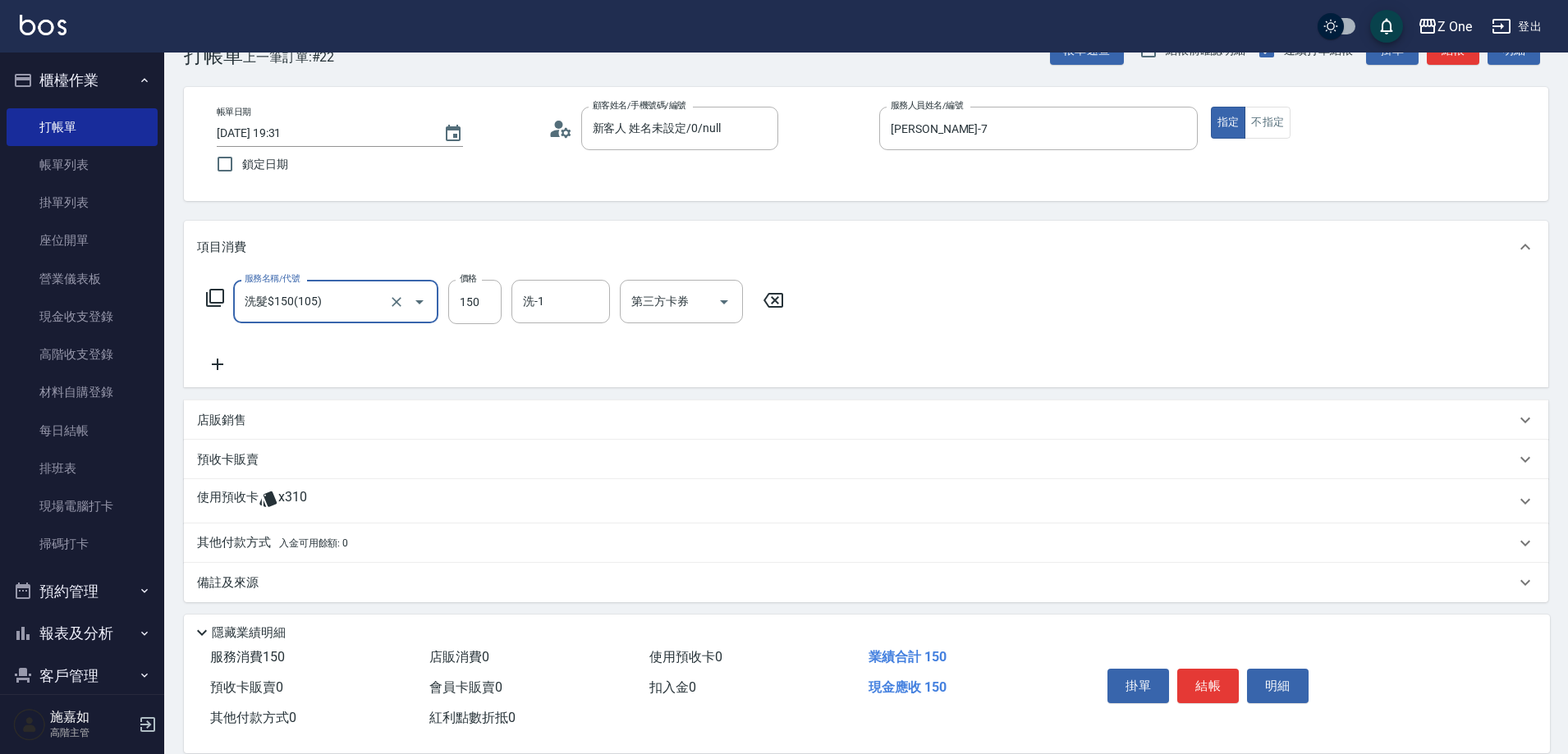
click at [231, 359] on icon at bounding box center [218, 364] width 41 height 20
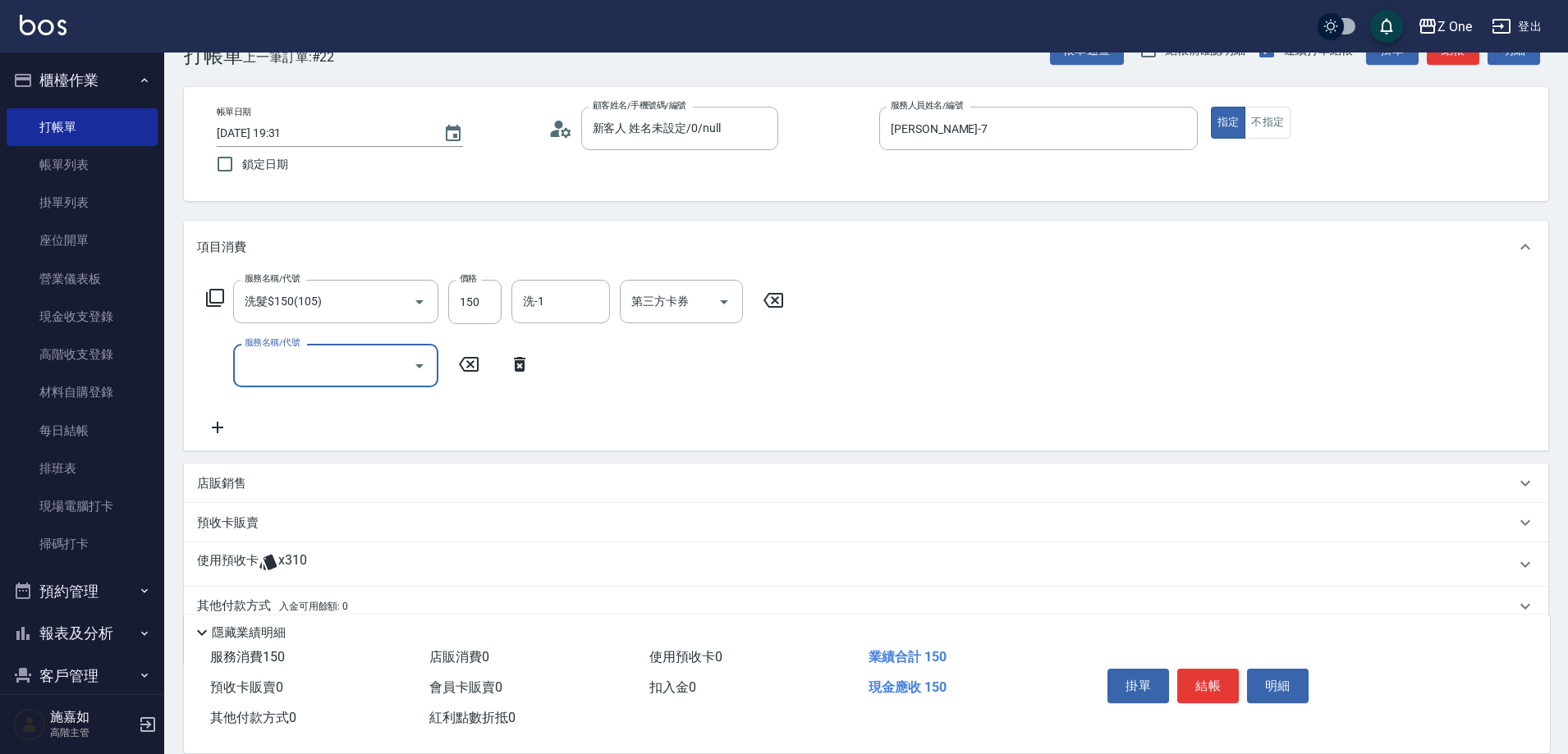
click at [419, 358] on icon "Open" at bounding box center [420, 366] width 20 height 20
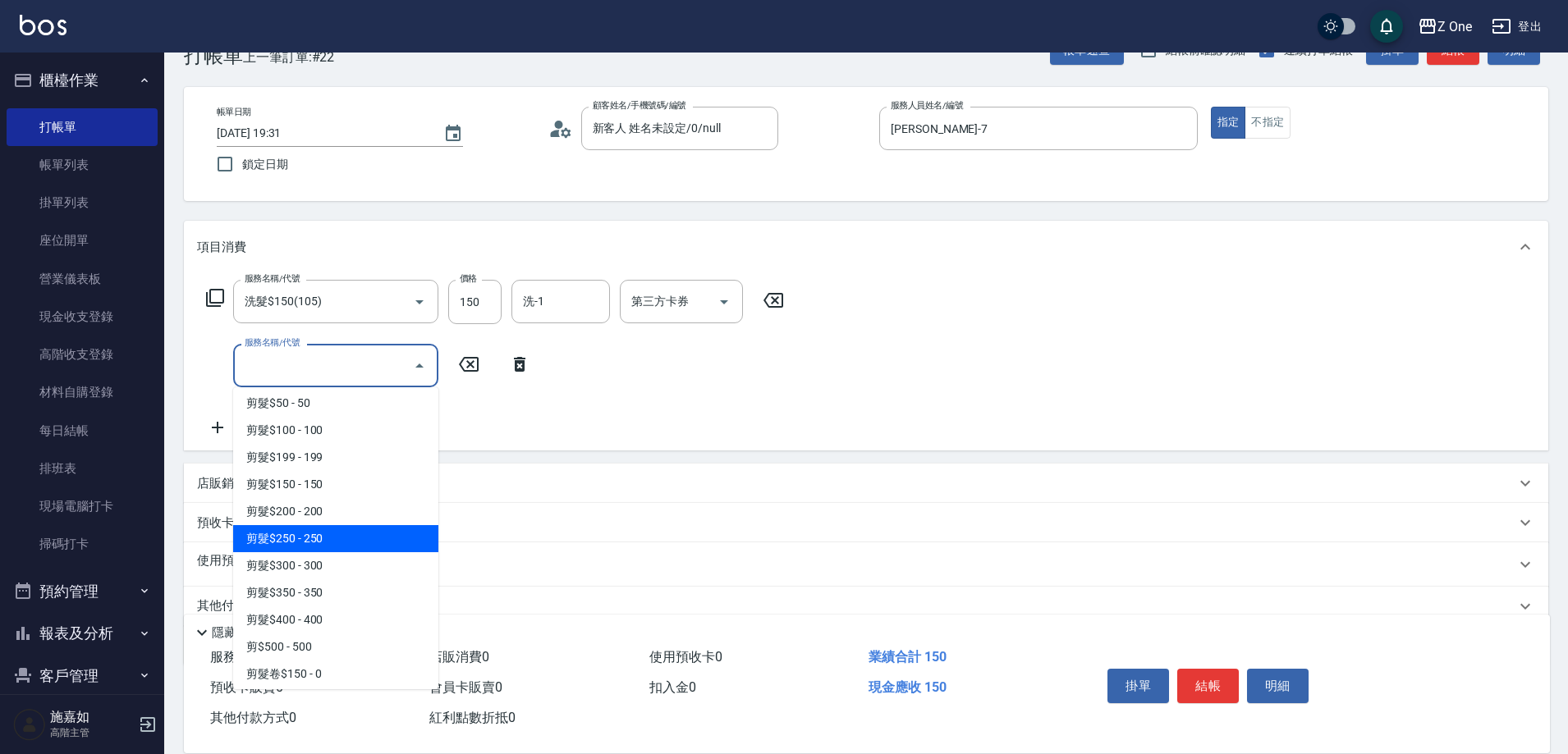
scroll to position [493, 0]
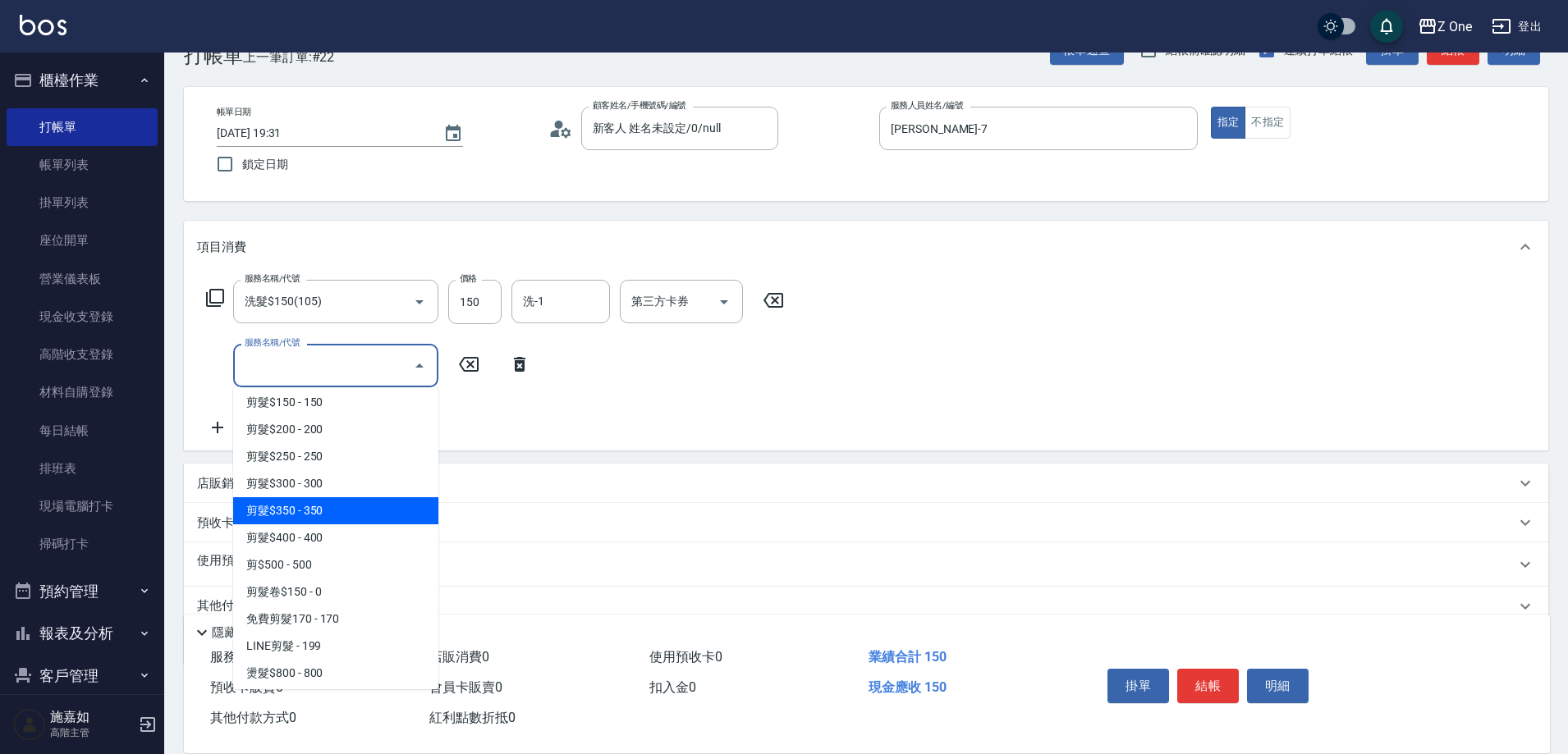
click at [336, 517] on span "剪髮$350 - 350" at bounding box center [336, 511] width 205 height 27
type input "剪髮$350(208)"
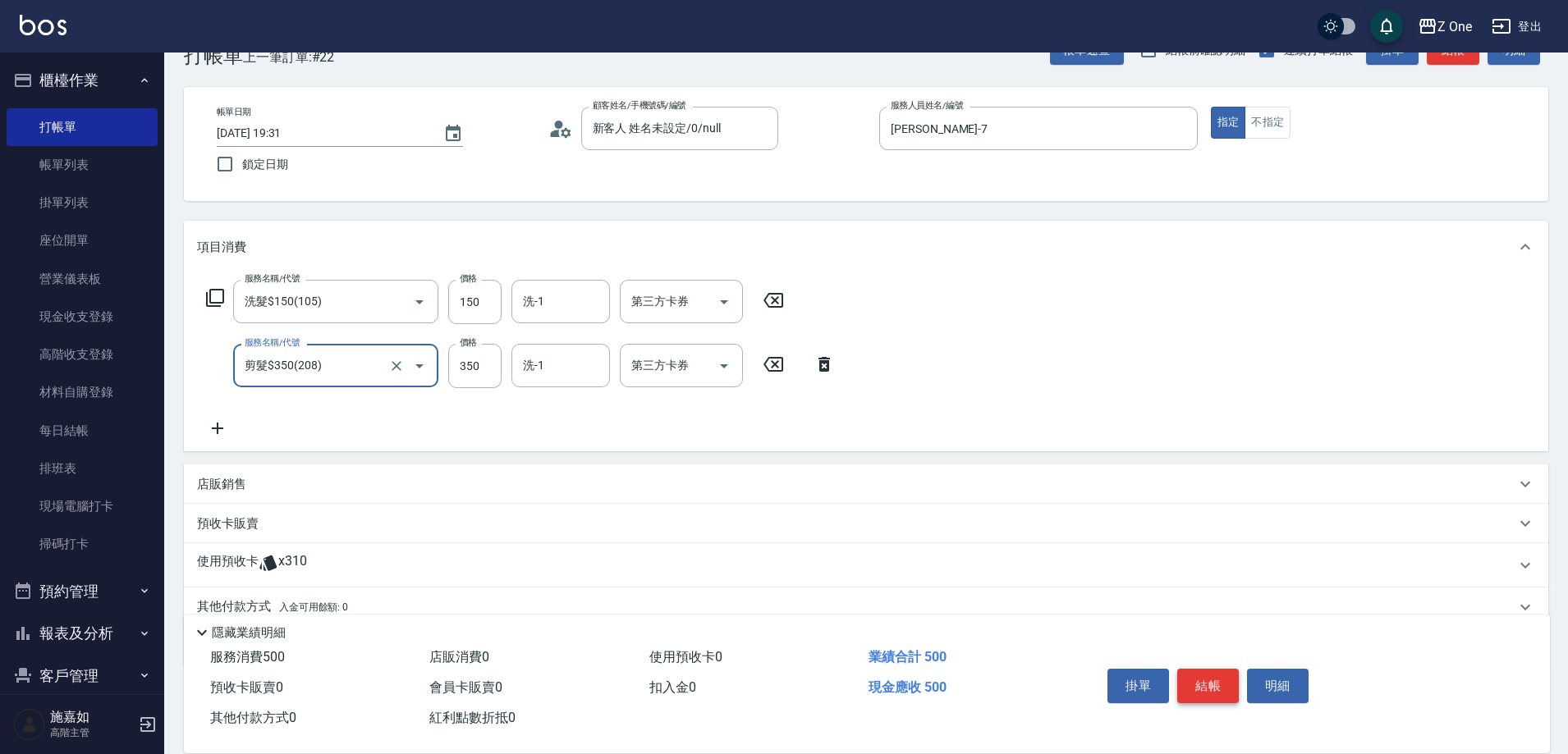
click at [1214, 683] on button "結帳" at bounding box center [1208, 686] width 62 height 35
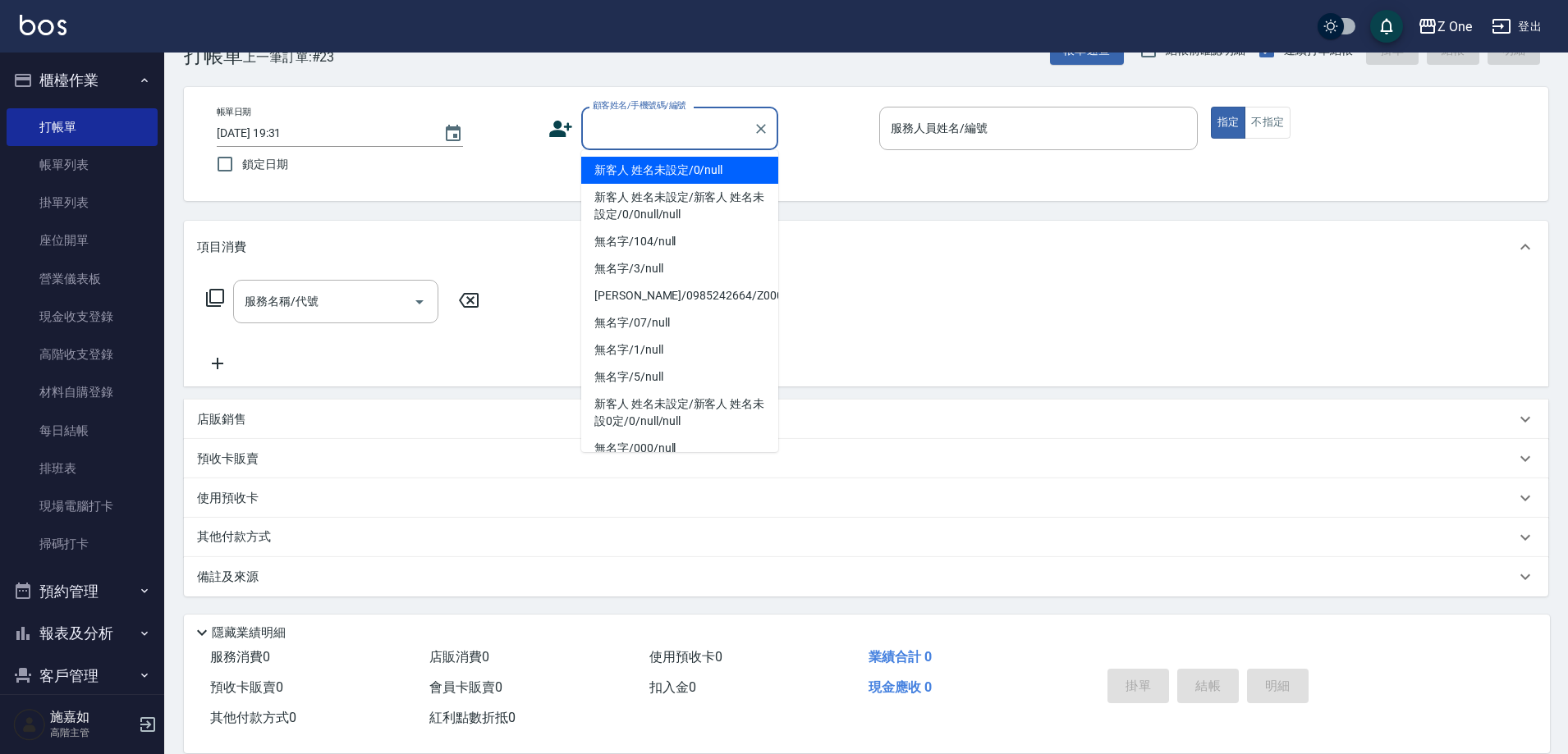
click at [655, 134] on input "顧客姓名/手機號碼/編號" at bounding box center [667, 128] width 157 height 29
click at [655, 165] on li "新客人 姓名未設定/0/null" at bounding box center [679, 170] width 197 height 27
type input "新客人 姓名未設定/0/null"
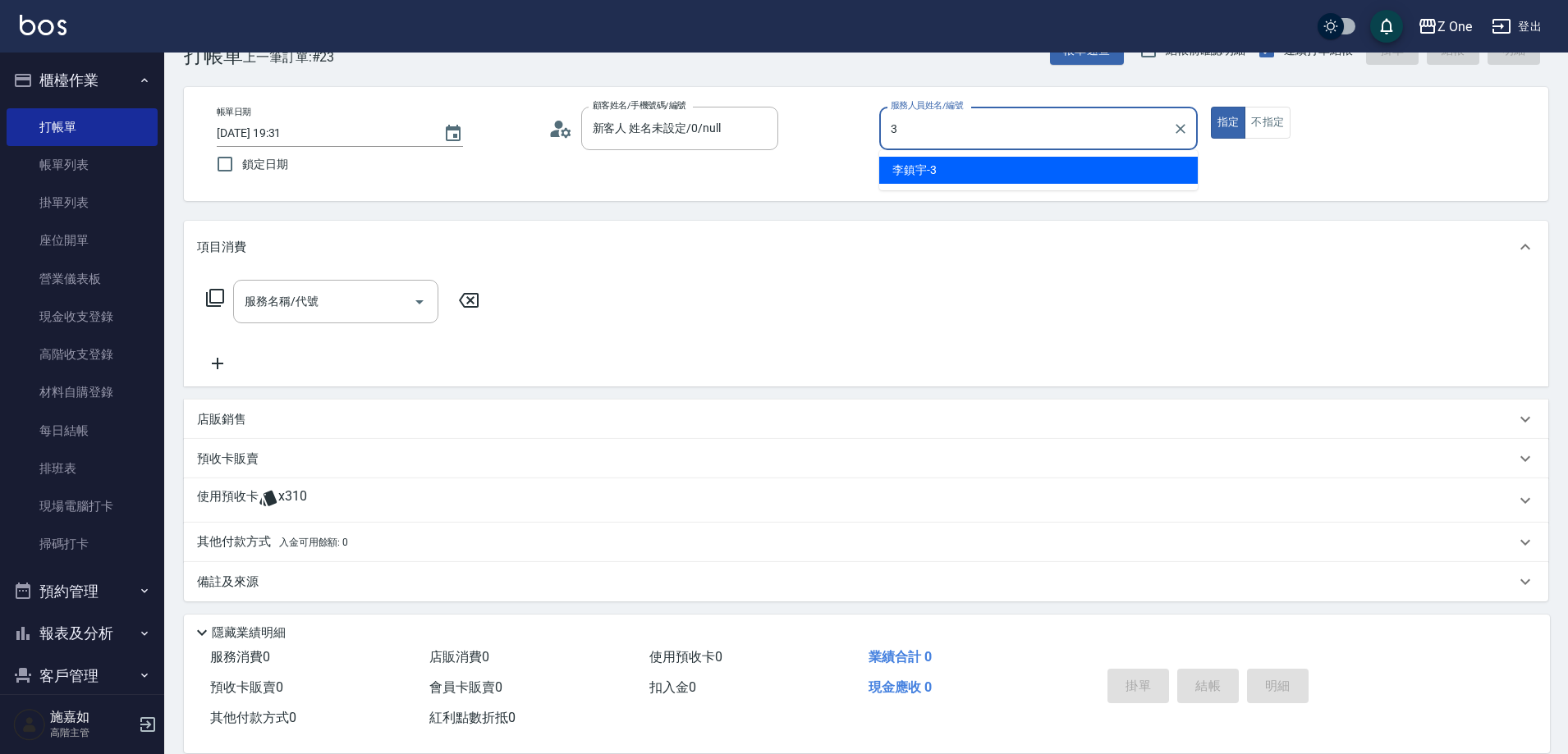
click at [1025, 164] on div "[PERSON_NAME]-3" at bounding box center [1039, 170] width 318 height 27
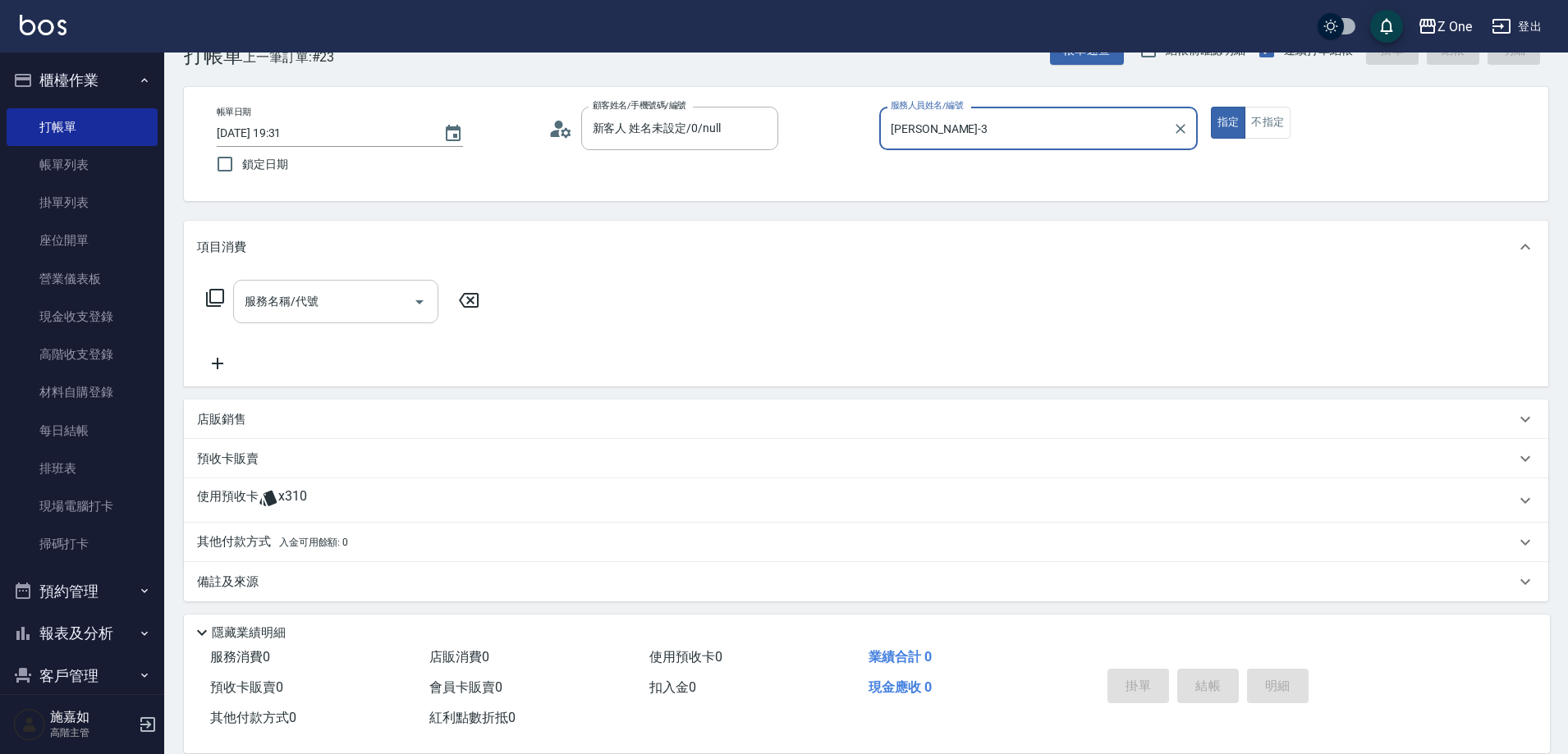
click at [422, 303] on icon "Open" at bounding box center [420, 302] width 20 height 20
type input "[PERSON_NAME]-3"
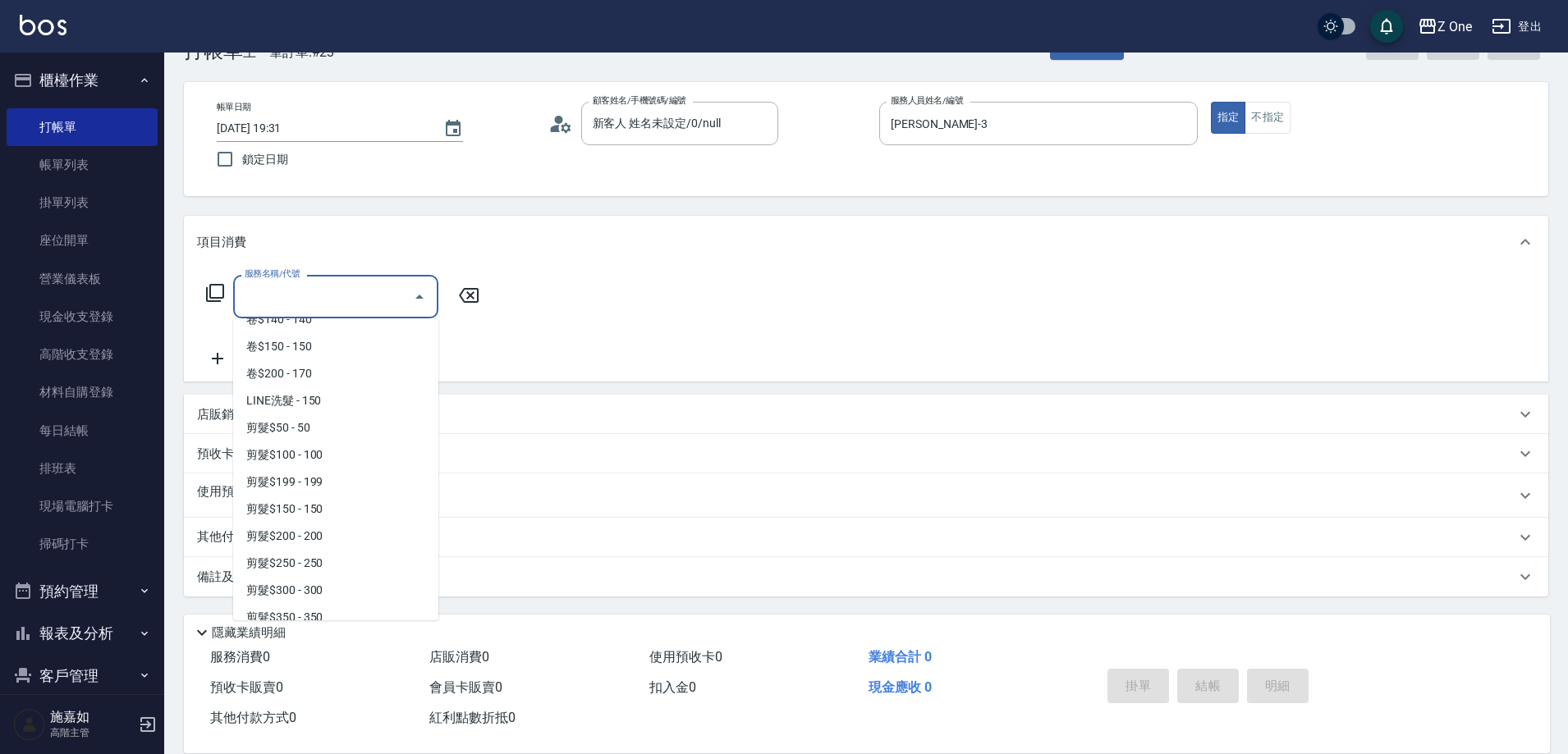
scroll to position [328, 0]
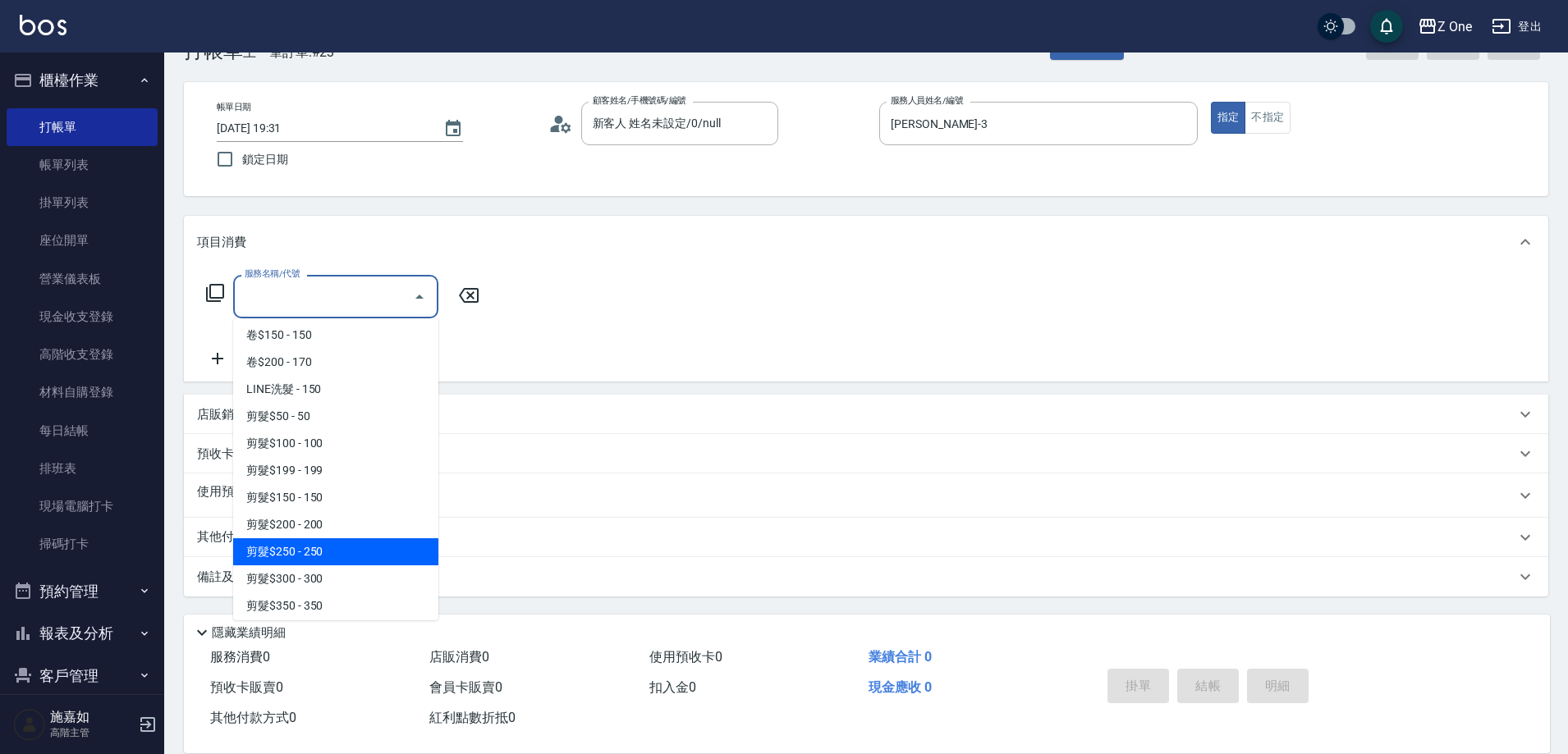
click at [334, 545] on span "剪髮$250 - 250" at bounding box center [336, 551] width 205 height 27
type input "剪髮$250(206)"
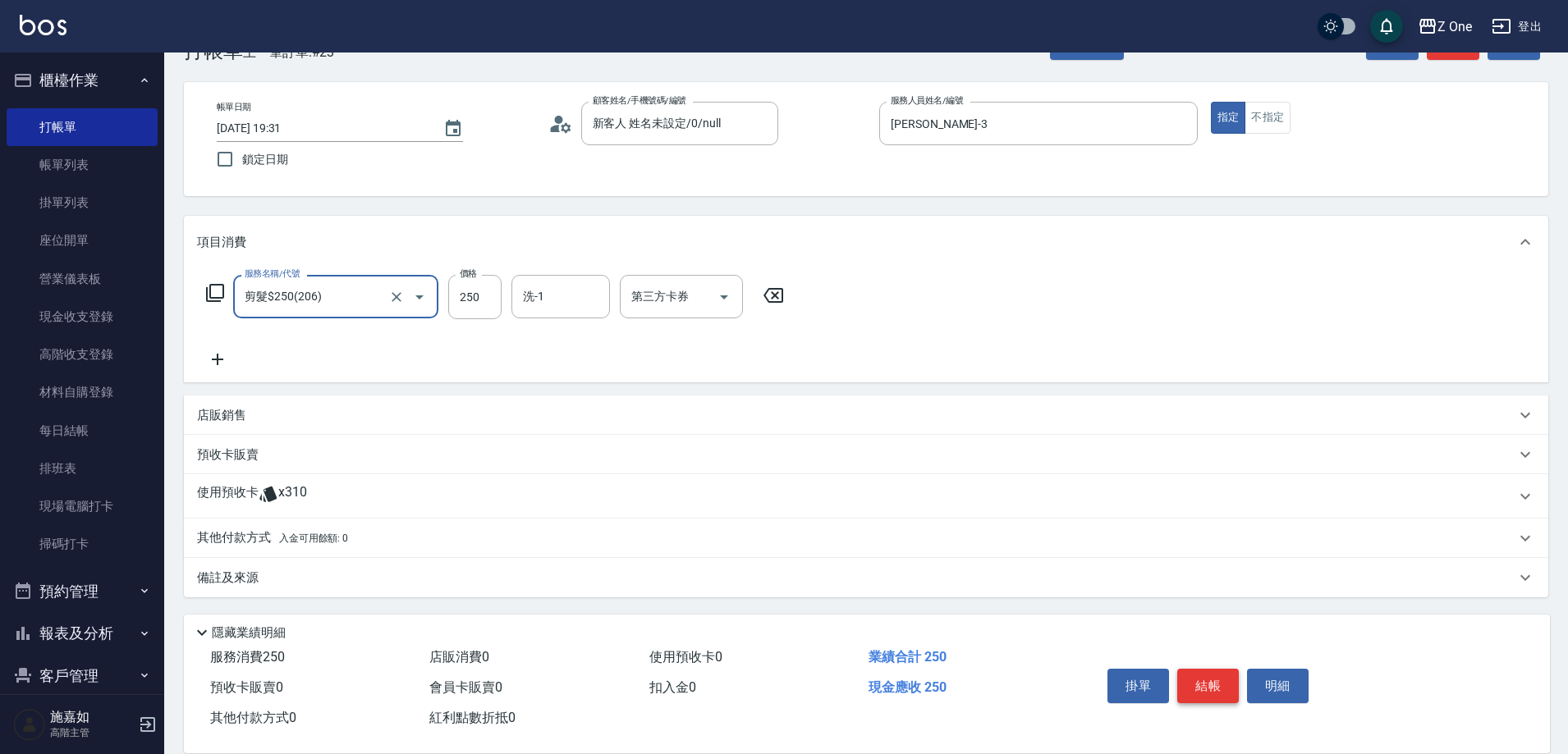
click at [1204, 675] on button "結帳" at bounding box center [1208, 686] width 62 height 35
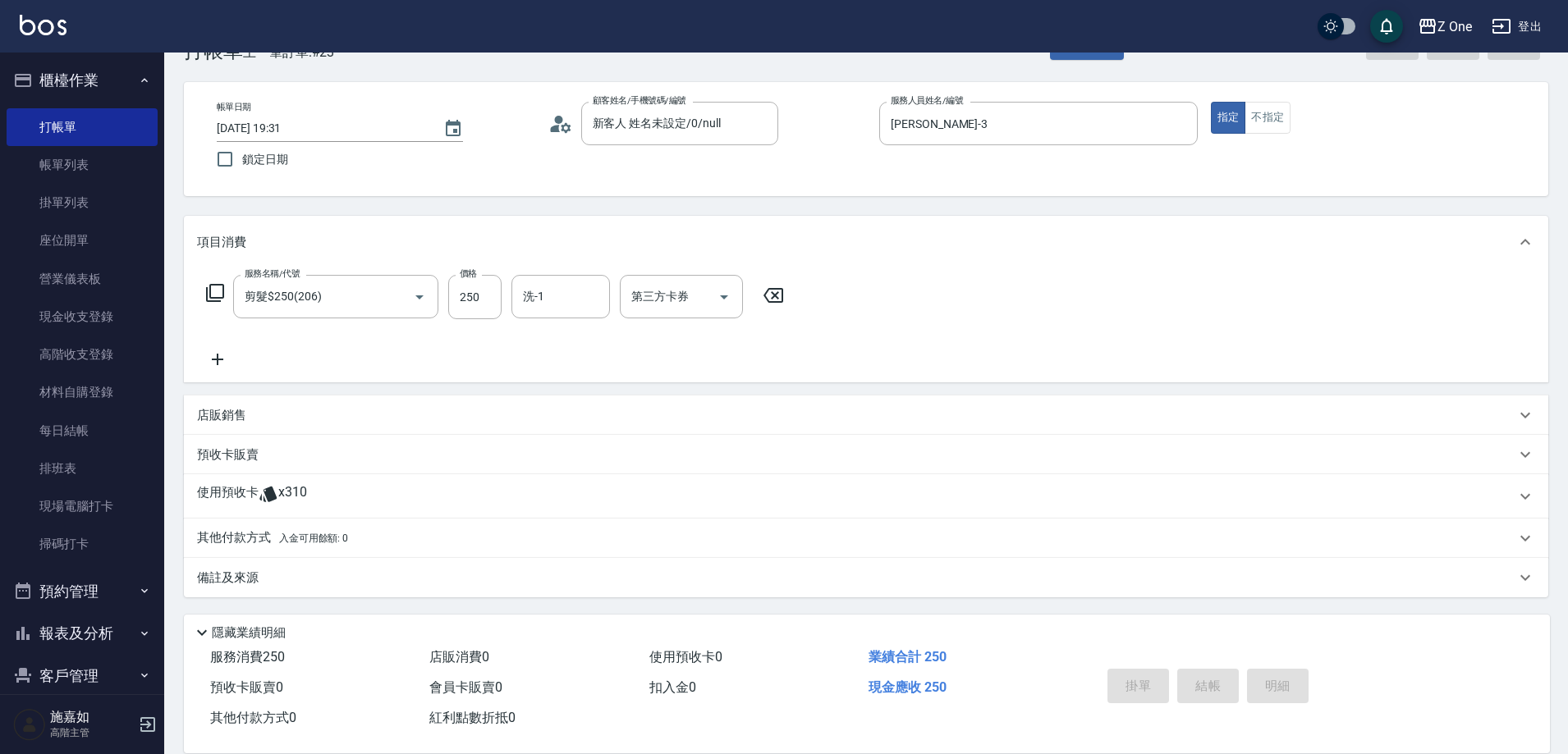
type input "[DATE] 19:32"
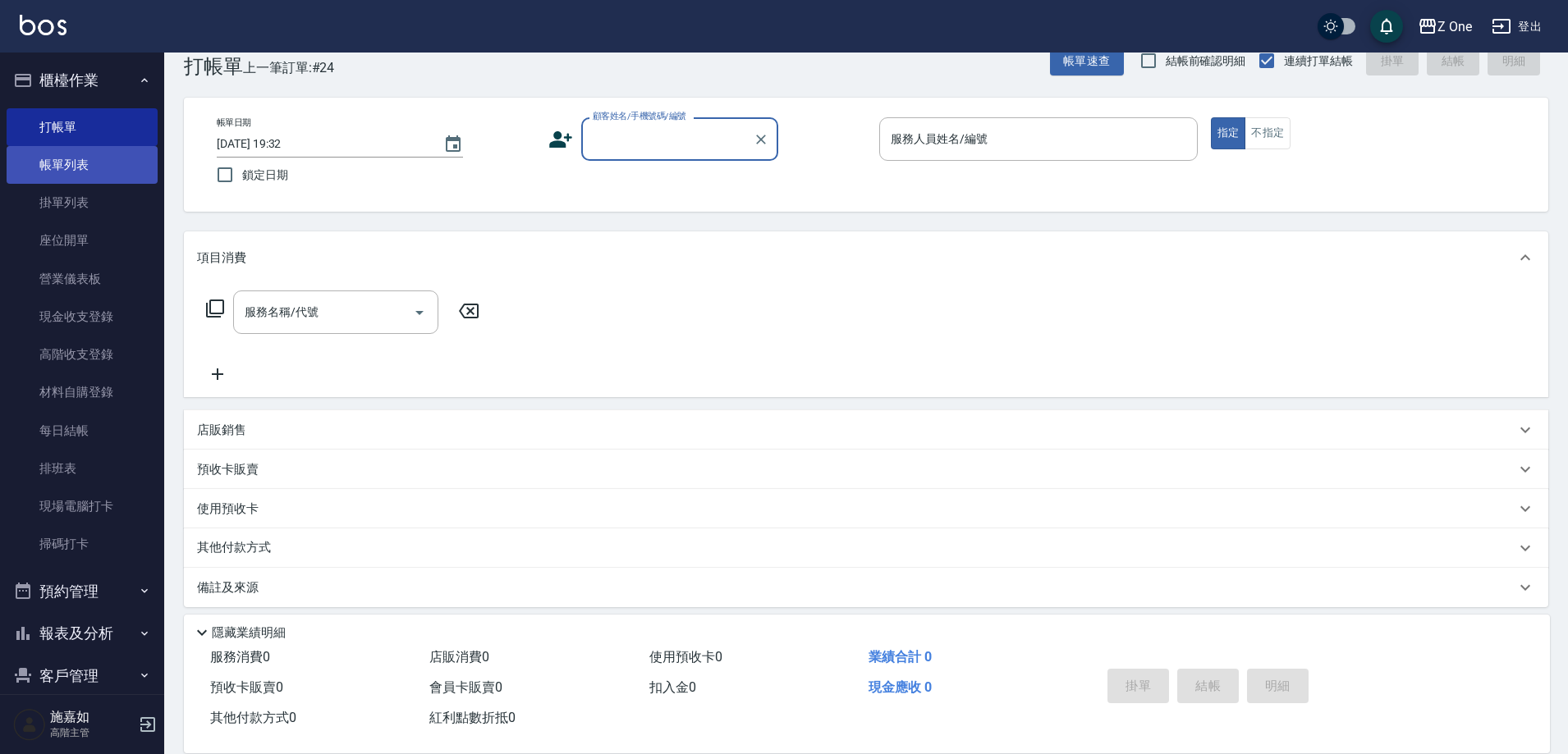
scroll to position [0, 0]
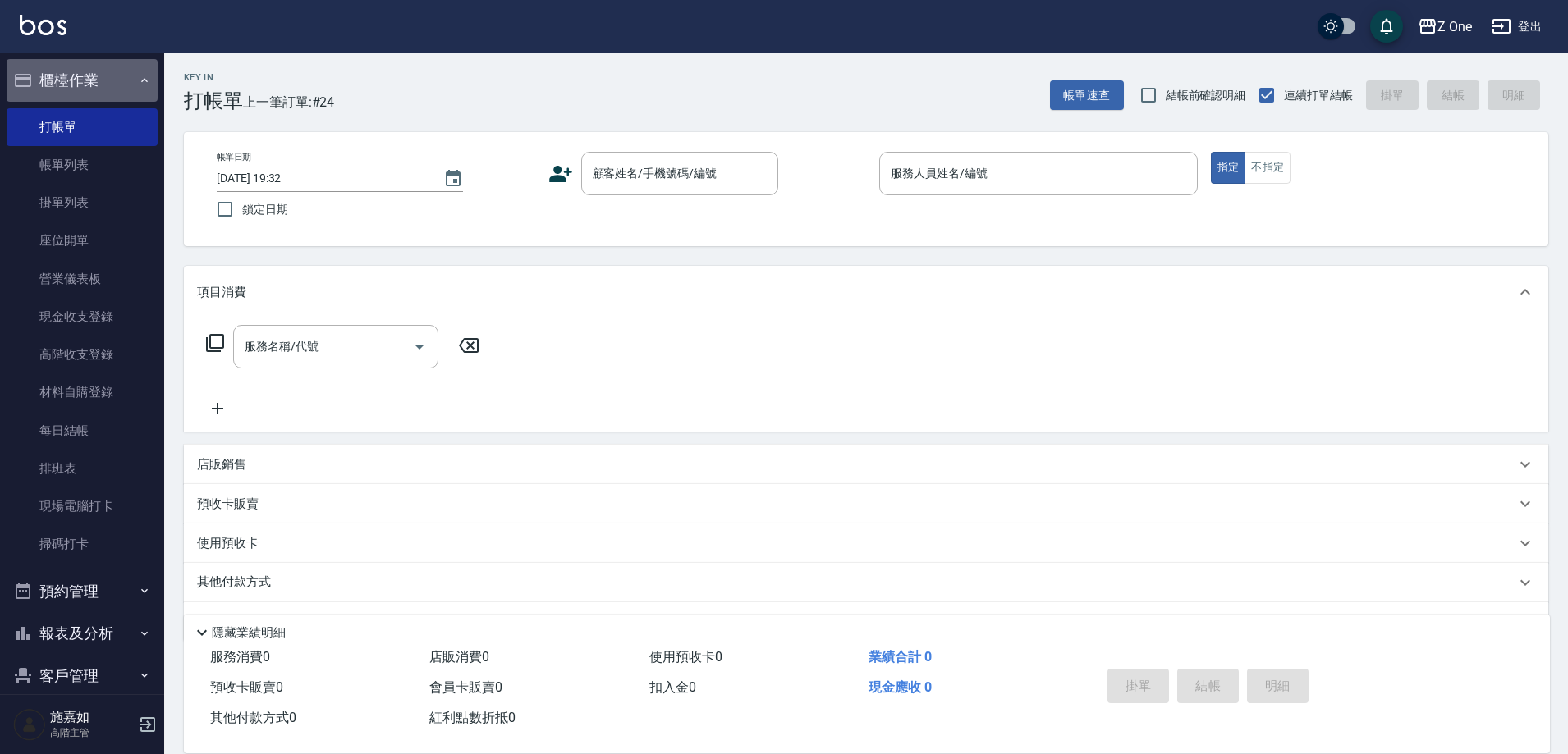
click at [134, 89] on button "櫃檯作業" at bounding box center [82, 81] width 151 height 43
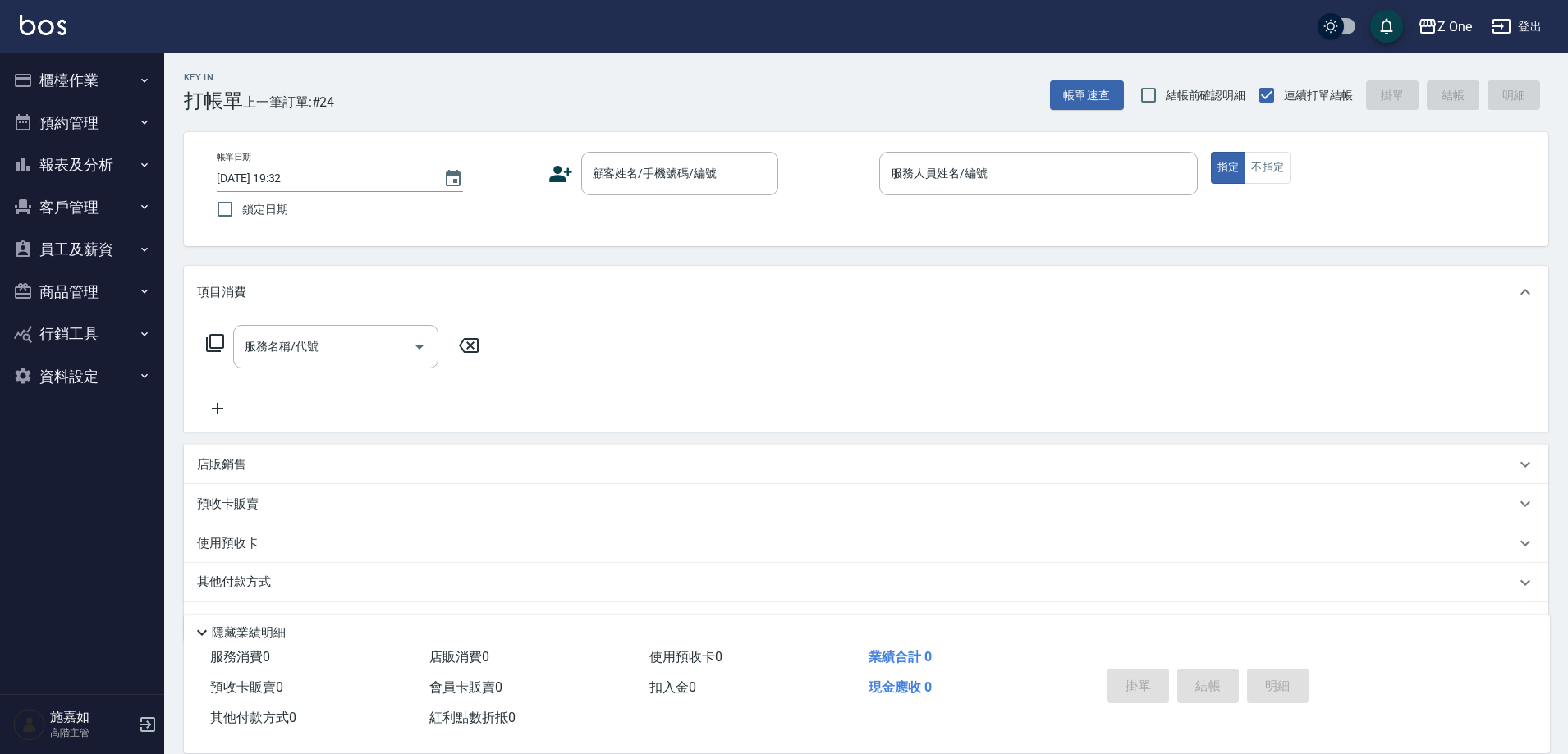
click at [143, 161] on icon "button" at bounding box center [144, 165] width 13 height 13
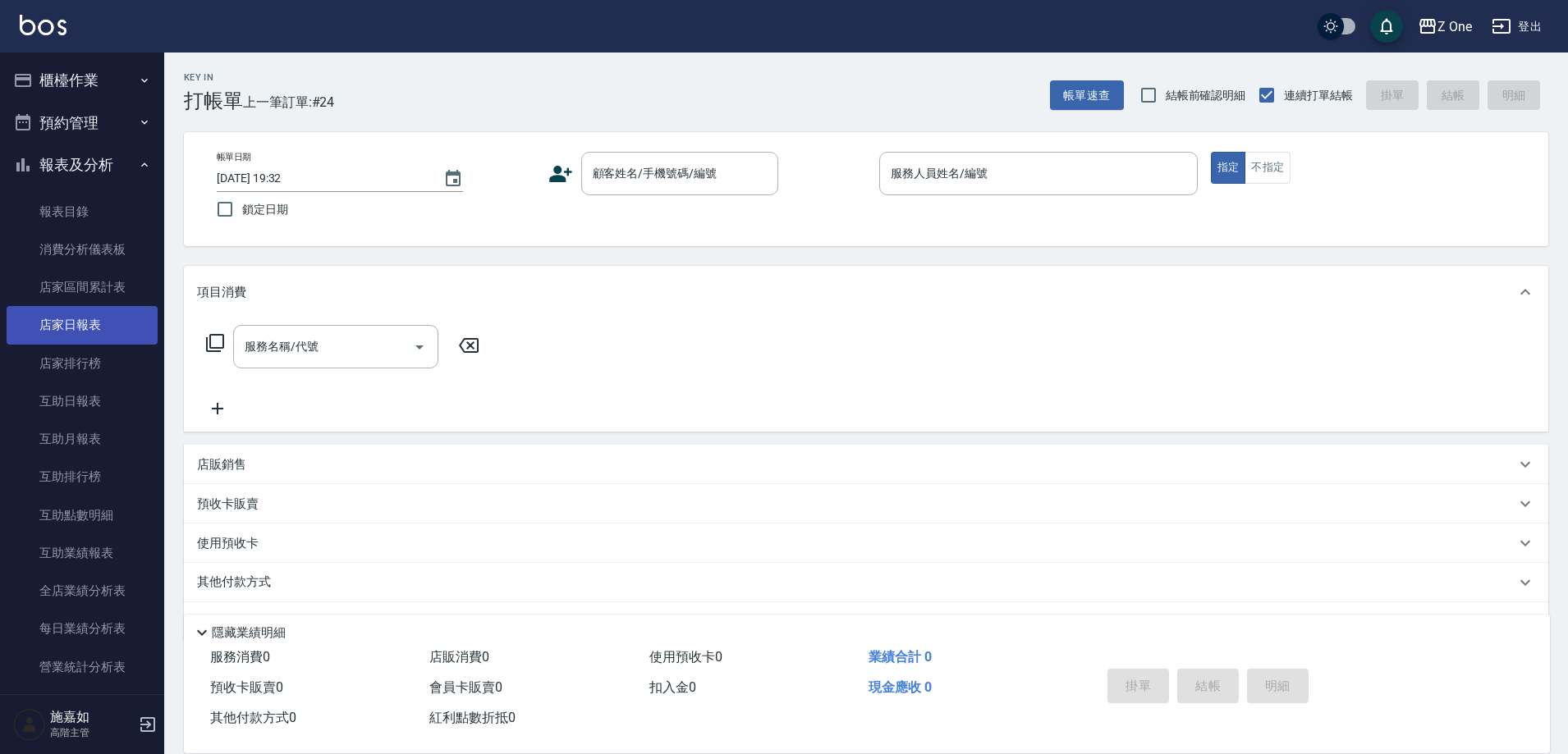
click at [59, 321] on link "店家日報表" at bounding box center [82, 325] width 151 height 38
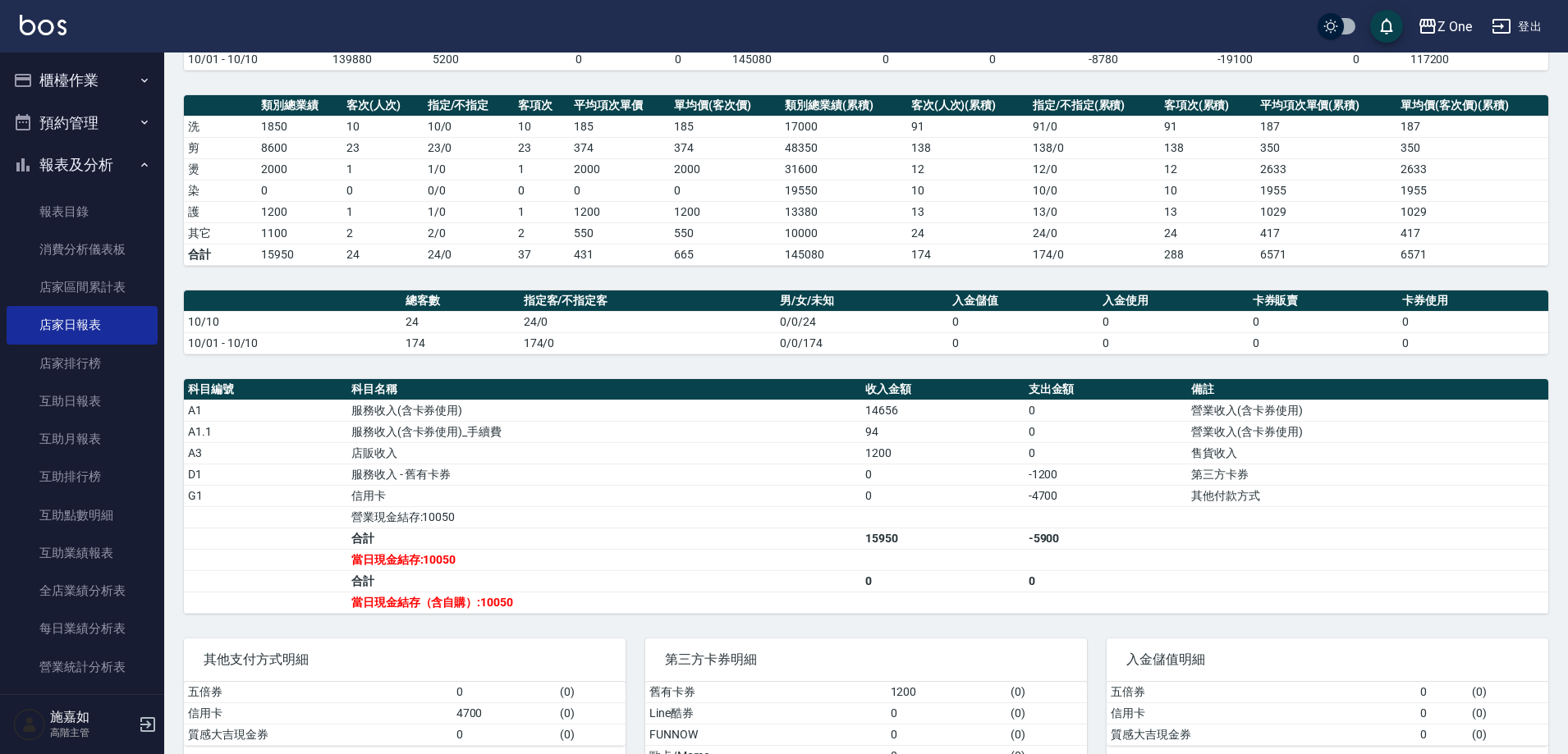
scroll to position [246, 0]
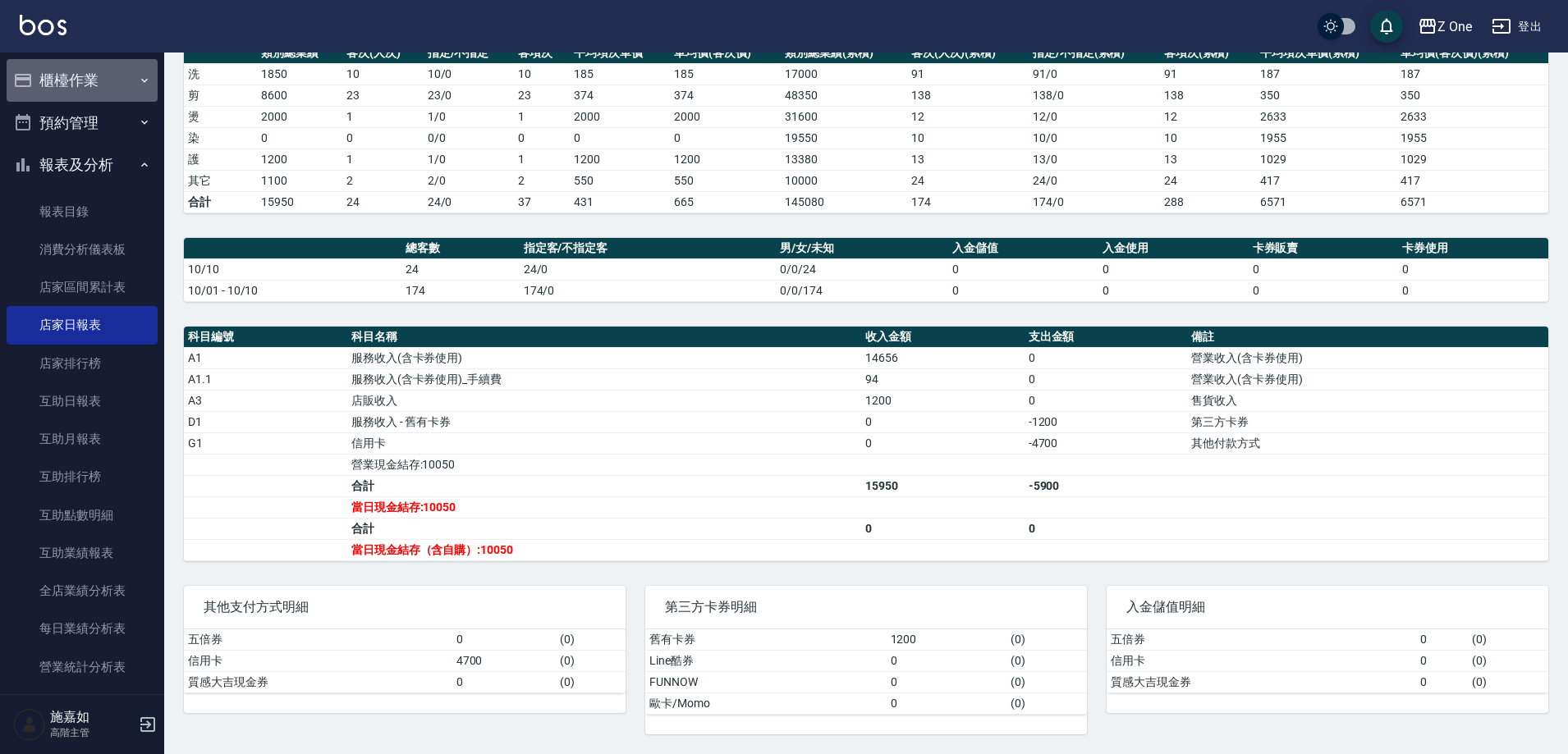
click at [129, 73] on button "櫃檯作業" at bounding box center [82, 81] width 151 height 43
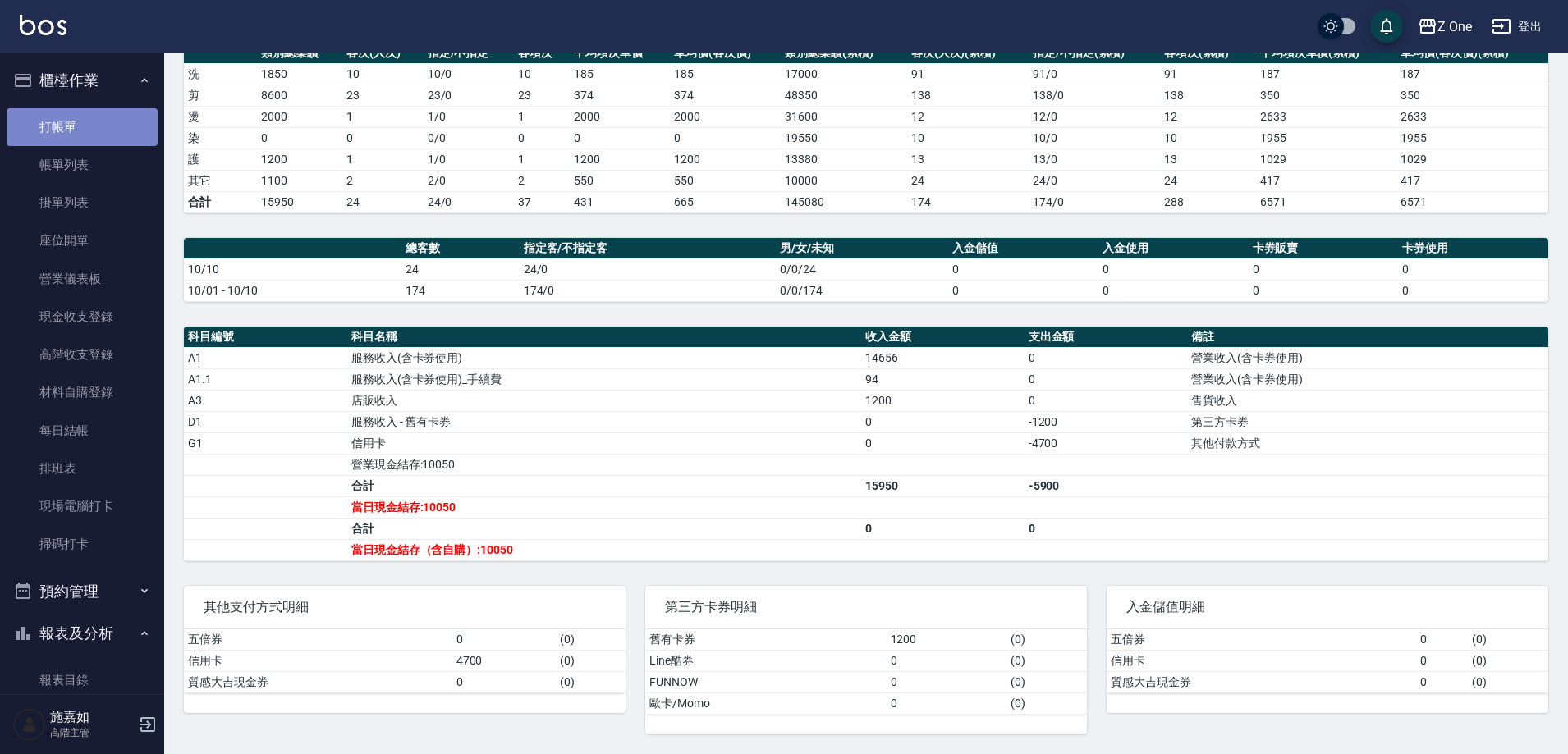
click at [96, 139] on link "打帳單" at bounding box center [82, 127] width 151 height 38
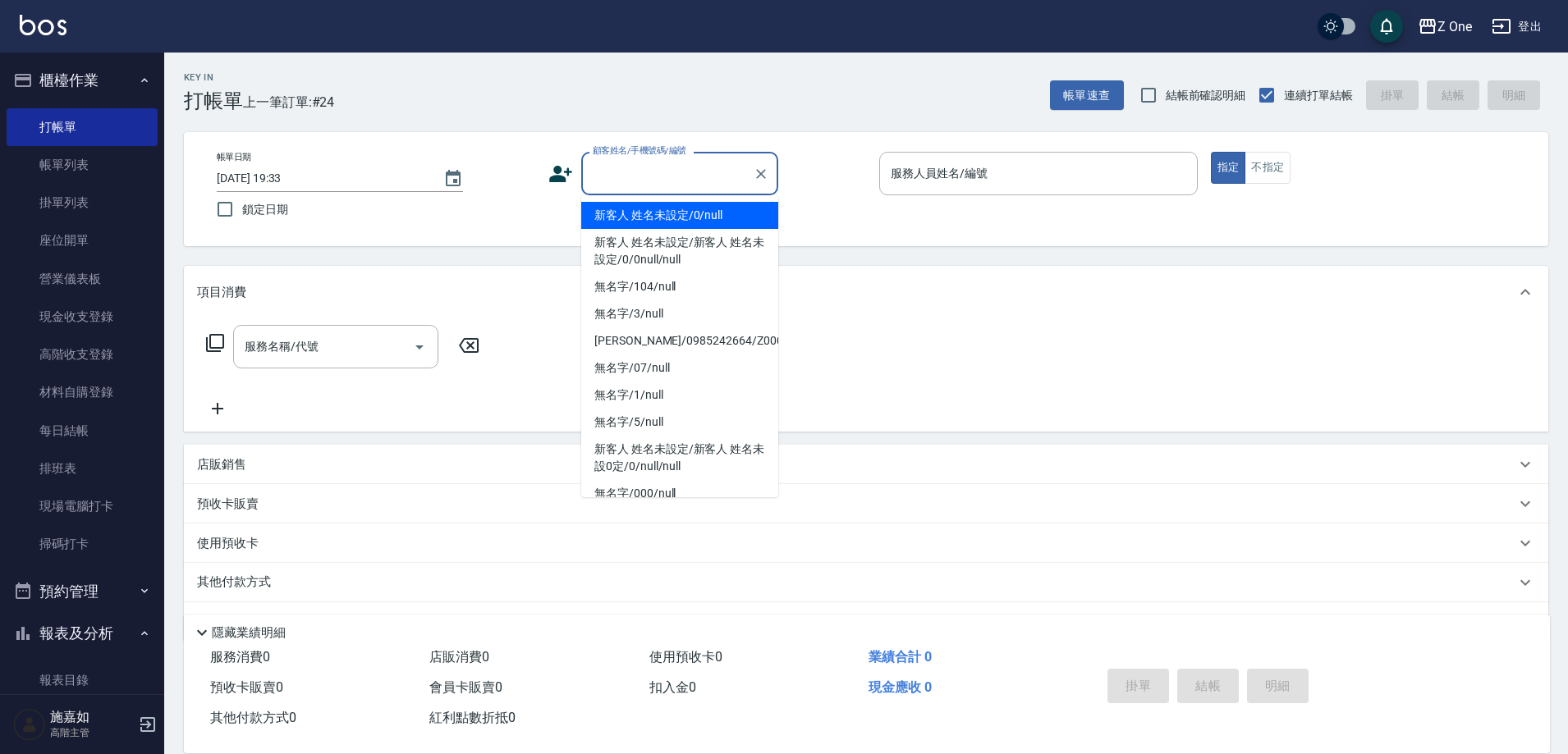
click at [627, 171] on input "顧客姓名/手機號碼/編號" at bounding box center [667, 173] width 157 height 29
click at [636, 217] on li "新客人 姓名未設定/0/null" at bounding box center [679, 215] width 197 height 27
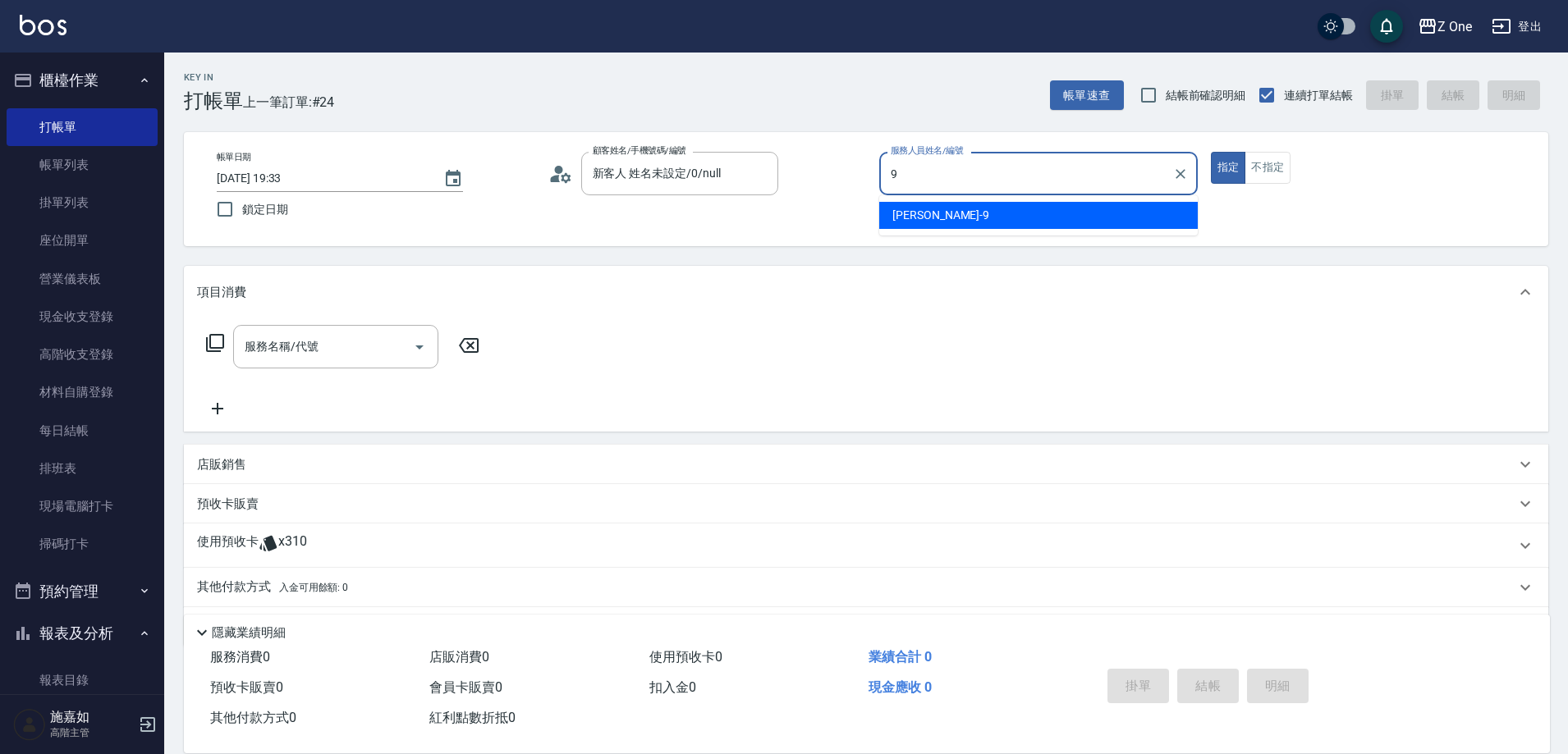
click at [969, 207] on div "[PERSON_NAME]-9" at bounding box center [1039, 215] width 318 height 27
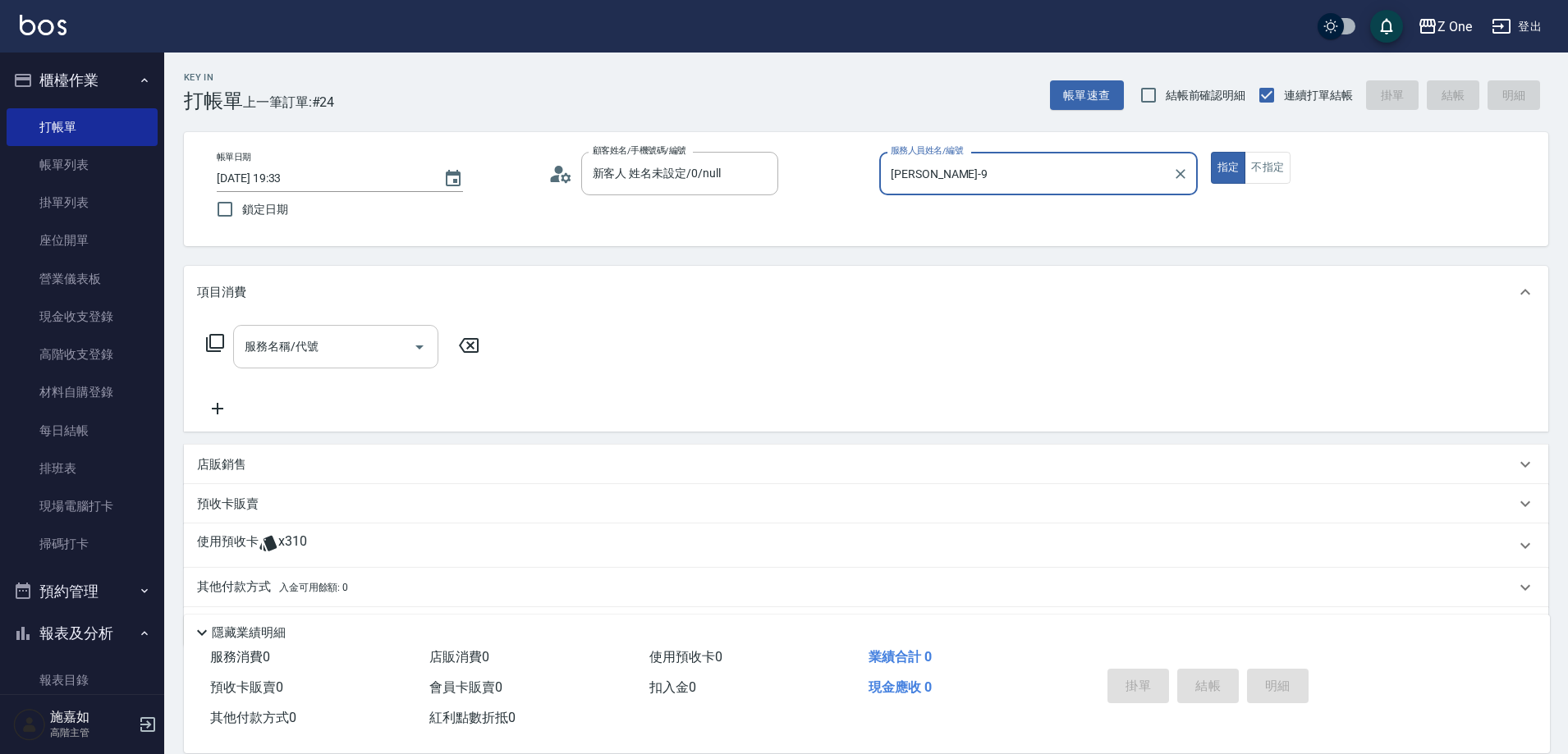
click at [422, 345] on icon "Open" at bounding box center [420, 347] width 8 height 4
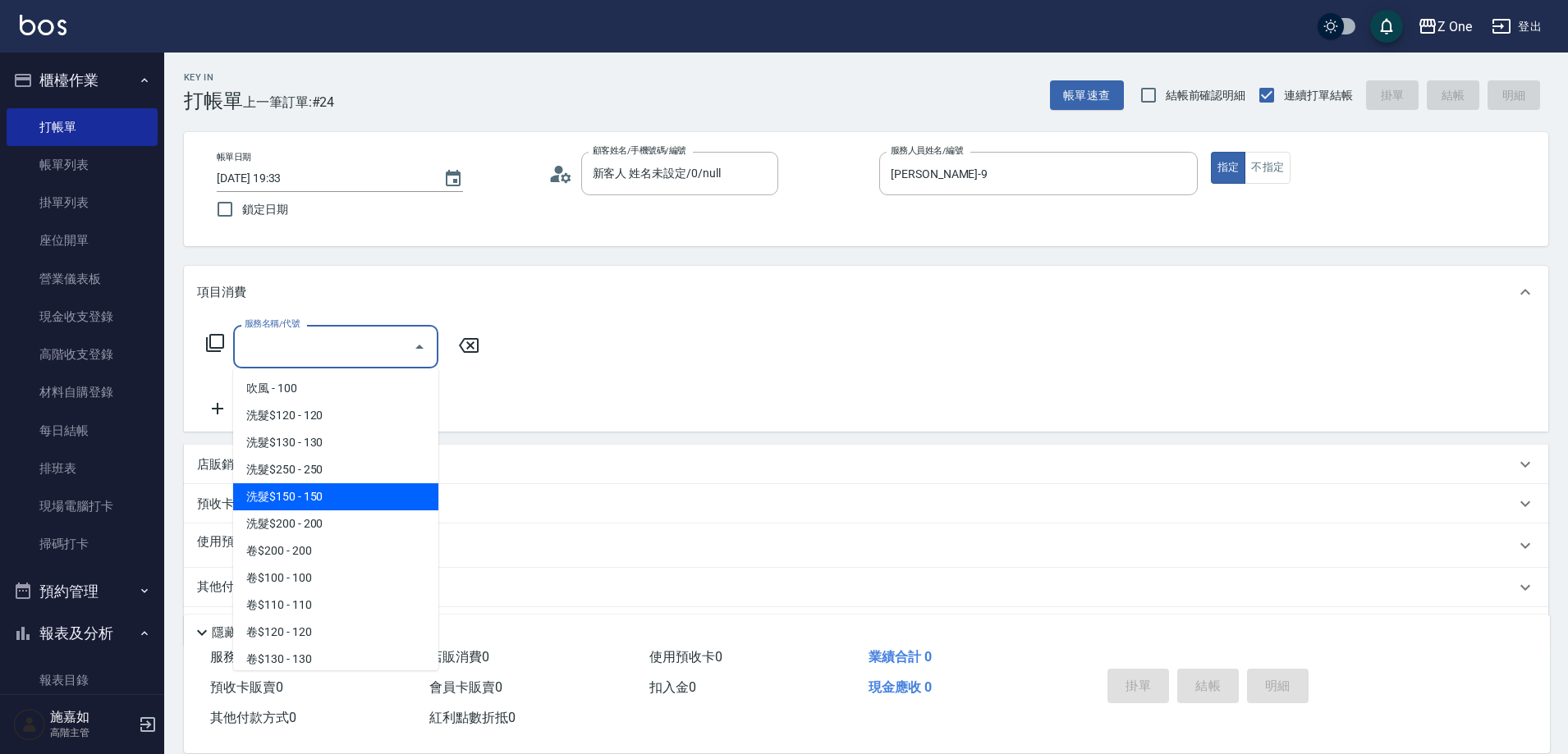
click at [318, 499] on span "洗髮$150 - 150" at bounding box center [336, 497] width 205 height 27
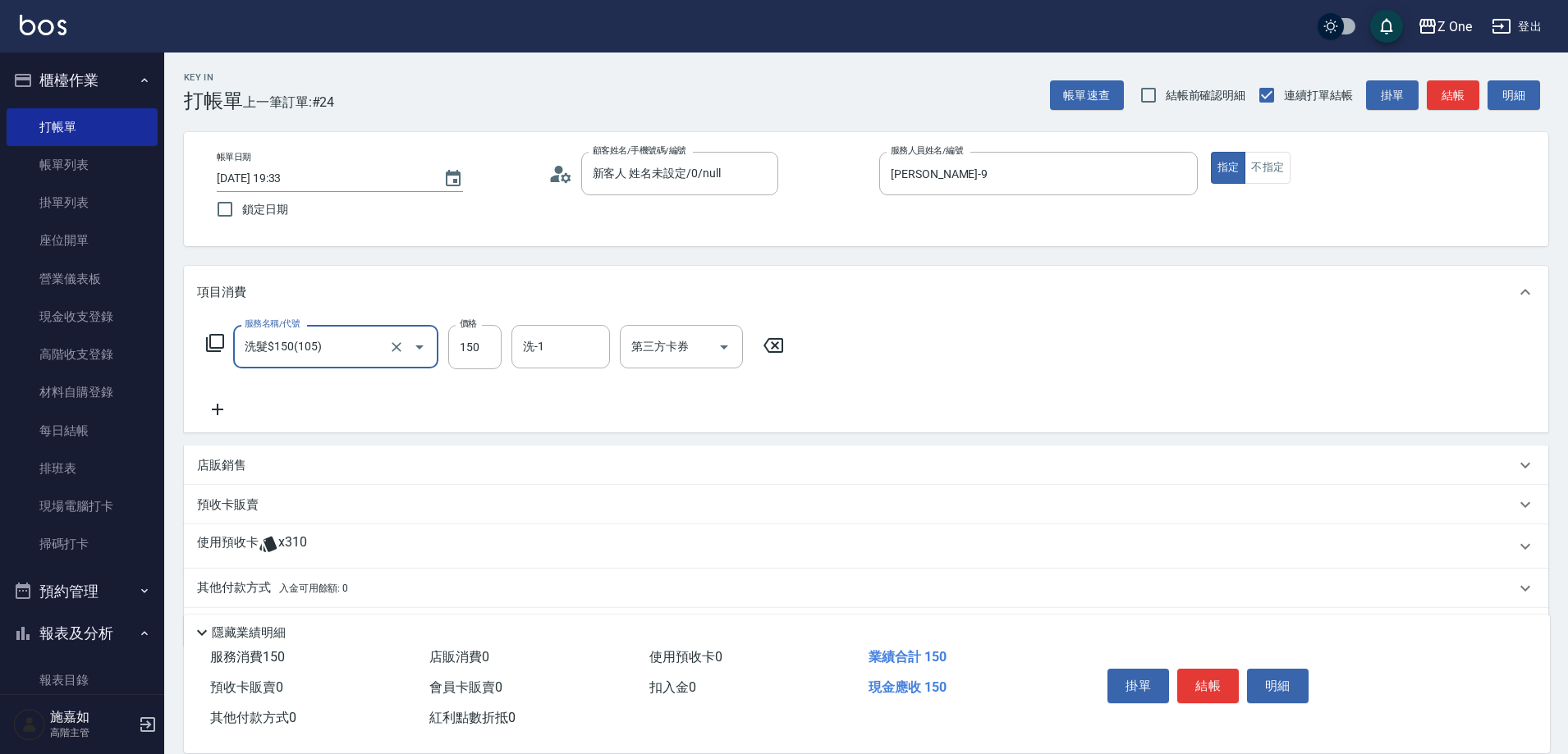
click at [431, 344] on button "Open" at bounding box center [420, 347] width 26 height 26
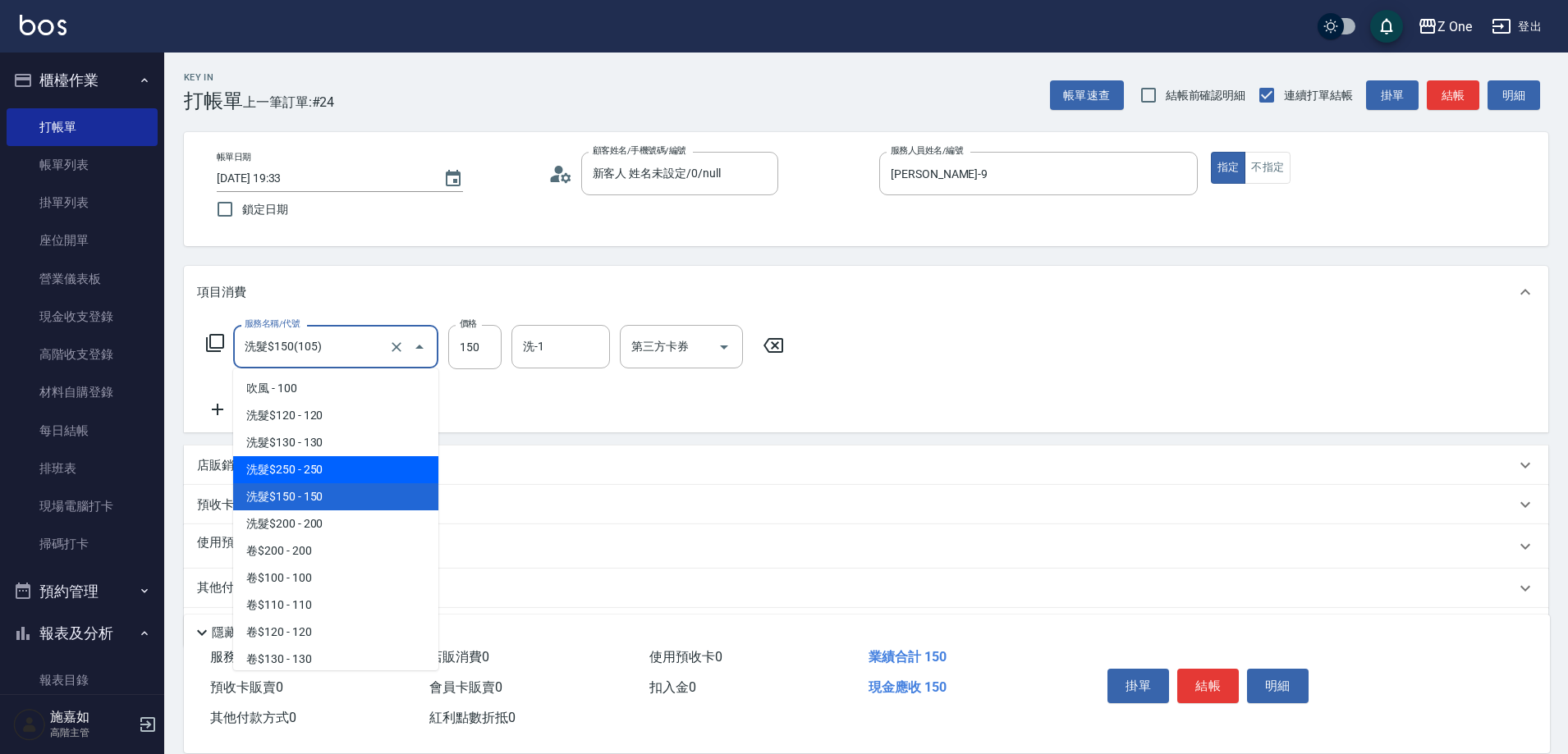
click at [343, 470] on span "洗髮$250 - 250" at bounding box center [336, 470] width 205 height 27
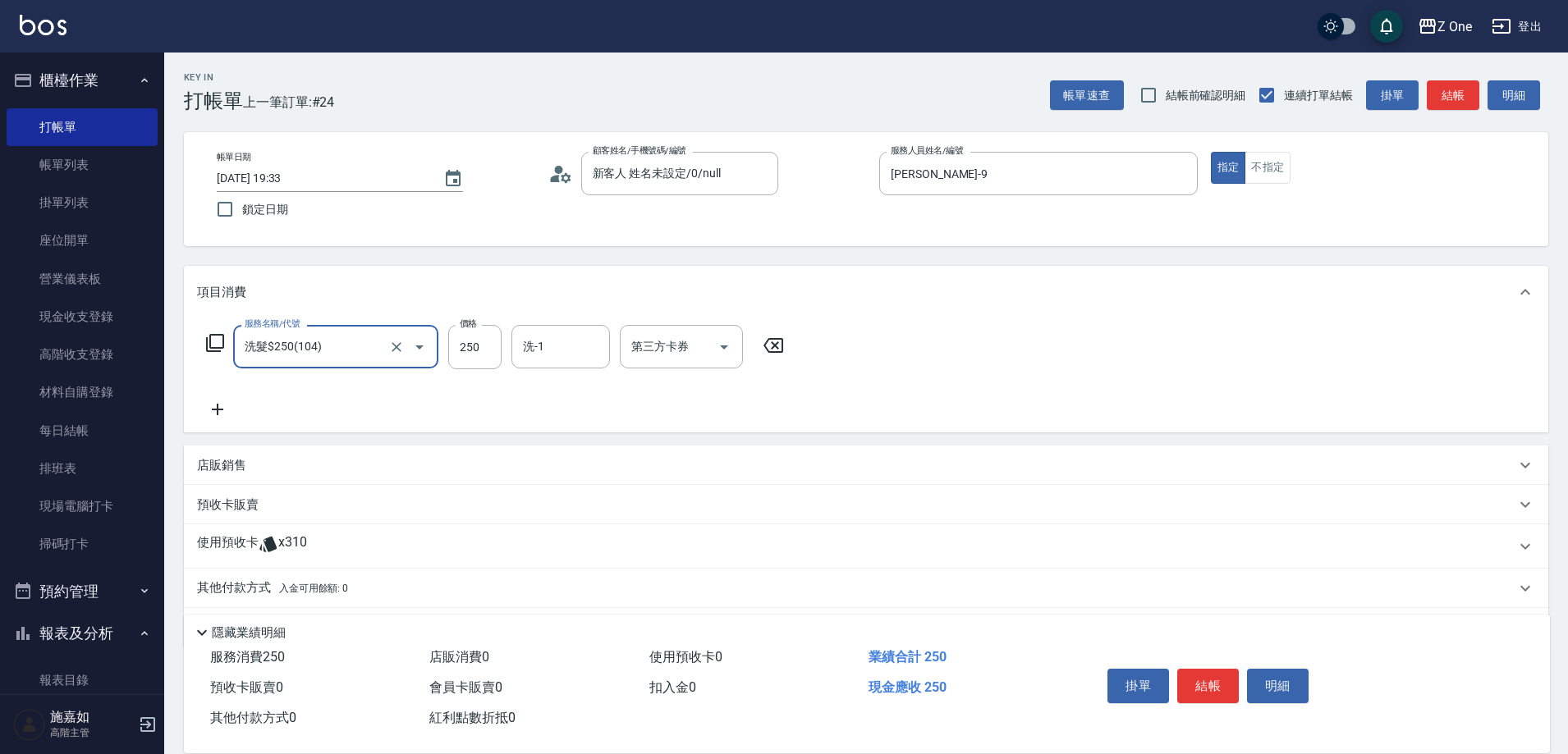
click at [217, 413] on icon at bounding box center [218, 410] width 12 height 12
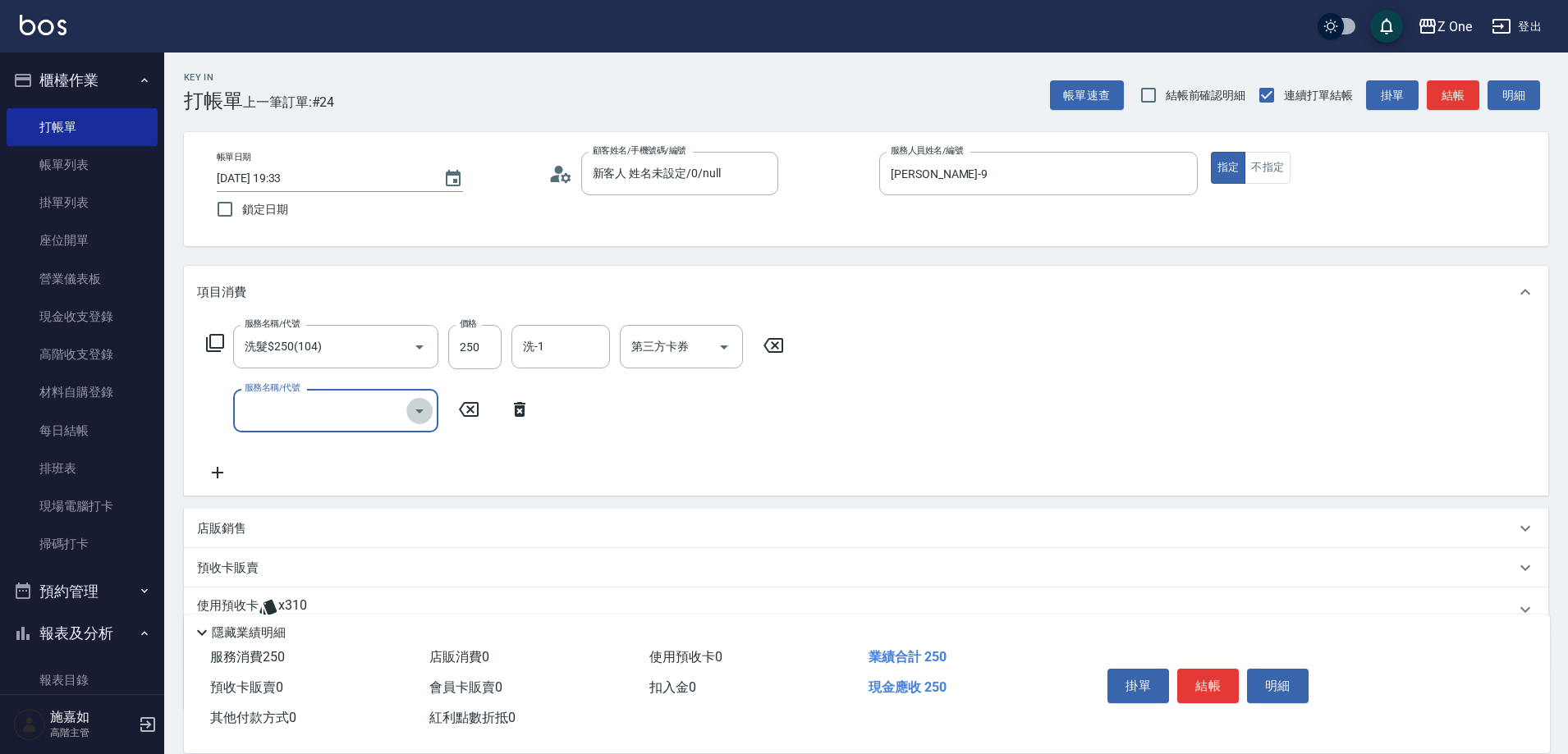
click at [416, 418] on icon "Open" at bounding box center [420, 411] width 20 height 20
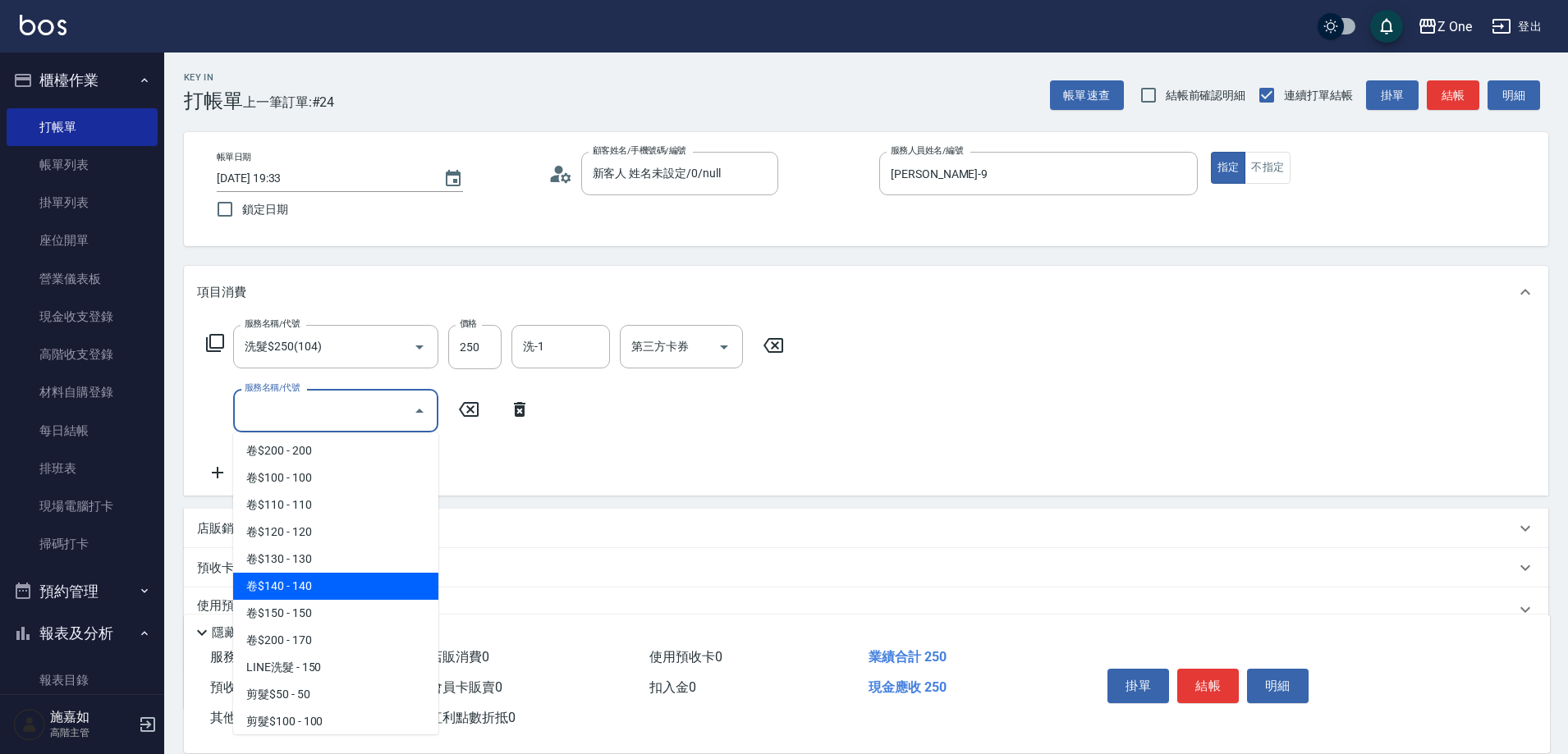
scroll to position [493, 0]
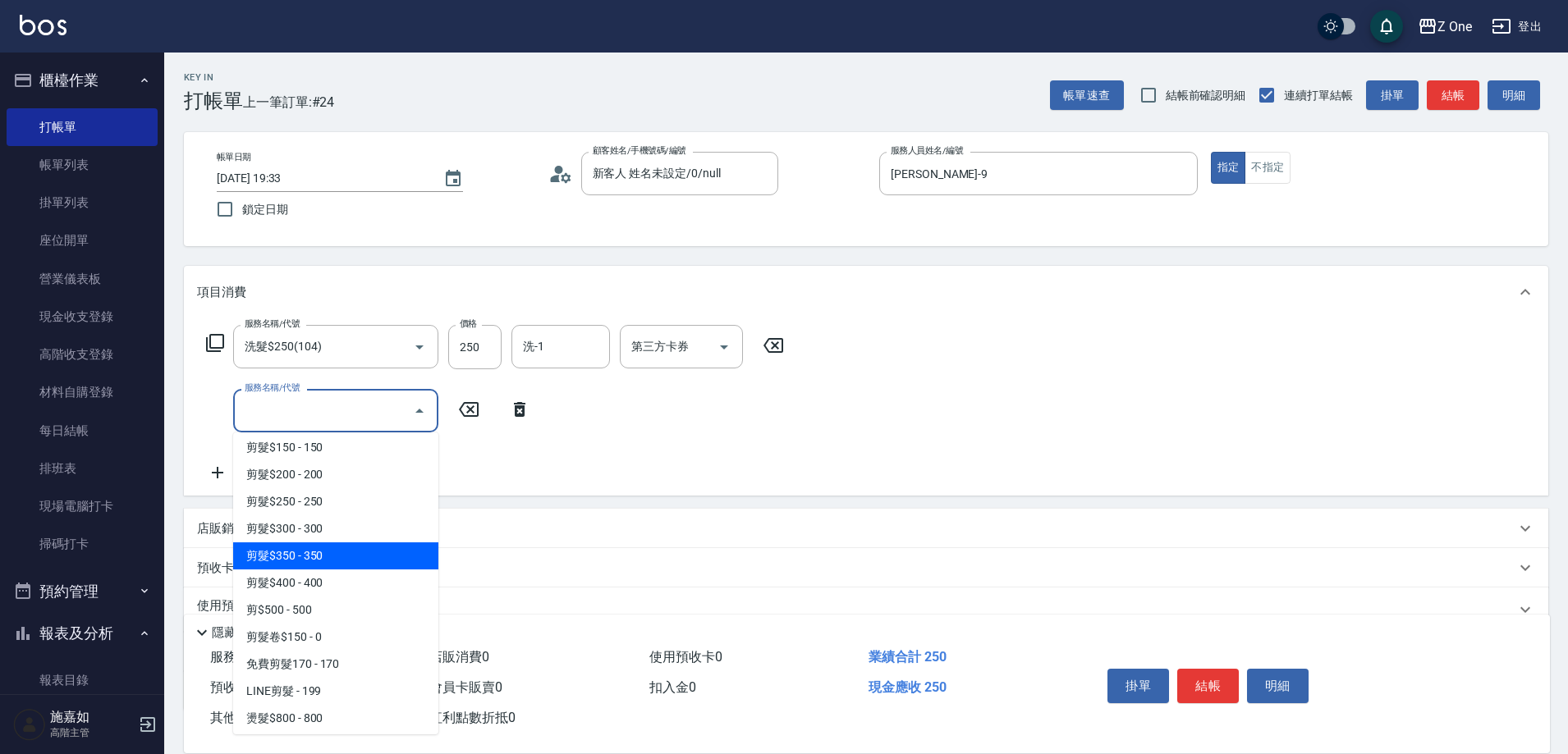
click at [336, 558] on span "剪髮$350 - 350" at bounding box center [336, 555] width 205 height 27
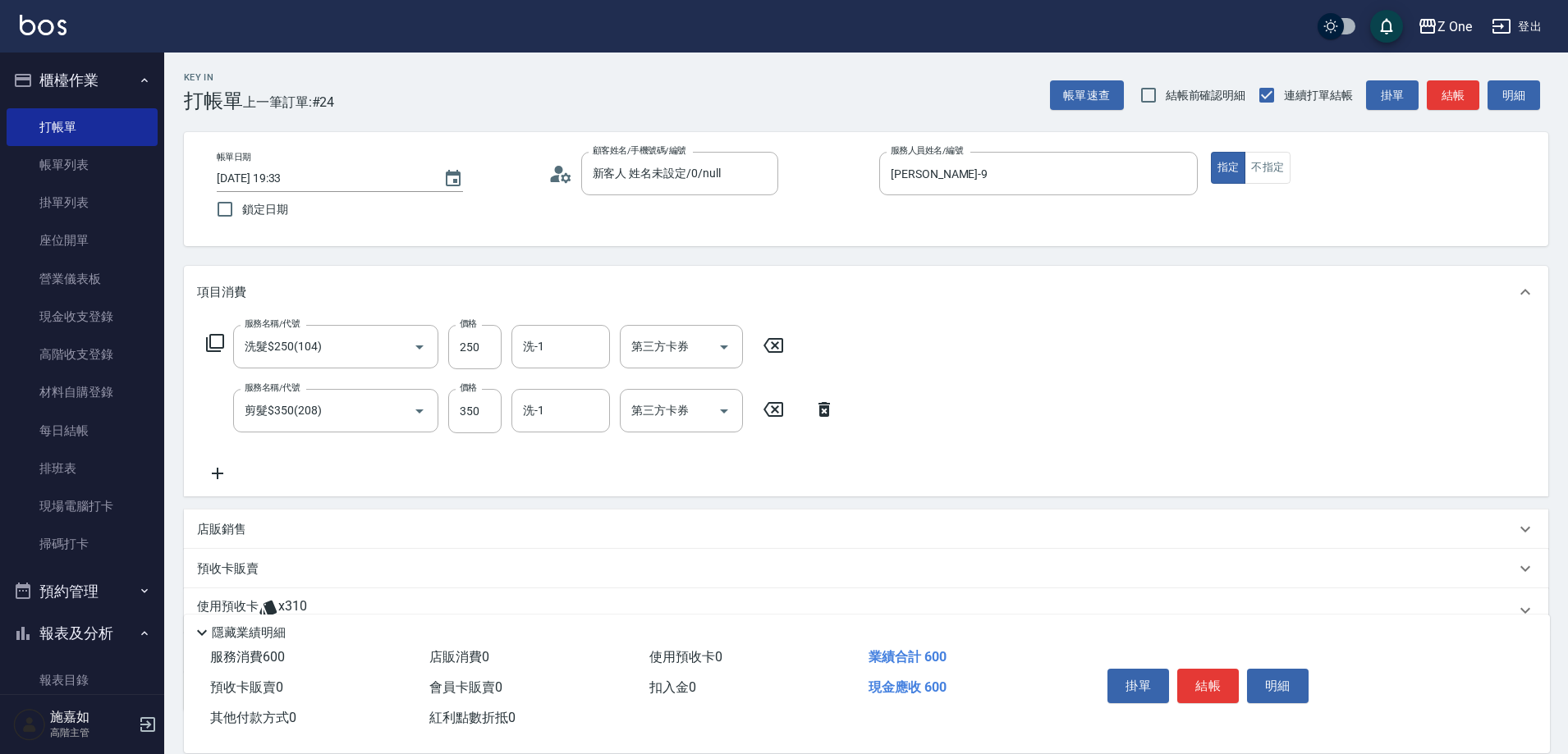
click at [217, 475] on icon at bounding box center [218, 474] width 12 height 12
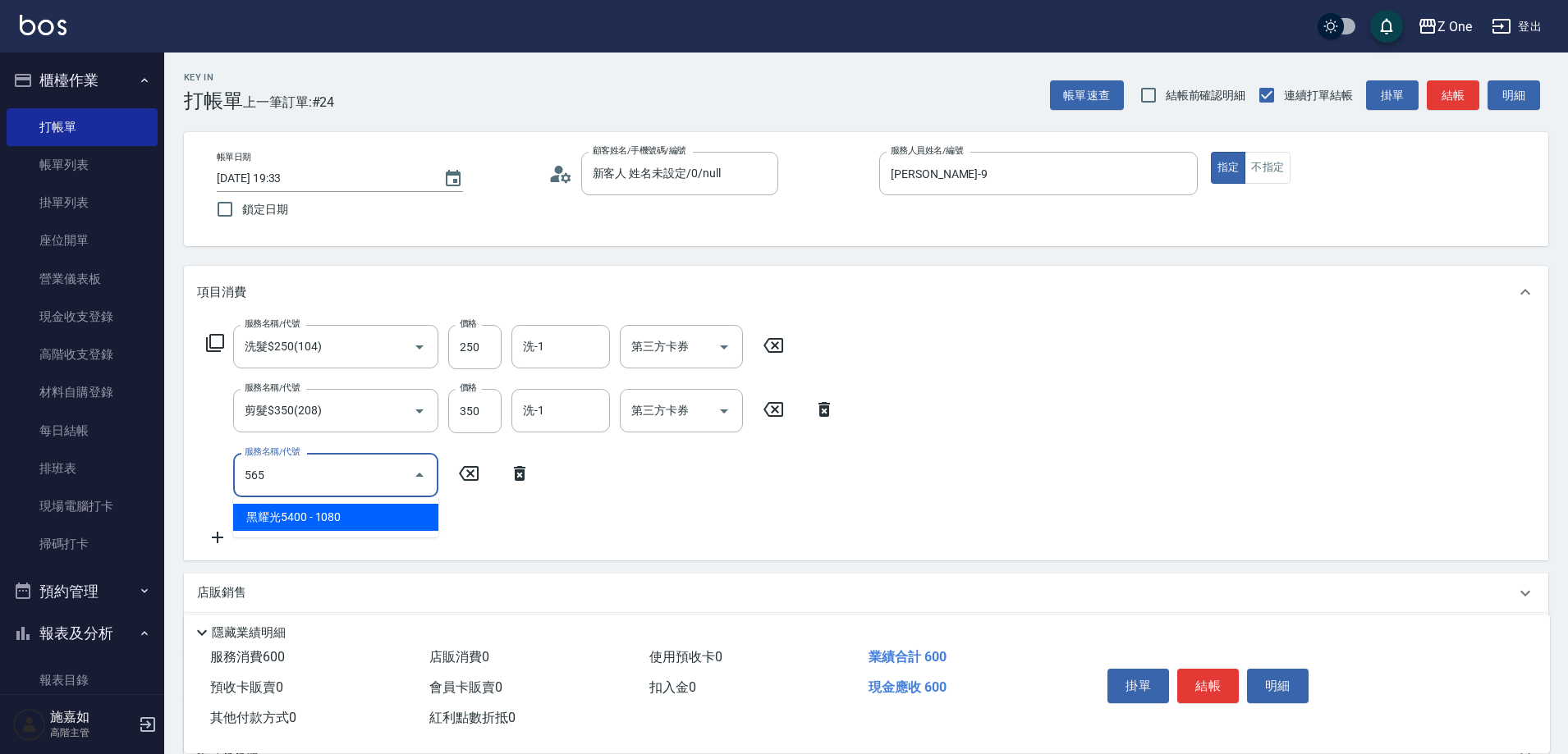
click at [421, 514] on span "黑耀光5400 - 1080" at bounding box center [336, 517] width 205 height 27
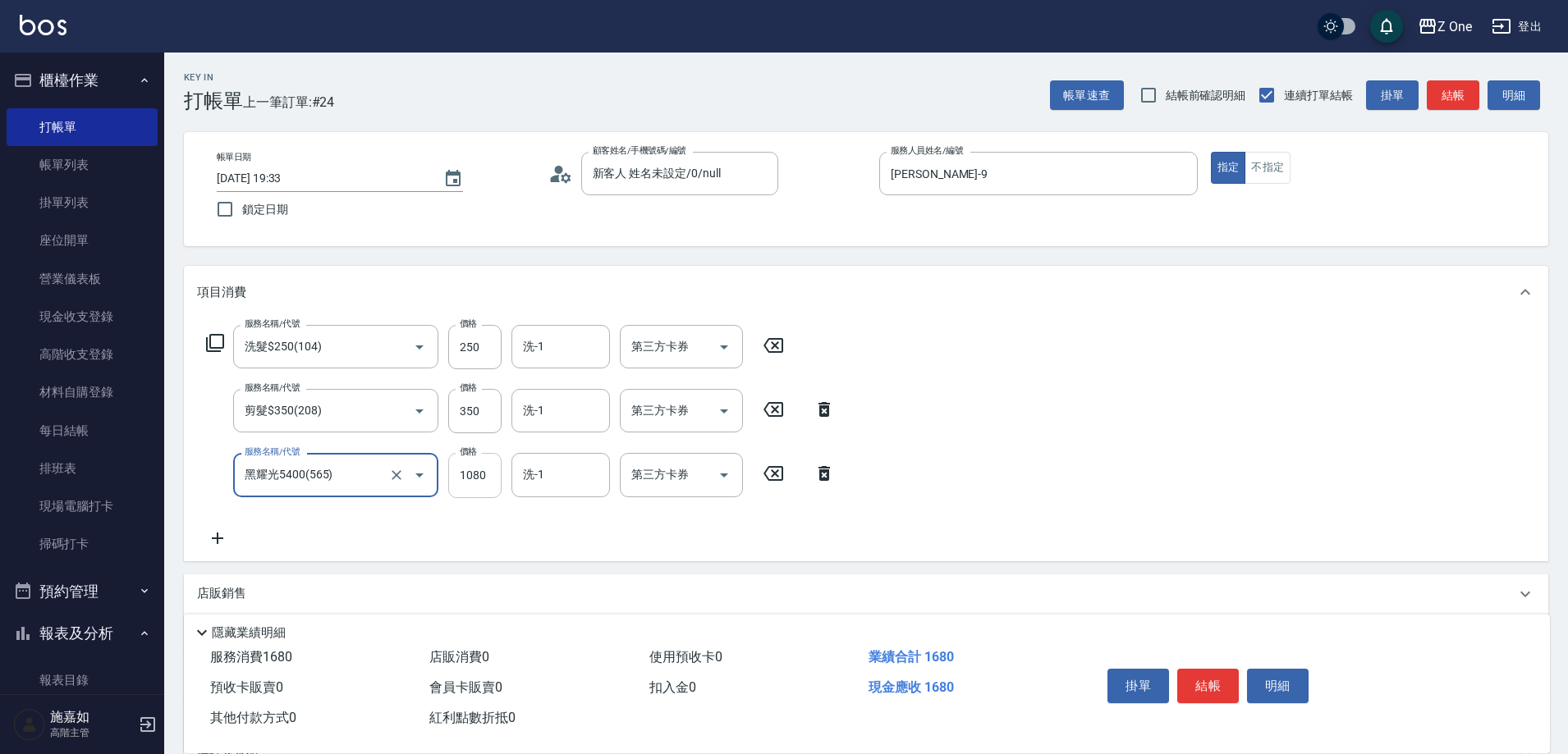
click at [478, 484] on input "1080" at bounding box center [475, 475] width 54 height 44
click at [725, 474] on icon "Open" at bounding box center [725, 475] width 8 height 4
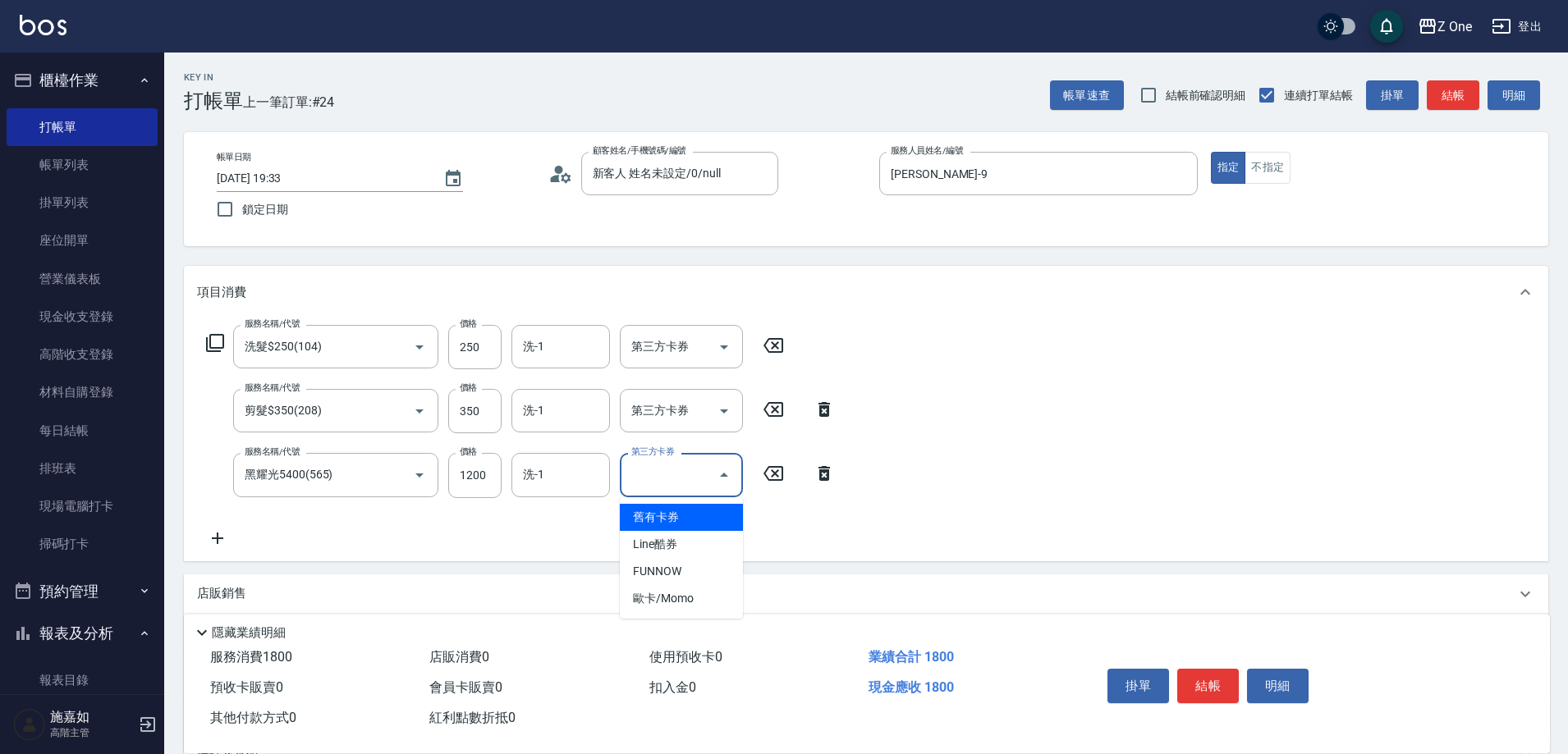
click at [682, 518] on span "舊有卡券" at bounding box center [681, 517] width 123 height 27
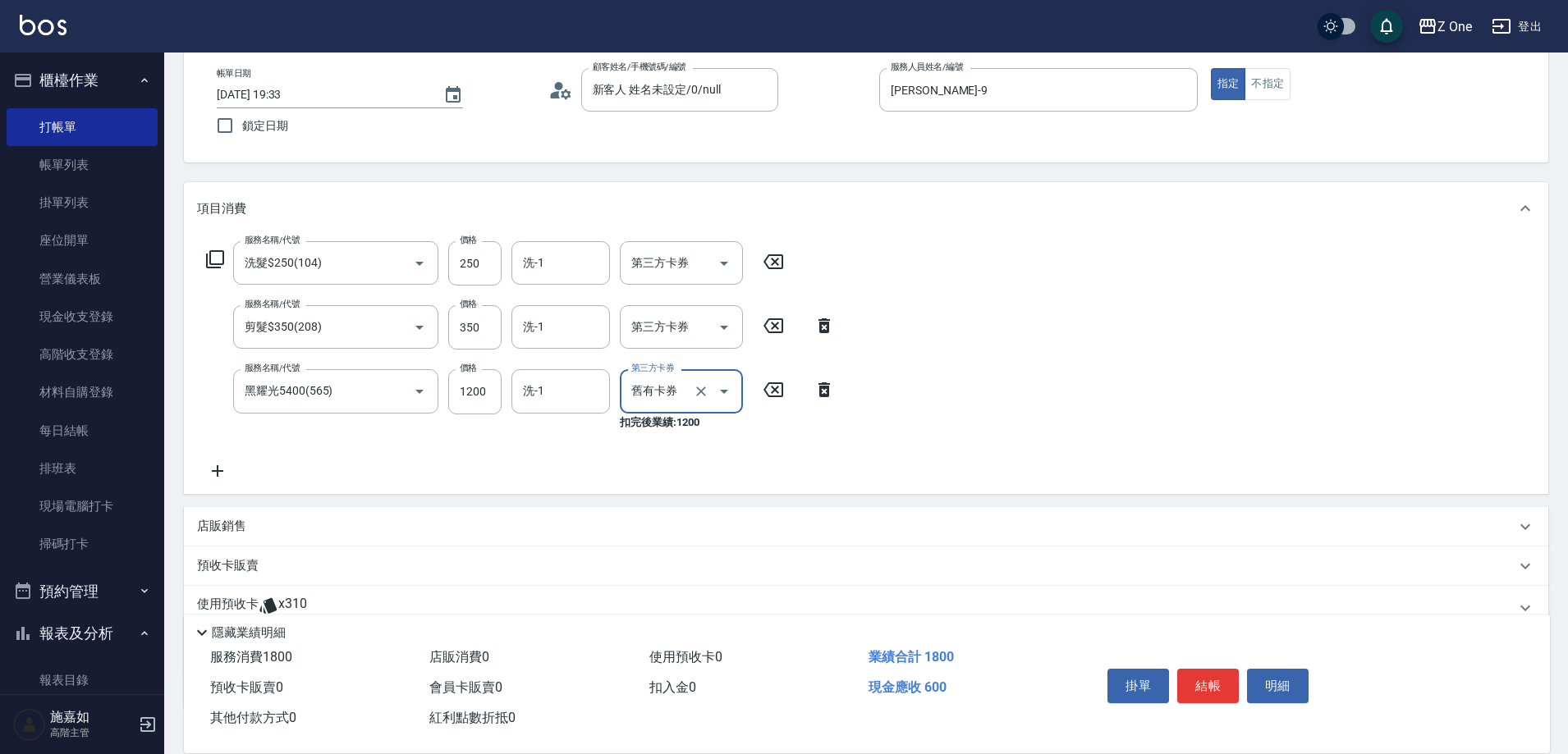
scroll to position [196, 0]
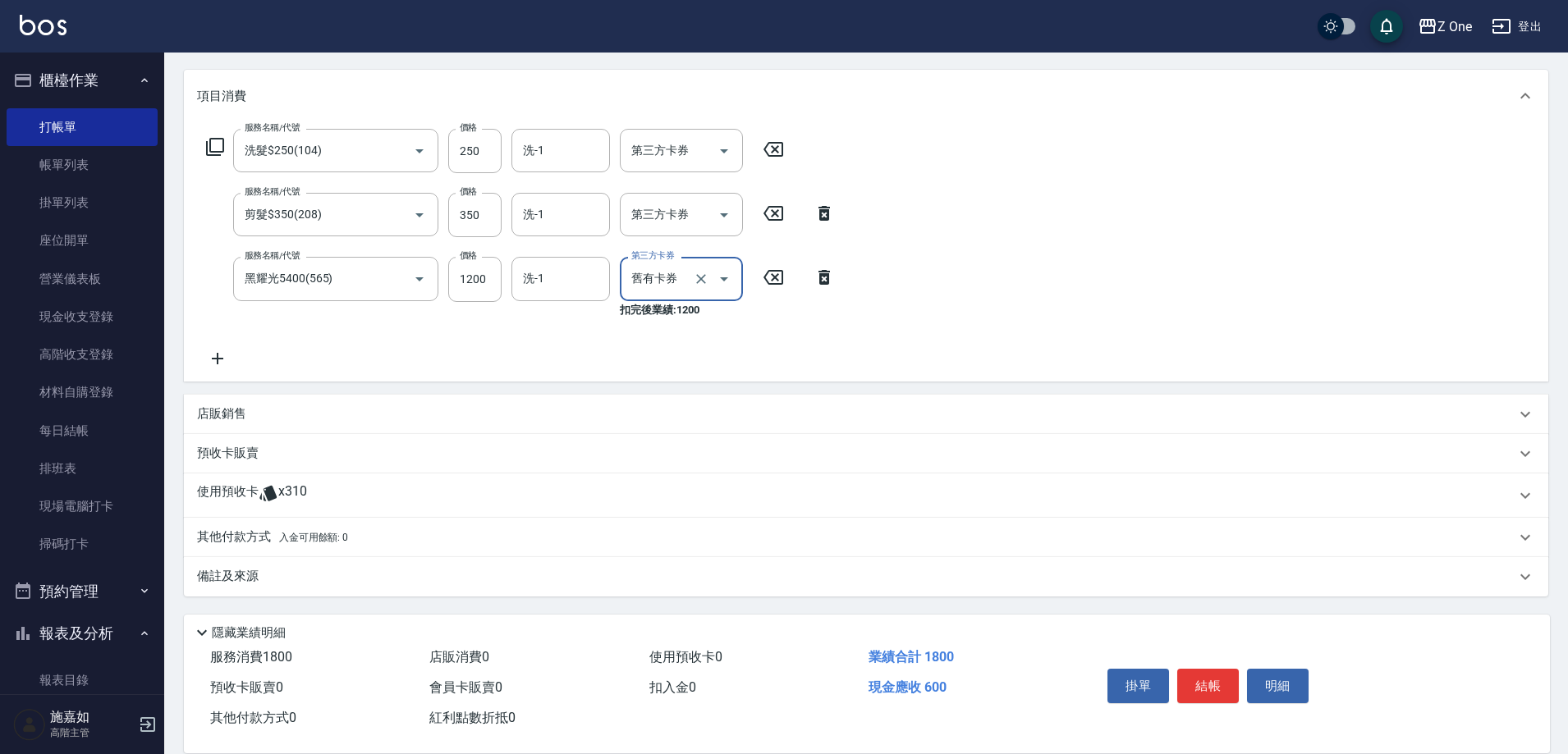
click at [287, 448] on div "預收卡販賣" at bounding box center [857, 453] width 1319 height 17
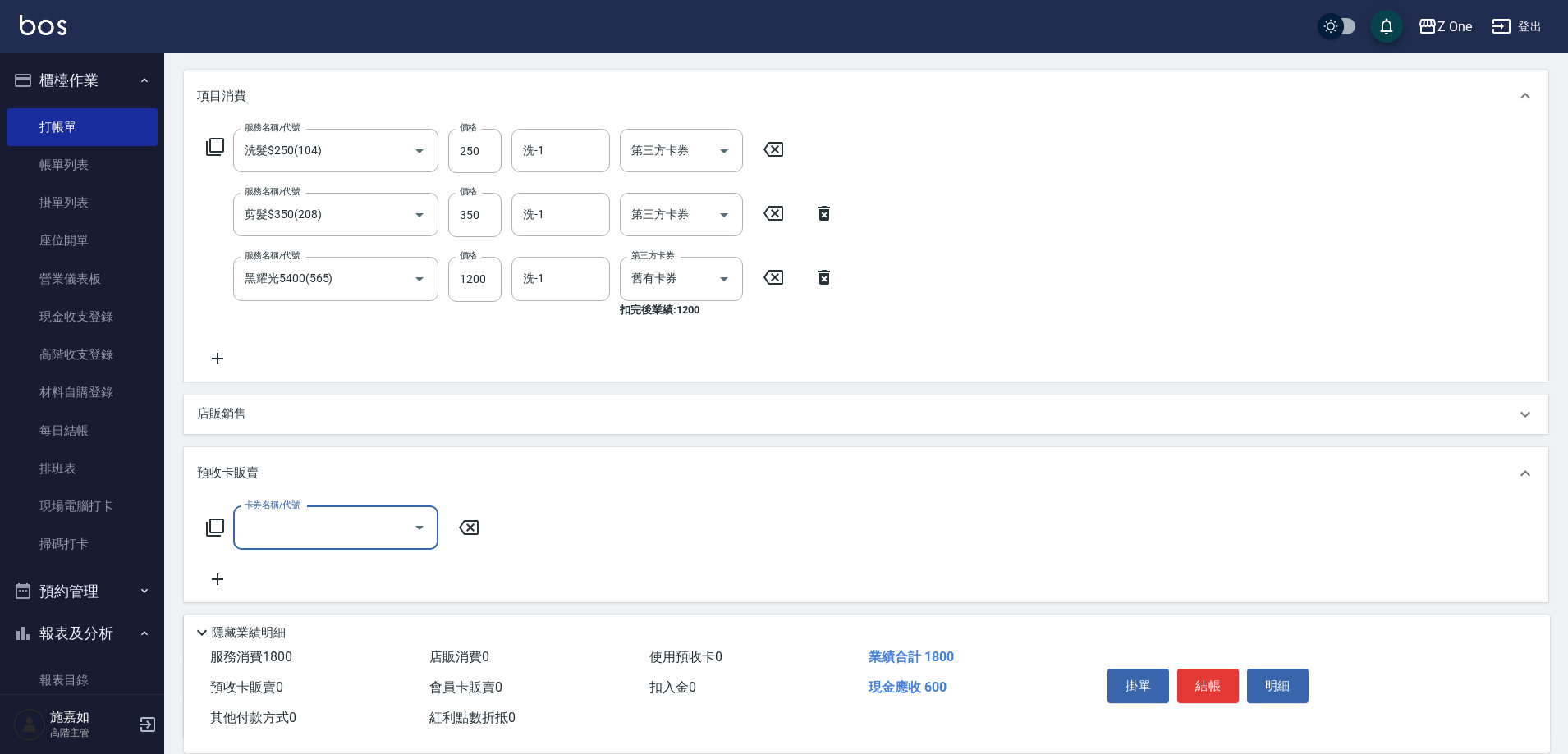
scroll to position [0, 0]
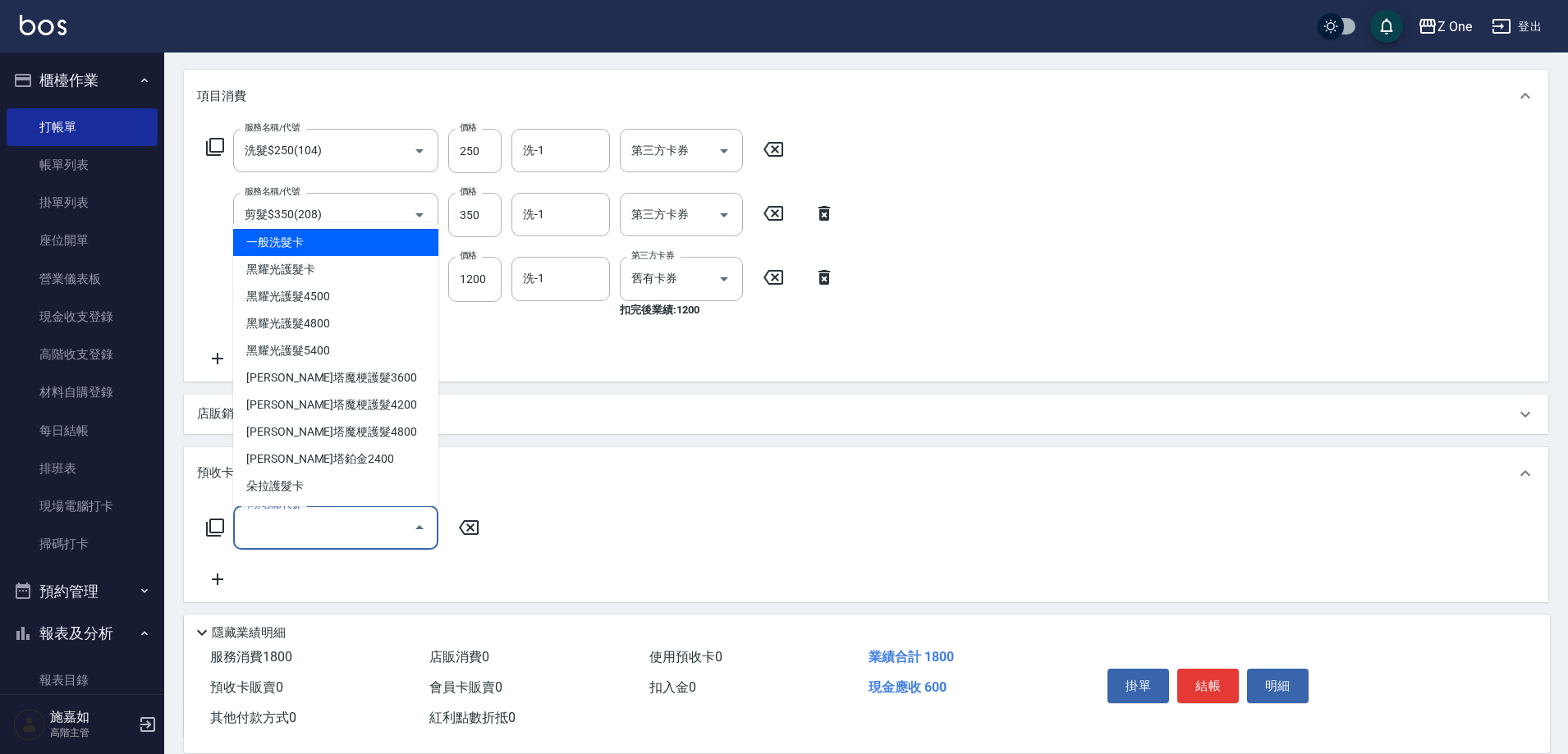
click at [288, 530] on input "卡券名稱/代號" at bounding box center [323, 528] width 166 height 29
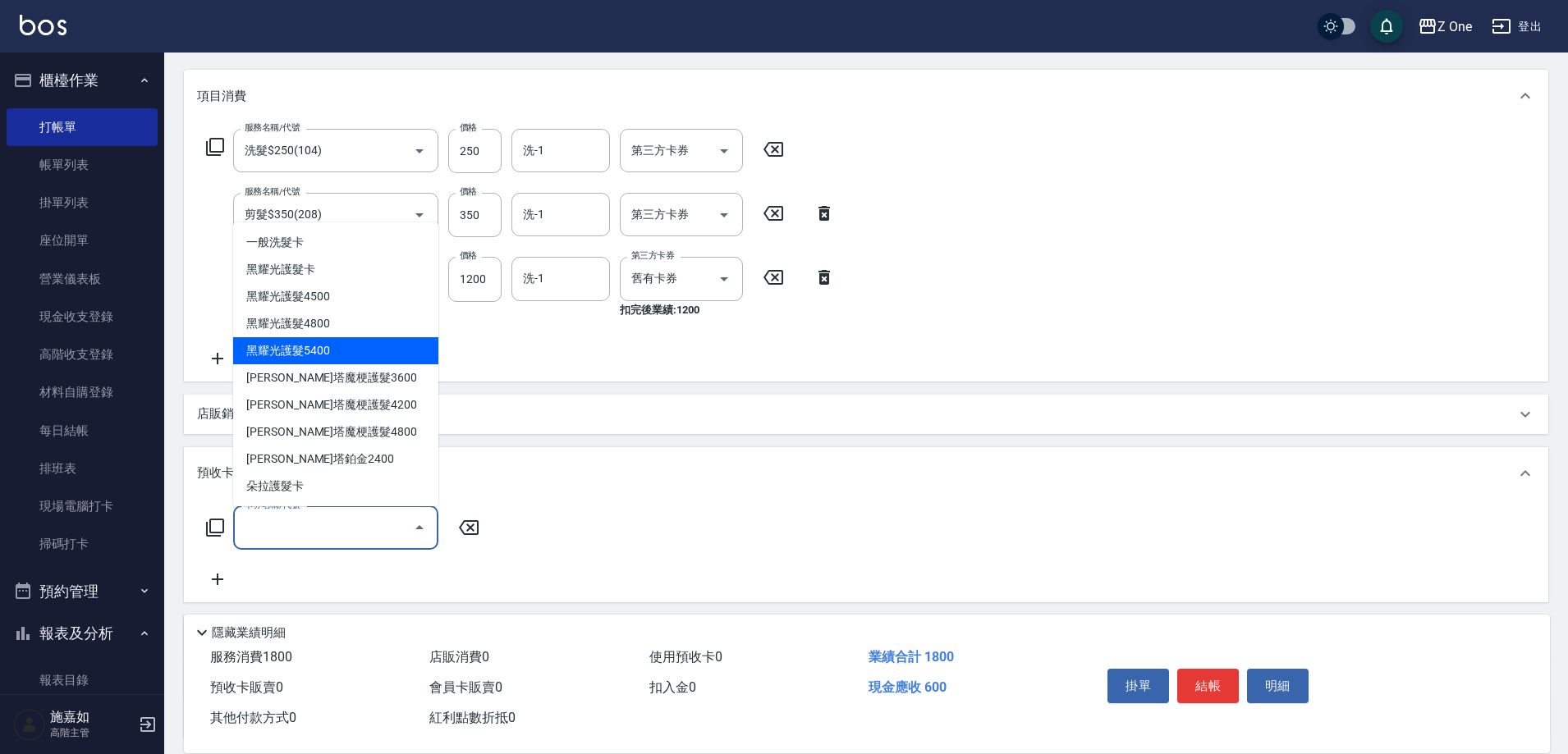
click at [350, 349] on span "黑耀光護髮5400" at bounding box center [336, 350] width 205 height 27
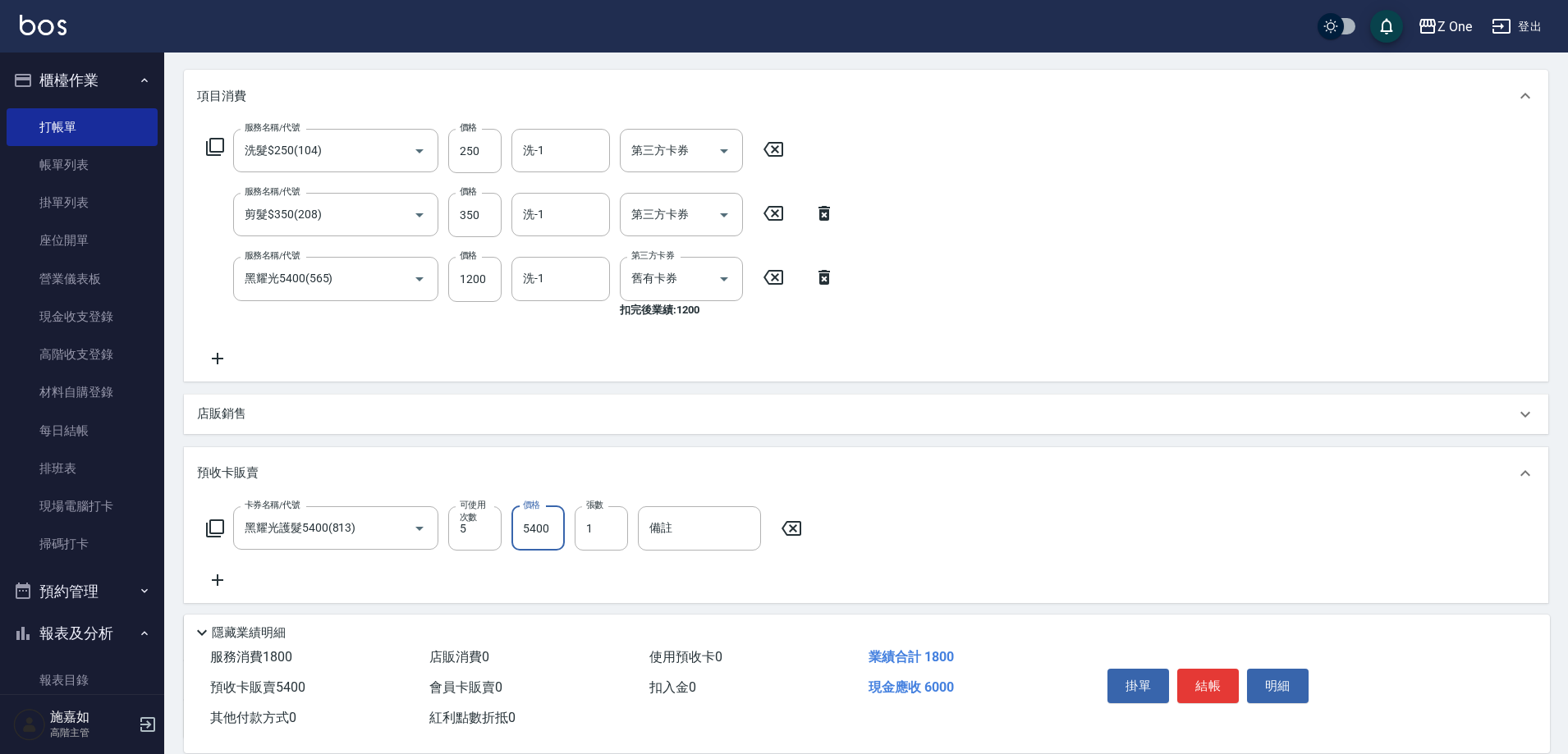
click at [549, 518] on input "5400" at bounding box center [538, 529] width 54 height 44
click at [1204, 680] on button "結帳" at bounding box center [1208, 686] width 62 height 35
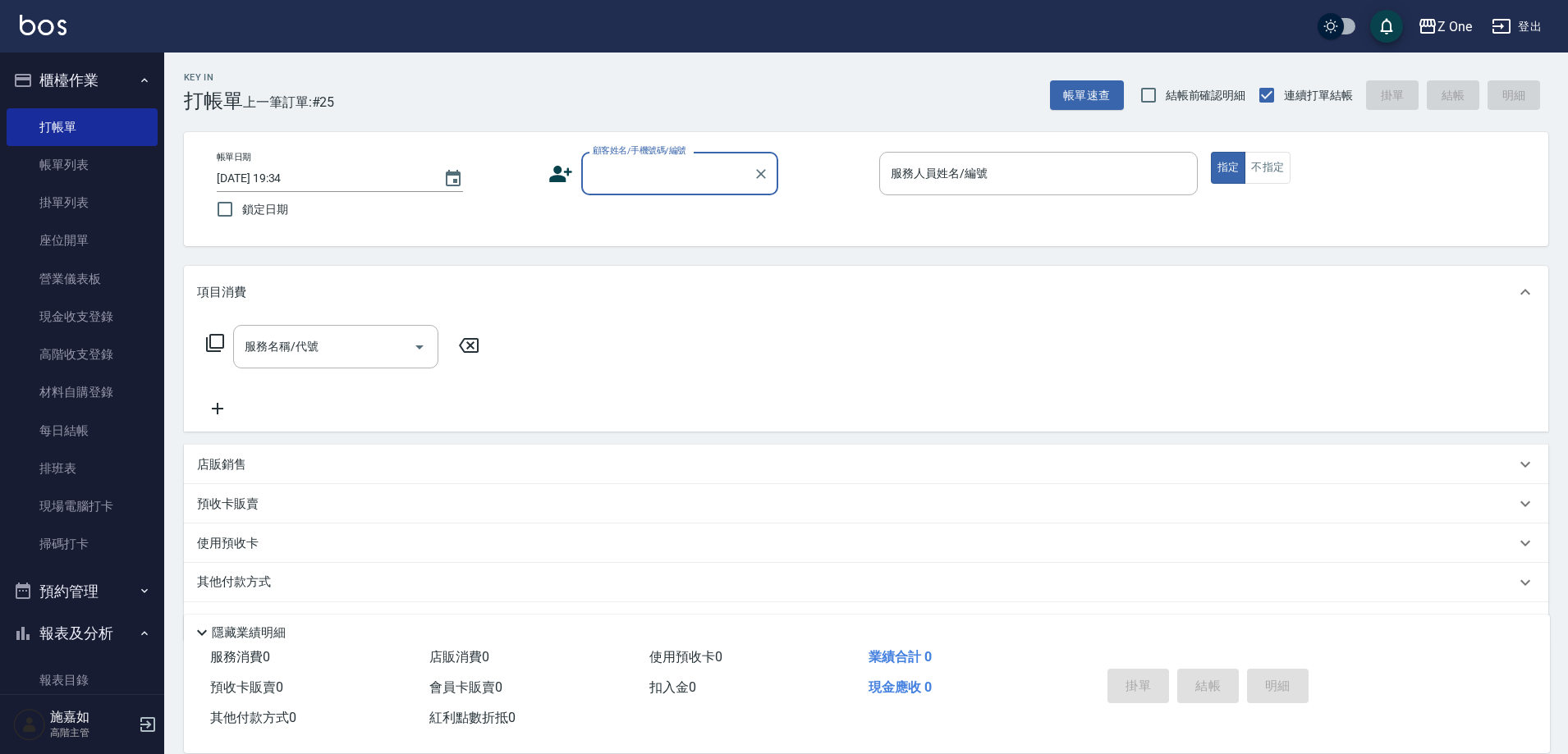
click at [138, 80] on icon "button" at bounding box center [144, 81] width 13 height 13
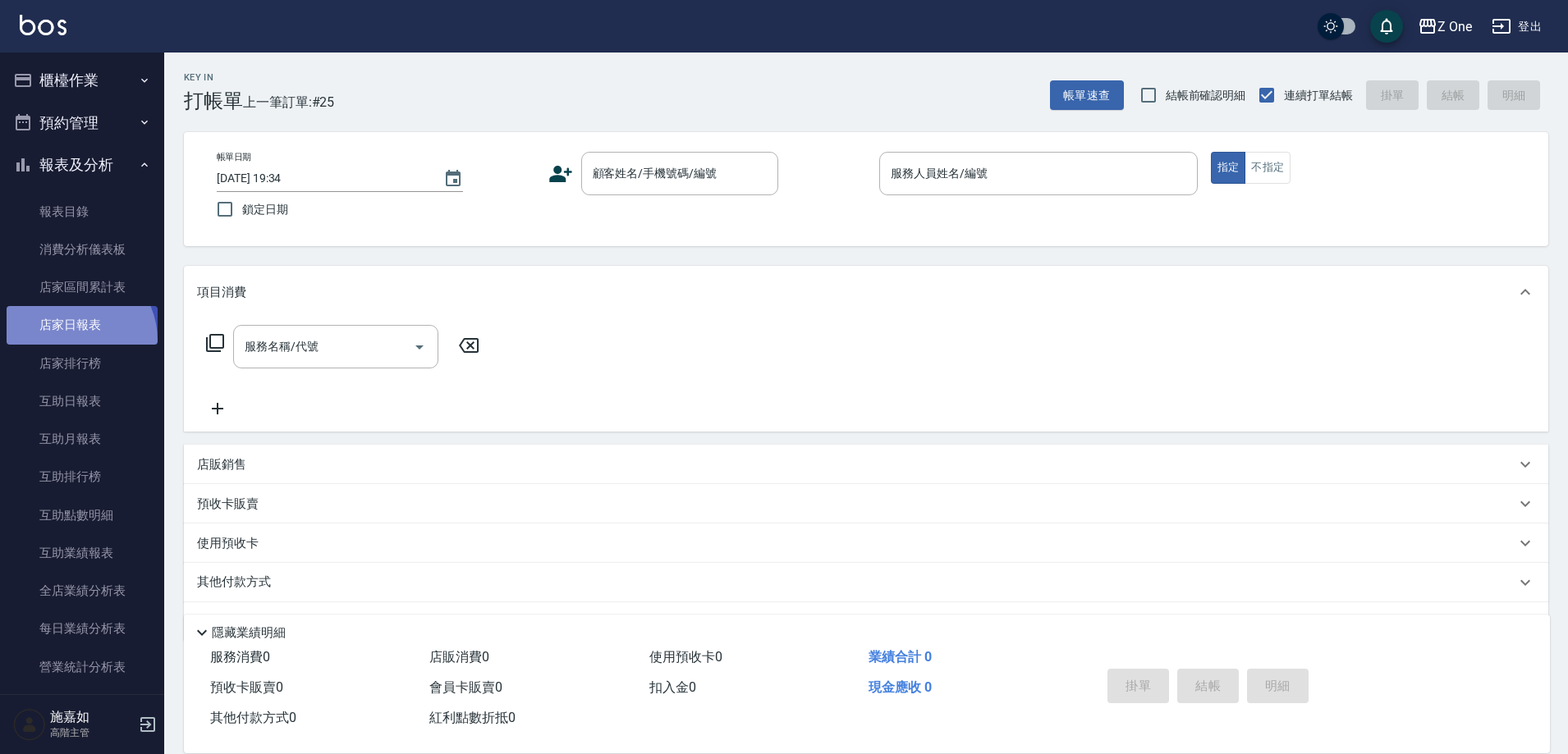
click at [71, 340] on link "店家日報表" at bounding box center [82, 325] width 151 height 38
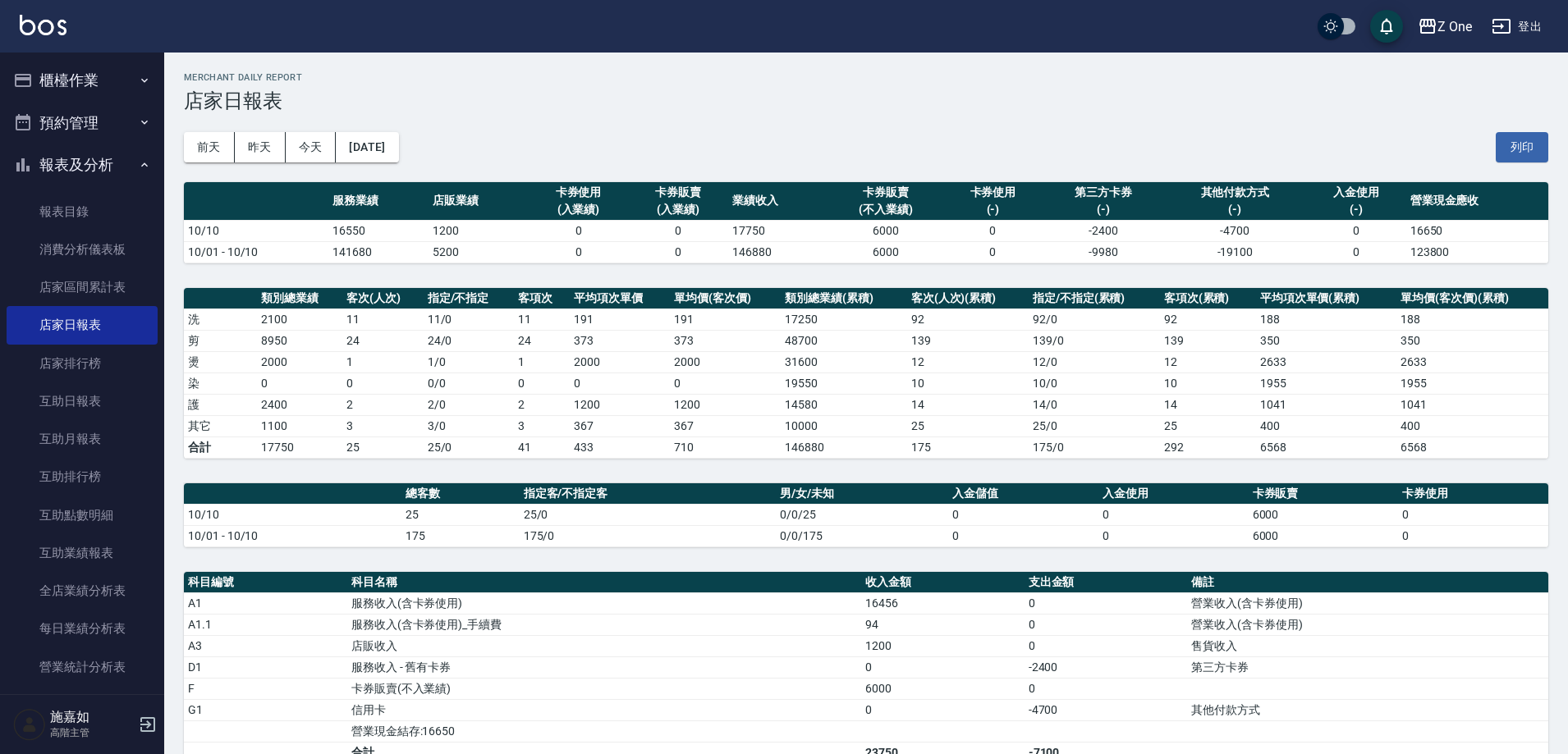
click at [138, 80] on icon "button" at bounding box center [144, 81] width 13 height 13
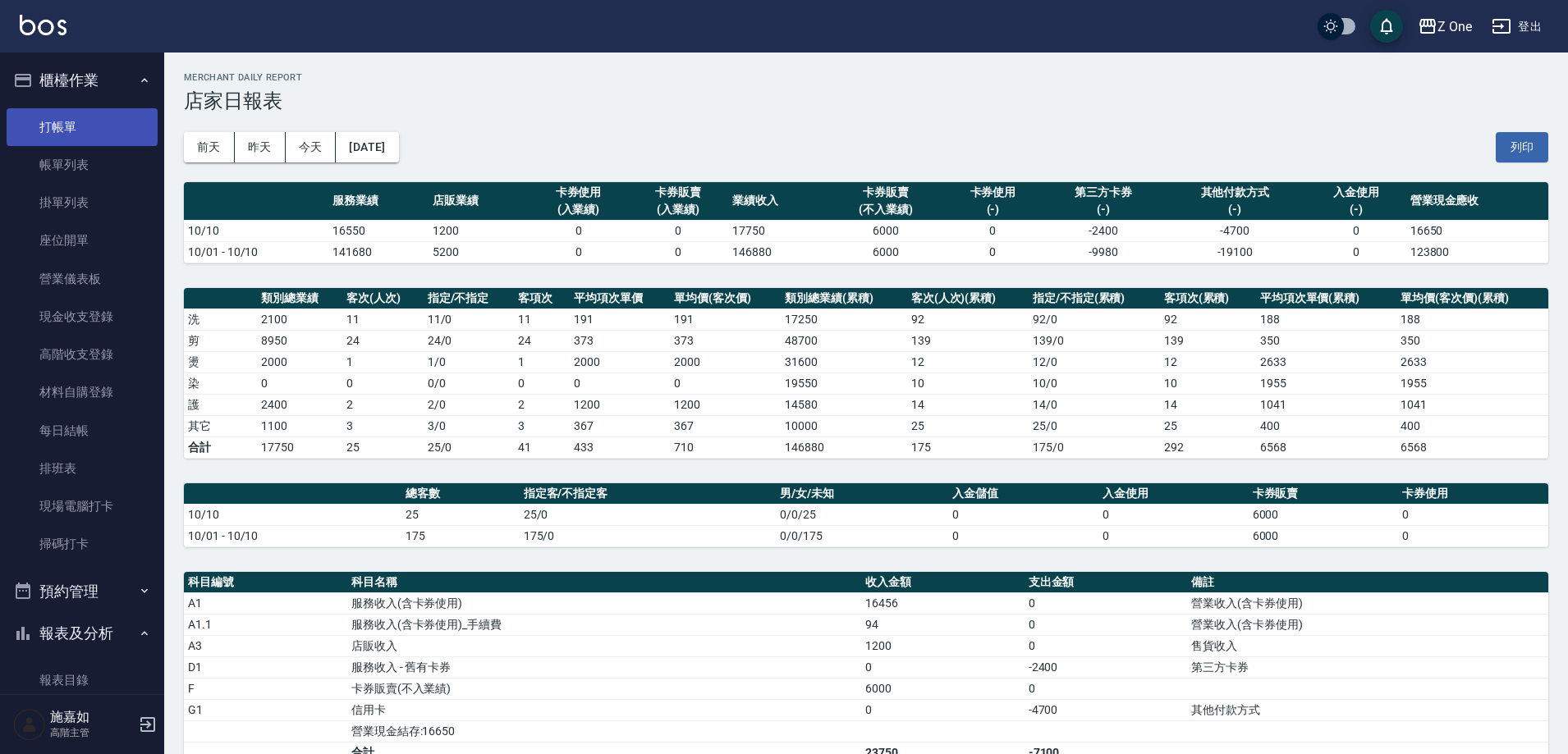
click at [96, 129] on link "打帳單" at bounding box center [82, 127] width 151 height 38
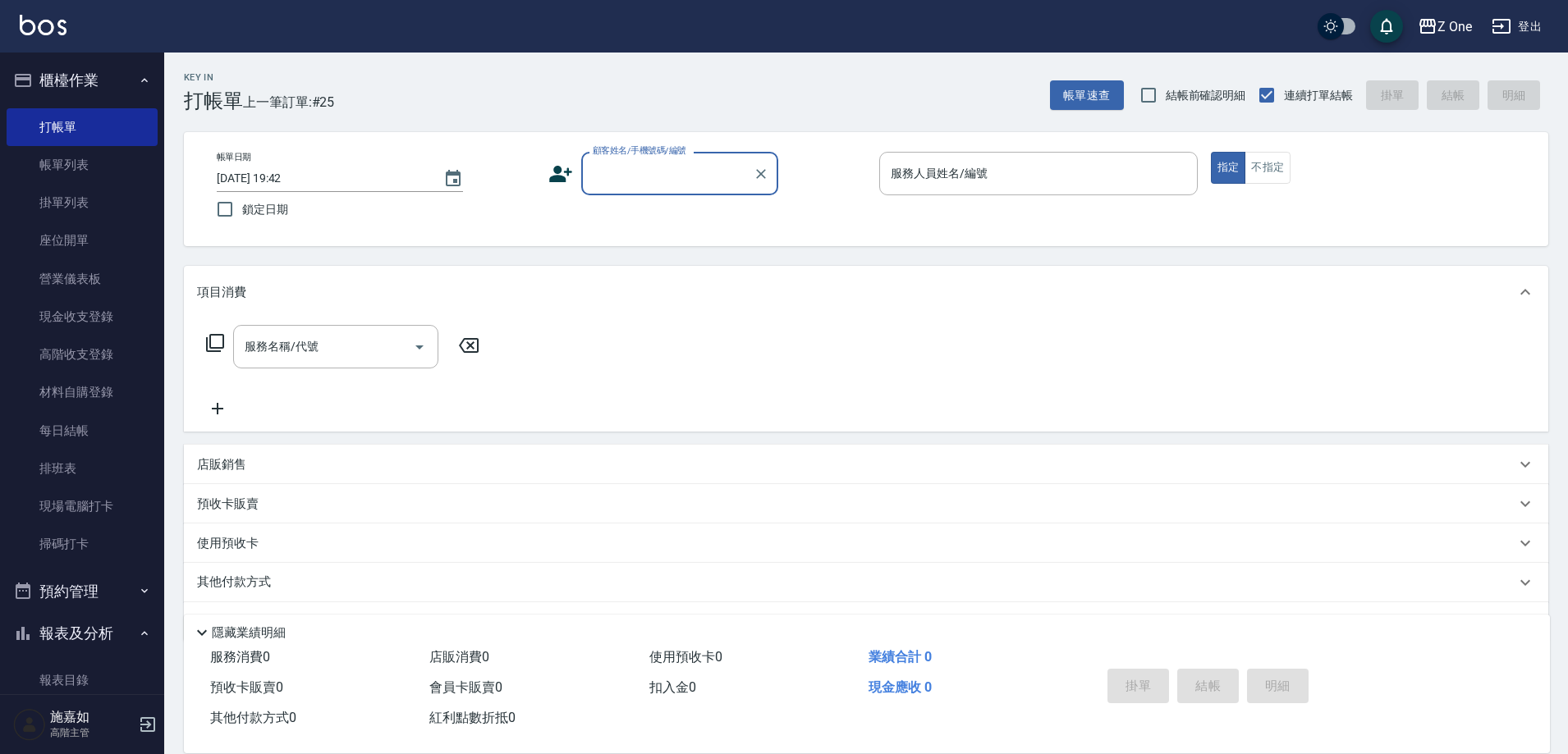
click at [624, 176] on input "顧客姓名/手機號碼/編號" at bounding box center [667, 173] width 157 height 29
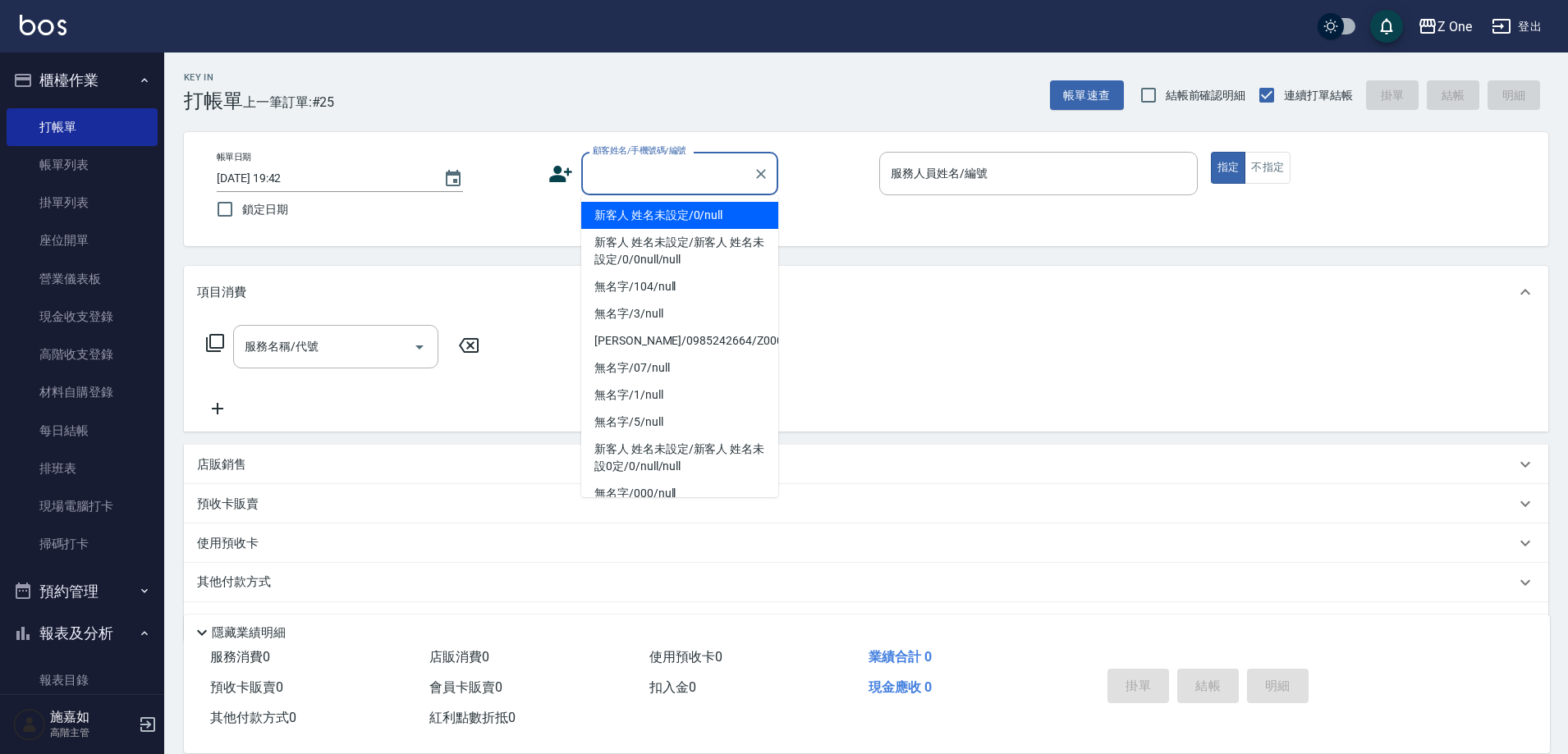
click at [621, 208] on li "新客人 姓名未設定/0/null" at bounding box center [679, 215] width 197 height 27
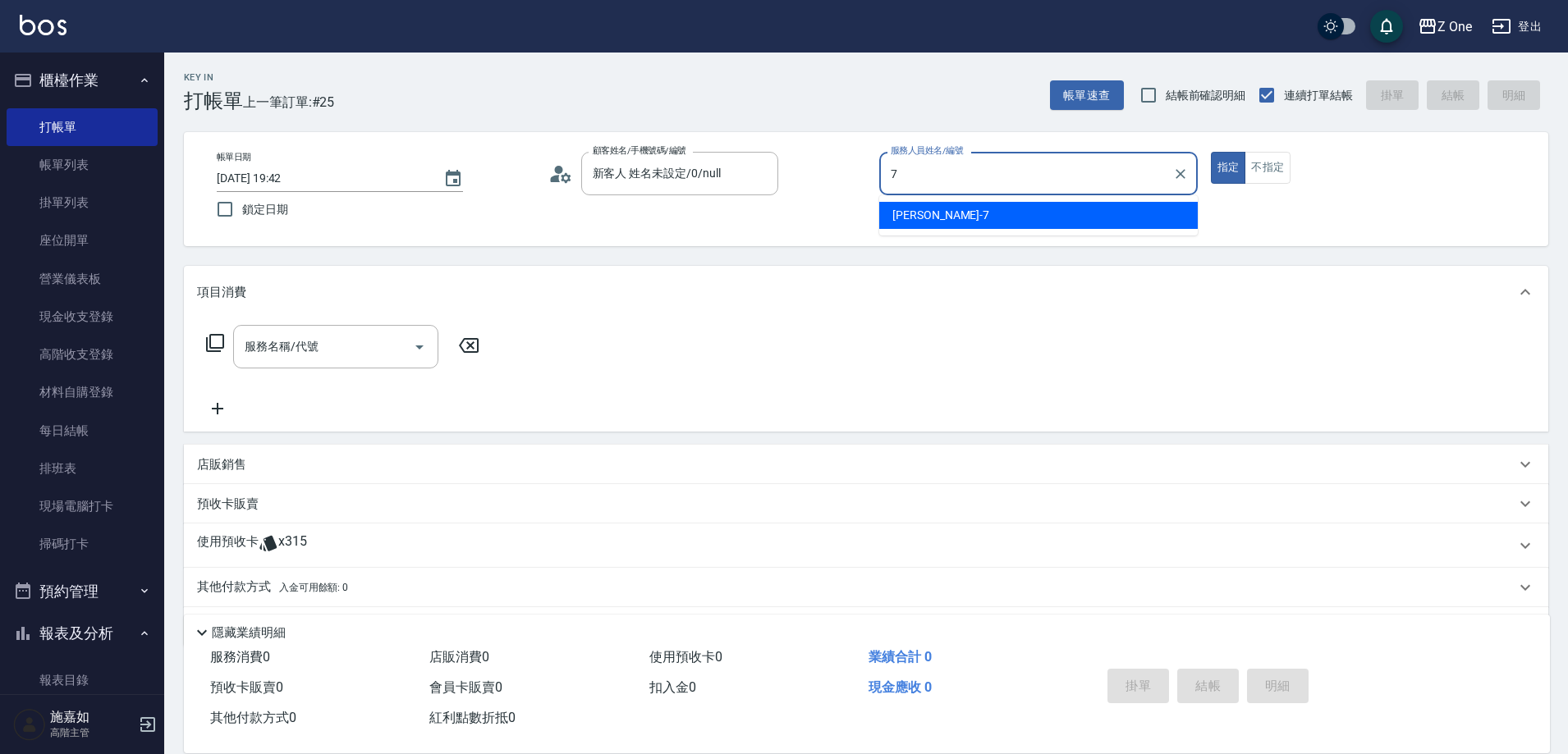
click at [1007, 215] on div "[PERSON_NAME]-7" at bounding box center [1039, 215] width 318 height 27
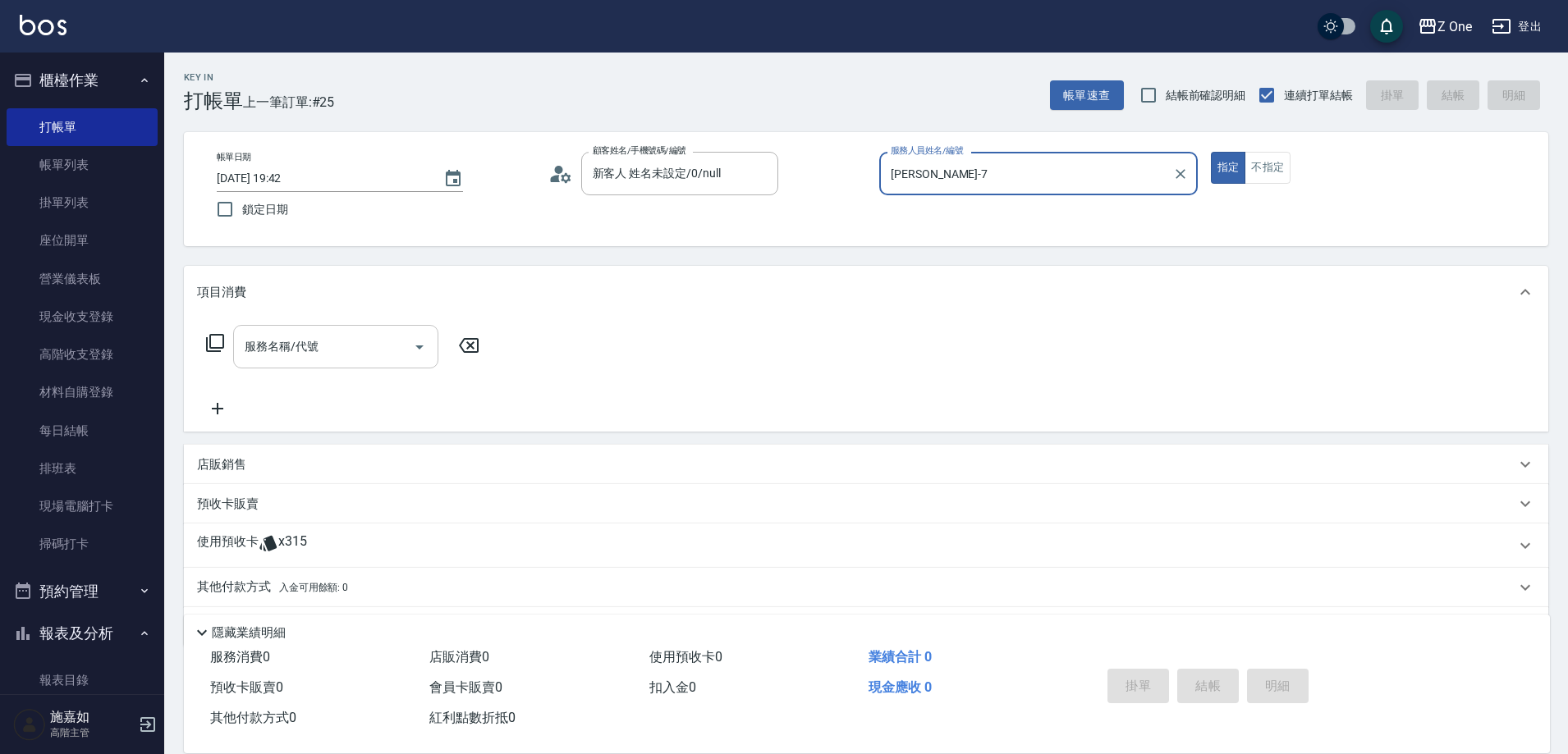
click at [420, 344] on icon "Open" at bounding box center [420, 347] width 20 height 20
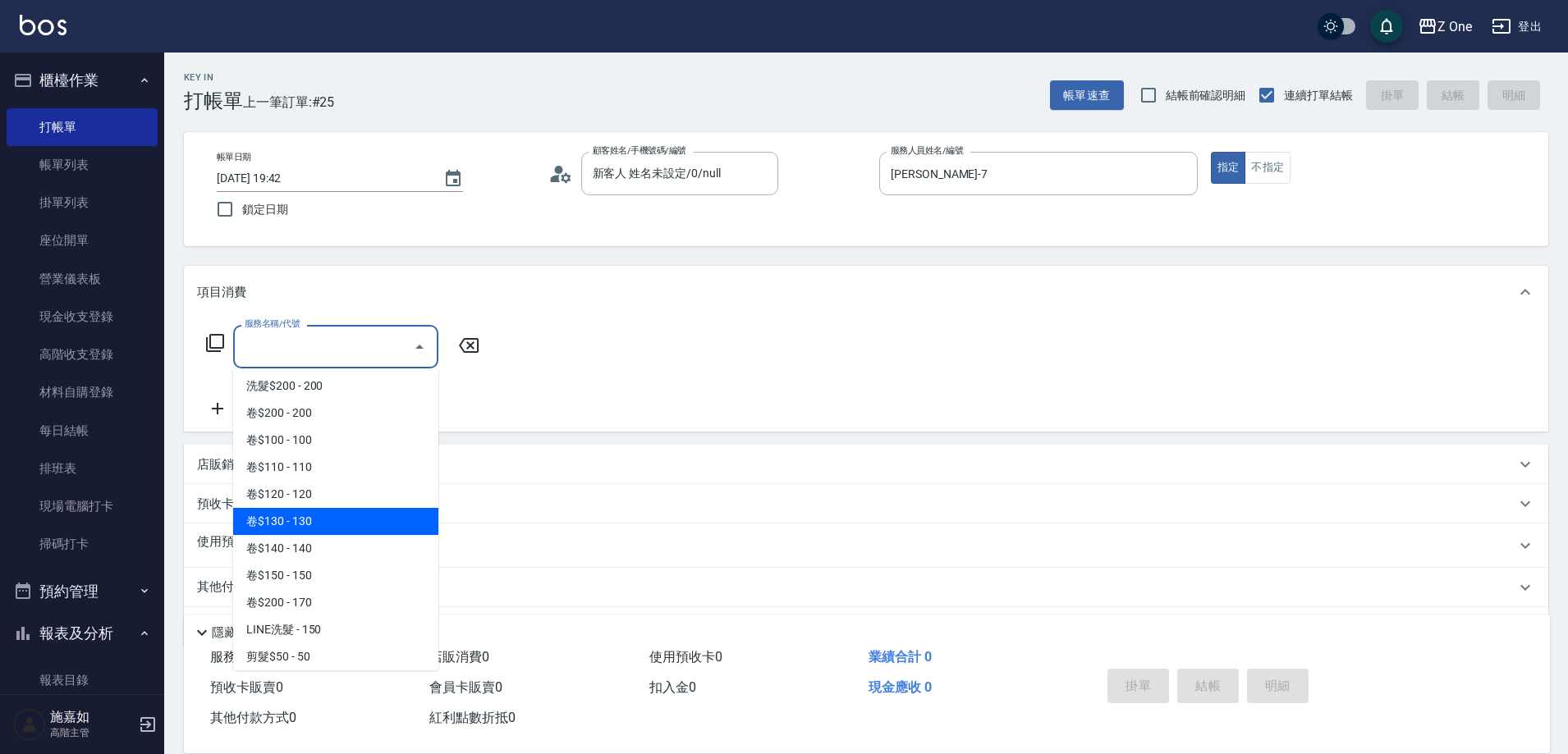
scroll to position [410, 0]
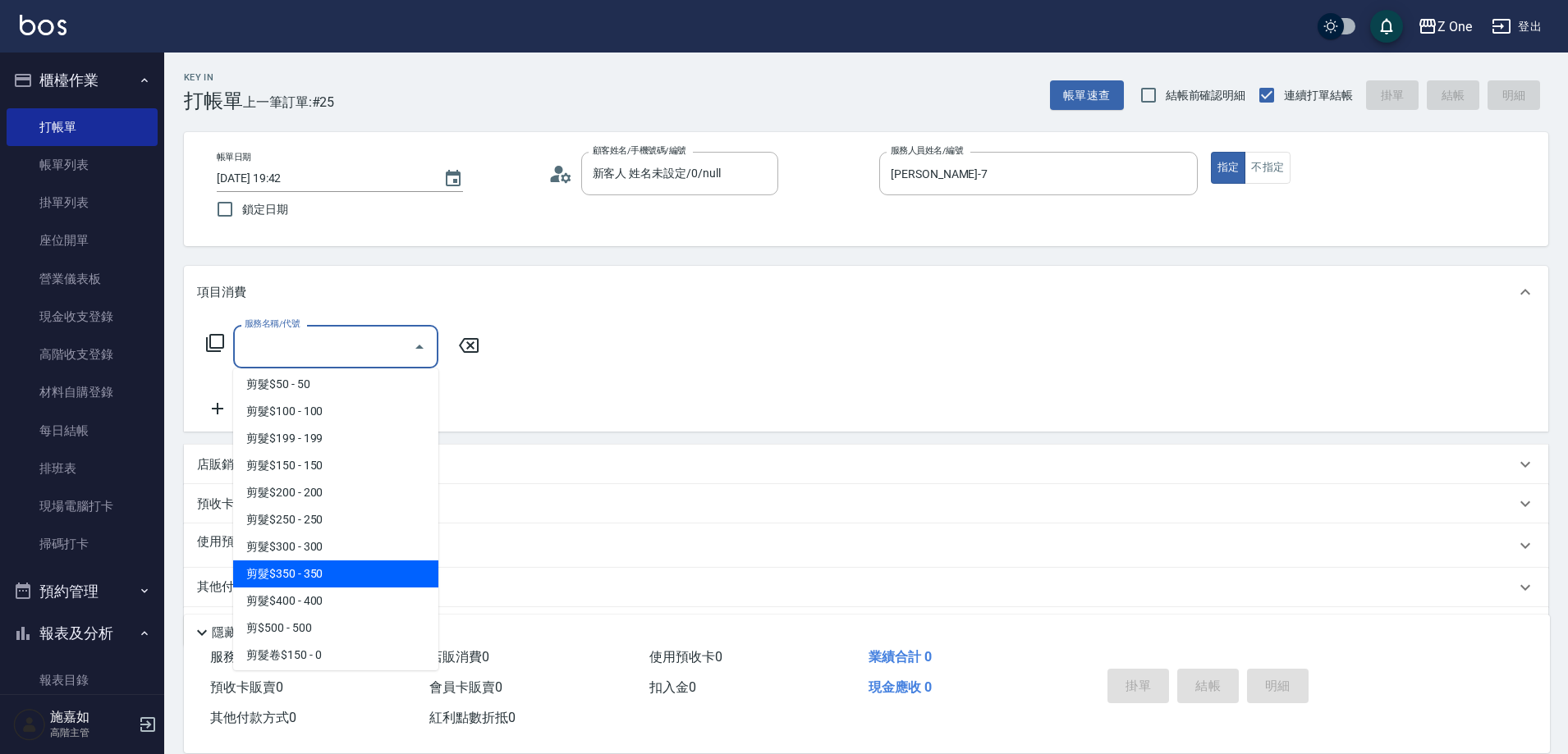
click at [334, 578] on span "剪髮$350 - 350" at bounding box center [336, 574] width 205 height 27
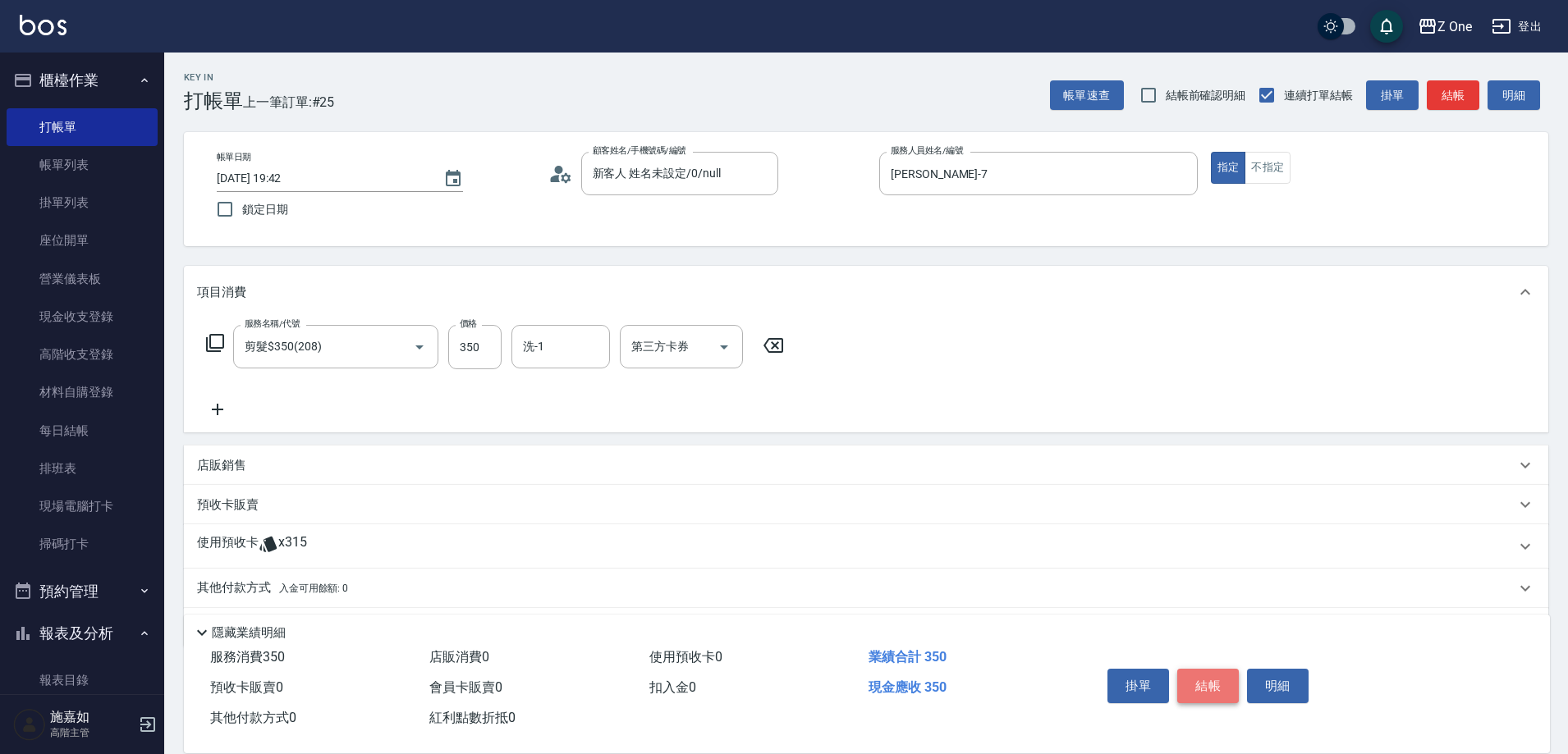
click at [1206, 677] on button "結帳" at bounding box center [1208, 686] width 62 height 35
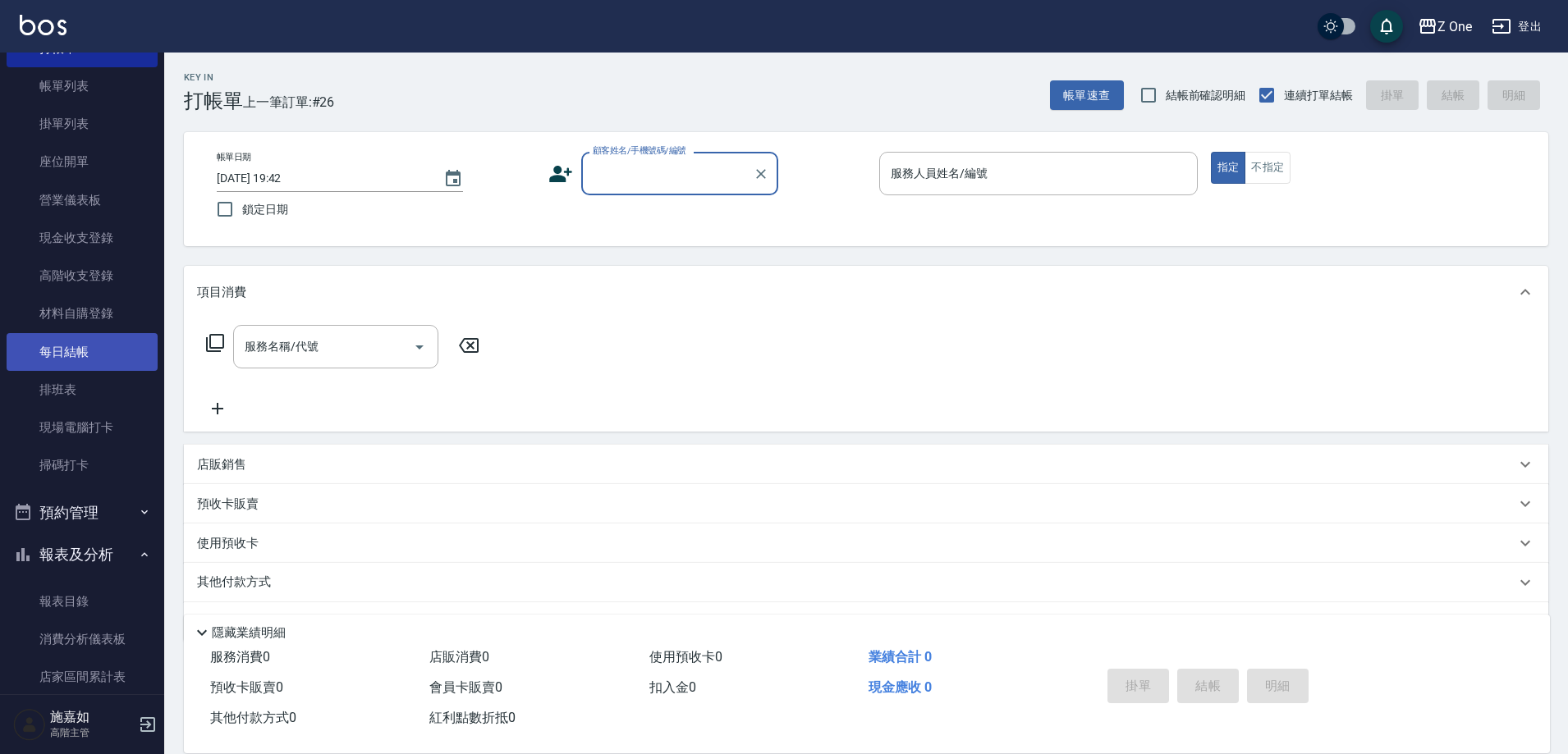
scroll to position [164, 0]
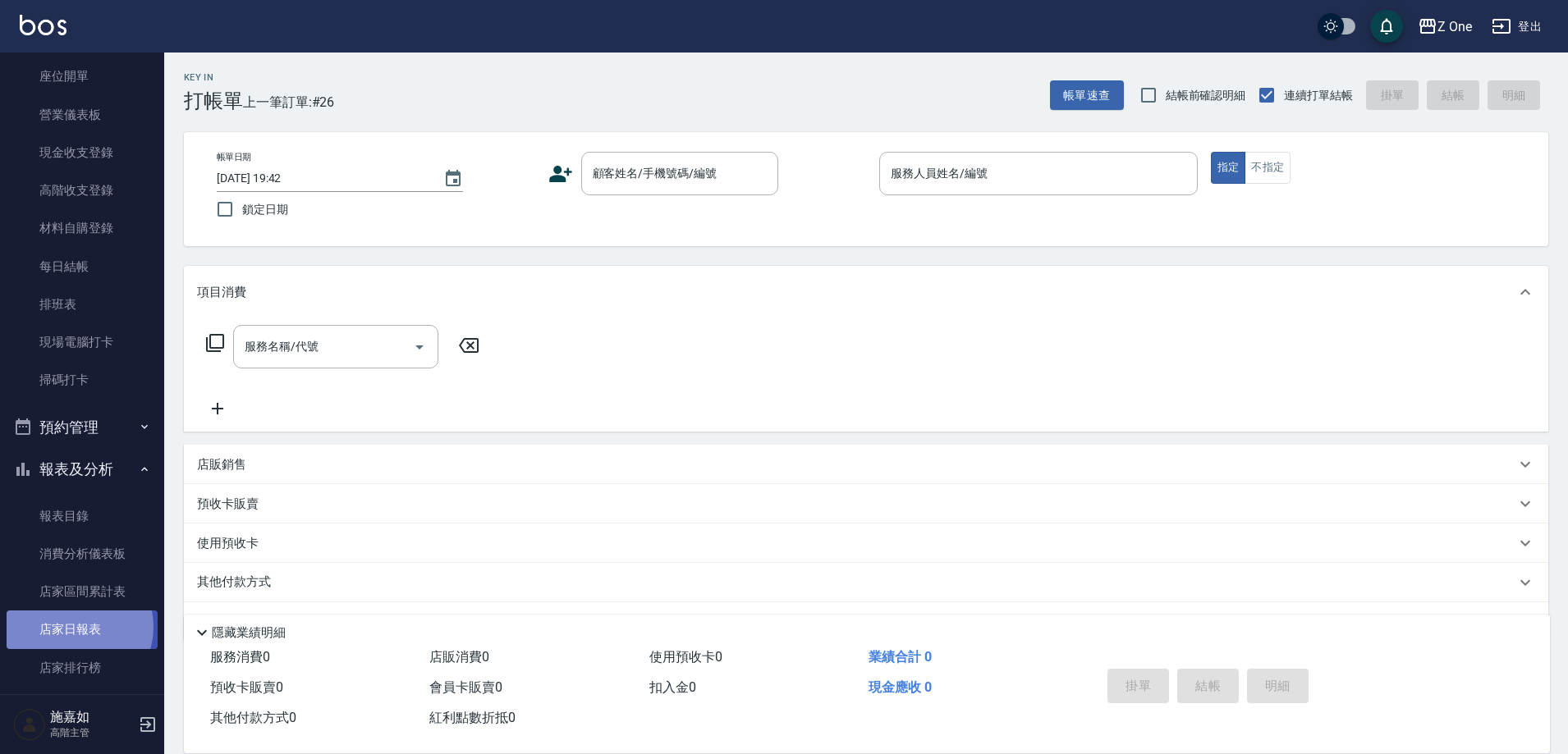
click at [75, 627] on link "店家日報表" at bounding box center [82, 630] width 151 height 38
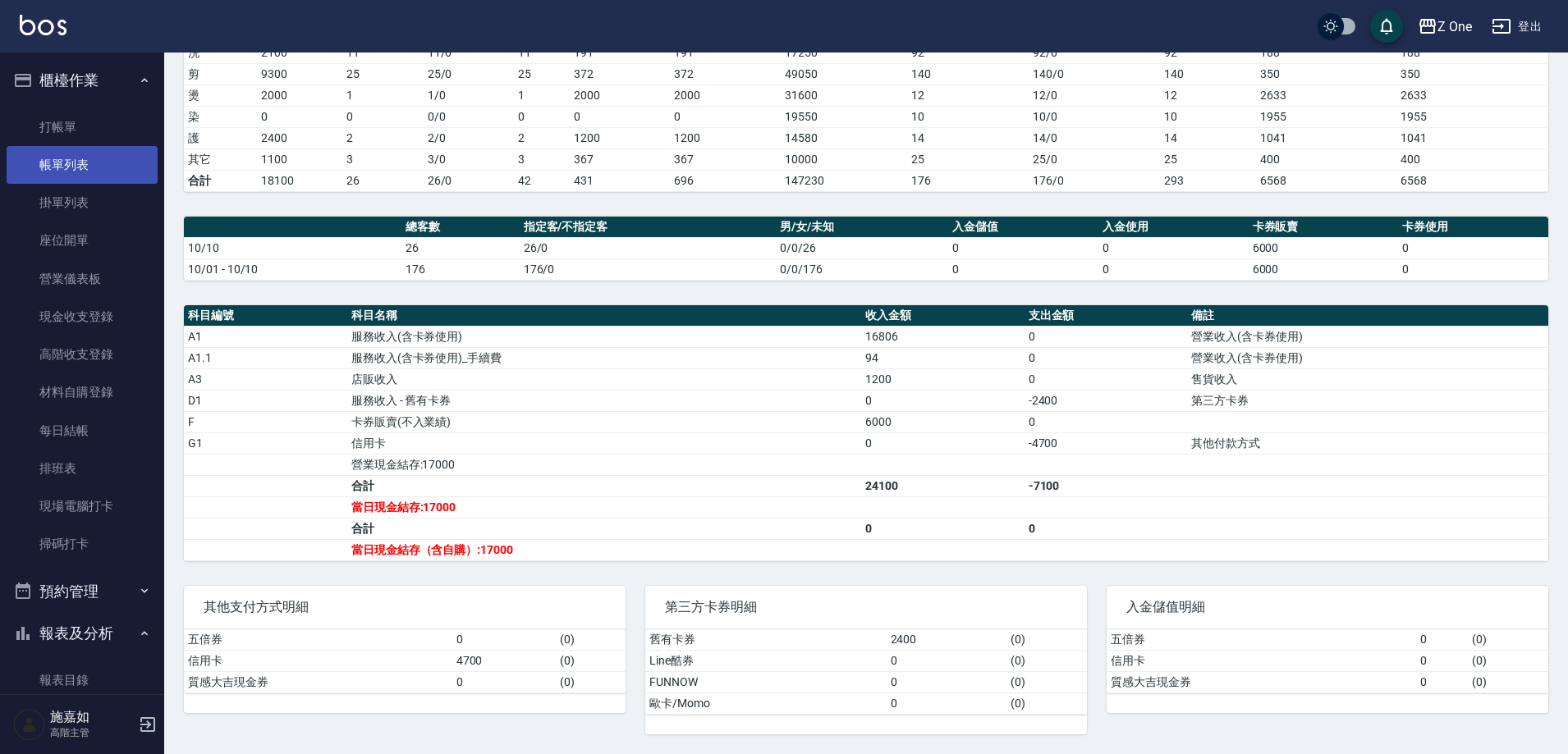
click at [74, 171] on link "帳單列表" at bounding box center [82, 165] width 151 height 38
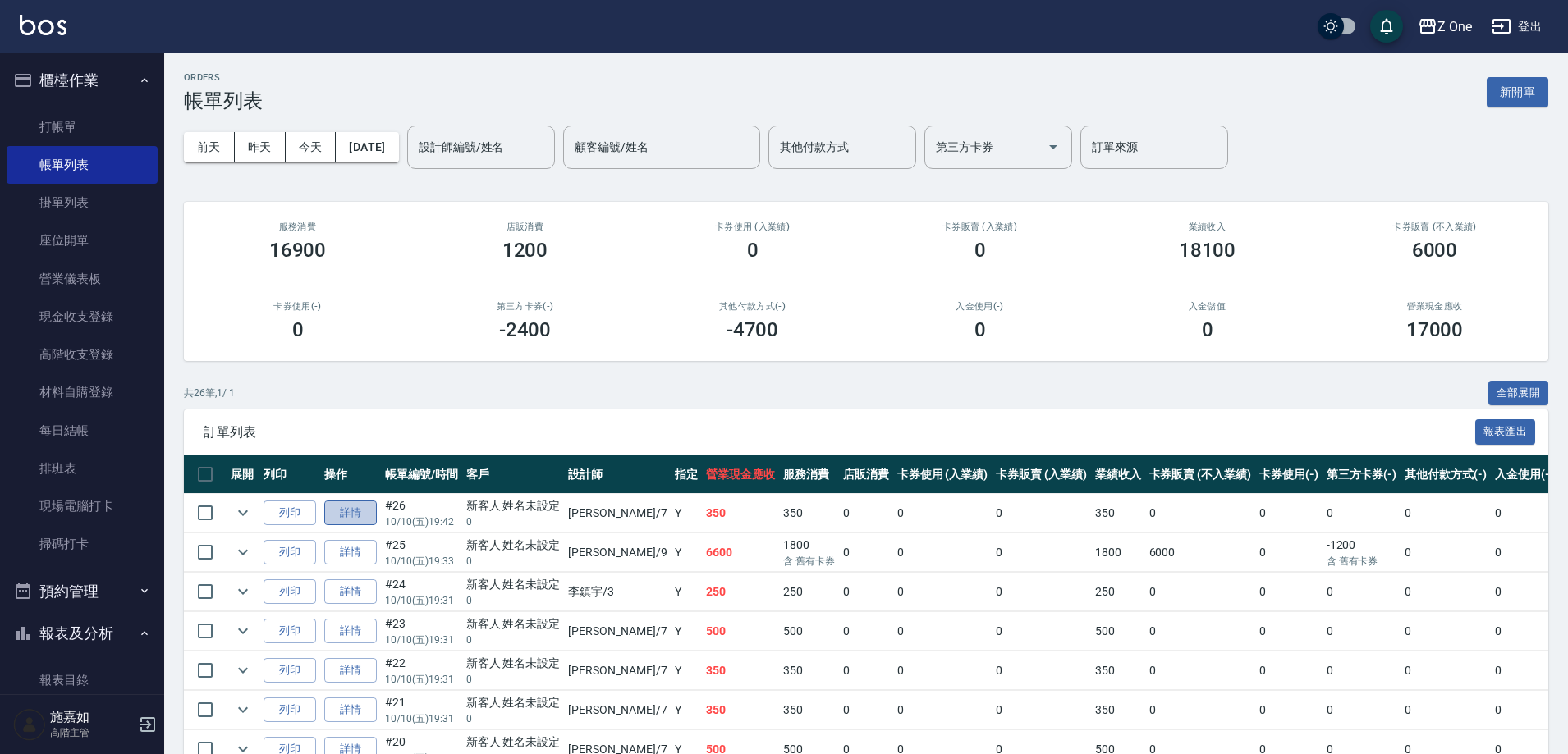
click at [357, 512] on link "詳情" at bounding box center [350, 513] width 53 height 26
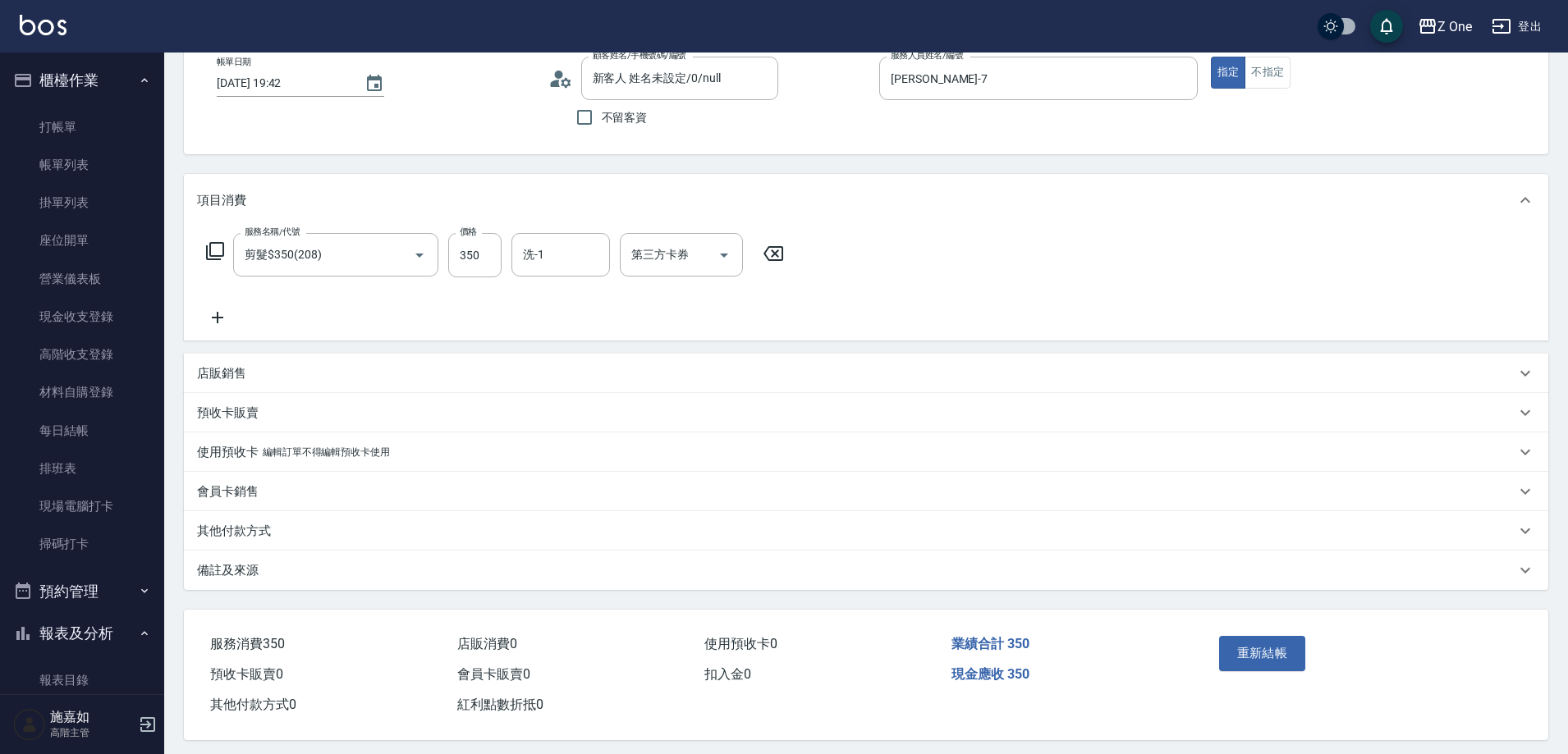
scroll to position [108, 0]
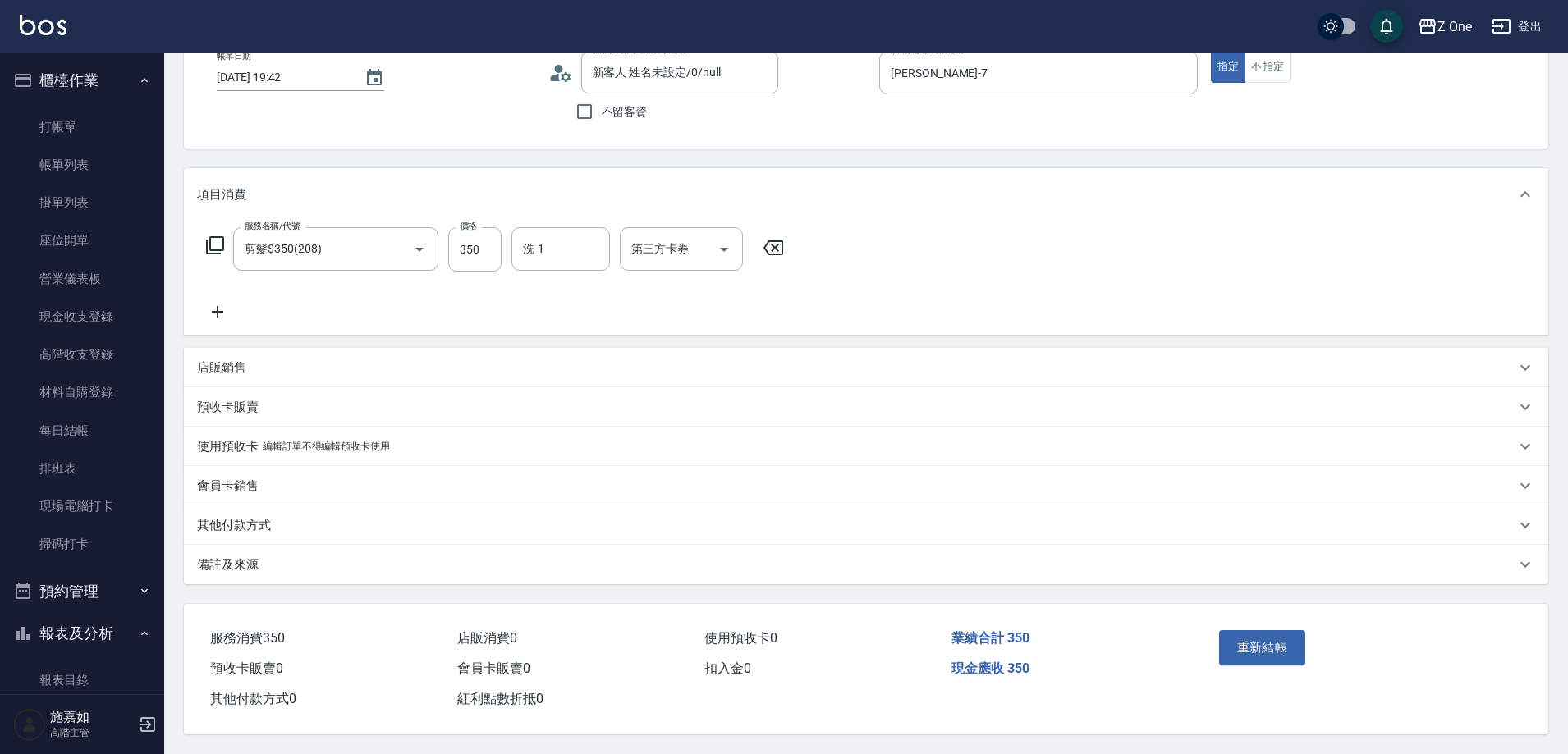
click at [311, 527] on div "其他付款方式" at bounding box center [866, 526] width 1364 height 40
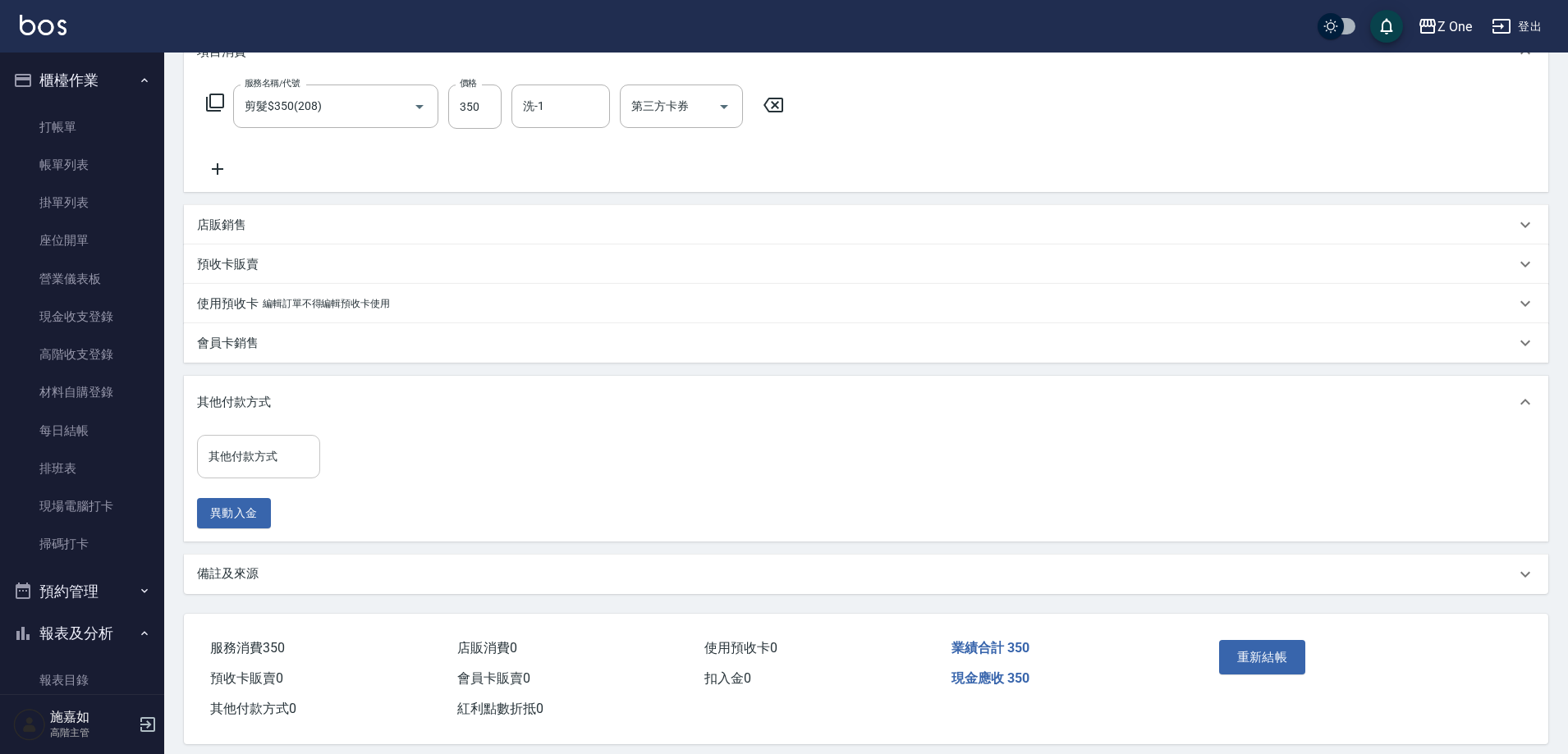
scroll to position [261, 0]
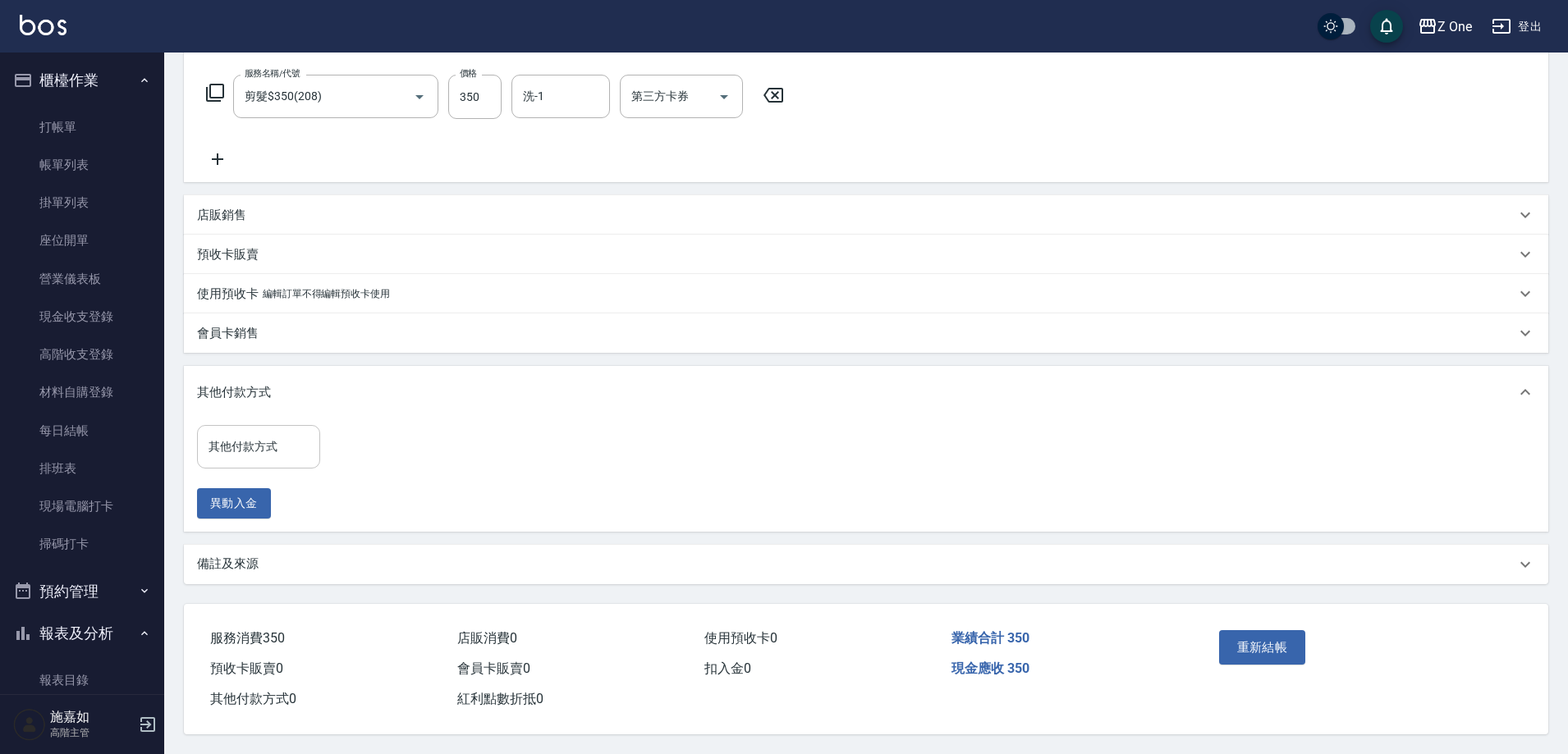
click at [274, 443] on input "其他付款方式" at bounding box center [258, 447] width 108 height 29
click at [261, 529] on span "信用卡" at bounding box center [258, 542] width 123 height 27
click at [408, 430] on input "0" at bounding box center [391, 447] width 123 height 44
click at [1259, 649] on button "重新結帳" at bounding box center [1263, 648] width 87 height 35
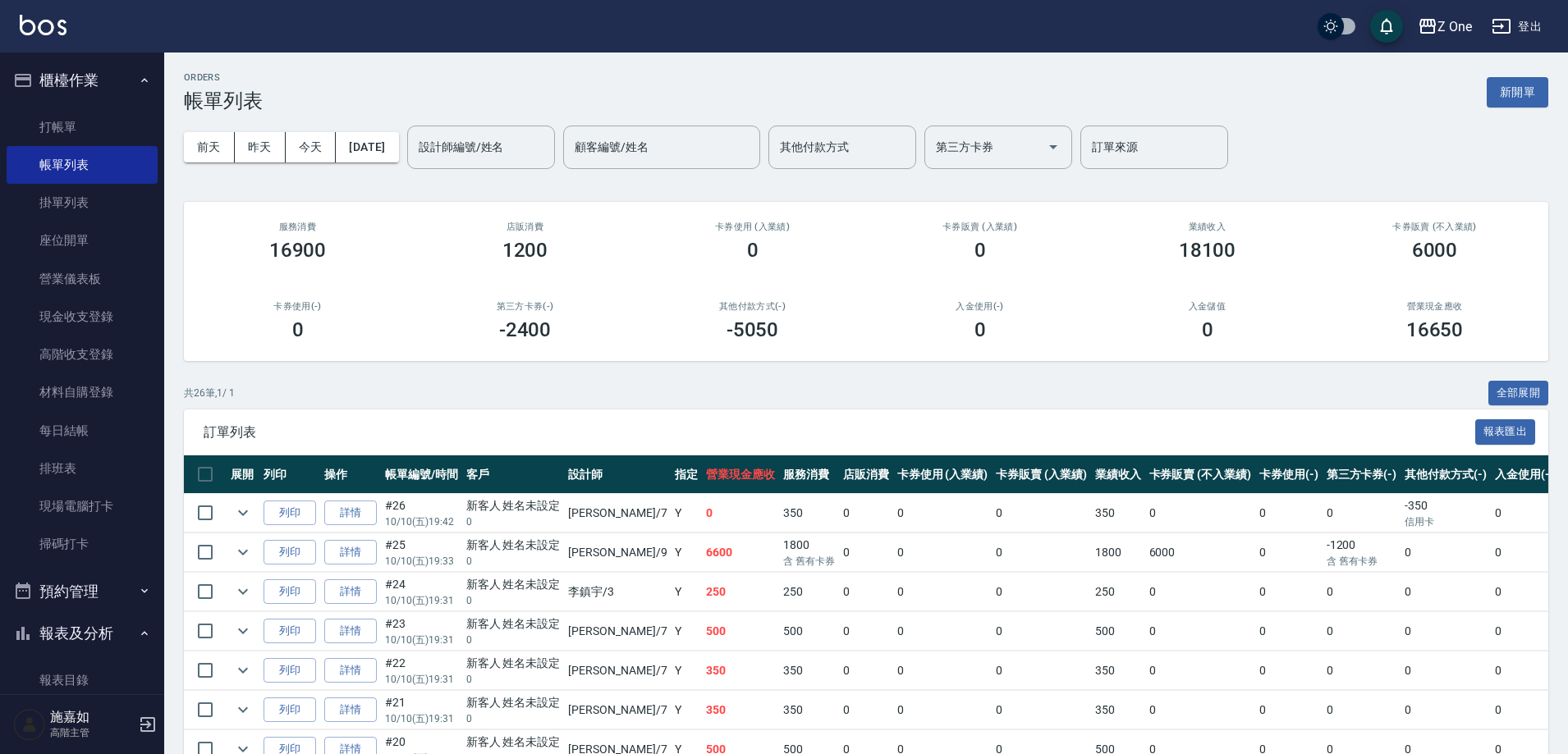
click at [130, 87] on button "櫃檯作業" at bounding box center [82, 81] width 151 height 43
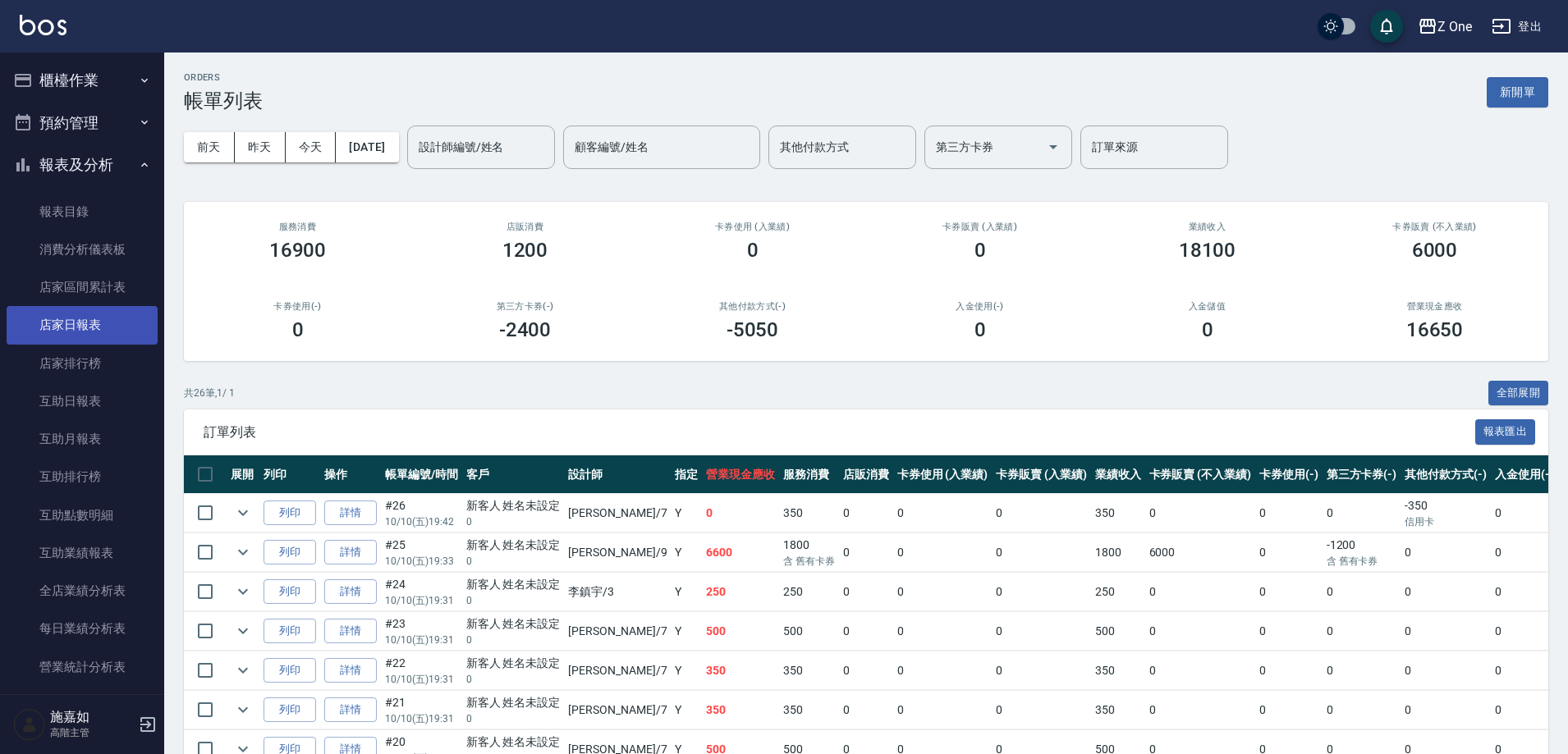
click at [54, 336] on link "店家日報表" at bounding box center [82, 325] width 151 height 38
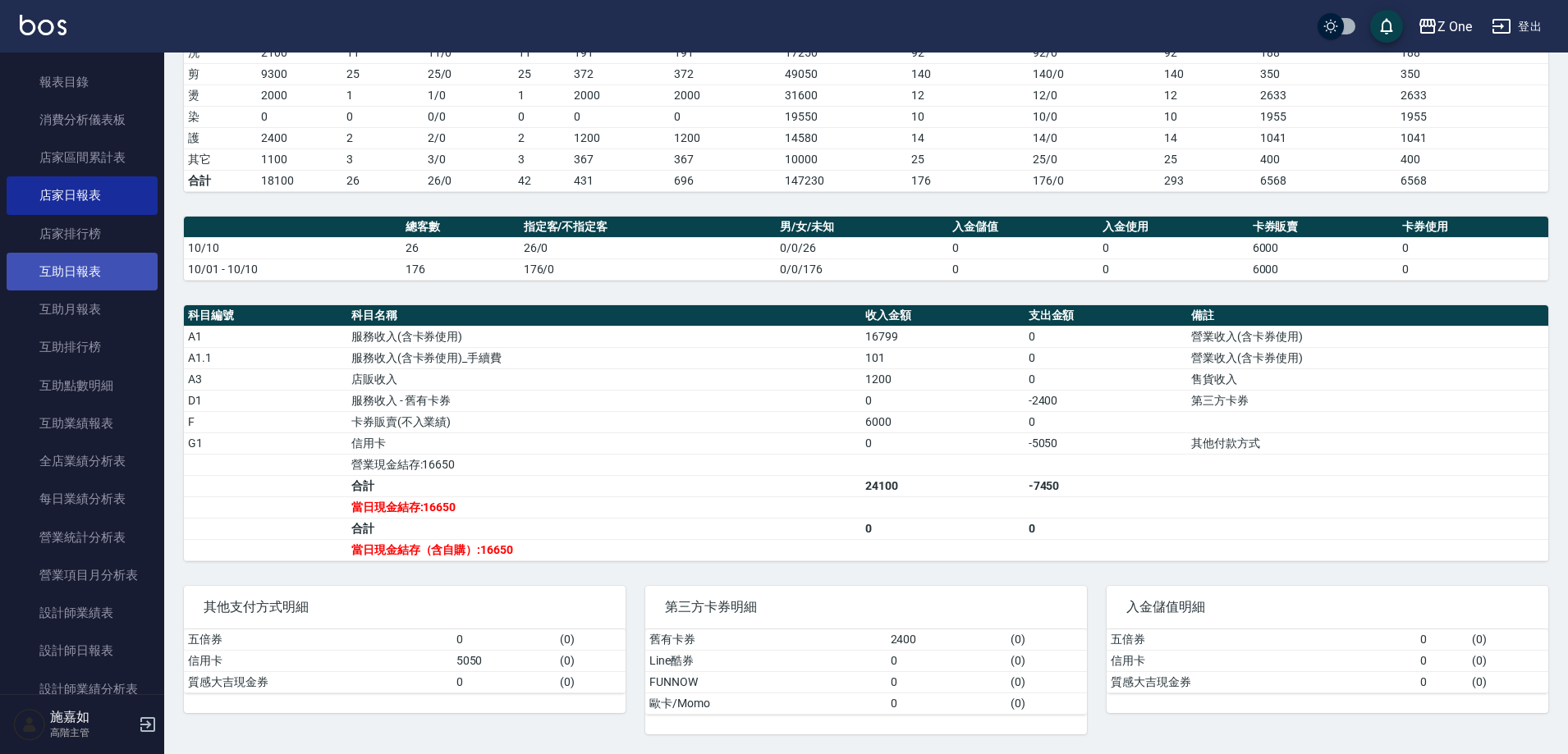
scroll to position [164, 0]
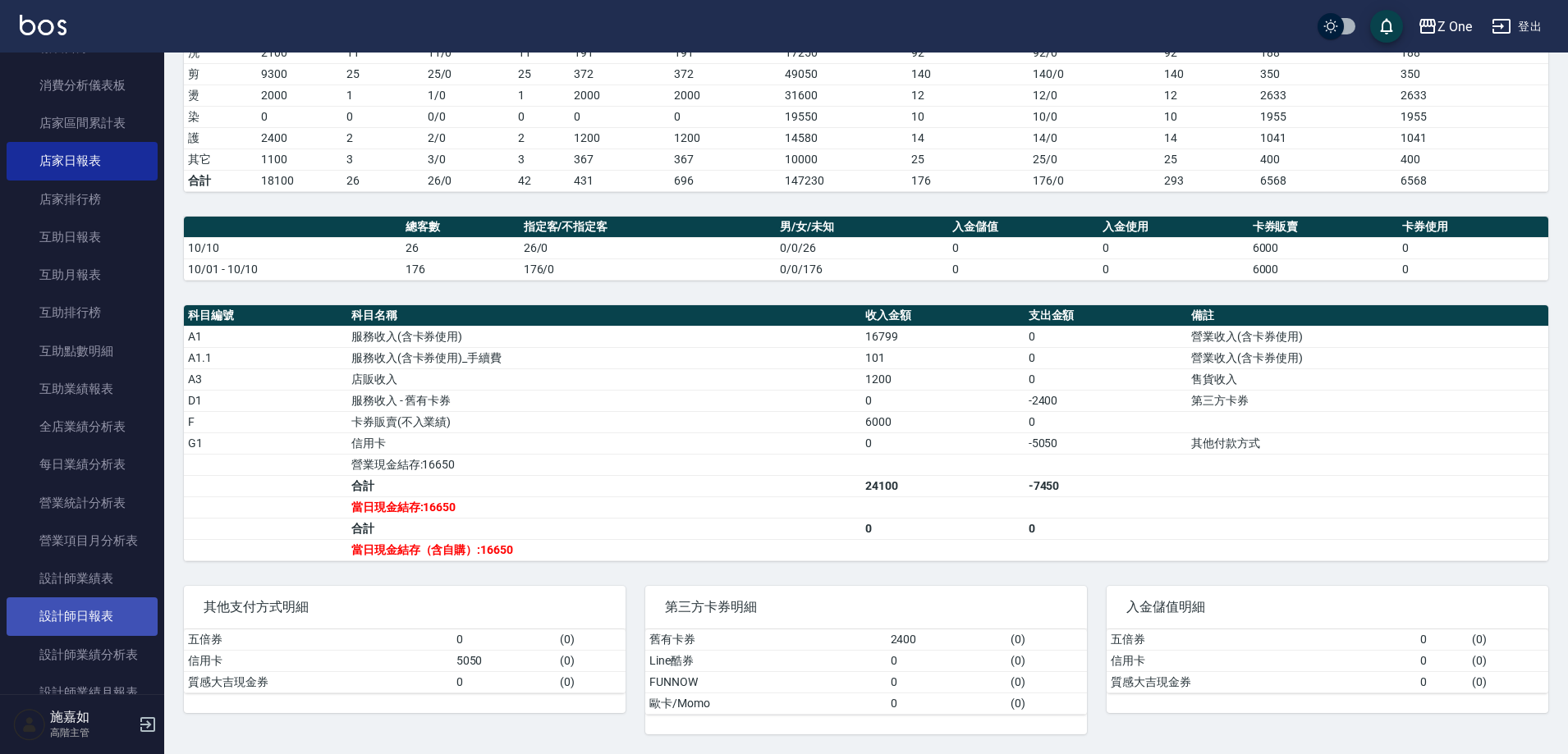
click at [76, 621] on link "設計師日報表" at bounding box center [82, 616] width 151 height 38
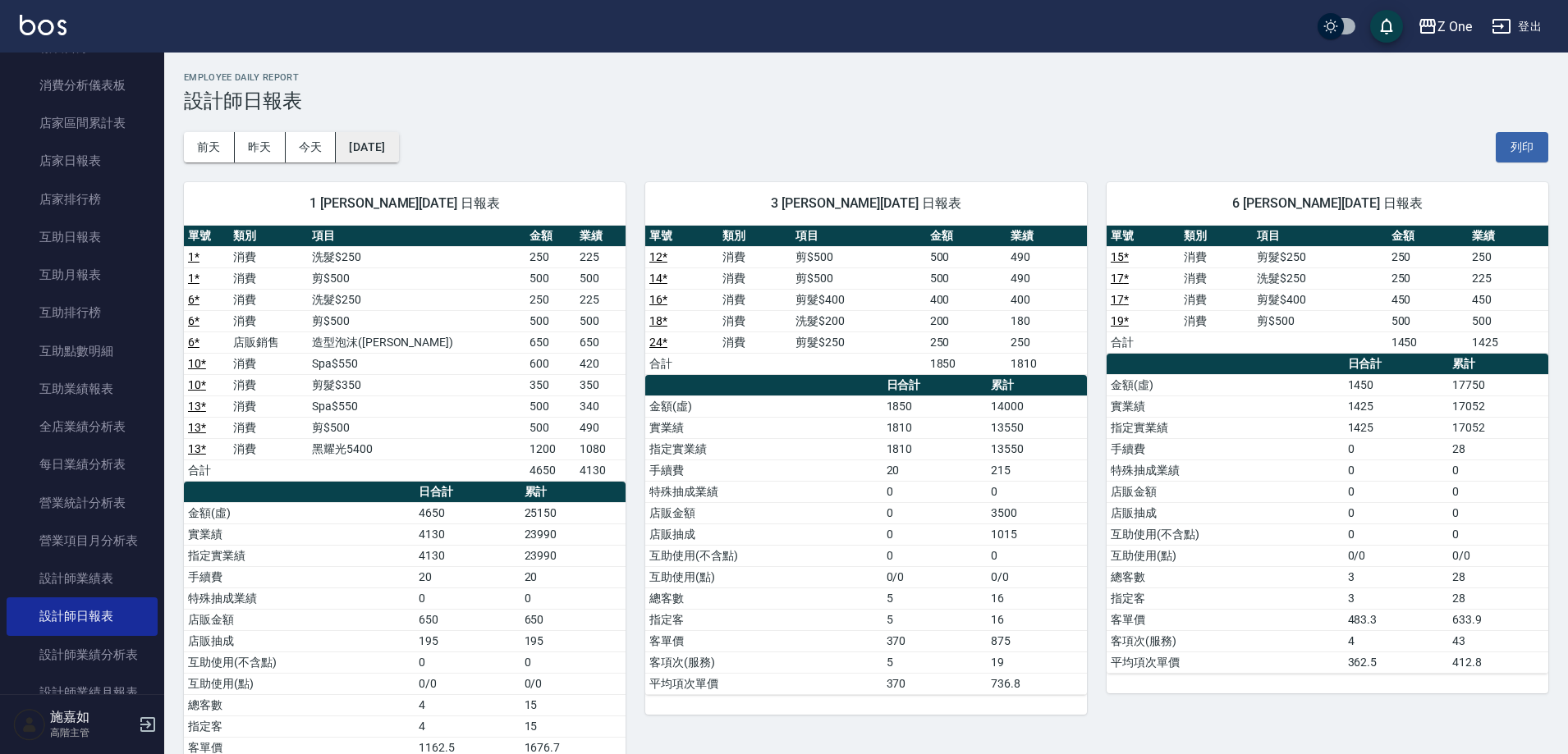
click at [398, 145] on button "[DATE]" at bounding box center [367, 147] width 63 height 30
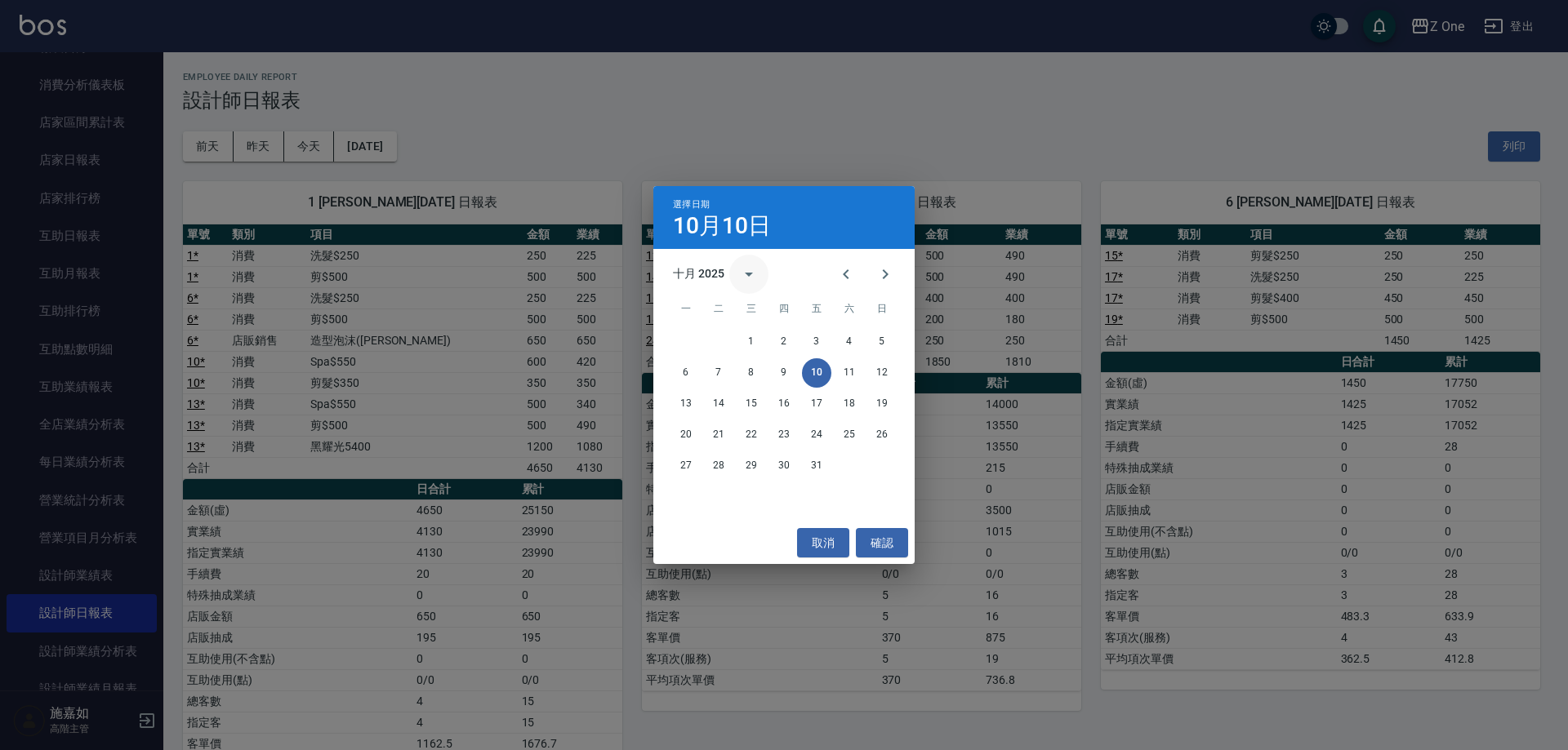
click at [738, 275] on button "calendar view is open, switch to year view" at bounding box center [749, 275] width 39 height 39
click at [779, 402] on button "2024" at bounding box center [784, 407] width 59 height 30
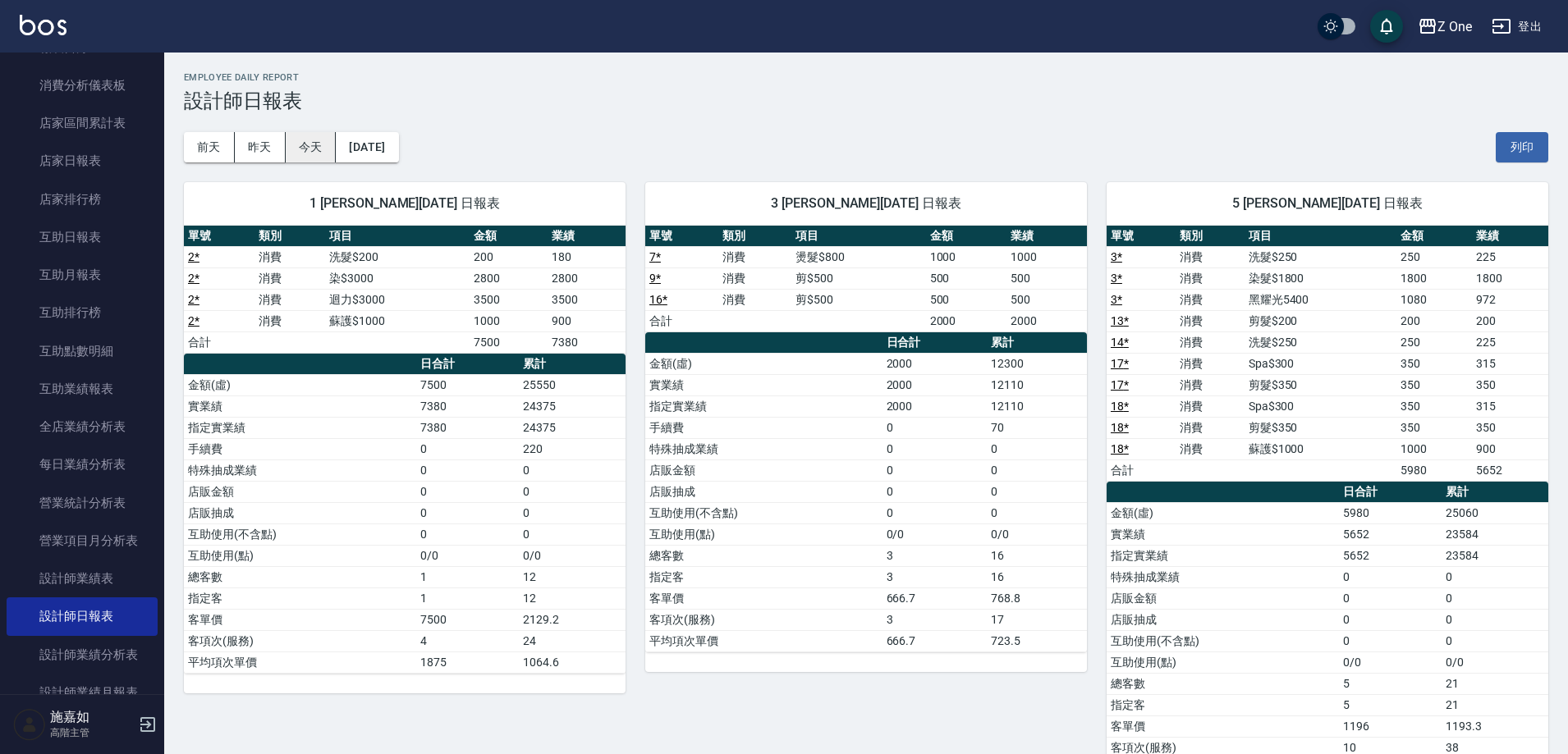
click at [312, 146] on button "今天" at bounding box center [312, 147] width 51 height 30
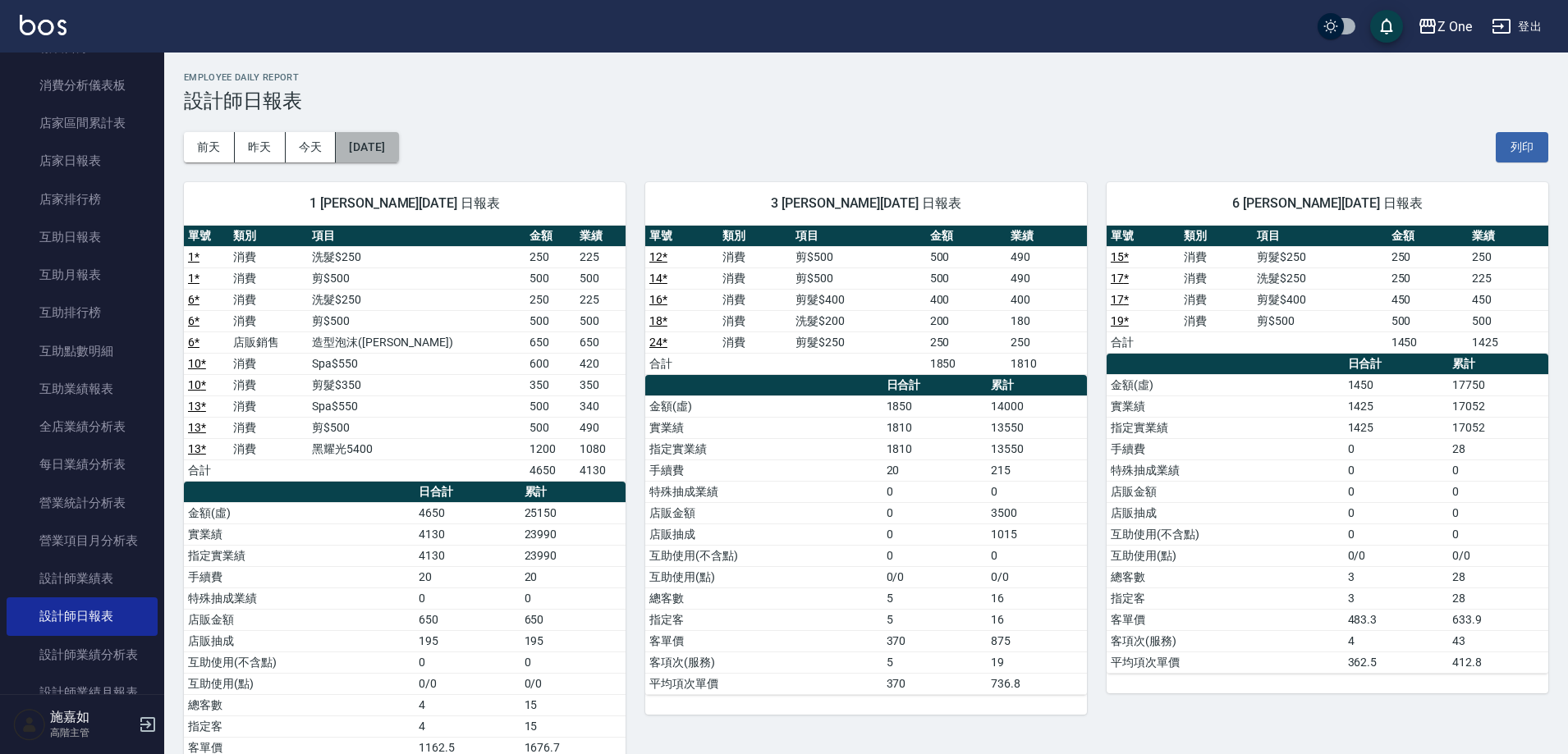
click at [398, 148] on button "[DATE]" at bounding box center [367, 147] width 63 height 30
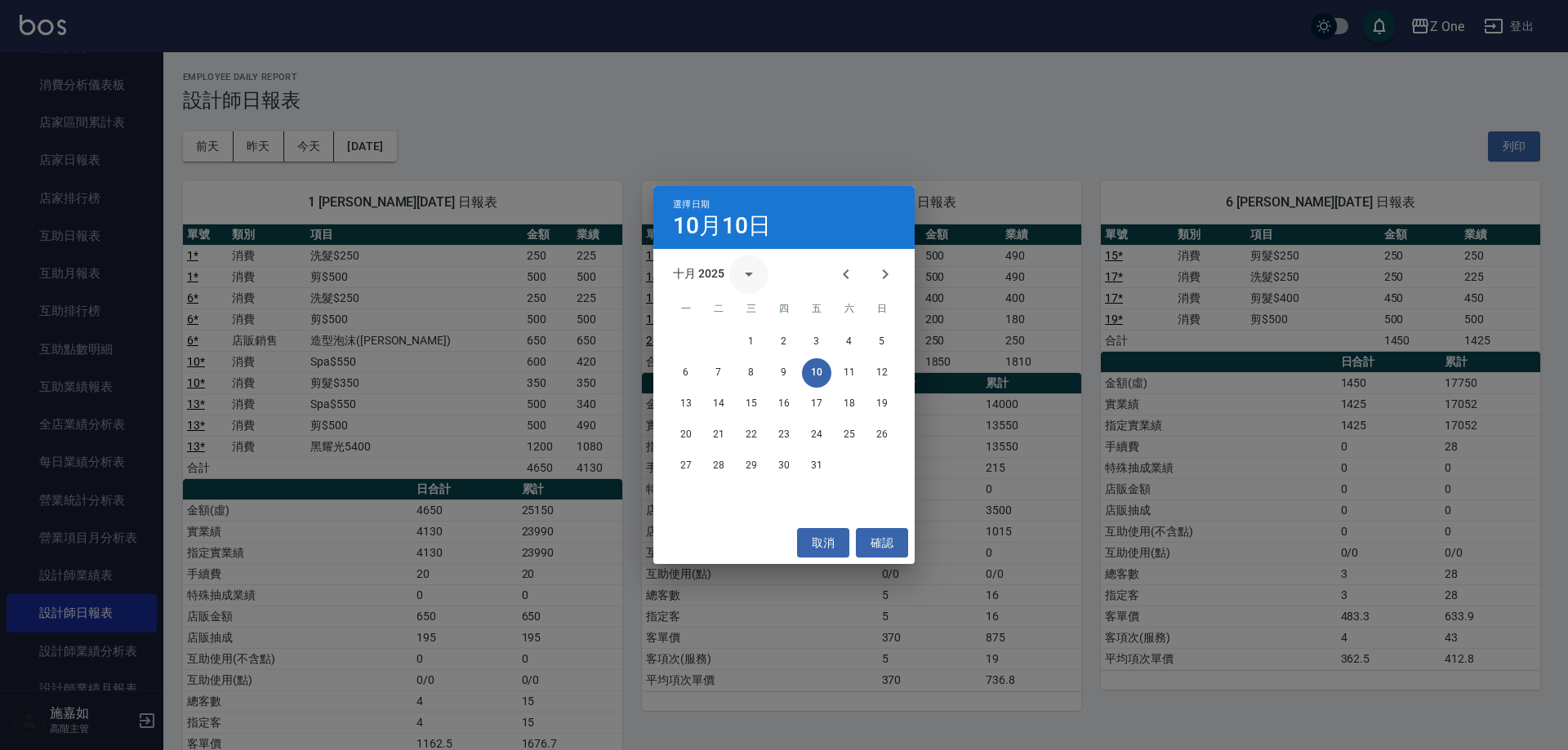
click at [741, 277] on icon "calendar view is open, switch to year view" at bounding box center [749, 275] width 20 height 20
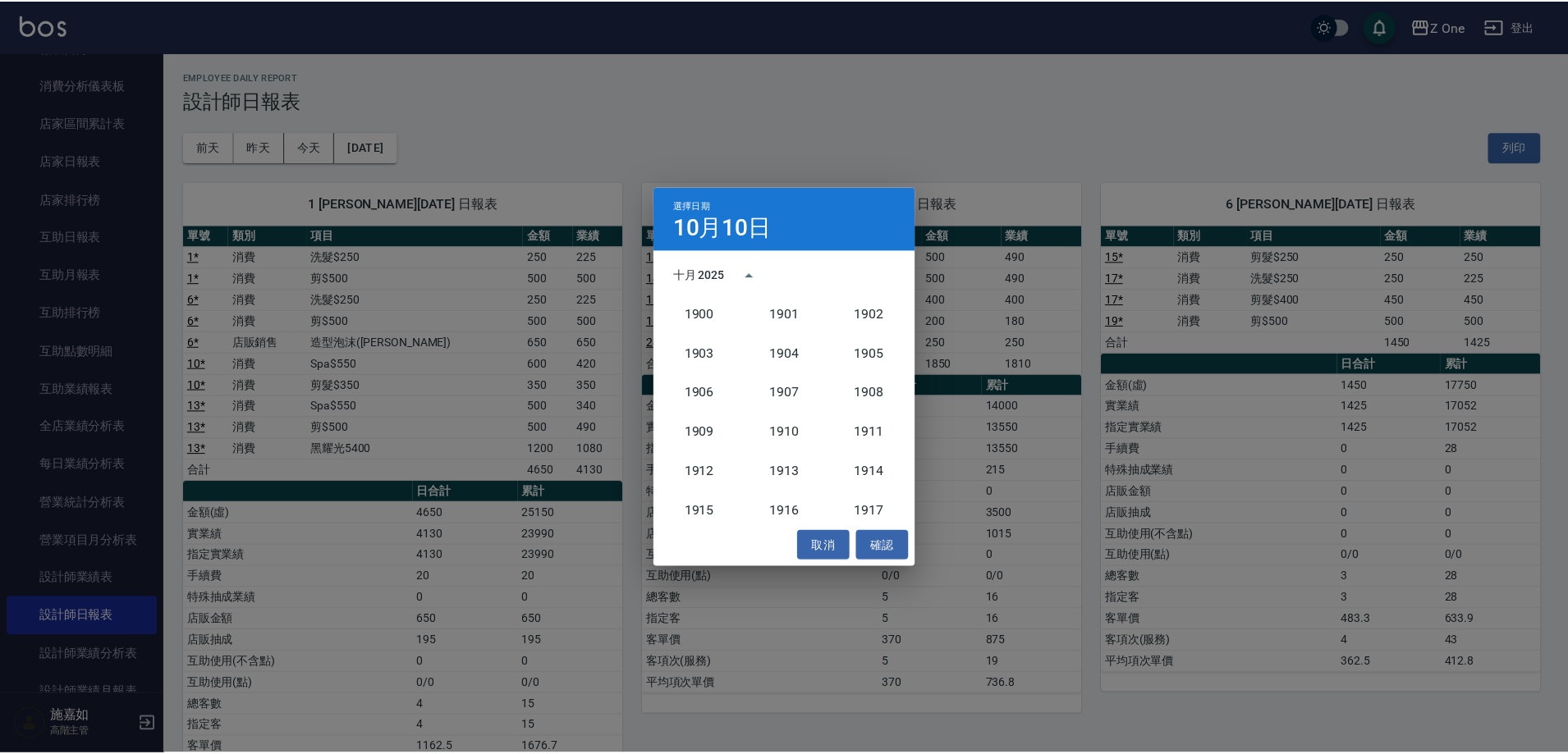
scroll to position [1520, 0]
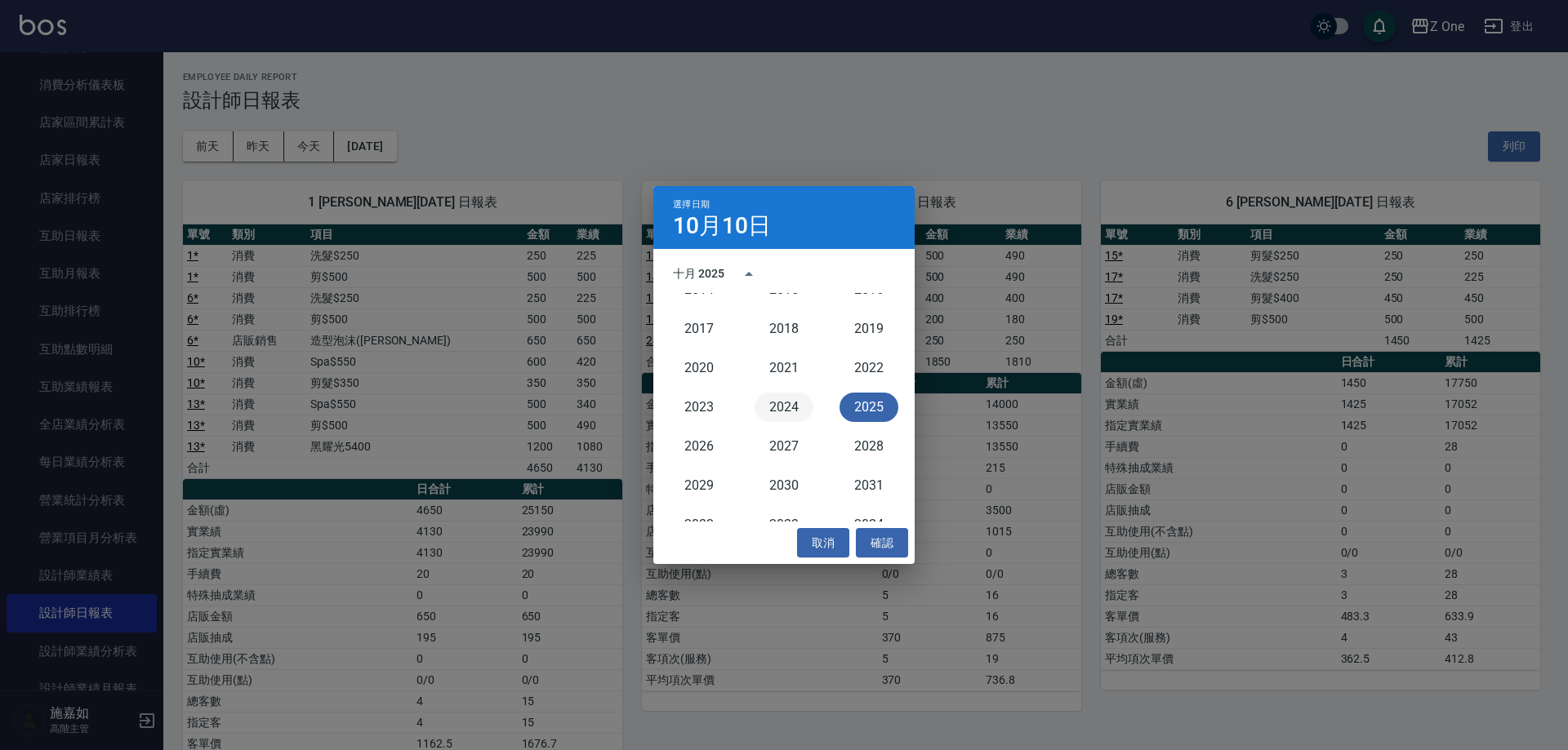
click at [777, 400] on button "2024" at bounding box center [784, 407] width 59 height 30
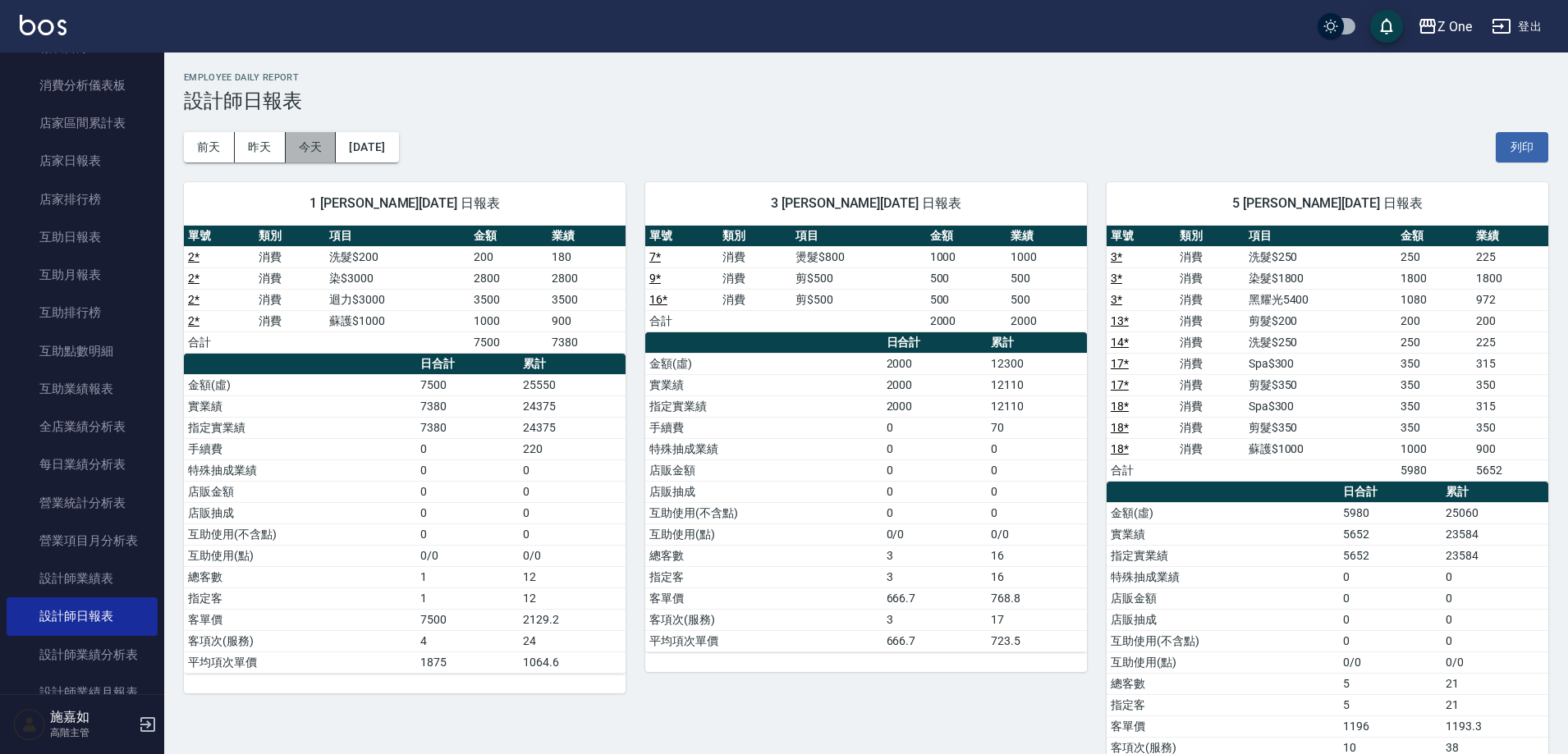
click at [312, 157] on button "今天" at bounding box center [312, 147] width 51 height 30
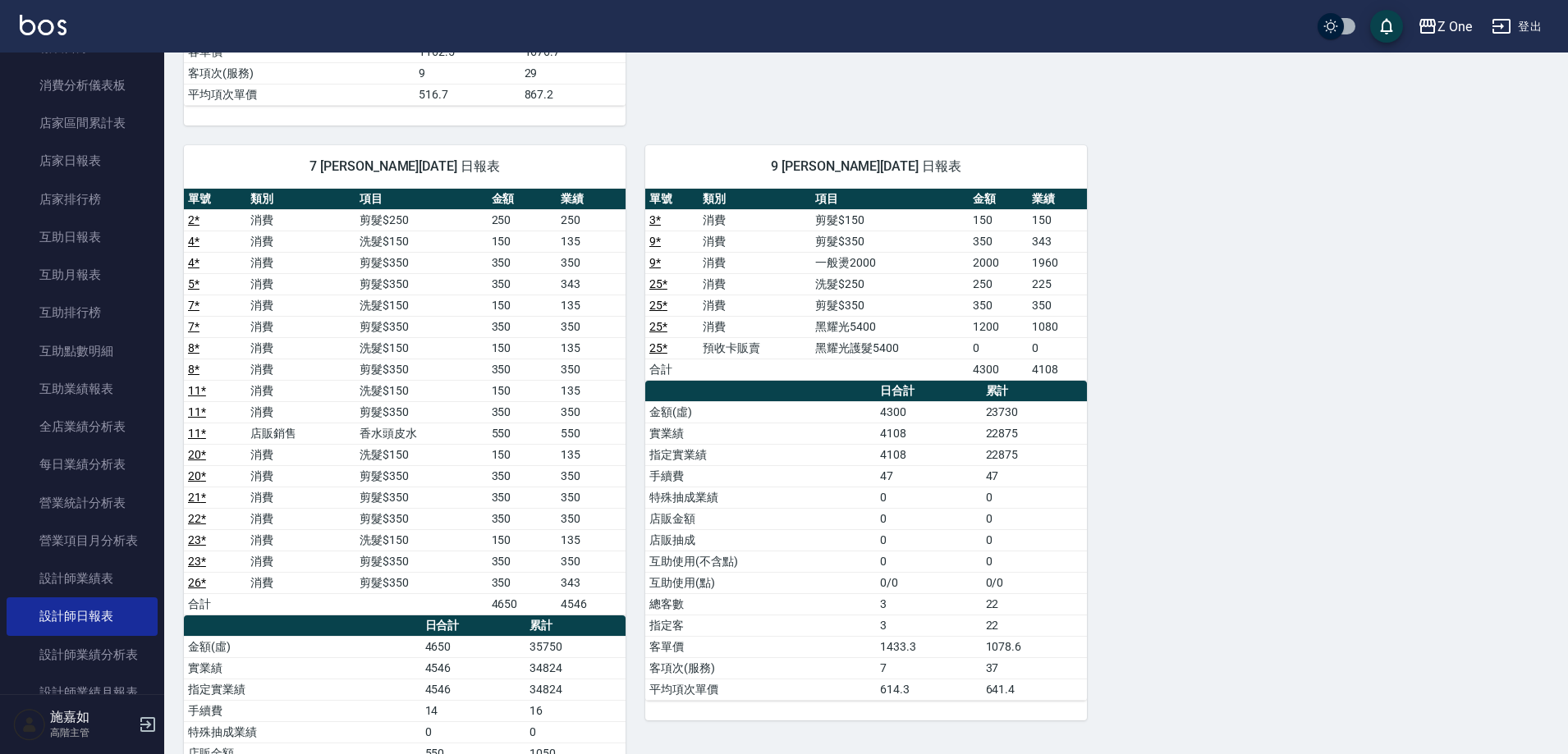
scroll to position [738, 0]
